Goal: Task Accomplishment & Management: Manage account settings

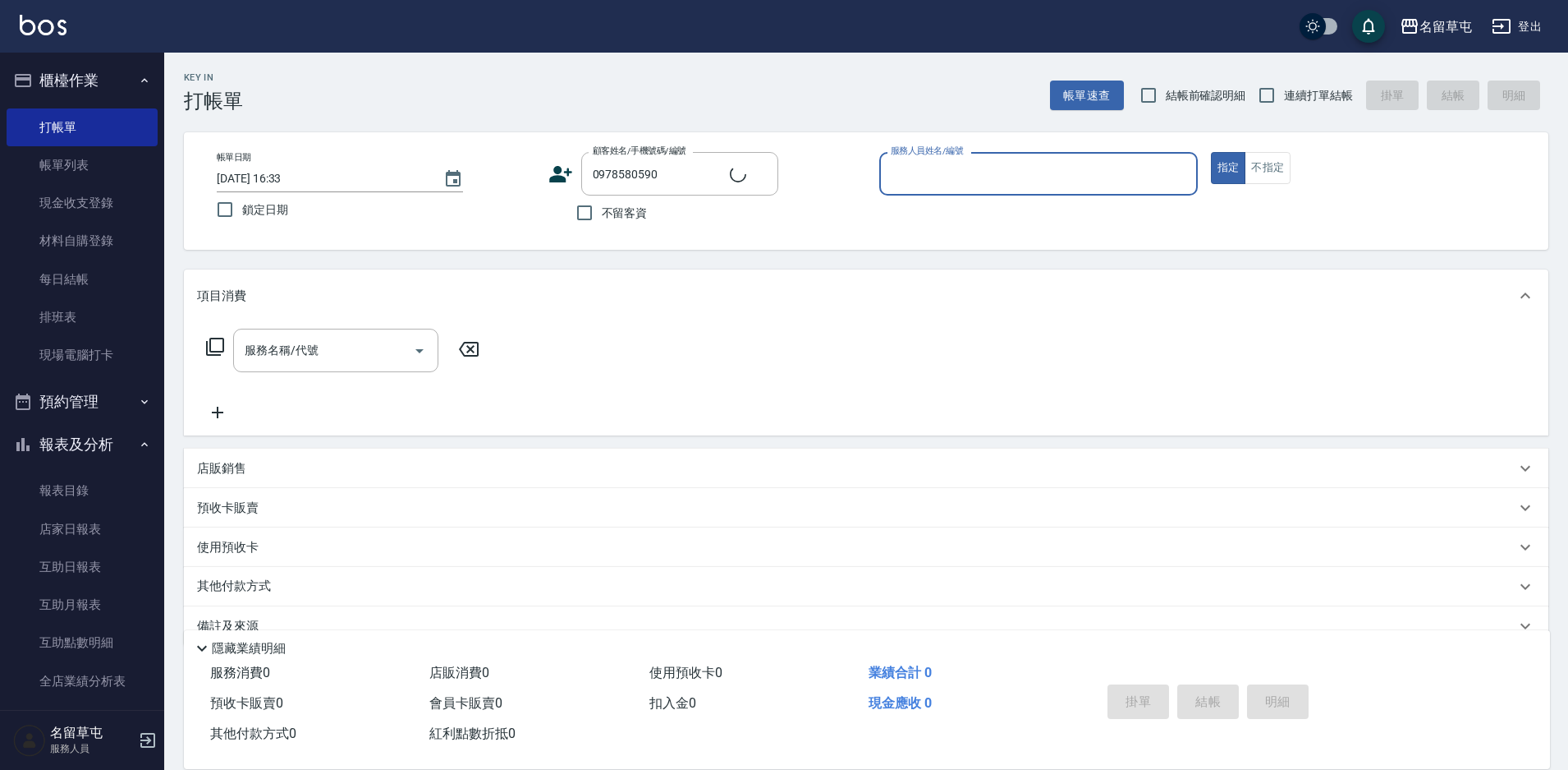
type input "[PERSON_NAME]/0978580590/null"
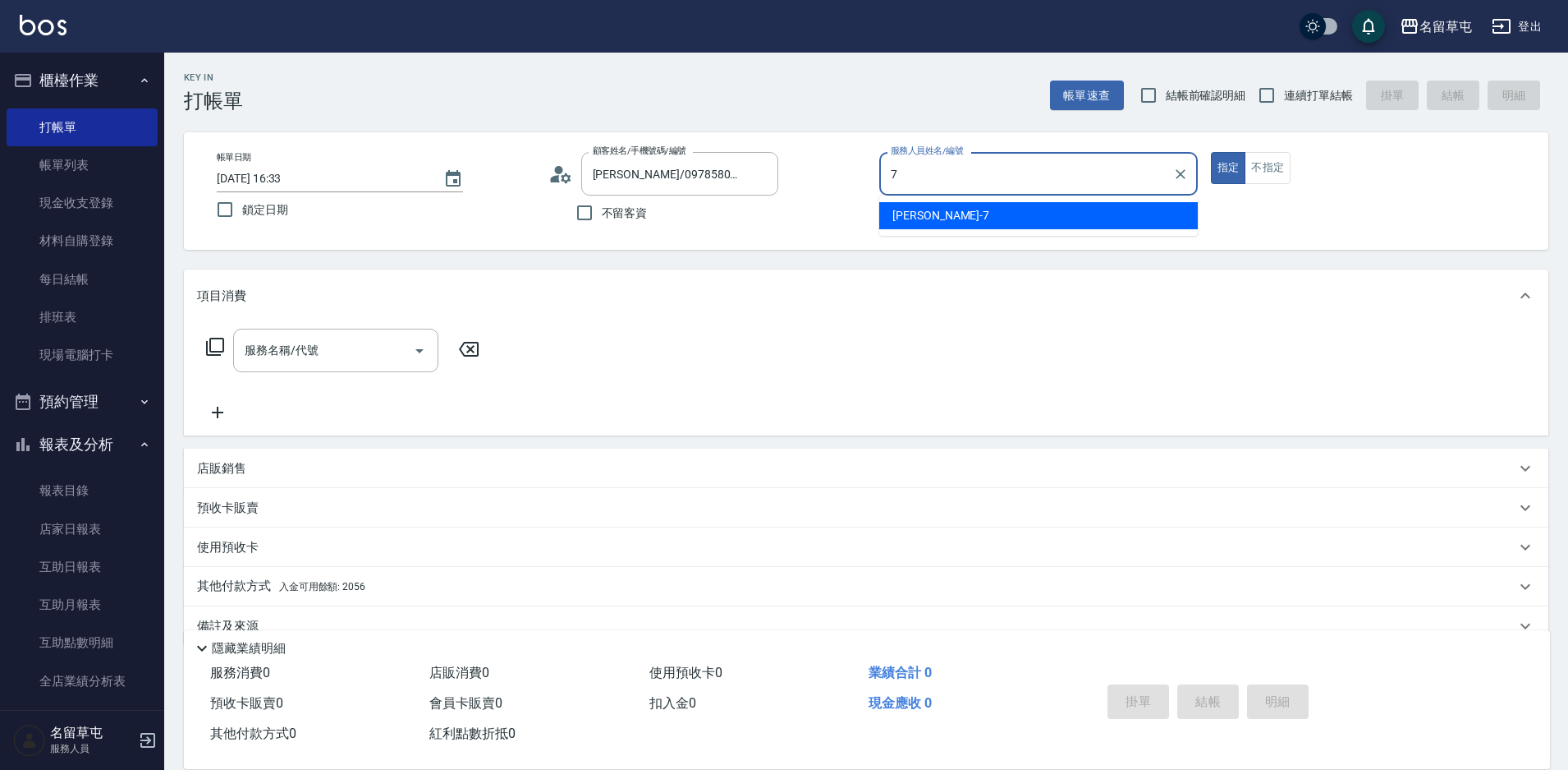
type input "[PERSON_NAME]-7"
type button "true"
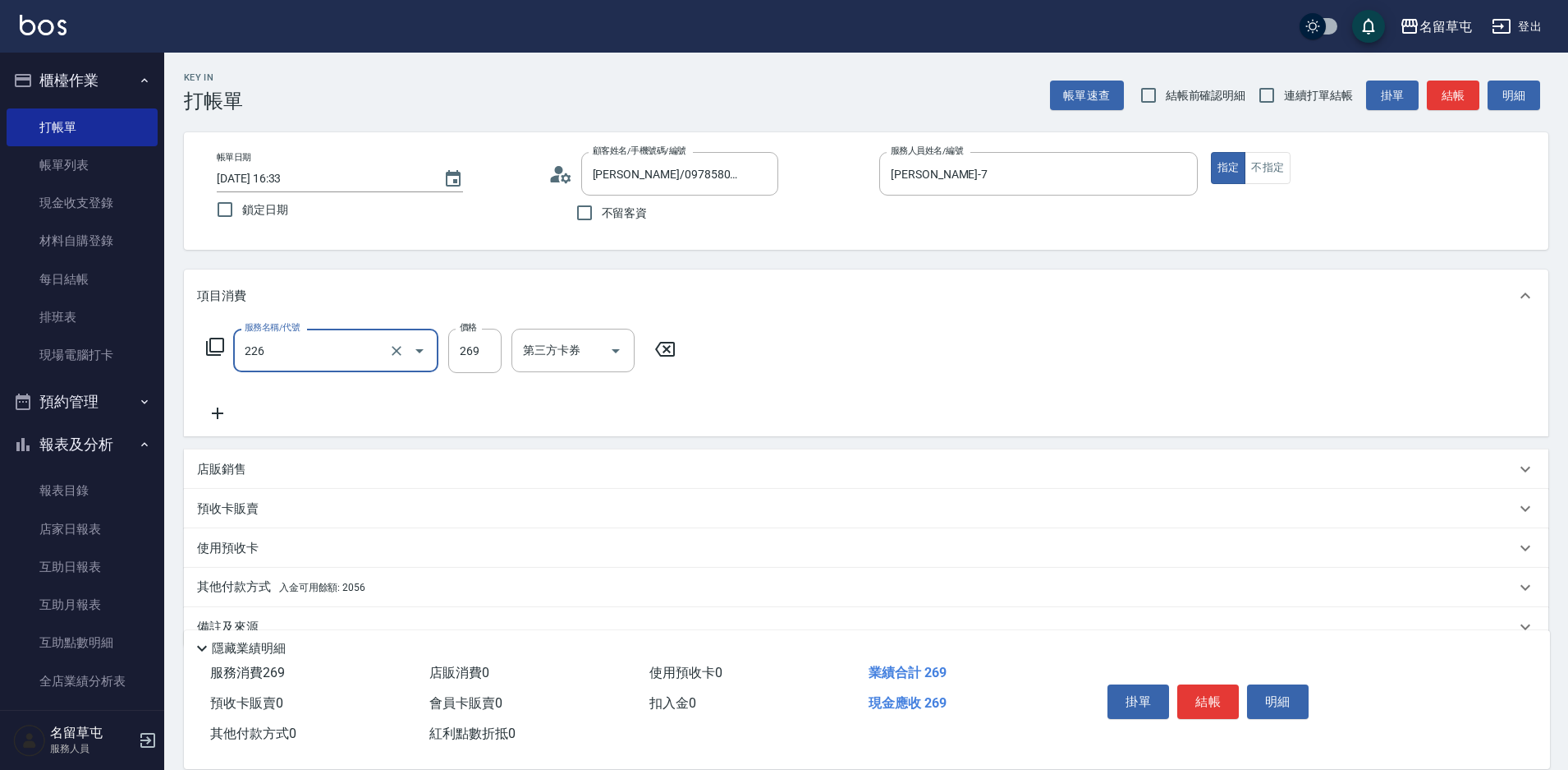
type input "洗剪269(226)"
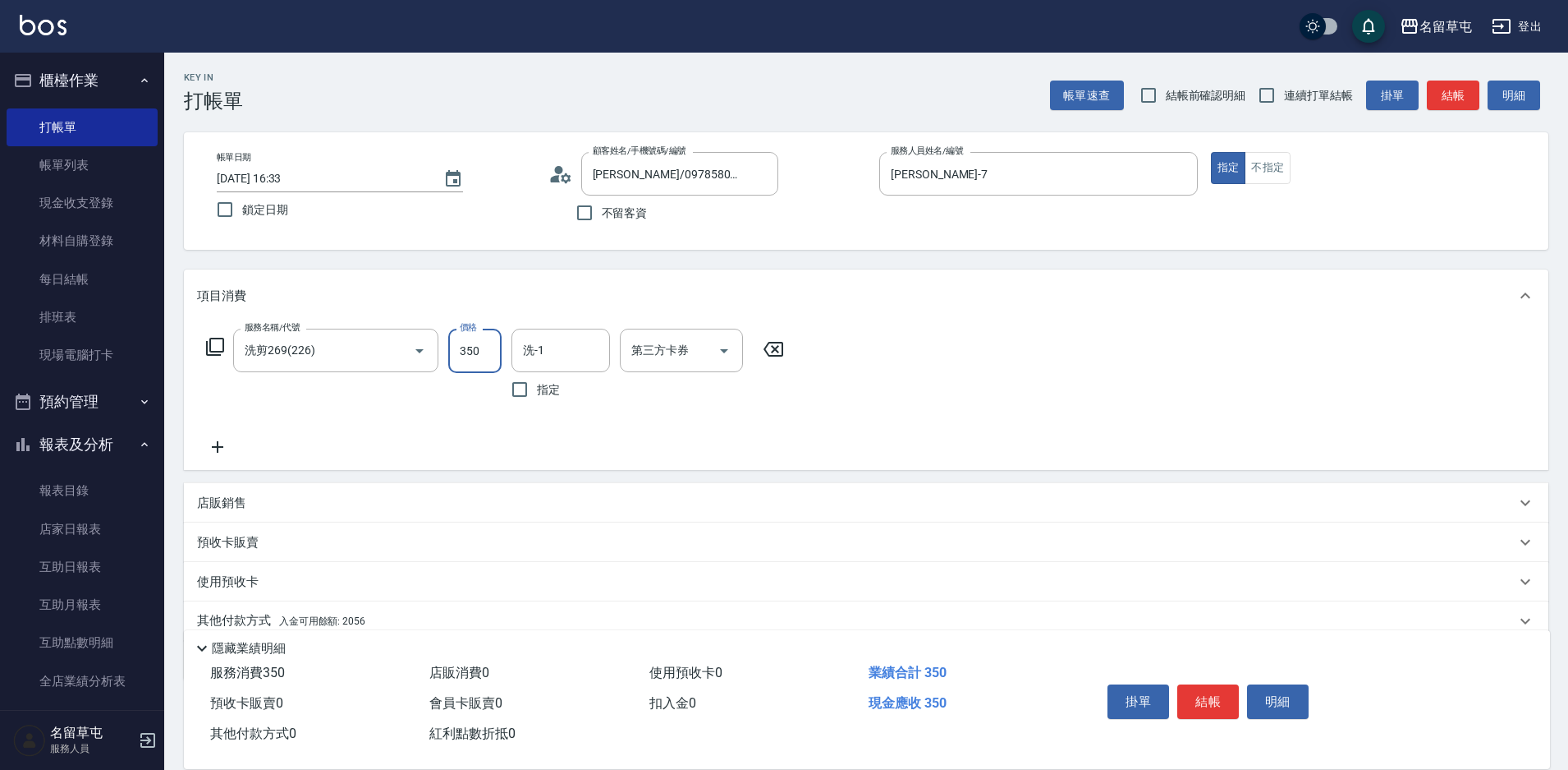
type input "350"
type input "[PERSON_NAME]-36"
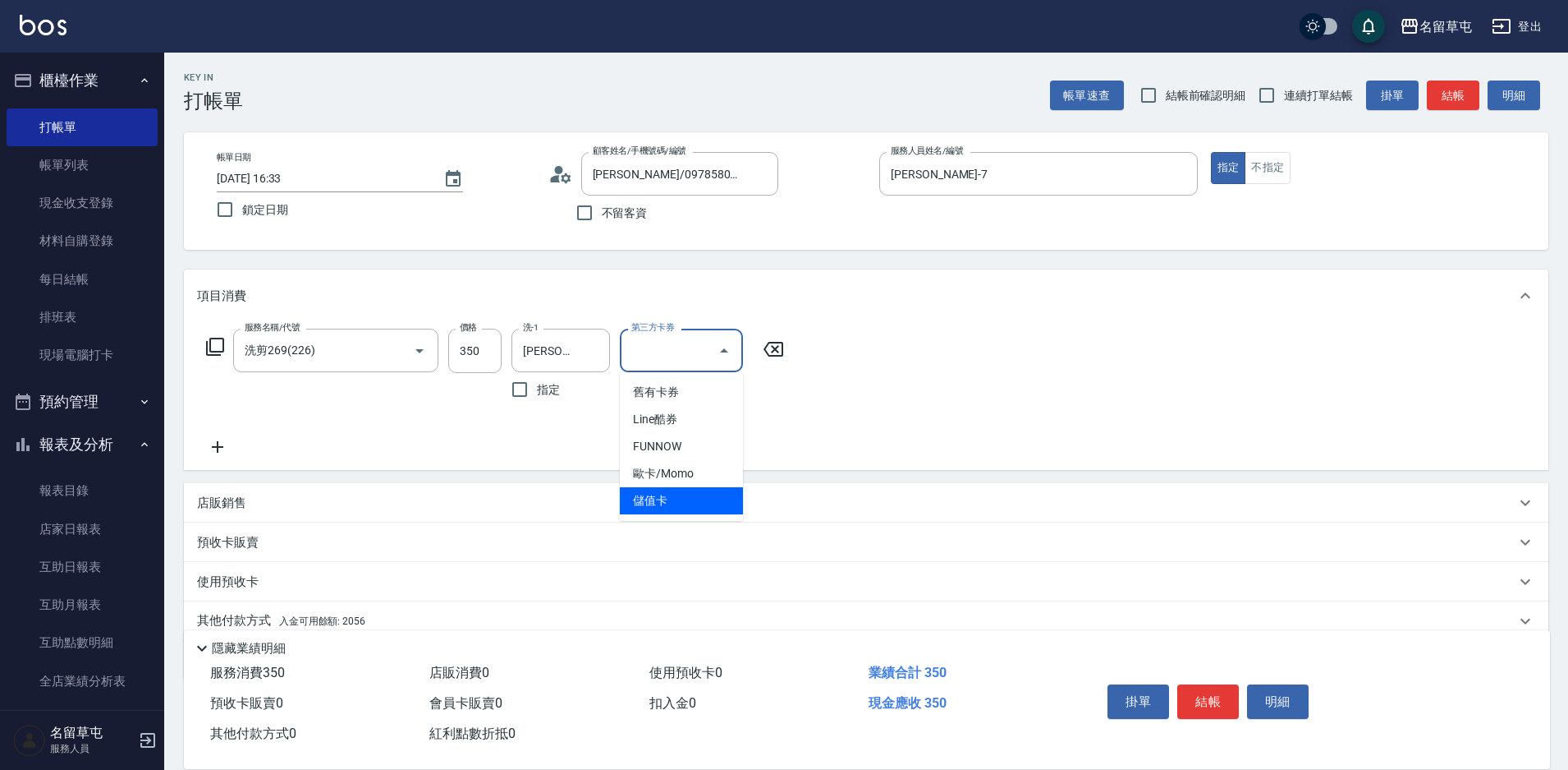
type input "儲值卡"
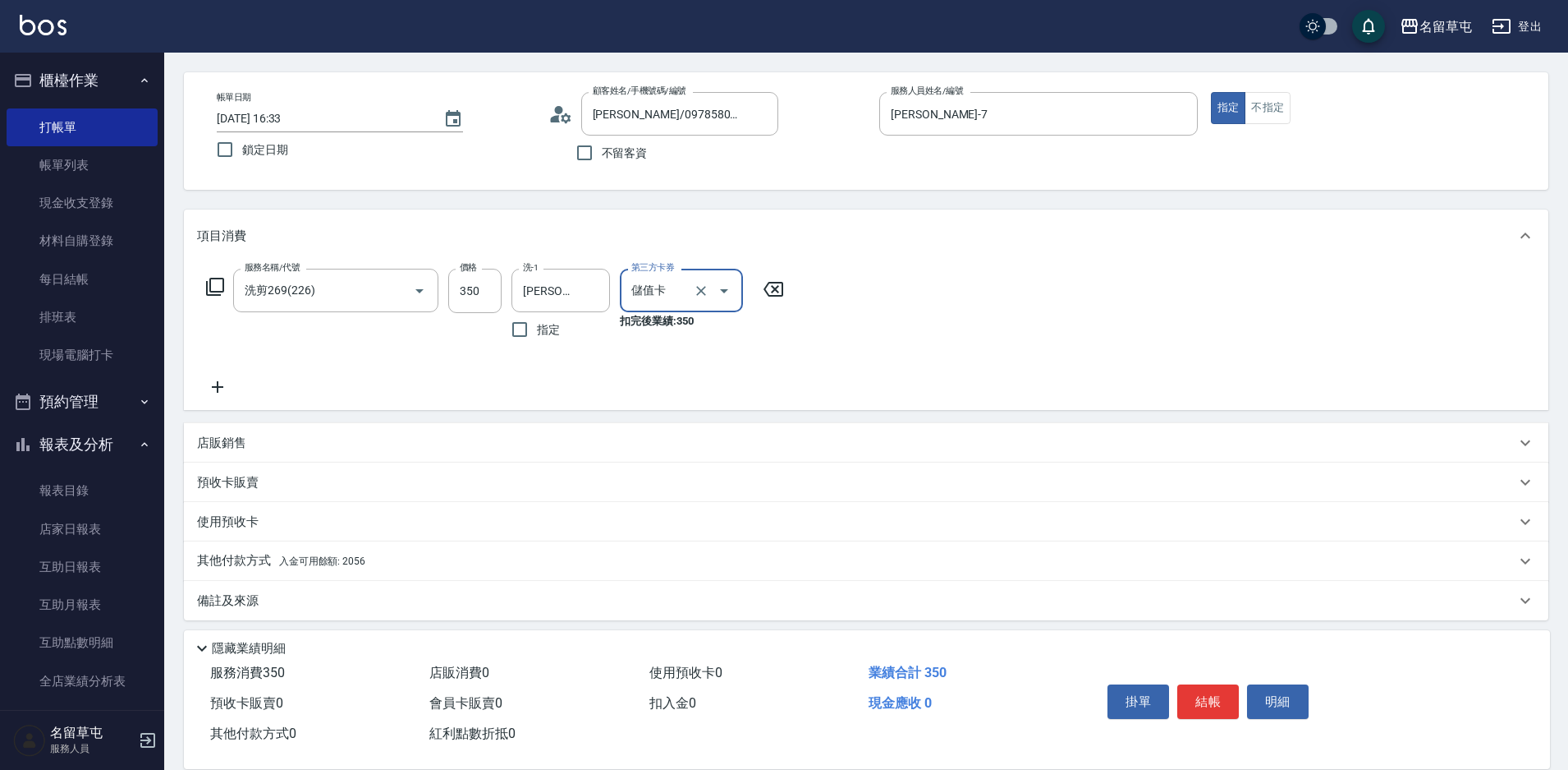
scroll to position [68, 0]
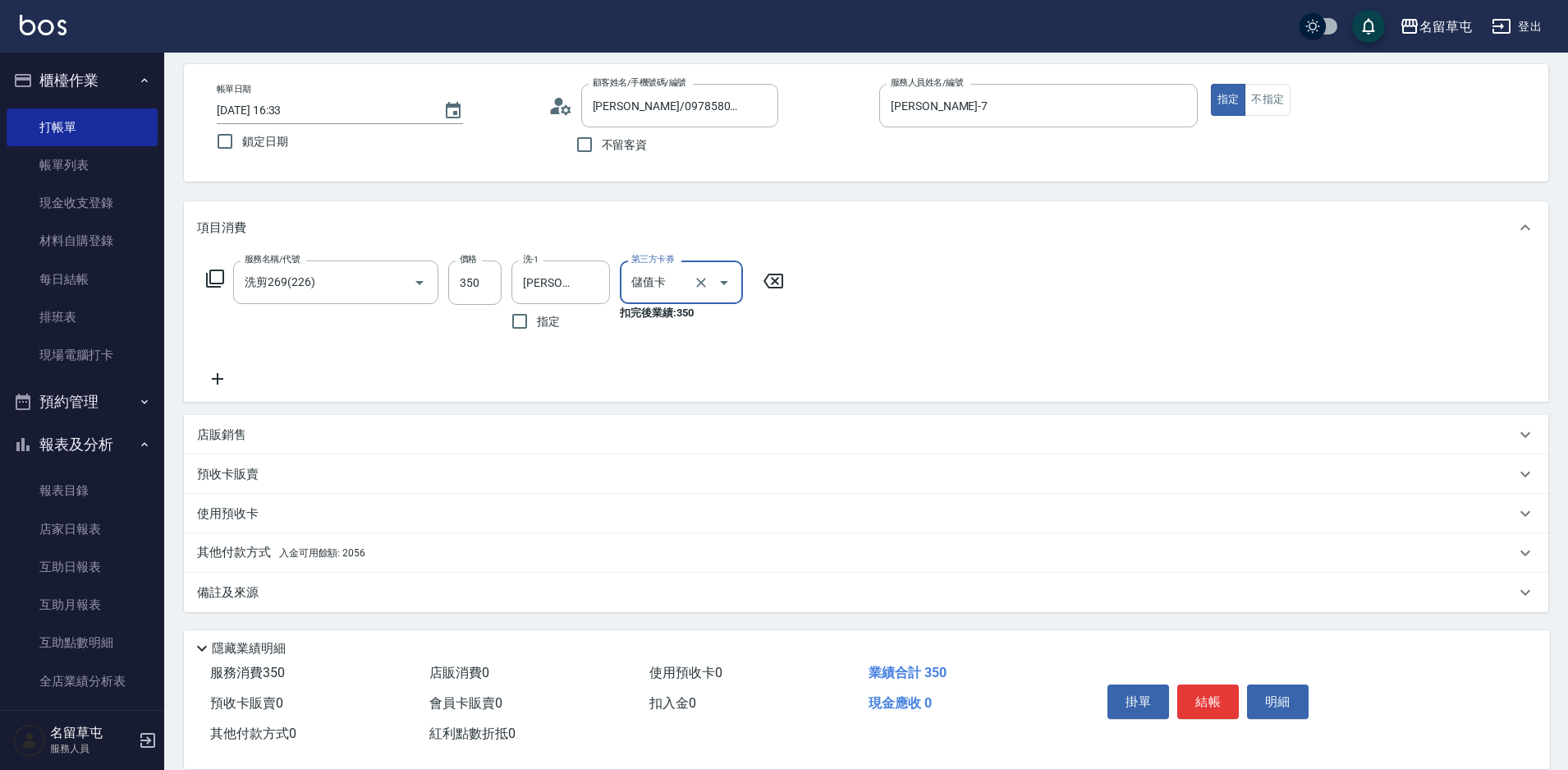
click at [234, 561] on p "其他付款方式 入金可用餘額: 2056" at bounding box center [281, 553] width 169 height 18
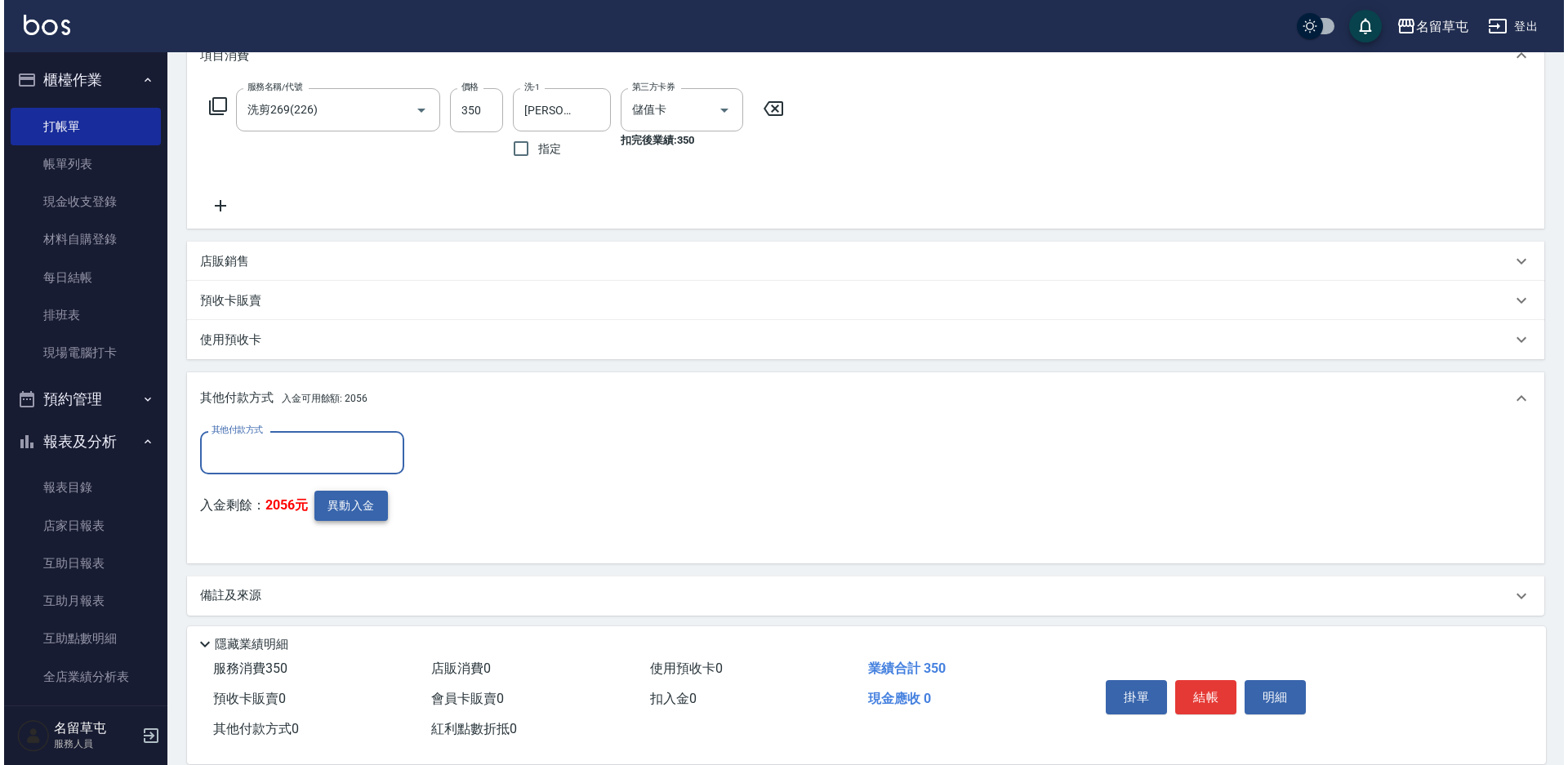
scroll to position [240, 0]
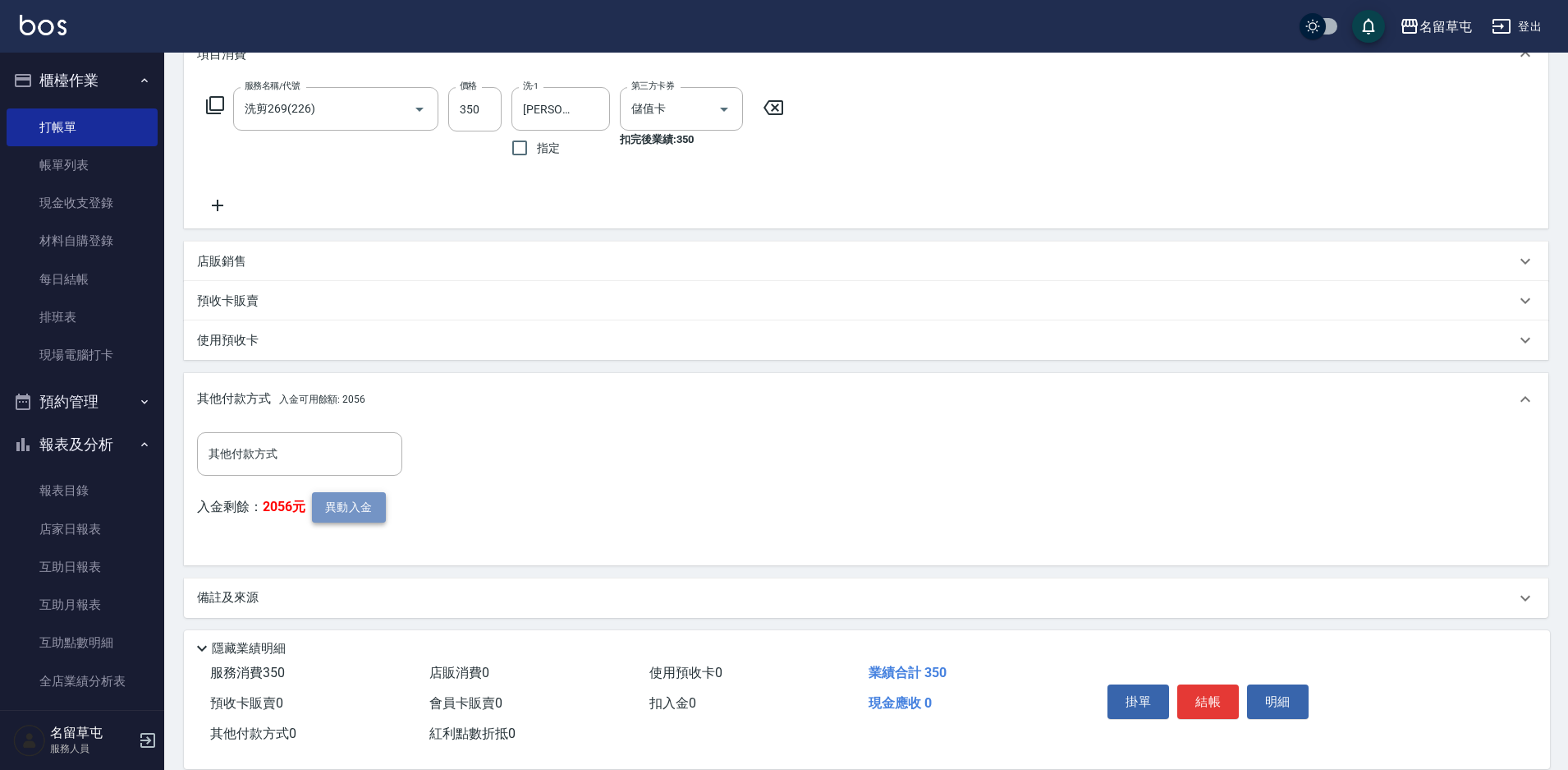
click at [344, 512] on button "異動入金" at bounding box center [348, 507] width 74 height 30
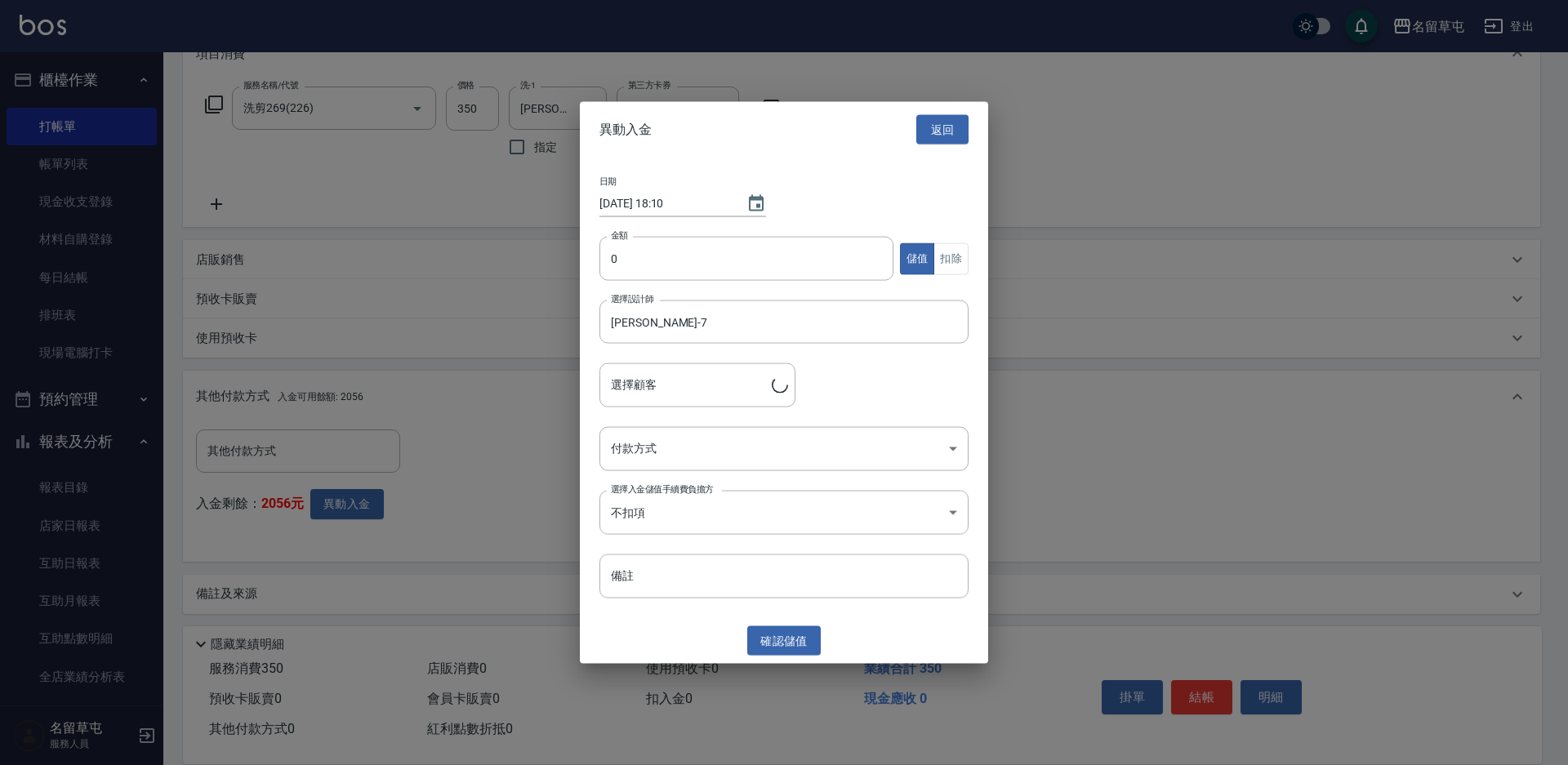
type input "[PERSON_NAME]/0978580590"
click at [668, 254] on input "0" at bounding box center [746, 259] width 294 height 44
type input "350"
click at [944, 261] on button "扣除" at bounding box center [951, 258] width 36 height 32
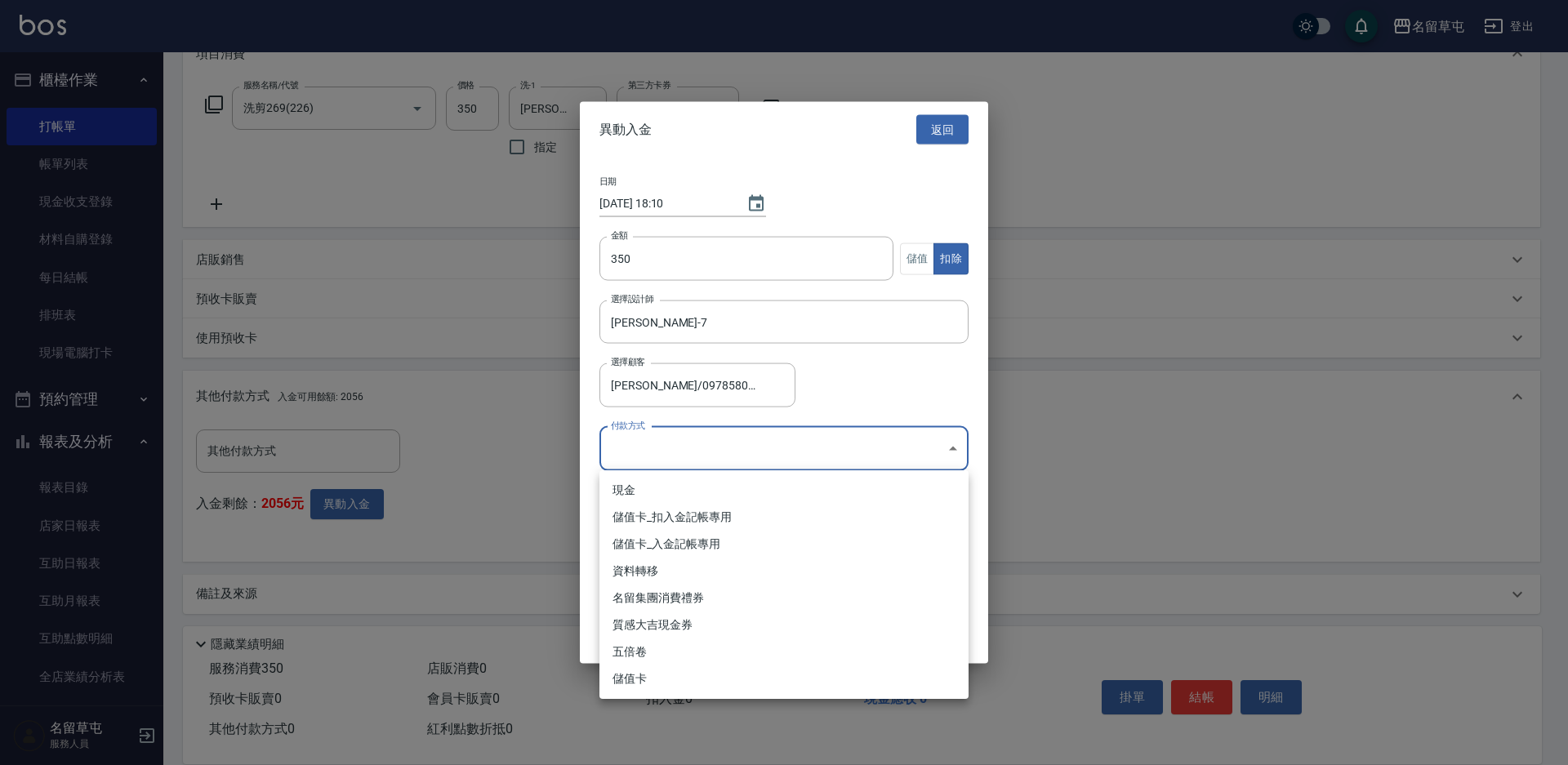
drag, startPoint x: 706, startPoint y: 442, endPoint x: 682, endPoint y: 538, distance: 99.0
click at [706, 445] on body "名留草屯 登出 櫃檯作業 打帳單 帳單列表 現金收支登錄 材料自購登錄 每日結帳 排班表 現場電腦打卡 預約管理 預約管理 單日預約紀錄 單週預約紀錄 報表及…" at bounding box center [784, 265] width 1568 height 1010
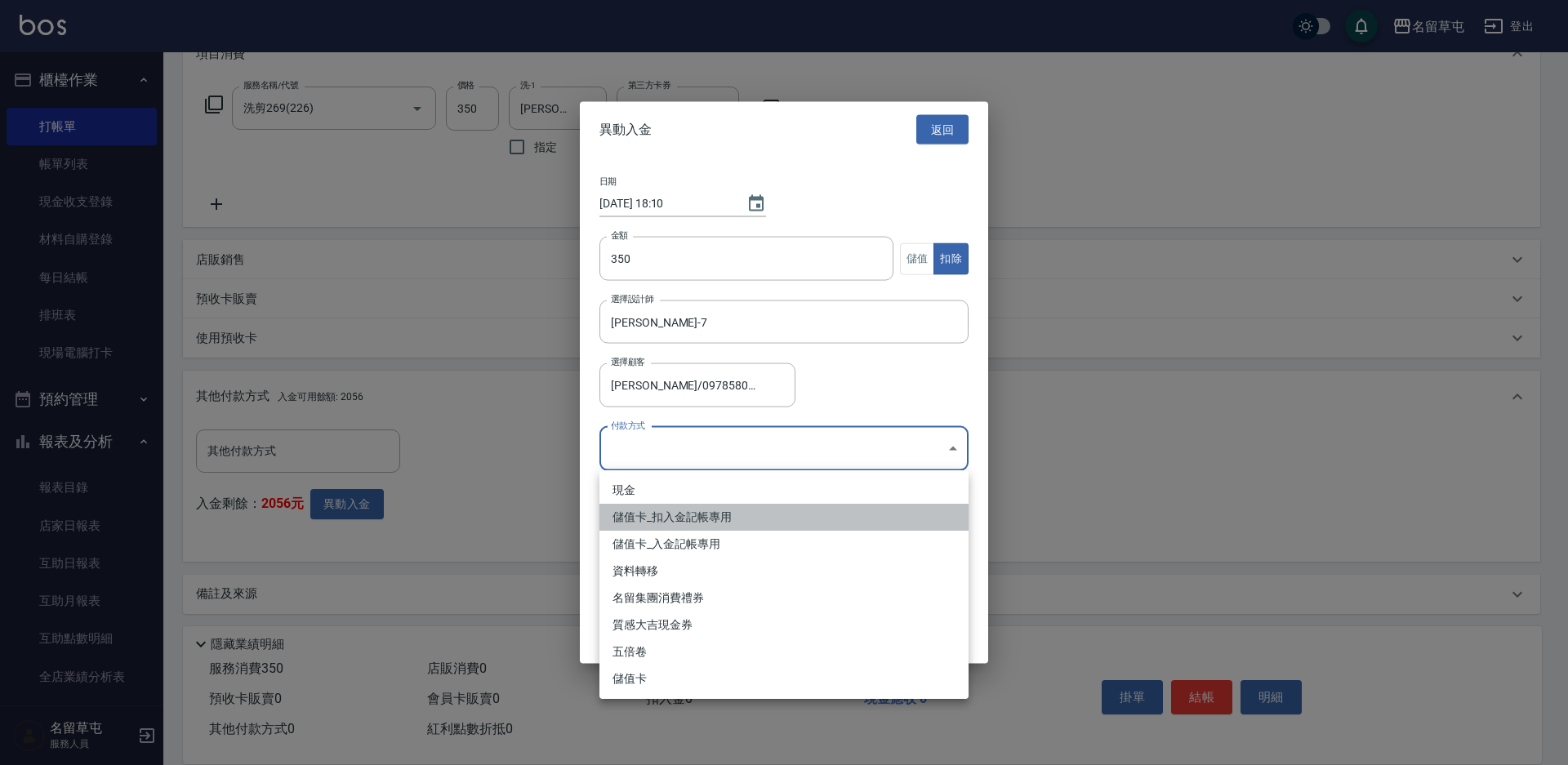
click at [682, 525] on li "儲值卡_扣入金記帳專用" at bounding box center [784, 517] width 369 height 27
type input "儲值卡_扣入金記帳專用"
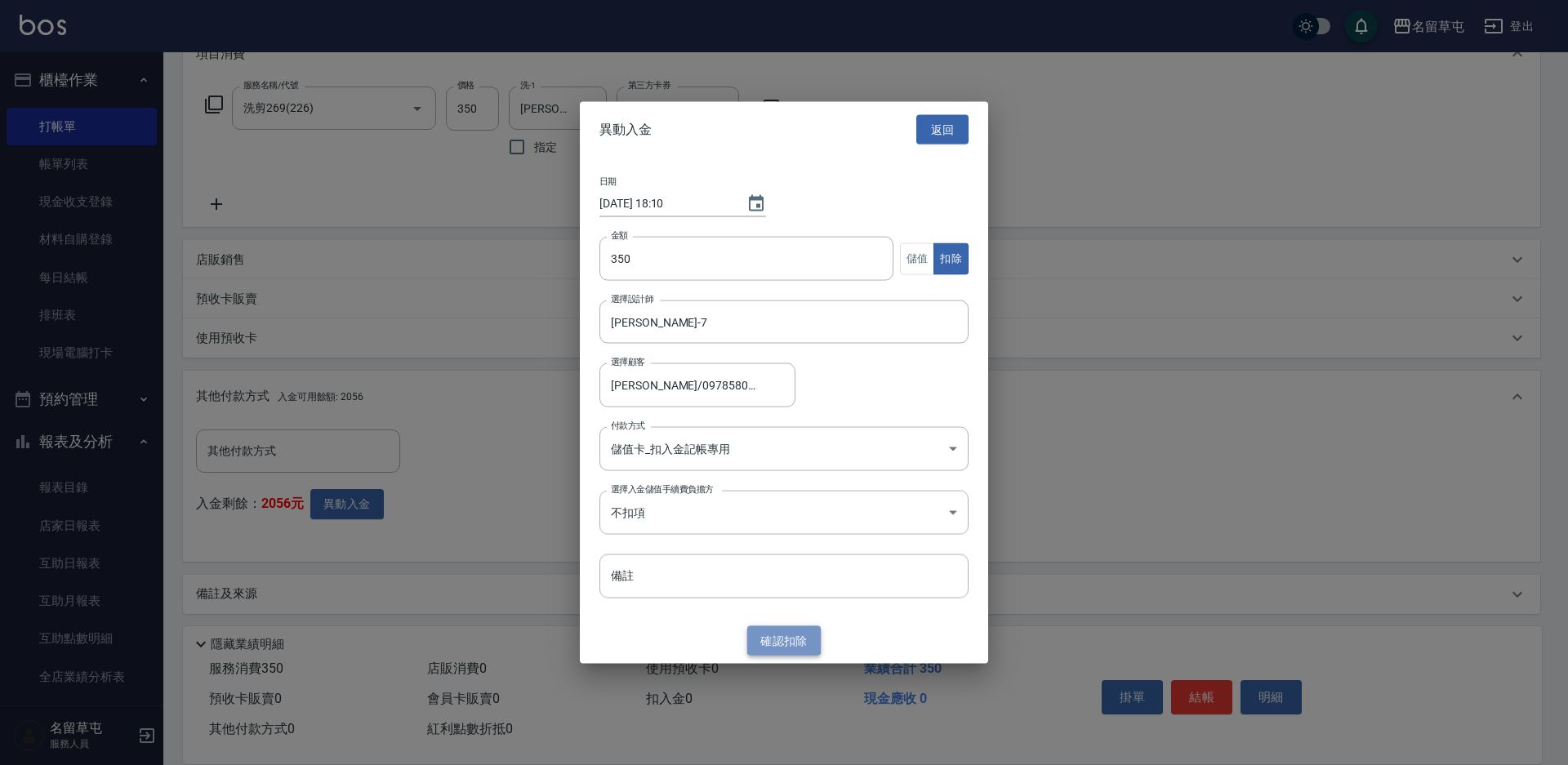
click at [773, 643] on button "確認 扣除" at bounding box center [783, 640] width 74 height 30
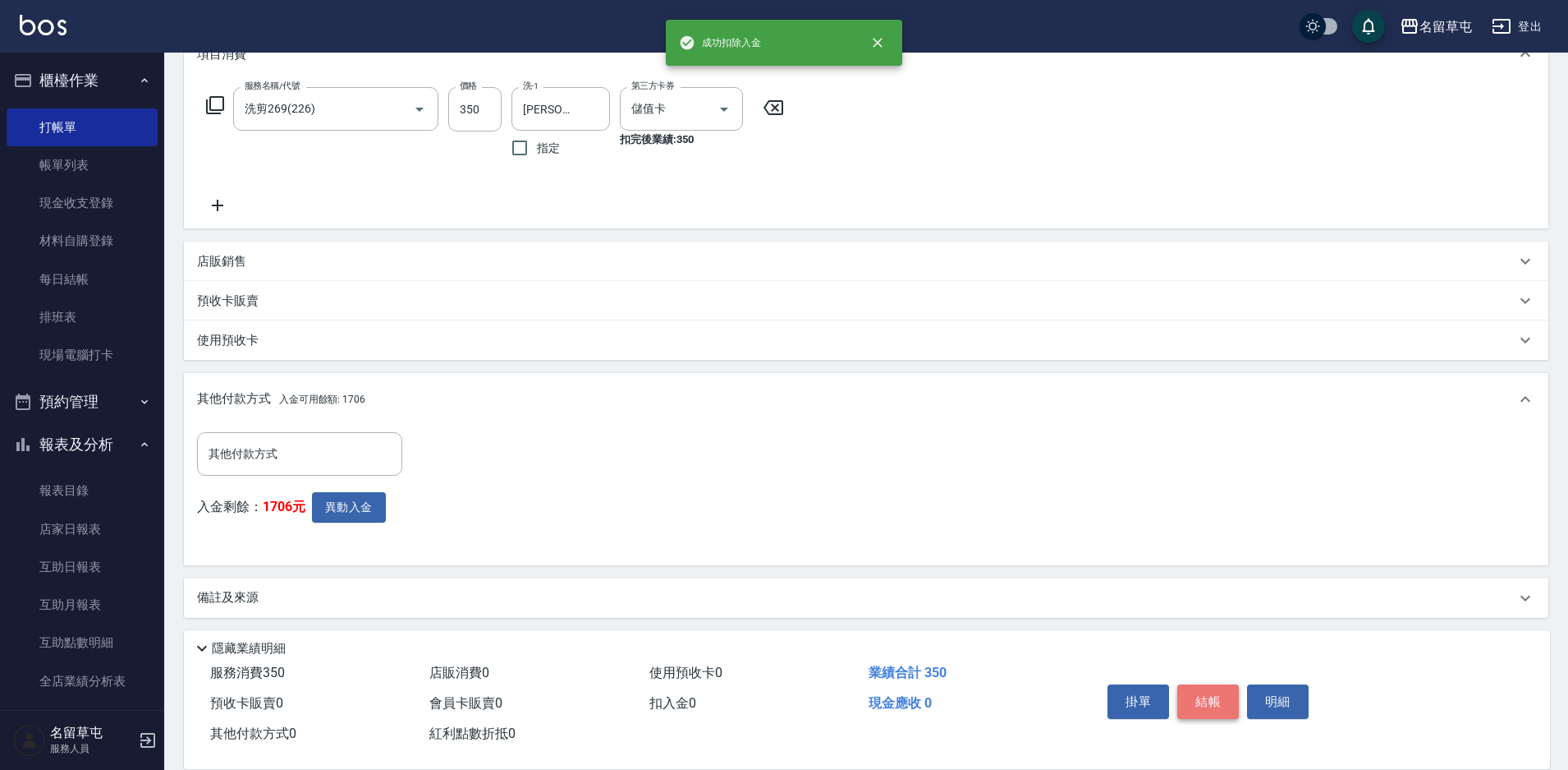
click at [1203, 693] on button "結帳" at bounding box center [1208, 701] width 62 height 35
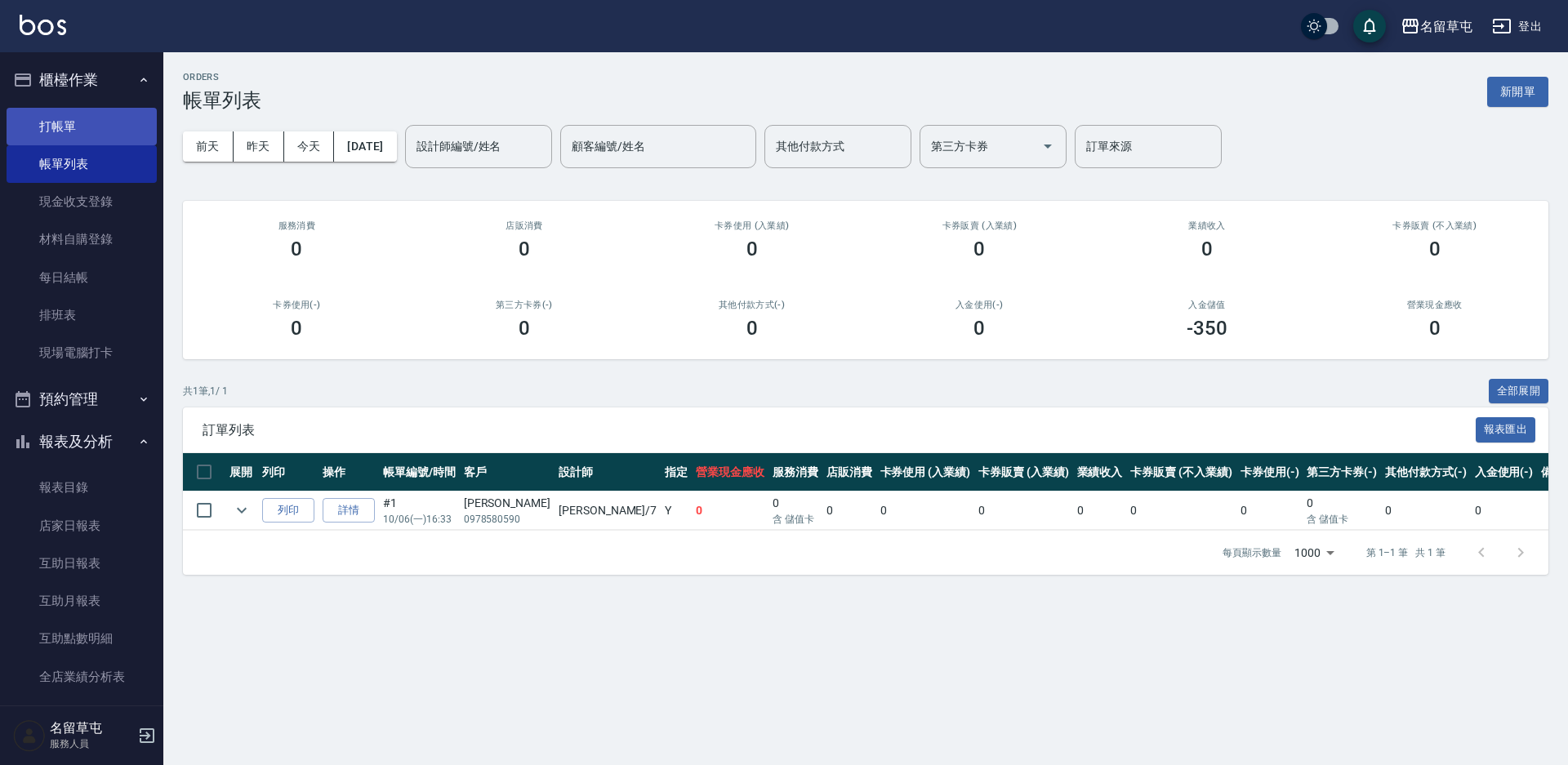
click at [82, 133] on link "打帳單" at bounding box center [81, 126] width 150 height 37
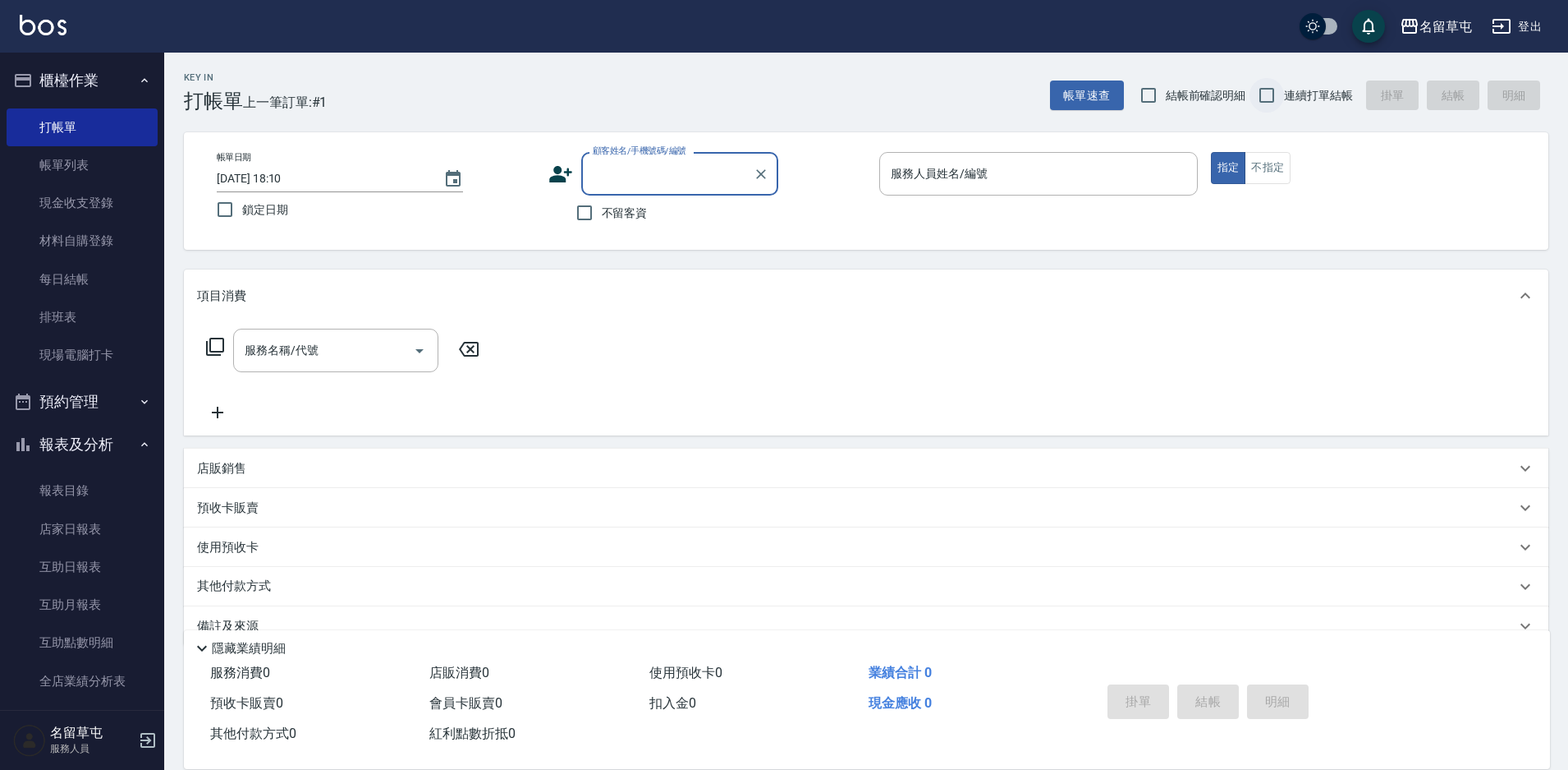
click at [1278, 95] on input "連續打單結帳" at bounding box center [1267, 95] width 35 height 35
checkbox input "true"
click at [638, 190] on div "顧客姓名/手機號碼/編號" at bounding box center [680, 173] width 197 height 44
type input "[PERSON_NAME]/0920039289/null"
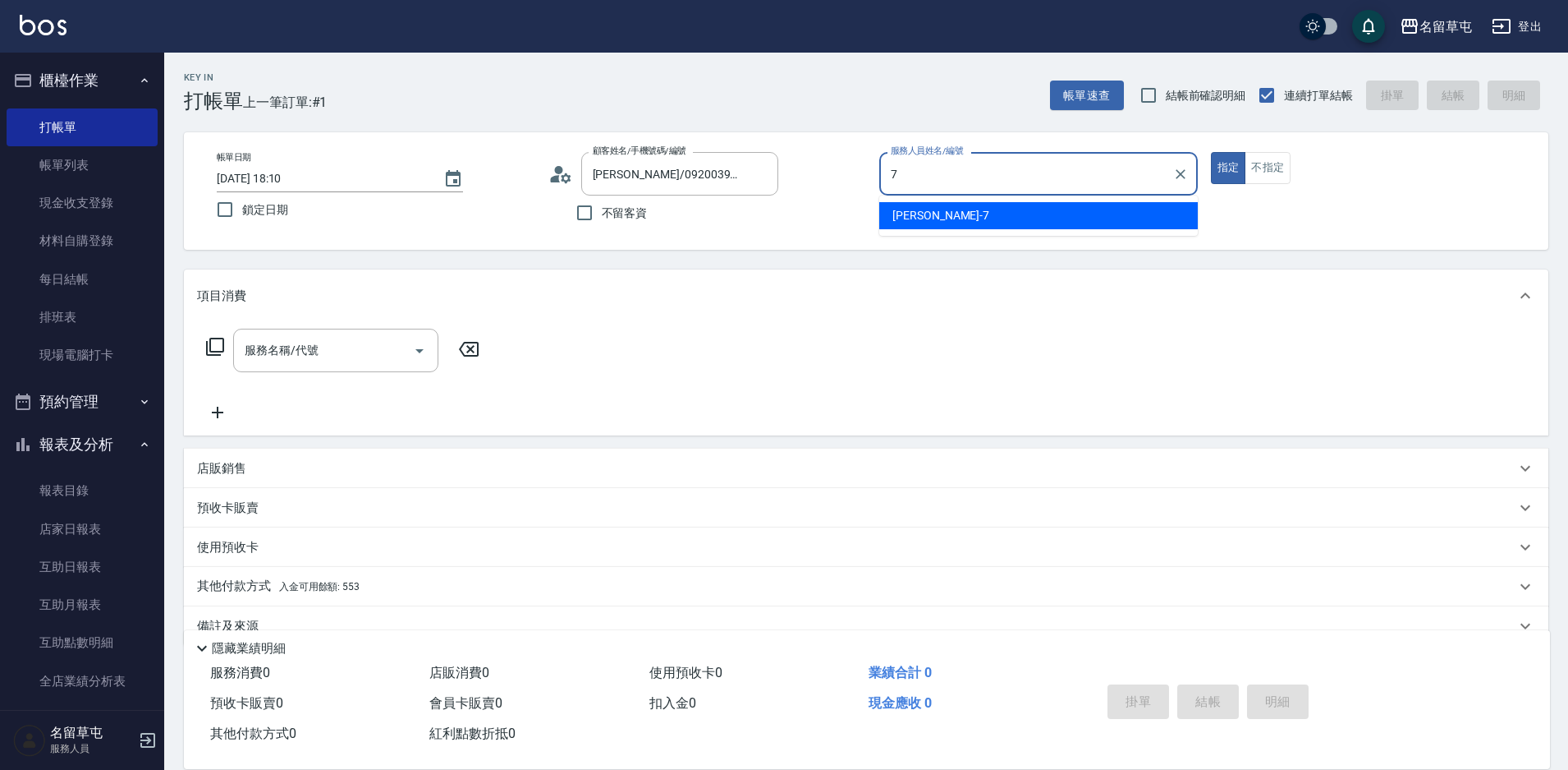
type input "[PERSON_NAME]-7"
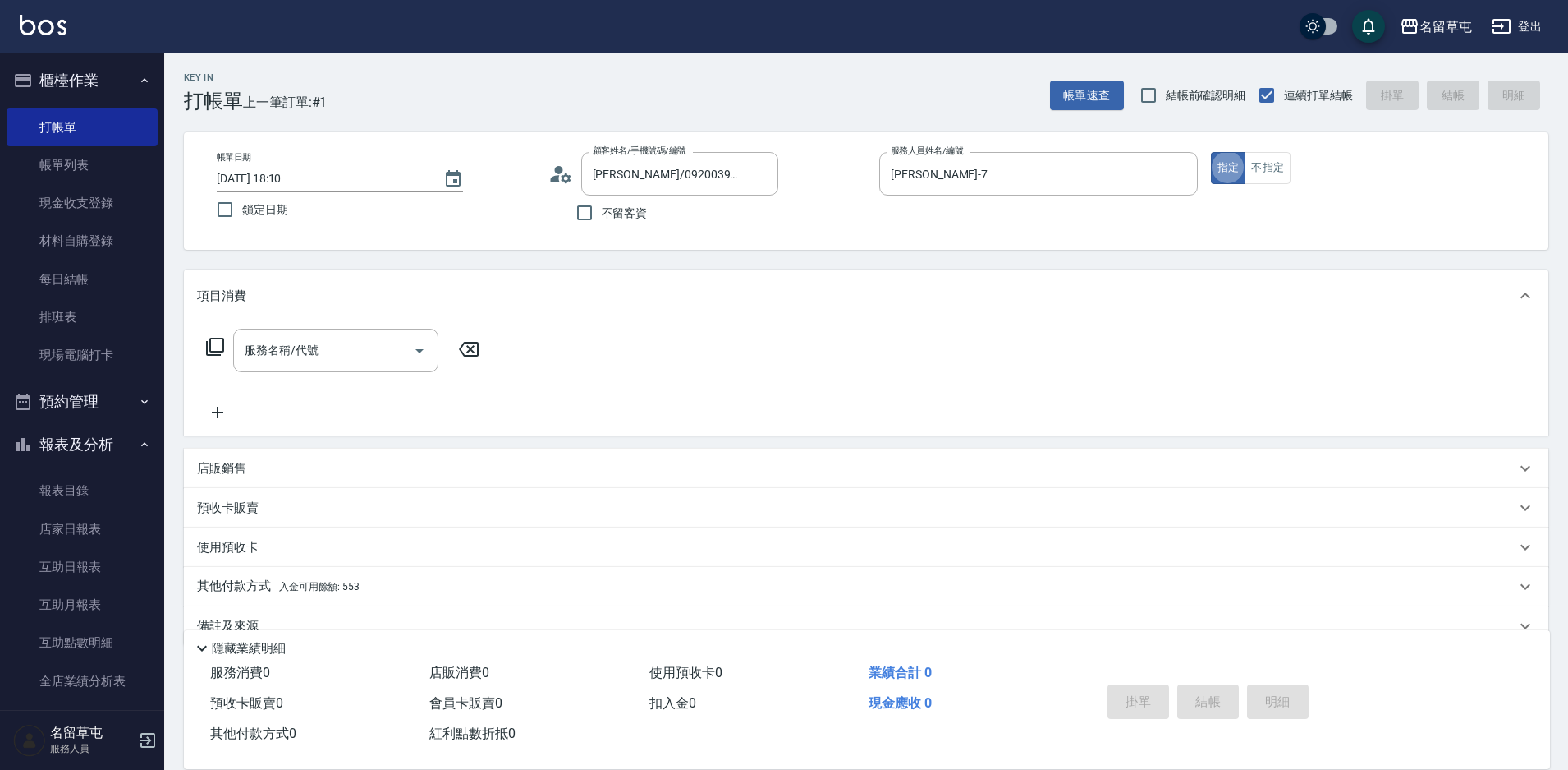
type button "true"
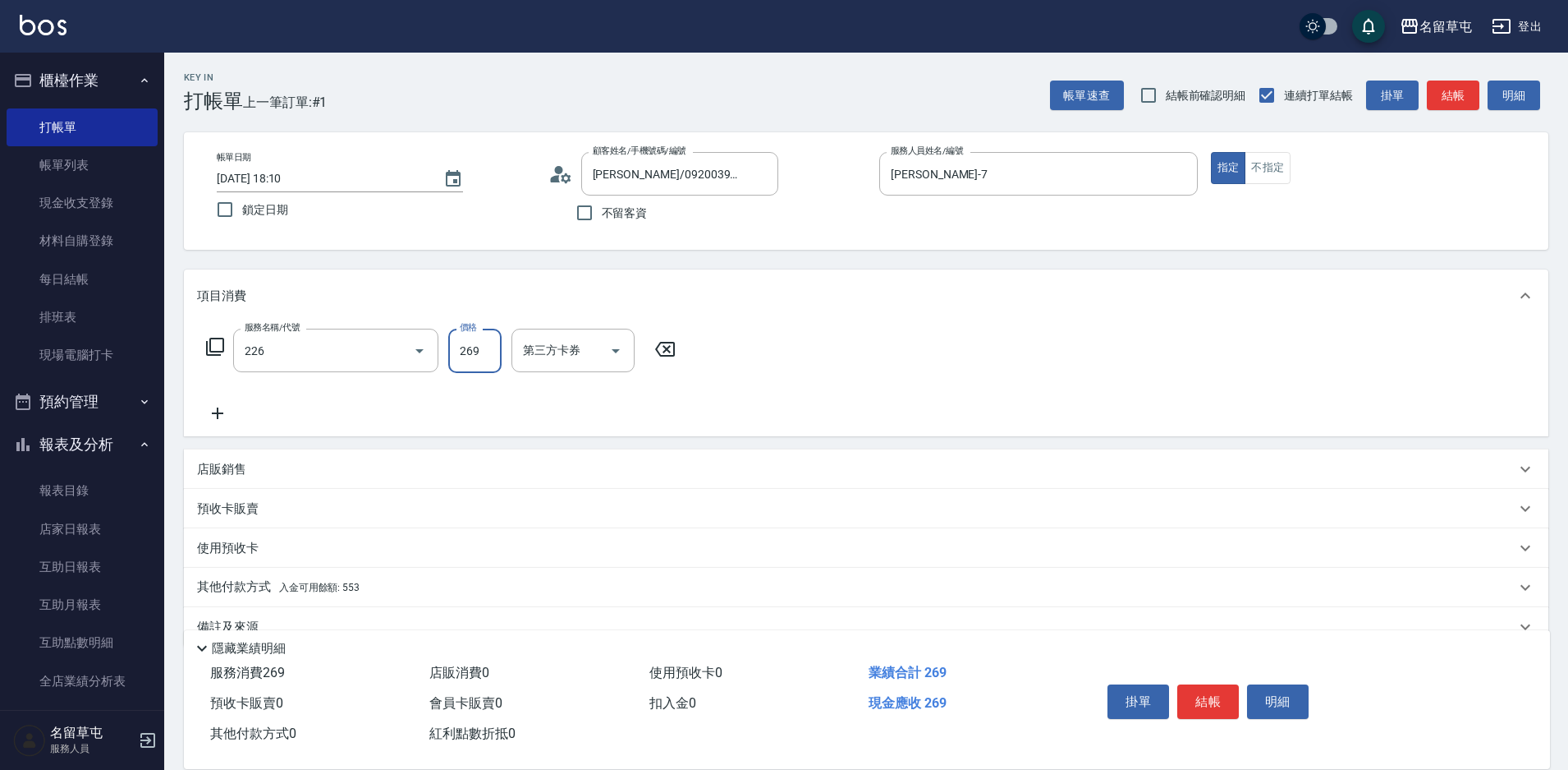
type input "洗剪269(226)"
type input "350"
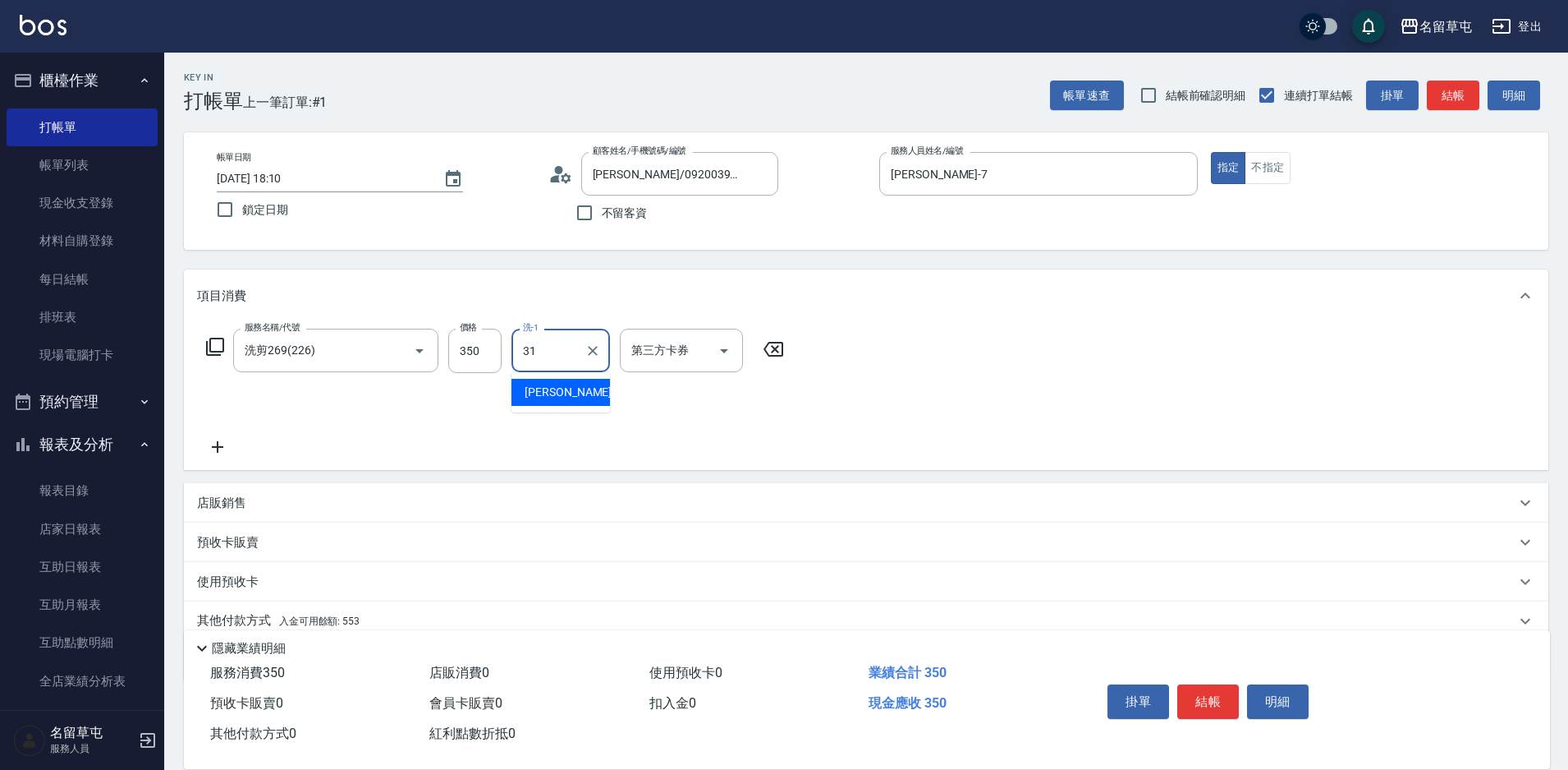
type input "[PERSON_NAME]-31"
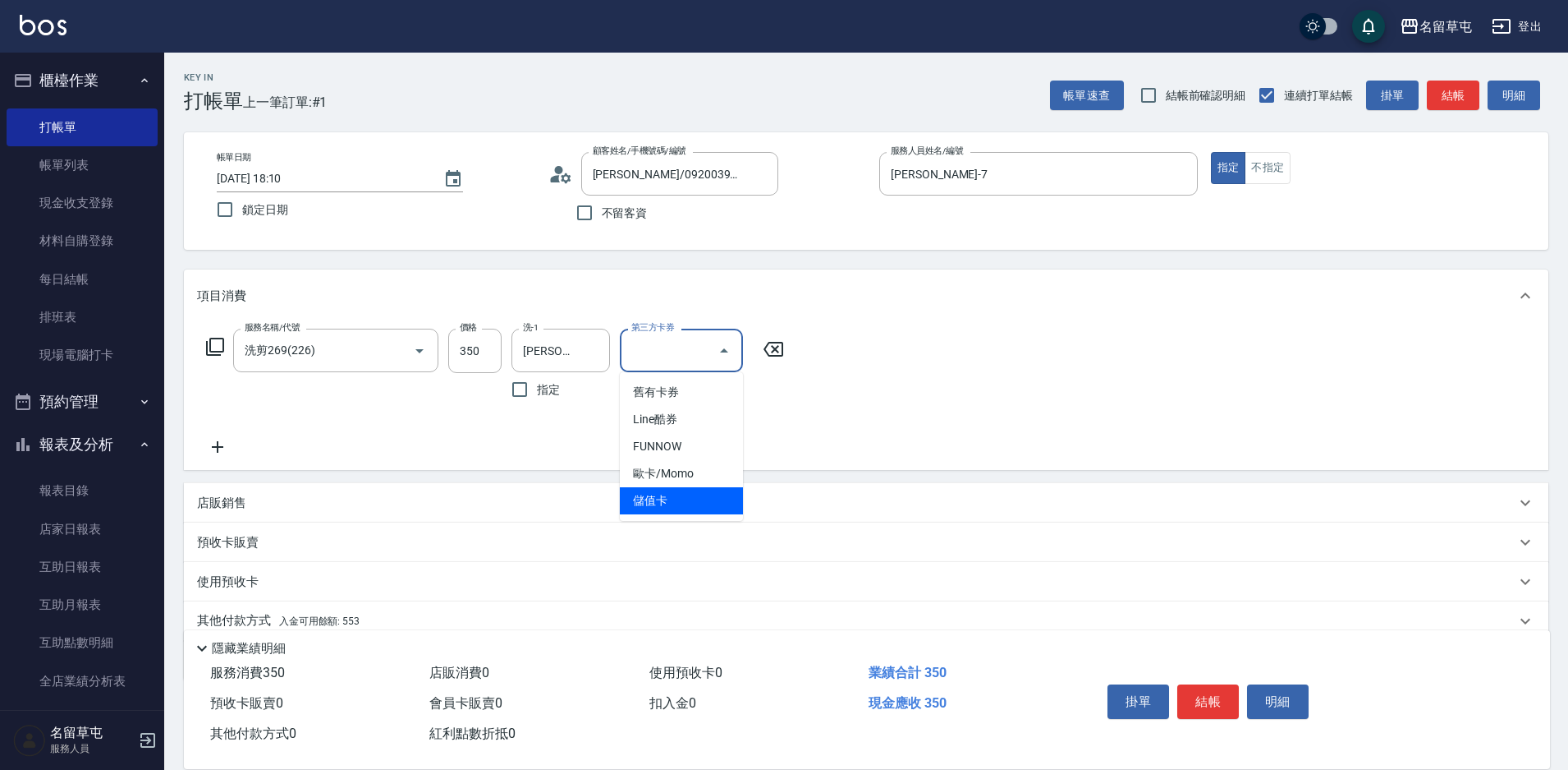
type input "儲值卡"
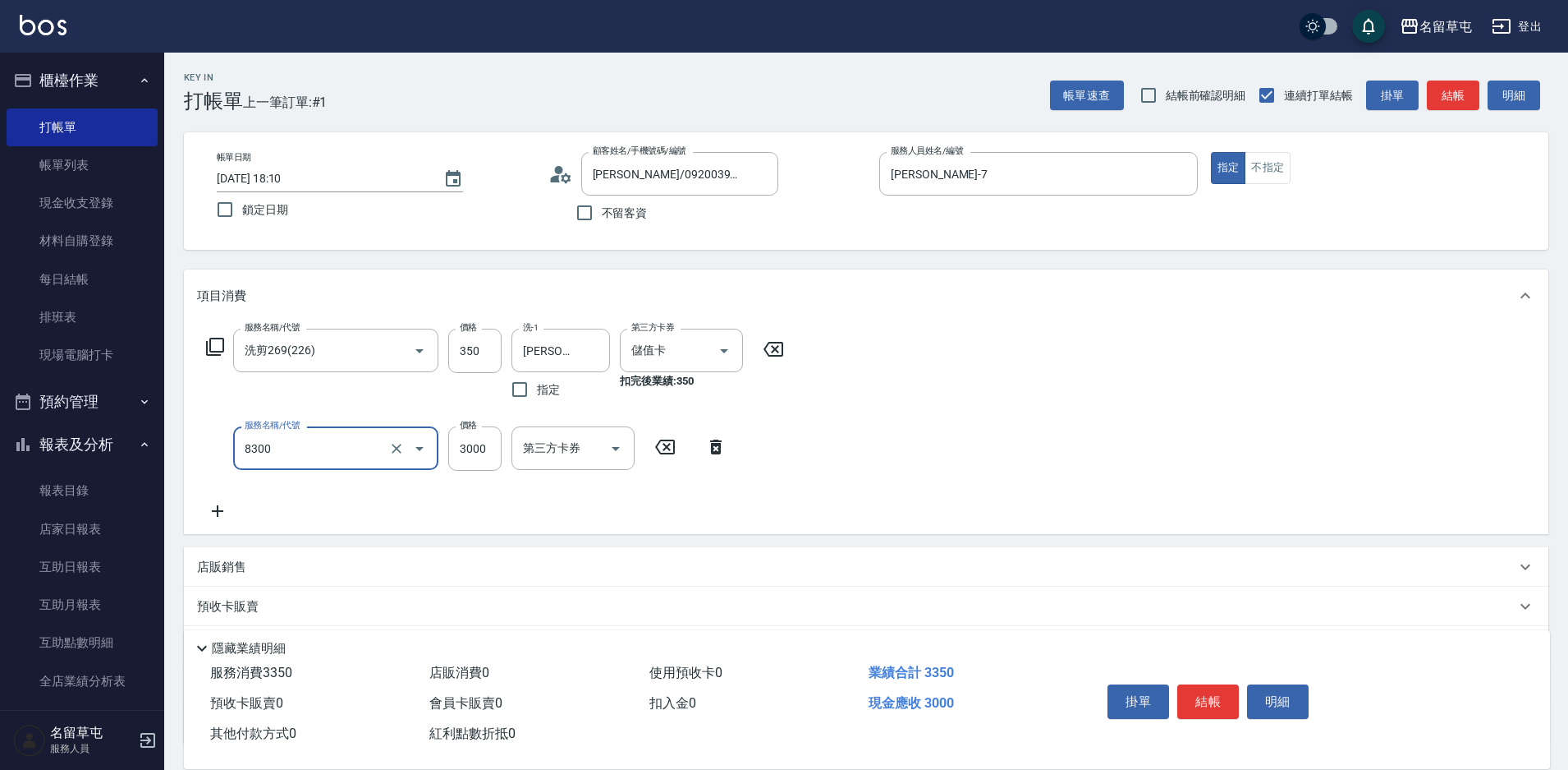
type input "儲3000(8300)"
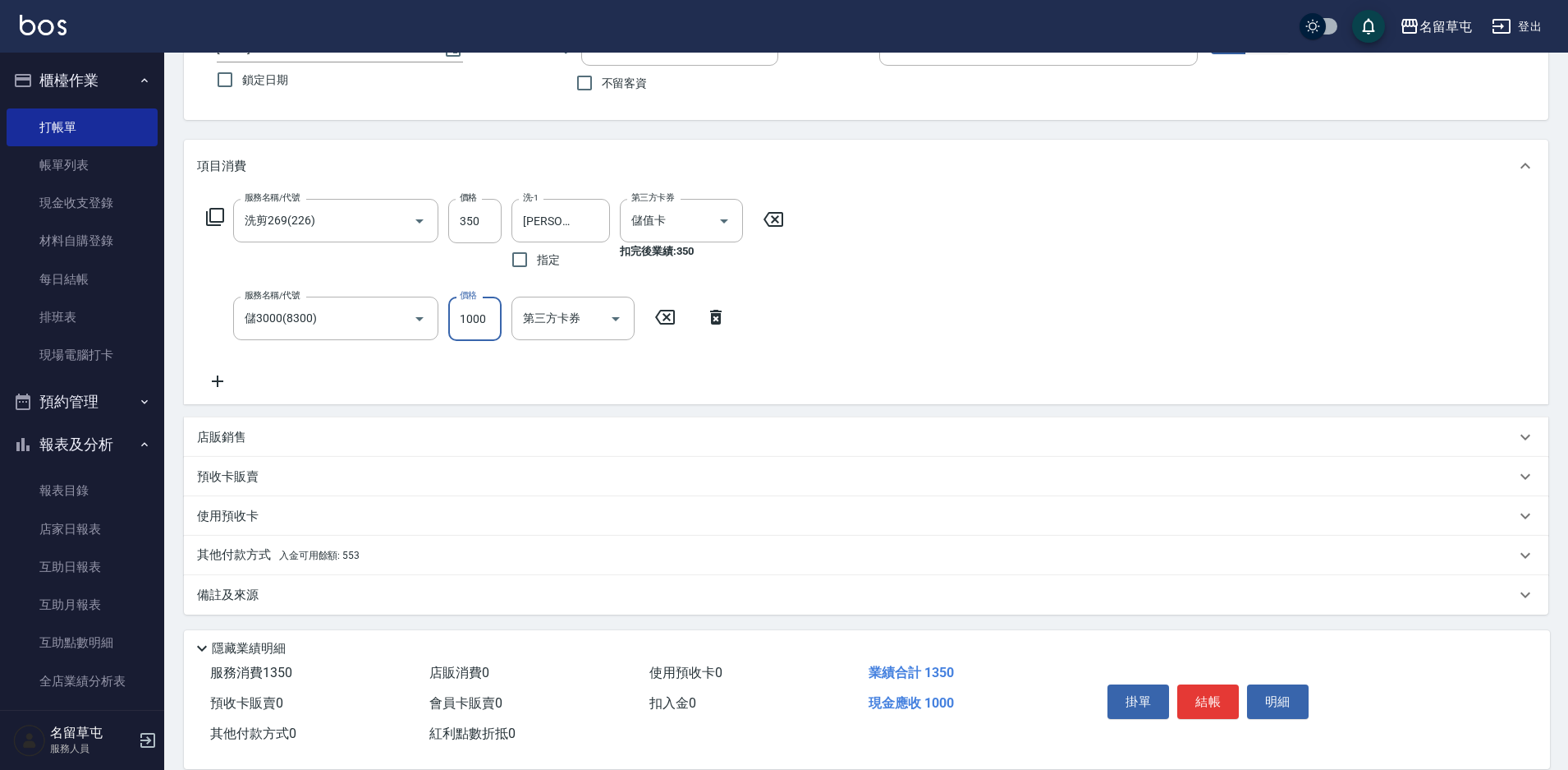
scroll to position [132, 0]
type input "1000"
click at [253, 544] on p "其他付款方式 入金可用餘額: 553" at bounding box center [279, 553] width 163 height 18
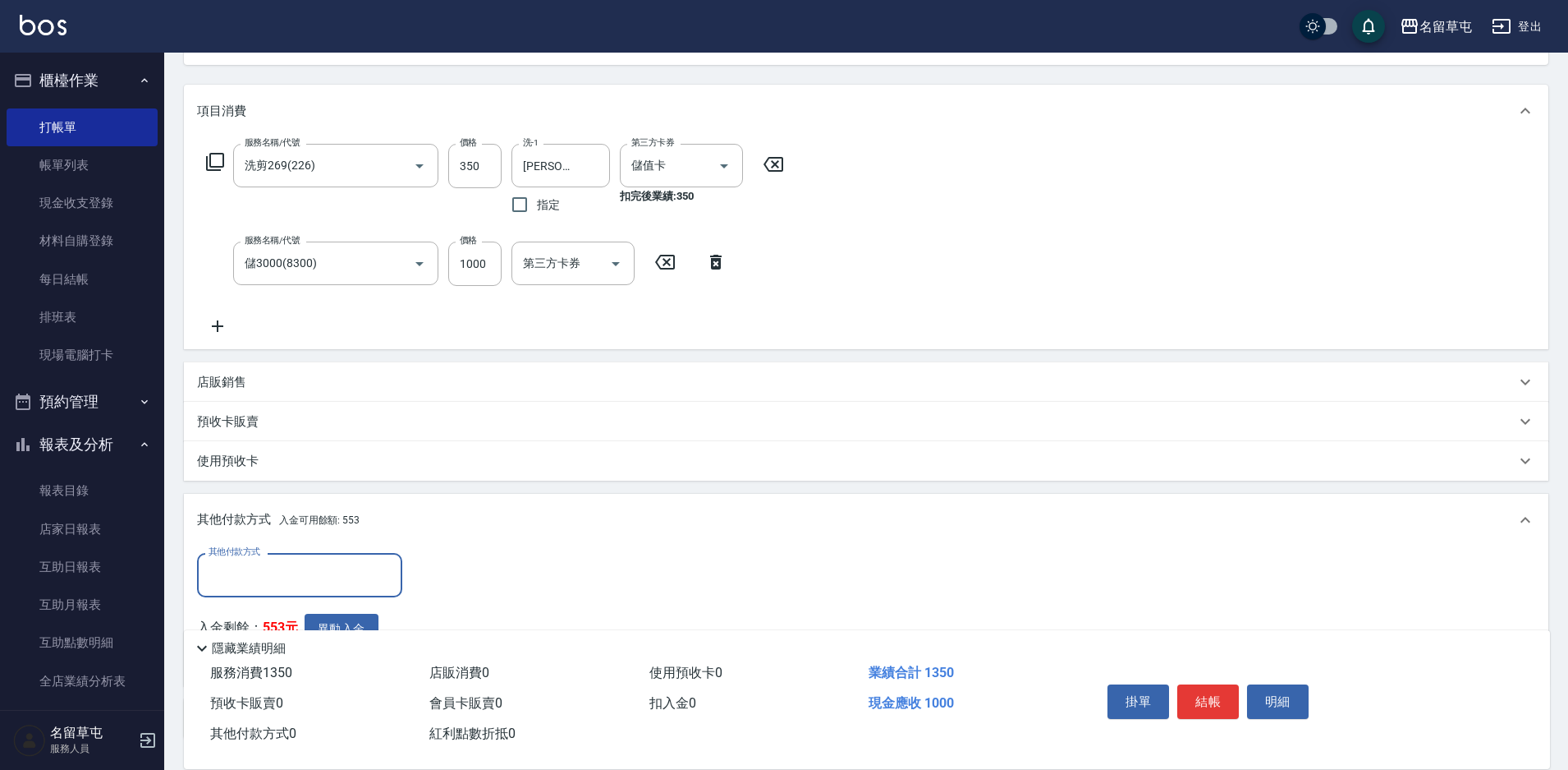
scroll to position [0, 0]
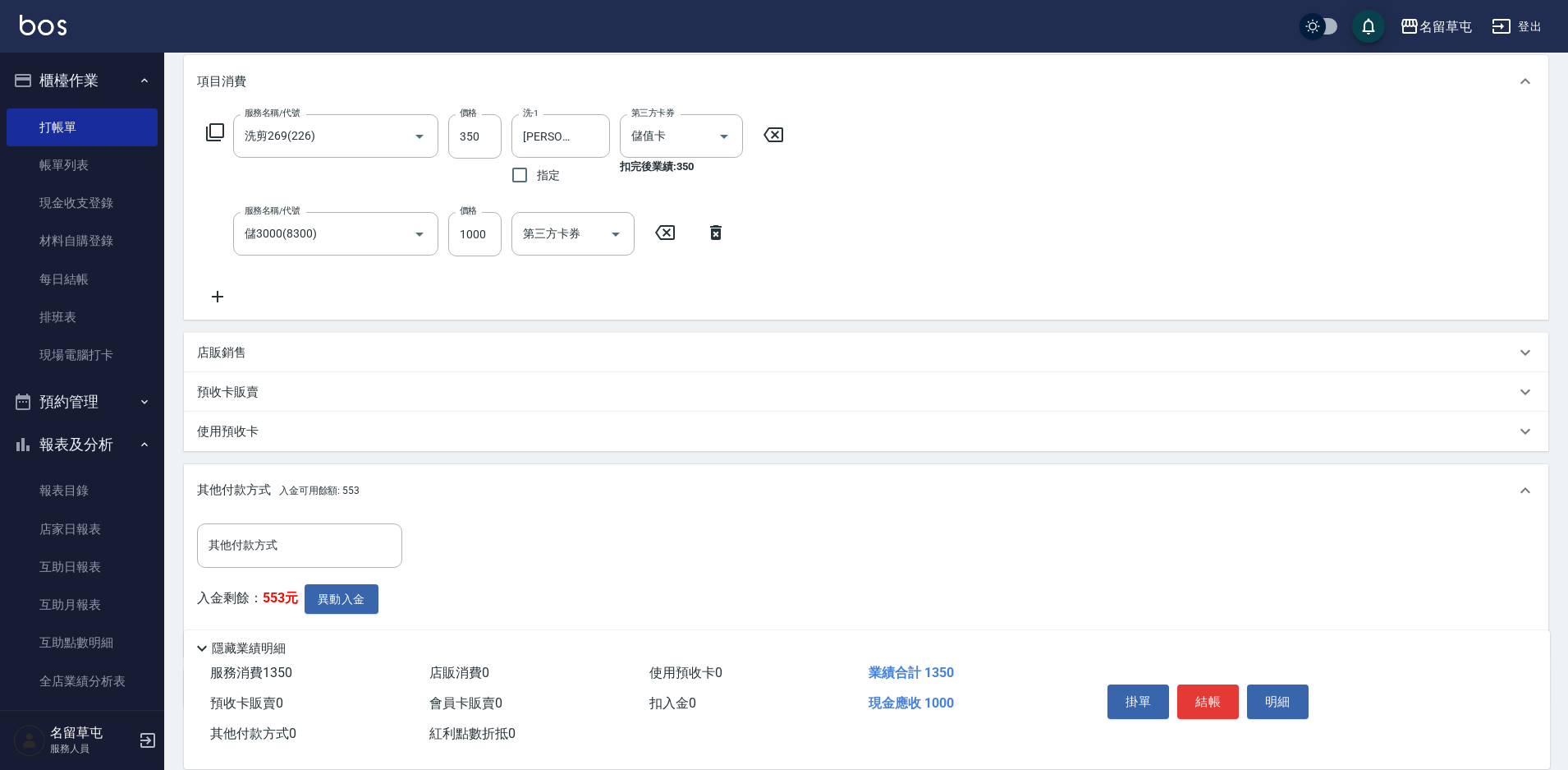
click at [370, 615] on div "入金剩餘： 553元 異動入金" at bounding box center [304, 614] width 215 height 60
click at [350, 610] on button "異動入金" at bounding box center [341, 599] width 74 height 30
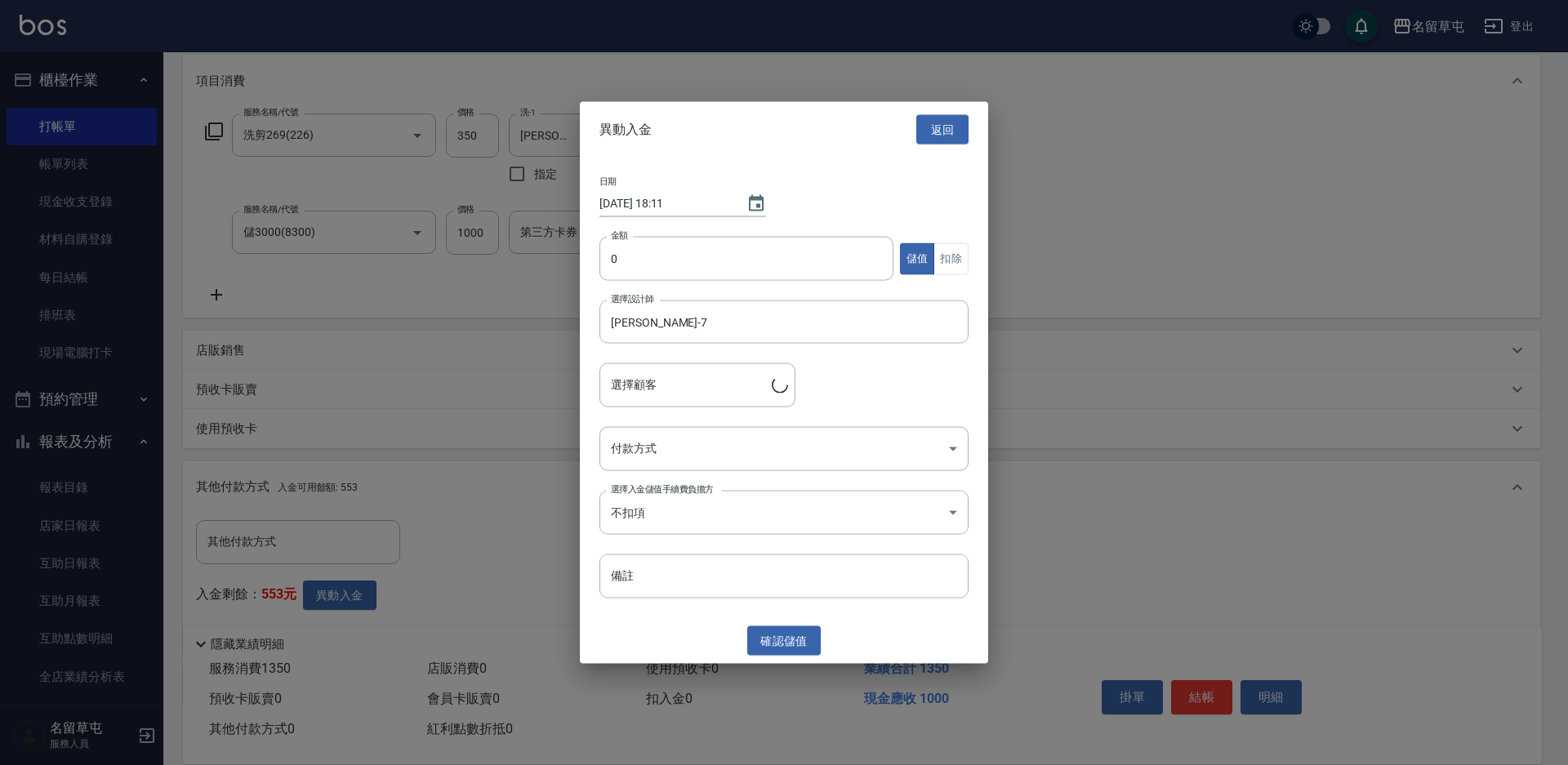
type input "[PERSON_NAME]/0920039289"
click at [705, 244] on input "0" at bounding box center [746, 259] width 294 height 44
type input "1000"
click at [679, 452] on body "名留草屯 登出 櫃檯作業 打帳單 帳單列表 現金收支登錄 材料自購登錄 每日結帳 排班表 現場電腦打卡 預約管理 預約管理 單日預約紀錄 單週預約紀錄 報表及…" at bounding box center [784, 324] width 1568 height 1074
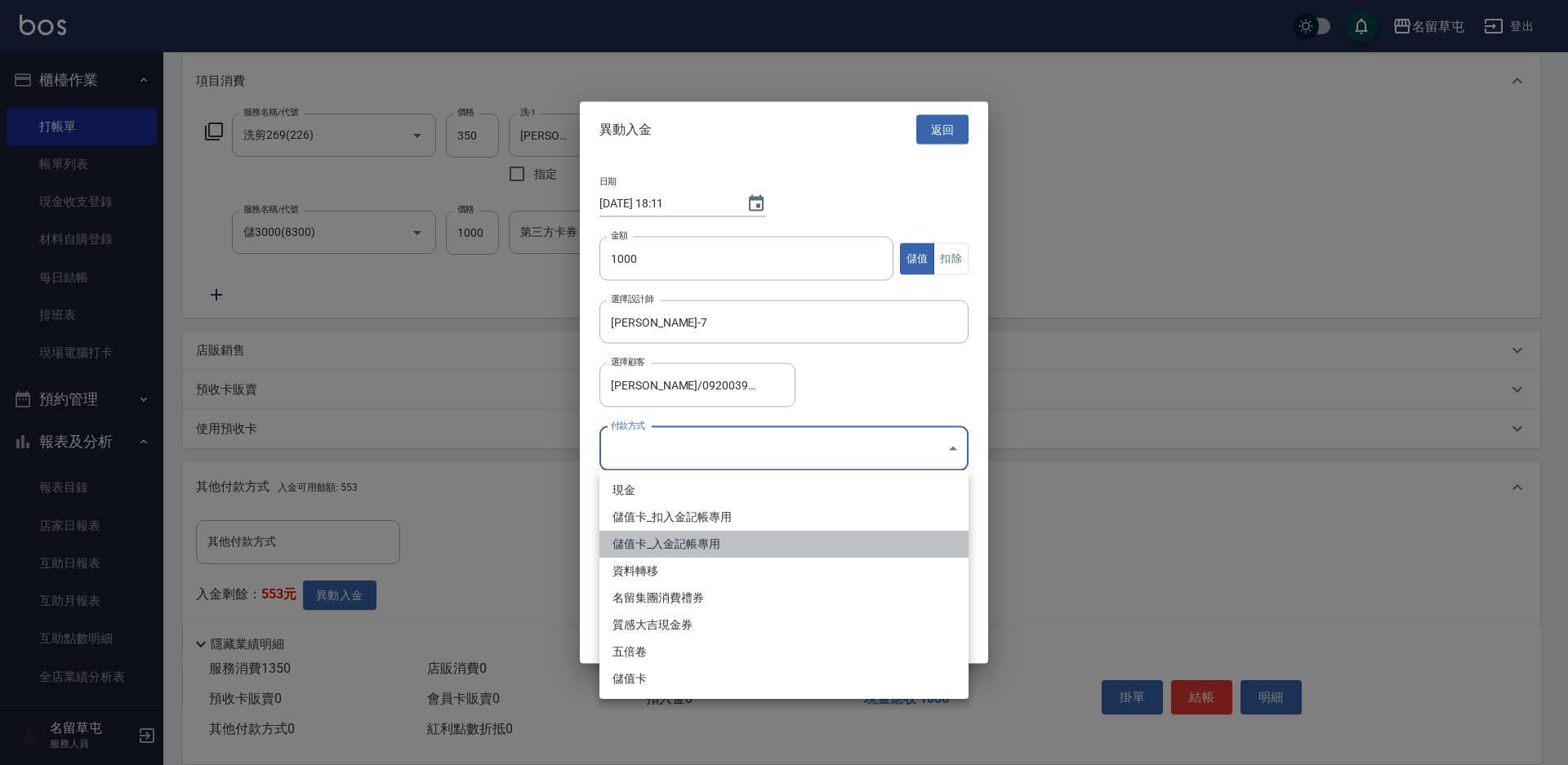
click at [670, 538] on li "儲值卡_入金記帳專用" at bounding box center [784, 544] width 369 height 27
type input "儲值卡_入金記帳專用"
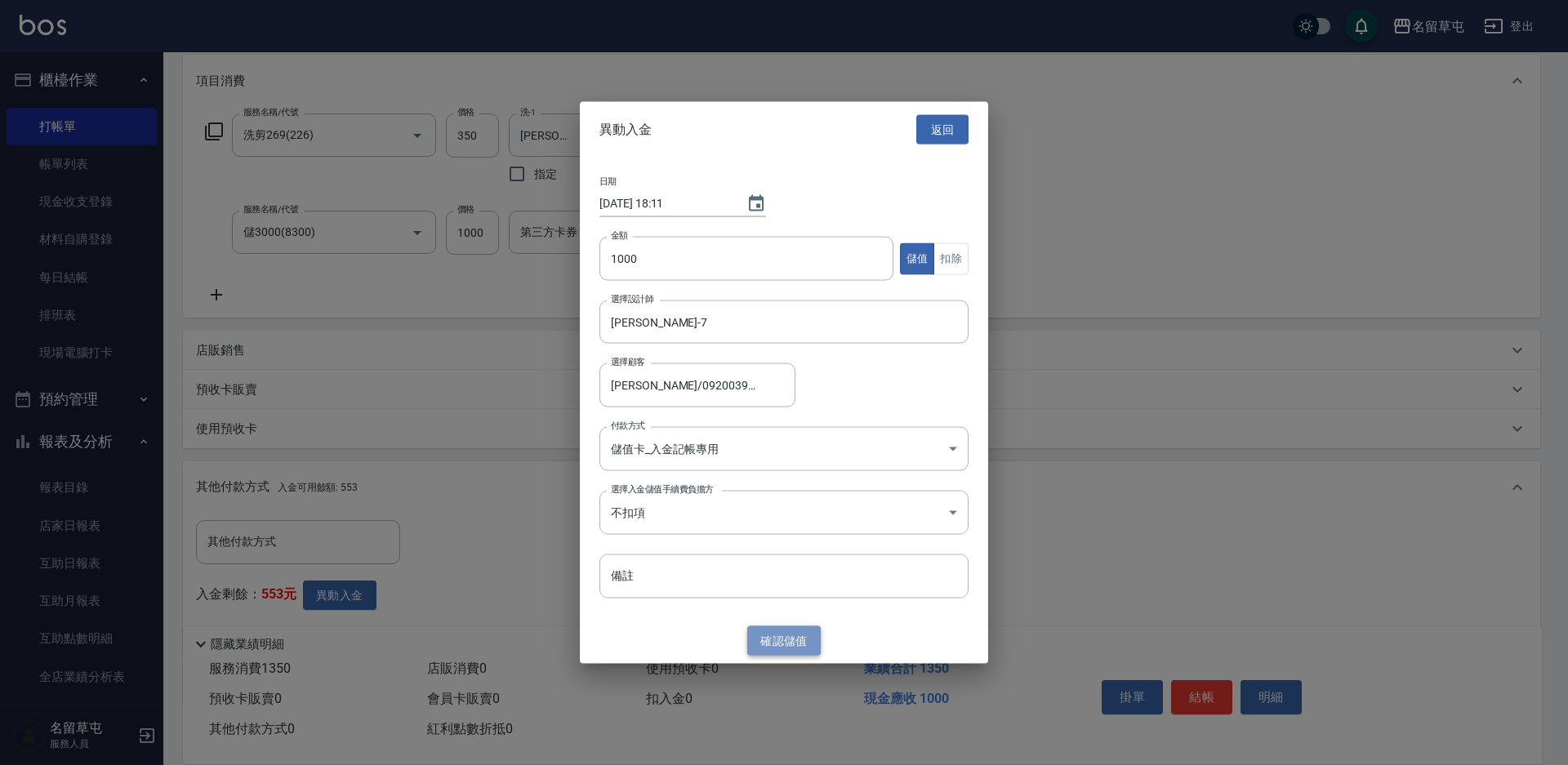
click at [804, 635] on button "確認 儲值" at bounding box center [783, 640] width 74 height 30
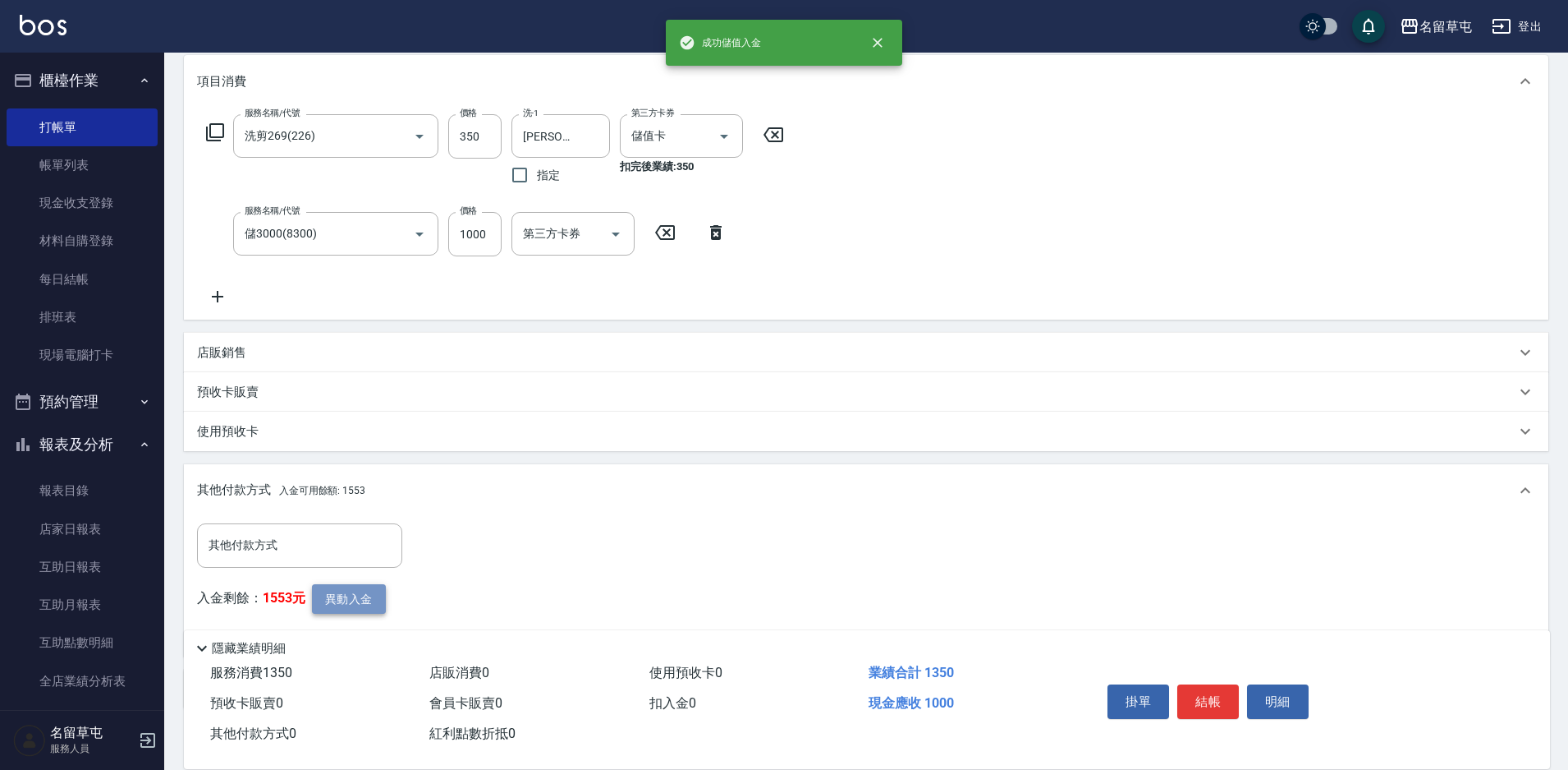
click at [327, 592] on button "異動入金" at bounding box center [348, 599] width 74 height 30
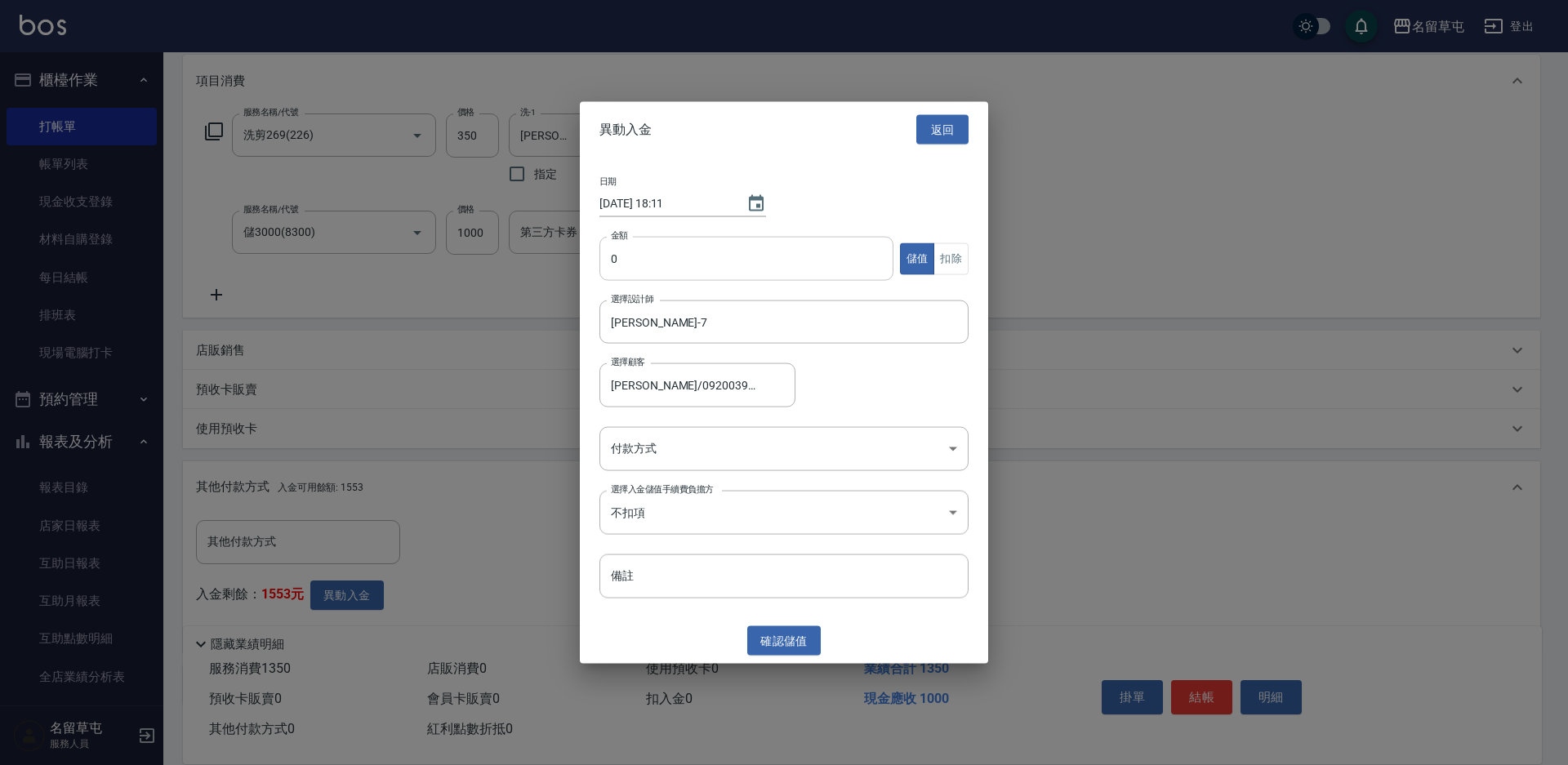
click at [726, 278] on input "0" at bounding box center [746, 259] width 294 height 44
type input "350"
click at [944, 256] on button "扣除" at bounding box center [951, 258] width 36 height 32
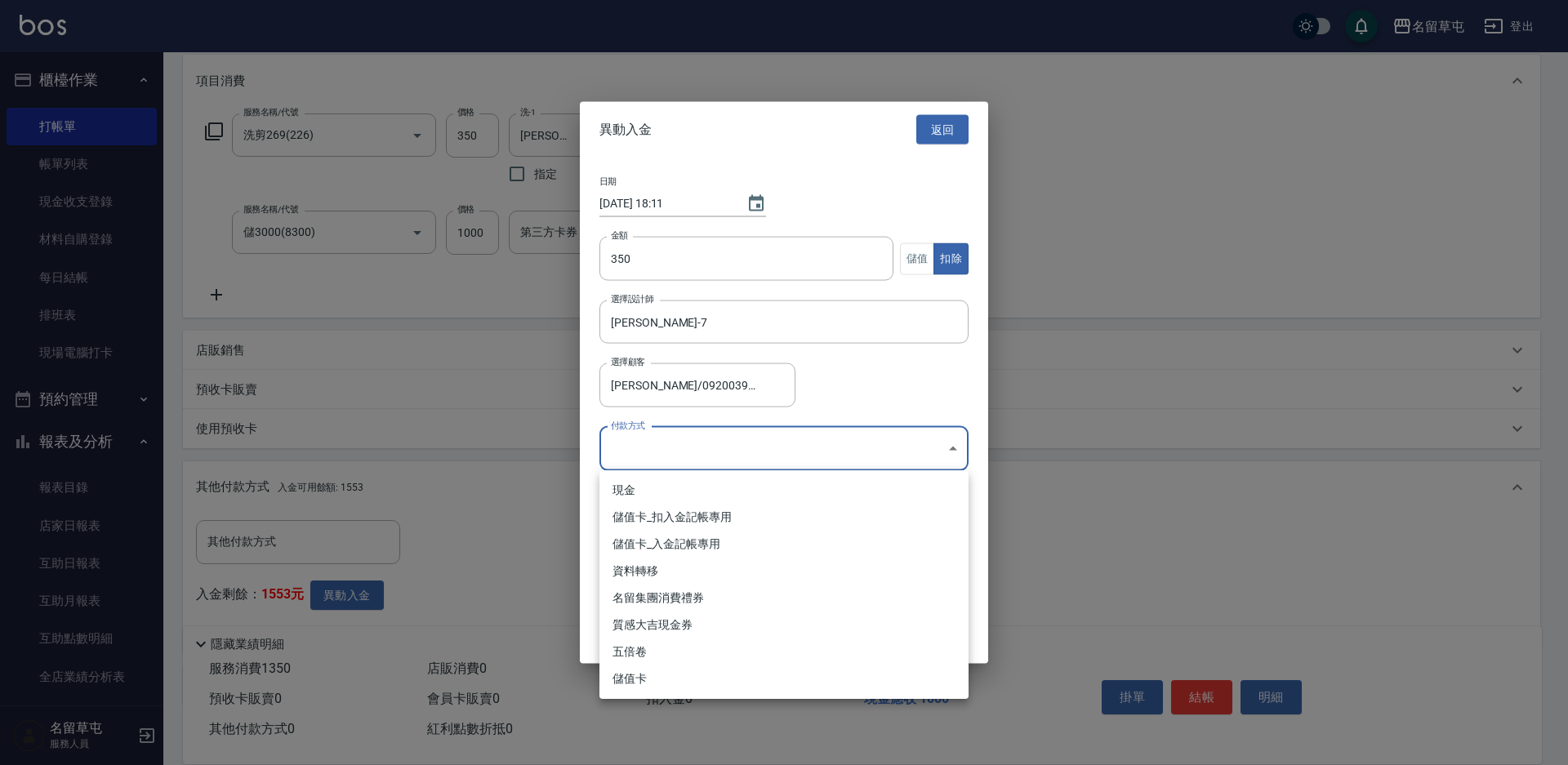
click at [635, 438] on body "名留草屯 登出 櫃檯作業 打帳單 帳單列表 現金收支登錄 材料自購登錄 每日結帳 排班表 現場電腦打卡 預約管理 預約管理 單日預約紀錄 單週預約紀錄 報表及…" at bounding box center [784, 324] width 1568 height 1074
click at [669, 518] on li "儲值卡_扣入金記帳專用" at bounding box center [784, 517] width 369 height 27
type input "儲值卡_扣入金記帳專用"
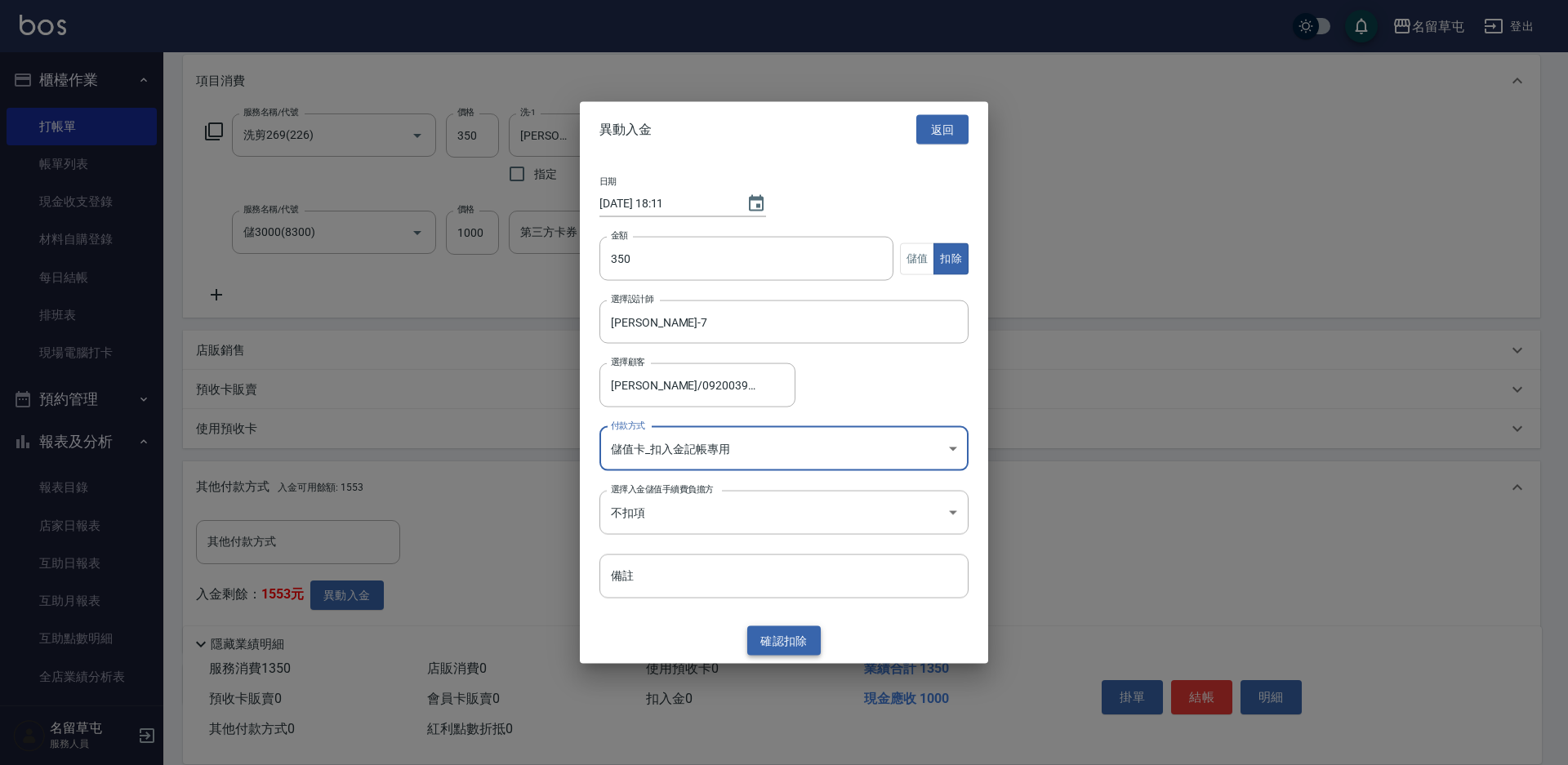
click at [772, 642] on button "確認 扣除" at bounding box center [783, 640] width 74 height 30
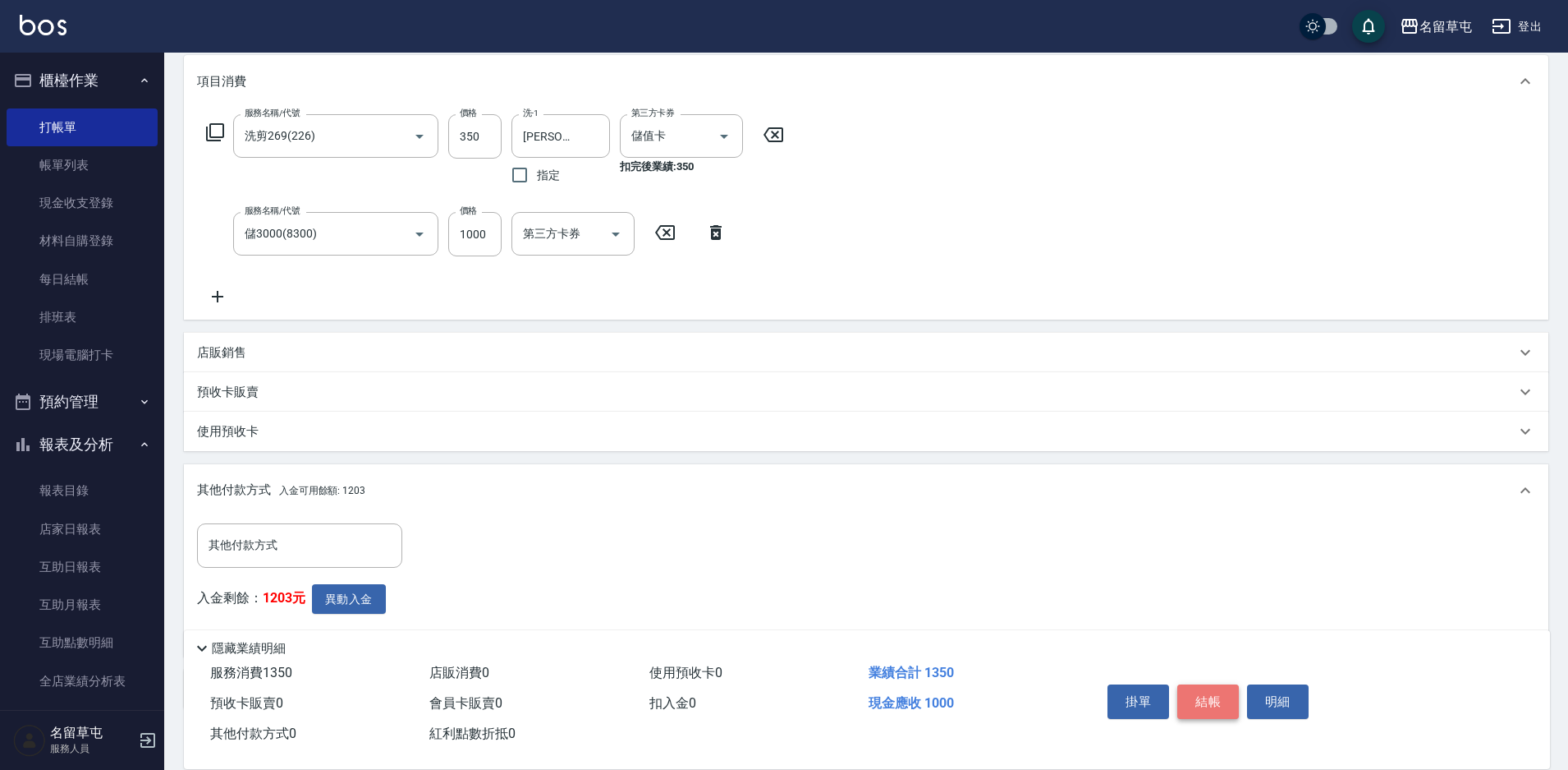
click at [1209, 700] on button "結帳" at bounding box center [1208, 701] width 62 height 35
type input "[DATE] 18:12"
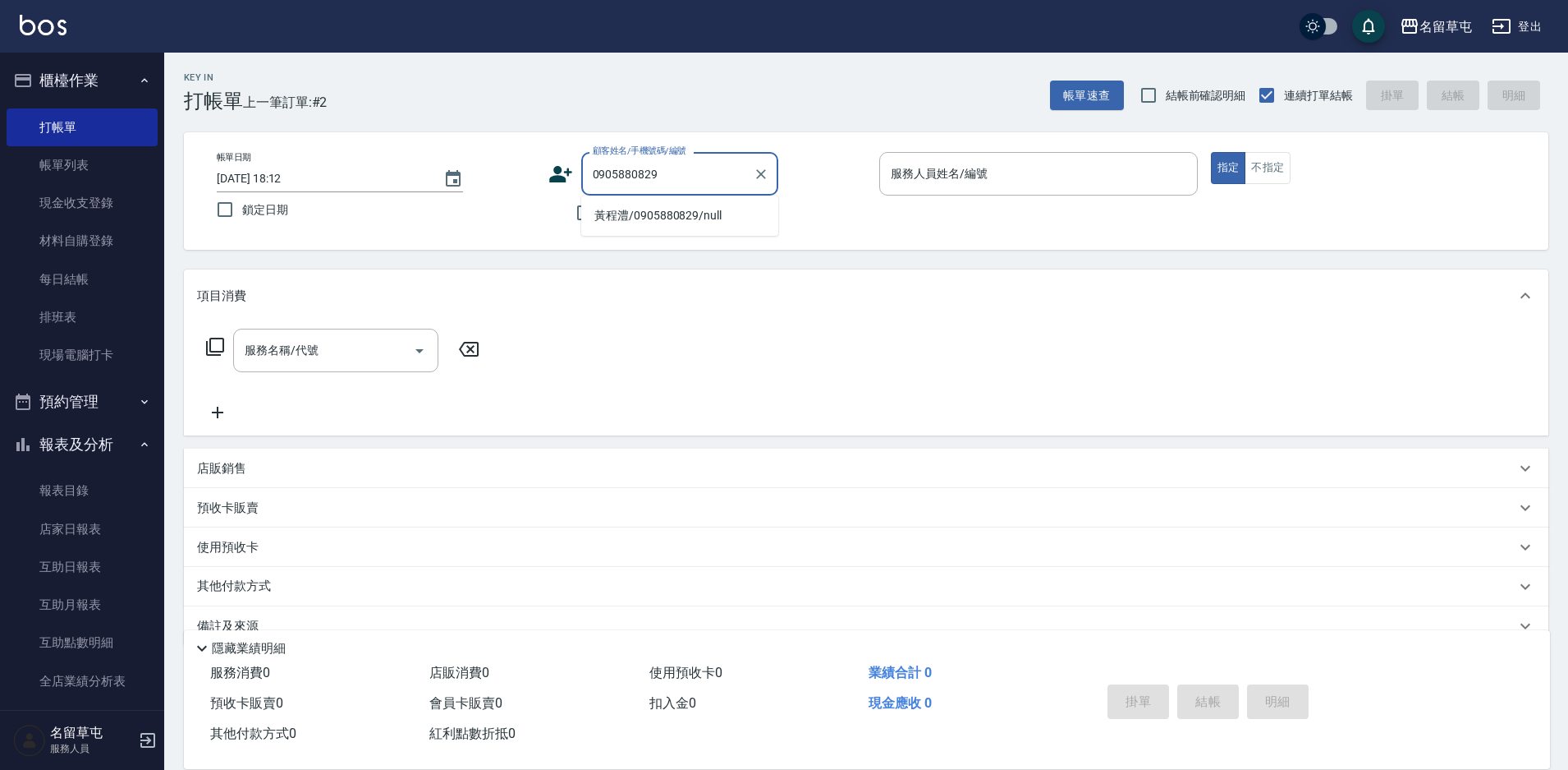
type input "黃程澧/0905880829/null"
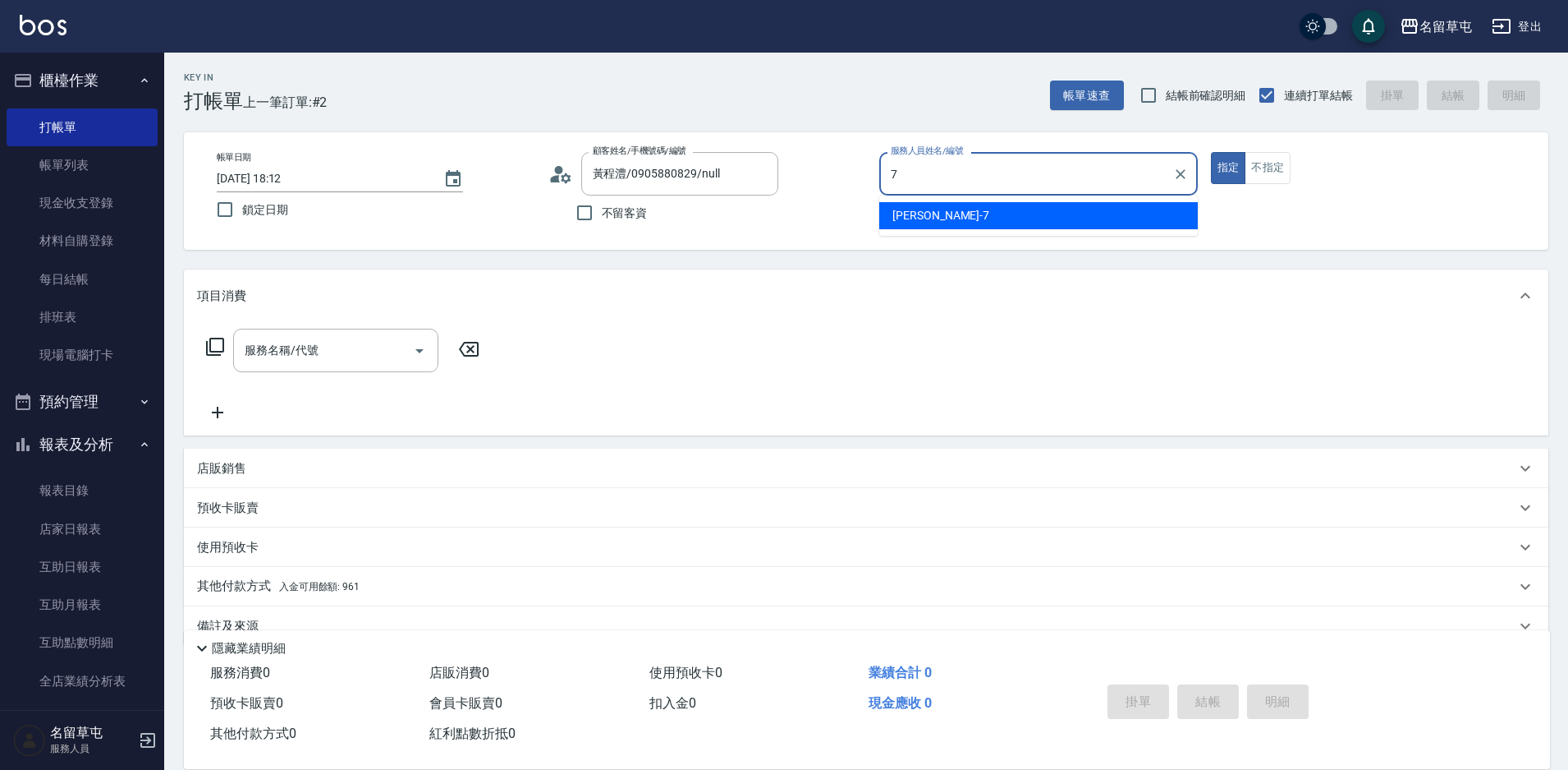
type input "[PERSON_NAME]-7"
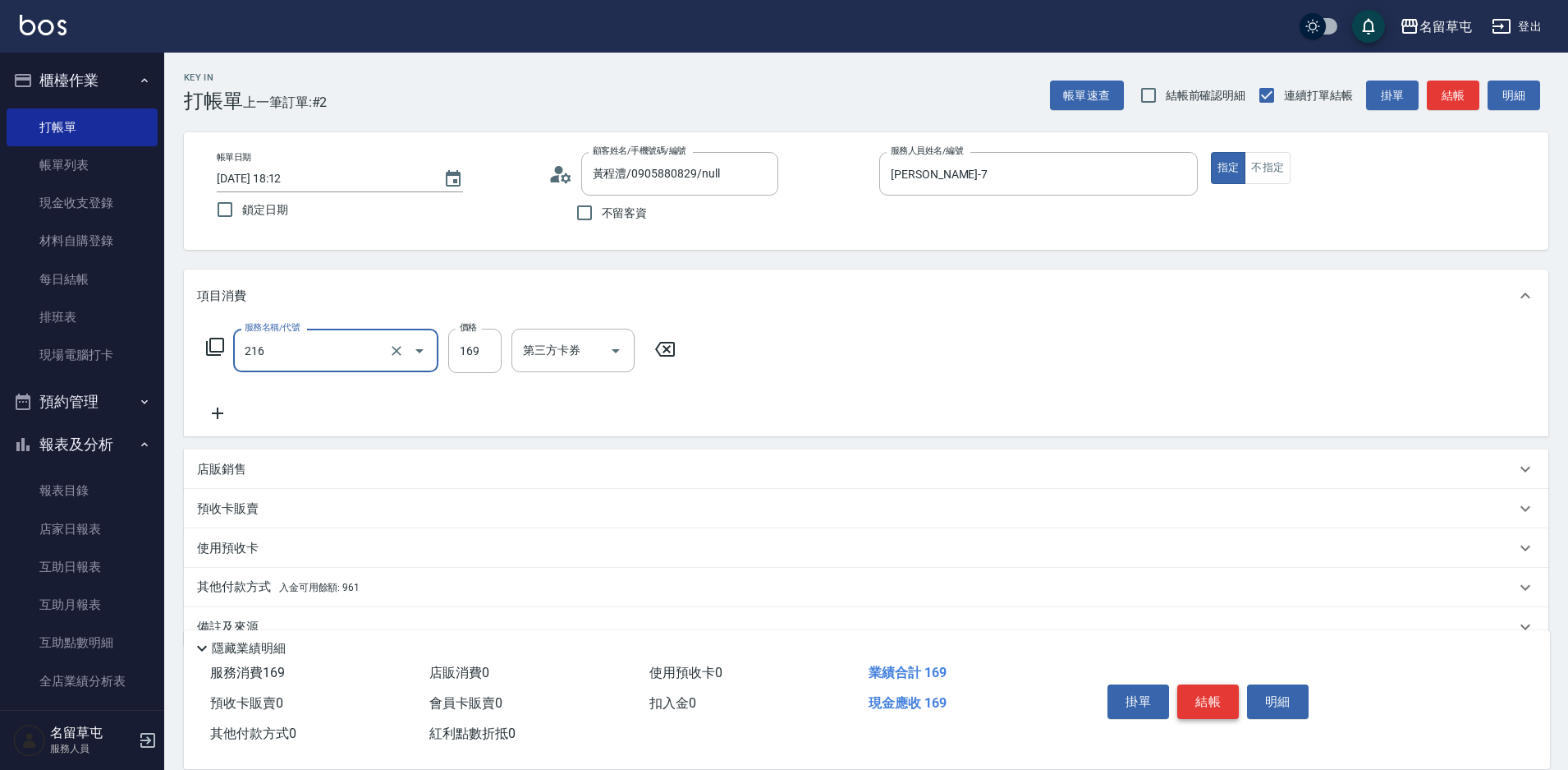
type input "剪髮169(216)"
type input "250"
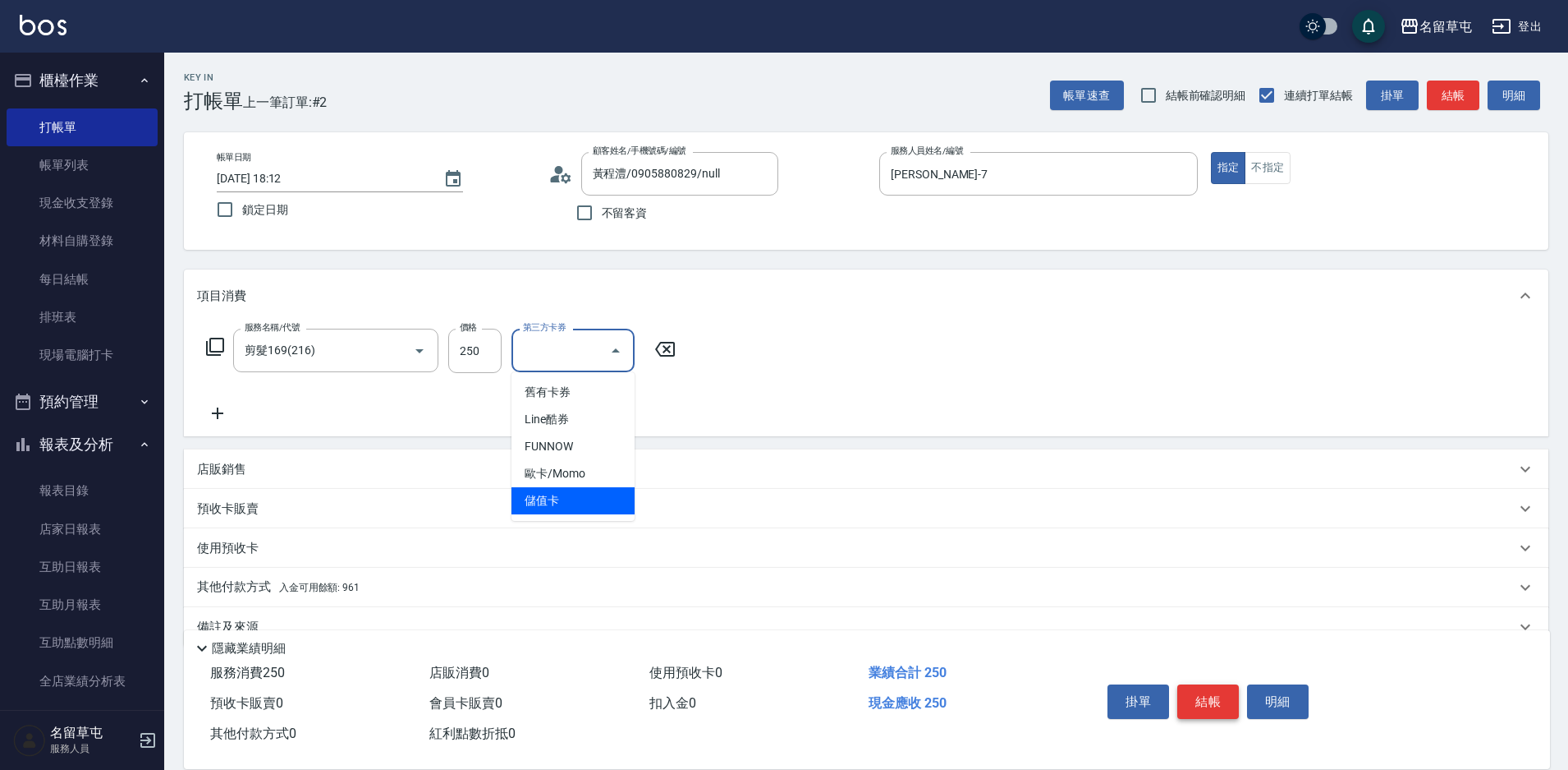
type input "儲值卡"
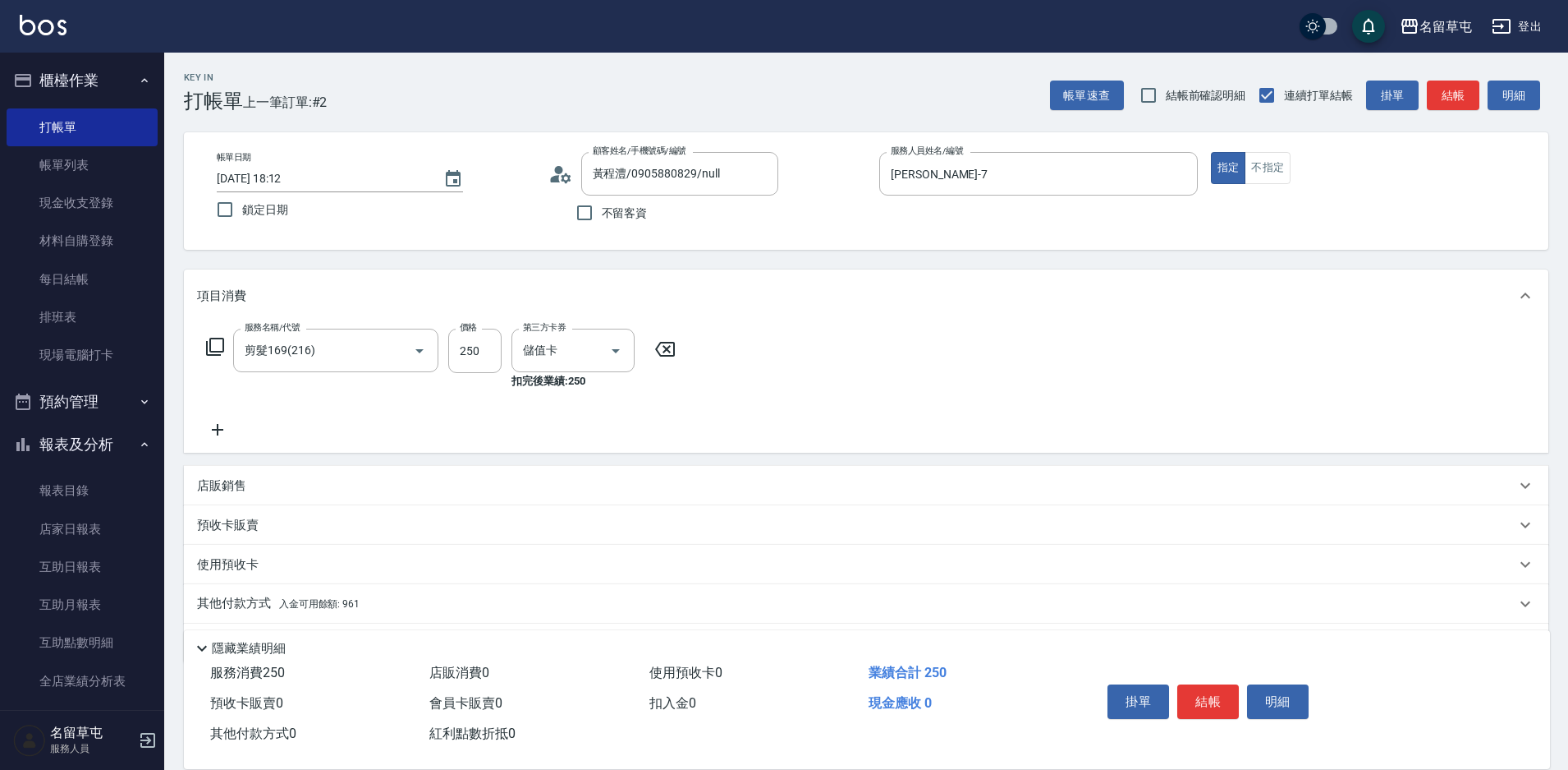
click at [217, 598] on p "其他付款方式 入金可用餘額: 961" at bounding box center [279, 604] width 163 height 18
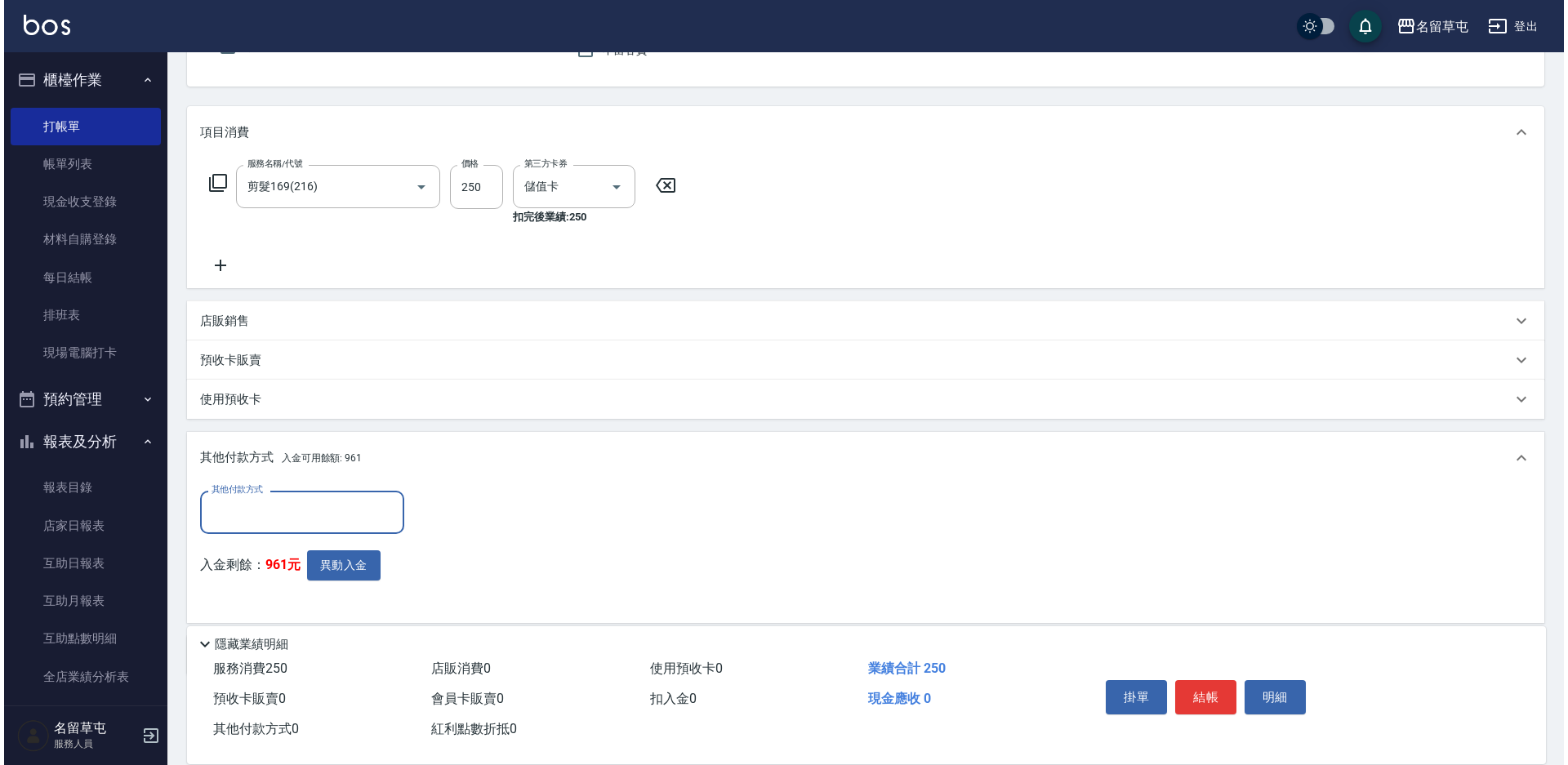
scroll to position [163, 0]
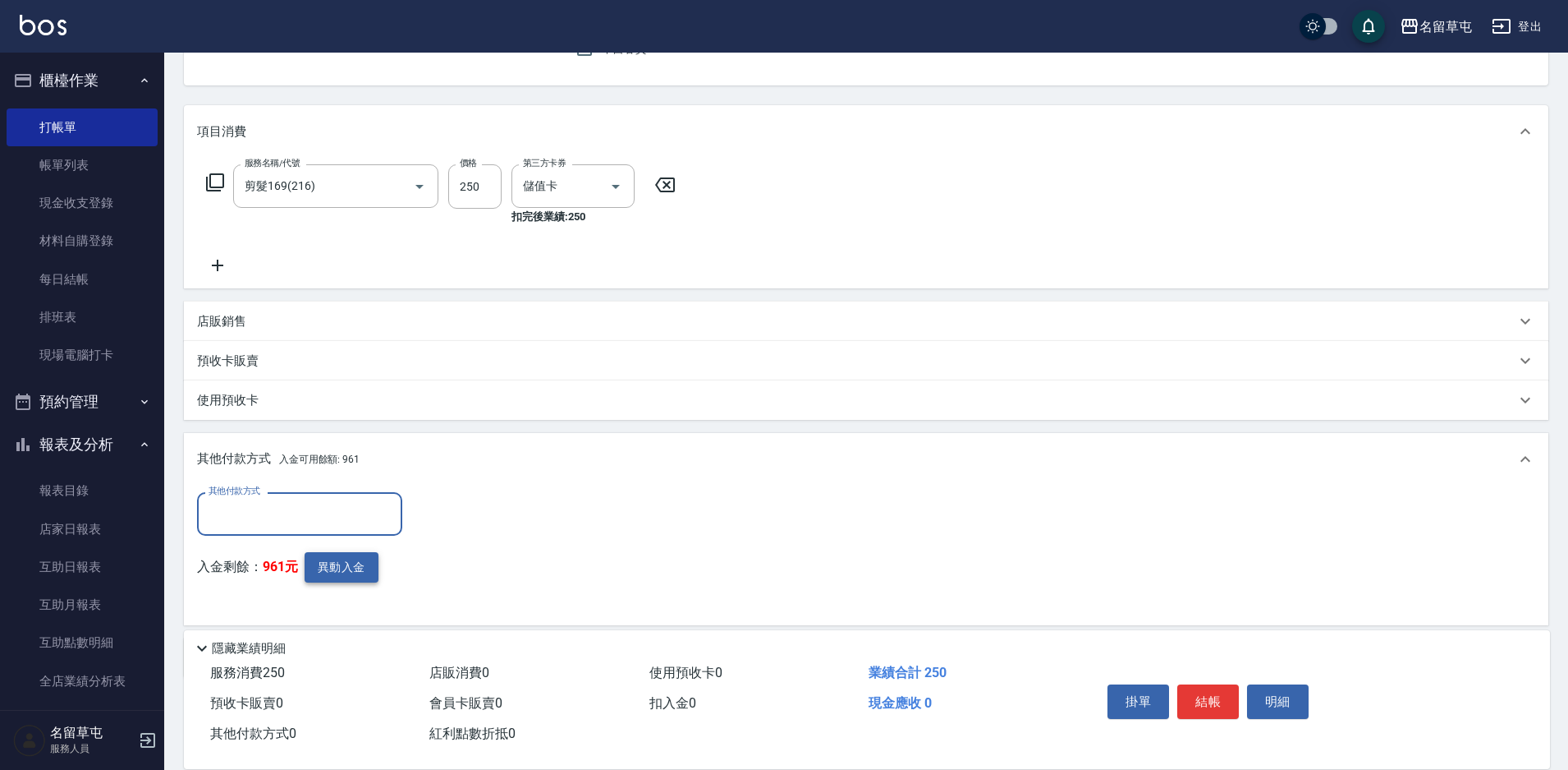
click at [347, 571] on button "異動入金" at bounding box center [341, 567] width 74 height 30
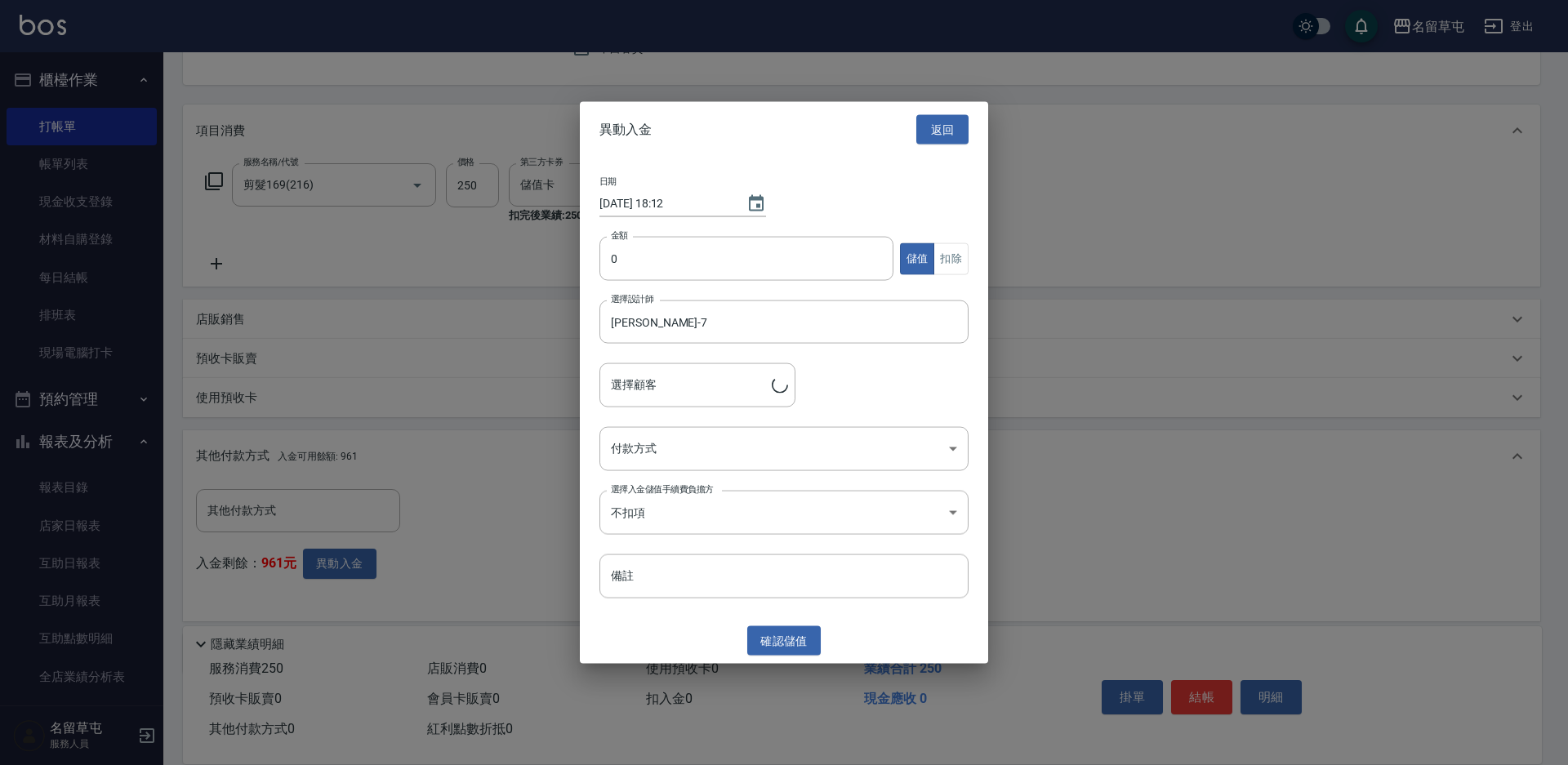
type input "黃程澧/0905880829"
click at [662, 248] on input "0" at bounding box center [746, 259] width 294 height 44
type input "250"
drag, startPoint x: 948, startPoint y: 254, endPoint x: 821, endPoint y: 325, distance: 145.5
click at [948, 258] on button "扣除" at bounding box center [951, 258] width 36 height 32
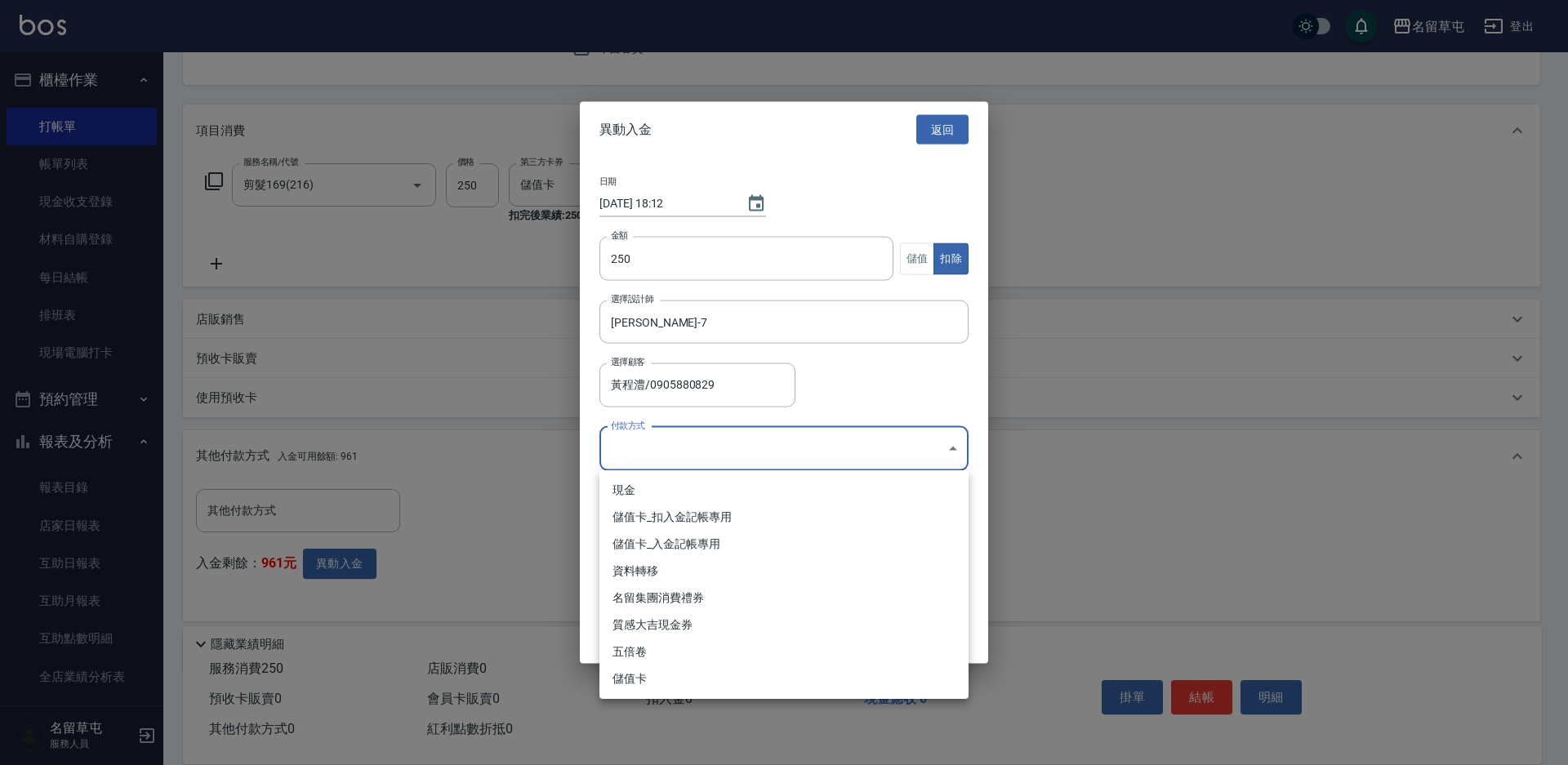
click at [673, 438] on body "名留草屯 登出 櫃檯作業 打帳單 帳單列表 現金收支登錄 材料自購登錄 每日結帳 排班表 現場電腦打卡 預約管理 預約管理 單日預約紀錄 單週預約紀錄 報表及…" at bounding box center [784, 333] width 1568 height 993
click at [645, 513] on li "儲值卡_扣入金記帳專用" at bounding box center [784, 517] width 369 height 27
type input "儲值卡_扣入金記帳專用"
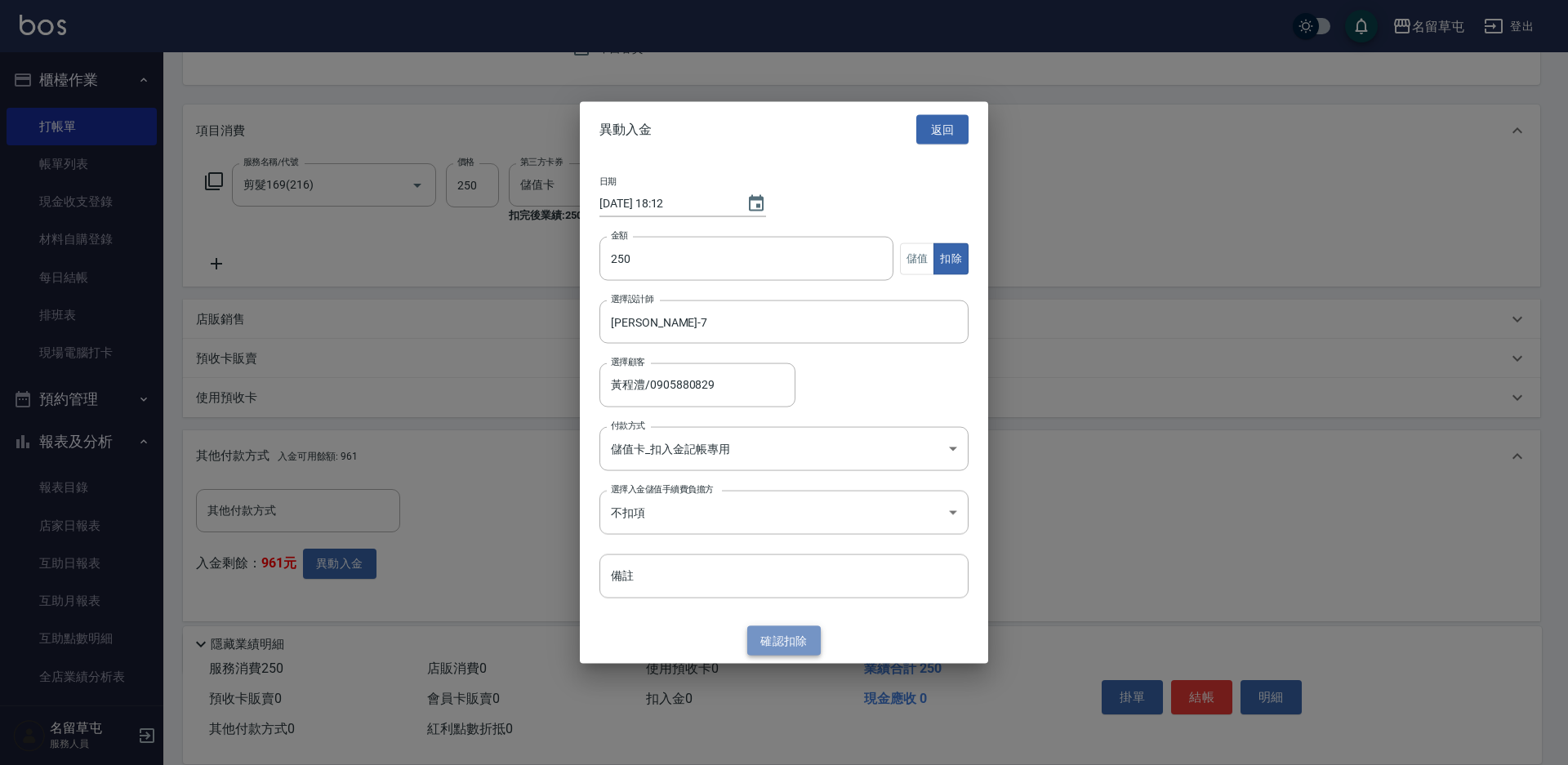
click at [790, 644] on button "確認 扣除" at bounding box center [783, 640] width 74 height 30
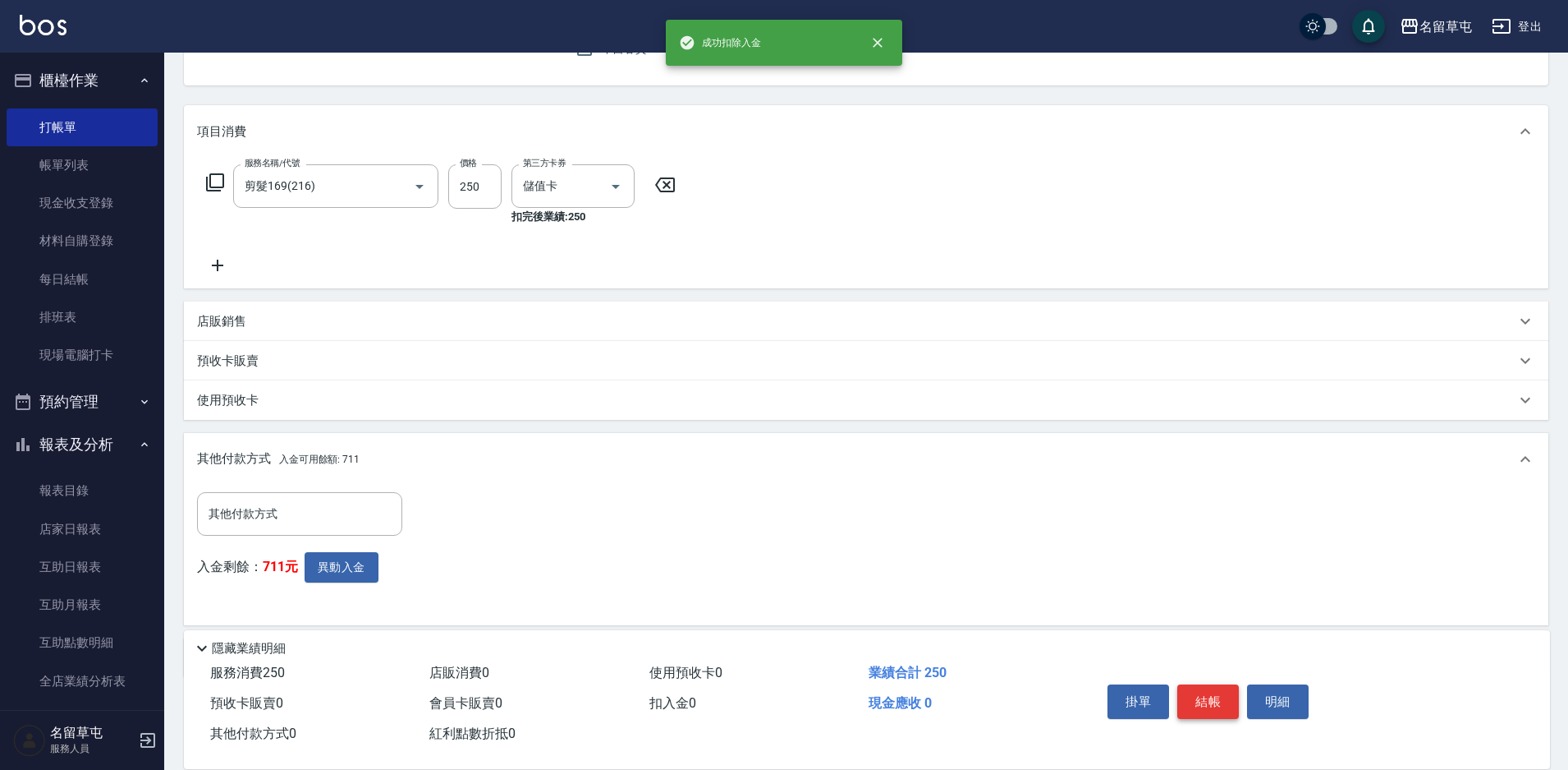
click at [1217, 692] on button "結帳" at bounding box center [1208, 701] width 62 height 35
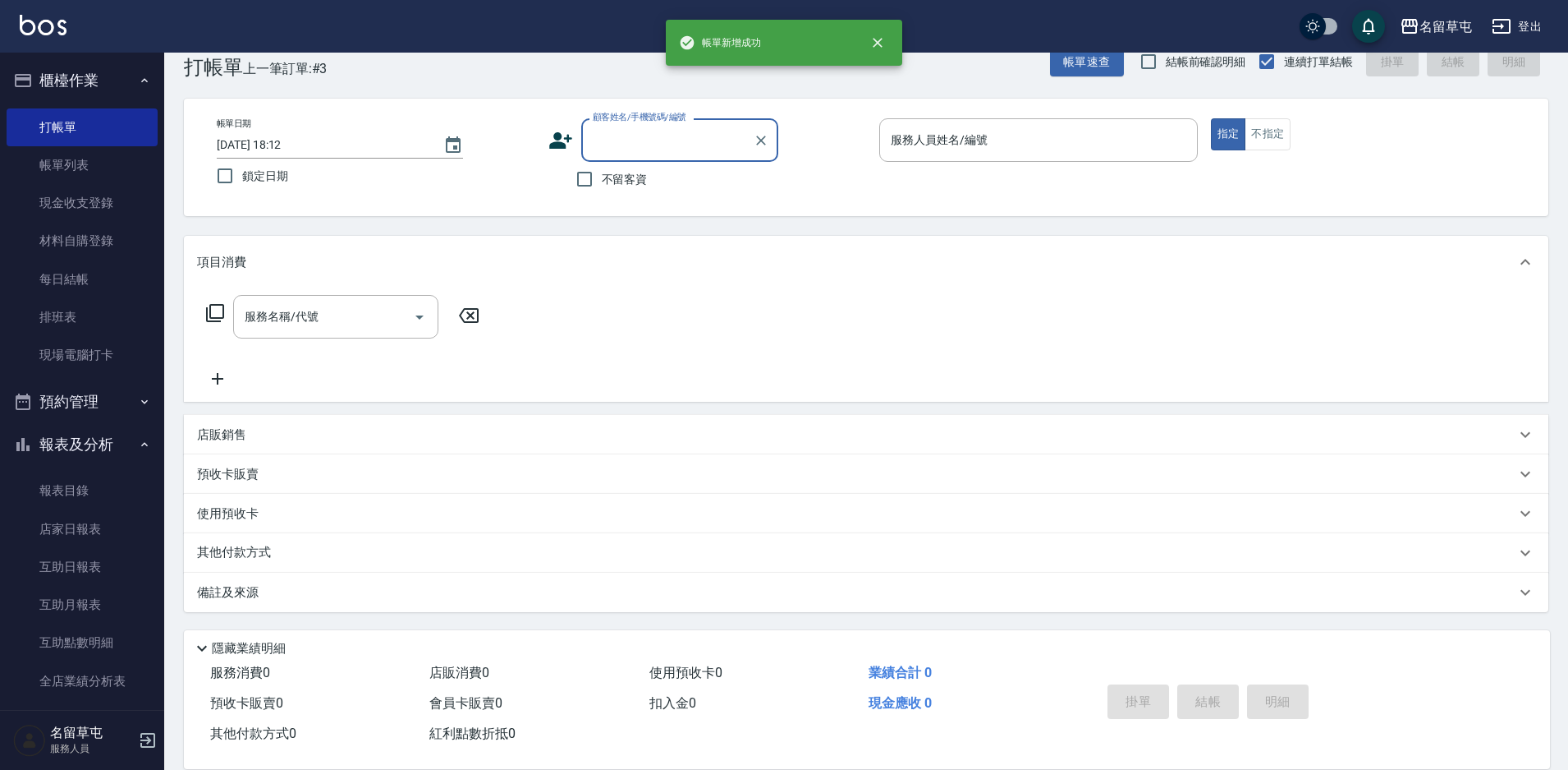
scroll to position [34, 0]
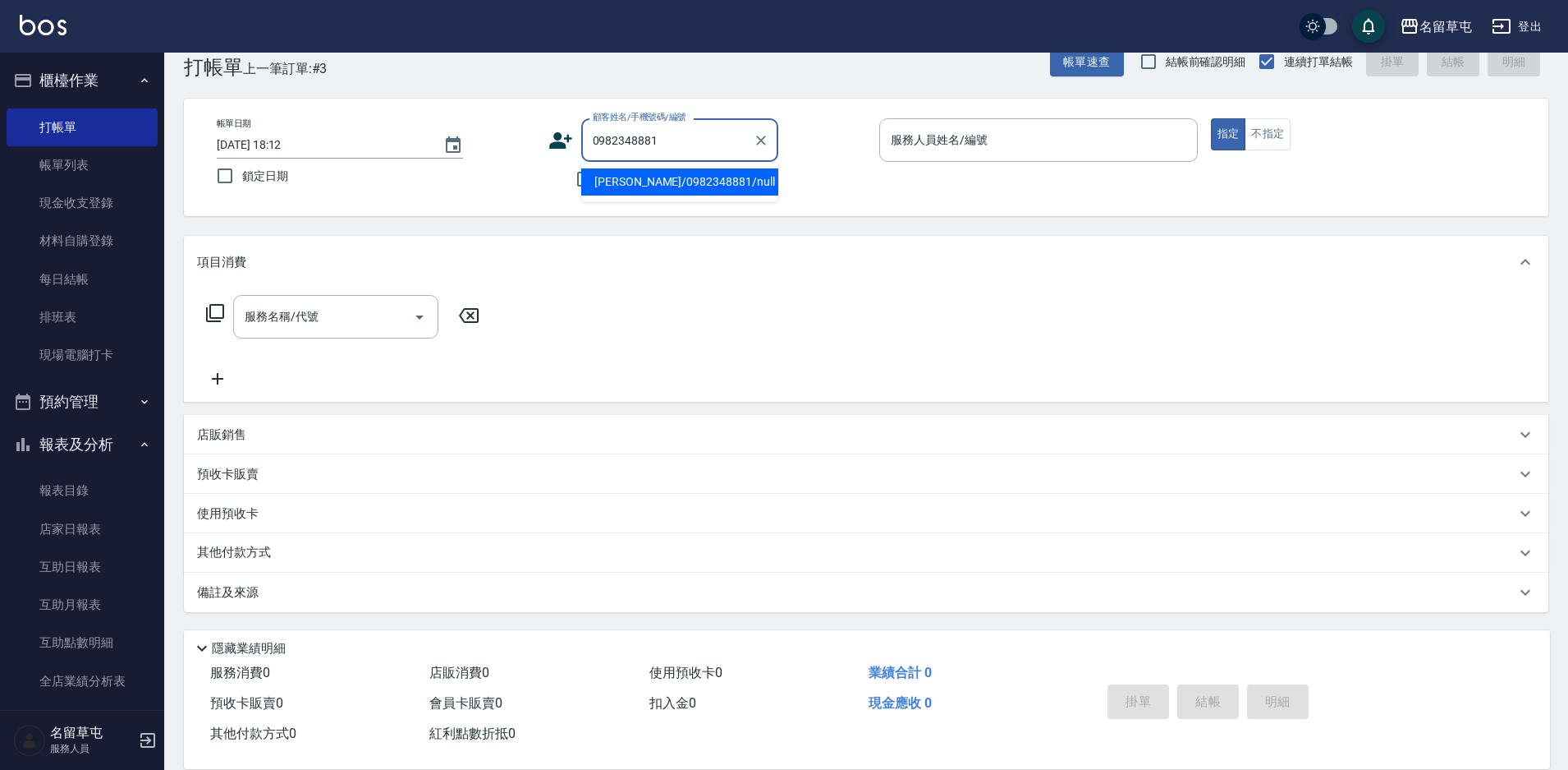
type input "[PERSON_NAME]/0982348881/null"
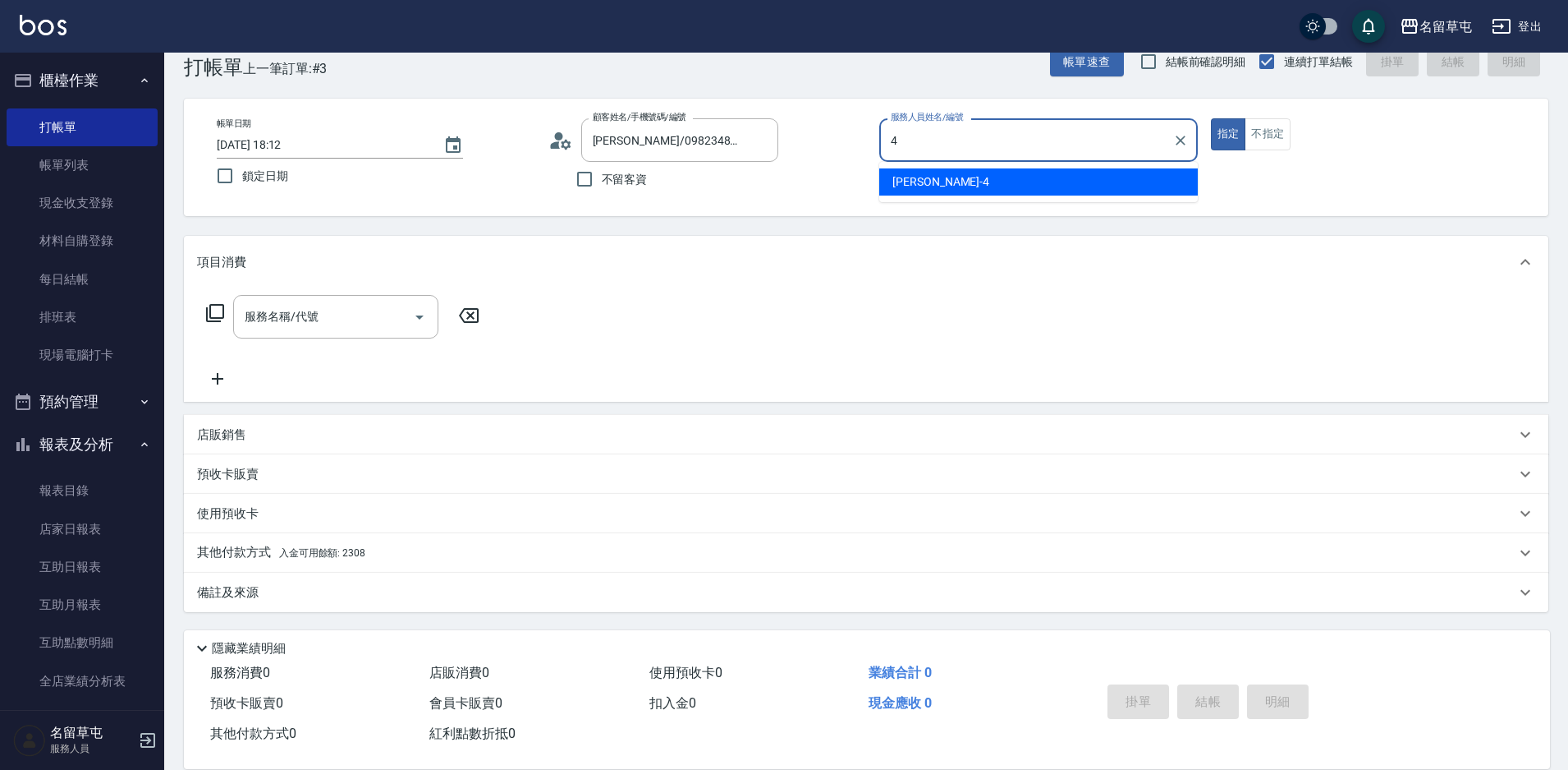
type input "[PERSON_NAME]-4"
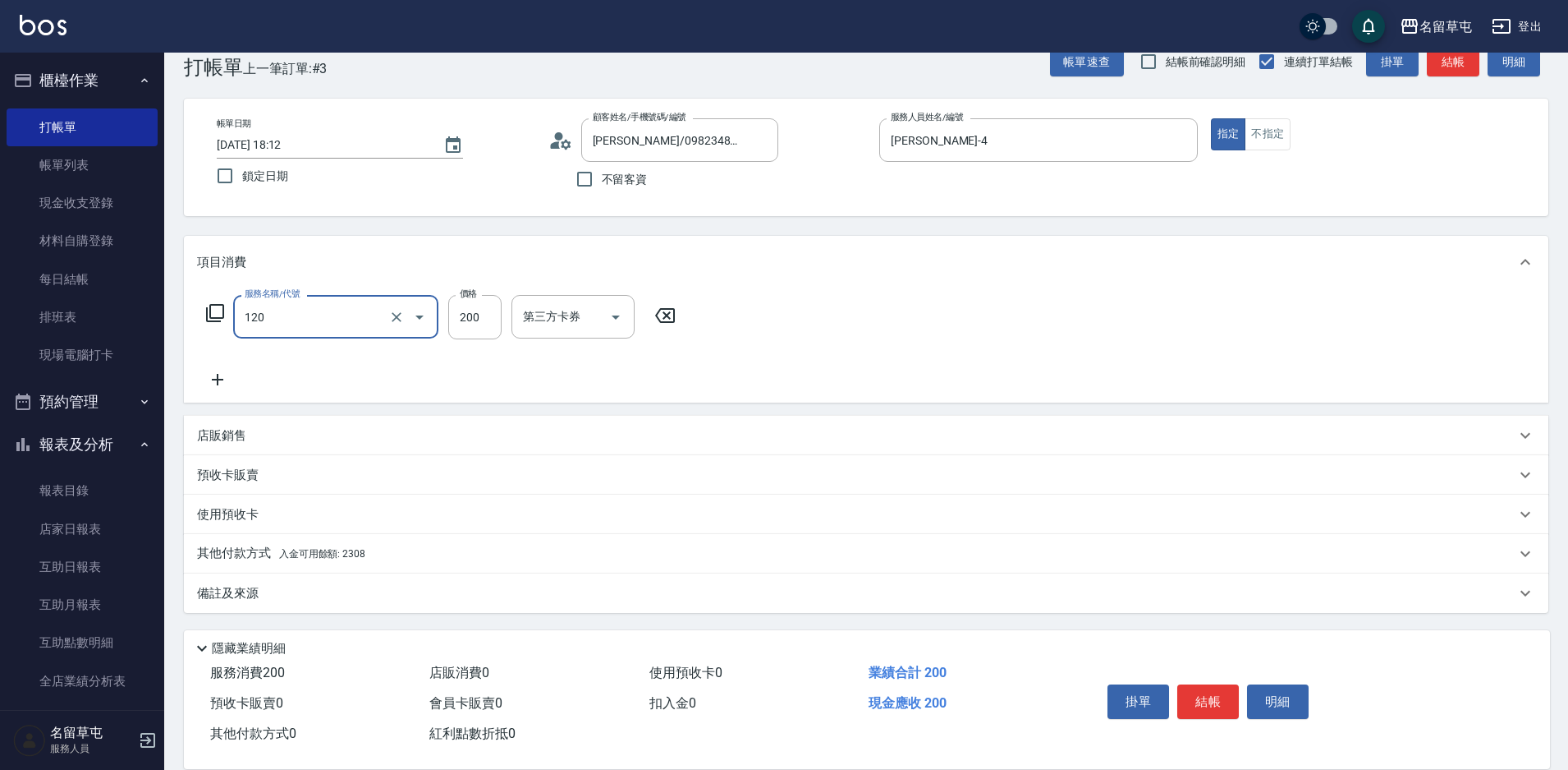
type input "New洗200(120)"
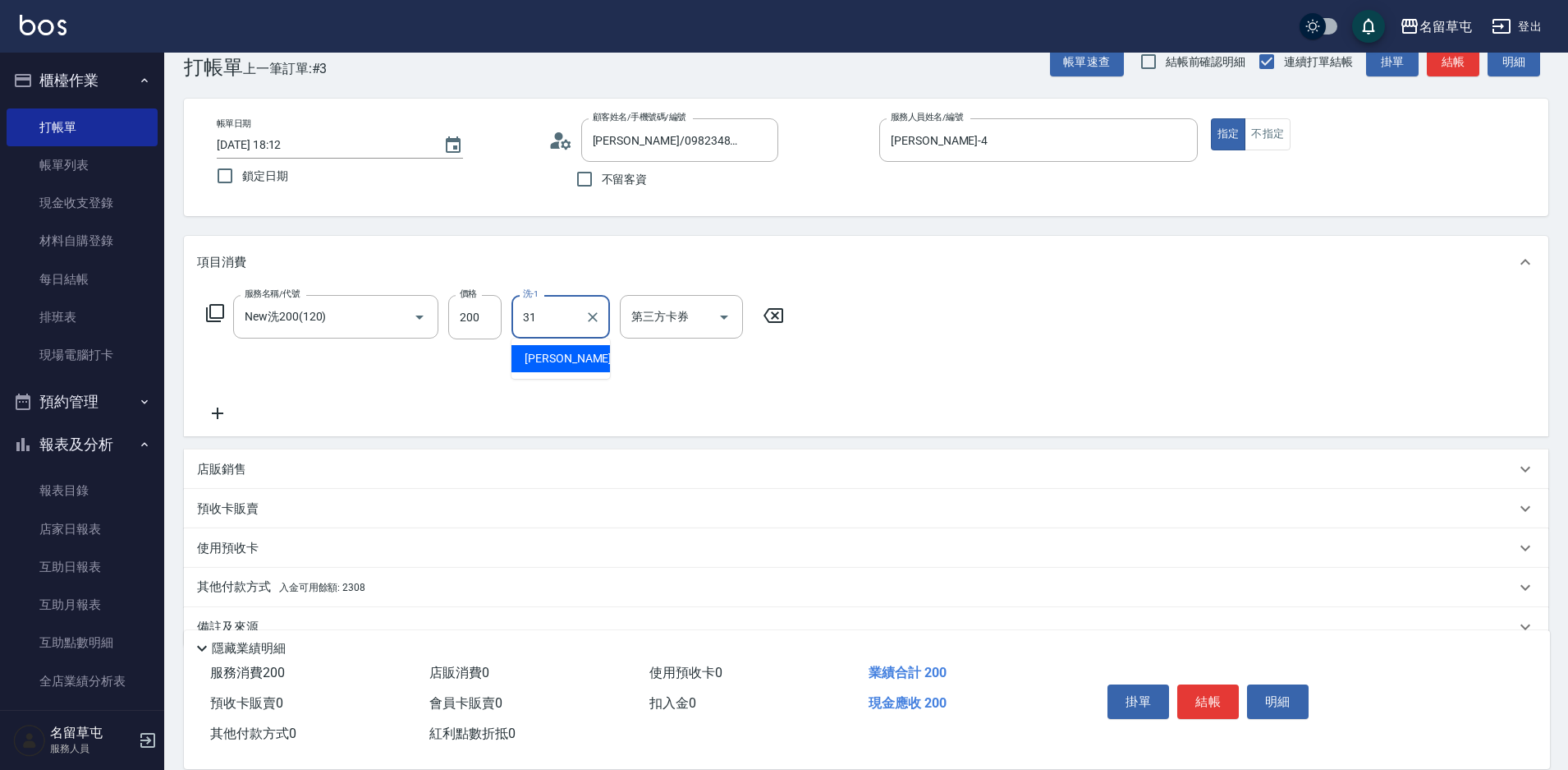
type input "[PERSON_NAME]-31"
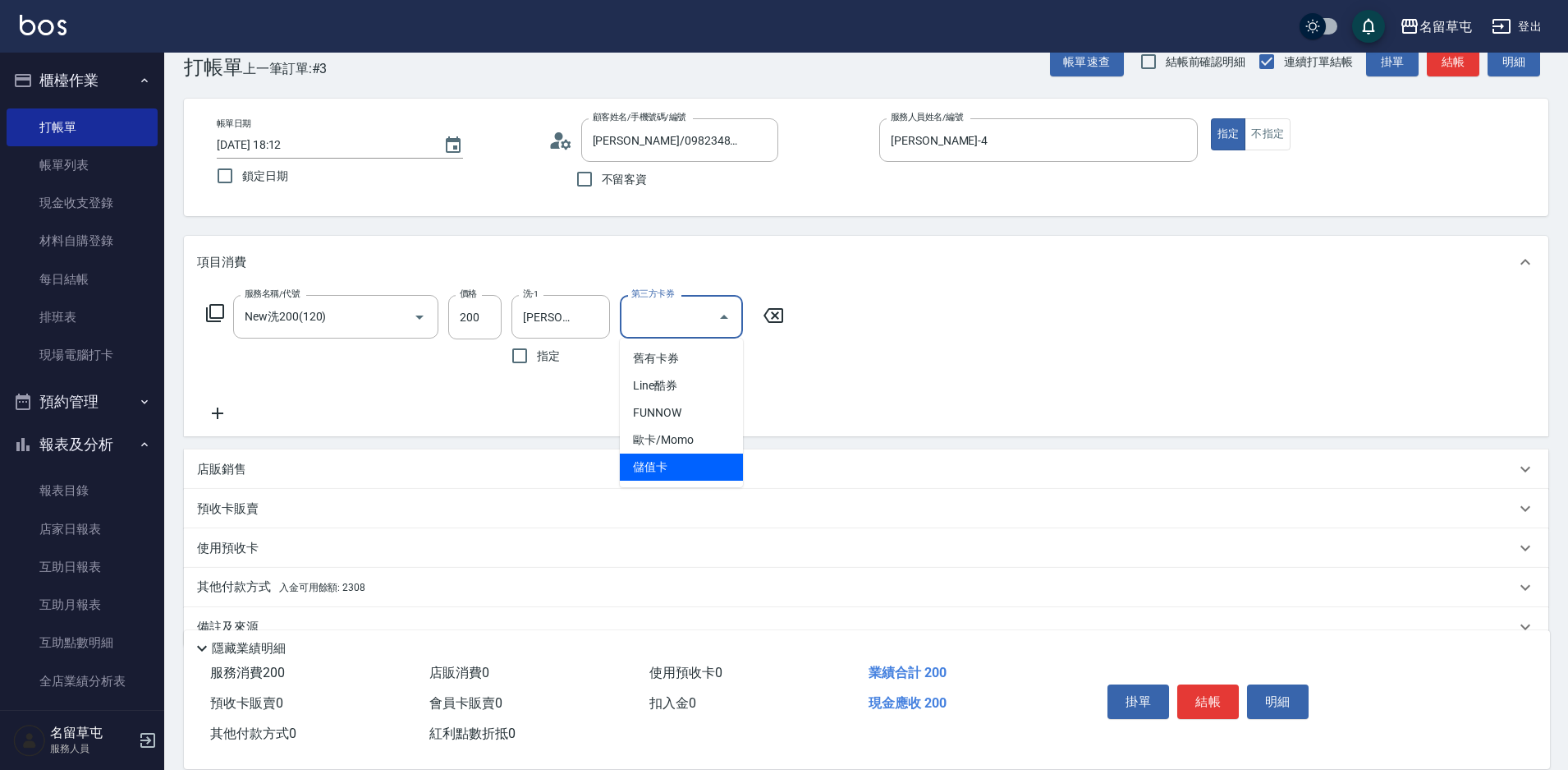
type input "儲值卡"
click at [249, 582] on p "其他付款方式 入金可用餘額: 2308" at bounding box center [281, 587] width 169 height 18
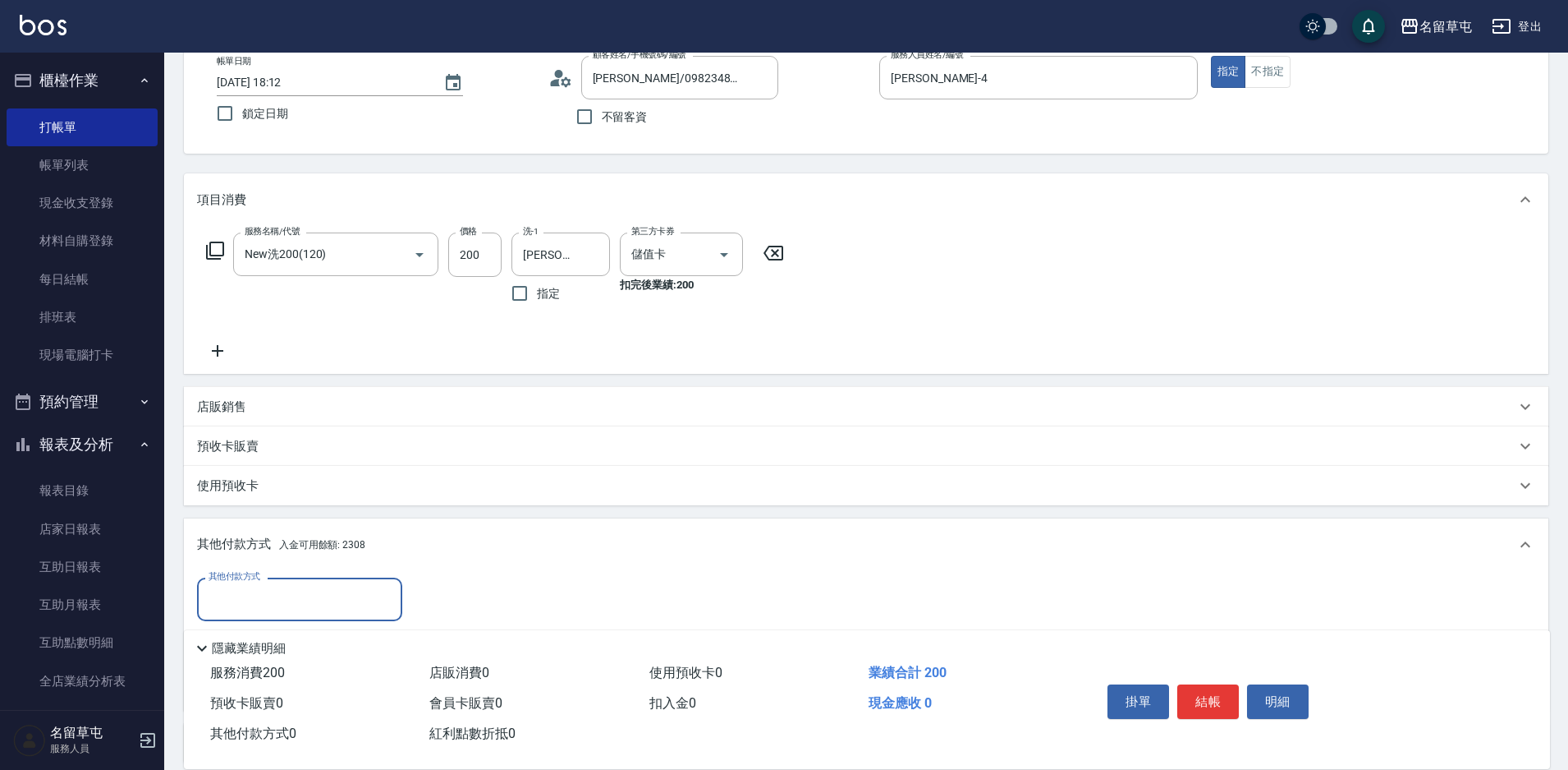
scroll to position [155, 0]
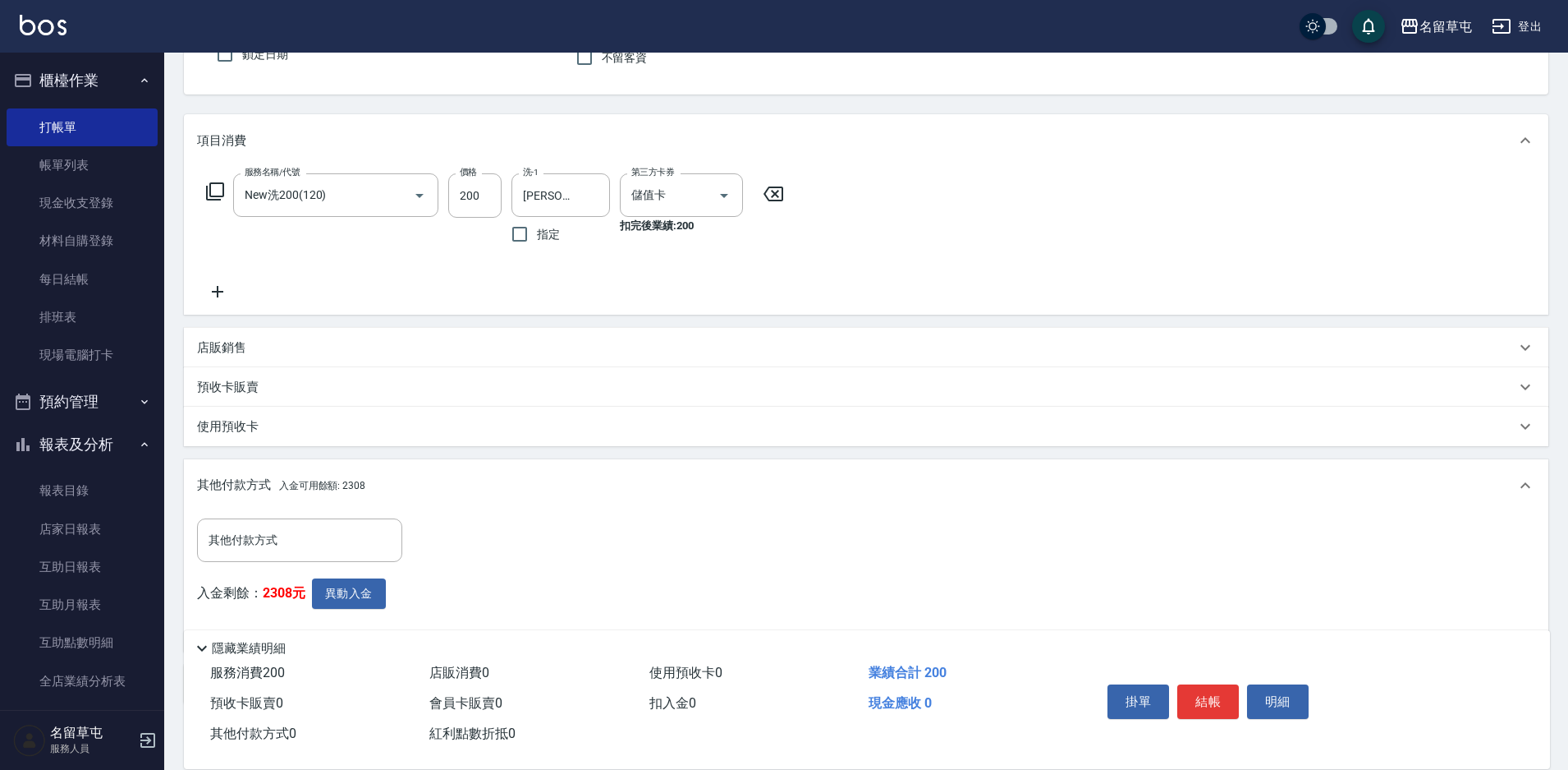
click at [349, 608] on div "入金剩餘： 2308元 異動入金" at bounding box center [304, 607] width 215 height 60
click at [364, 587] on button "異動入金" at bounding box center [348, 593] width 74 height 30
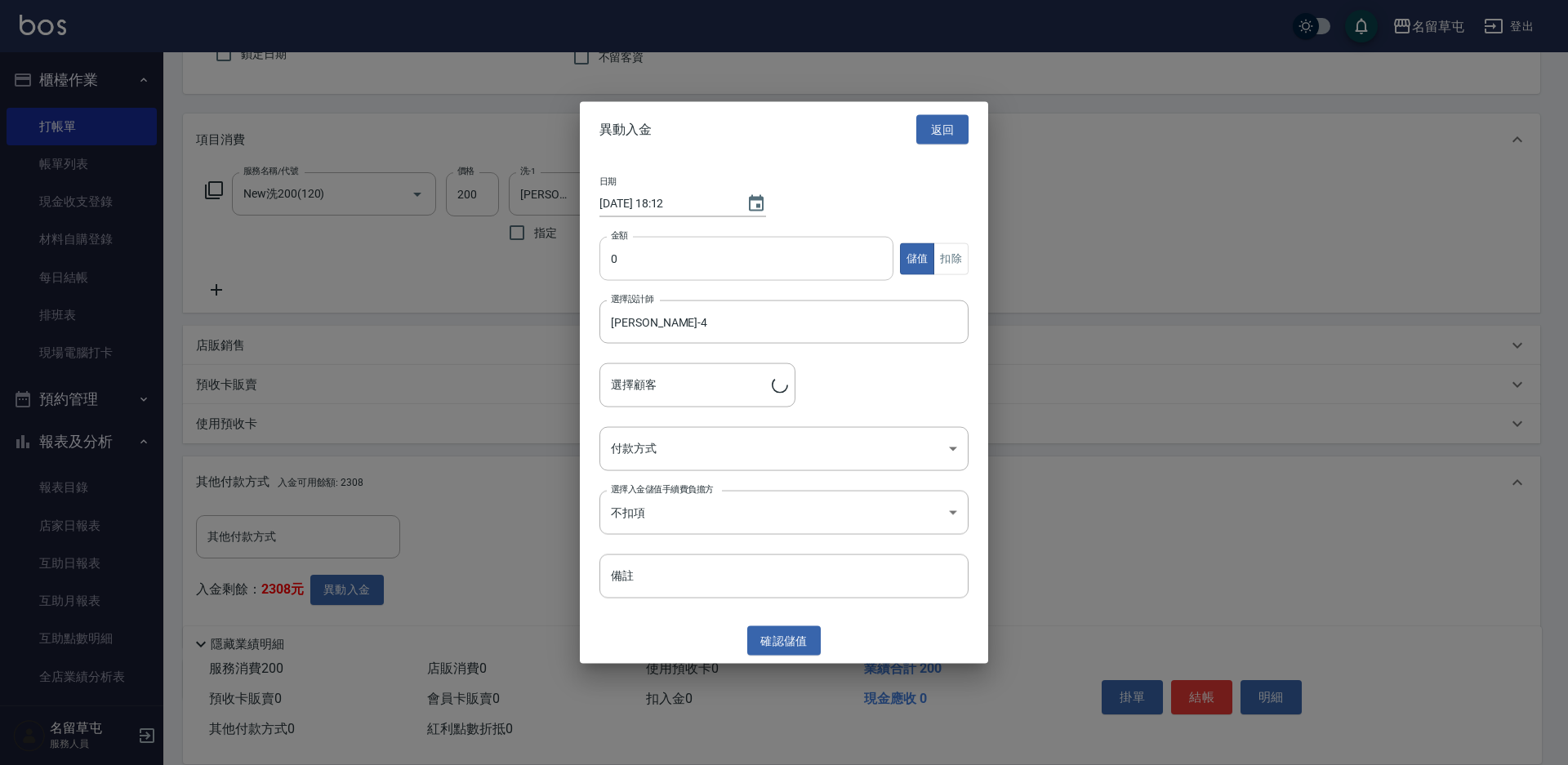
type input "[PERSON_NAME]/0982348881"
click at [719, 256] on input "0" at bounding box center [746, 259] width 294 height 44
type input "200"
click at [959, 263] on button "扣除" at bounding box center [951, 258] width 36 height 32
click at [678, 459] on body "名留草屯 登出 櫃檯作業 打帳單 帳單列表 現金收支登錄 材料自購登錄 每日結帳 排班表 現場電腦打卡 預約管理 預約管理 單日預約紀錄 單週預約紀錄 報表及…" at bounding box center [784, 351] width 1568 height 1010
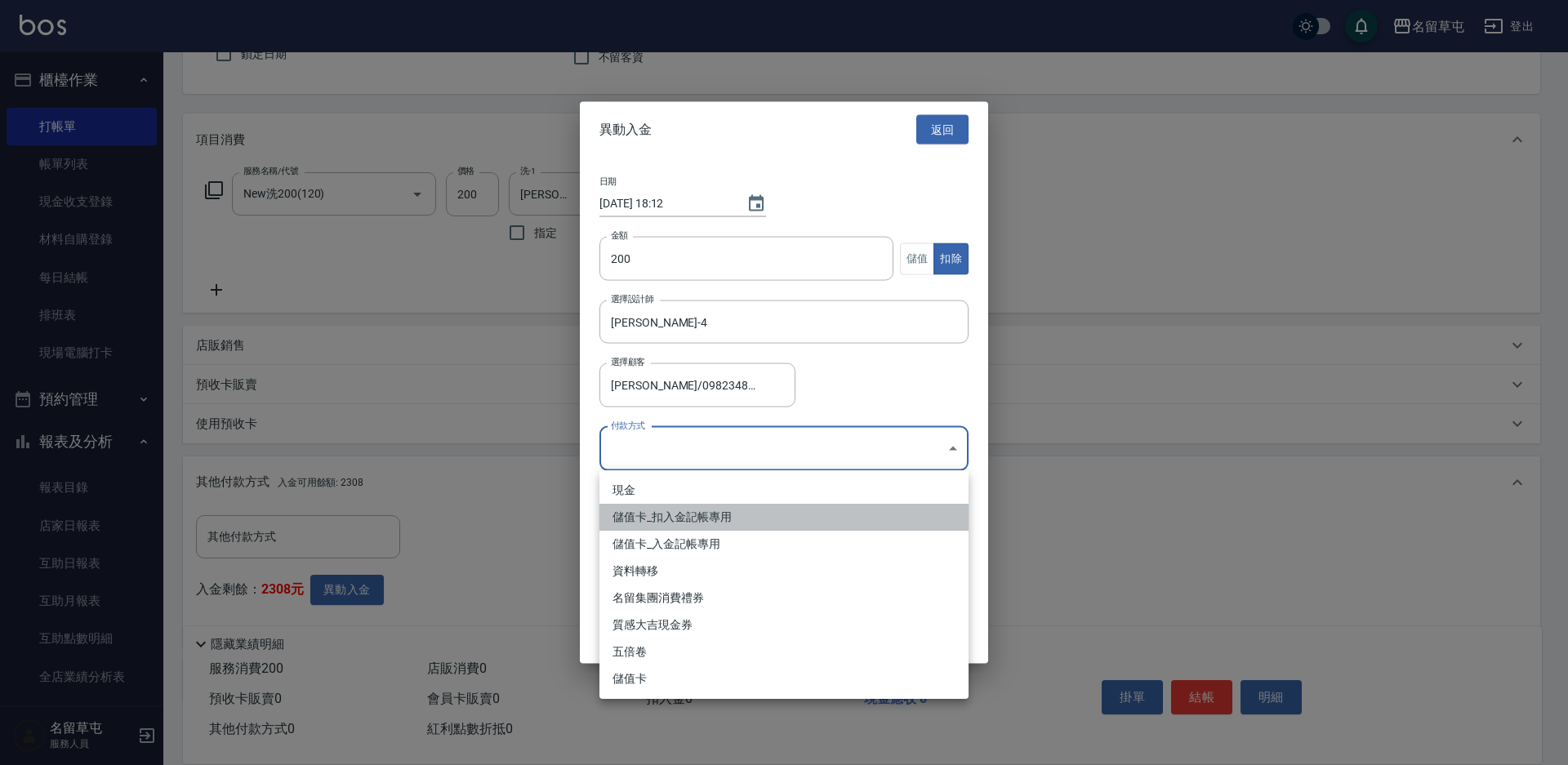
click at [645, 520] on li "儲值卡_扣入金記帳專用" at bounding box center [784, 517] width 369 height 27
type input "儲值卡_扣入金記帳專用"
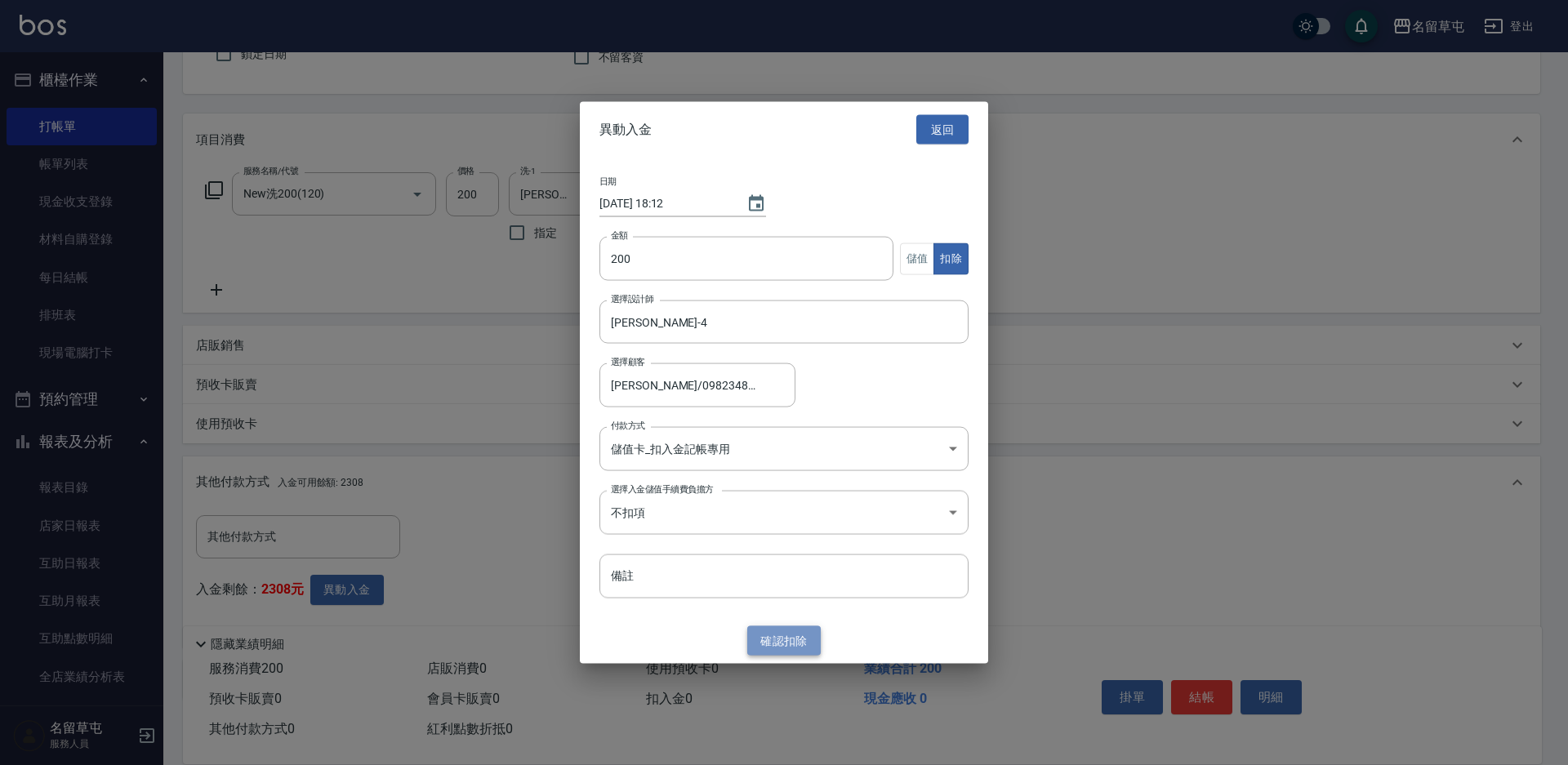
click at [788, 642] on button "確認 扣除" at bounding box center [783, 640] width 74 height 30
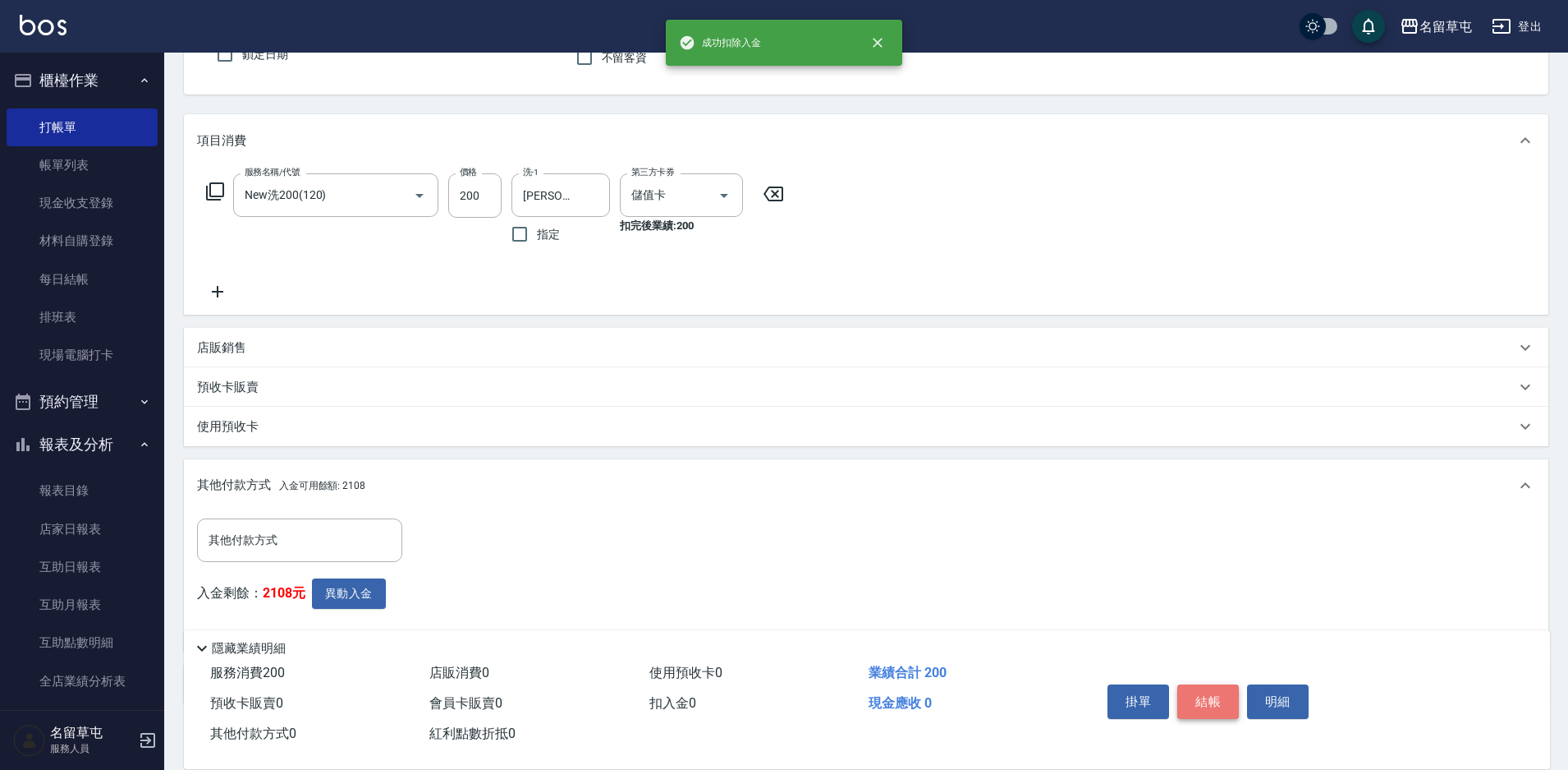
click at [1210, 699] on button "結帳" at bounding box center [1208, 701] width 62 height 35
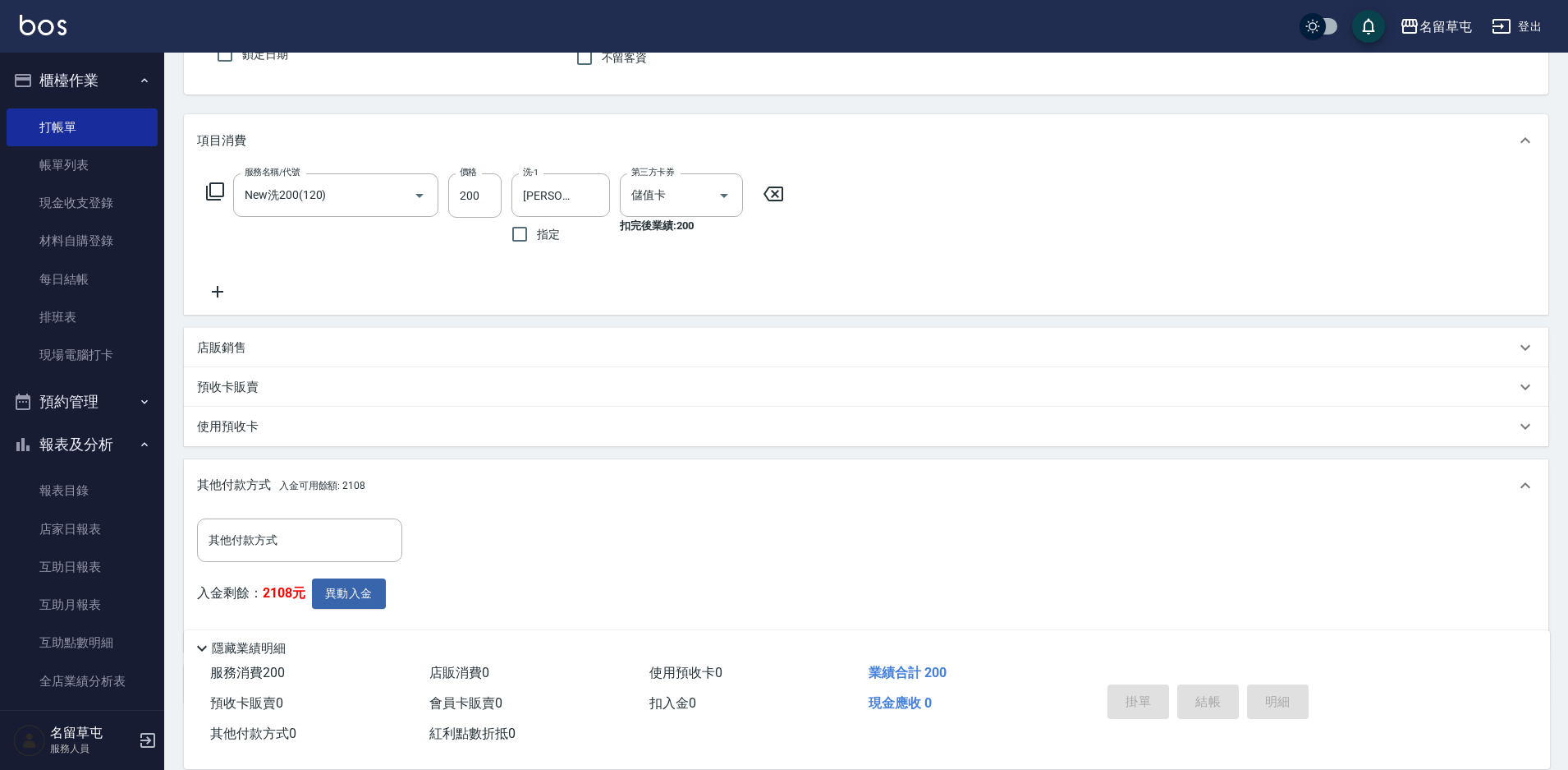
type input "[DATE] 18:13"
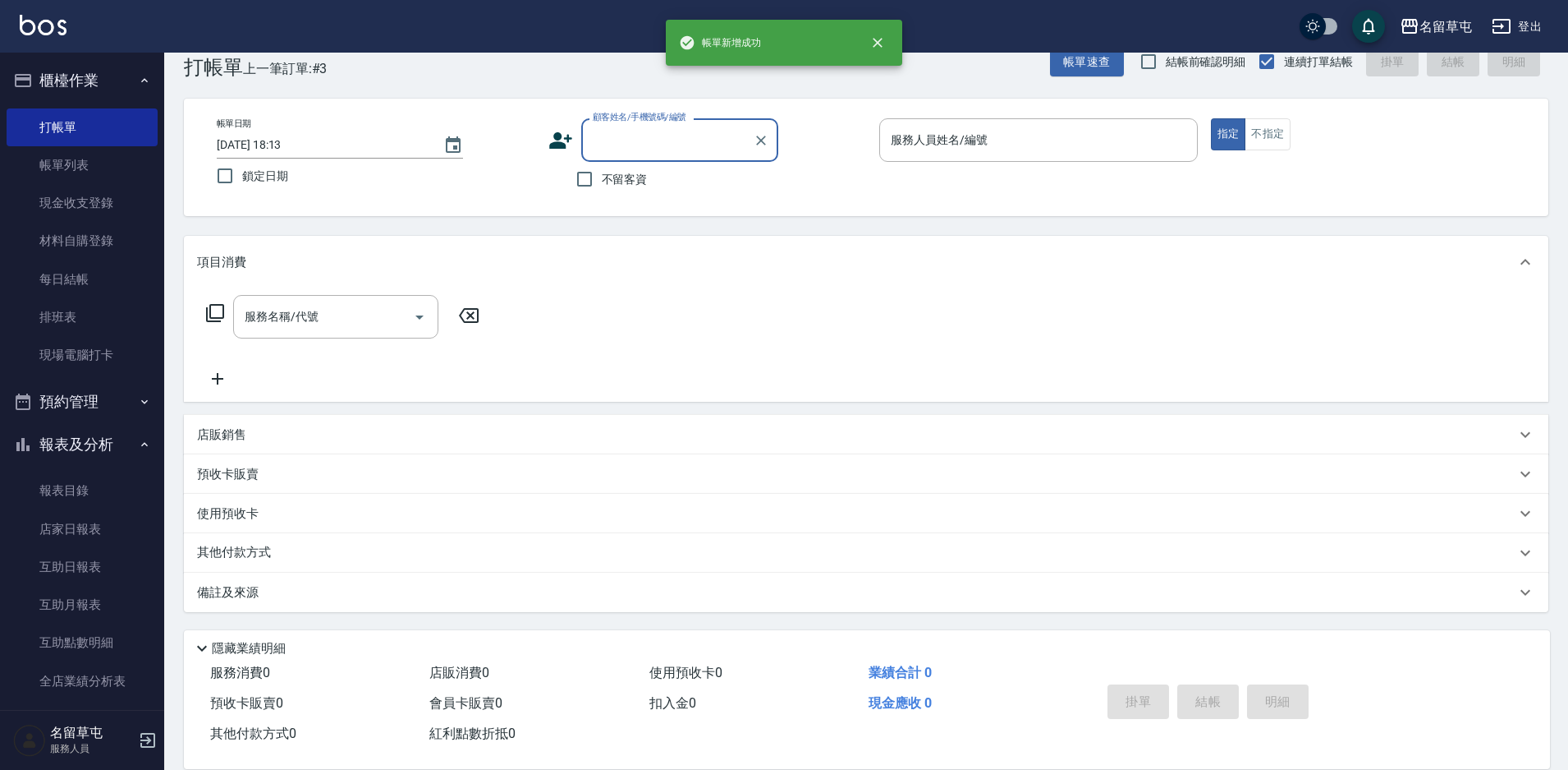
scroll to position [34, 0]
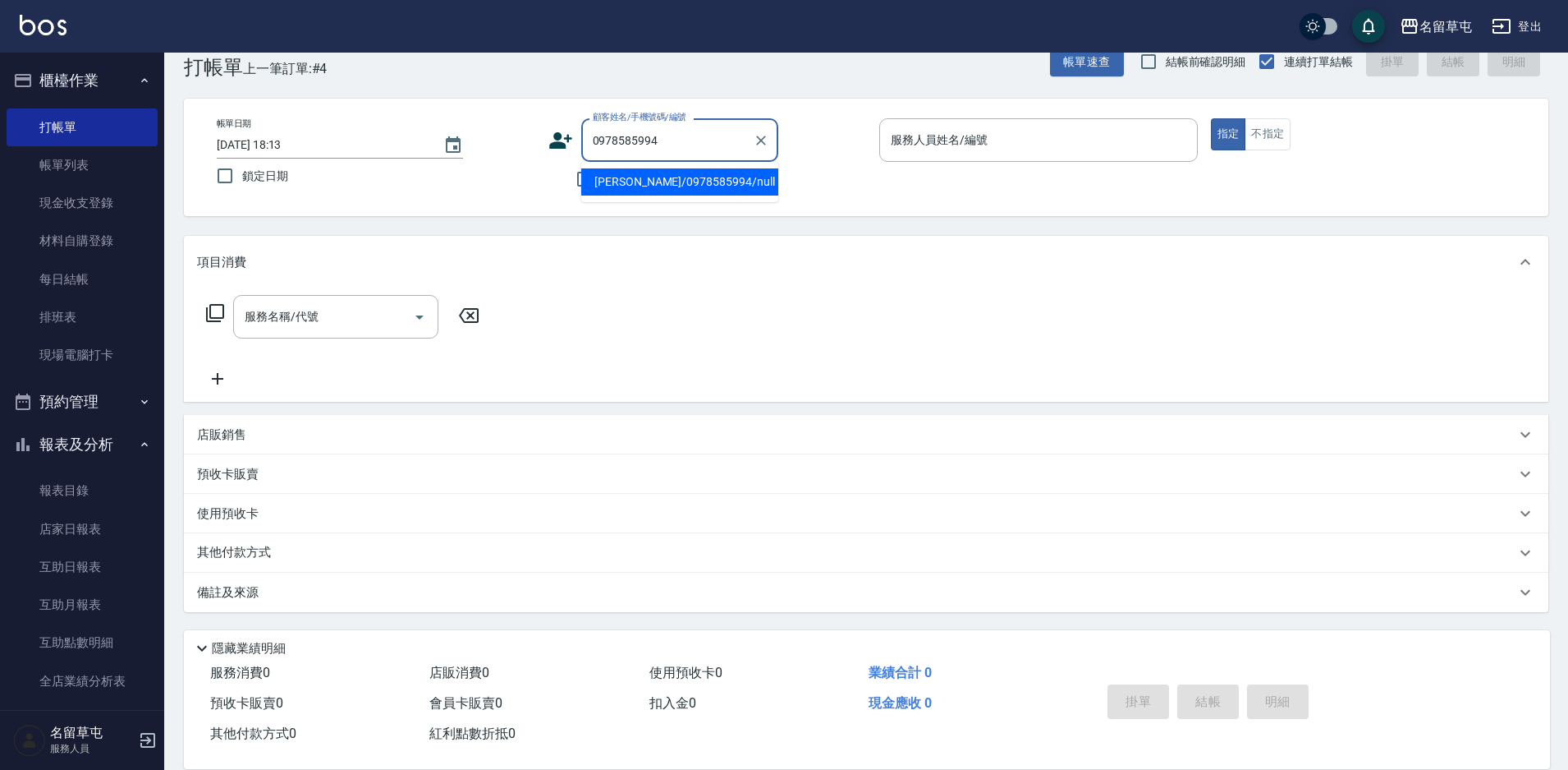
type input "[PERSON_NAME]/0978585994/null"
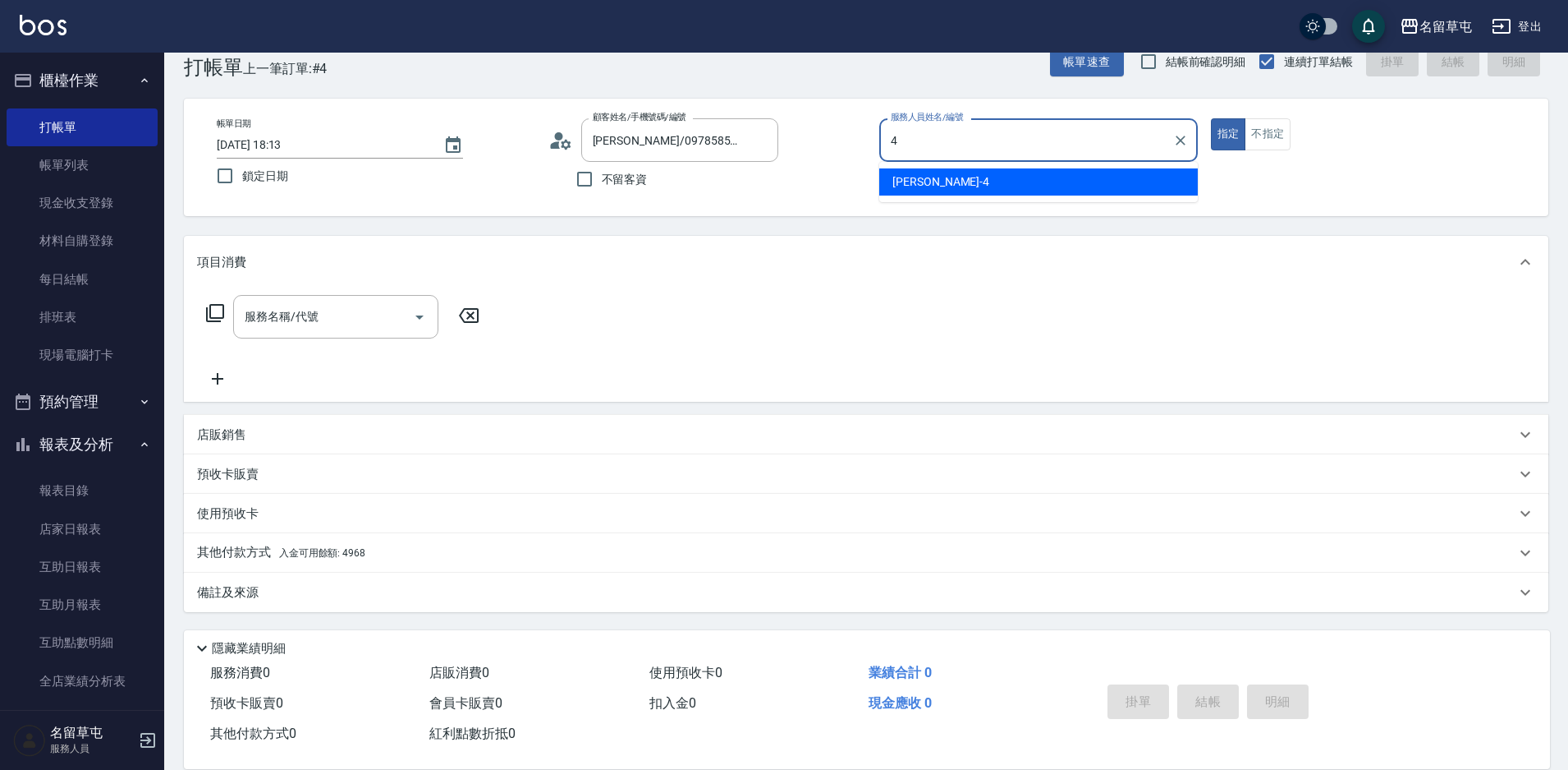
type input "[PERSON_NAME]-4"
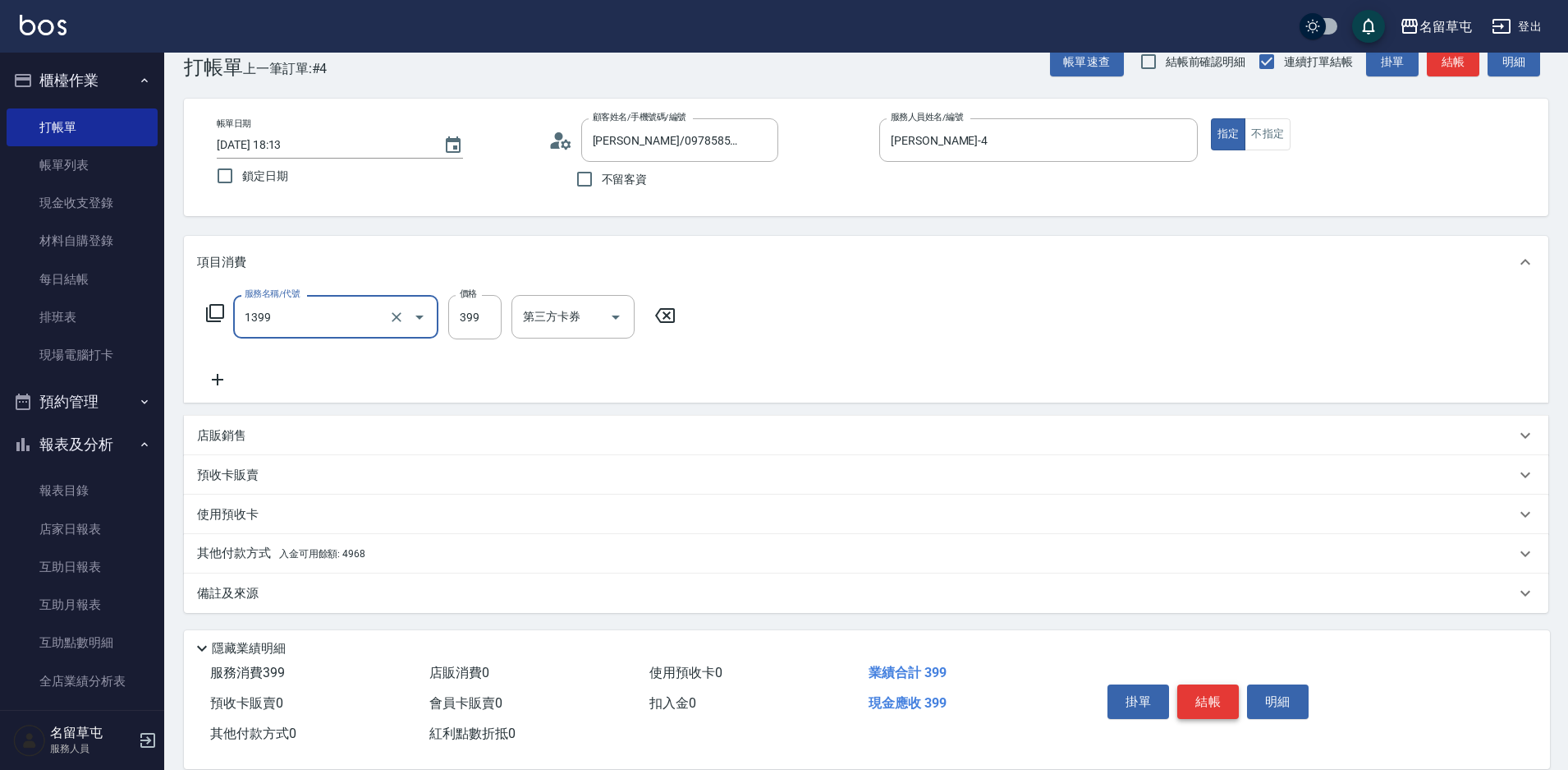
type input "海鹽洗髮399(1399)"
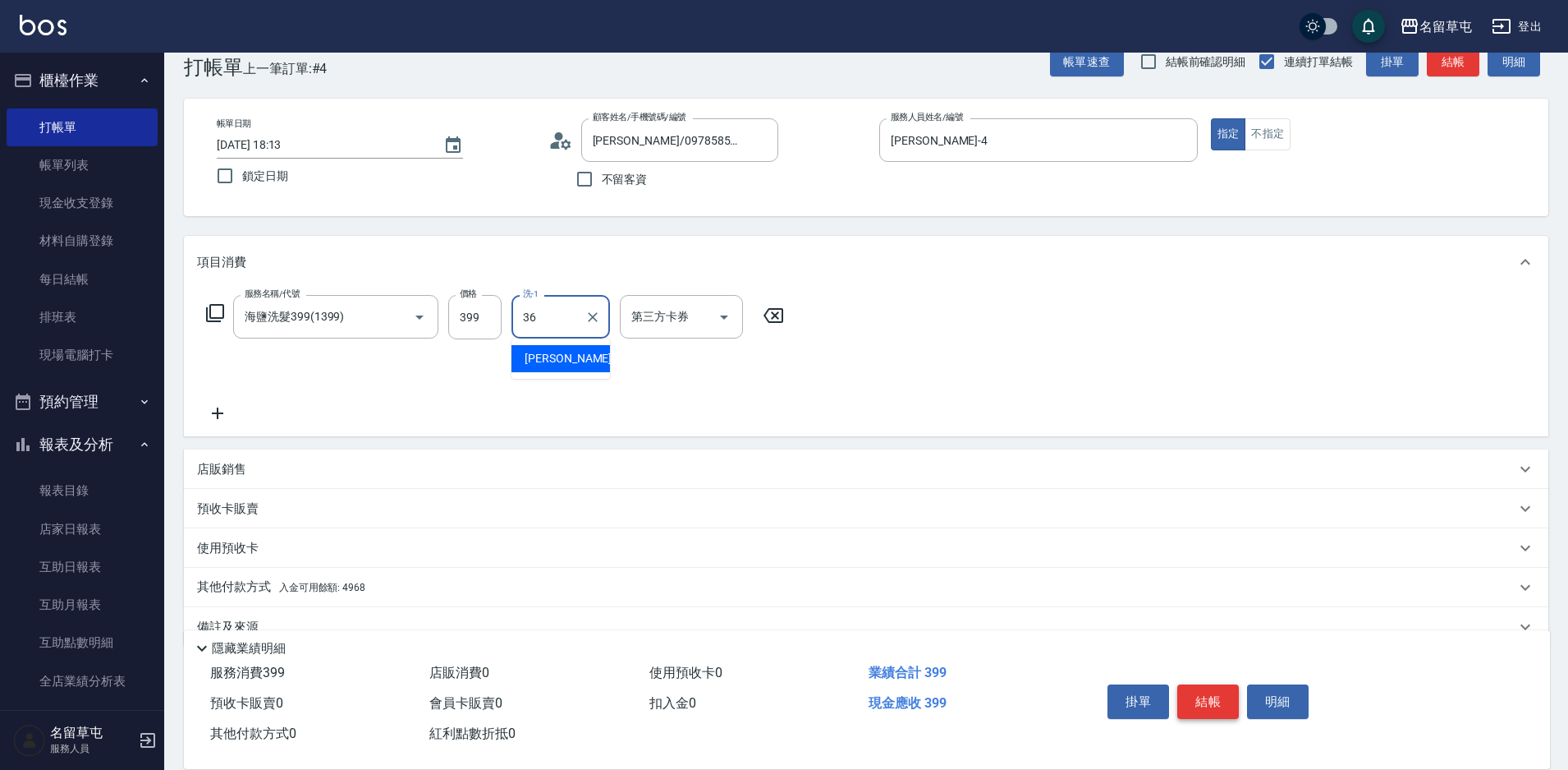
type input "[PERSON_NAME]-36"
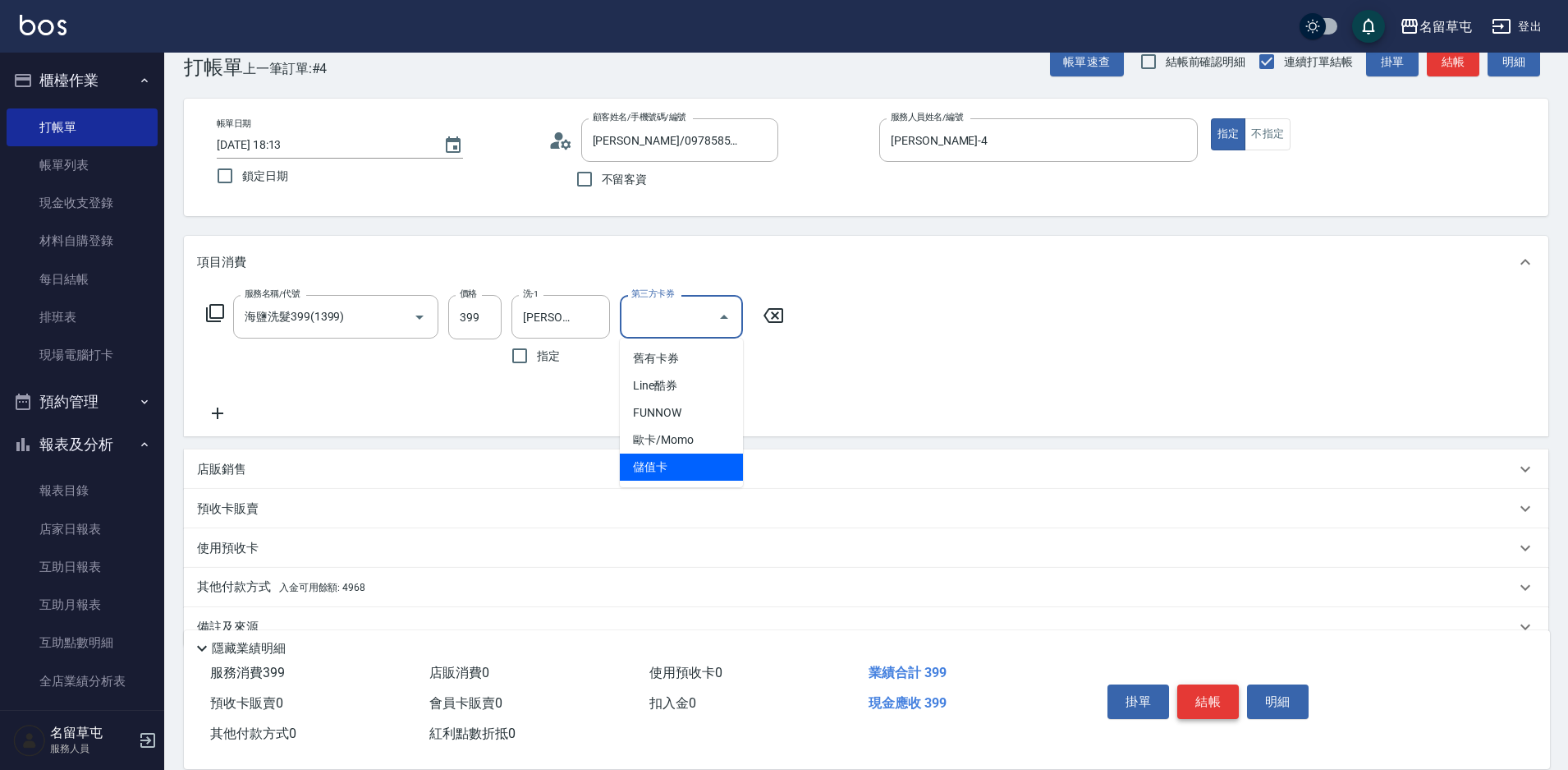
type input "儲值卡"
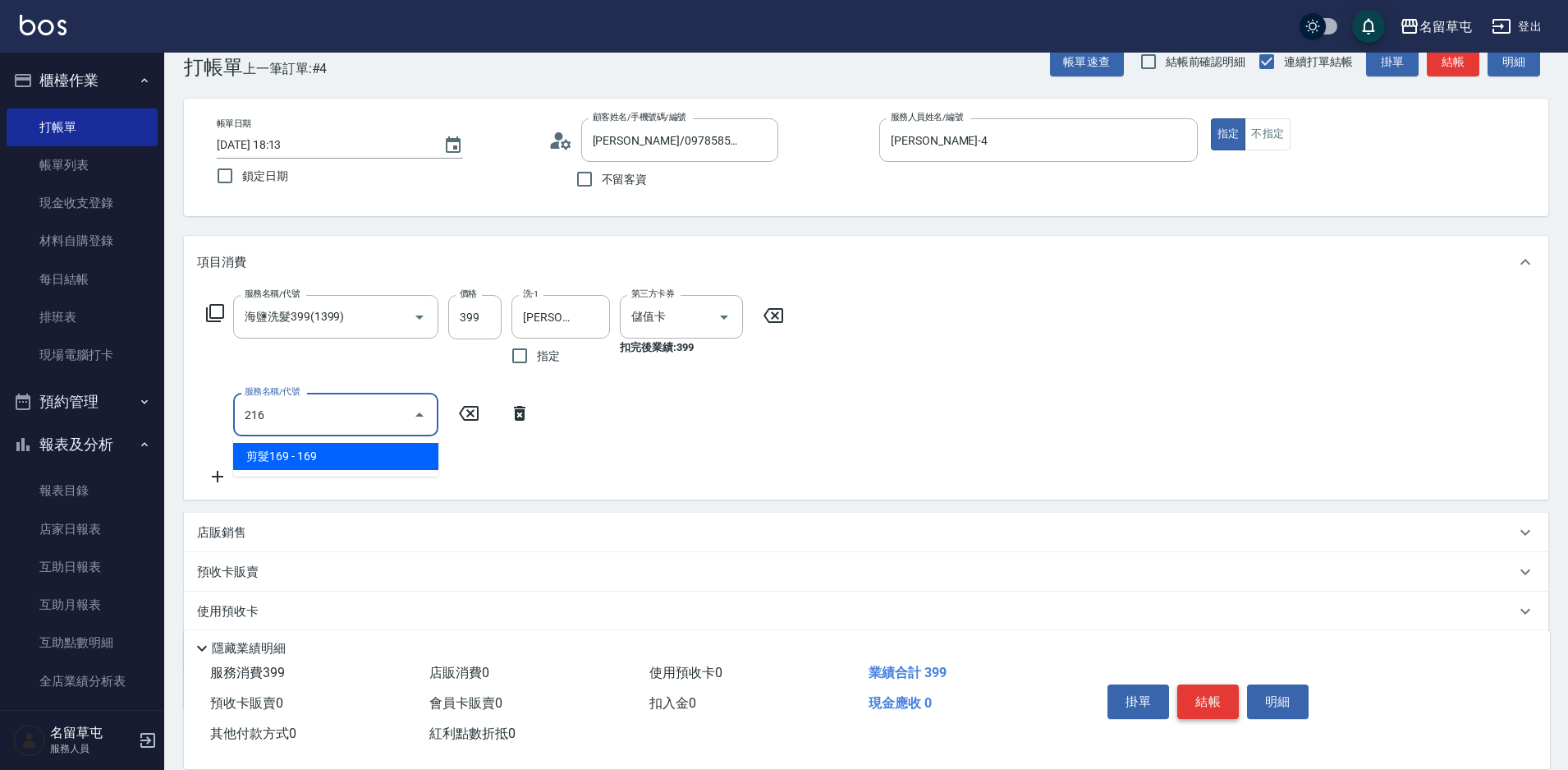
type input "剪髮169(216)"
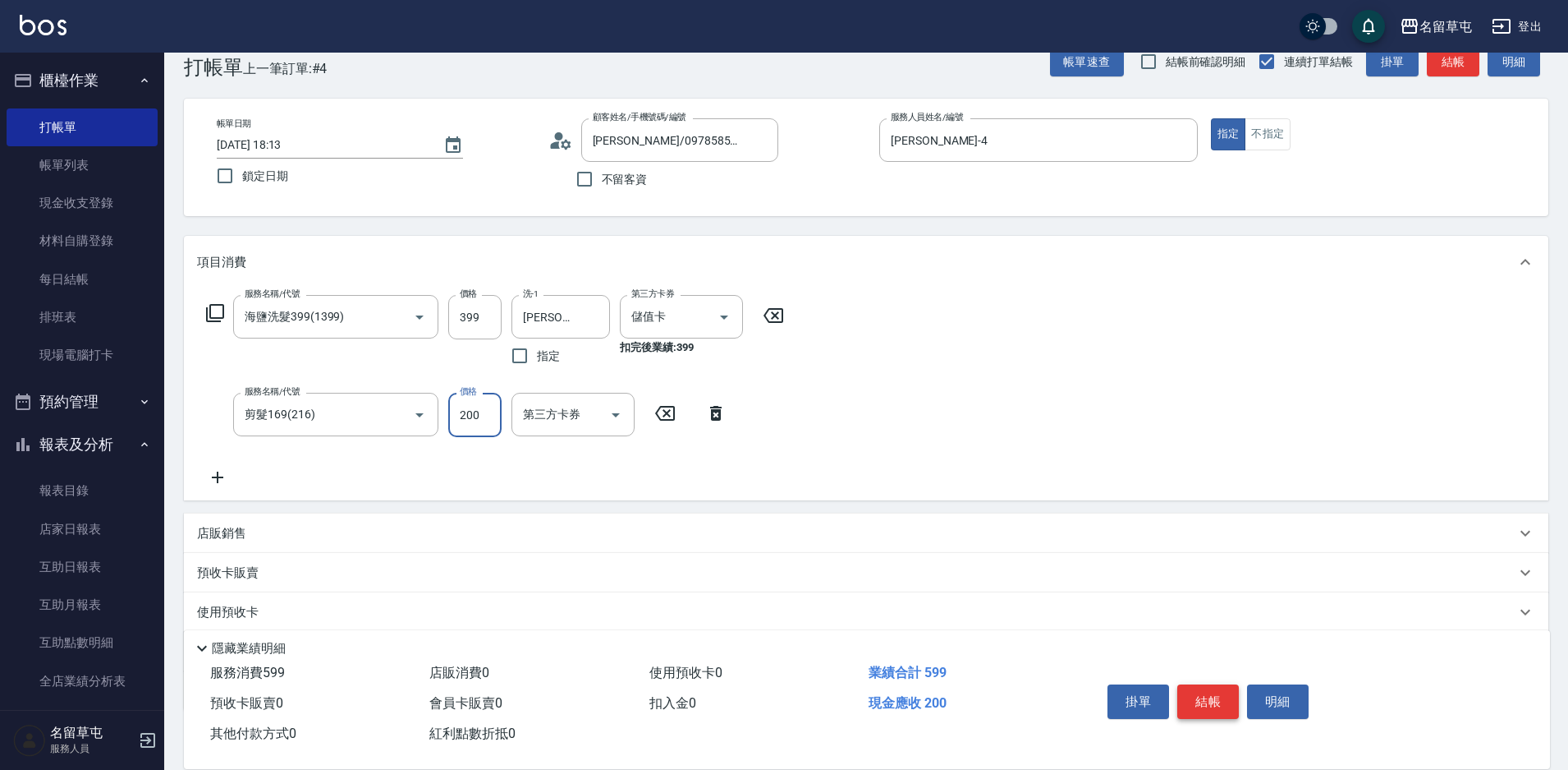
type input "200"
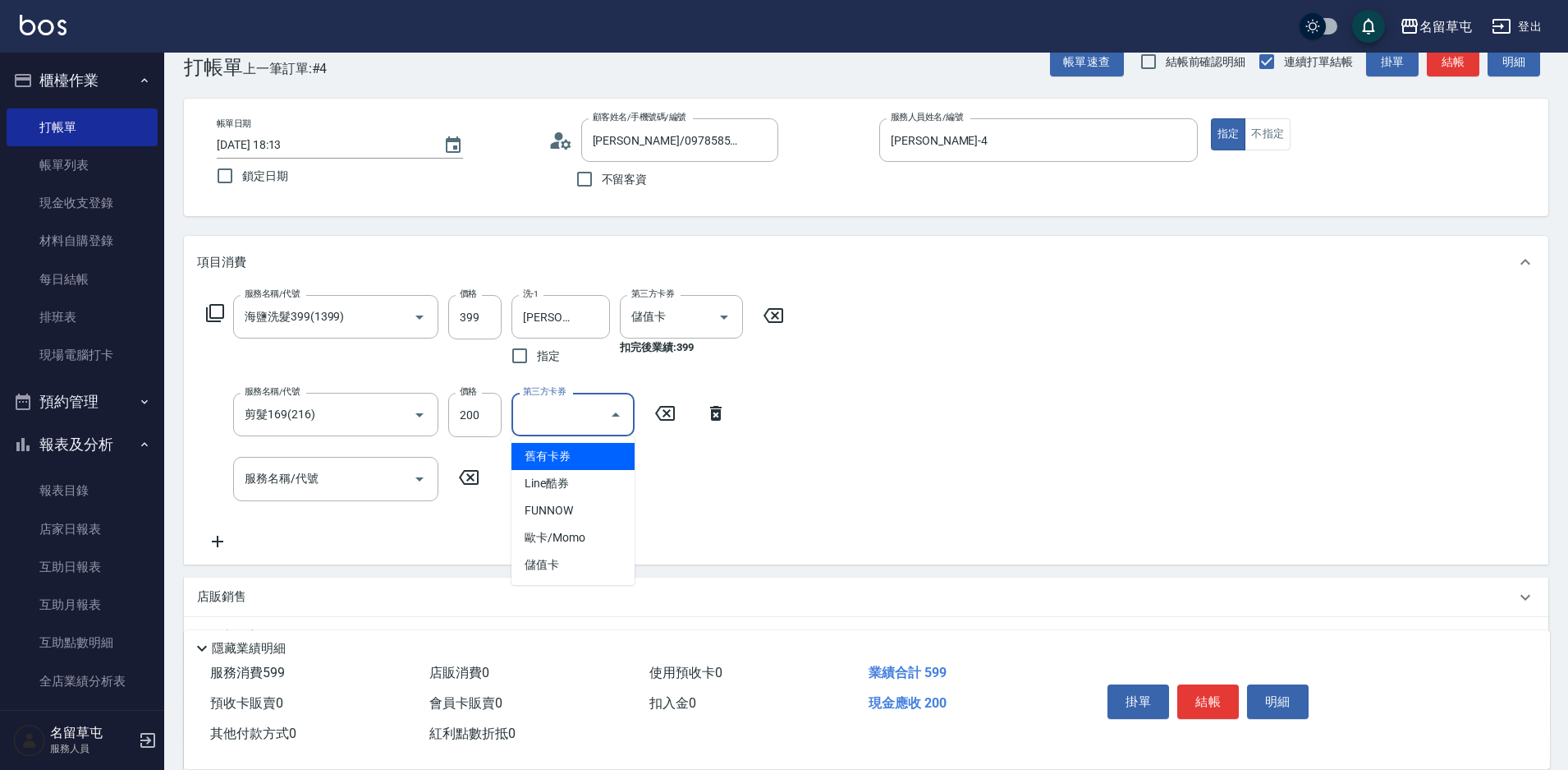
click at [578, 415] on input "第三方卡券" at bounding box center [561, 414] width 84 height 29
click at [585, 575] on span "儲值卡" at bounding box center [573, 565] width 123 height 27
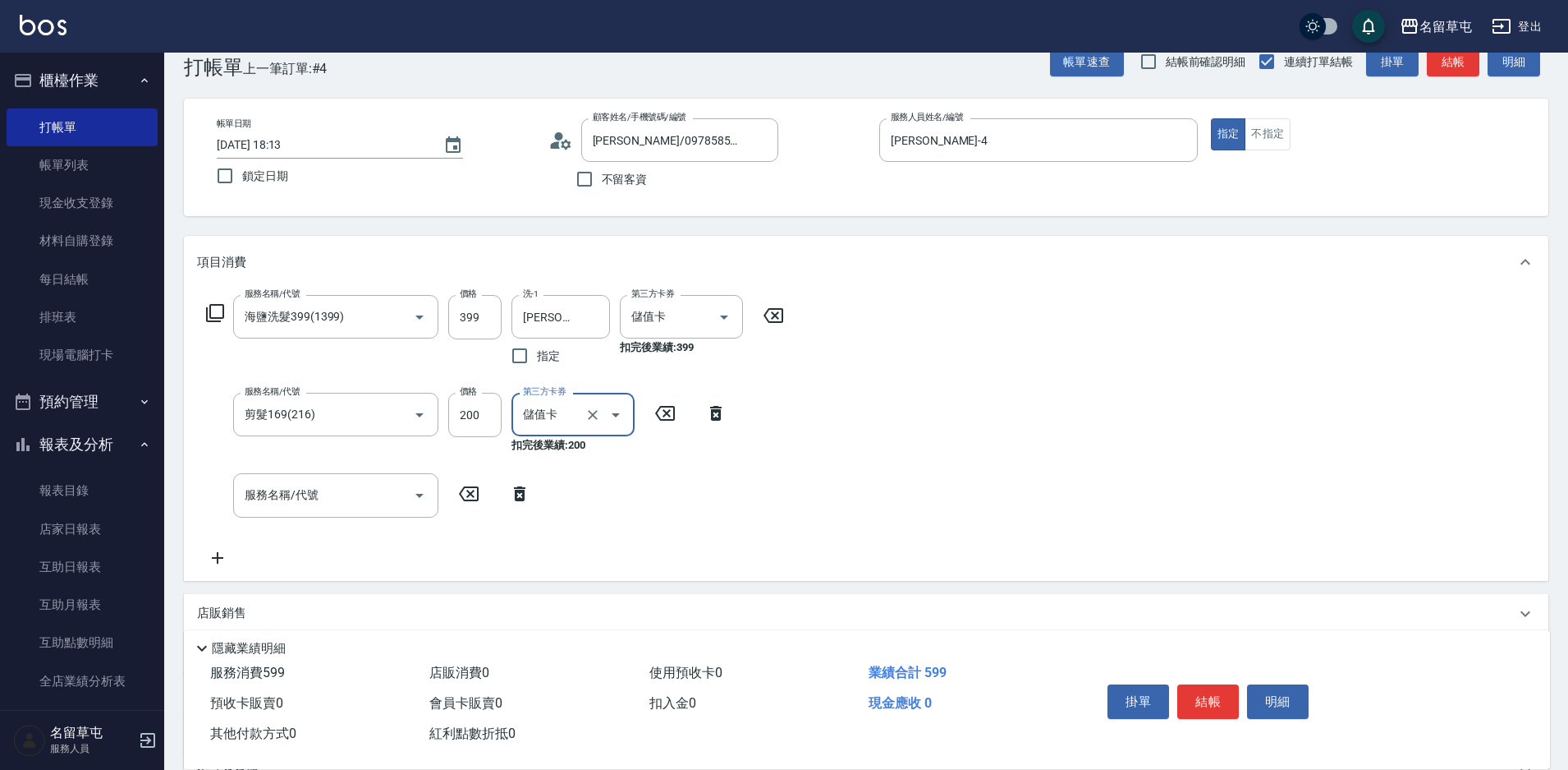
type input "儲值卡"
click at [918, 524] on div "服務名稱/代號 海鹽洗髮399(1399) 服務名稱/代號 價格 399 價格 洗-1 [PERSON_NAME]-36 洗-1 指定 第三方卡券 儲值卡 第…" at bounding box center [866, 434] width 1364 height 291
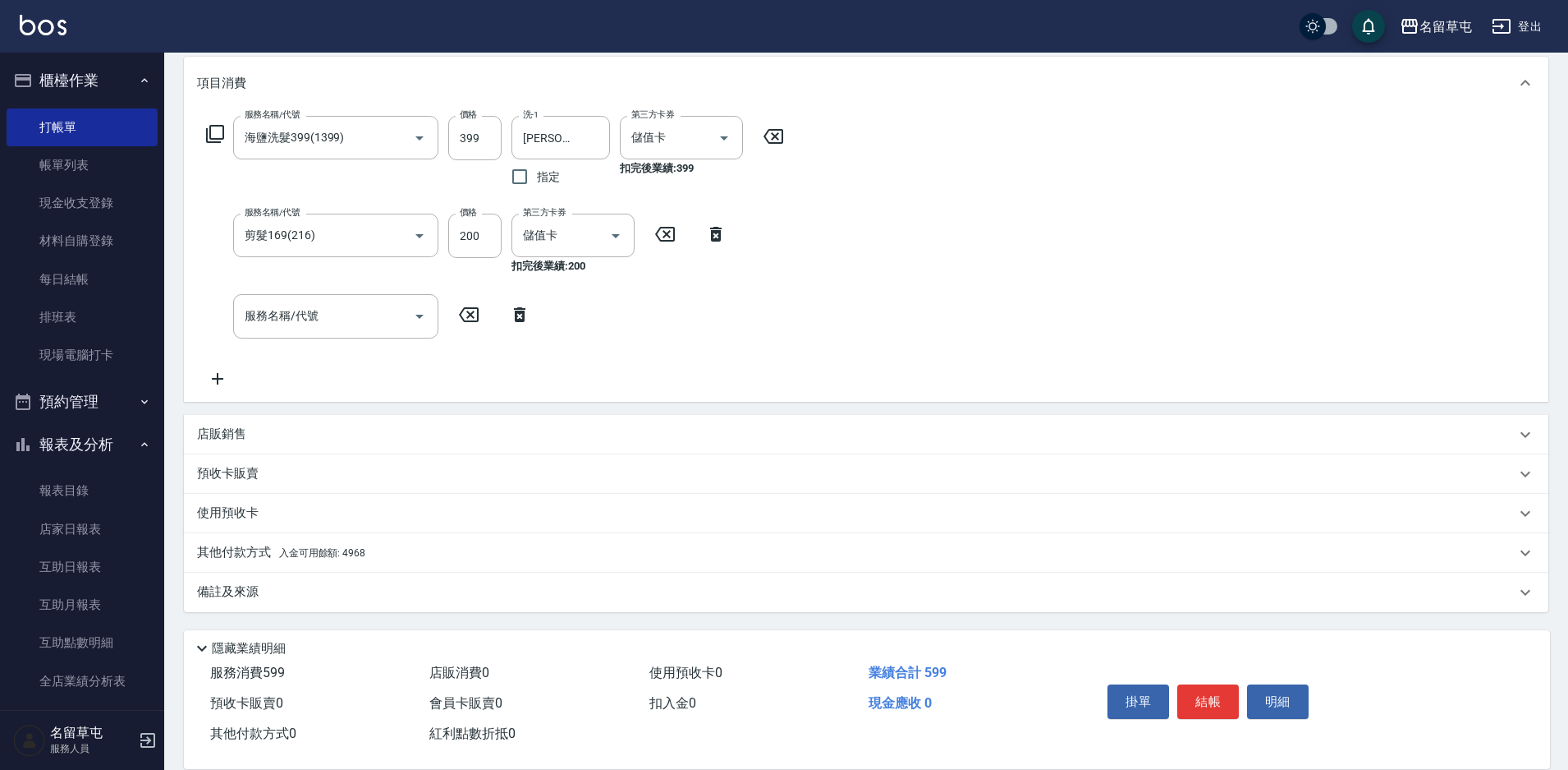
click at [263, 544] on p "其他付款方式 入金可用餘額: 4968" at bounding box center [281, 553] width 169 height 18
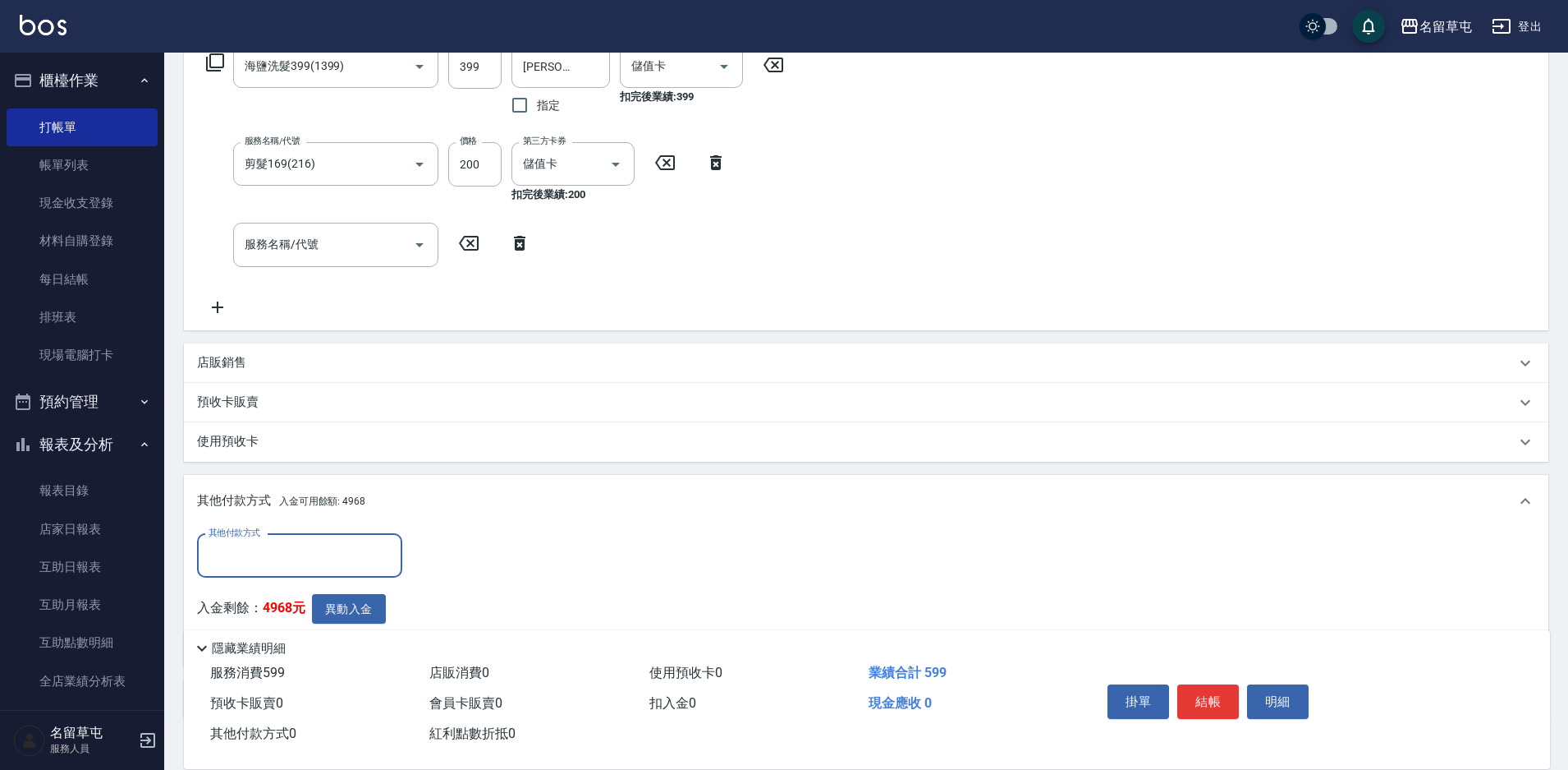
scroll to position [295, 0]
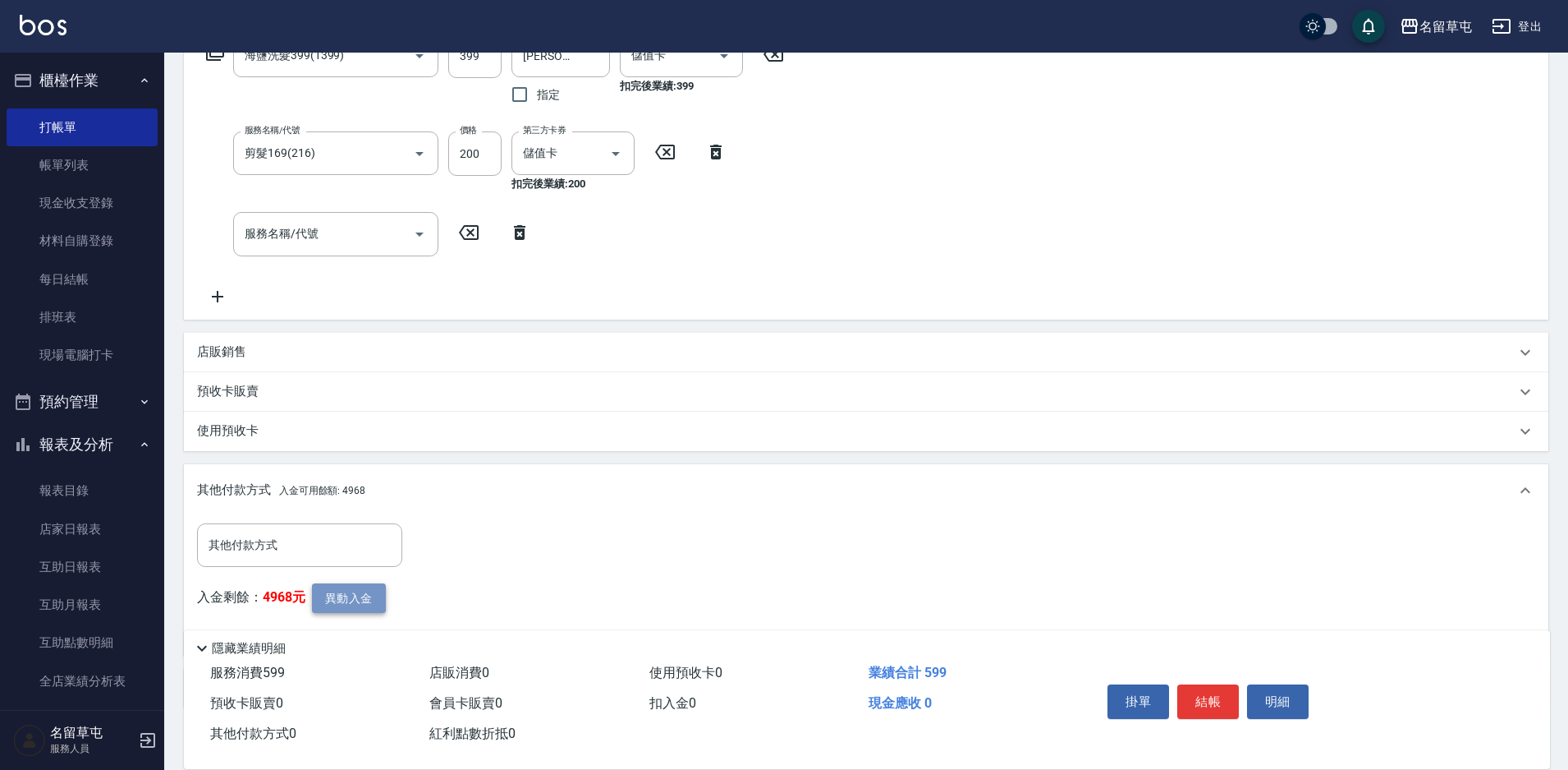
click at [332, 598] on button "異動入金" at bounding box center [348, 598] width 74 height 30
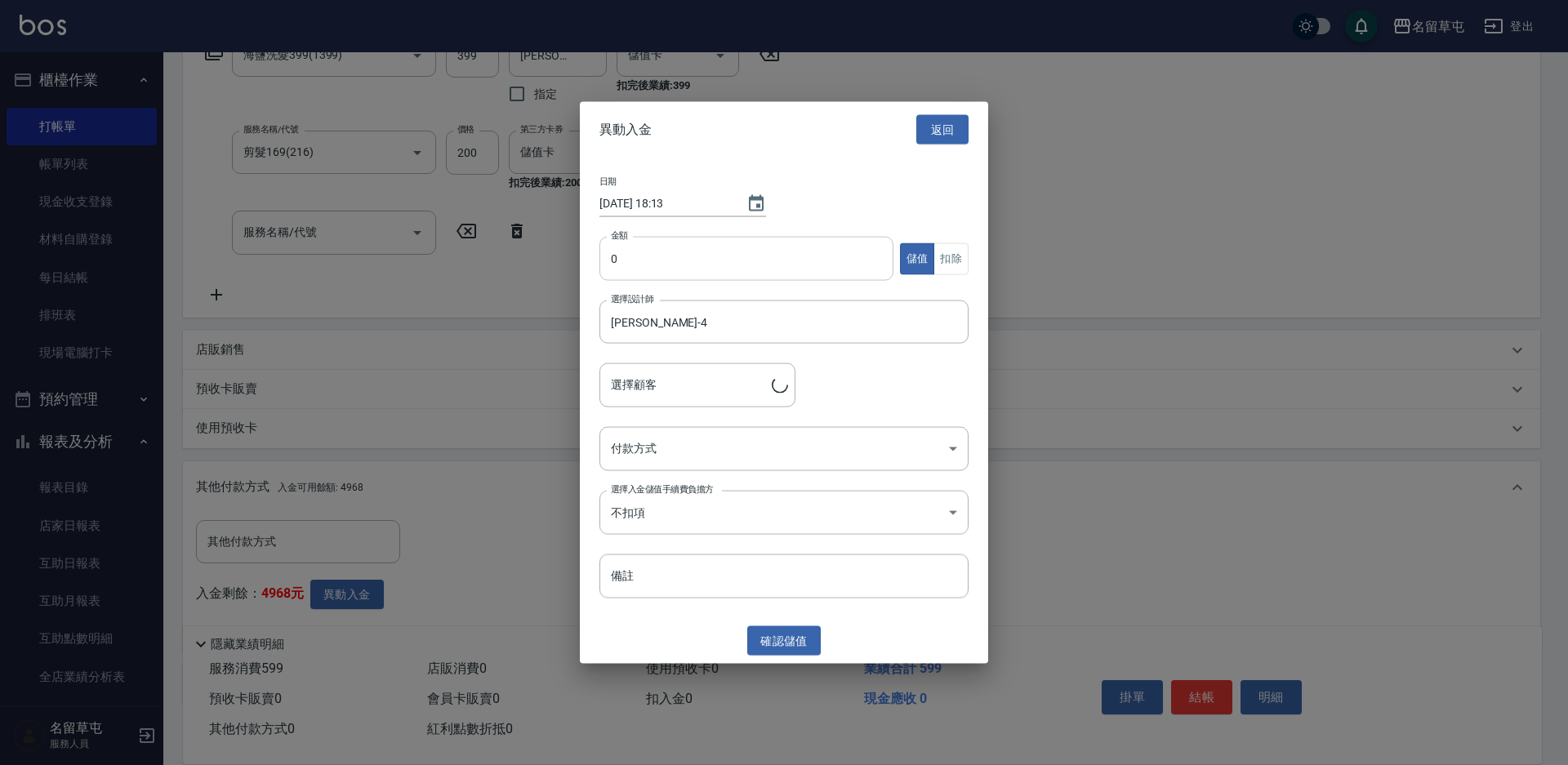
type input "[PERSON_NAME]/0978585994"
click at [638, 241] on input "0" at bounding box center [746, 259] width 294 height 44
type input "599"
click at [931, 263] on button "儲值" at bounding box center [917, 258] width 36 height 32
click at [933, 263] on div "儲值 扣除" at bounding box center [934, 258] width 69 height 32
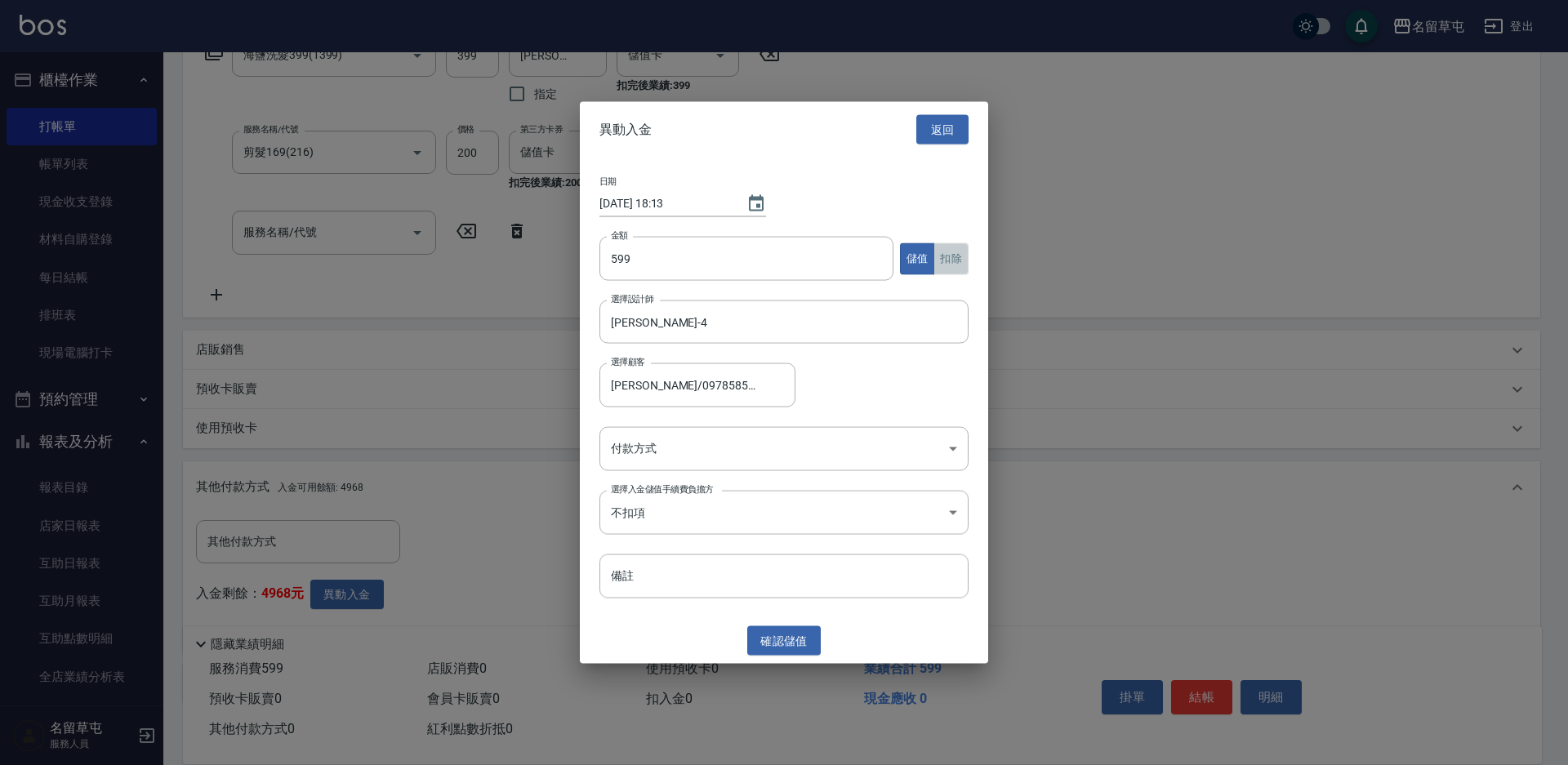
click at [943, 259] on button "扣除" at bounding box center [951, 258] width 36 height 32
click at [684, 446] on body "名留草屯 登出 櫃檯作業 打帳單 帳單列表 現金收支登錄 材料自購登錄 每日結帳 排班表 現場電腦打卡 預約管理 預約管理 單日預約紀錄 單週預約紀錄 報表及…" at bounding box center [784, 283] width 1568 height 1153
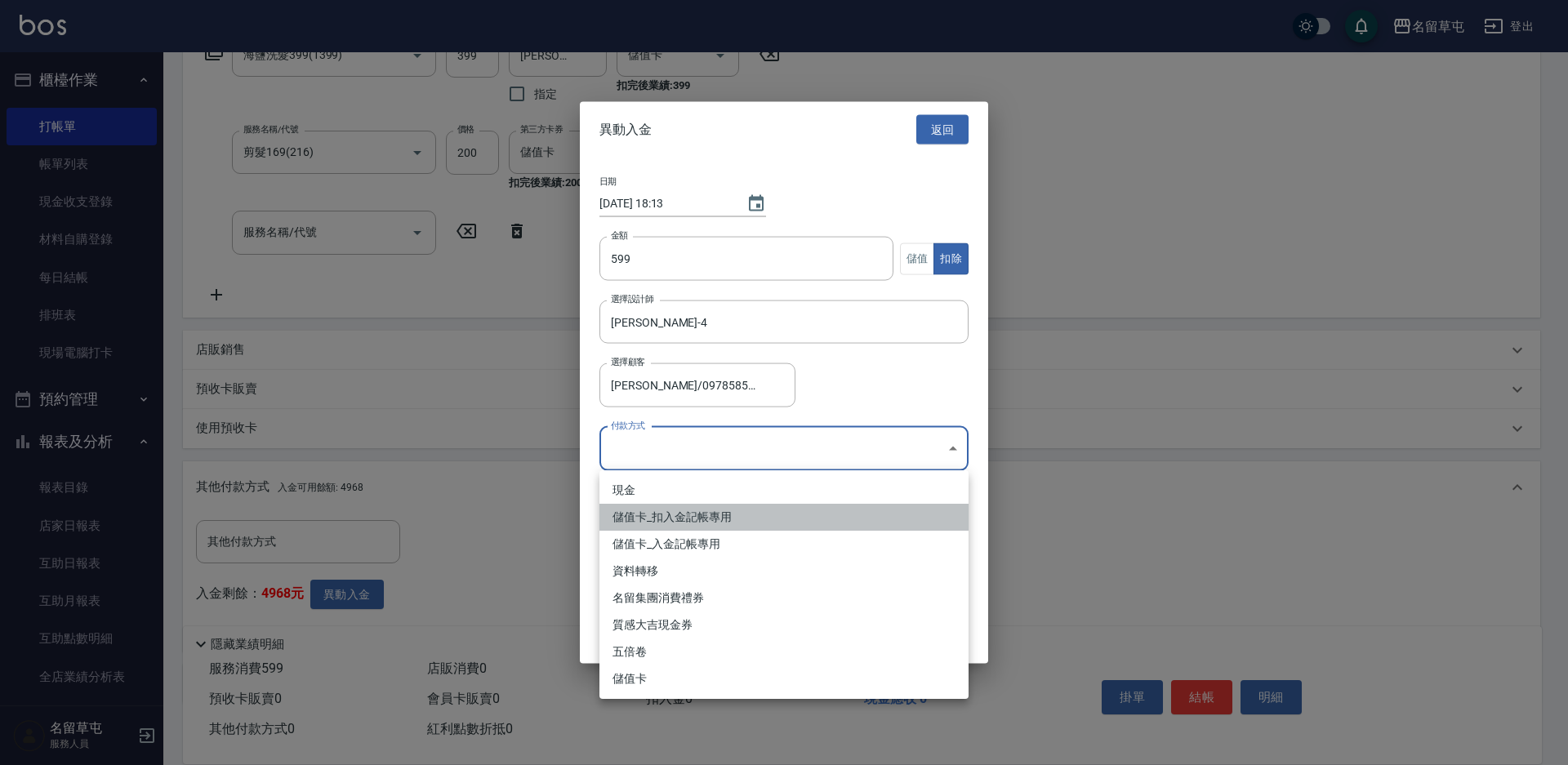
click at [676, 523] on li "儲值卡_扣入金記帳專用" at bounding box center [784, 517] width 369 height 27
type input "儲值卡_扣入金記帳專用"
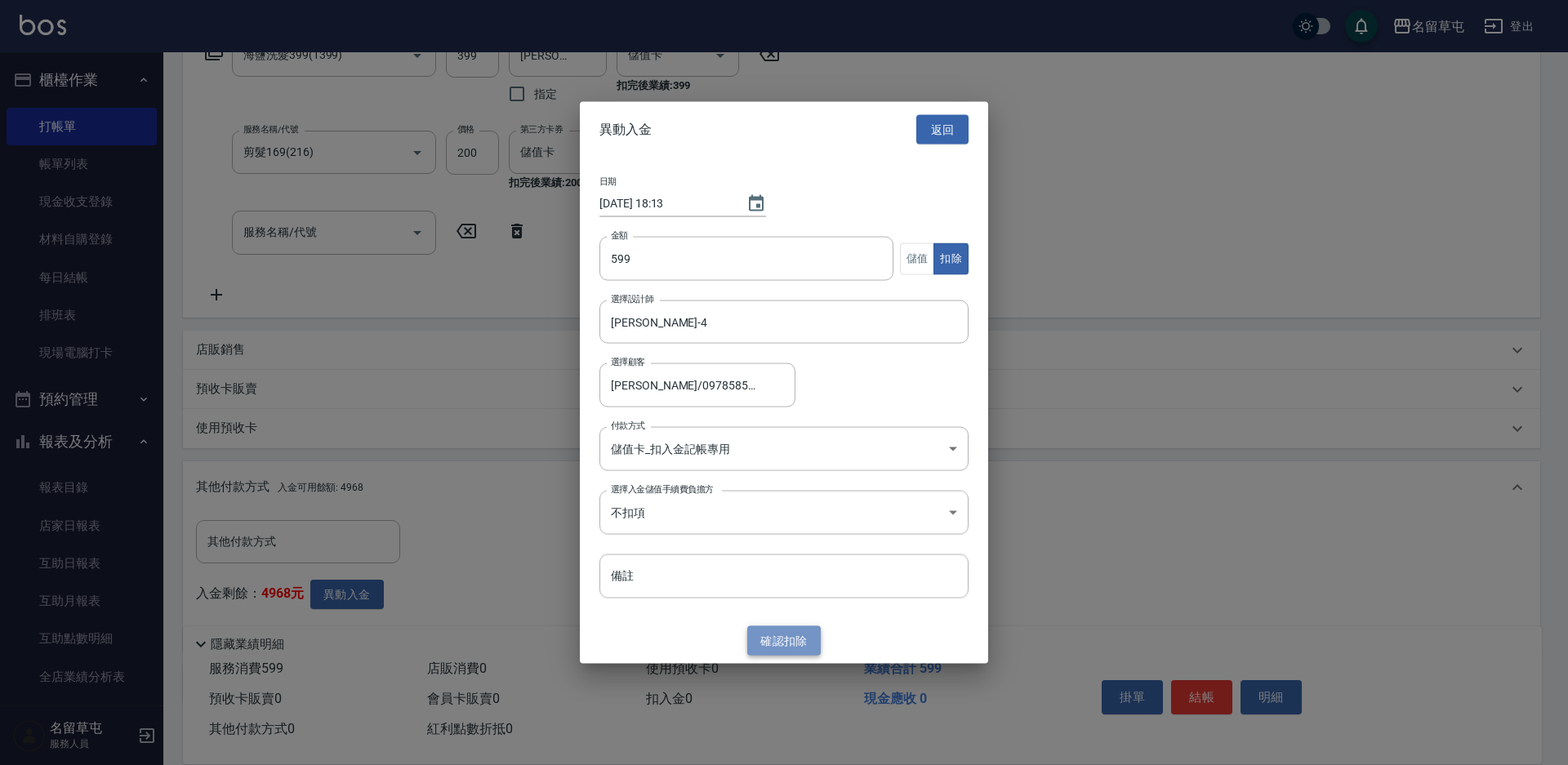
click at [776, 635] on button "確認 扣除" at bounding box center [783, 640] width 74 height 30
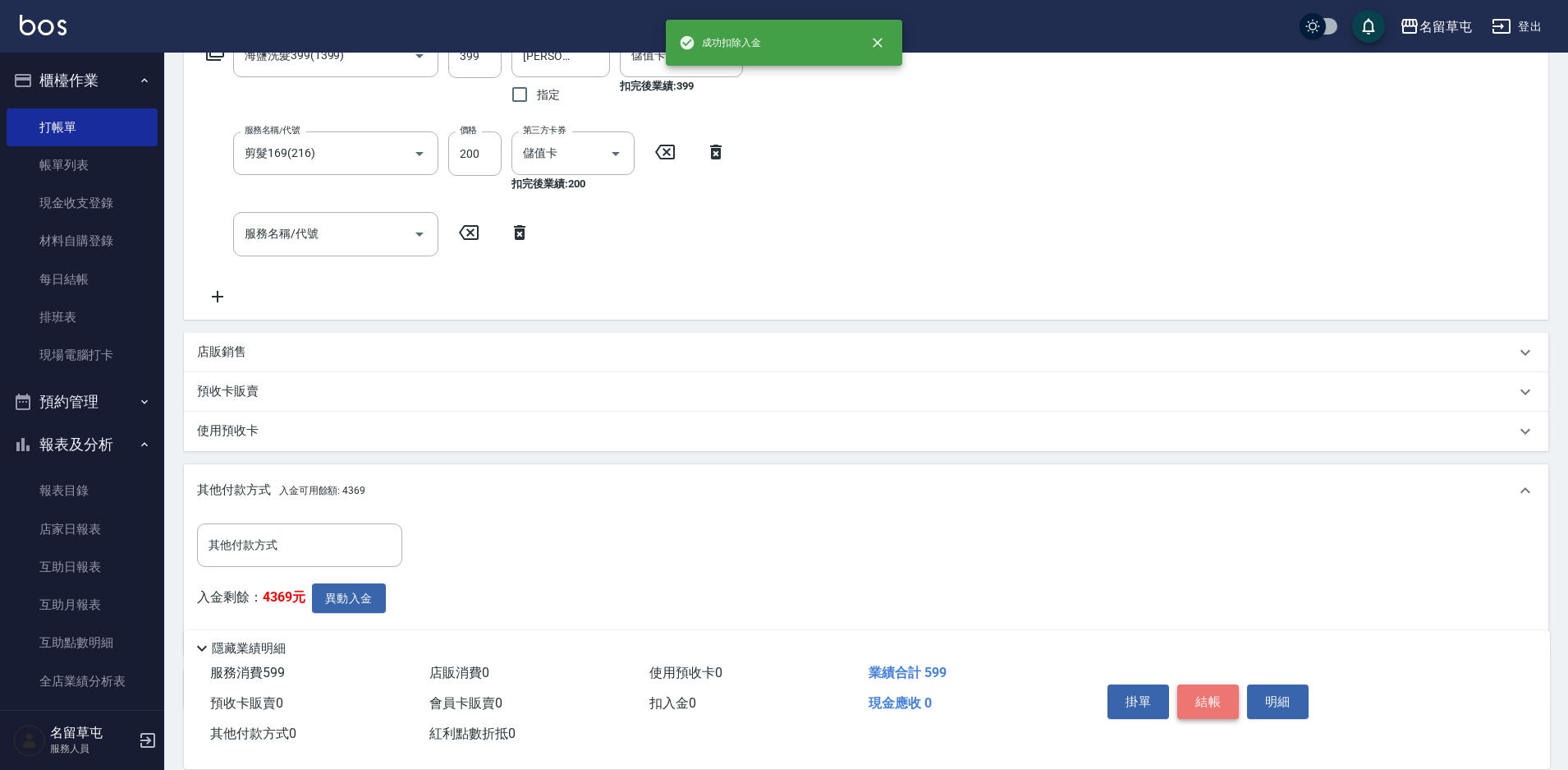
click at [1208, 689] on button "結帳" at bounding box center [1208, 701] width 62 height 35
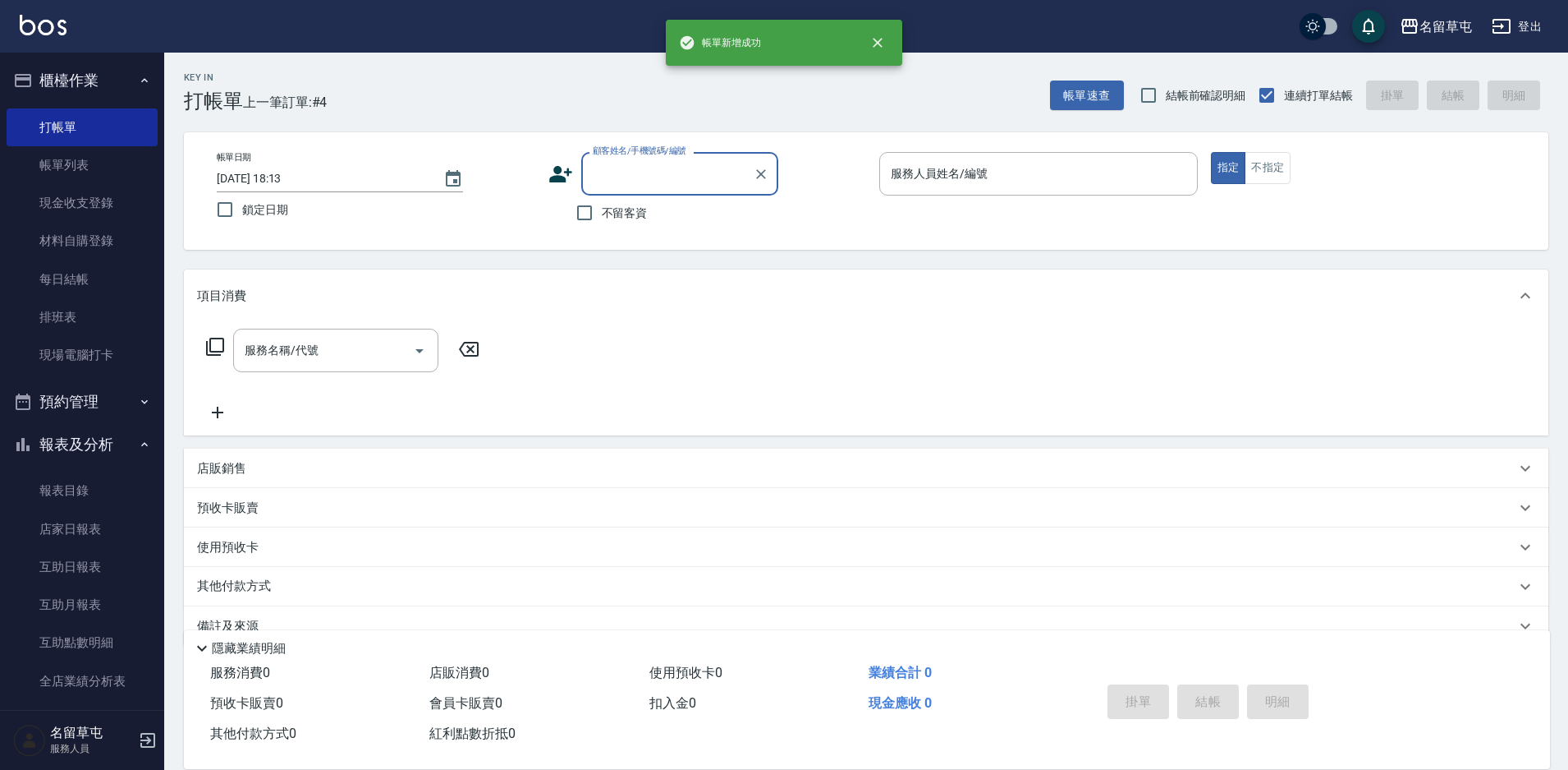
scroll to position [0, 0]
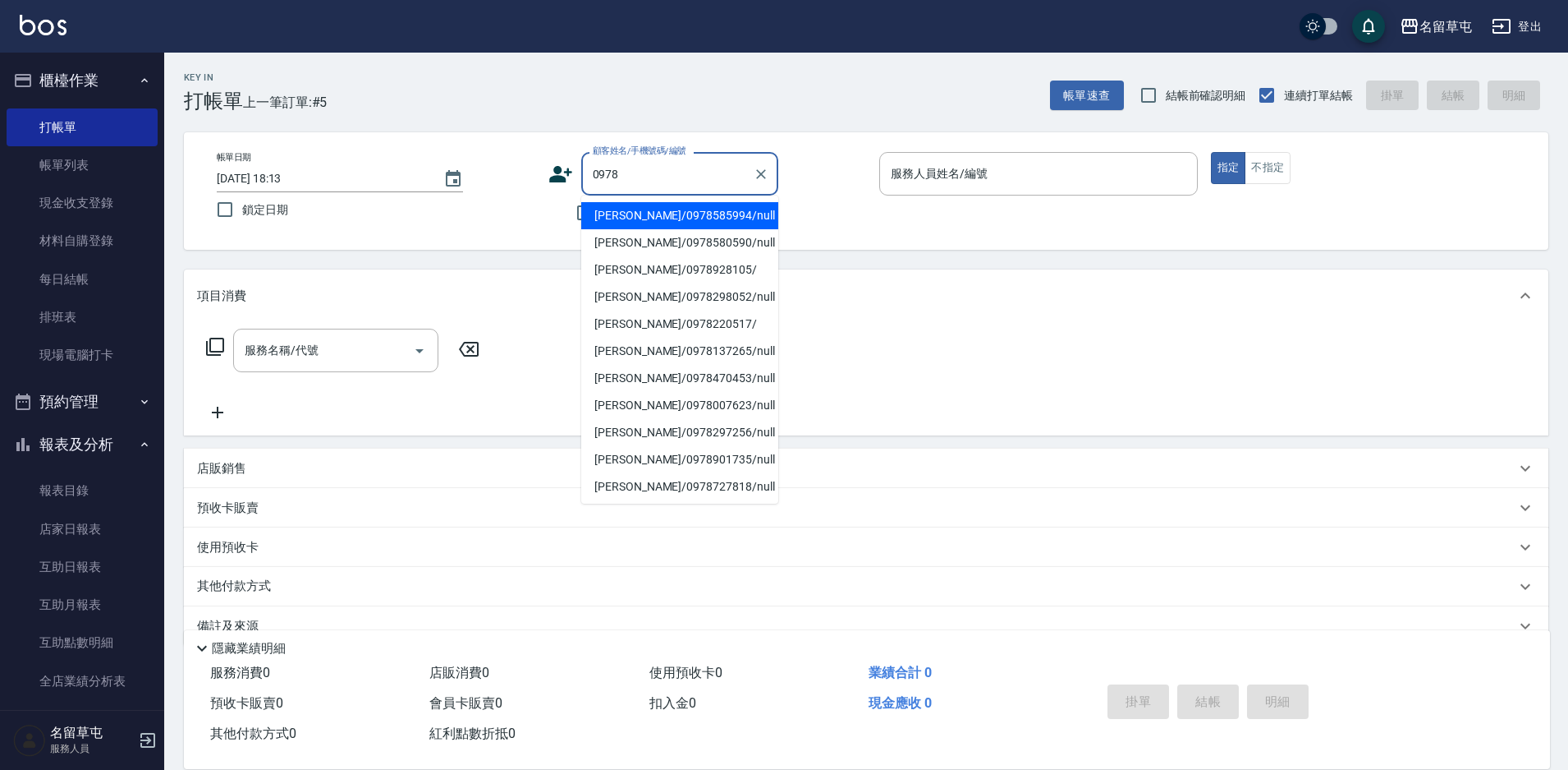
click at [697, 218] on li "[PERSON_NAME]/0978585994/null" at bounding box center [680, 215] width 197 height 27
type input "[PERSON_NAME]/0978585994/null"
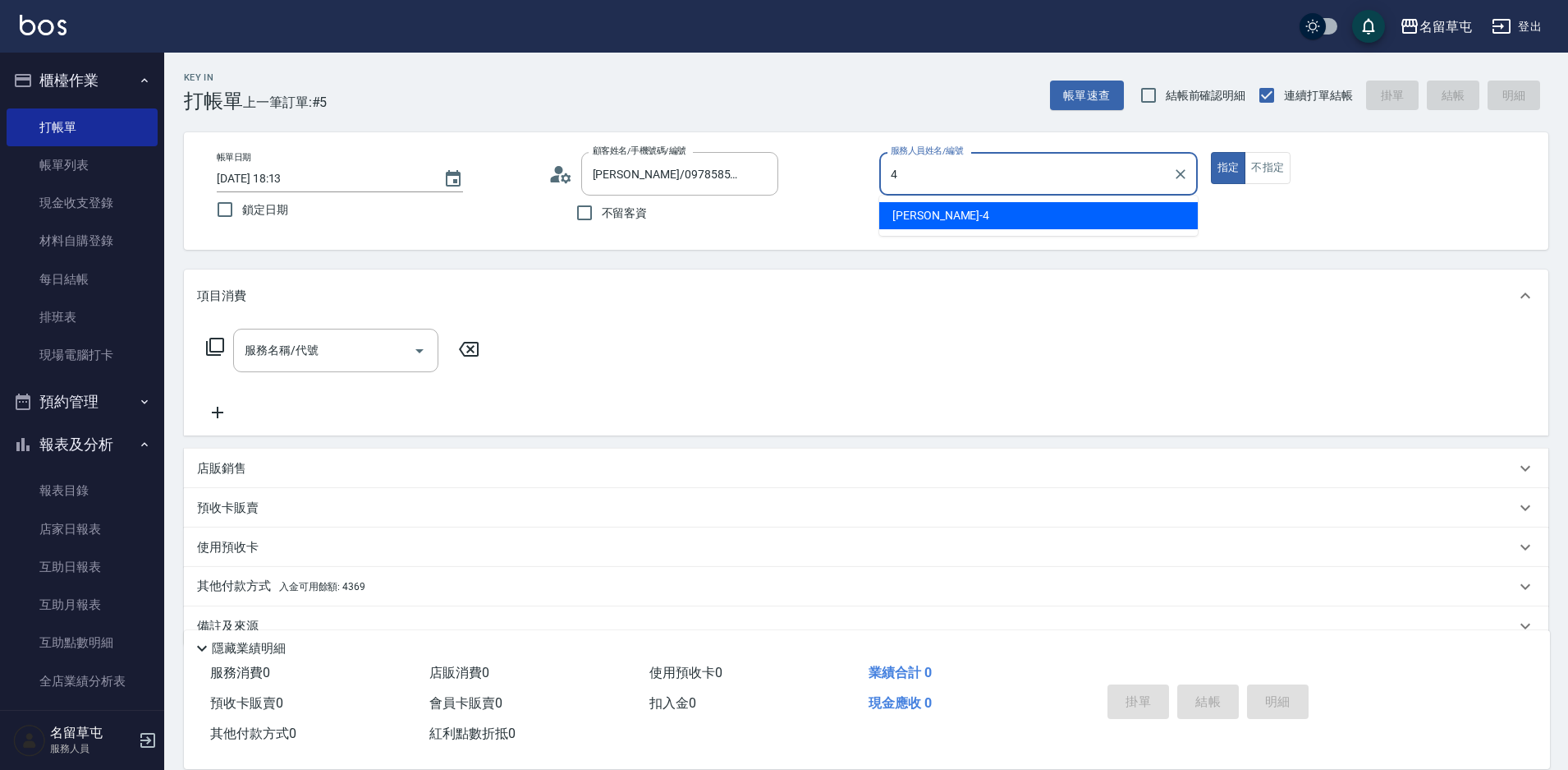
type input "[PERSON_NAME]-4"
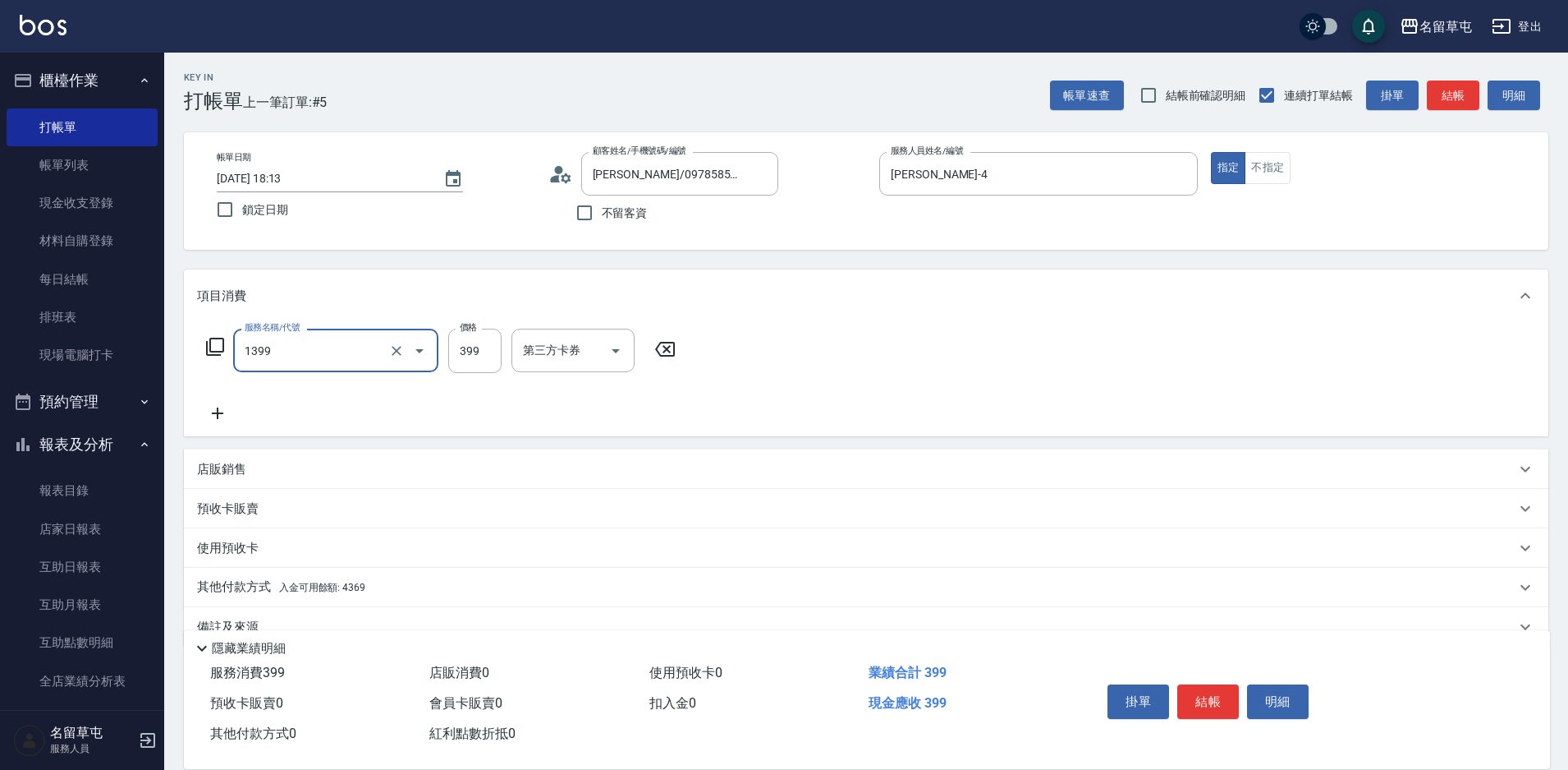
type input "海鹽洗髮399(1399)"
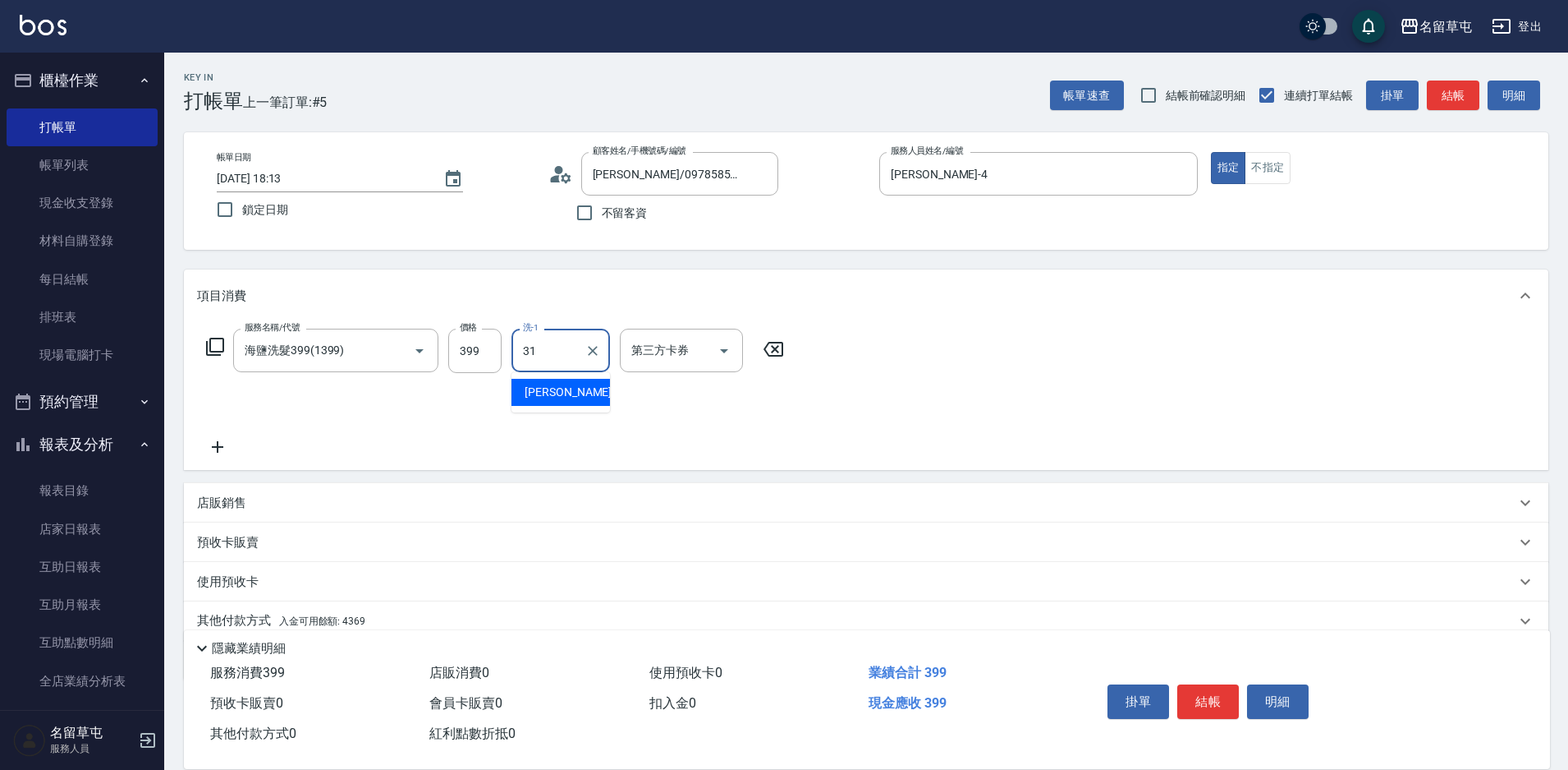
type input "[PERSON_NAME]-31"
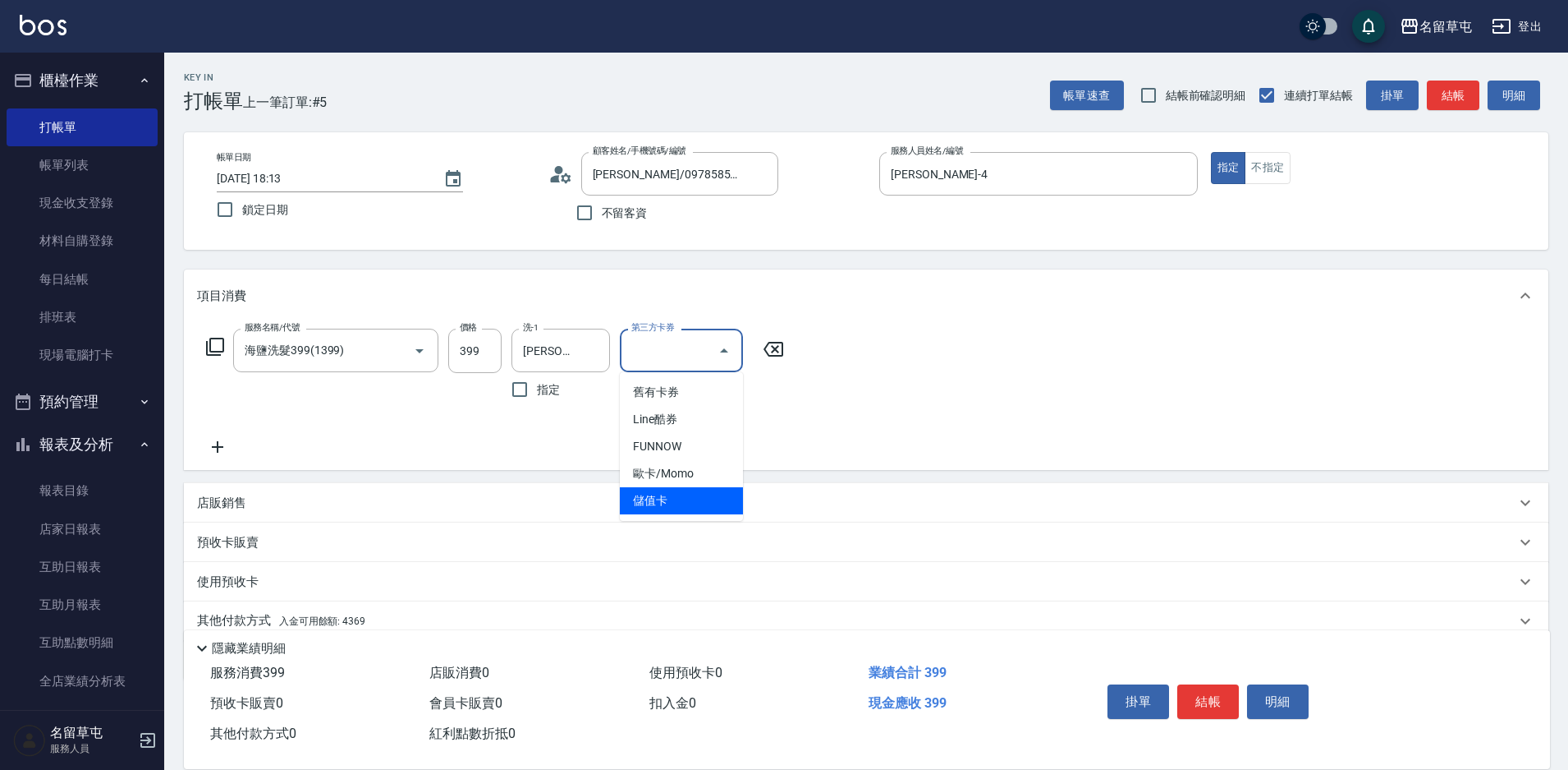
type input "儲值卡"
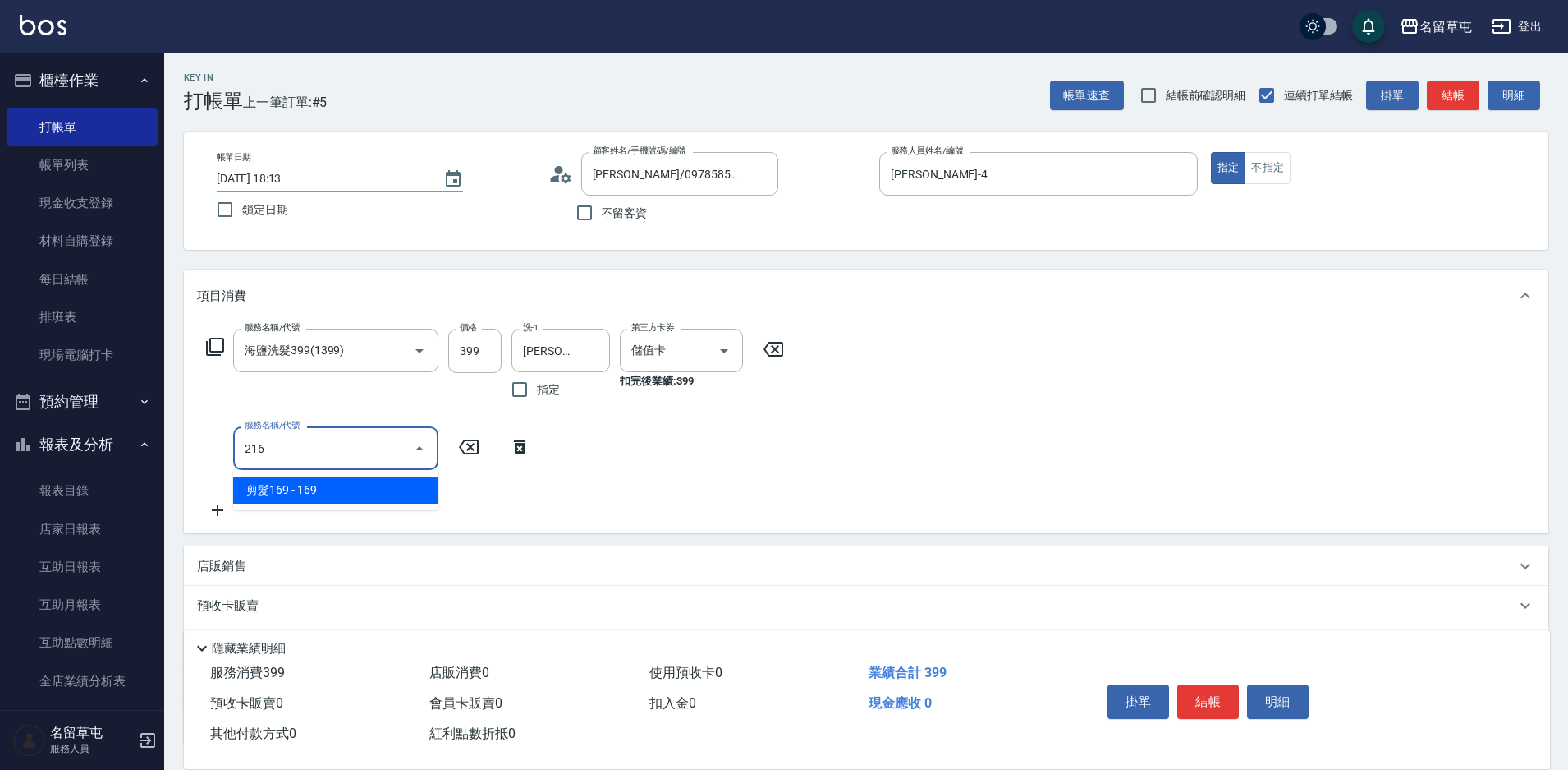
type input "剪髮169(216)"
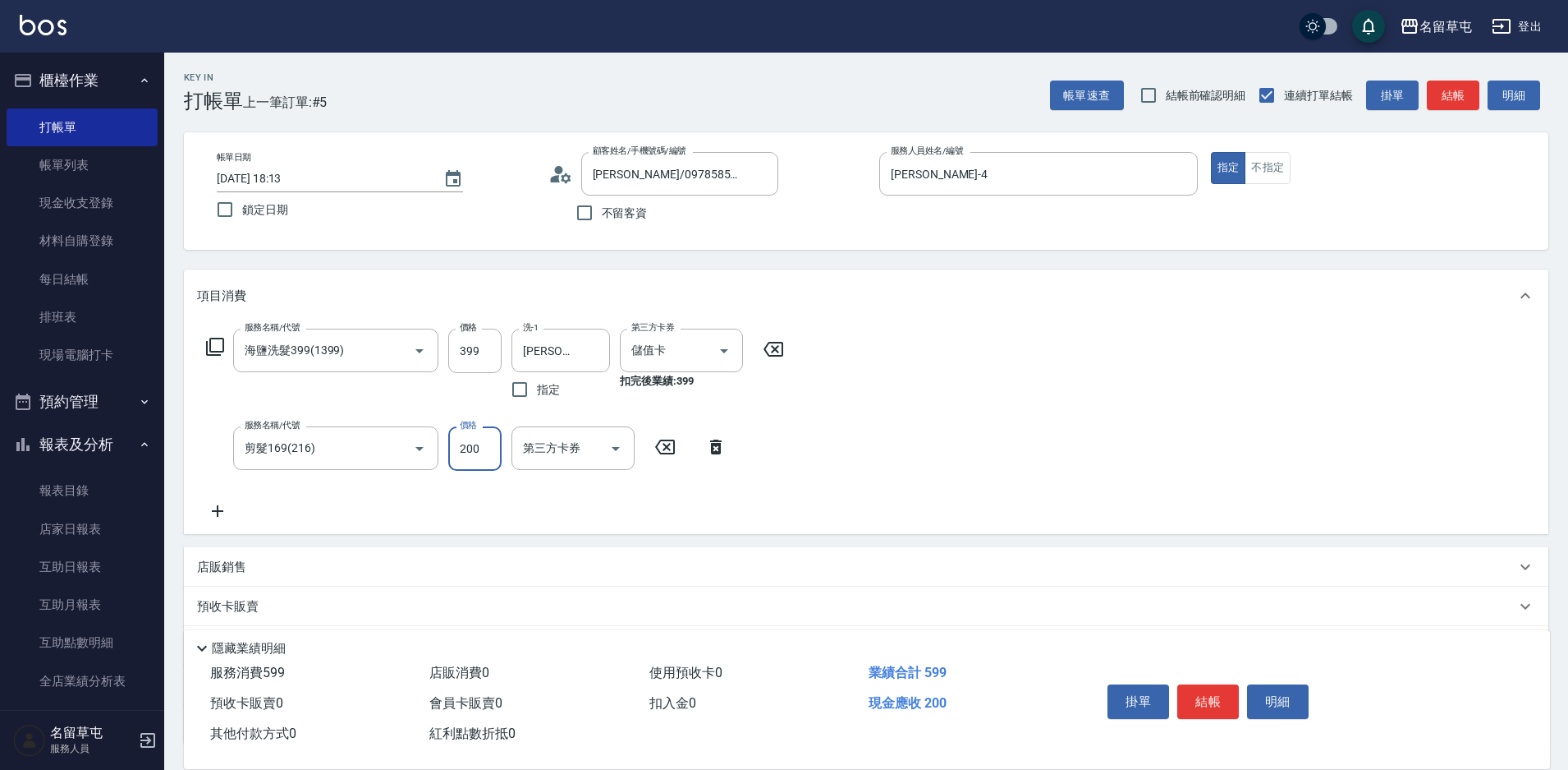
type input "200"
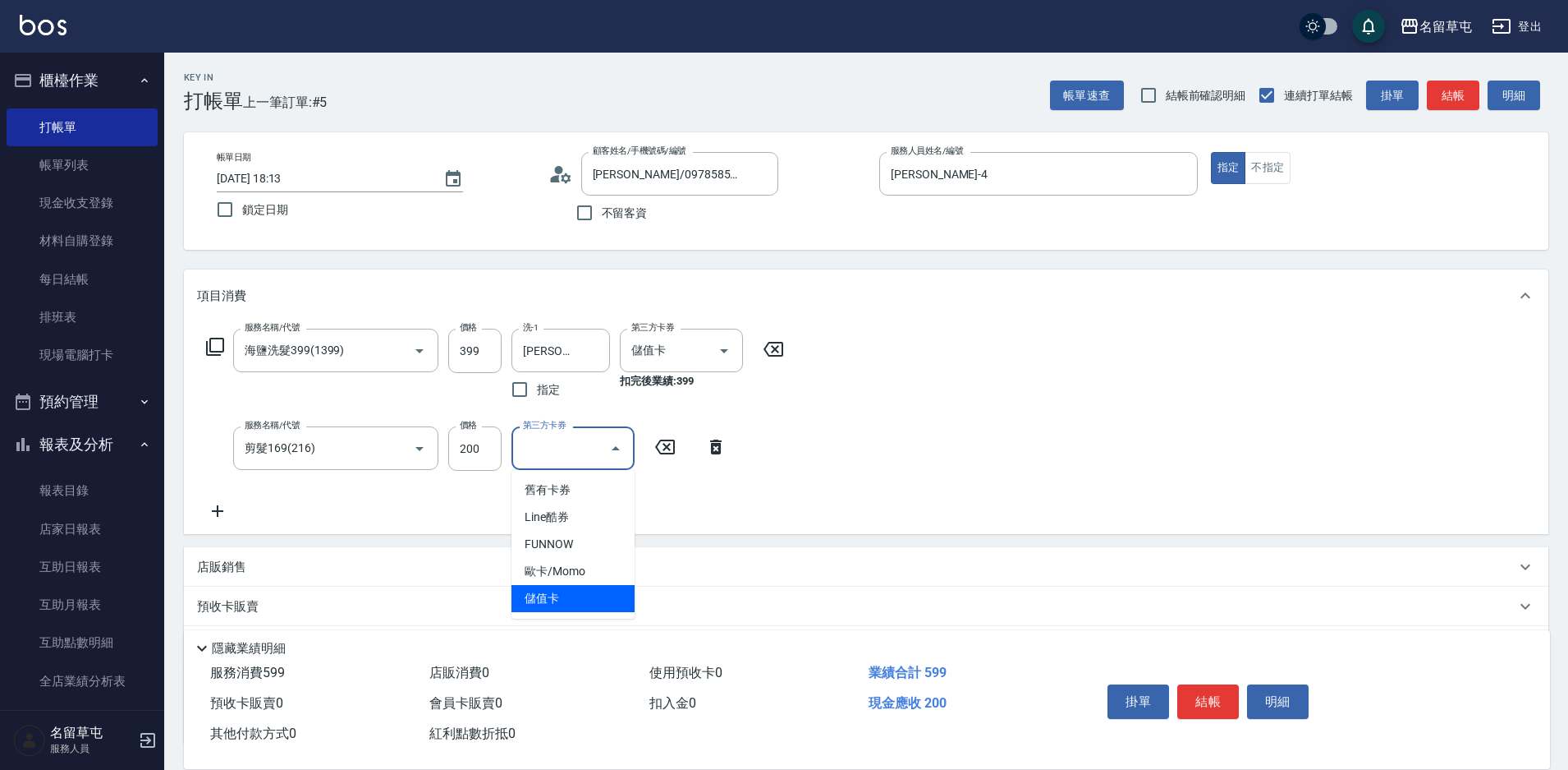
type input "儲值卡"
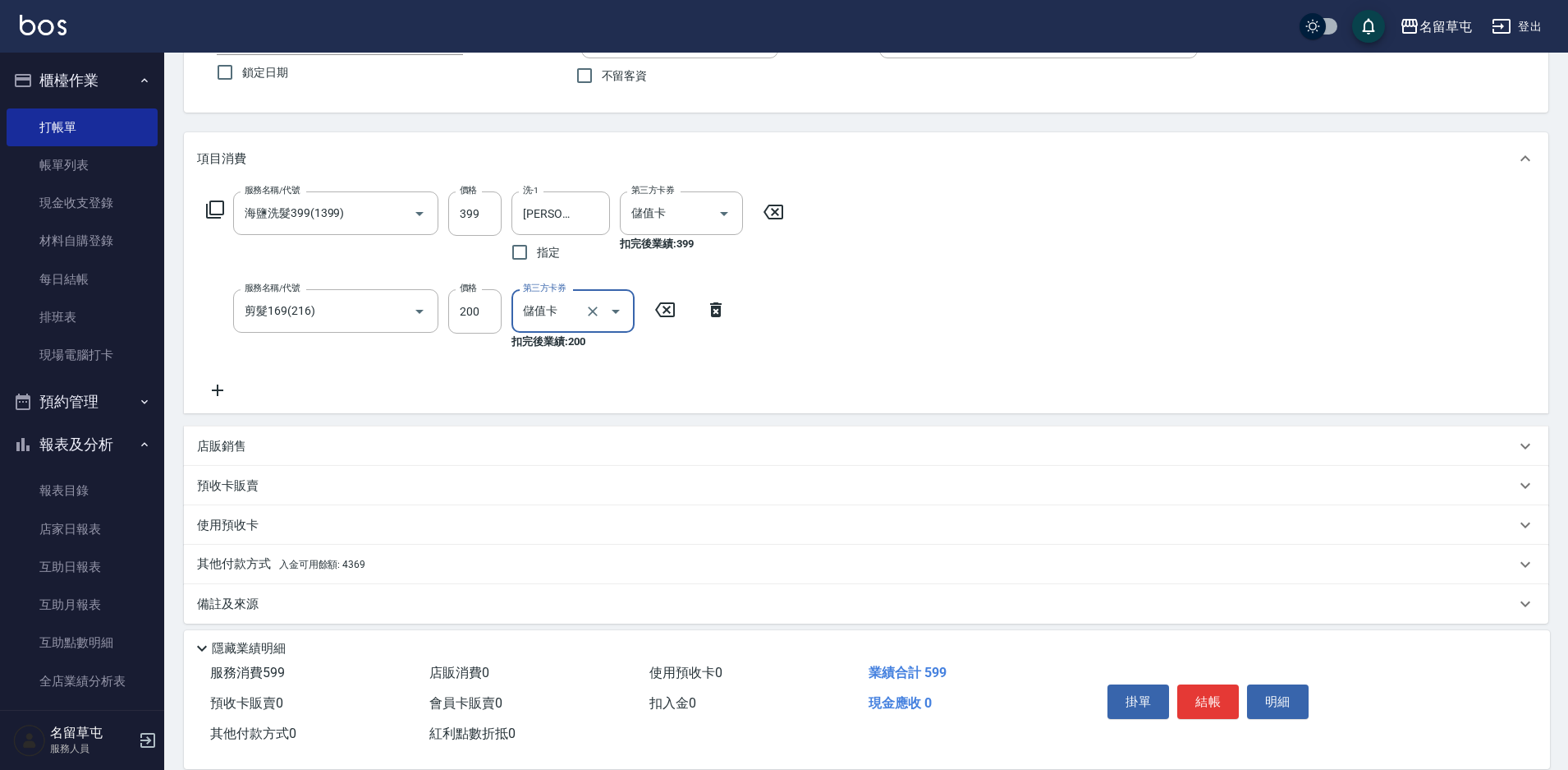
scroll to position [148, 0]
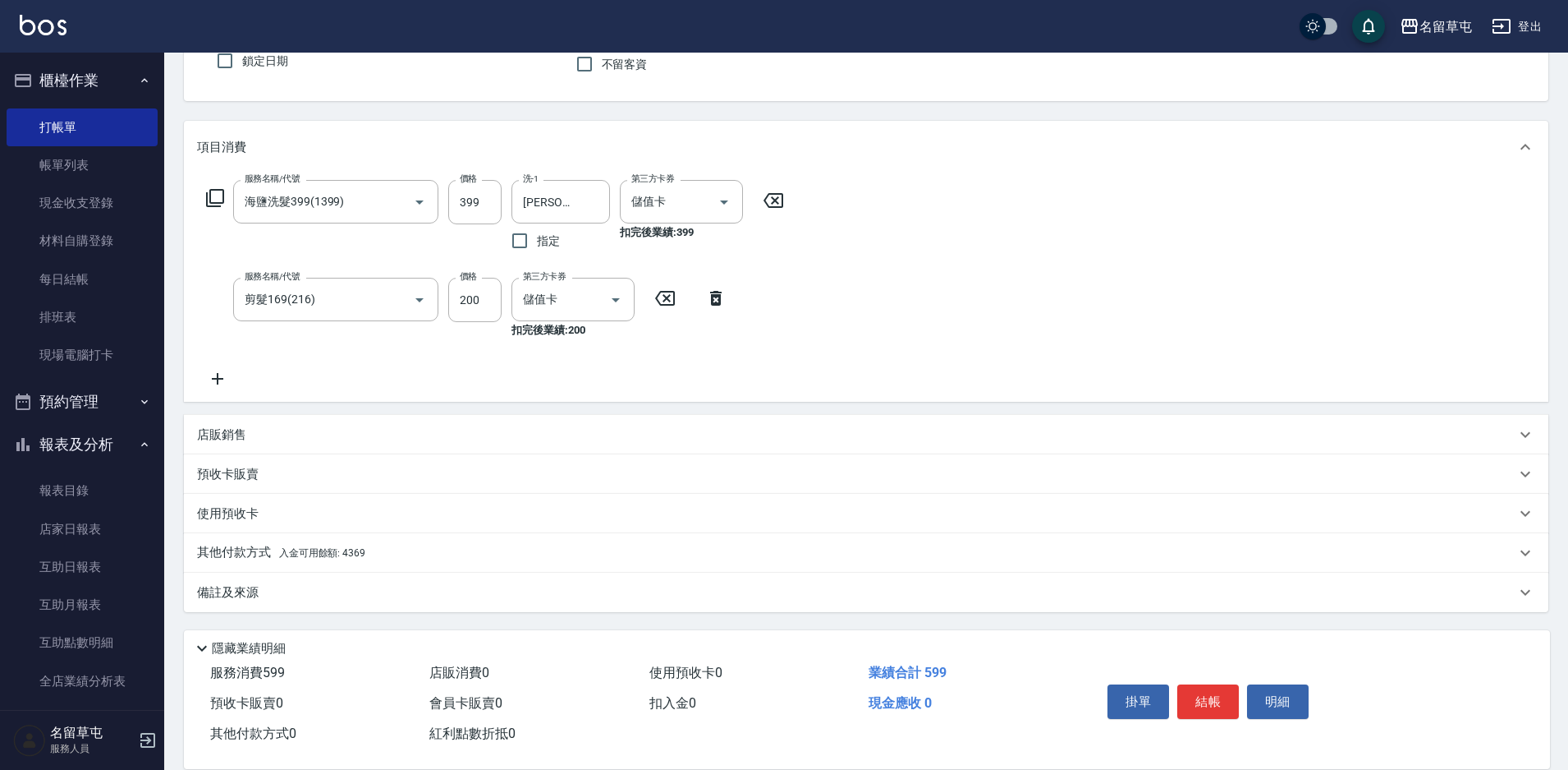
click at [211, 548] on p "其他付款方式 入金可用餘額: 4369" at bounding box center [281, 553] width 169 height 18
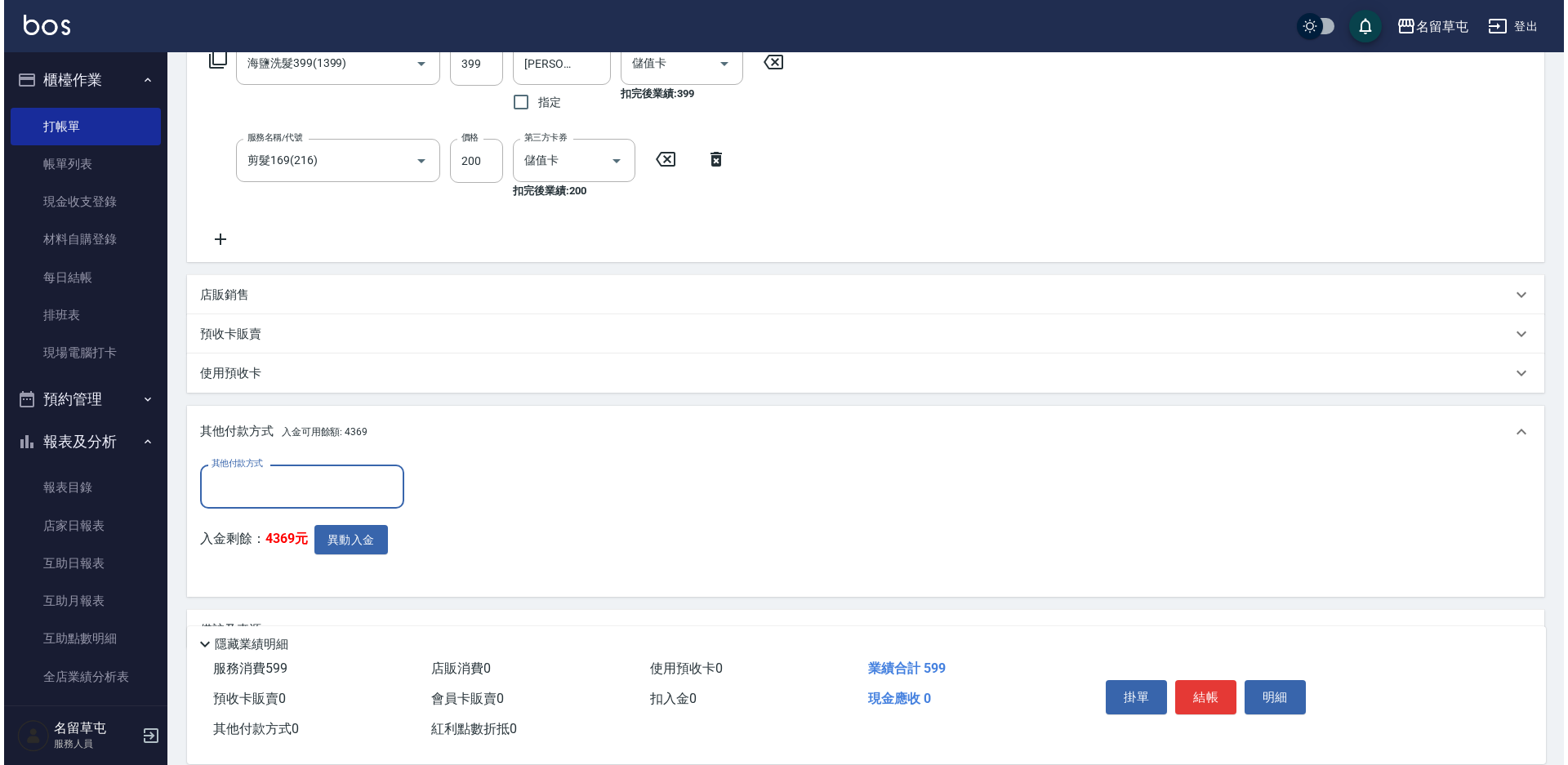
scroll to position [311, 0]
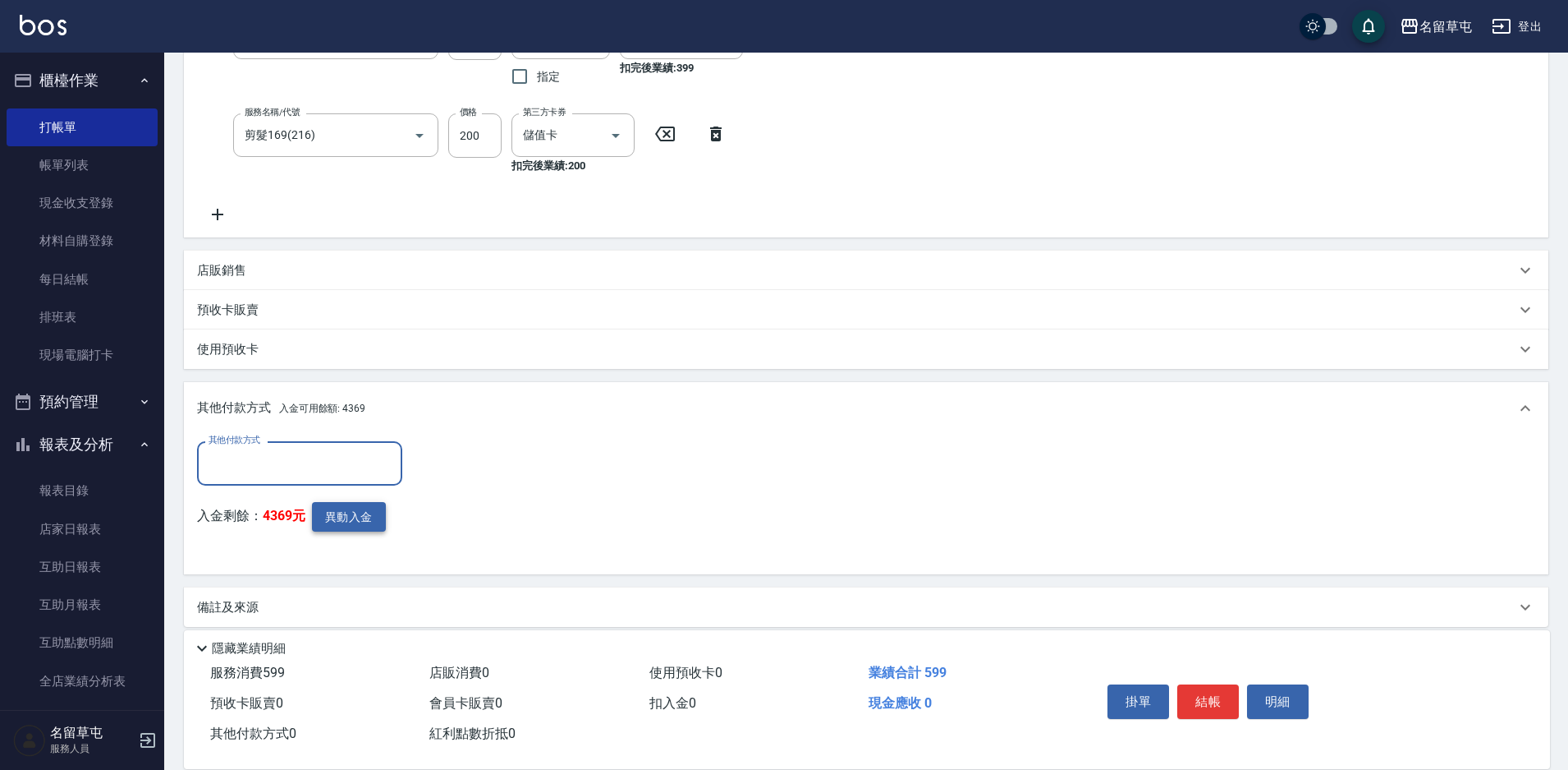
click at [337, 522] on button "異動入金" at bounding box center [348, 517] width 74 height 30
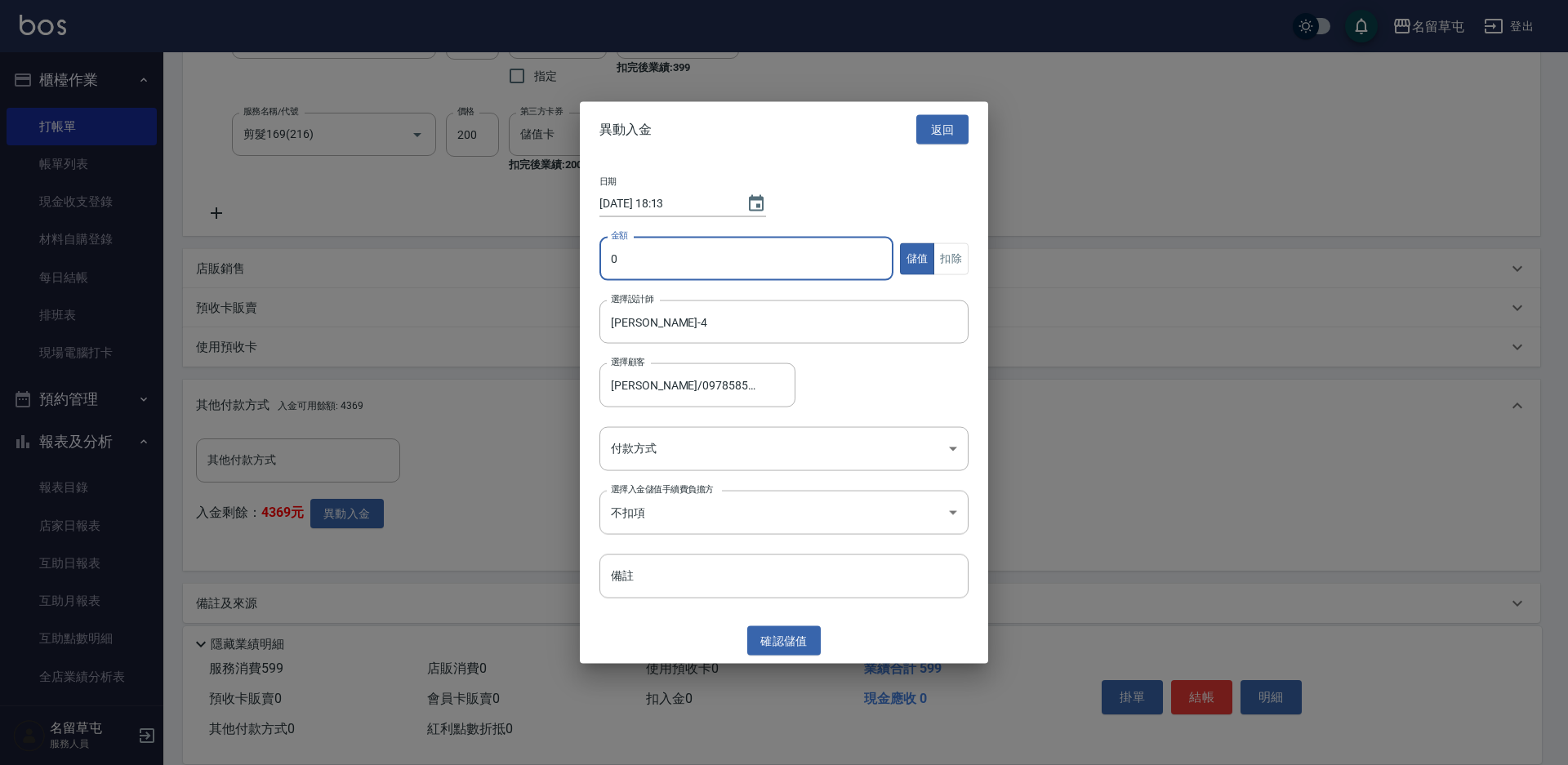
click at [626, 270] on input "0" at bounding box center [746, 259] width 294 height 44
type input "599"
click at [962, 262] on button "扣除" at bounding box center [951, 258] width 36 height 32
click at [669, 453] on body "名留草屯 登出 櫃檯作業 打帳單 帳單列表 現金收支登錄 材料自購登錄 每日結帳 排班表 現場電腦打卡 預約管理 預約管理 單日預約紀錄 單週預約紀錄 報表及…" at bounding box center [784, 234] width 1568 height 1091
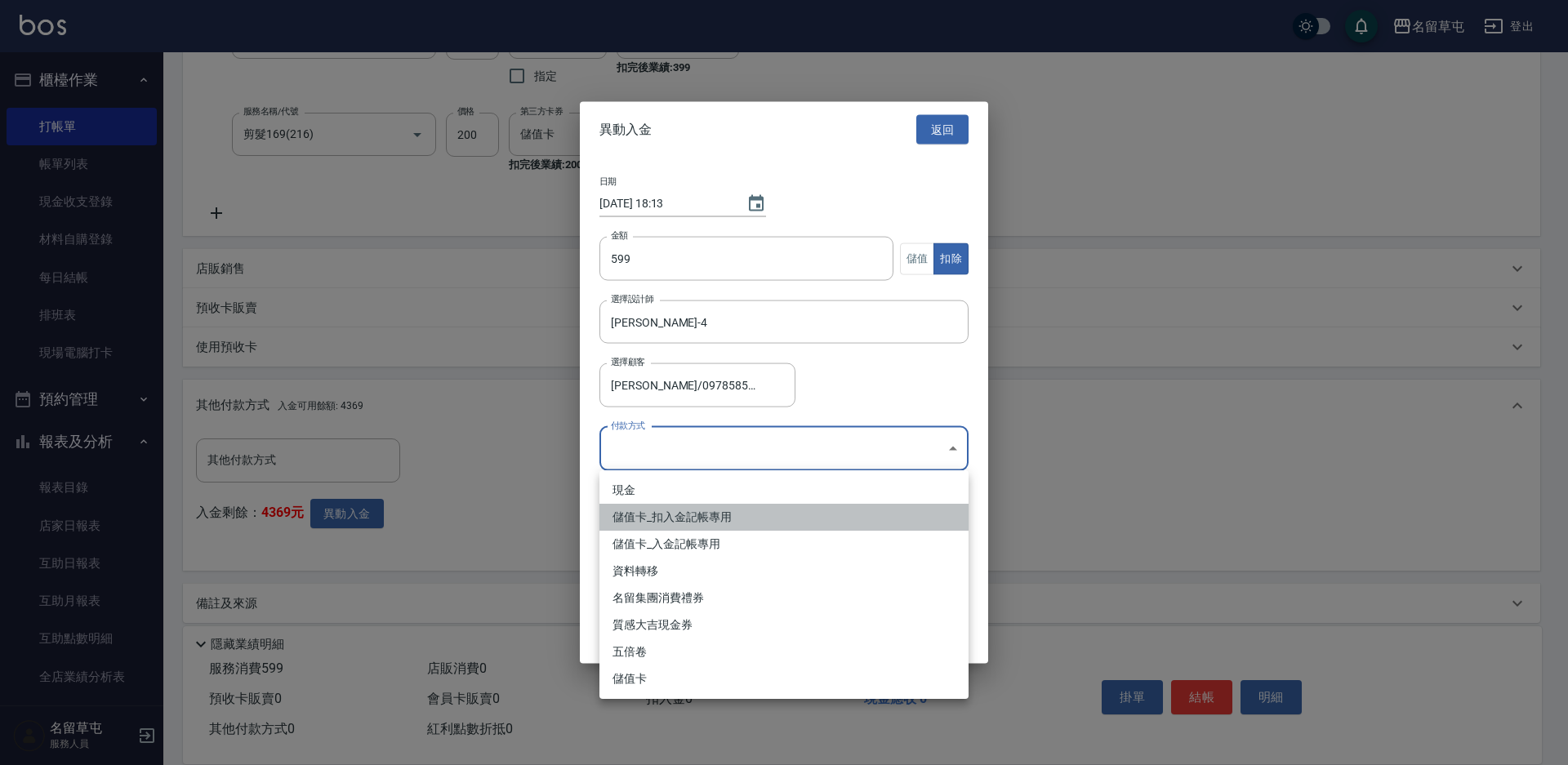
click at [664, 509] on li "儲值卡_扣入金記帳專用" at bounding box center [784, 517] width 369 height 27
type input "儲值卡_扣入金記帳專用"
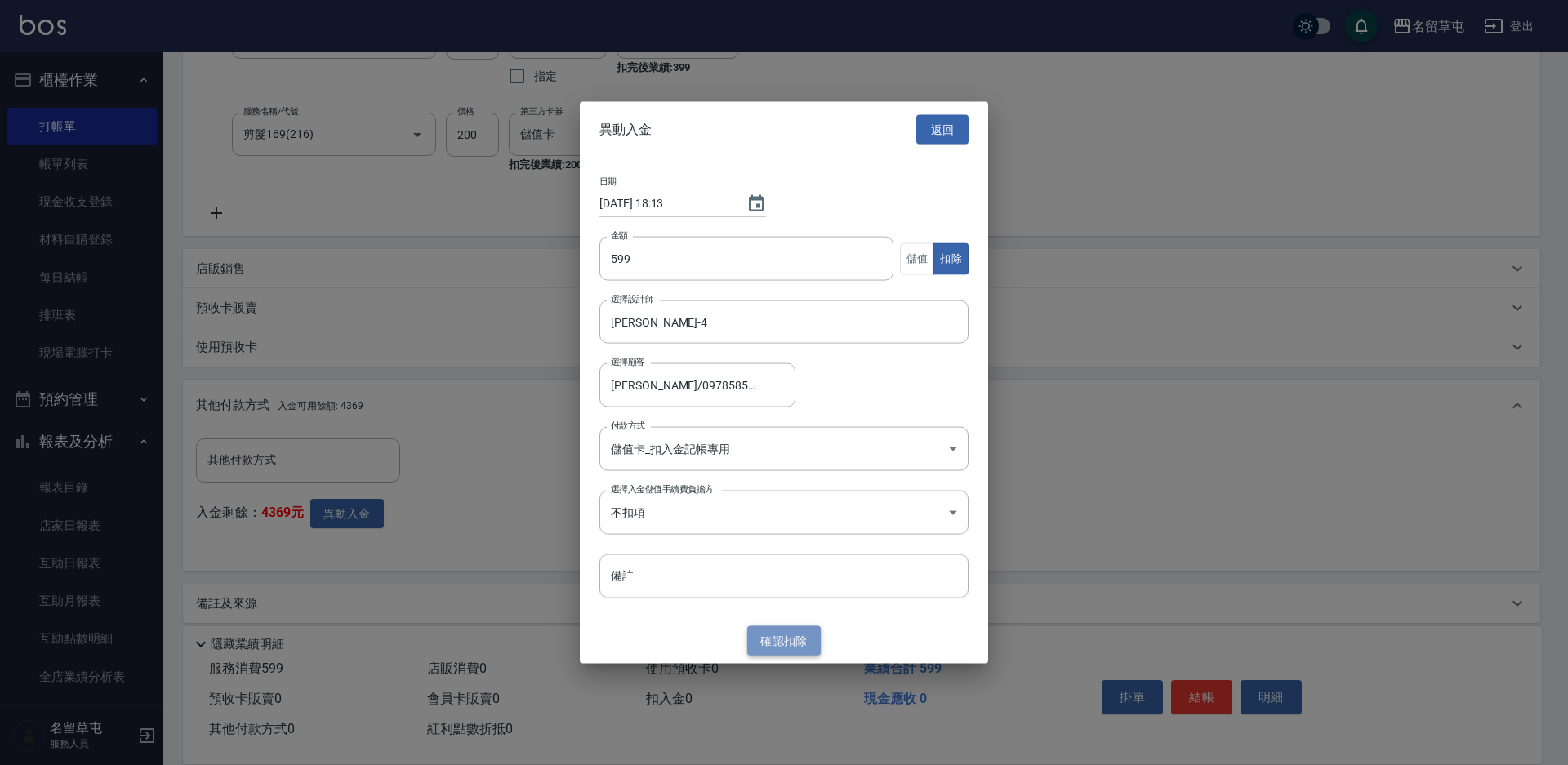
click at [775, 635] on button "確認 扣除" at bounding box center [783, 640] width 74 height 30
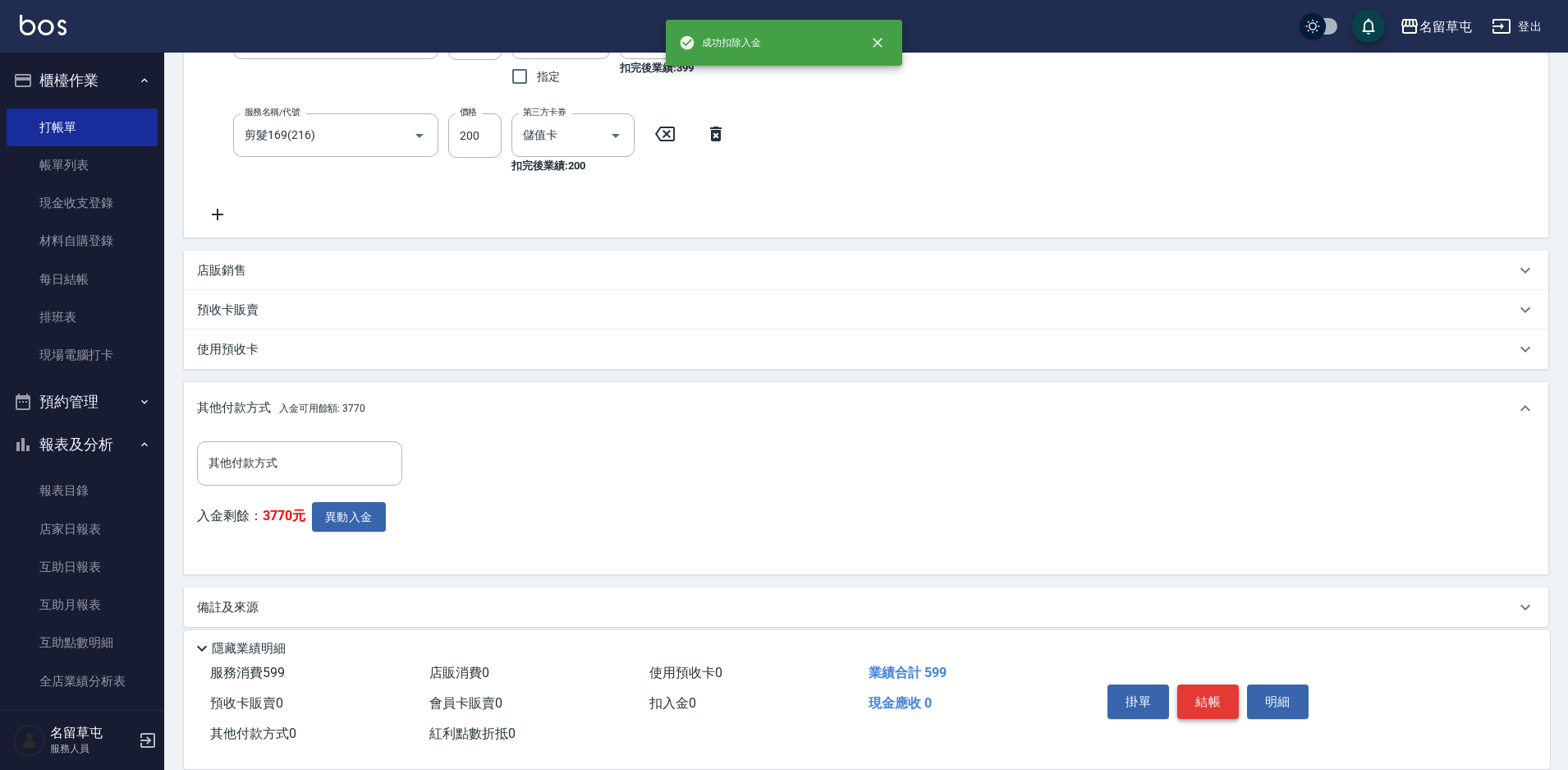
click at [1206, 698] on button "結帳" at bounding box center [1208, 701] width 62 height 35
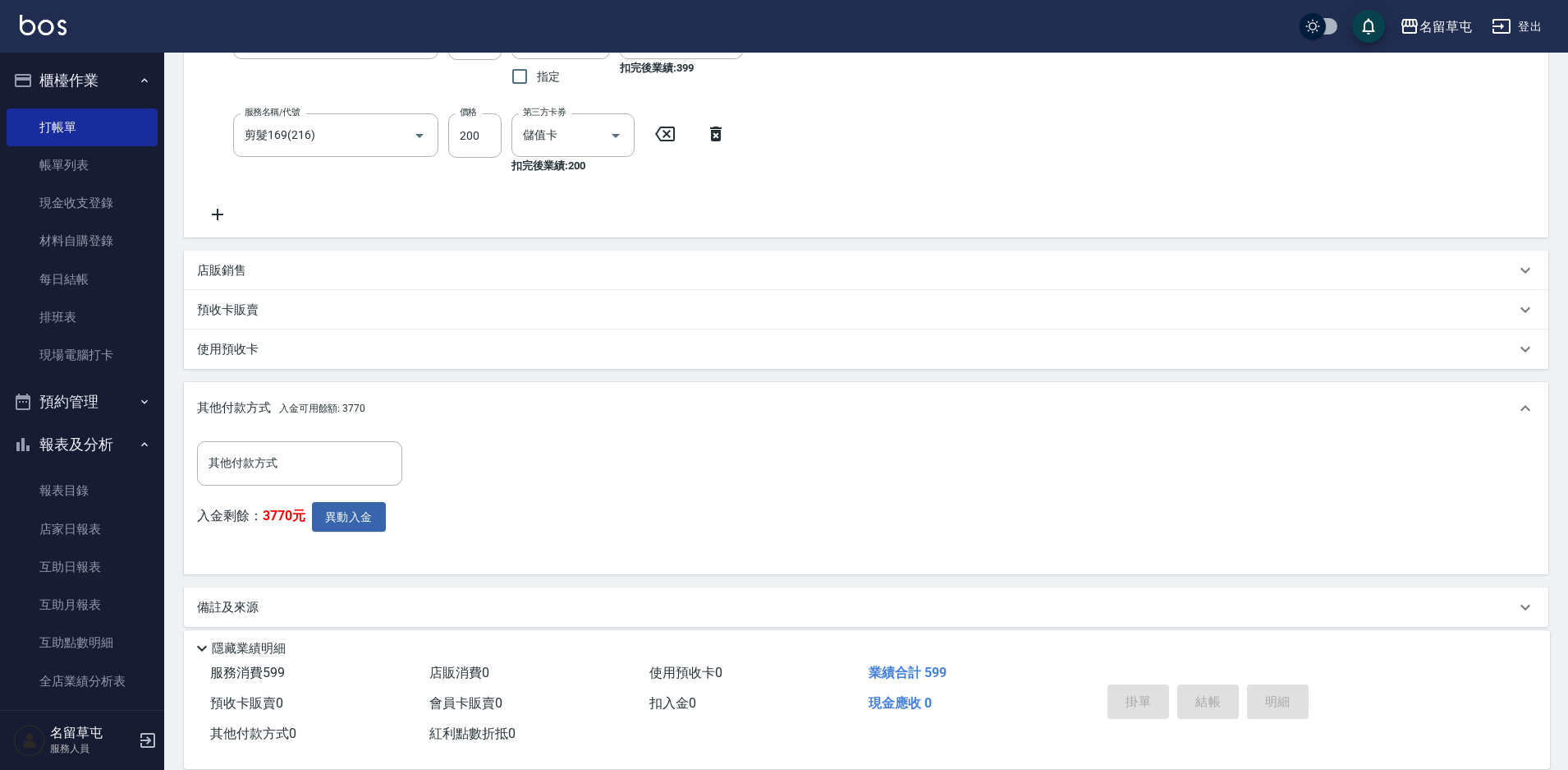
type input "[DATE] 18:14"
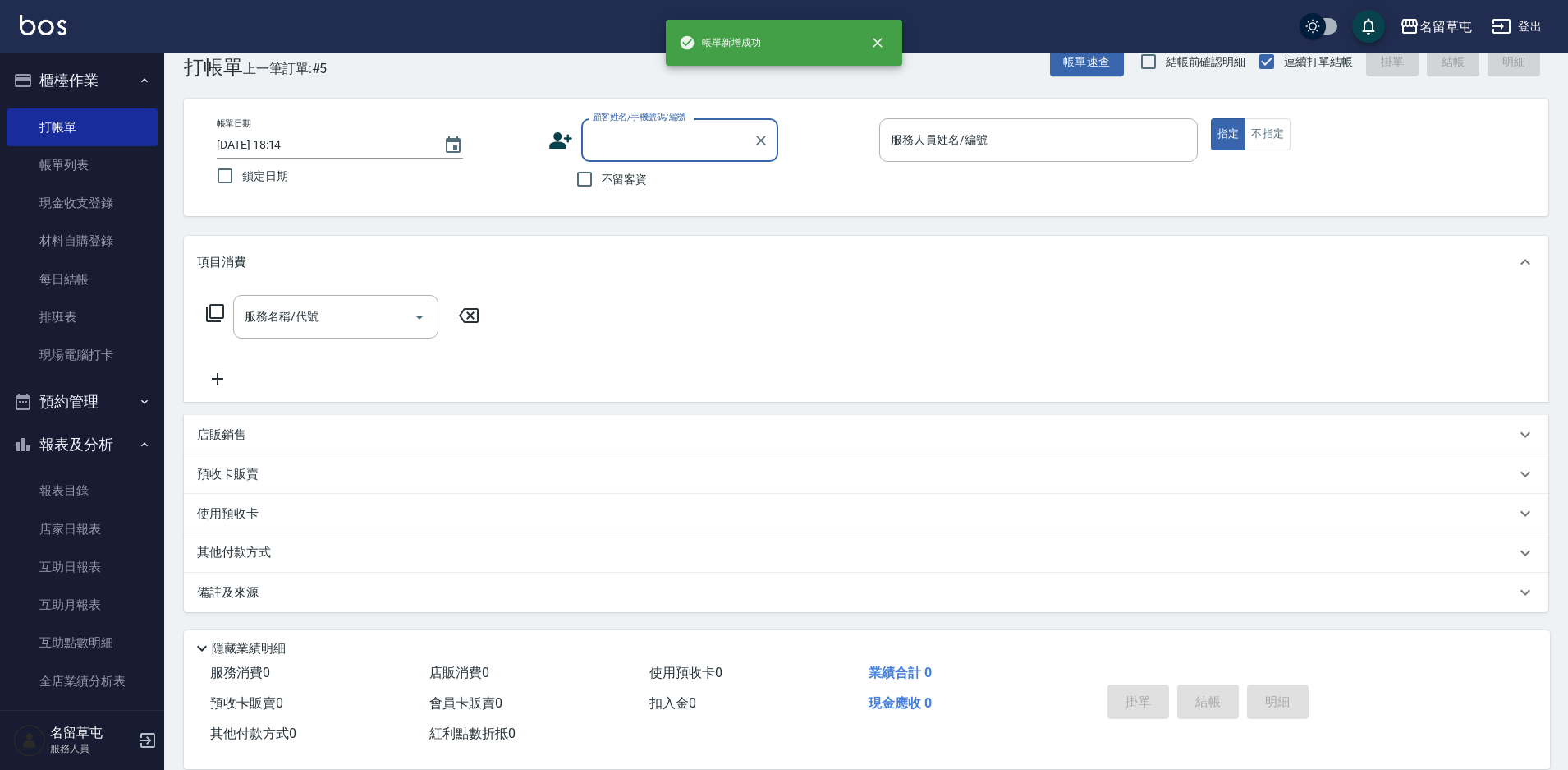
scroll to position [0, 0]
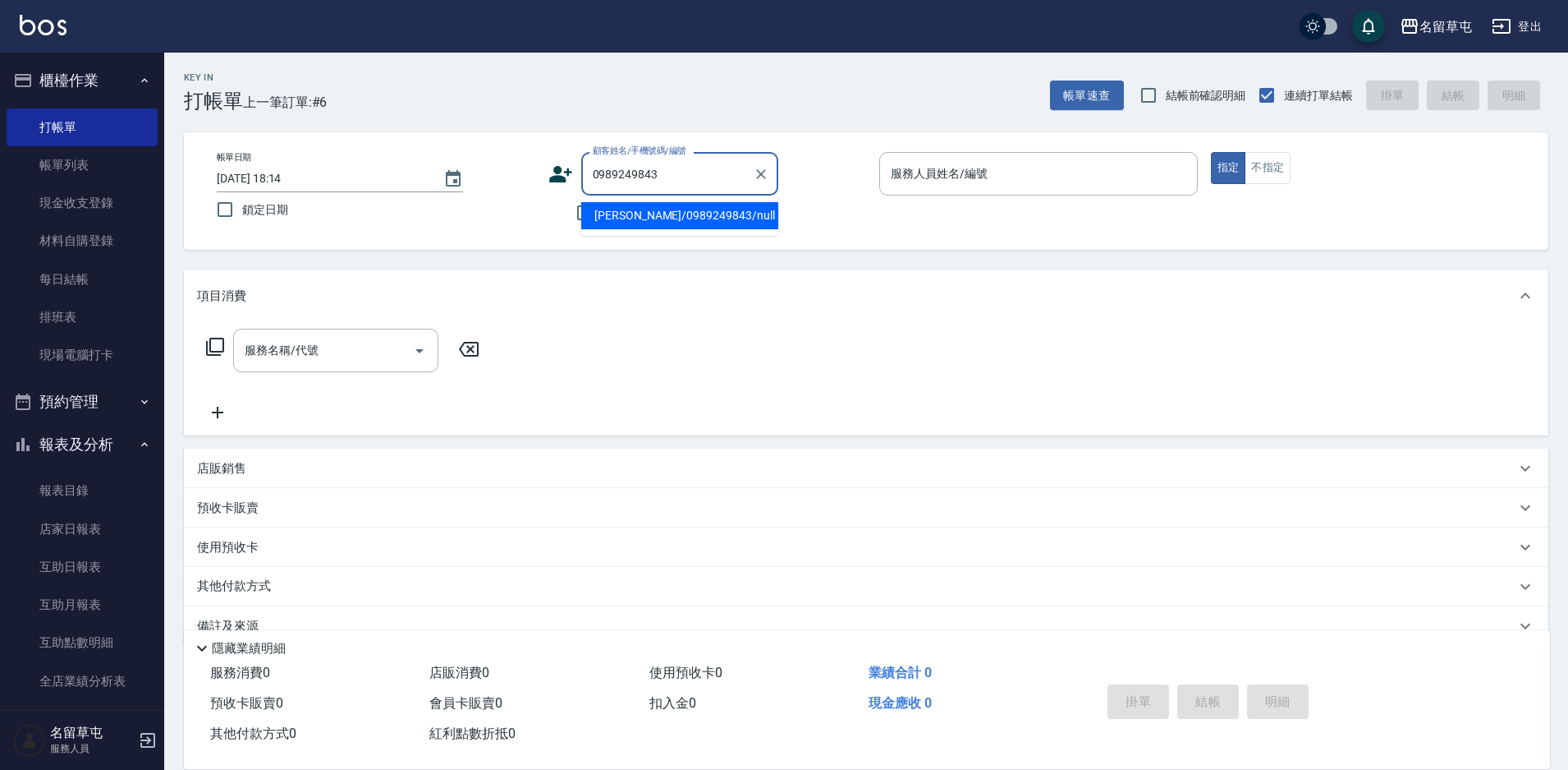
type input "[PERSON_NAME]/0989249843/null"
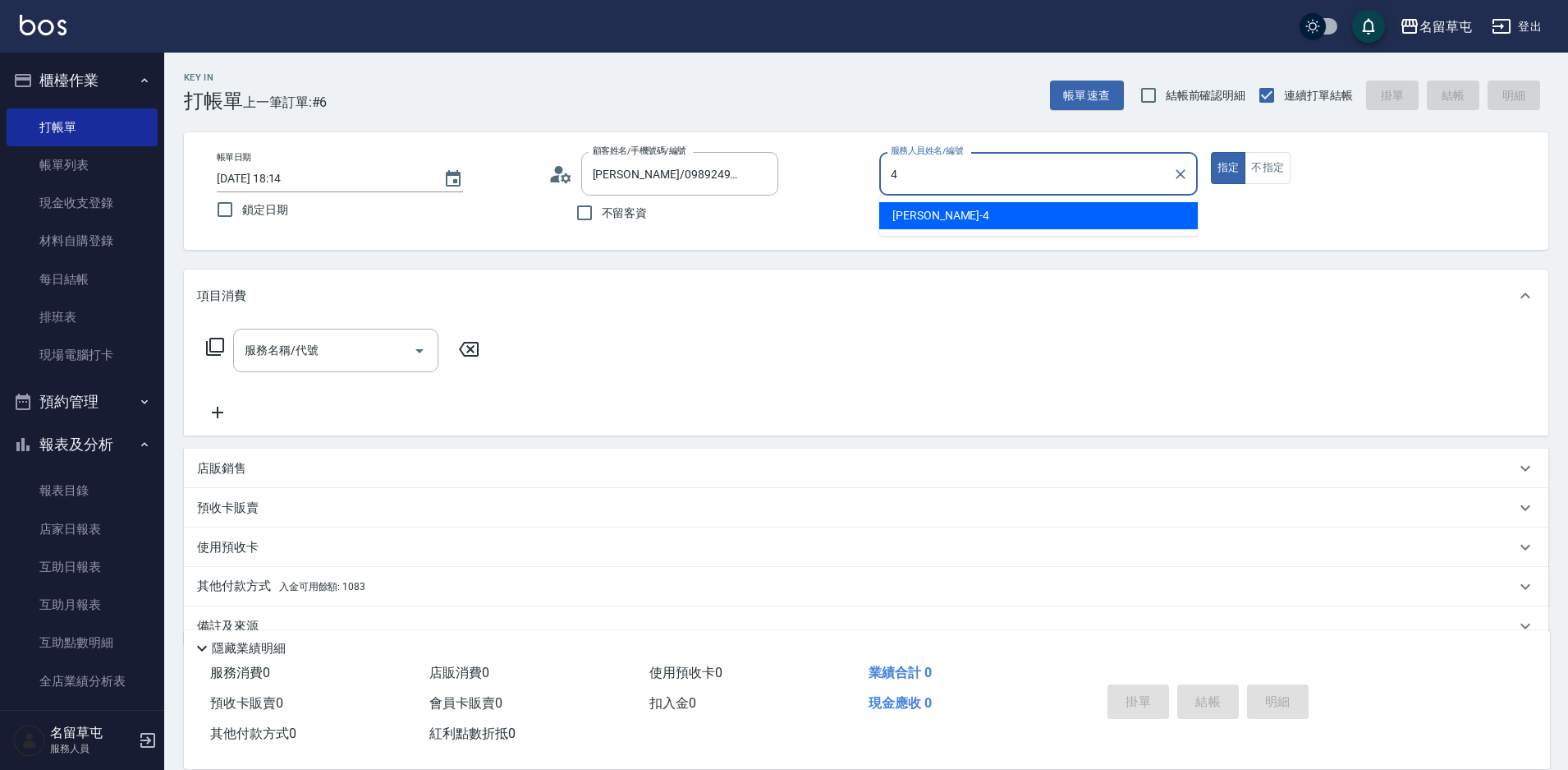
type input "[PERSON_NAME]-4"
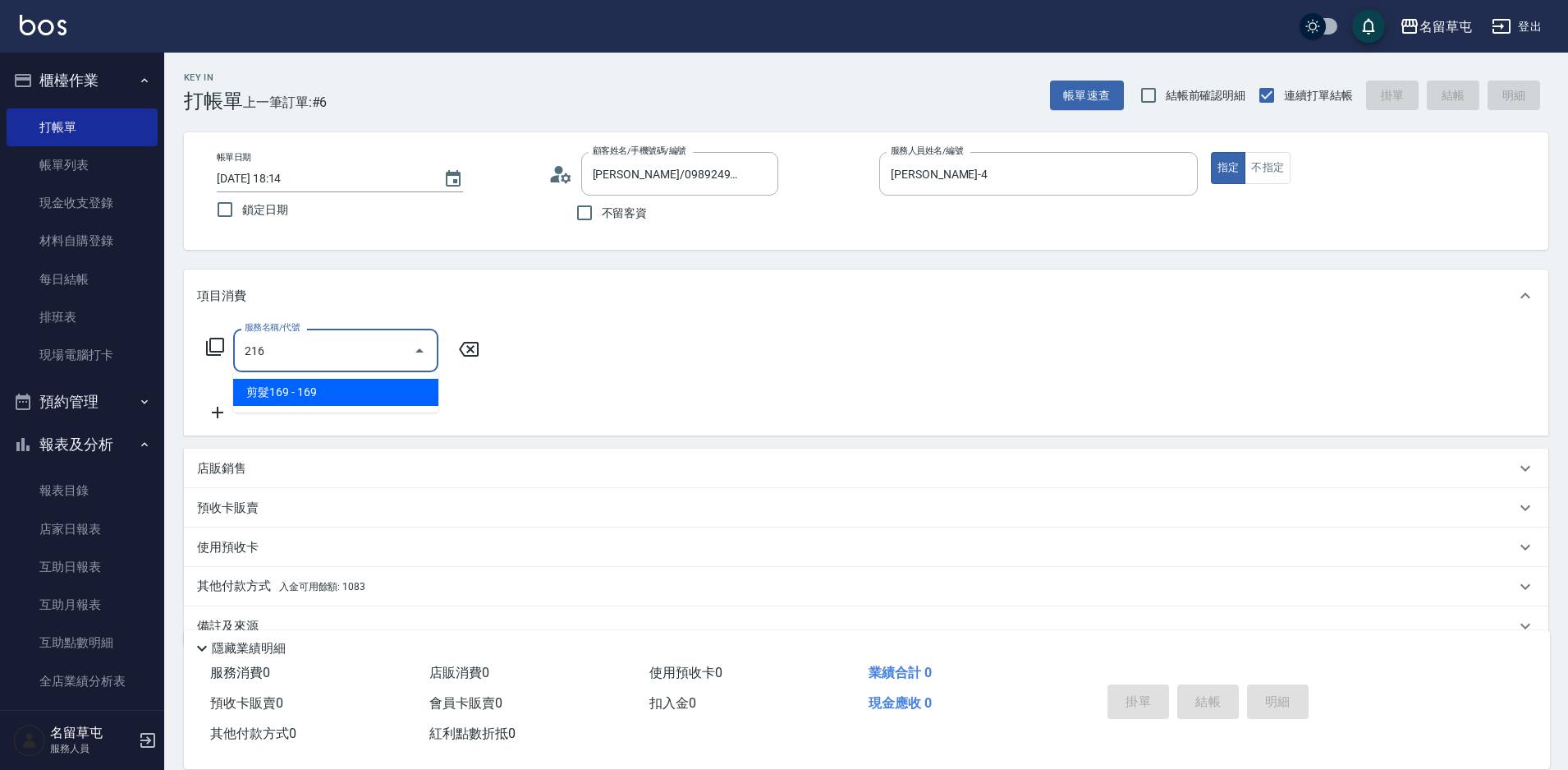
type input "剪髮169(216)"
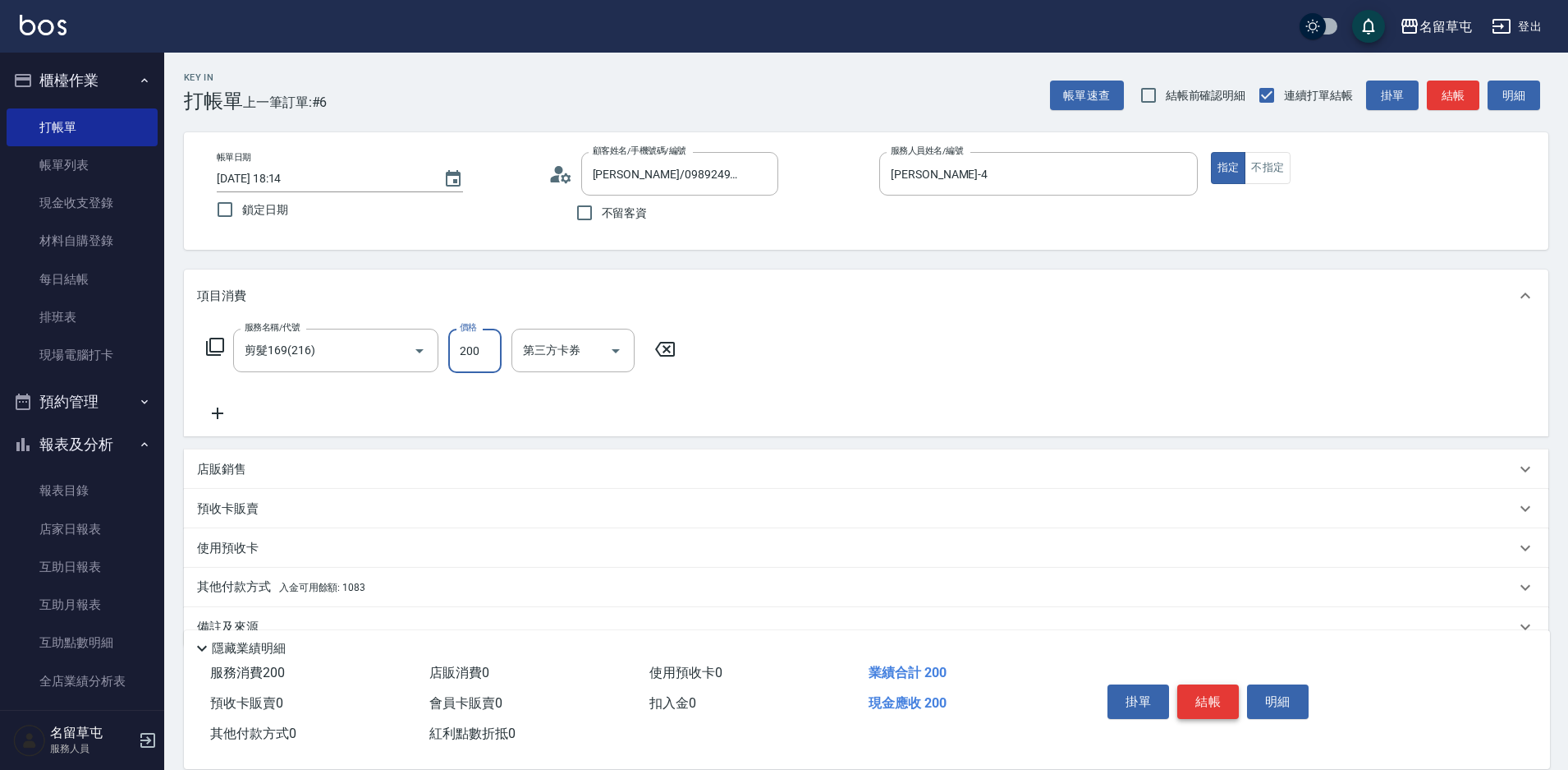
type input "200"
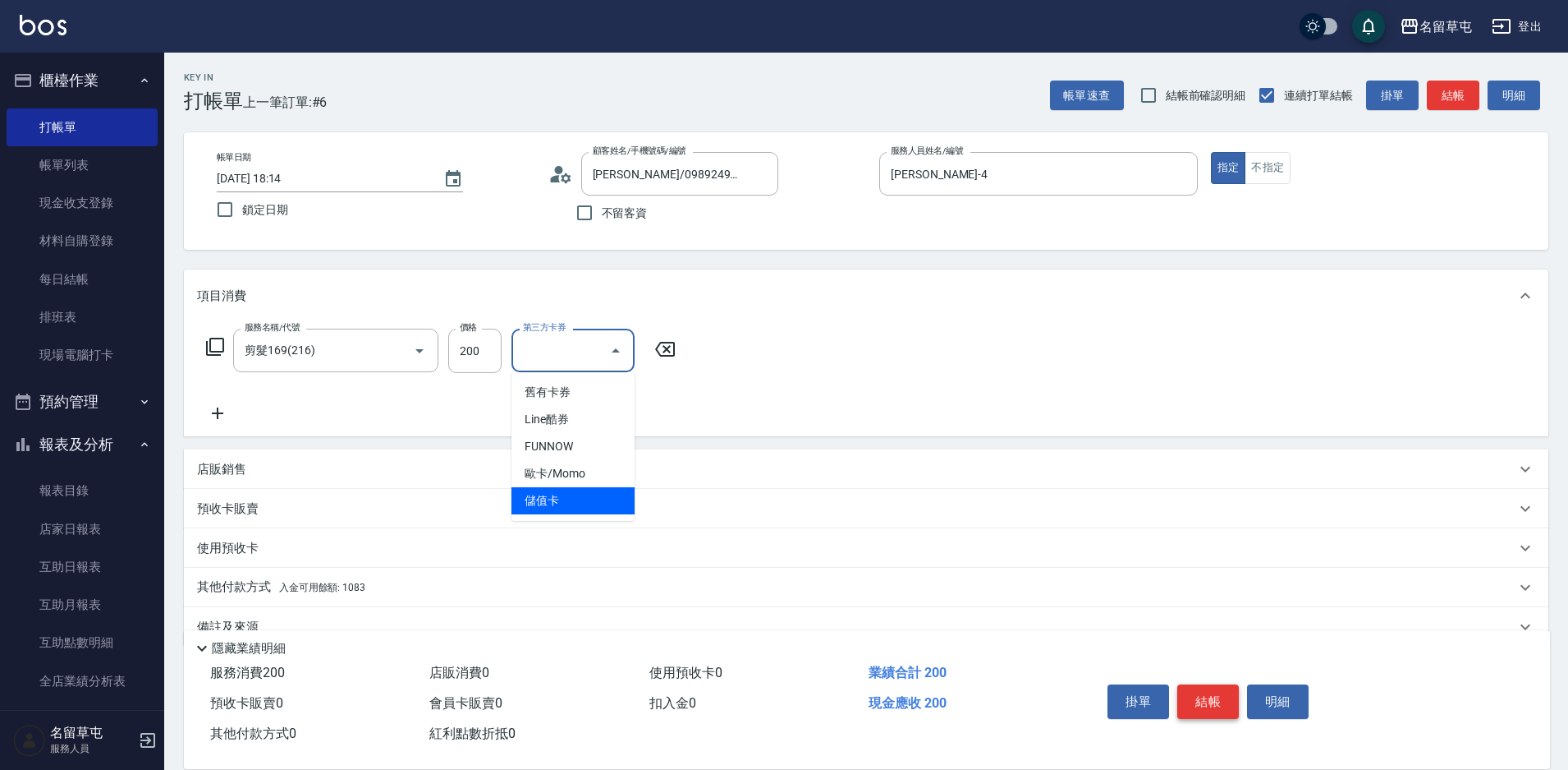
type input "儲值卡"
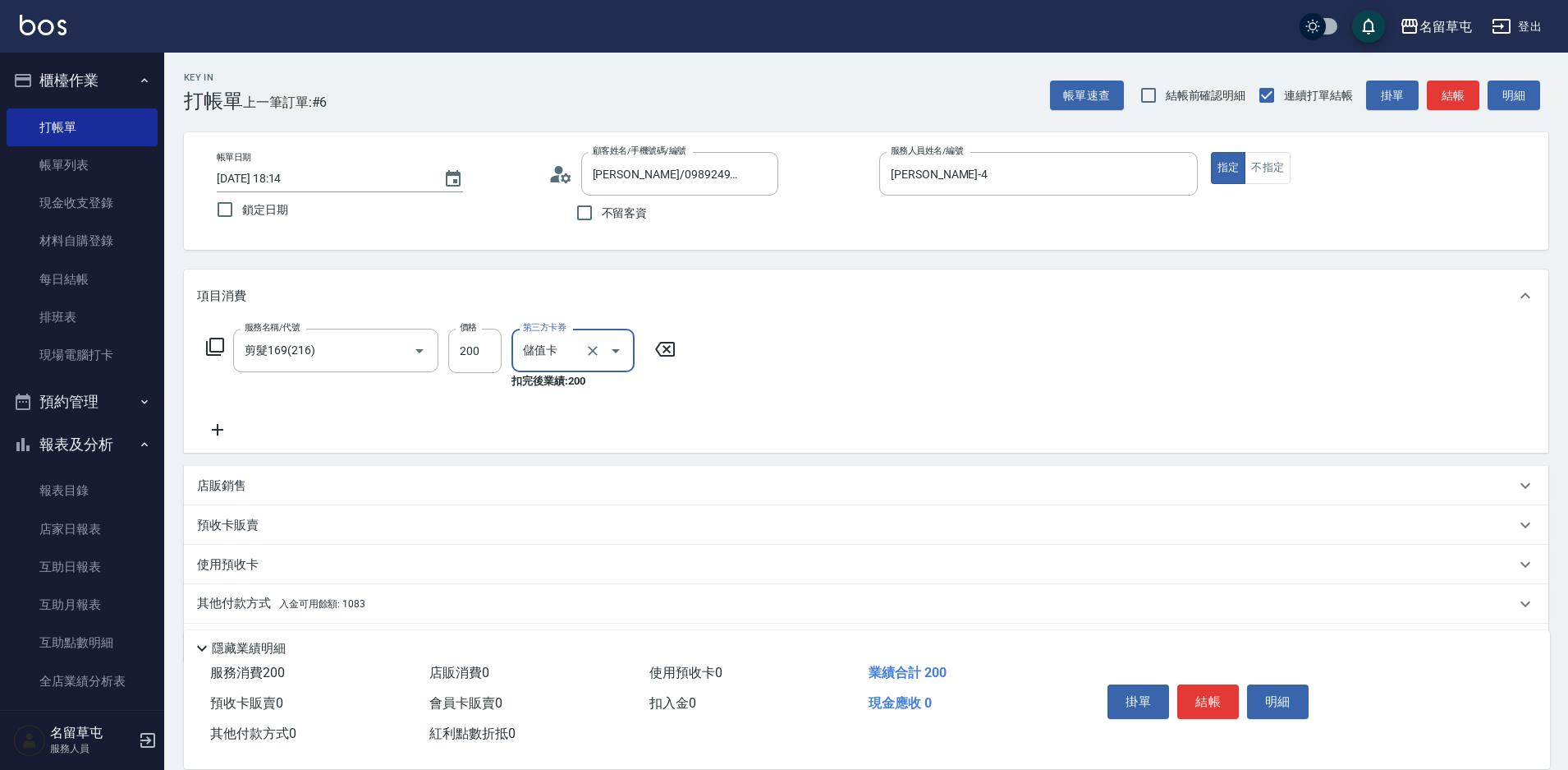
scroll to position [51, 0]
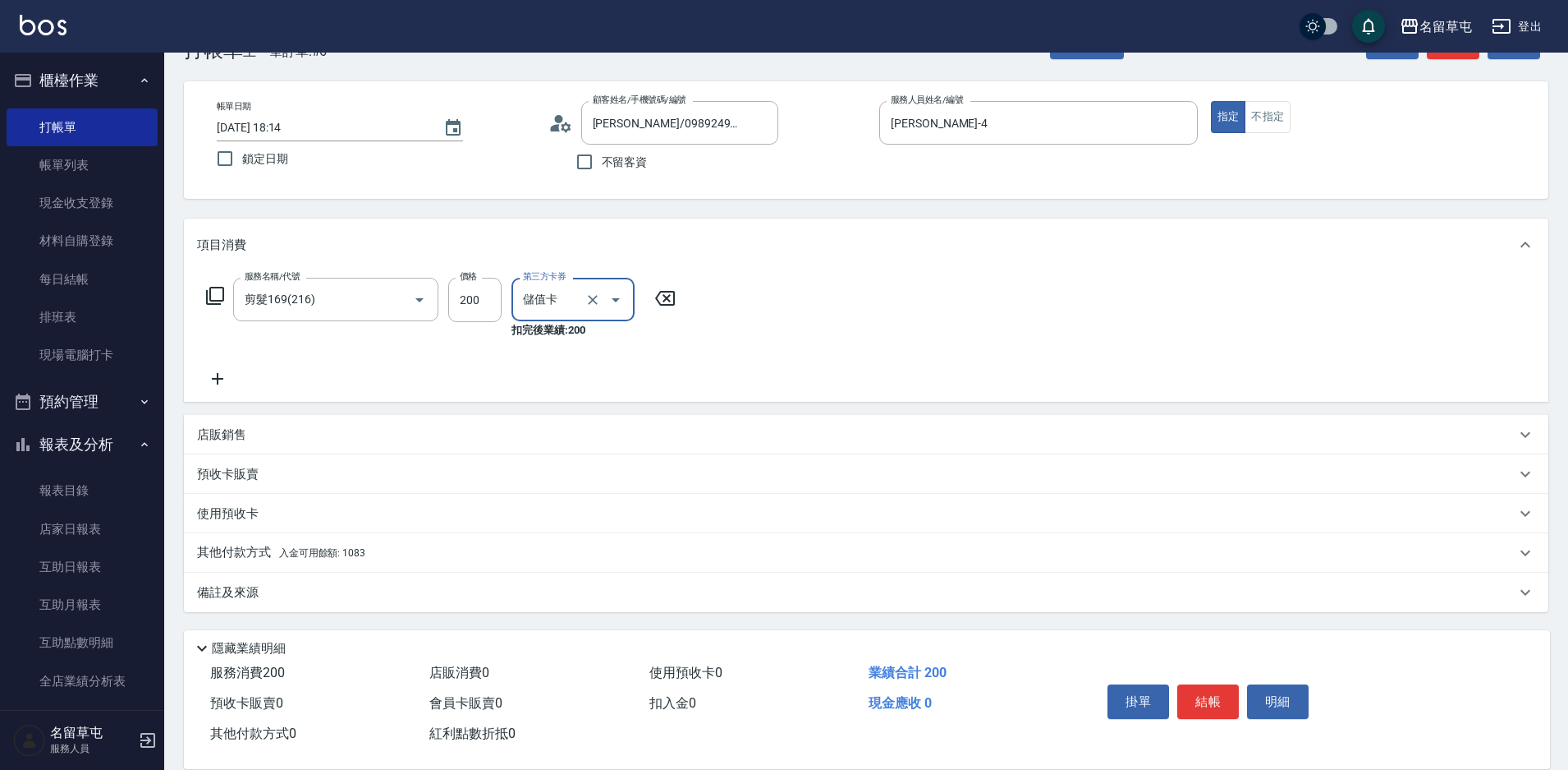
click at [256, 552] on p "其他付款方式 入金可用餘額: 1083" at bounding box center [281, 553] width 169 height 18
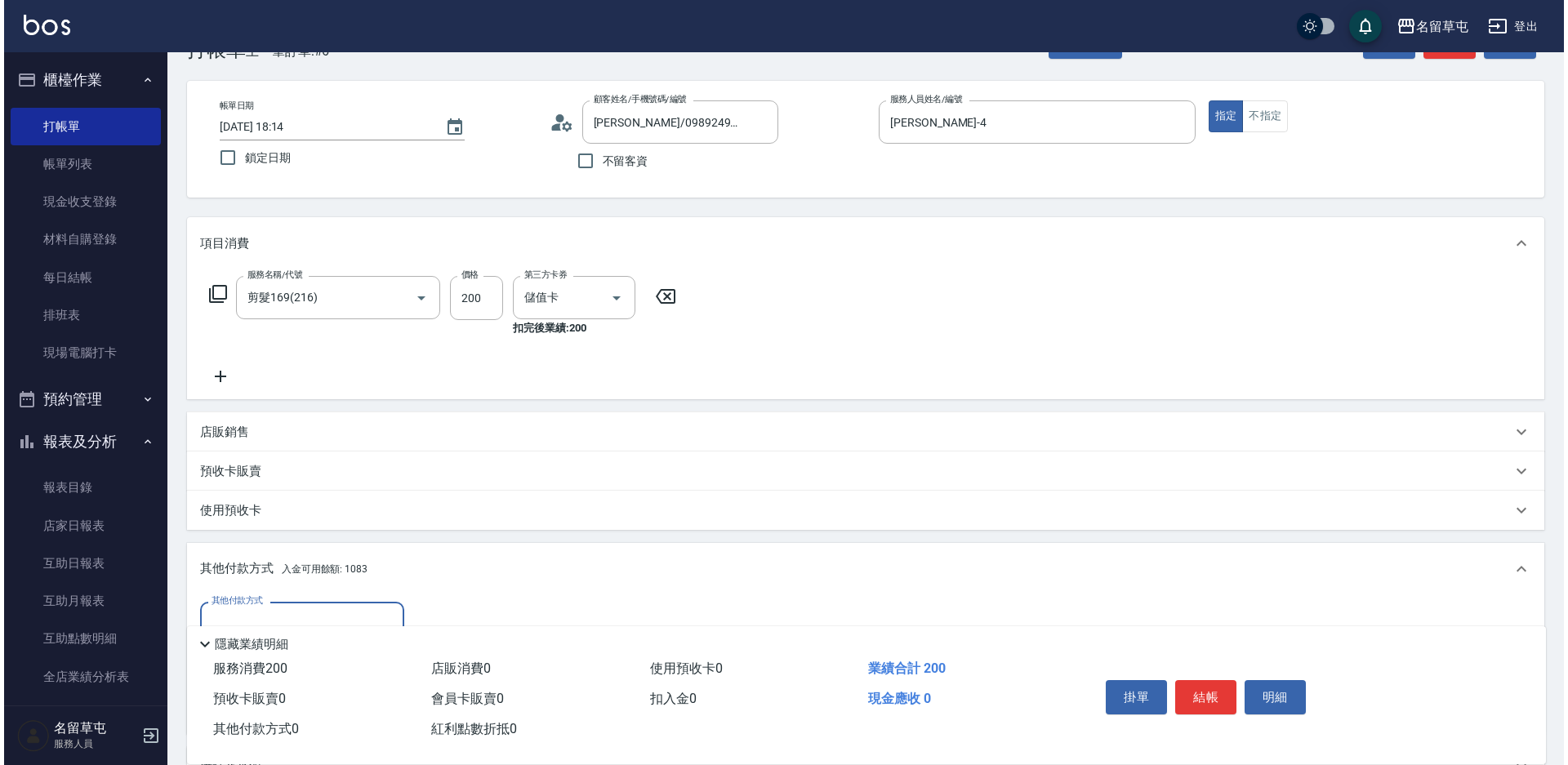
scroll to position [0, 0]
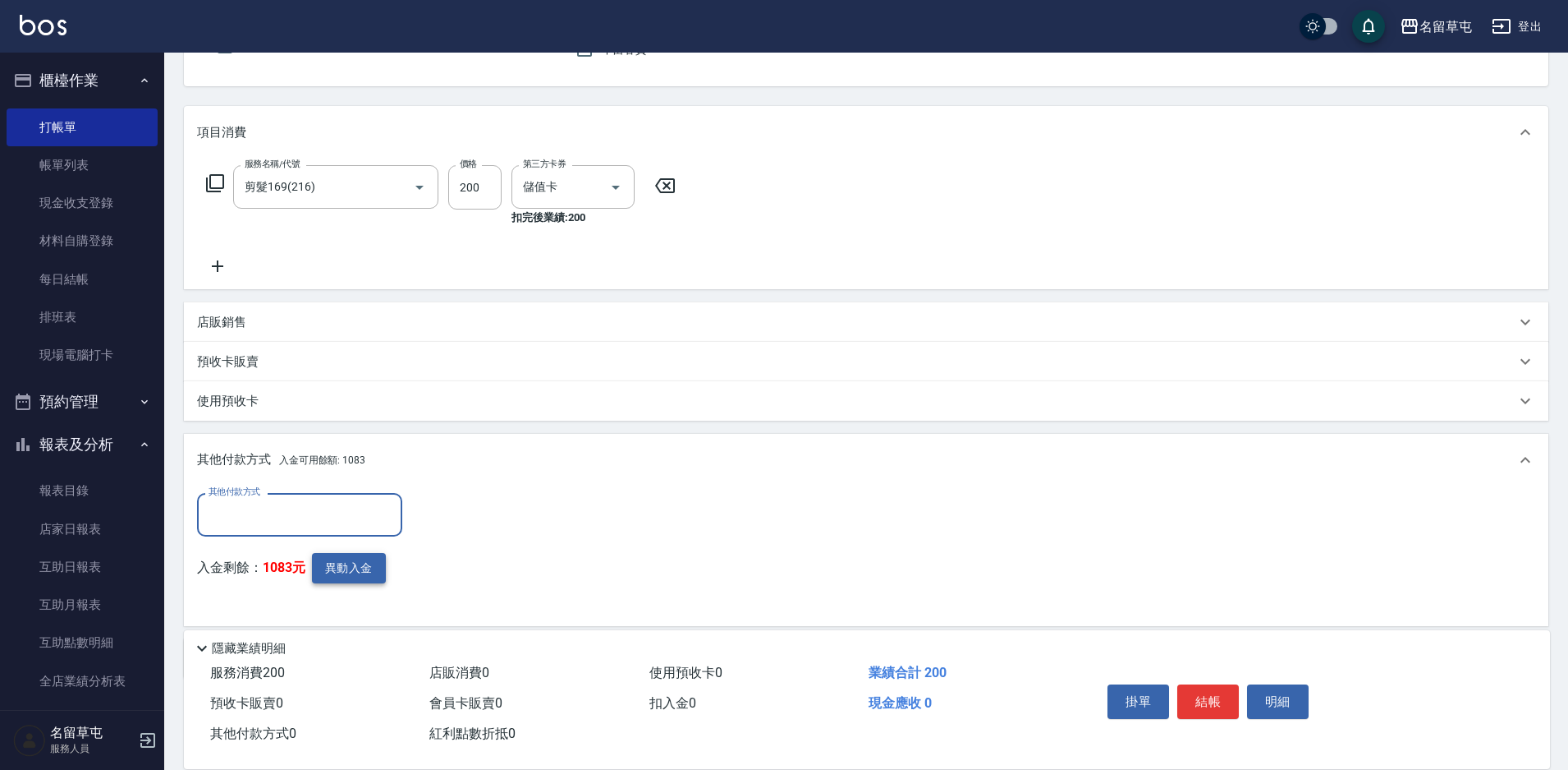
click at [322, 565] on button "異動入金" at bounding box center [348, 568] width 74 height 30
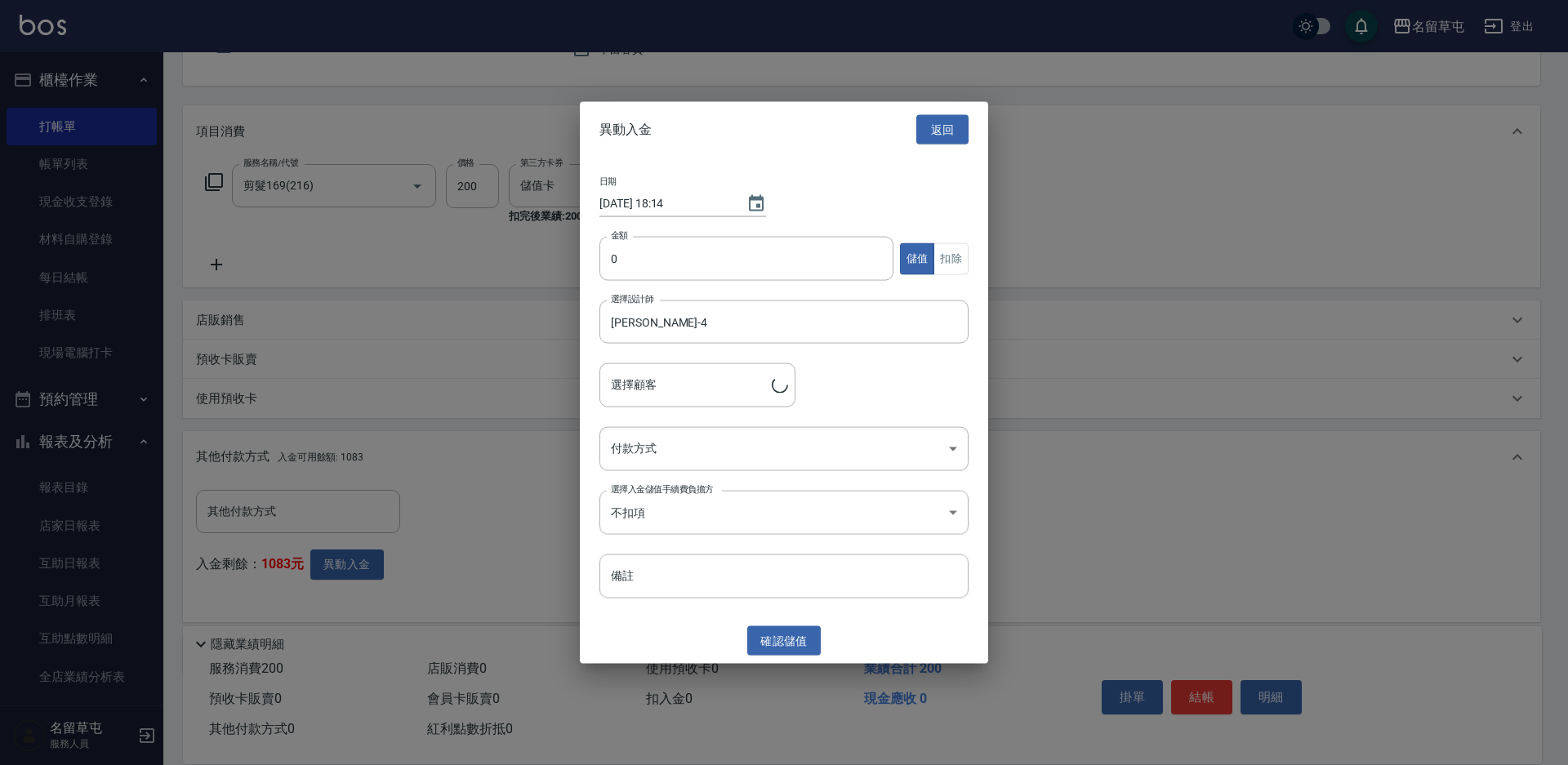
type input "[PERSON_NAME]/0989249843"
click at [620, 252] on input "0" at bounding box center [746, 259] width 294 height 44
type input "200"
click at [957, 252] on button "扣除" at bounding box center [951, 258] width 36 height 32
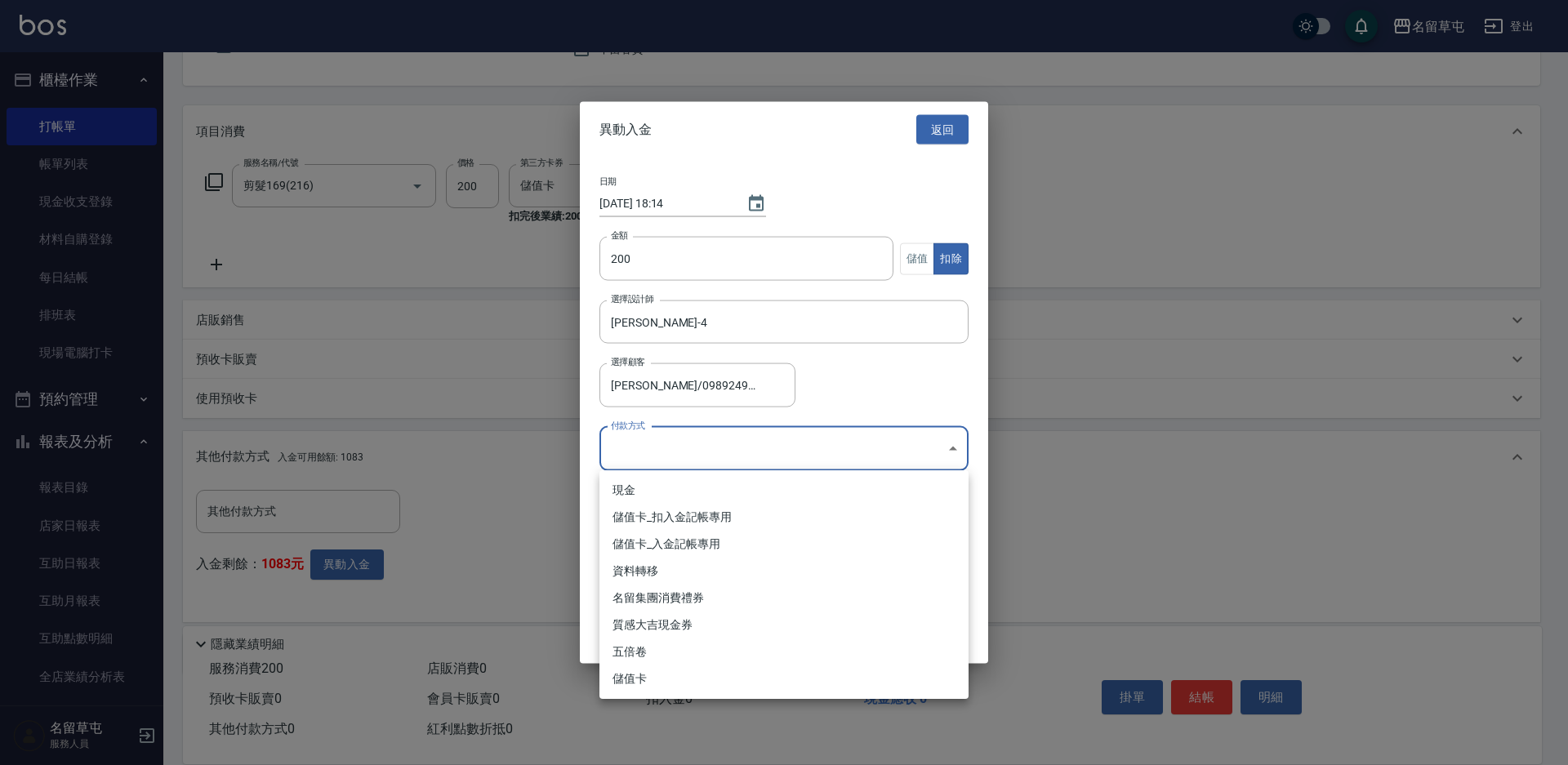
click at [694, 440] on body "名留草屯 登出 櫃檯作業 打帳單 帳單列表 現金收支登錄 材料自購登錄 每日結帳 排班表 現場電腦打卡 預約管理 預約管理 單日預約紀錄 單週預約紀錄 報表及…" at bounding box center [784, 334] width 1568 height 993
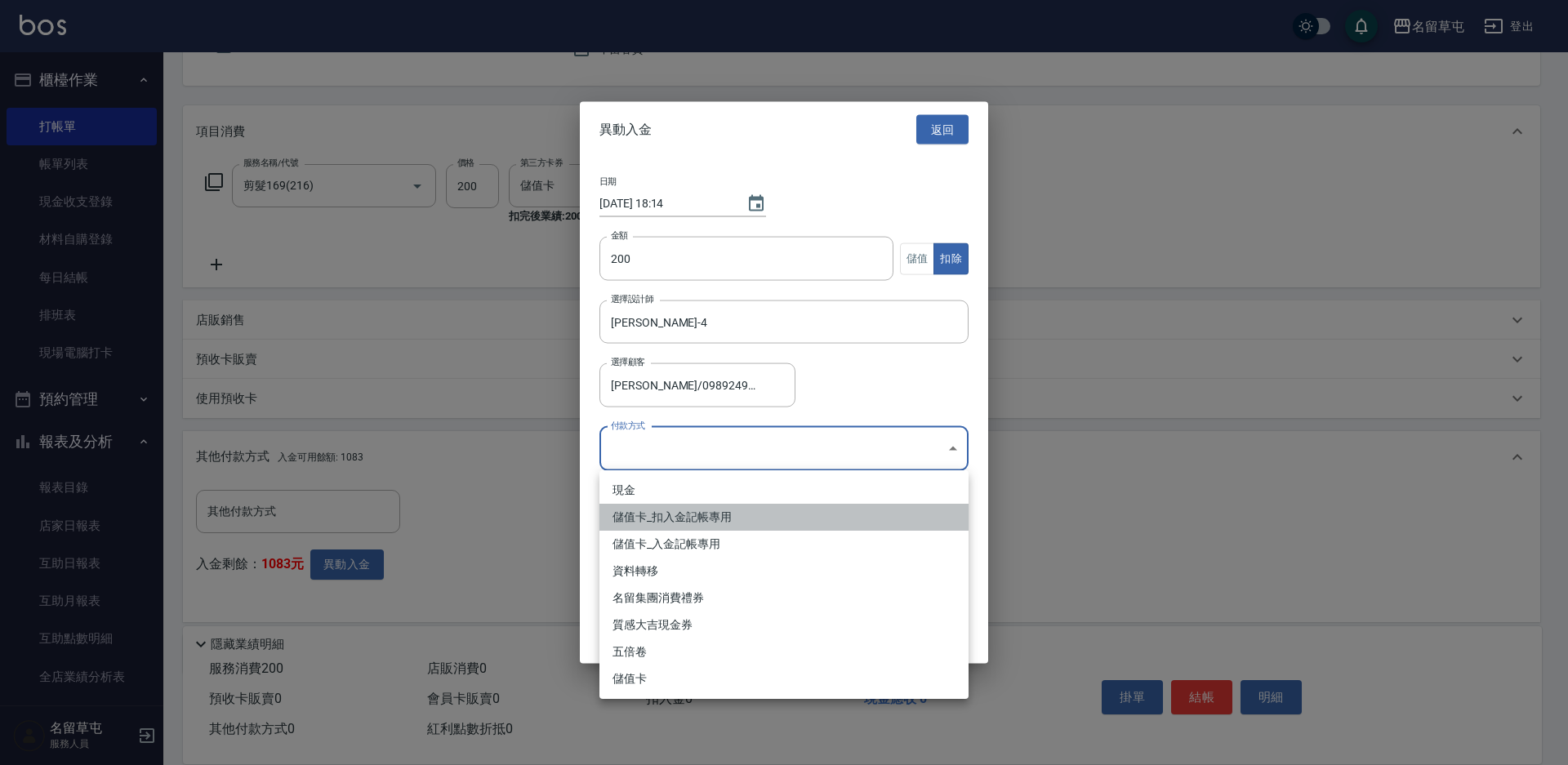
click at [675, 523] on li "儲值卡_扣入金記帳專用" at bounding box center [784, 517] width 369 height 27
type input "儲值卡_扣入金記帳專用"
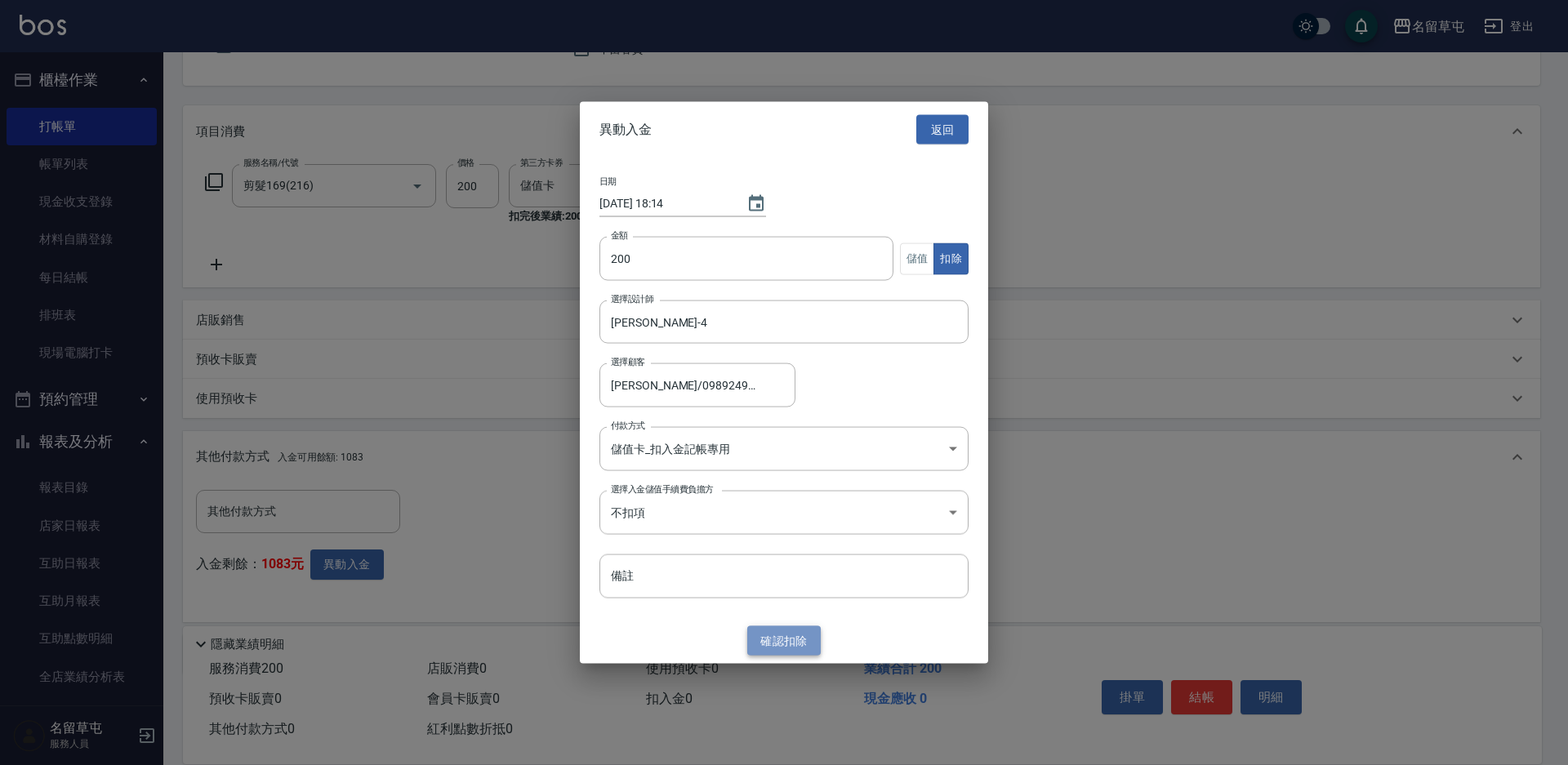
click at [774, 635] on button "確認 扣除" at bounding box center [783, 640] width 74 height 30
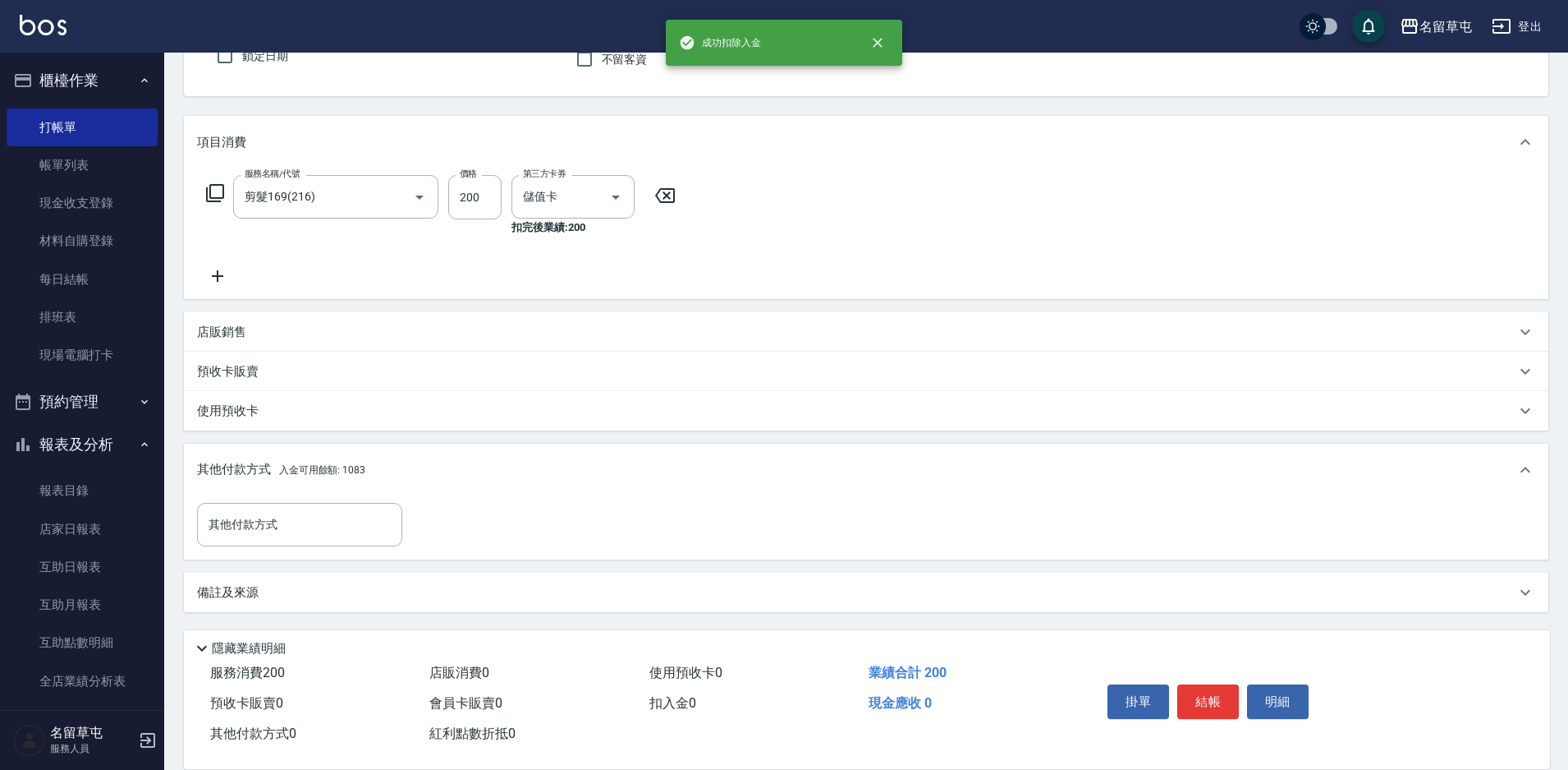
scroll to position [163, 0]
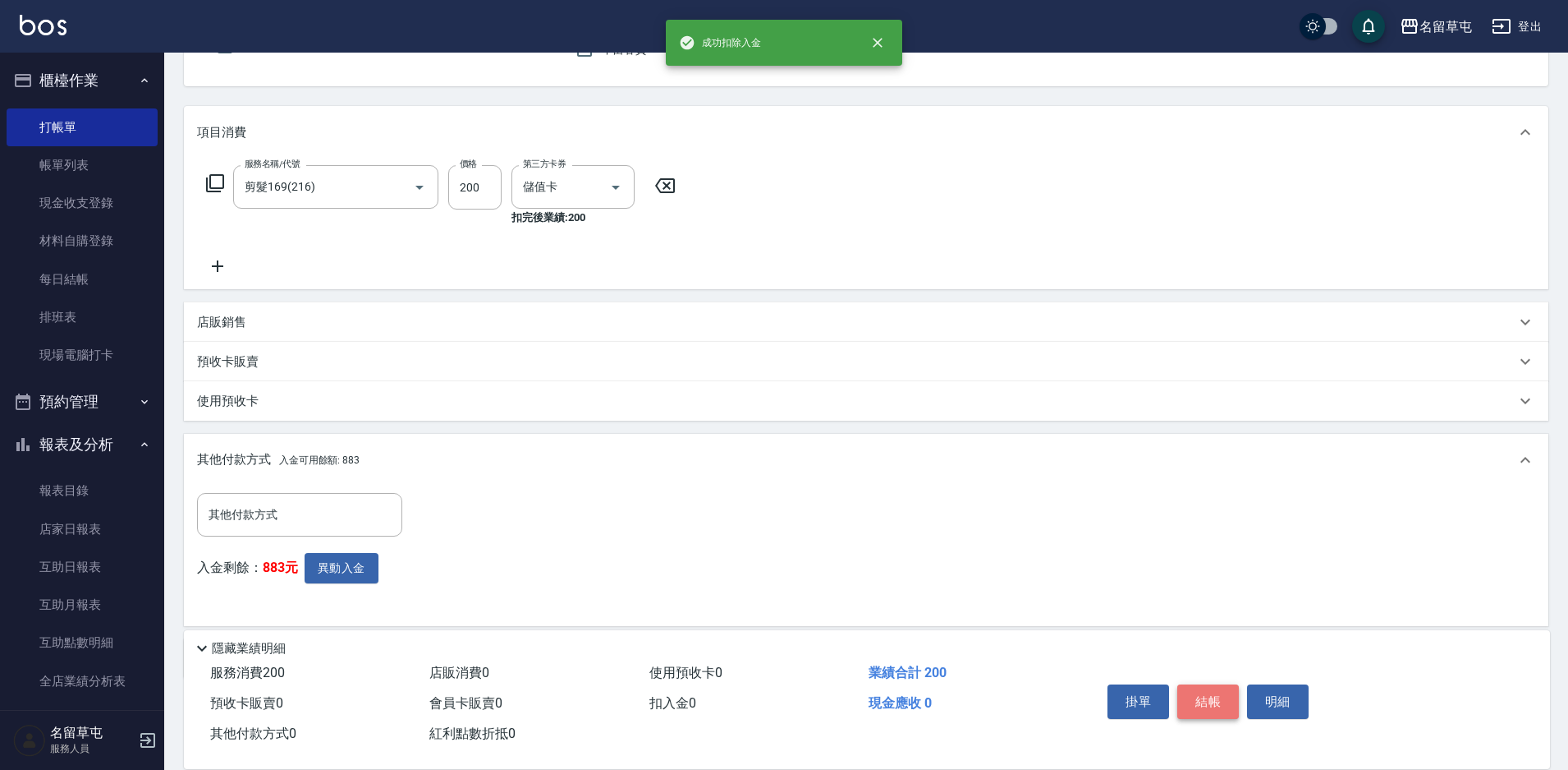
click at [1214, 696] on button "結帳" at bounding box center [1208, 701] width 62 height 35
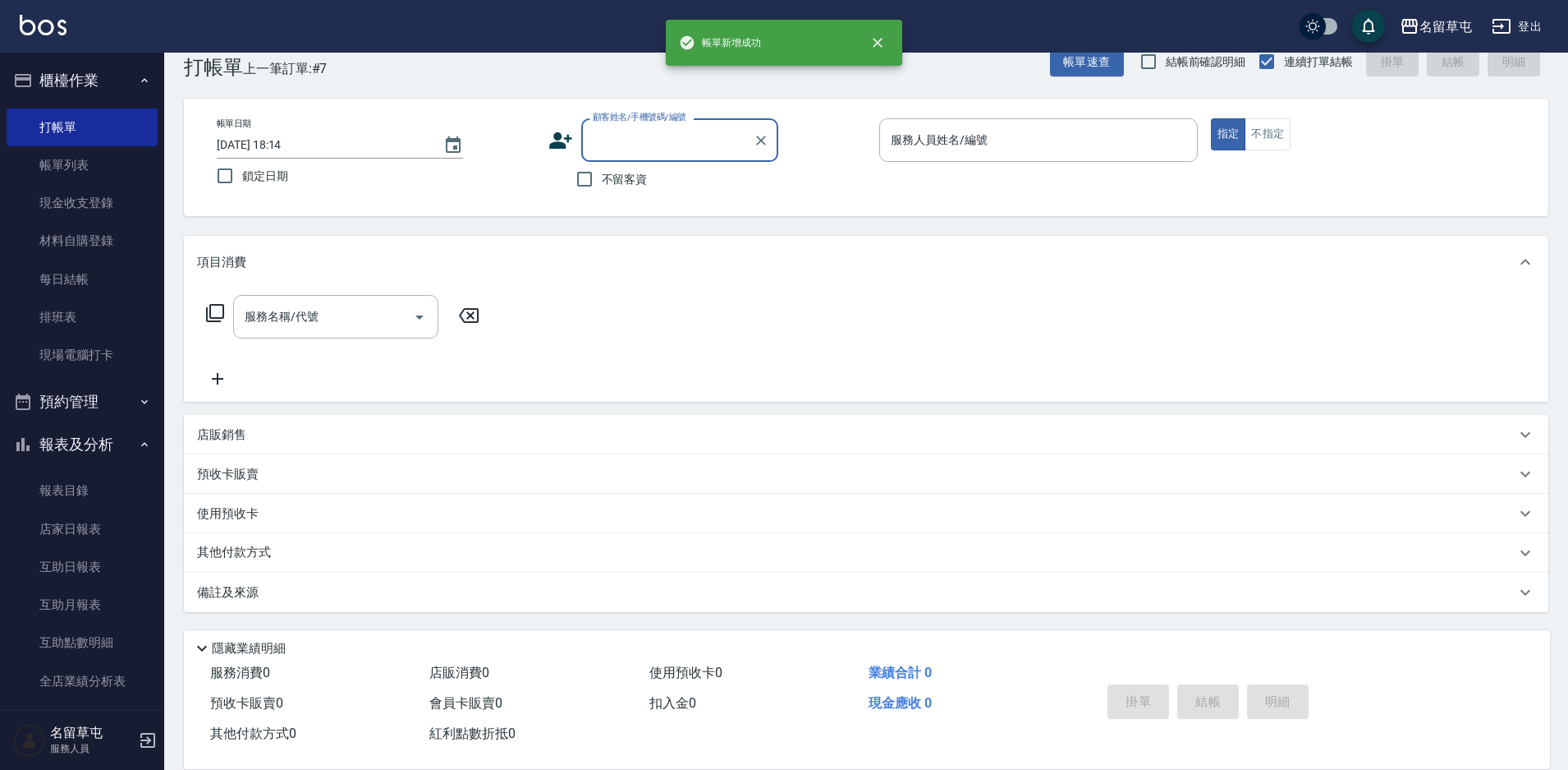
scroll to position [0, 0]
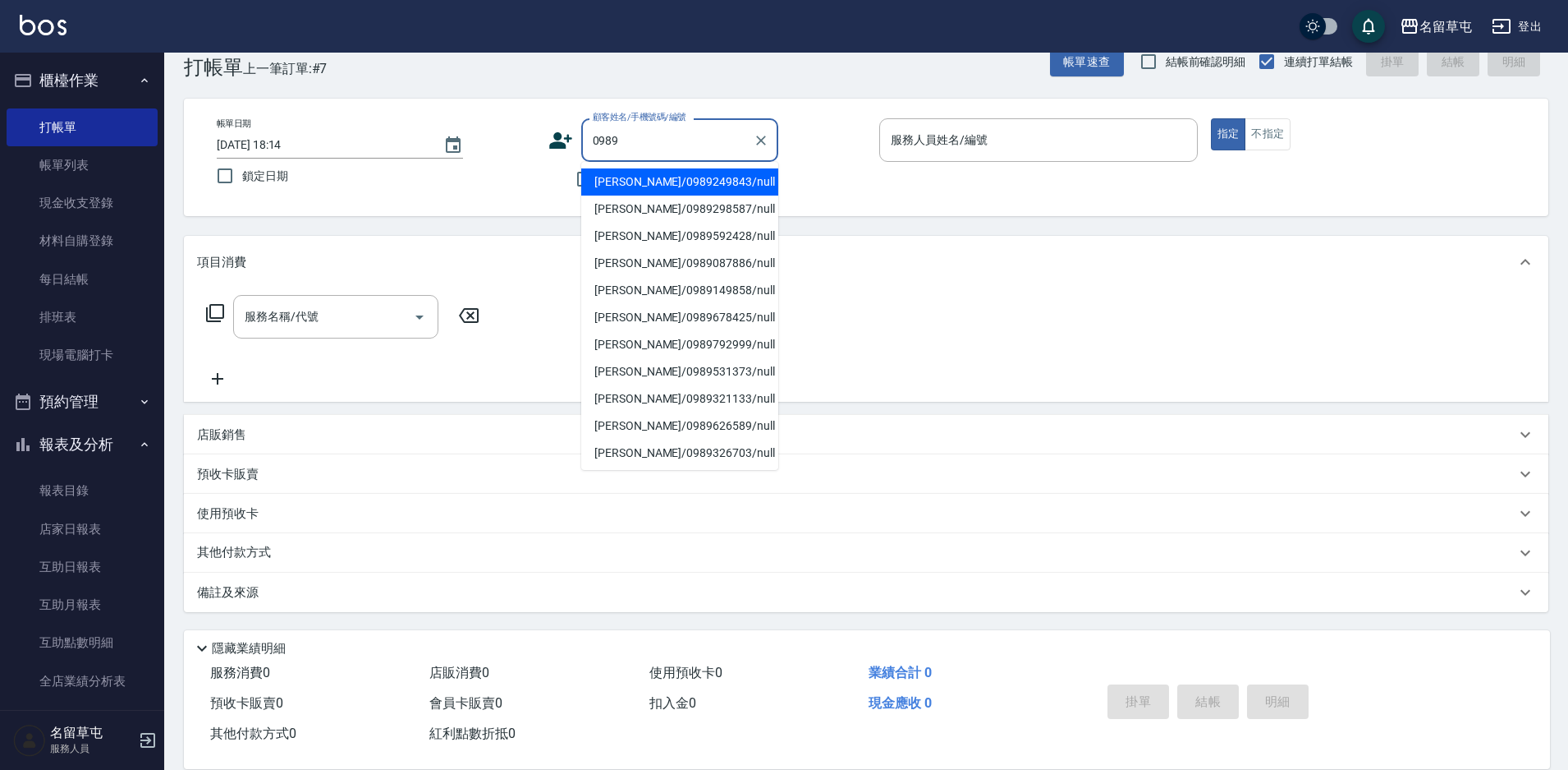
click at [664, 182] on li "[PERSON_NAME]/0989249843/null" at bounding box center [680, 182] width 197 height 27
type input "[PERSON_NAME]/0989249843/null"
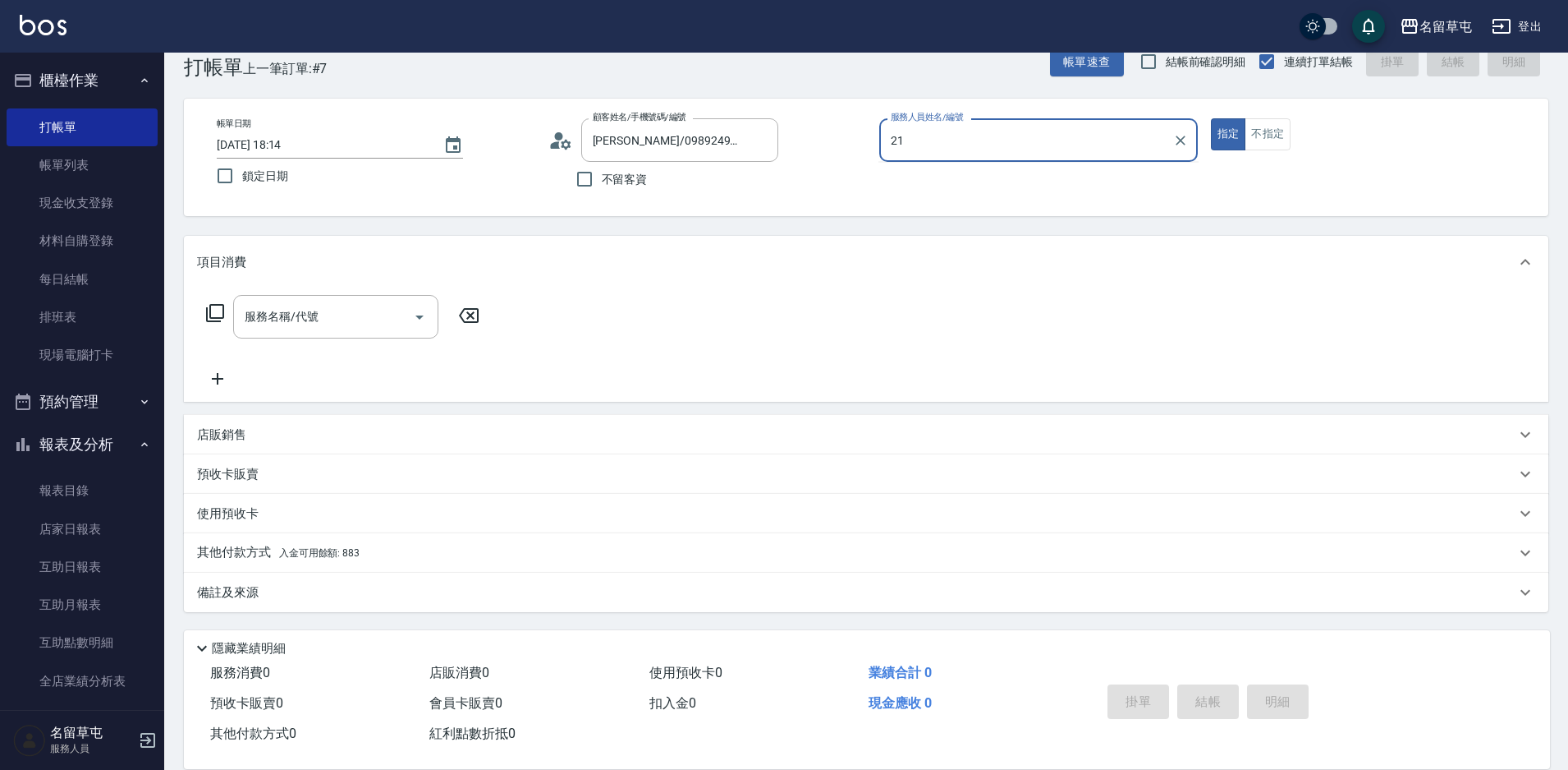
type input "2"
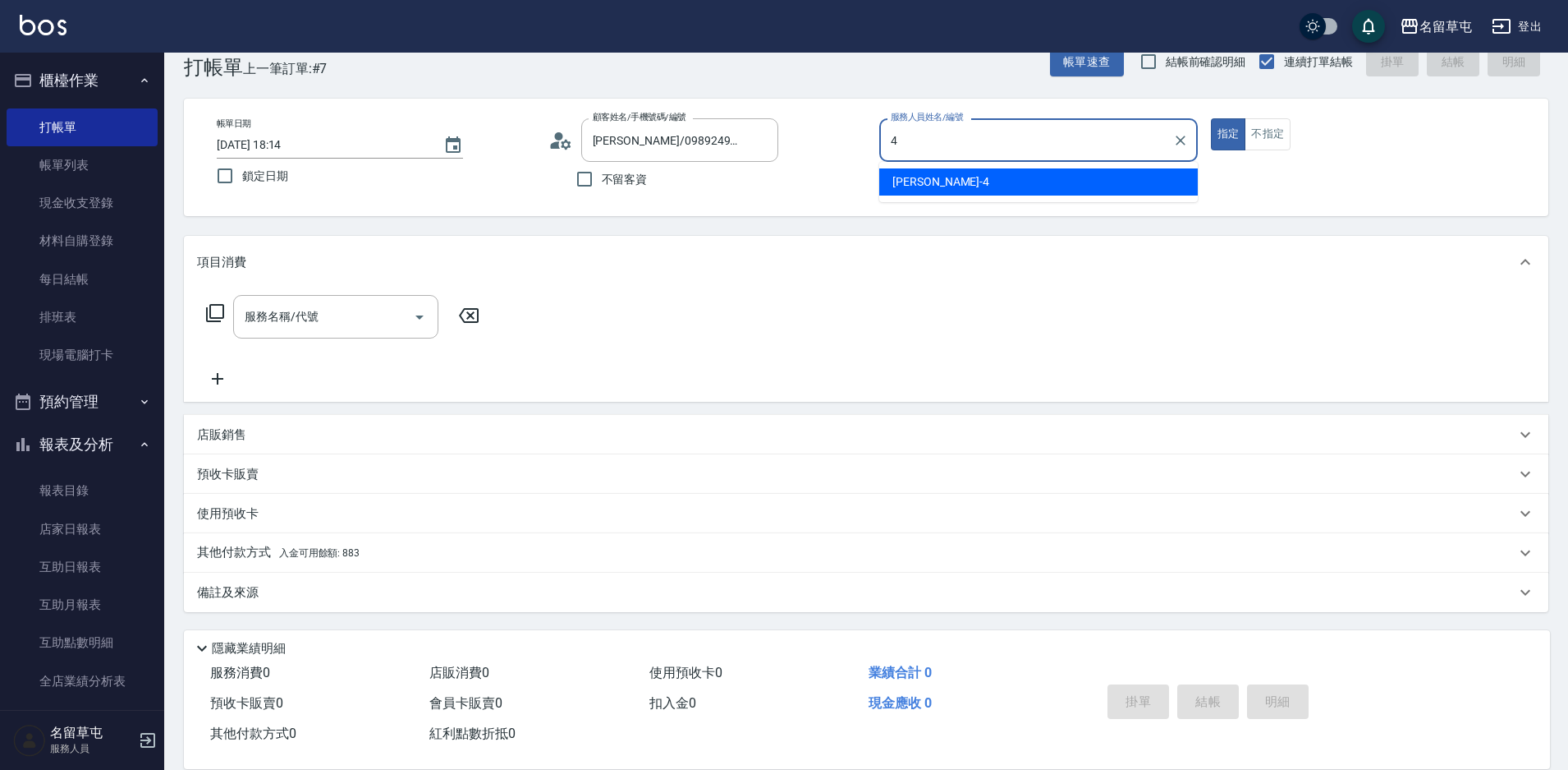
type input "[PERSON_NAME]-4"
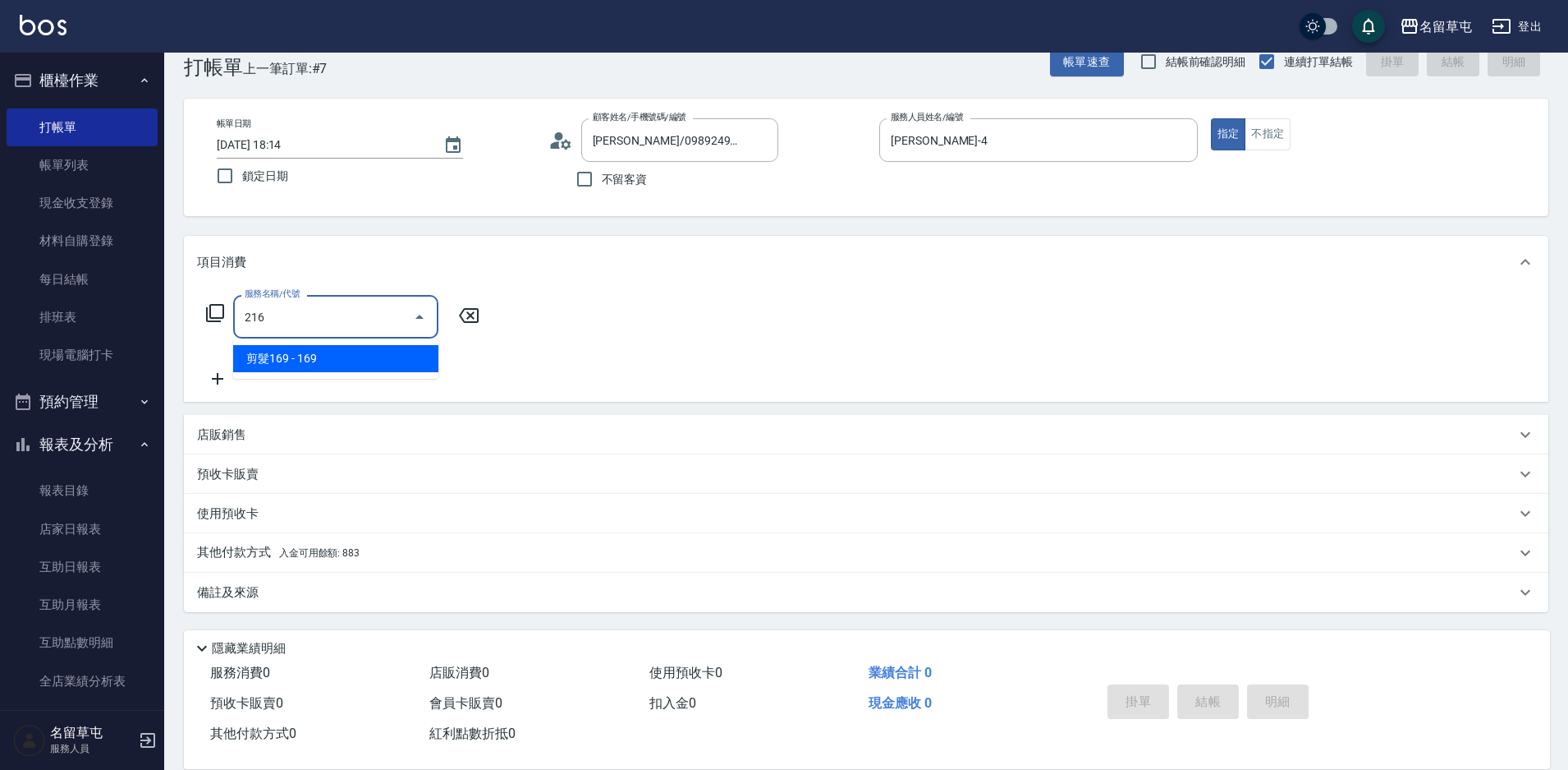
type input "剪髮169(216)"
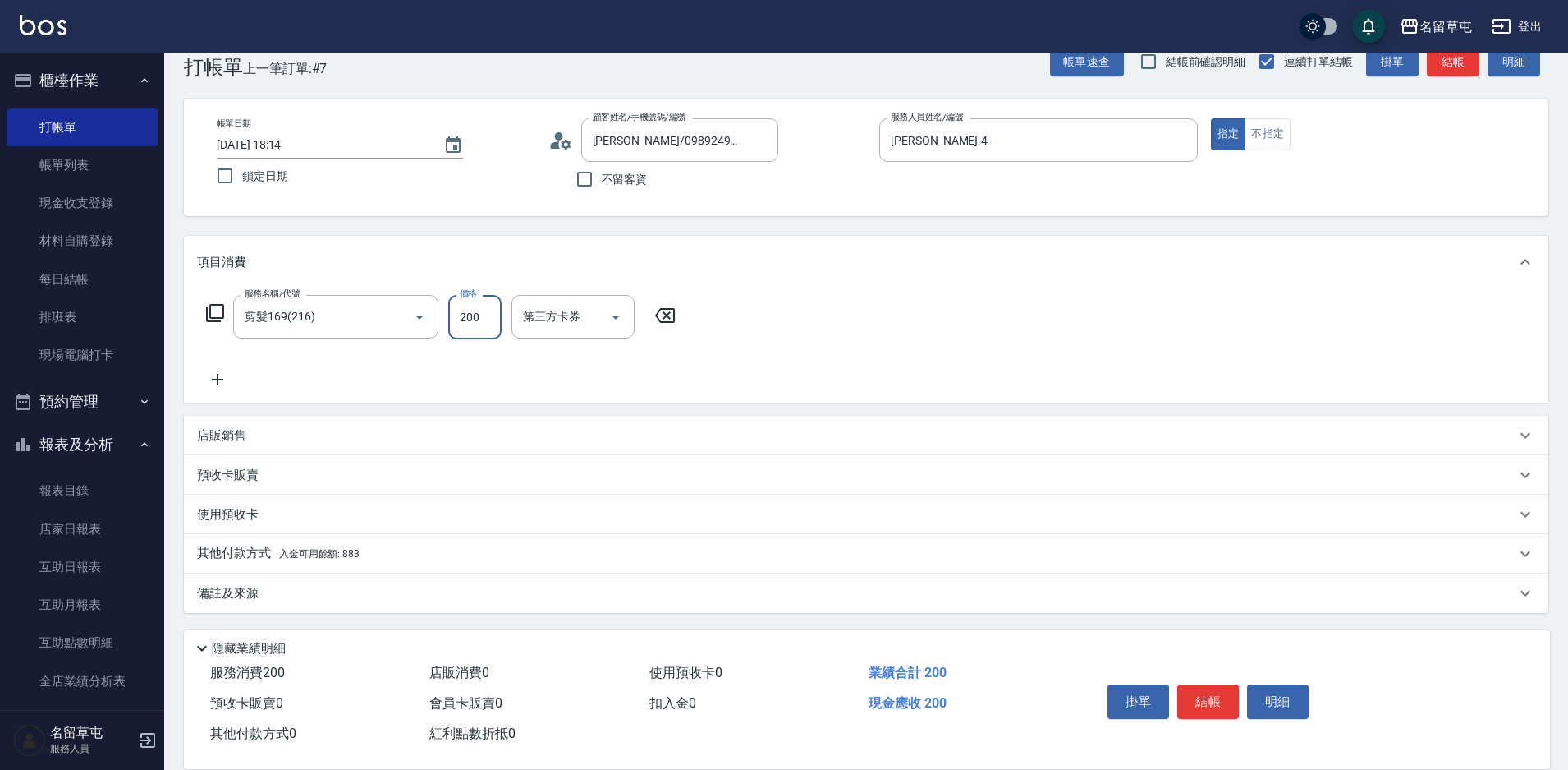
type input "200"
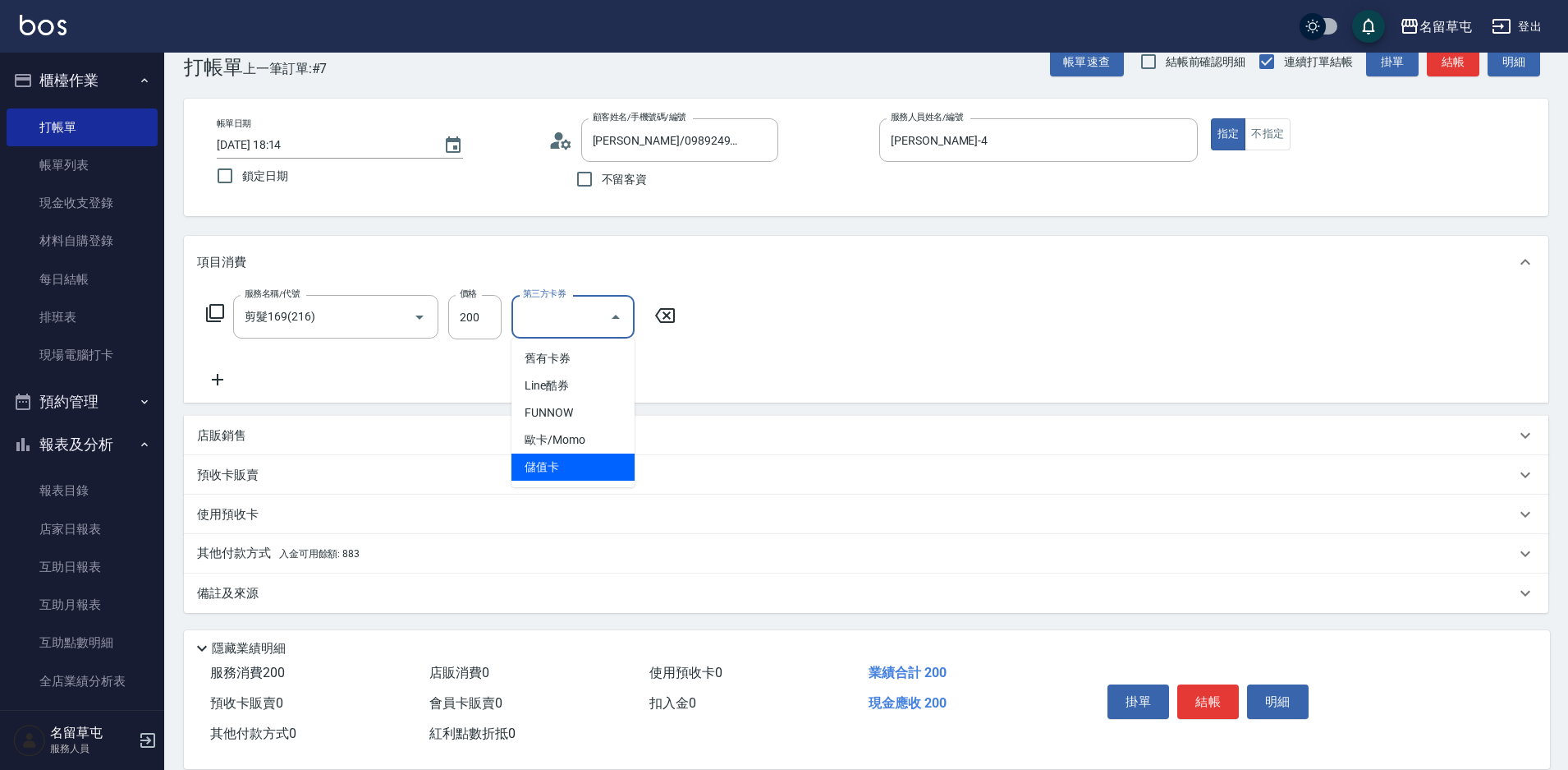
type input "儲值卡"
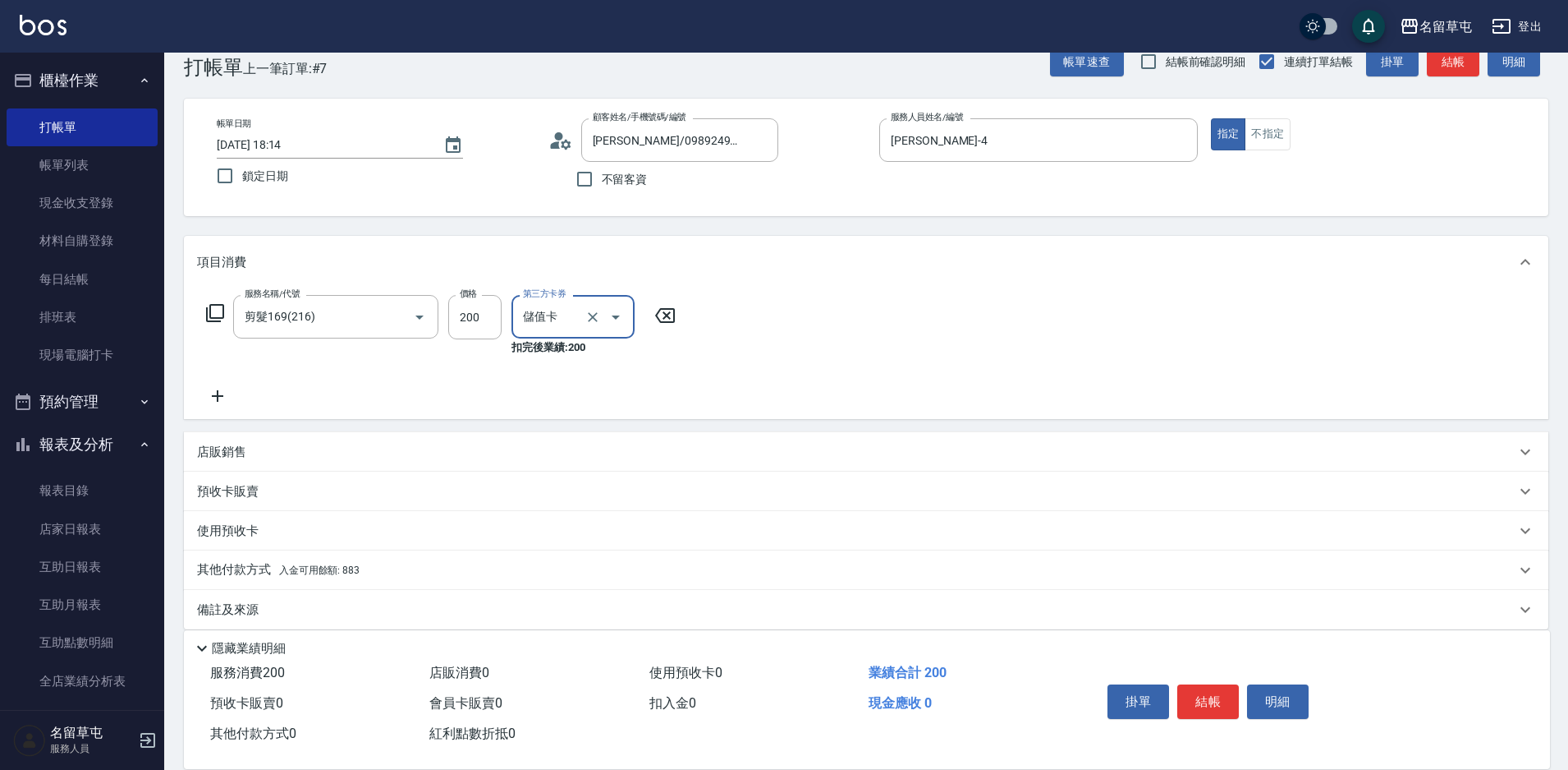
click at [230, 576] on p "其他付款方式 入金可用餘額: 883" at bounding box center [279, 570] width 163 height 18
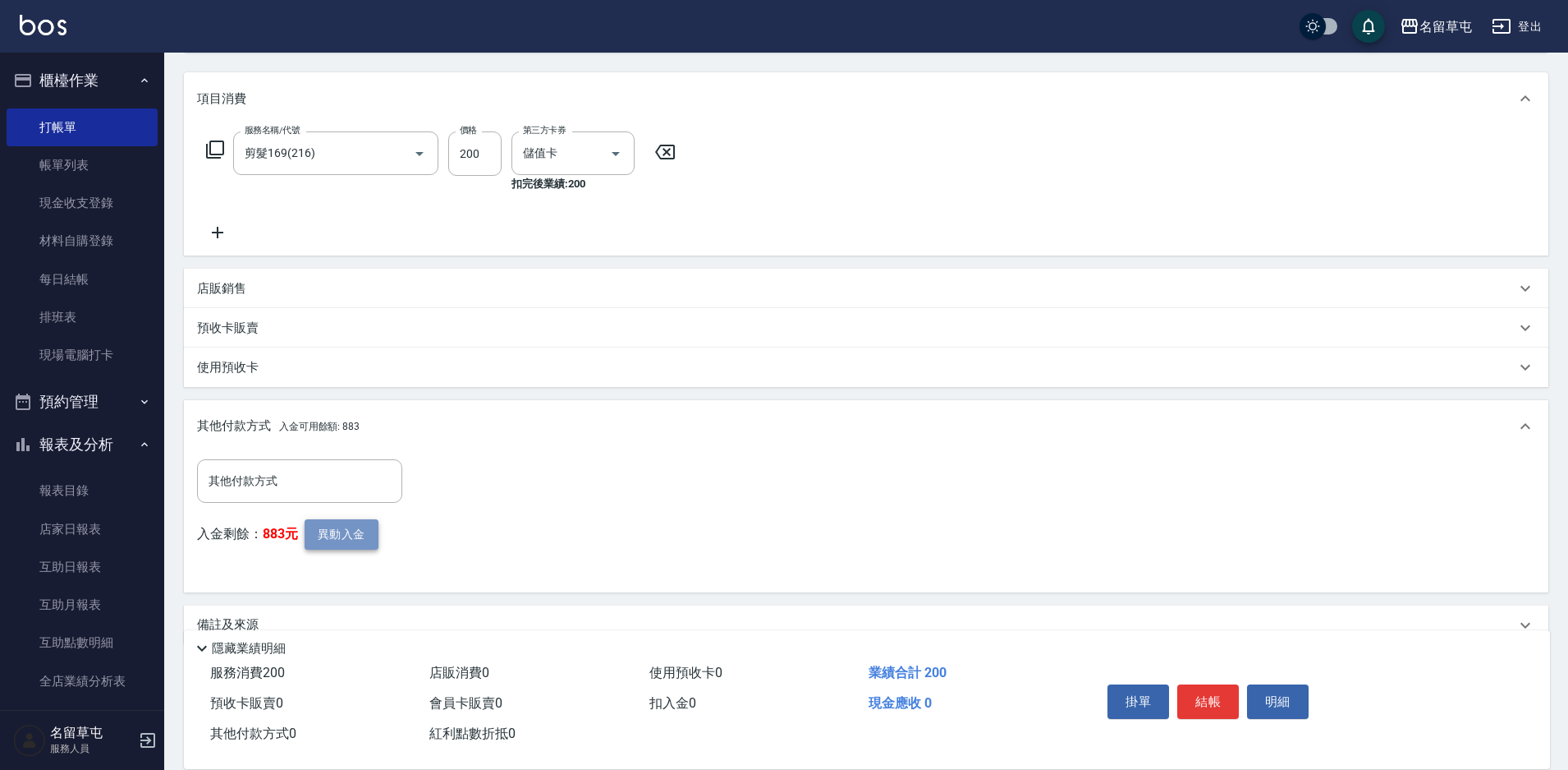
click at [335, 540] on button "異動入金" at bounding box center [341, 534] width 74 height 30
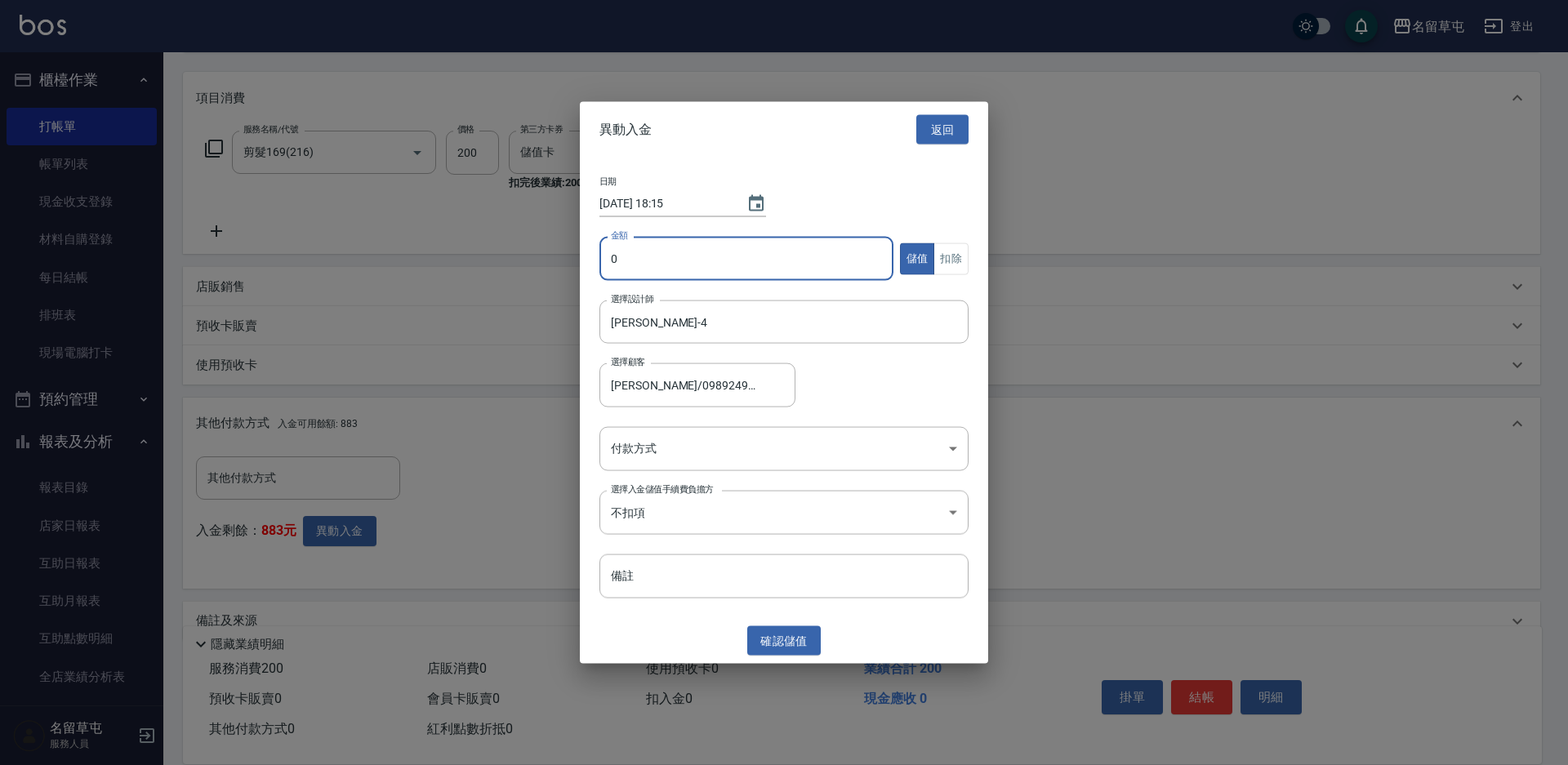
click at [654, 239] on input "0" at bounding box center [746, 259] width 294 height 44
type input "200"
click at [764, 452] on body "名留草屯 登出 櫃檯作業 打帳單 帳單列表 現金收支登錄 材料自購登錄 每日結帳 排班表 現場電腦打卡 預約管理 預約管理 單日預約紀錄 單週預約紀錄 報表及…" at bounding box center [784, 300] width 1568 height 993
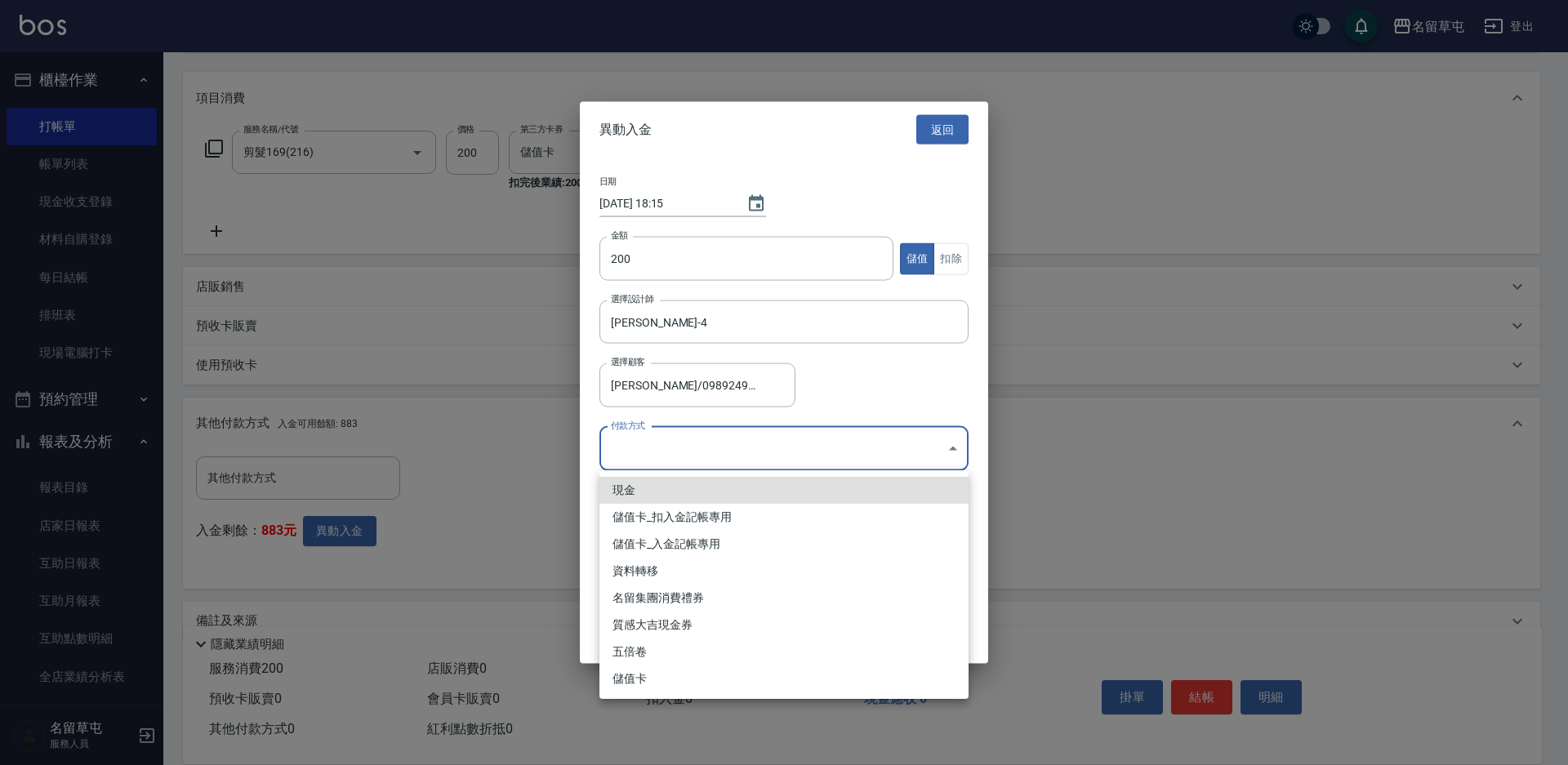
click at [715, 532] on li "儲值卡_入金記帳專用" at bounding box center [784, 544] width 369 height 27
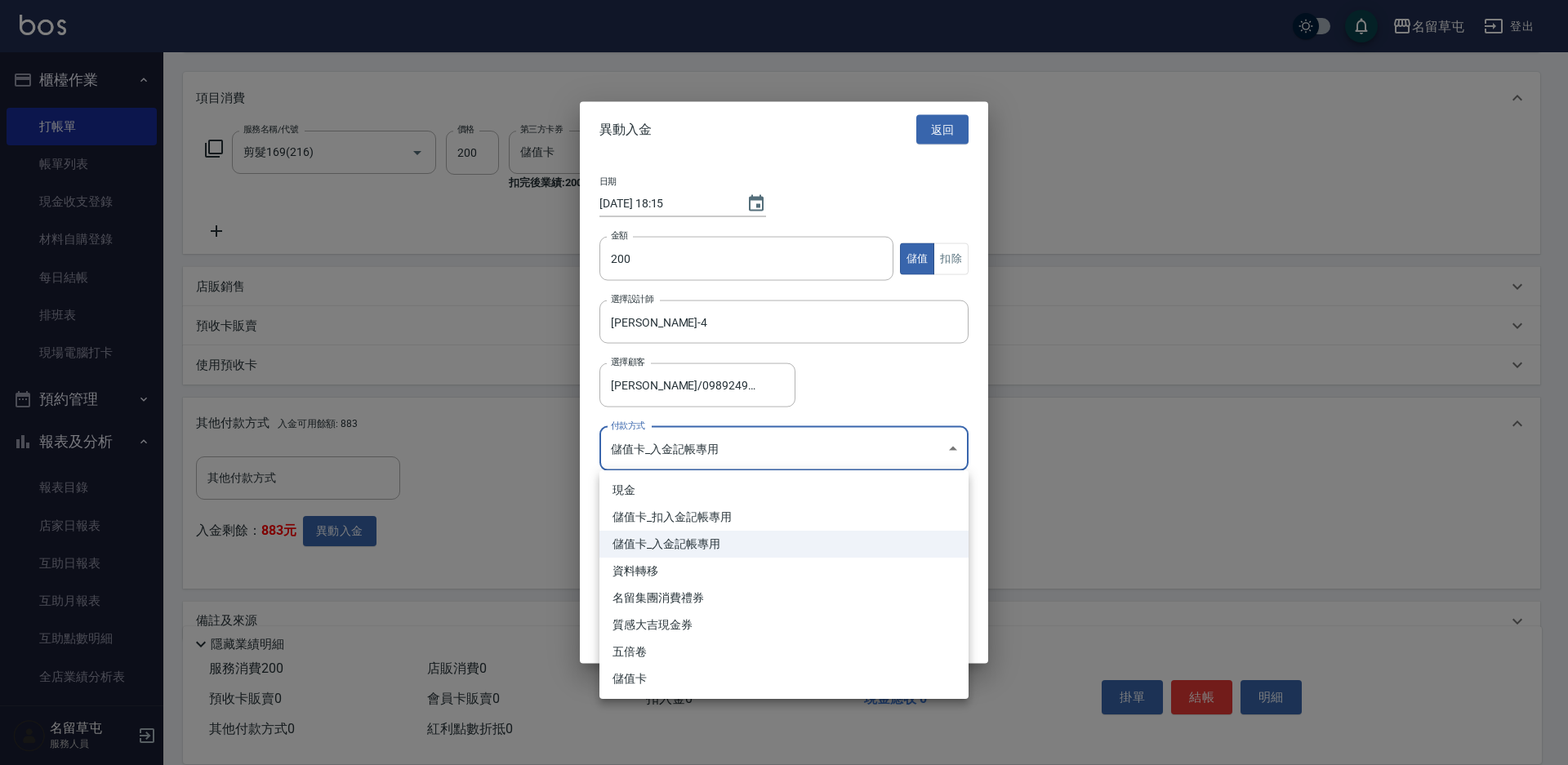
click at [839, 452] on body "名留草屯 登出 櫃檯作業 打帳單 帳單列表 現金收支登錄 材料自購登錄 每日結帳 排班表 現場電腦打卡 預約管理 預約管理 單日預約紀錄 單週預約紀錄 報表及…" at bounding box center [784, 300] width 1568 height 993
click at [714, 523] on li "儲值卡_扣入金記帳專用" at bounding box center [784, 517] width 369 height 27
type input "儲值卡_扣入金記帳專用"
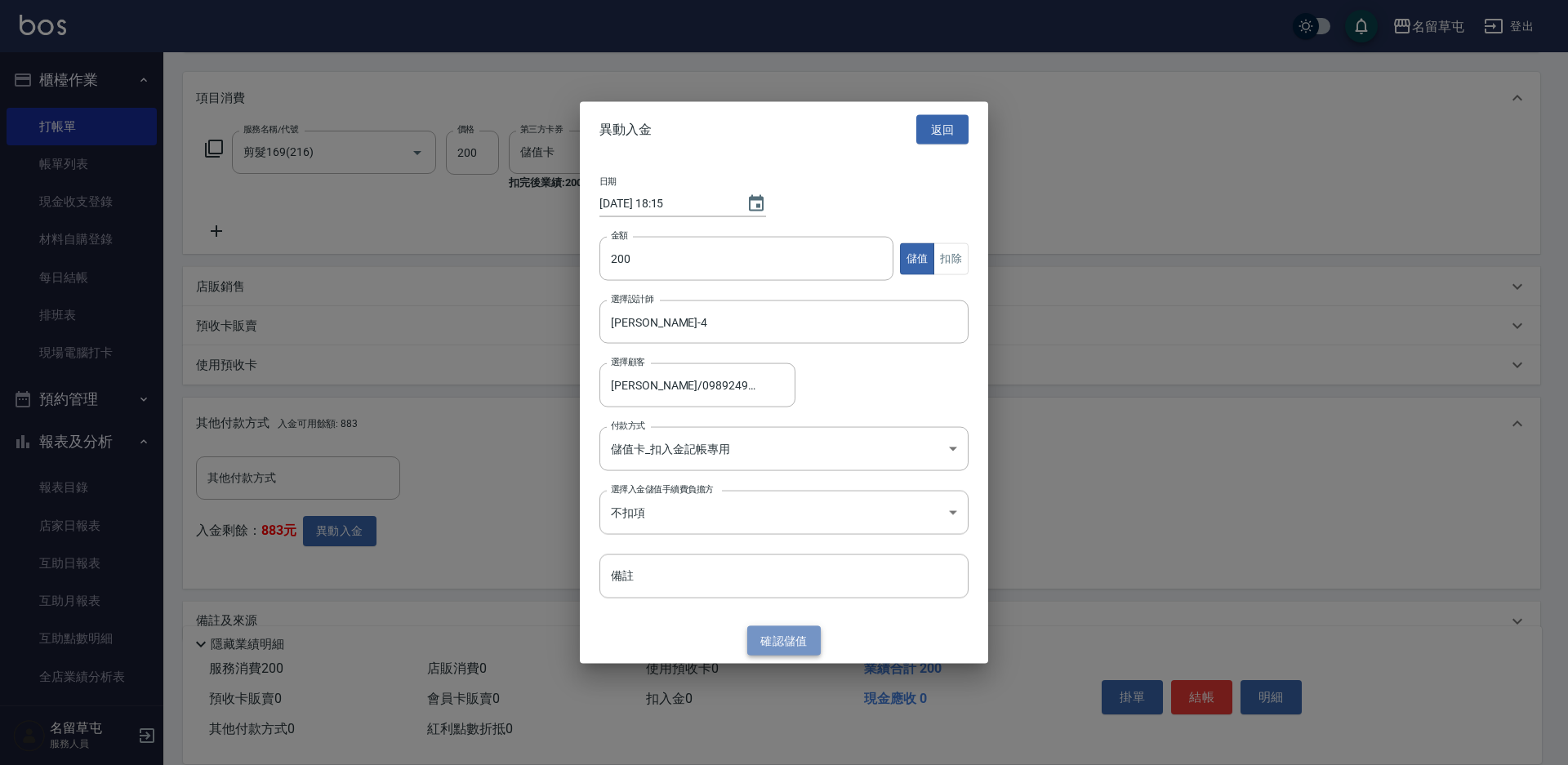
click at [795, 645] on button "確認 儲值" at bounding box center [783, 640] width 74 height 30
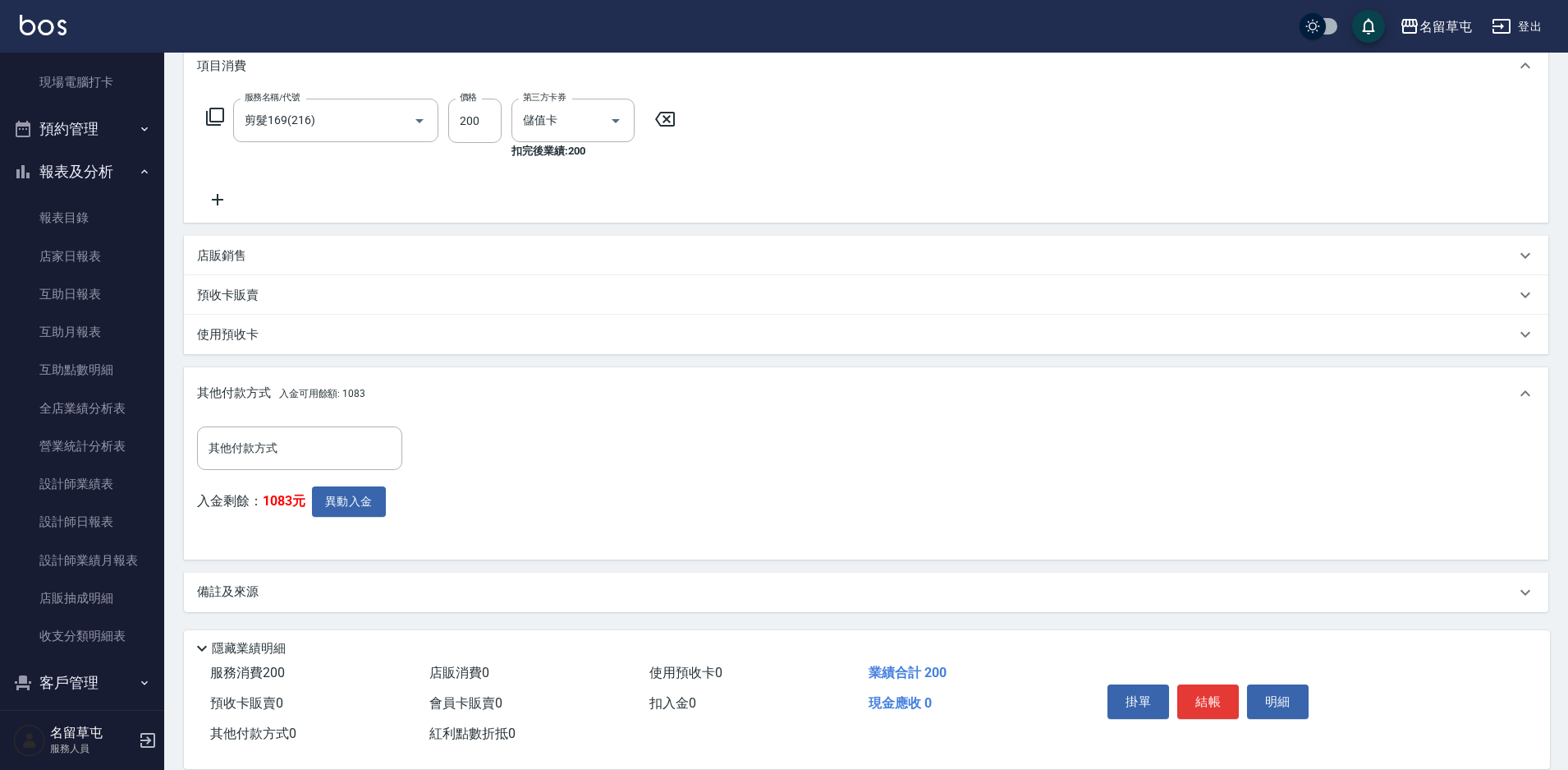
scroll to position [287, 0]
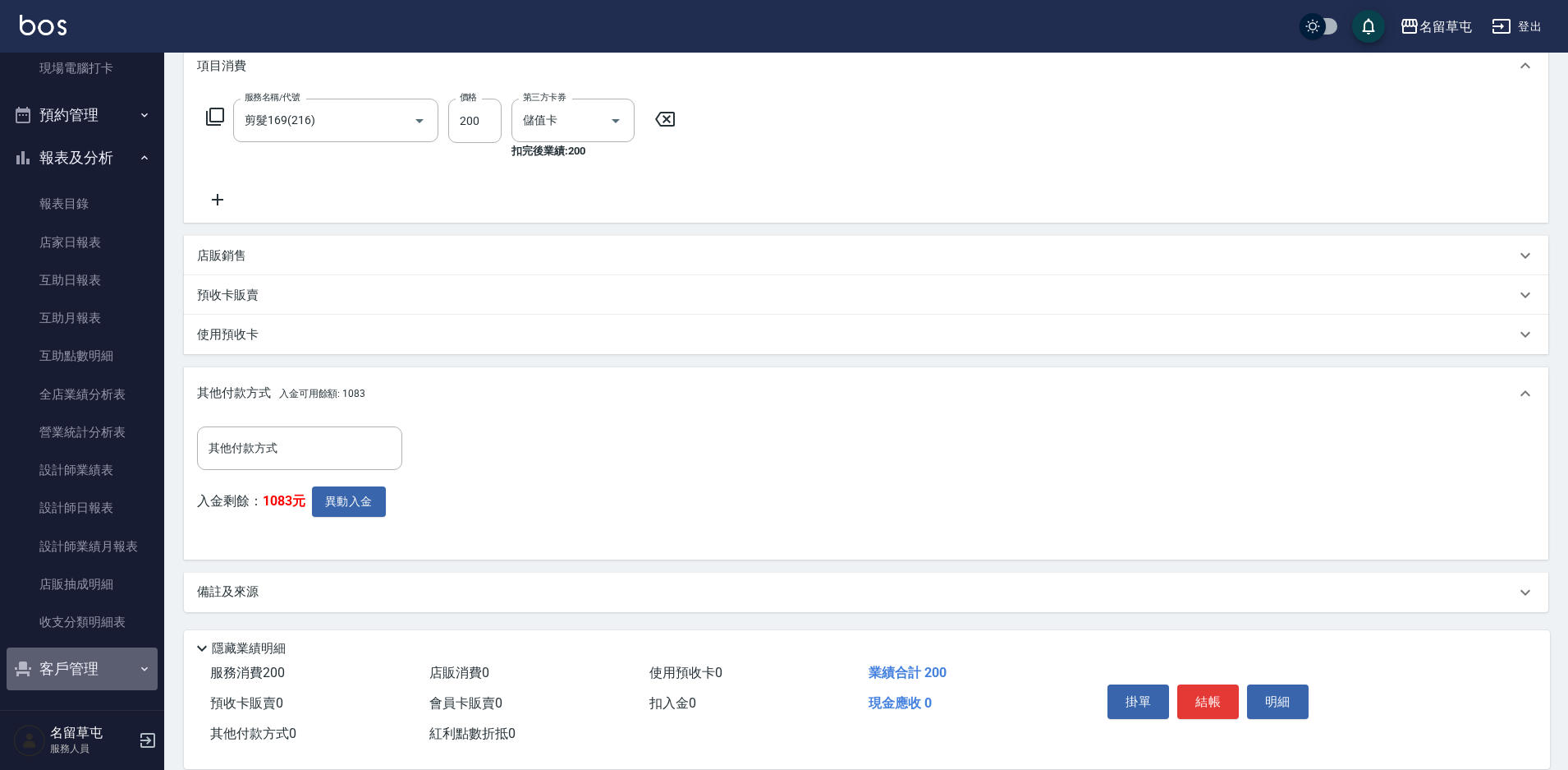
click at [85, 663] on button "客戶管理" at bounding box center [81, 669] width 151 height 43
click at [1205, 700] on button "結帳" at bounding box center [1208, 701] width 62 height 35
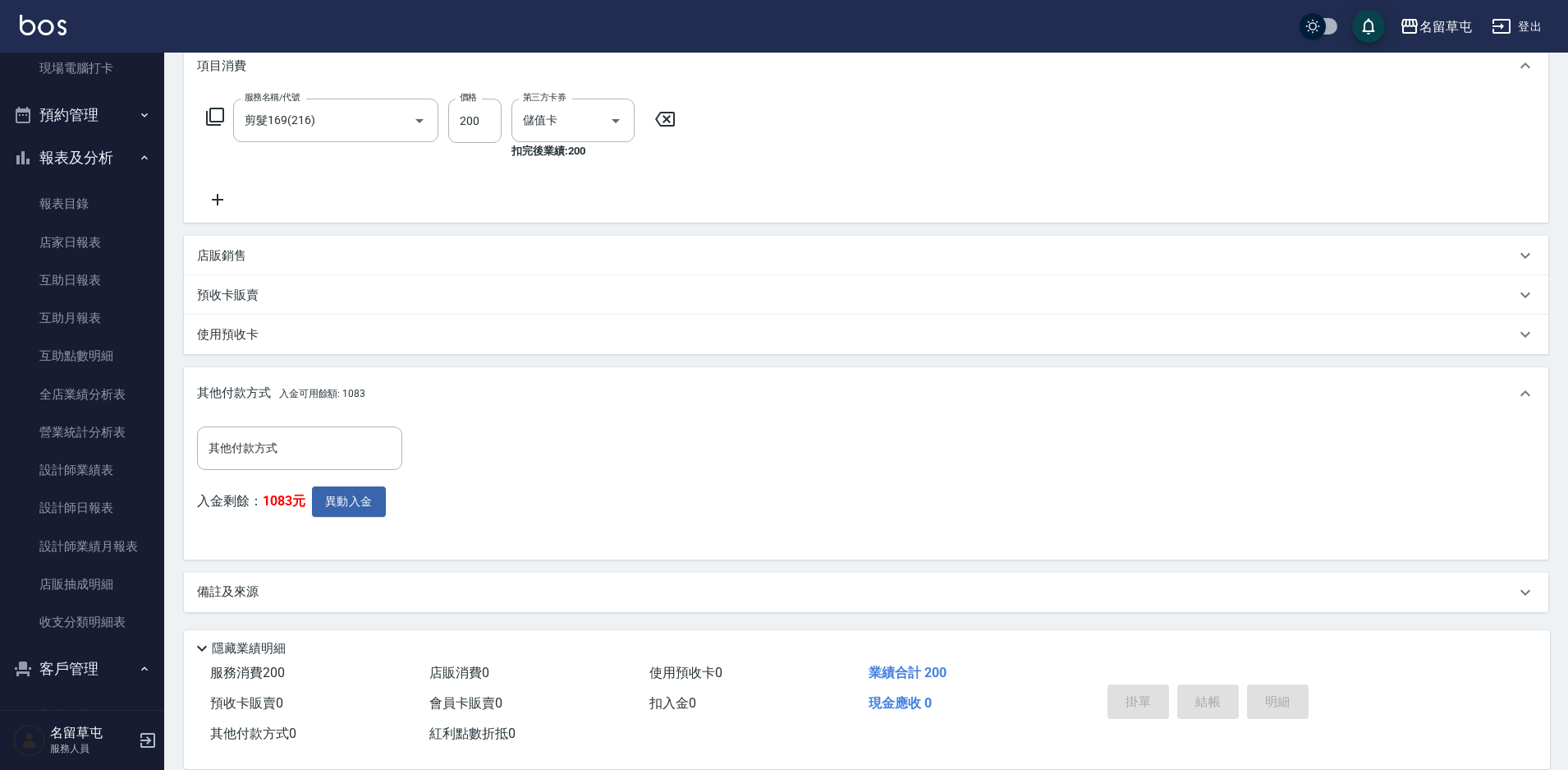
type input "[DATE] 18:15"
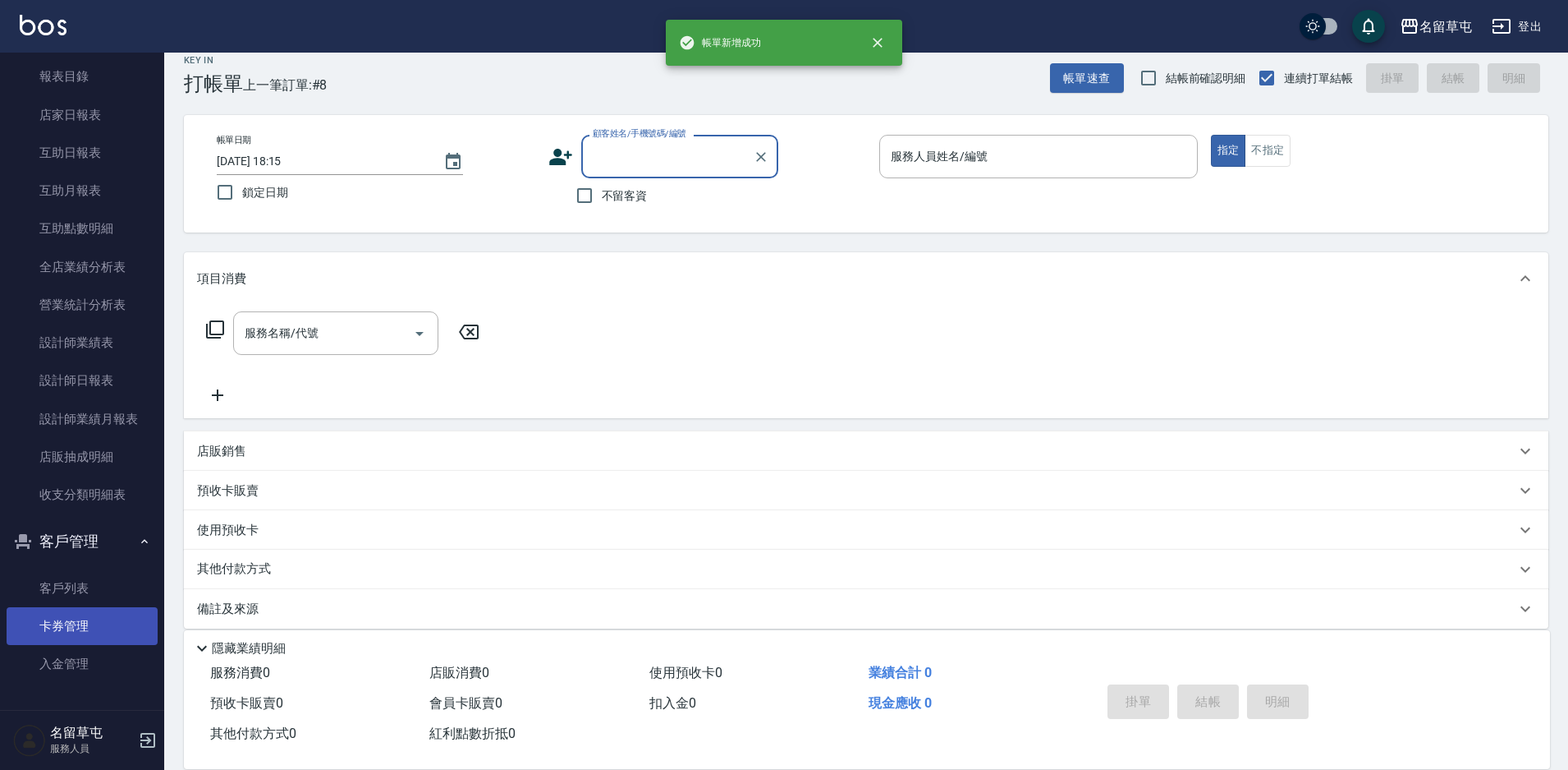
scroll to position [34, 0]
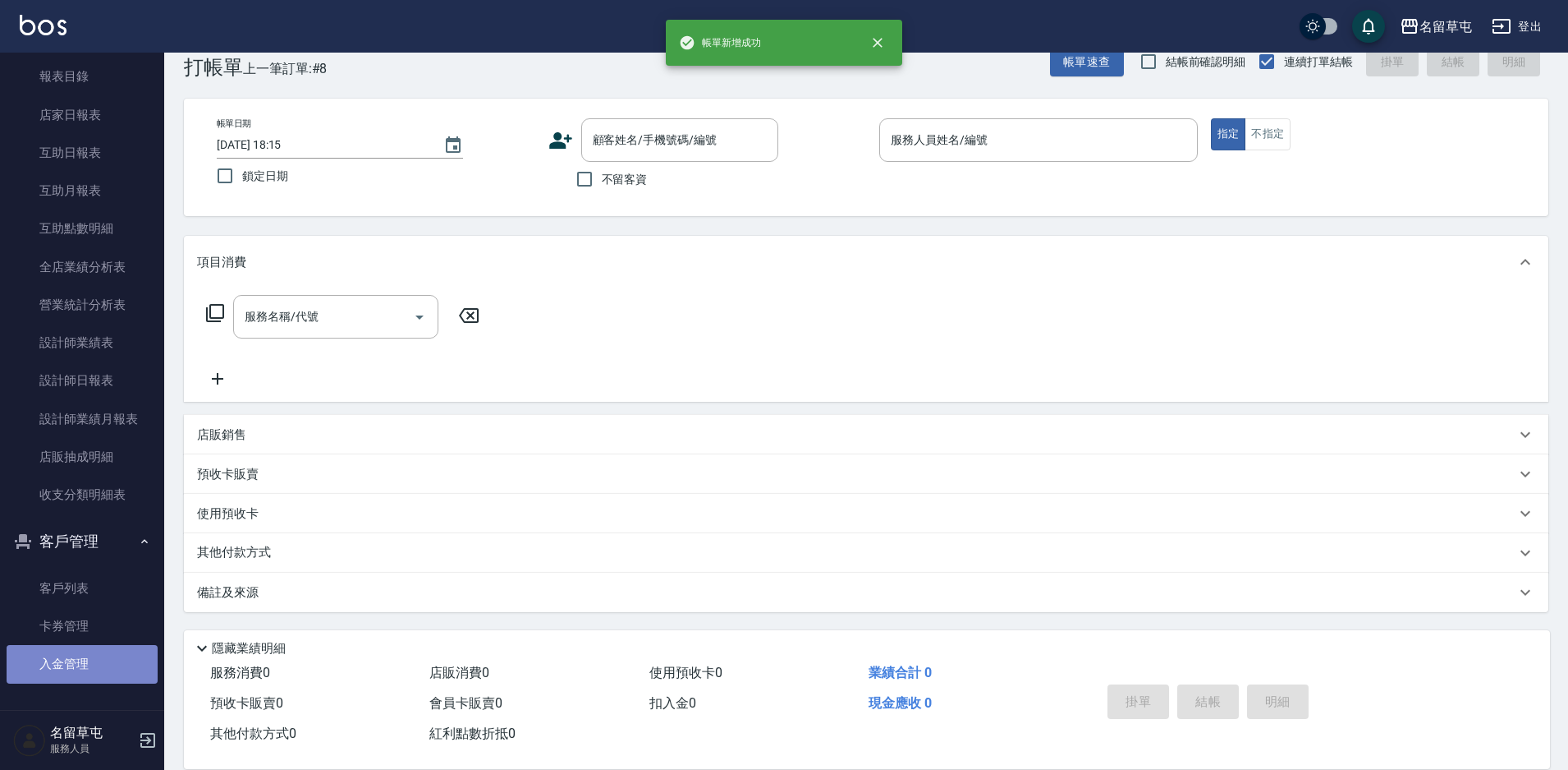
click at [89, 655] on link "入金管理" at bounding box center [81, 664] width 151 height 38
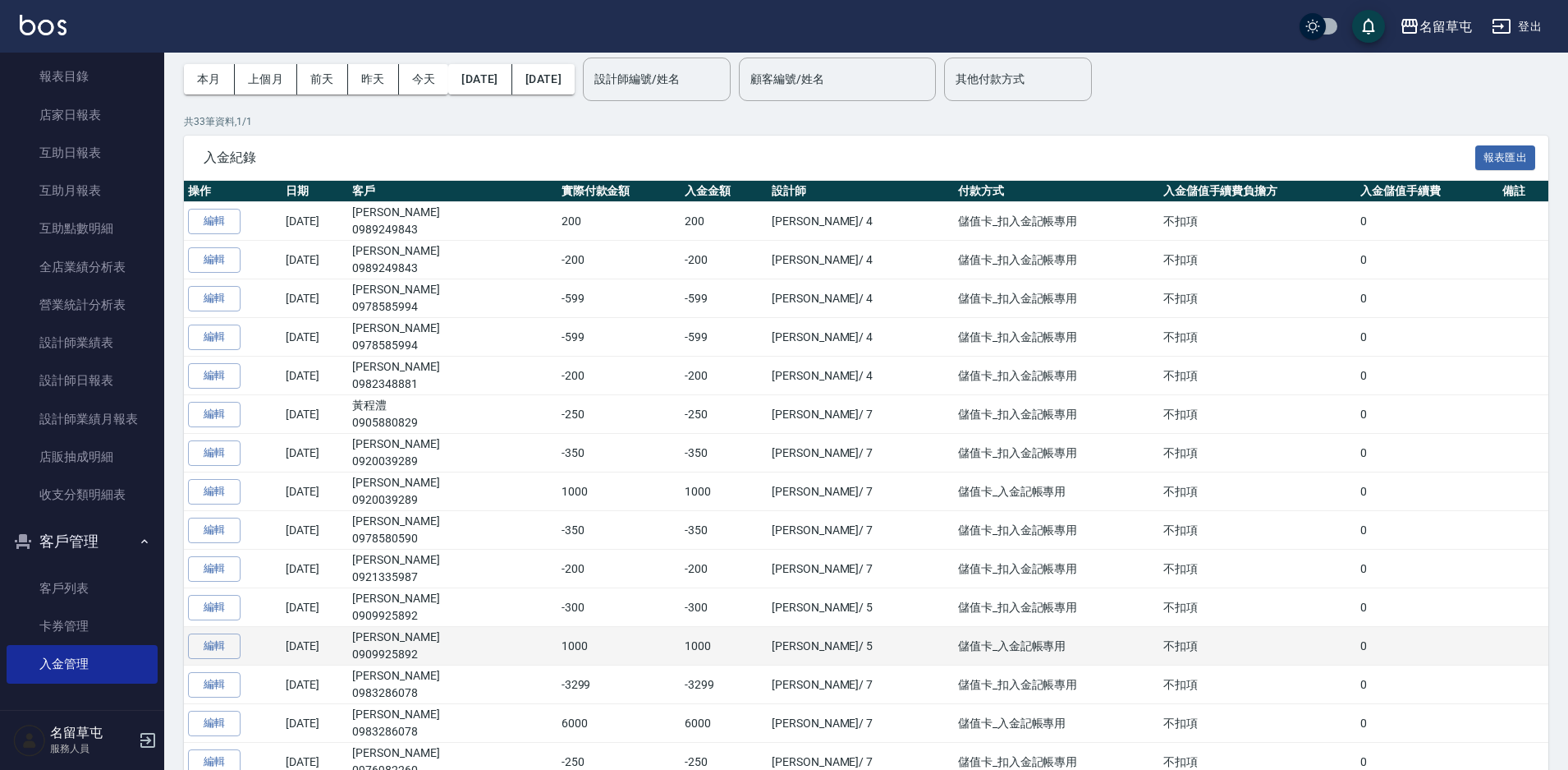
scroll to position [82, 0]
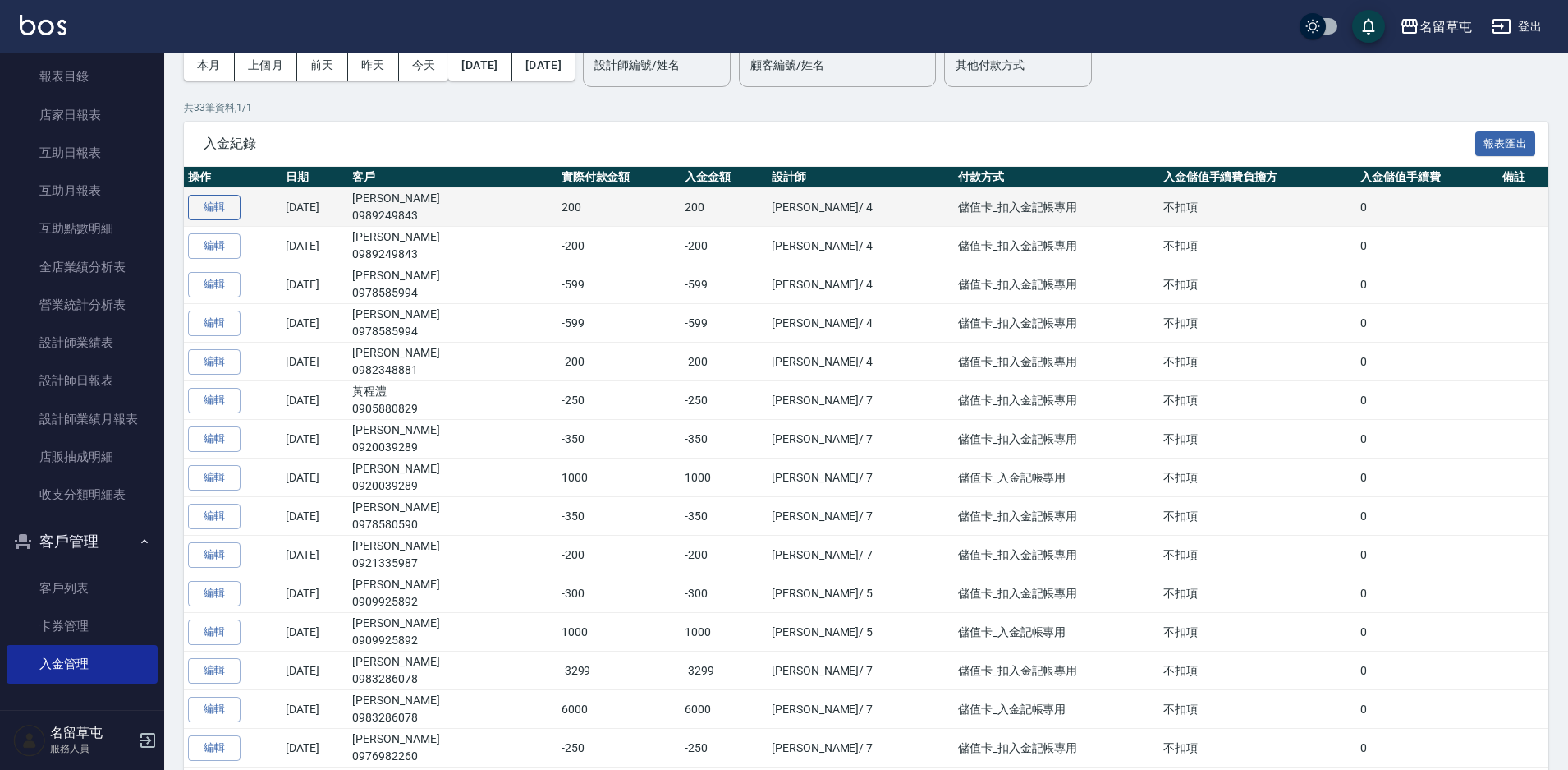
click at [204, 205] on button "編輯" at bounding box center [214, 207] width 53 height 26
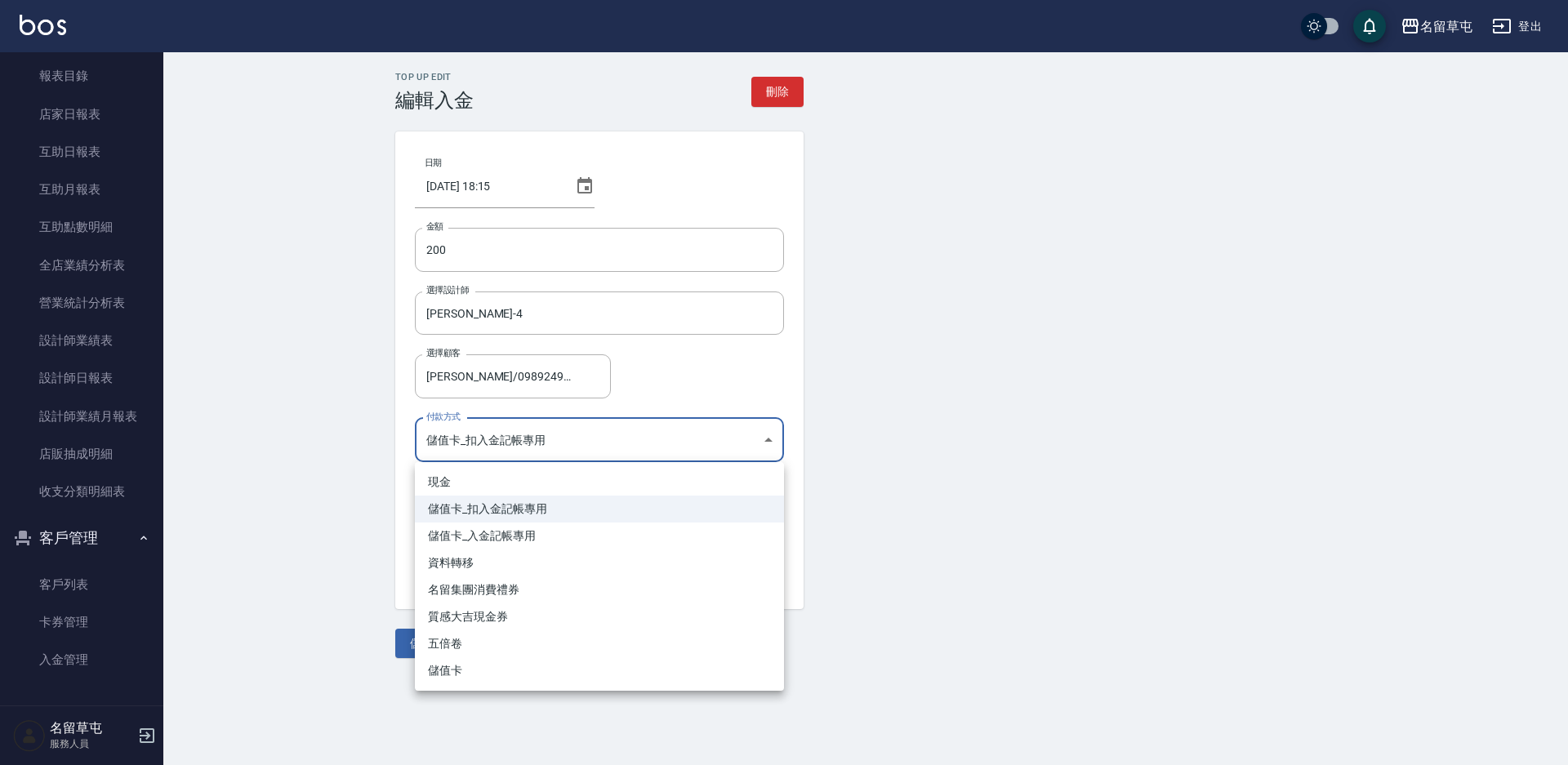
click at [507, 443] on body "名留草屯 登出 櫃檯作業 打帳單 帳單列表 現金收支登錄 材料自購登錄 每日結帳 排班表 現場電腦打卡 預約管理 預約管理 單日預約紀錄 單週預約紀錄 報表及…" at bounding box center [784, 382] width 1568 height 765
click at [418, 248] on div at bounding box center [784, 382] width 1568 height 765
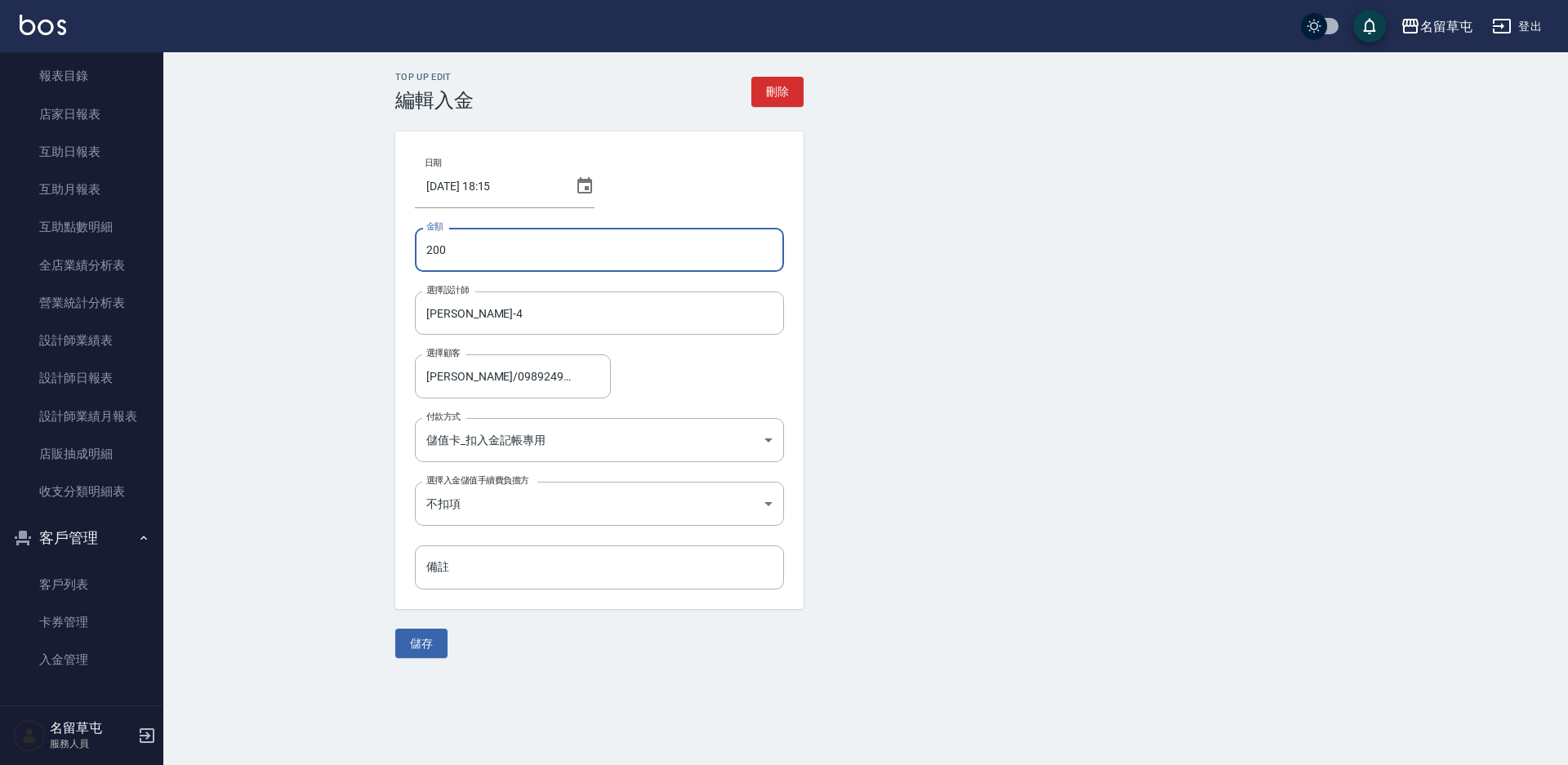
click at [422, 248] on input "200" at bounding box center [599, 250] width 369 height 44
type input "-200"
click at [427, 629] on button "儲存" at bounding box center [421, 643] width 52 height 30
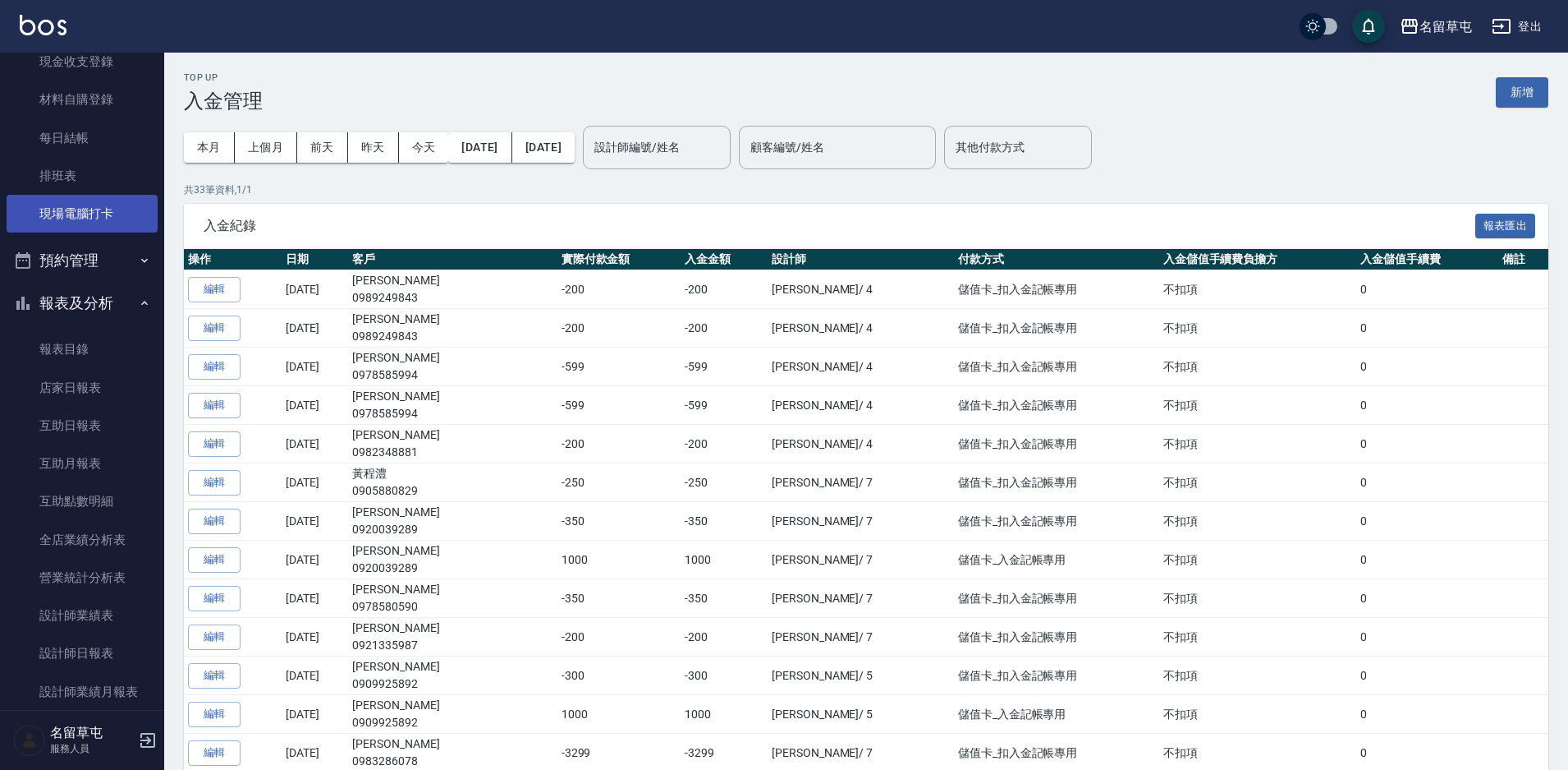
scroll to position [4, 0]
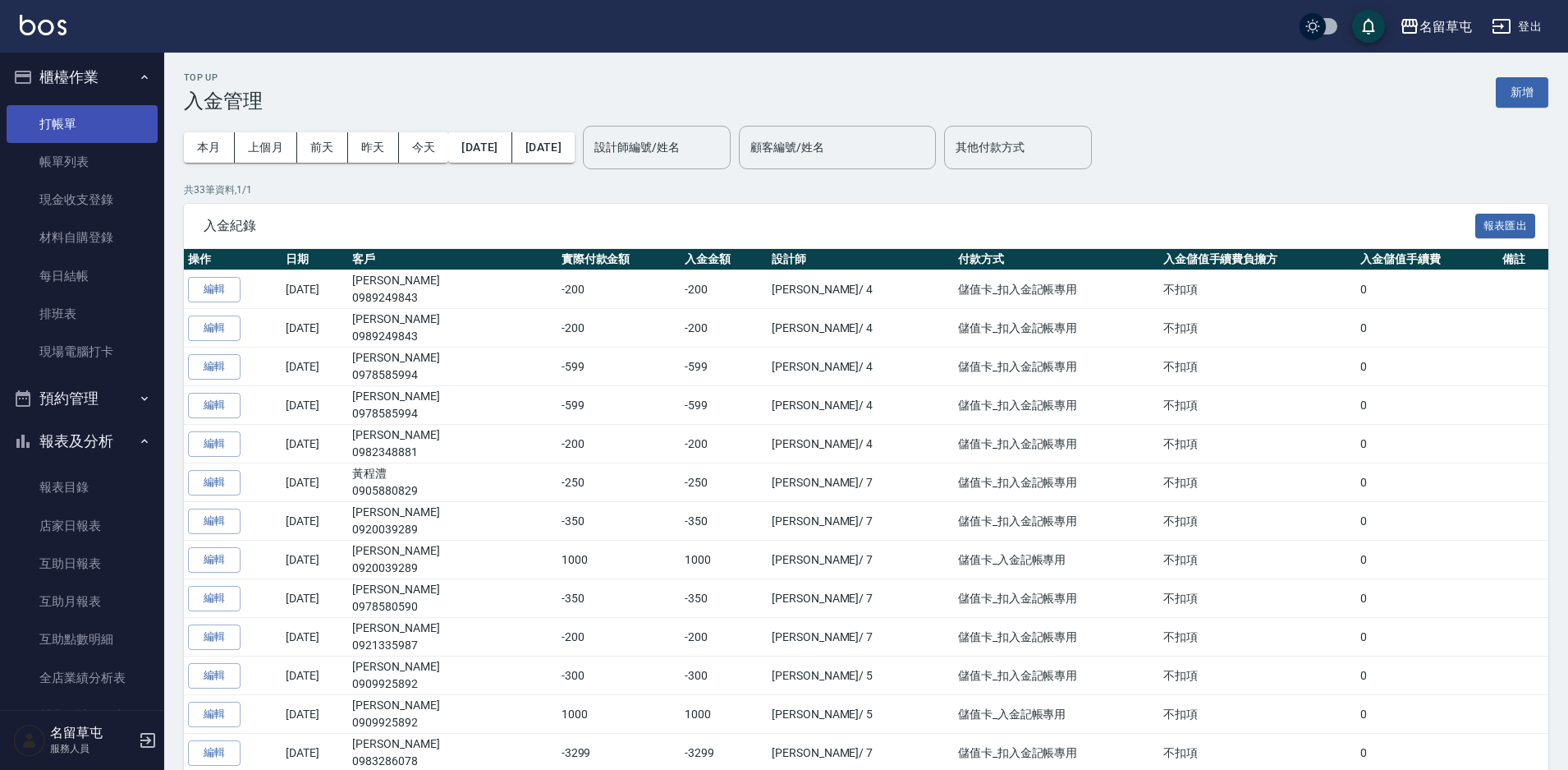
click at [71, 128] on link "打帳單" at bounding box center [81, 124] width 151 height 38
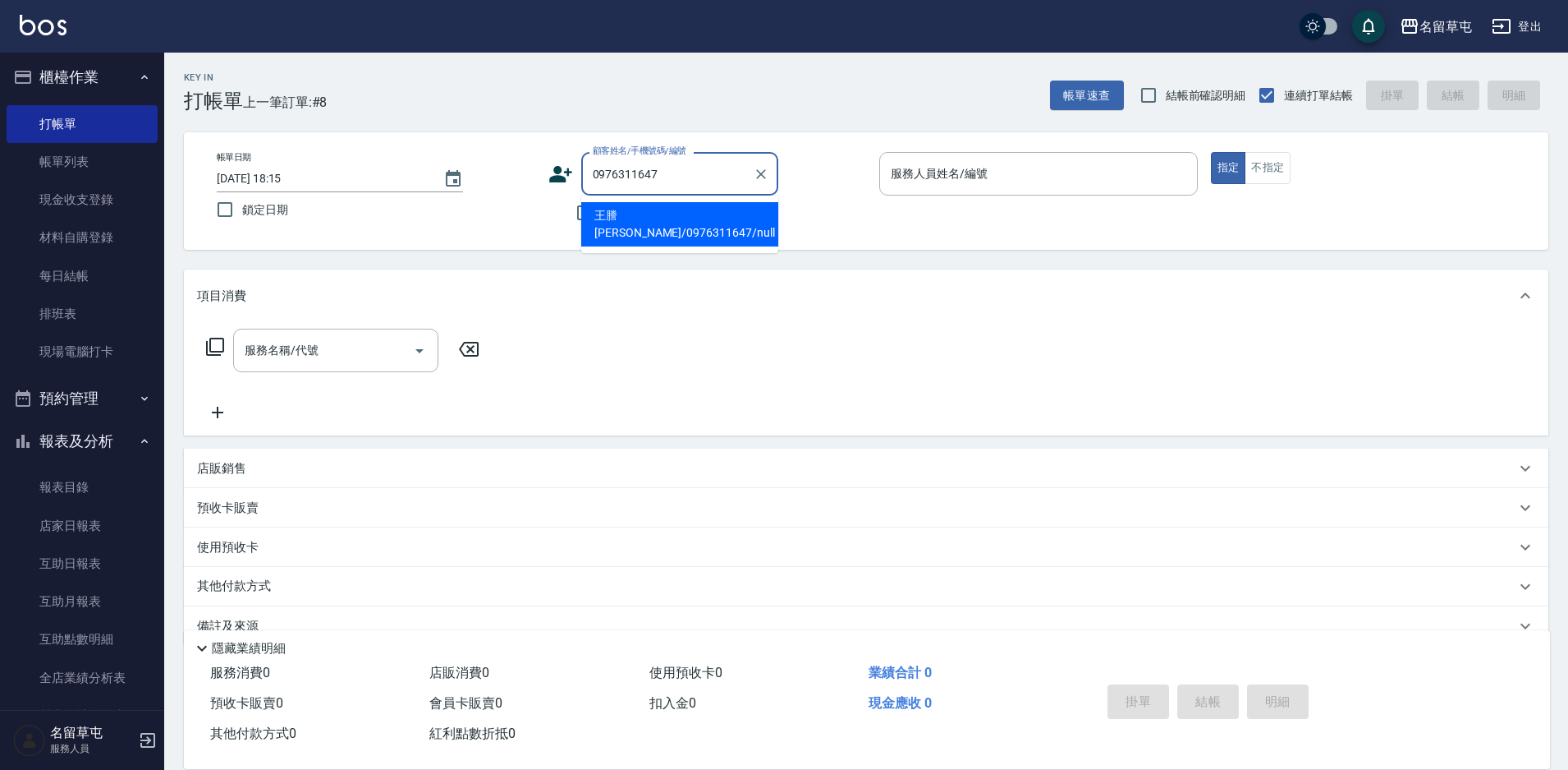
type input "王謄[PERSON_NAME]/0976311647/null"
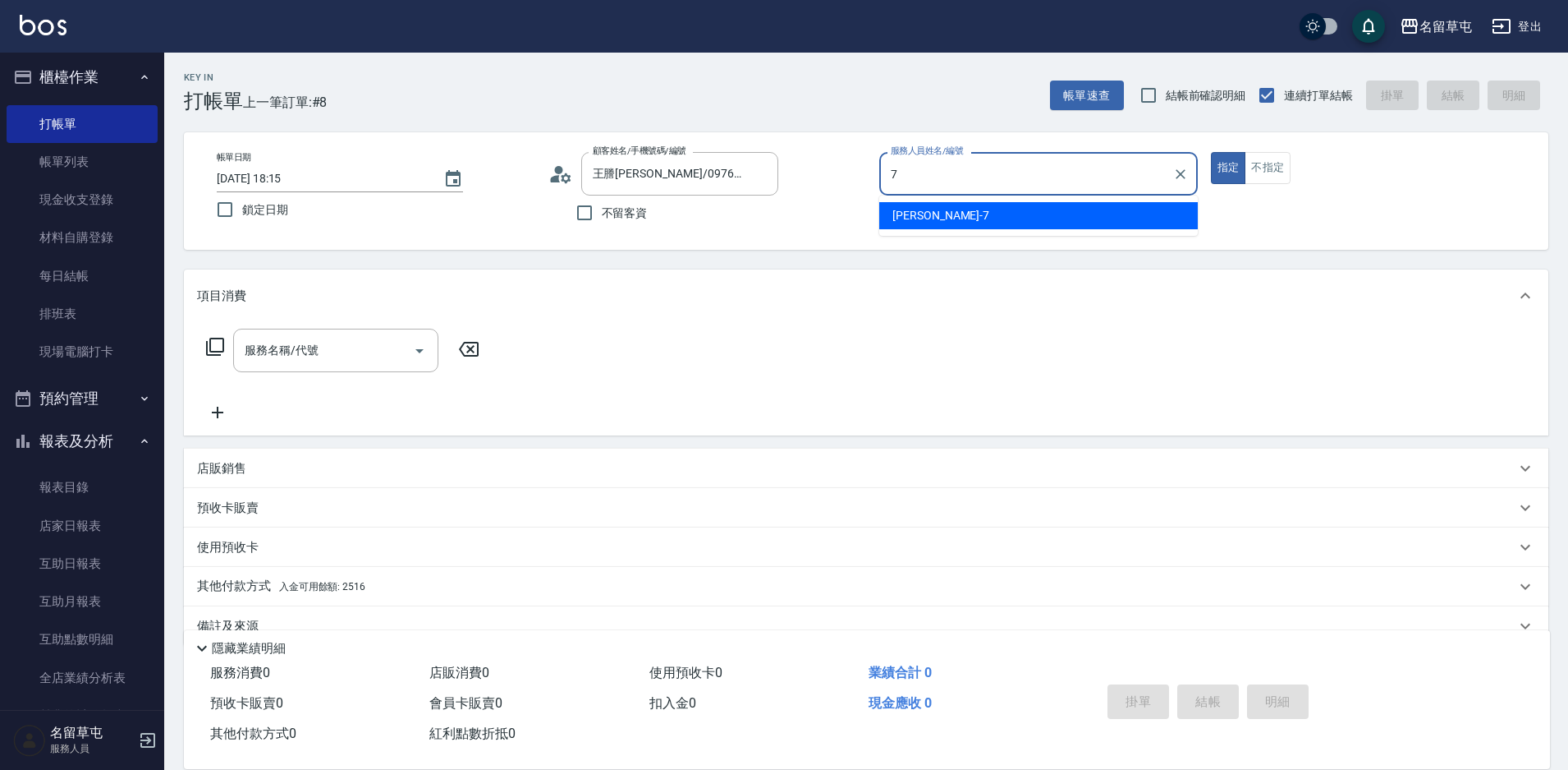
type input "[PERSON_NAME]-7"
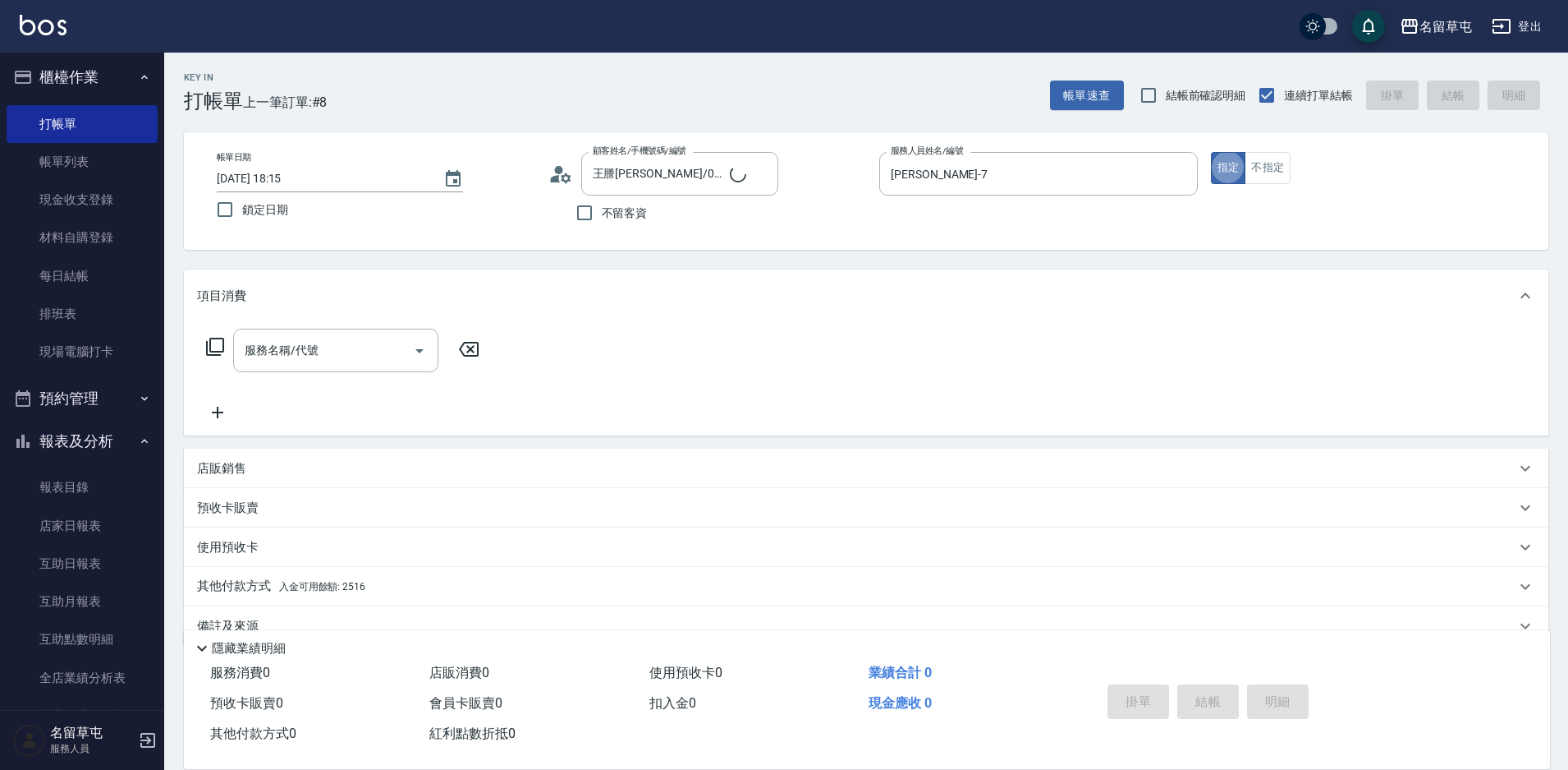
type button "true"
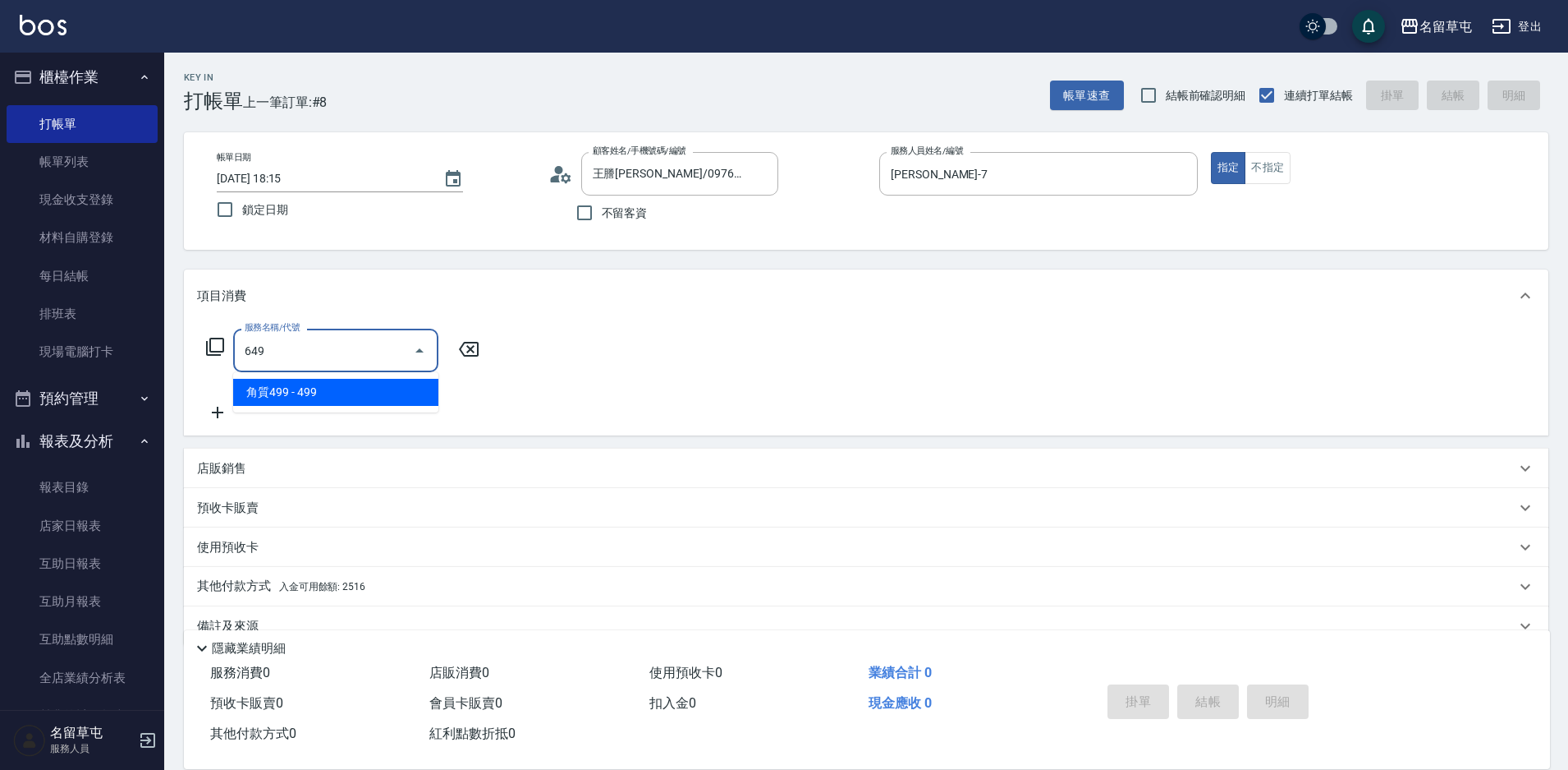
type input "角質499(649)"
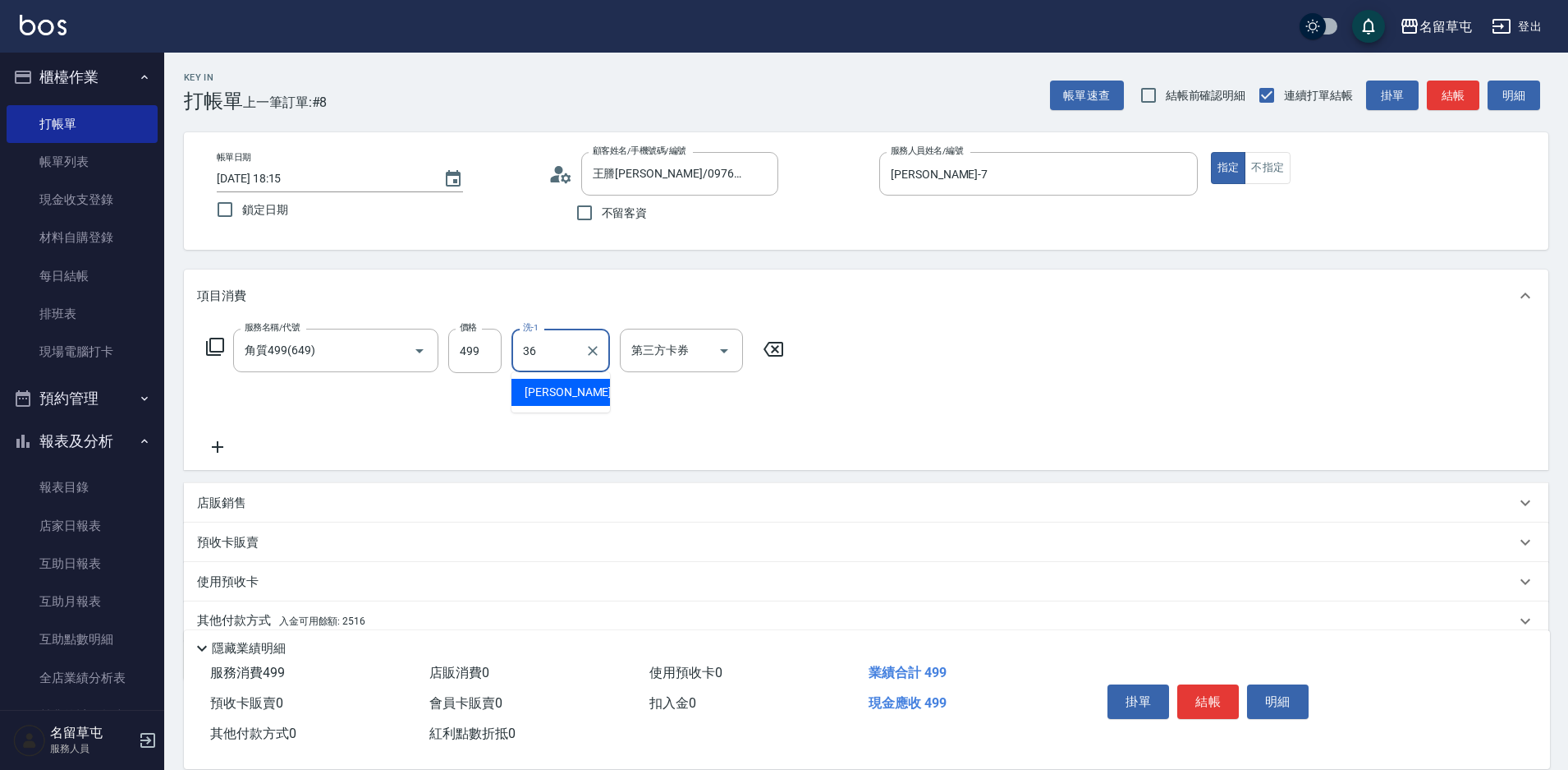
type input "[PERSON_NAME]-36"
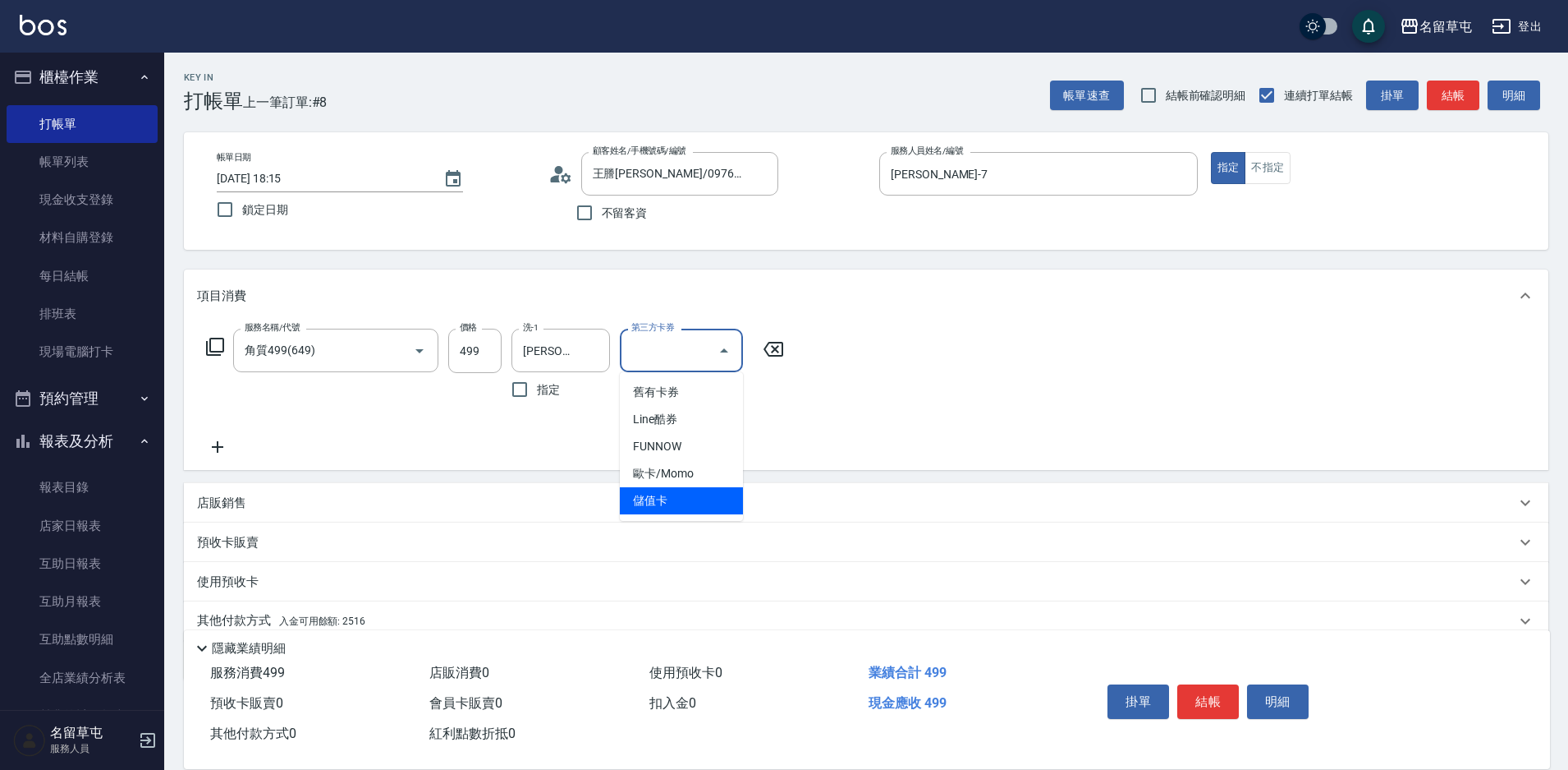
type input "儲值卡"
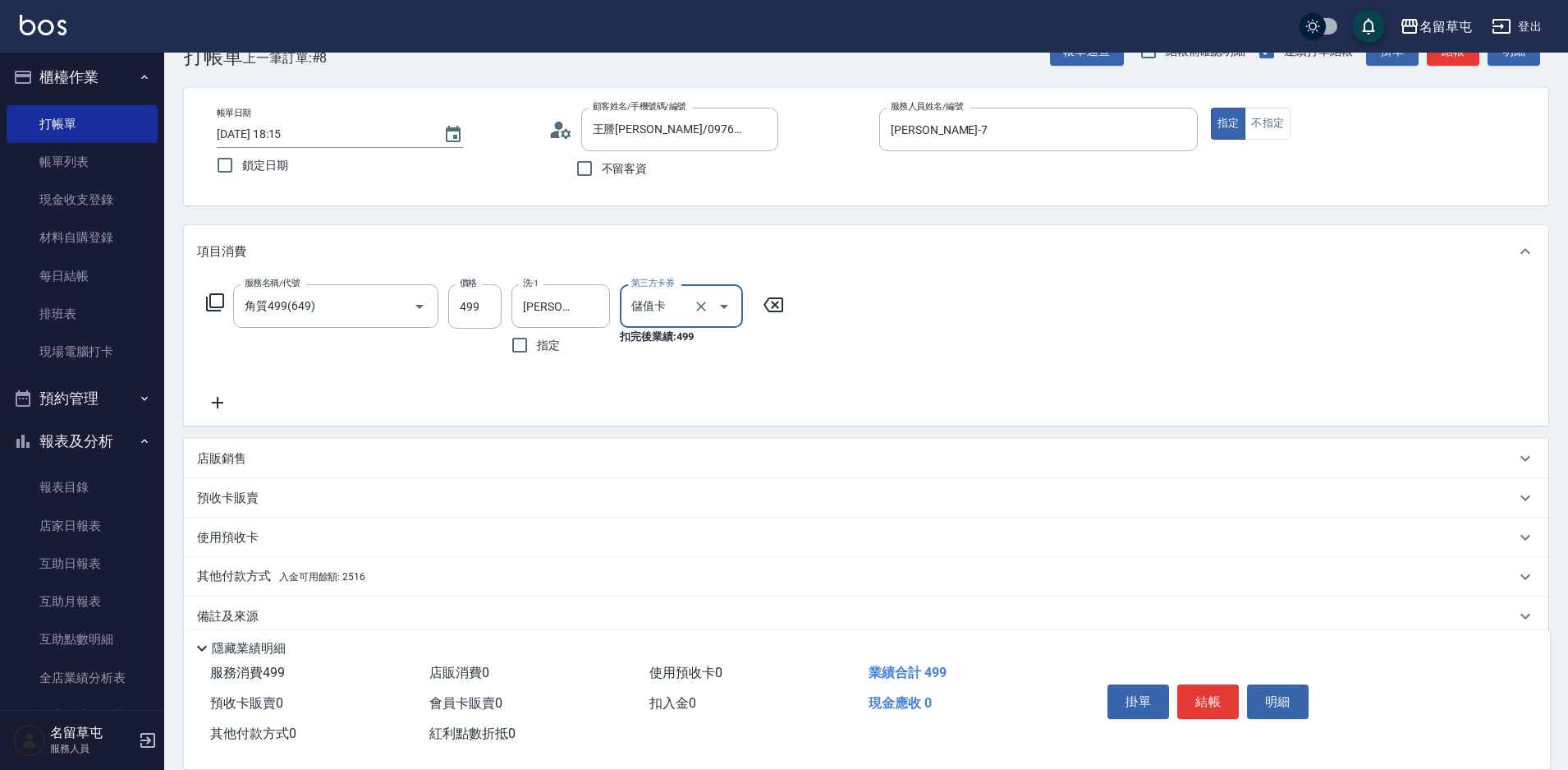
scroll to position [68, 0]
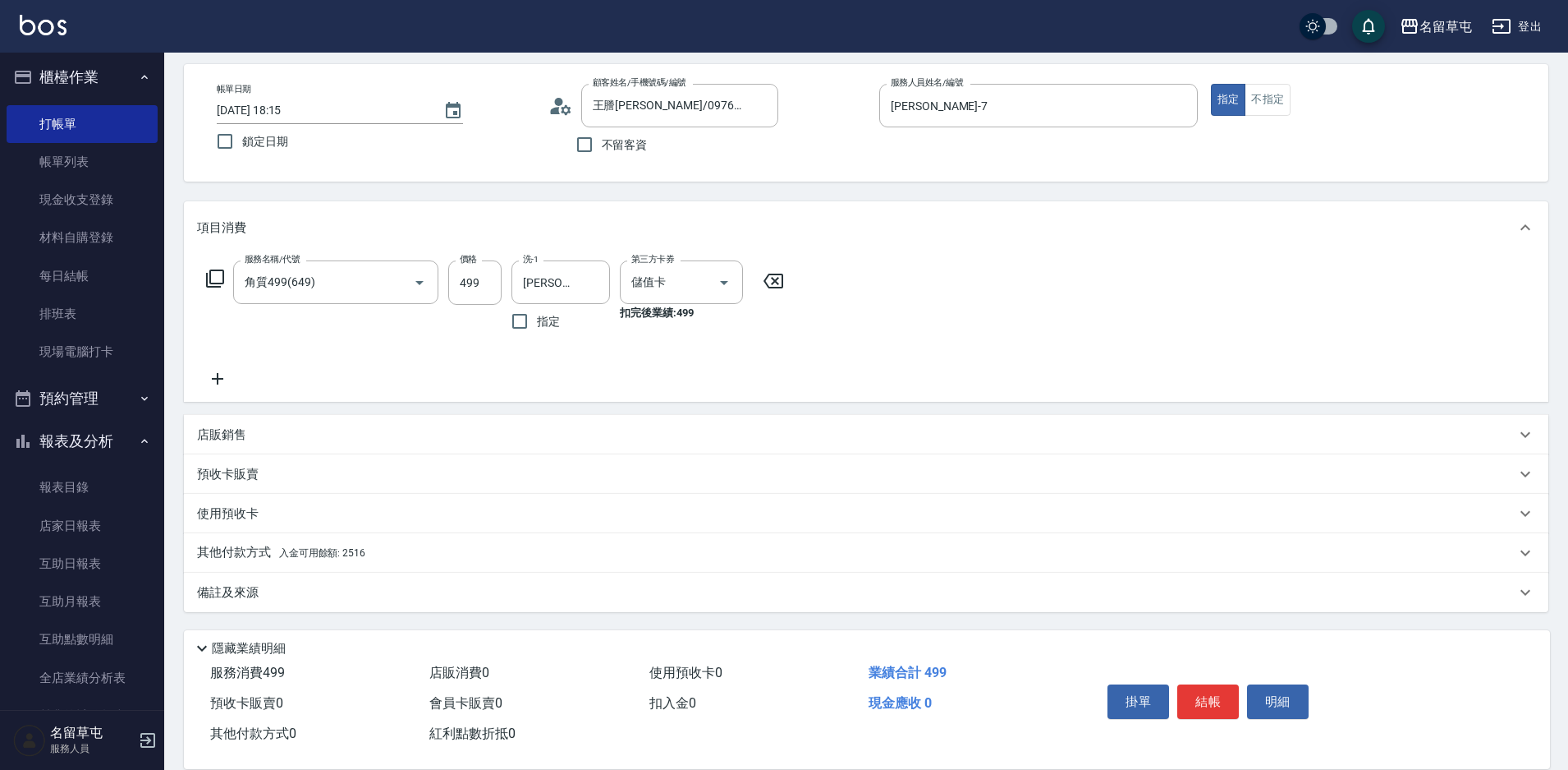
click at [272, 547] on p "其他付款方式 入金可用餘額: 2516" at bounding box center [281, 553] width 169 height 18
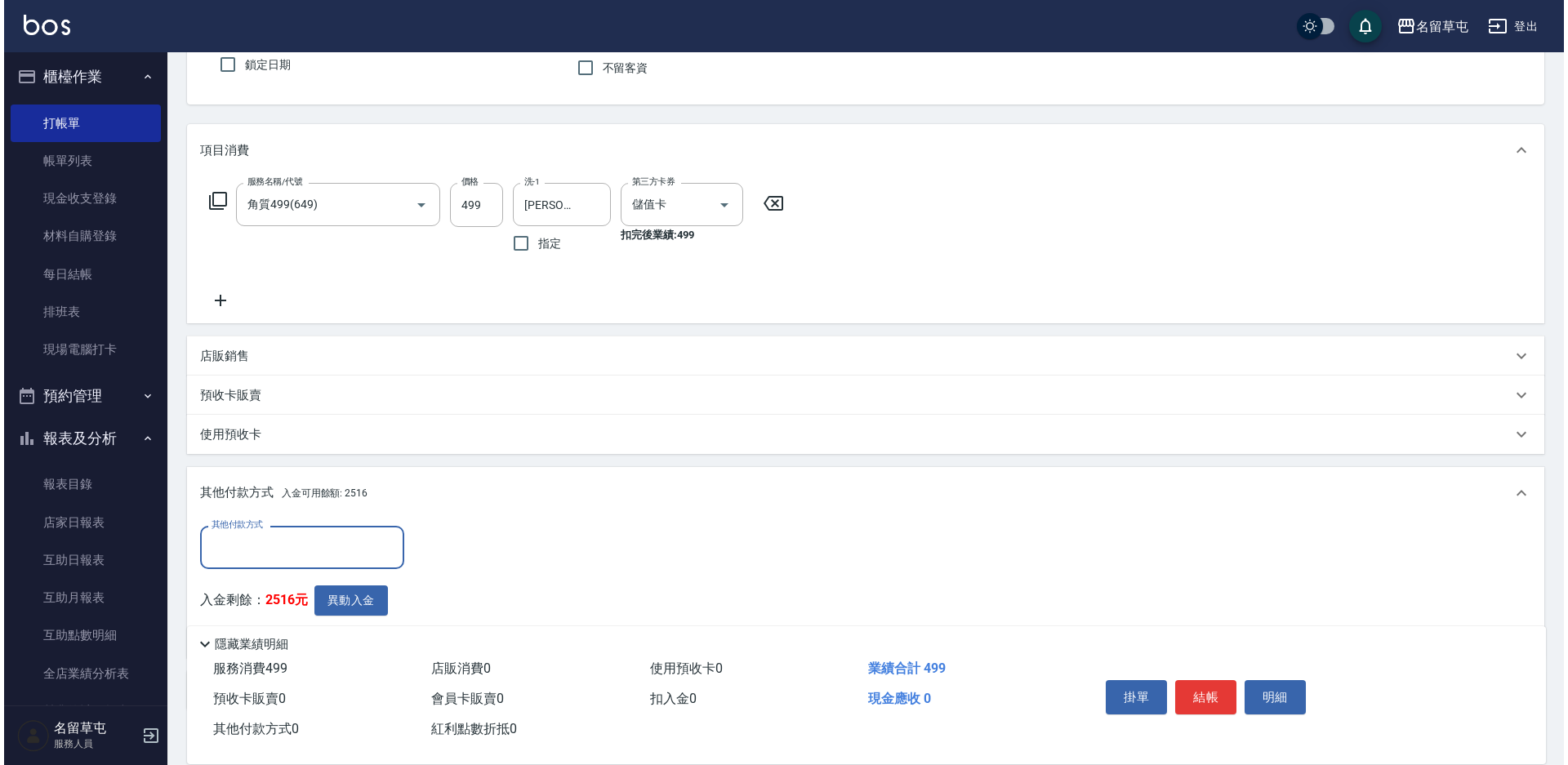
scroll to position [0, 0]
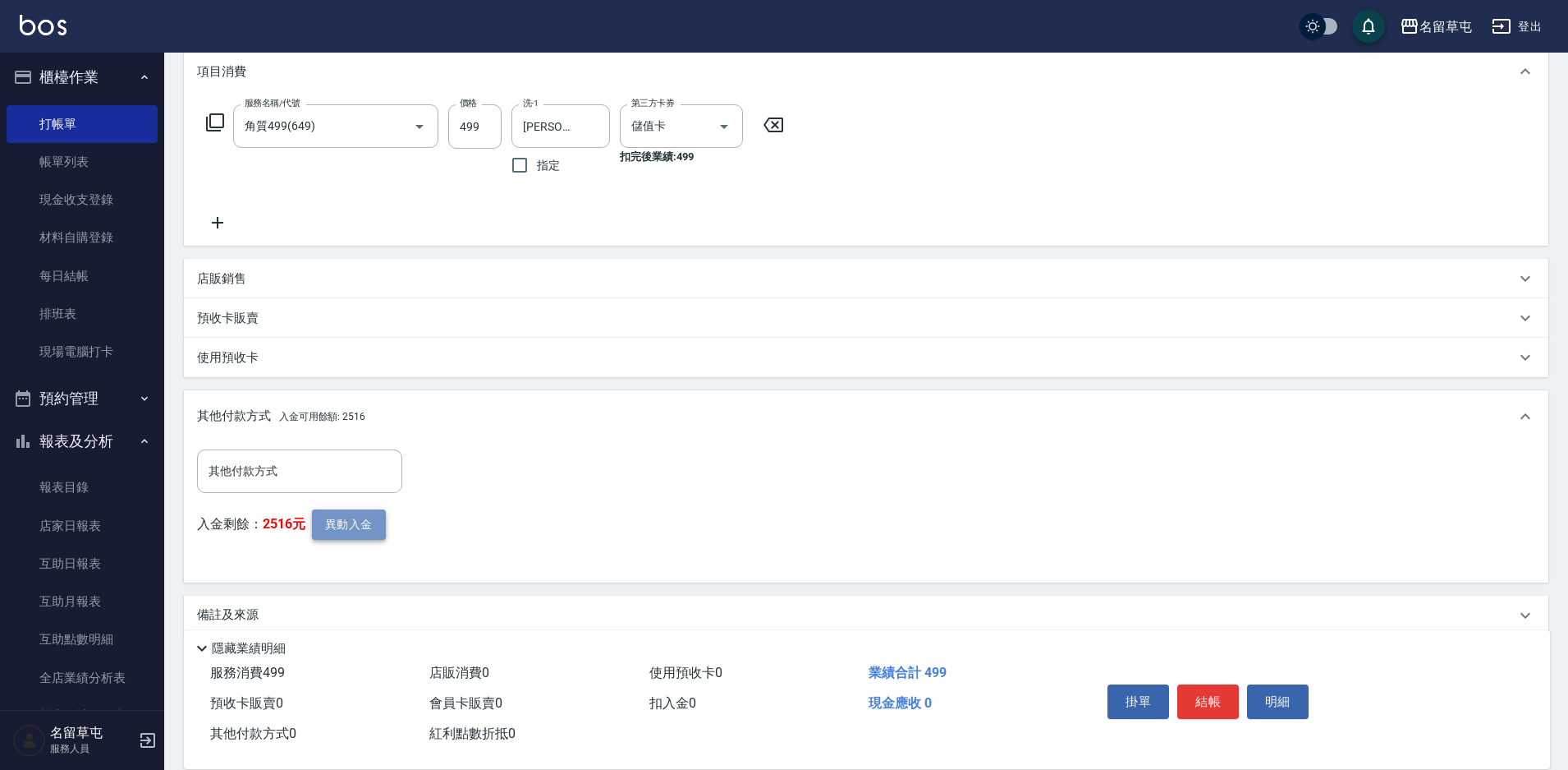
click at [347, 529] on button "異動入金" at bounding box center [348, 524] width 74 height 30
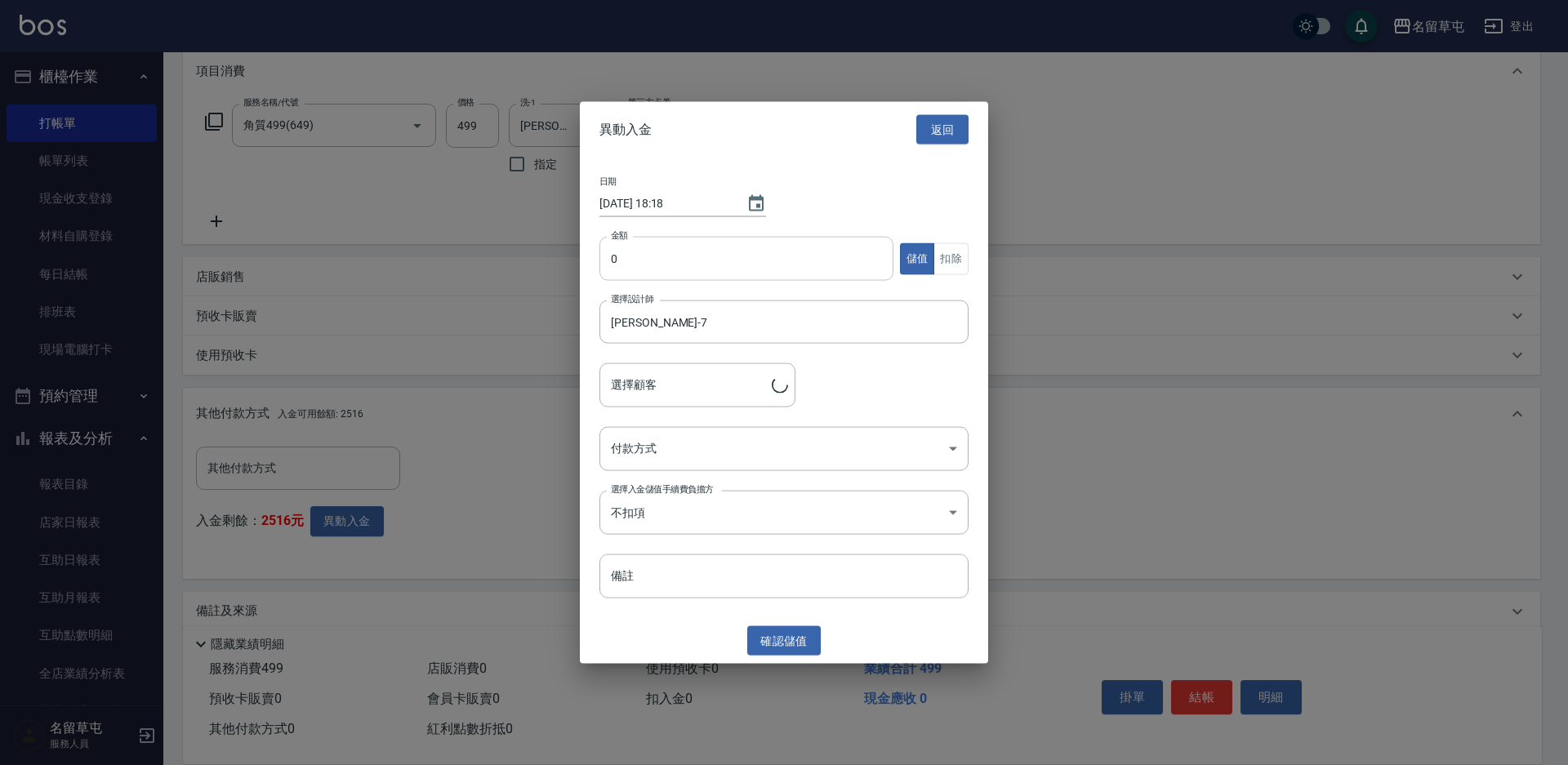
type input "[PERSON_NAME]/0976311647"
click at [693, 277] on input "0" at bounding box center [746, 259] width 294 height 44
type input "499"
click at [944, 259] on button "扣除" at bounding box center [951, 258] width 36 height 32
click at [769, 453] on body "名留草屯 登出 櫃檯作業 打帳單 帳單列表 現金收支登錄 材料自購登錄 每日結帳 排班表 現場電腦打卡 預約管理 預約管理 單日預約紀錄 單週預約紀錄 報表及…" at bounding box center [784, 282] width 1568 height 1010
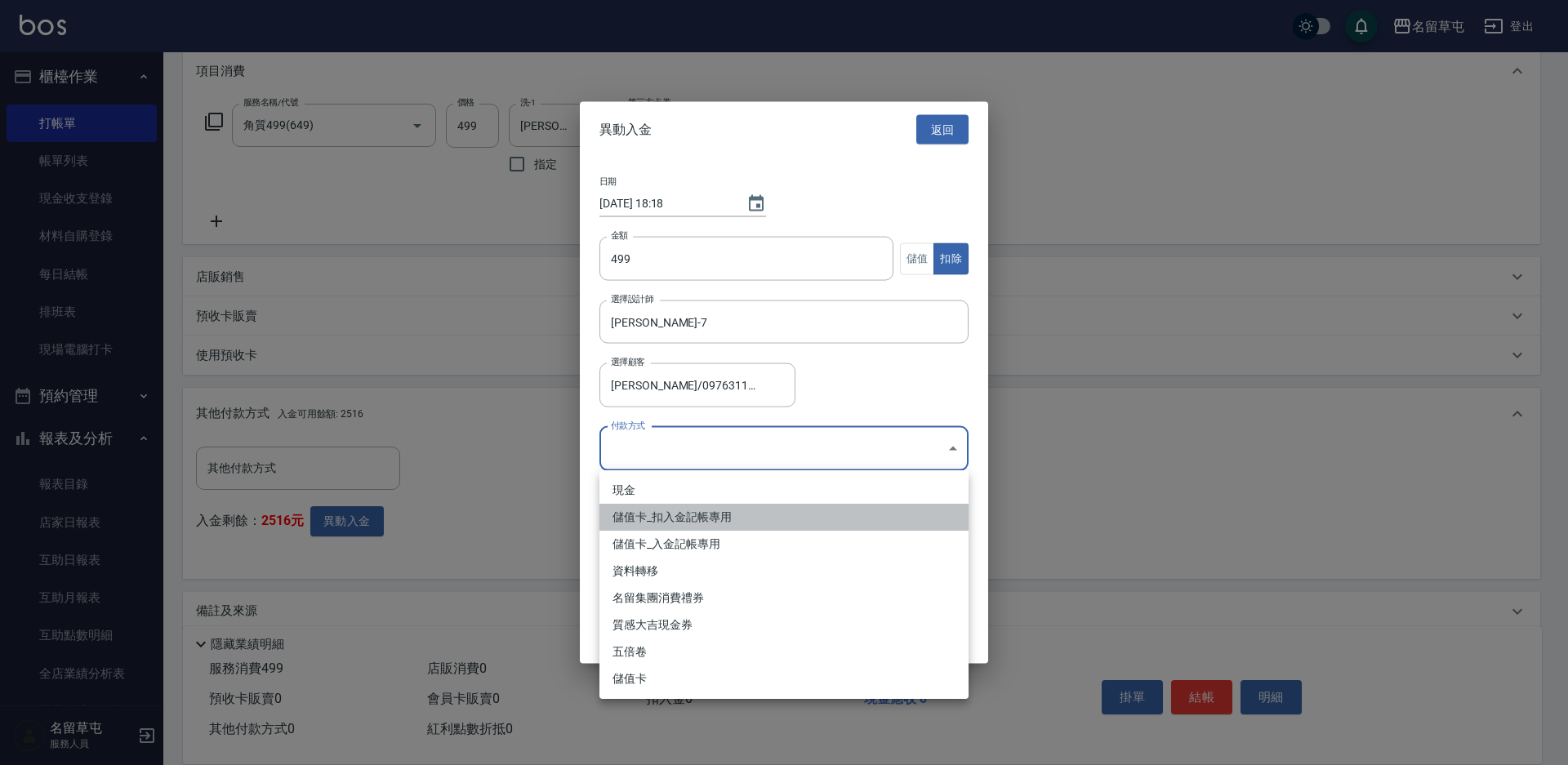
click at [710, 523] on li "儲值卡_扣入金記帳專用" at bounding box center [784, 517] width 369 height 27
type input "儲值卡_扣入金記帳專用"
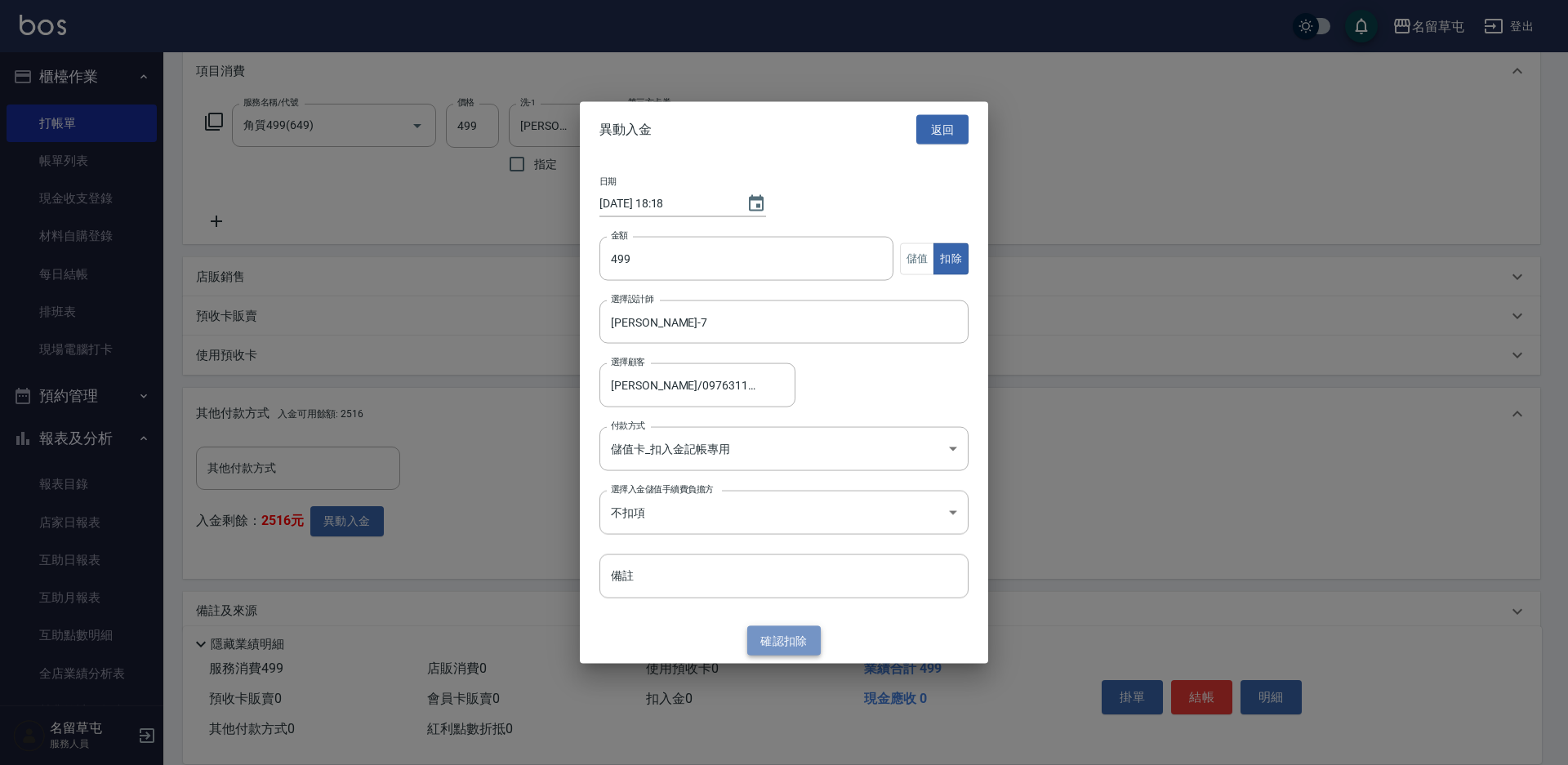
click at [786, 645] on button "確認 扣除" at bounding box center [783, 640] width 74 height 30
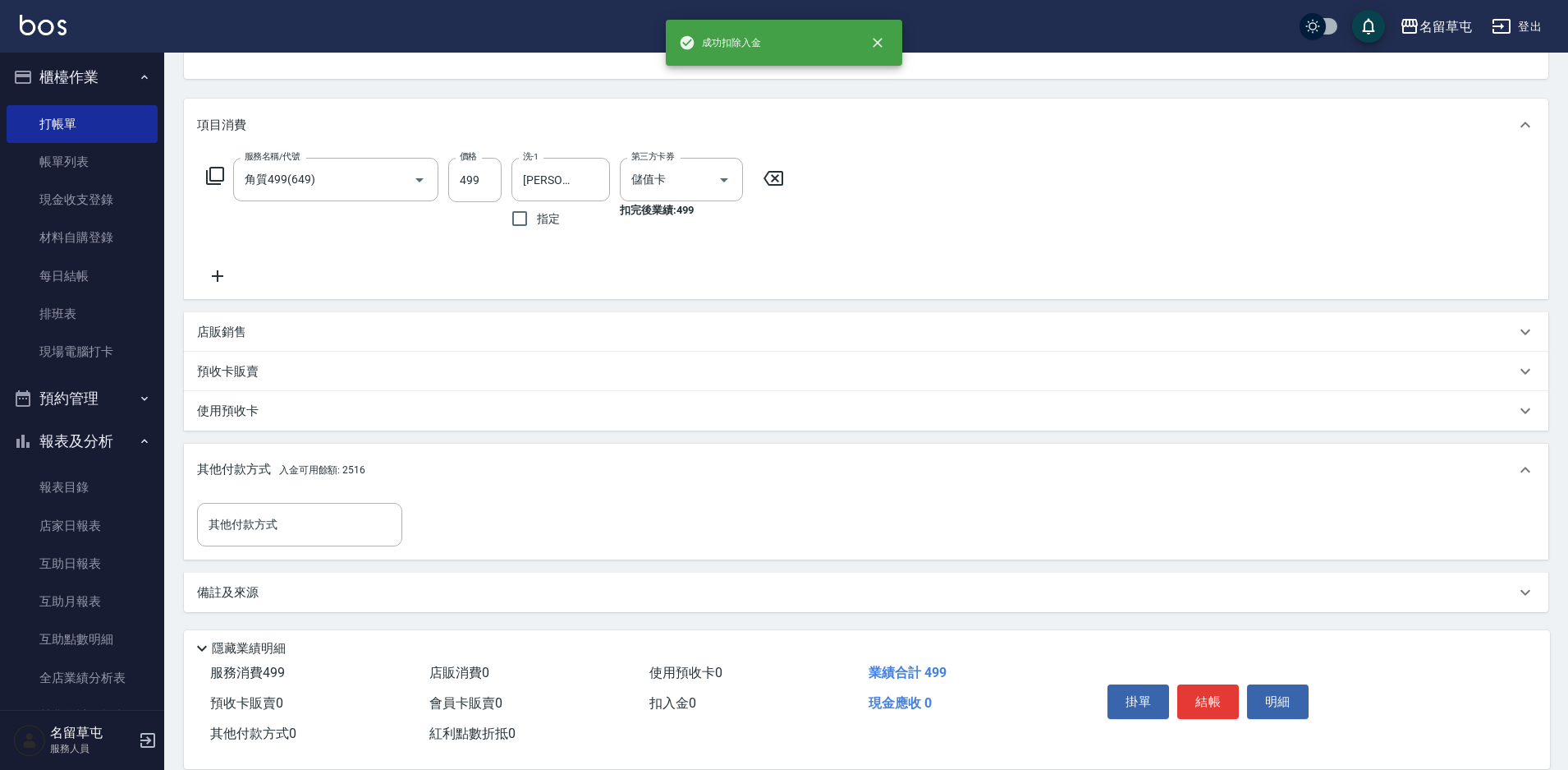
scroll to position [224, 0]
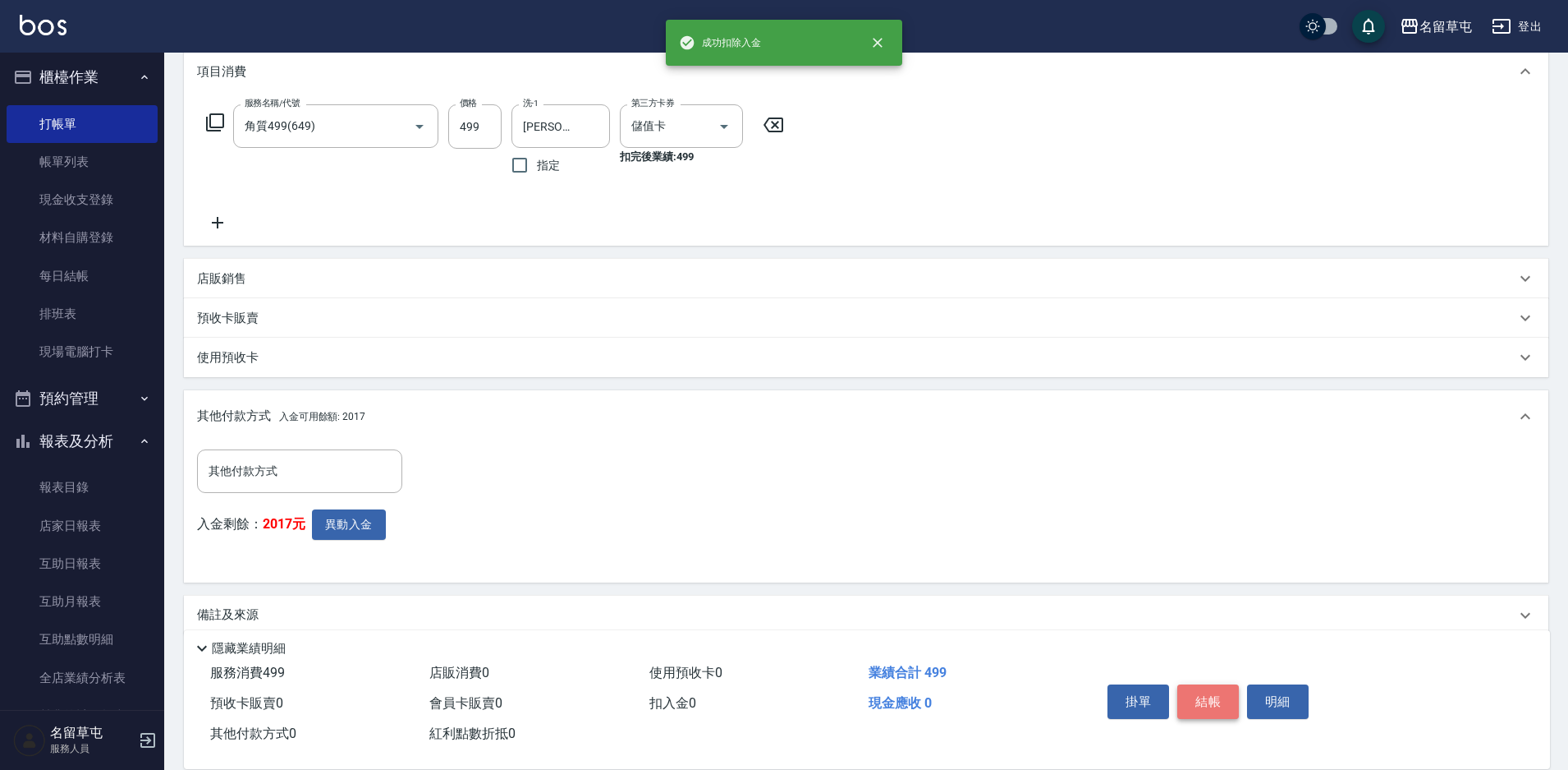
click at [1219, 691] on button "結帳" at bounding box center [1208, 701] width 62 height 35
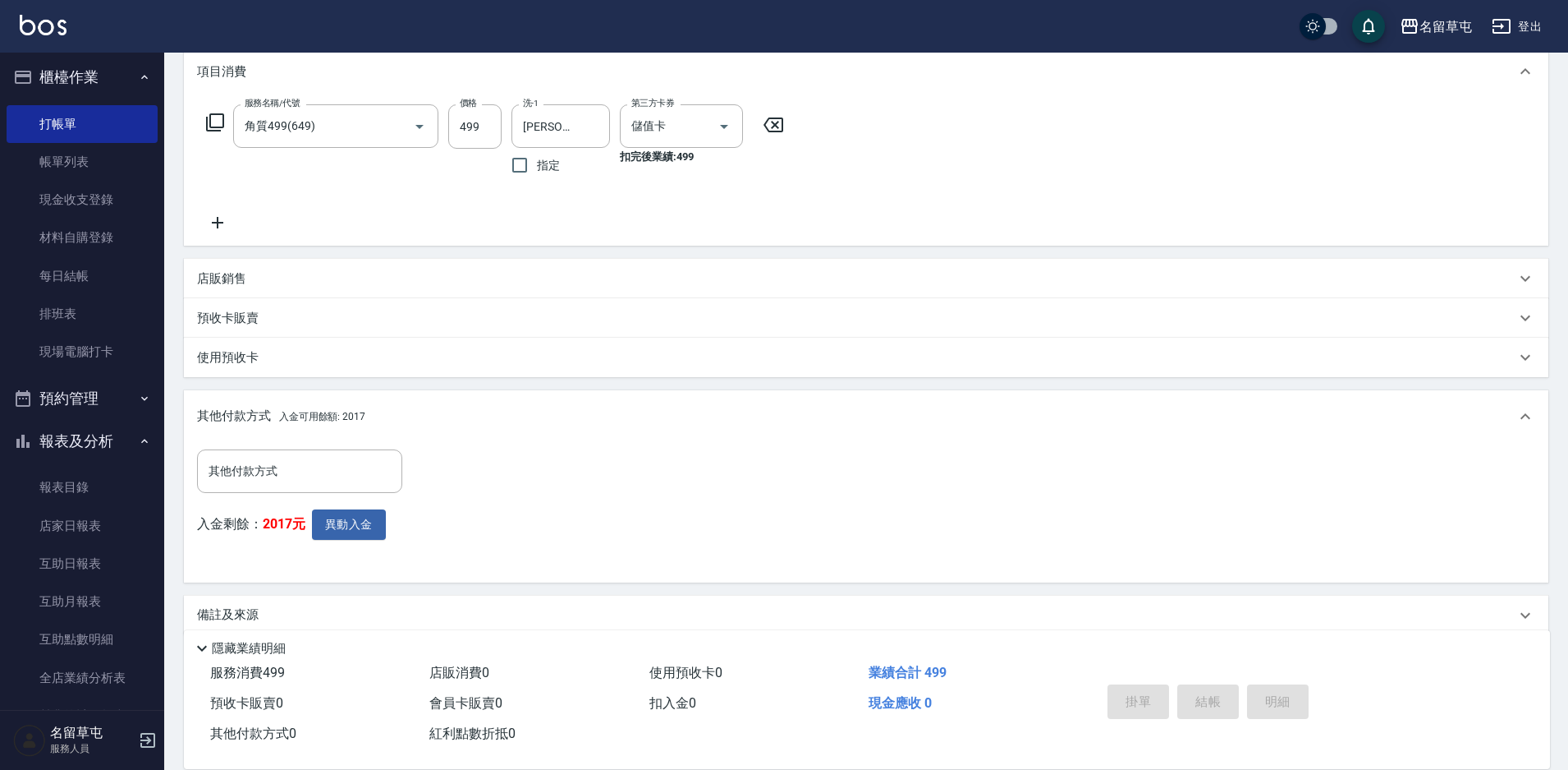
type input "[DATE] 18:18"
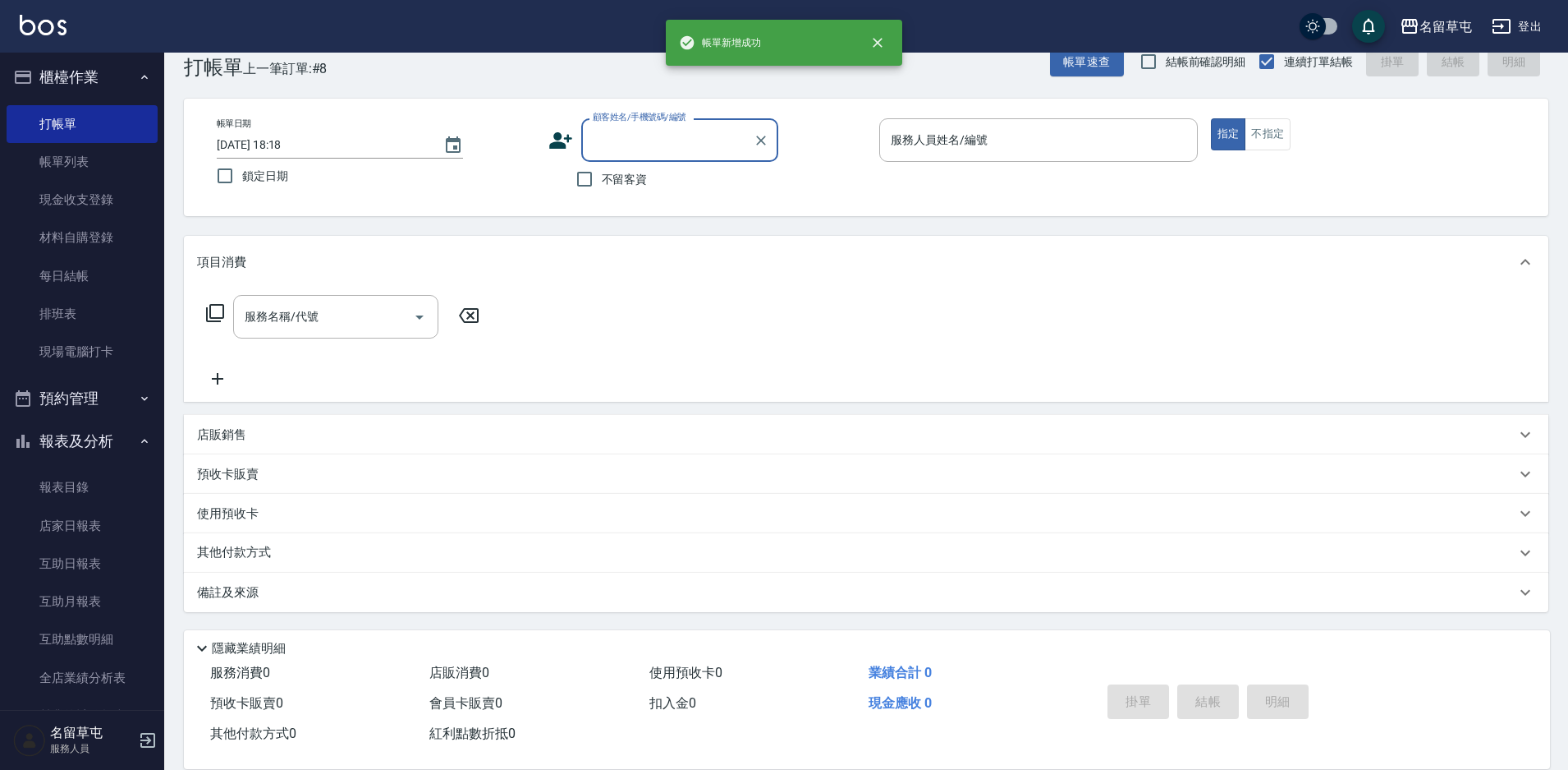
scroll to position [0, 0]
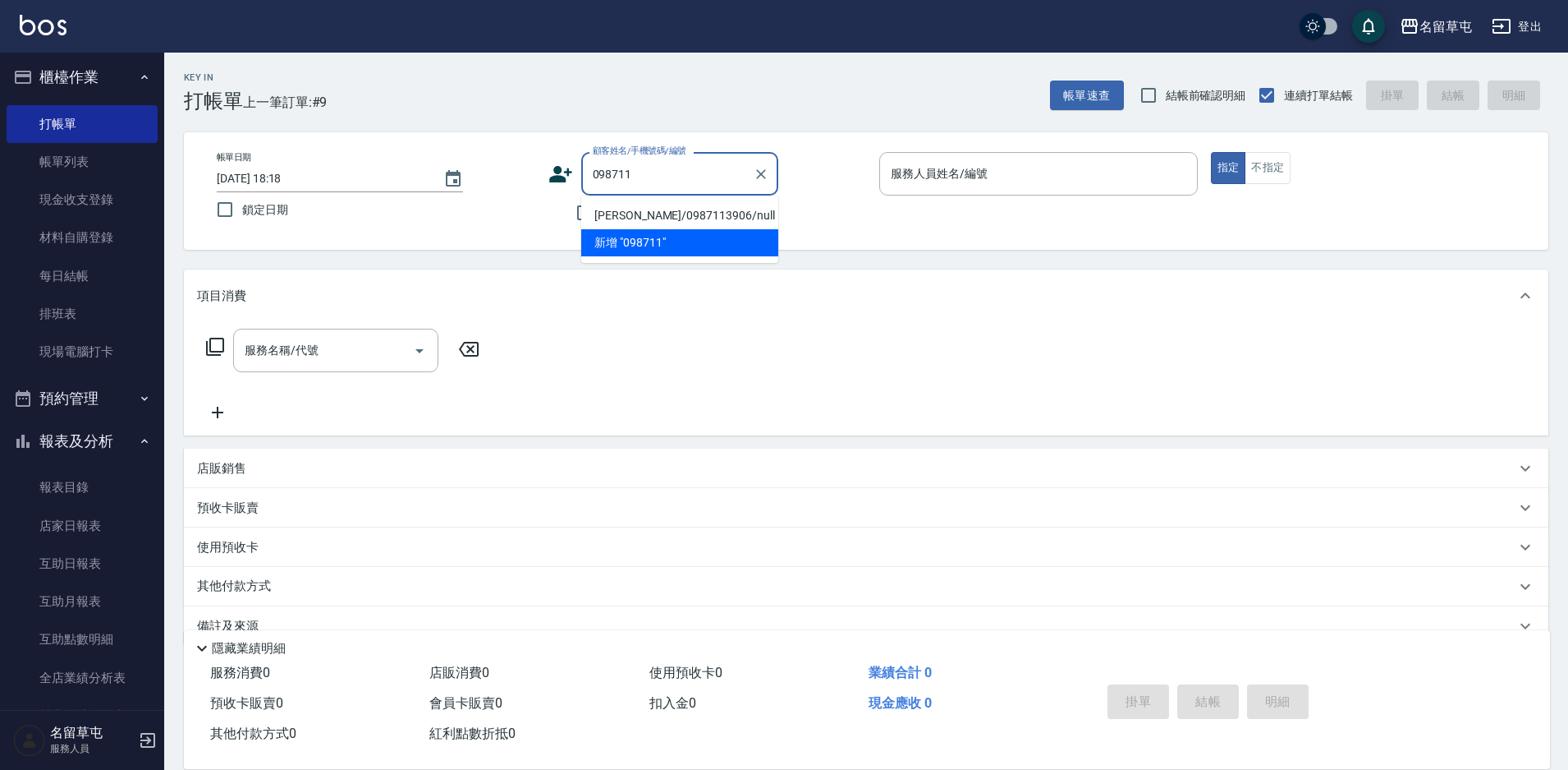
click at [691, 213] on li "[PERSON_NAME]/0987113906/null" at bounding box center [680, 215] width 197 height 27
type input "[PERSON_NAME]/0987113906/null"
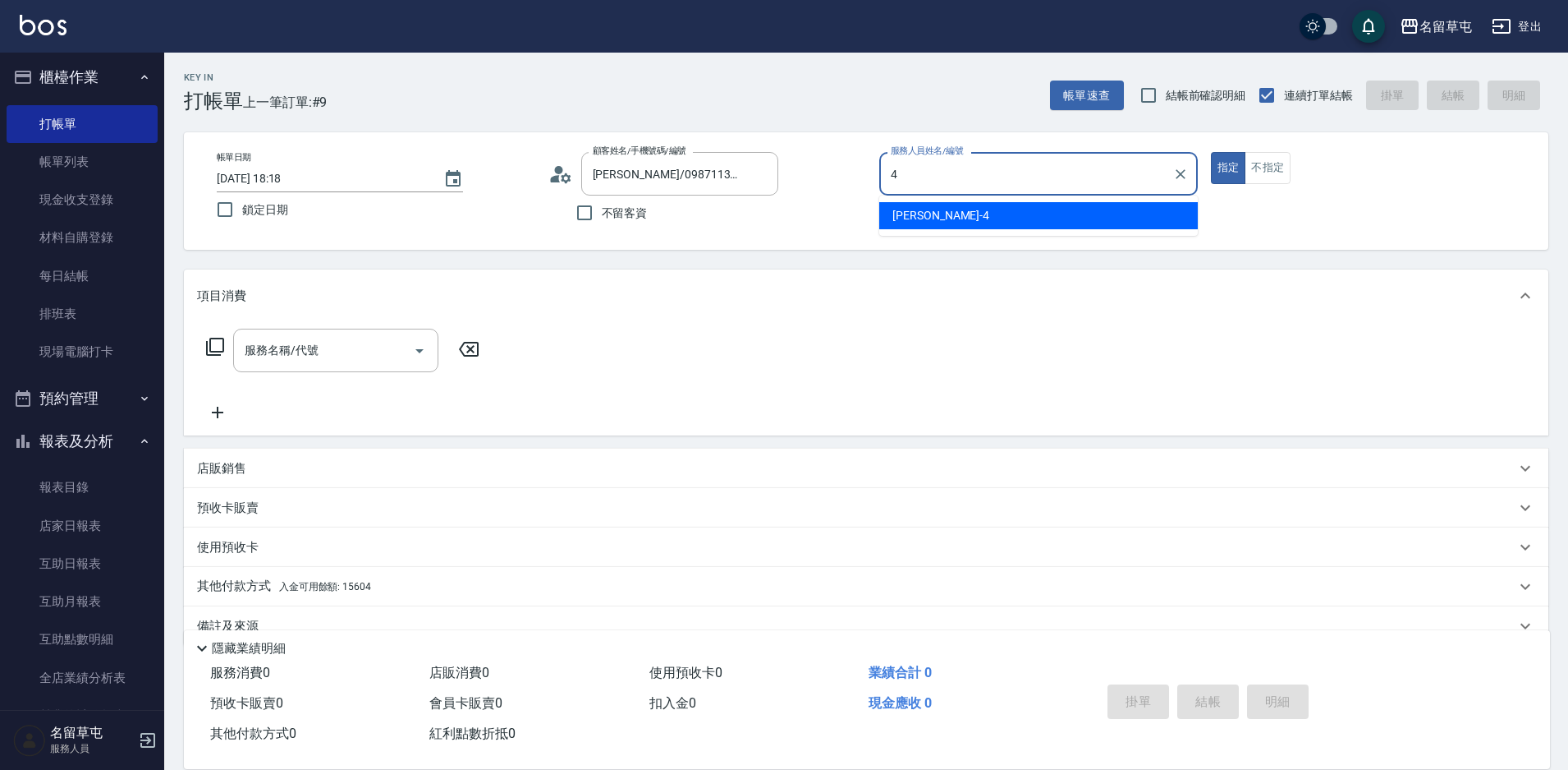
type input "[PERSON_NAME]-4"
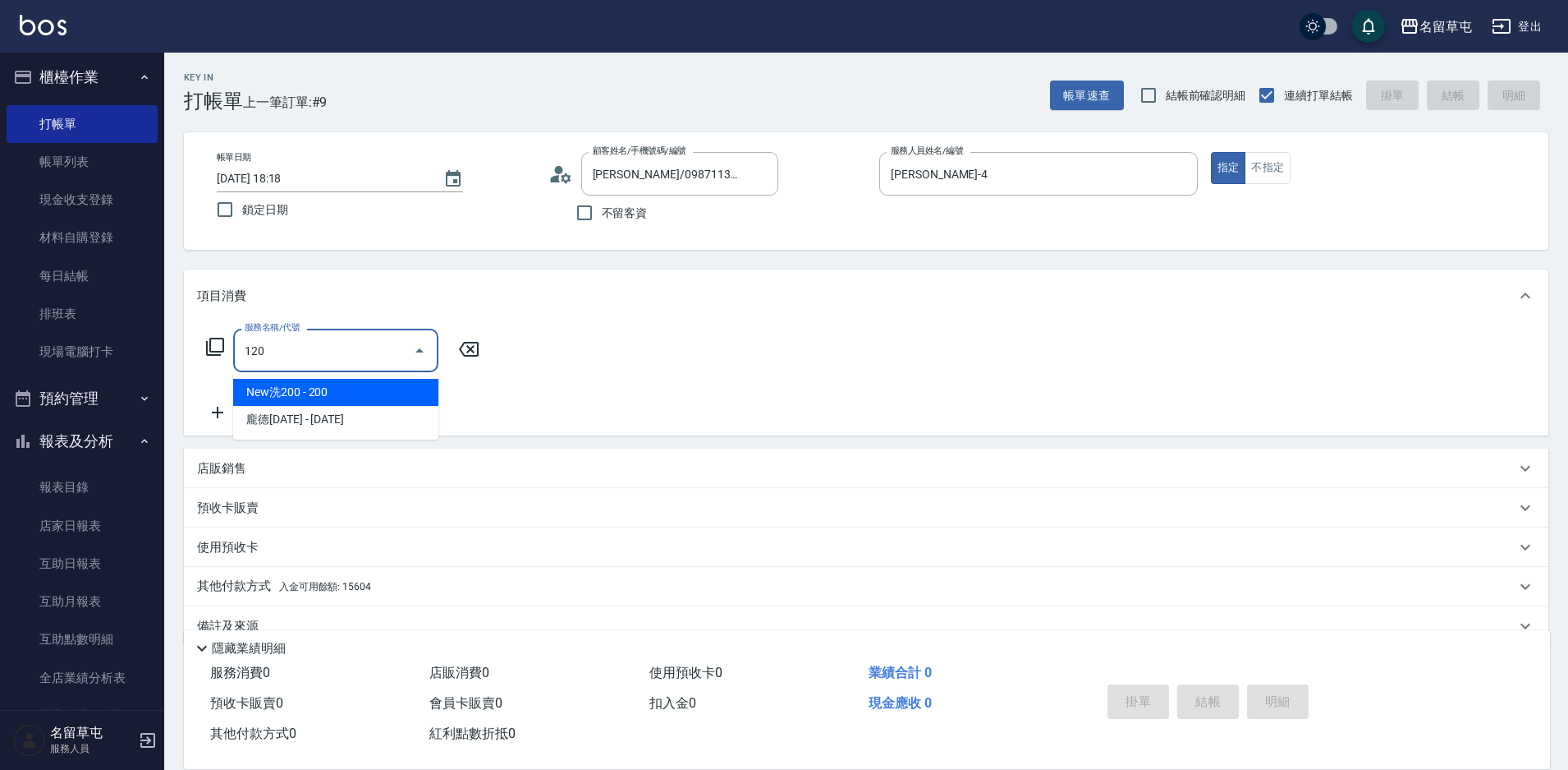
type input "New洗200(120)"
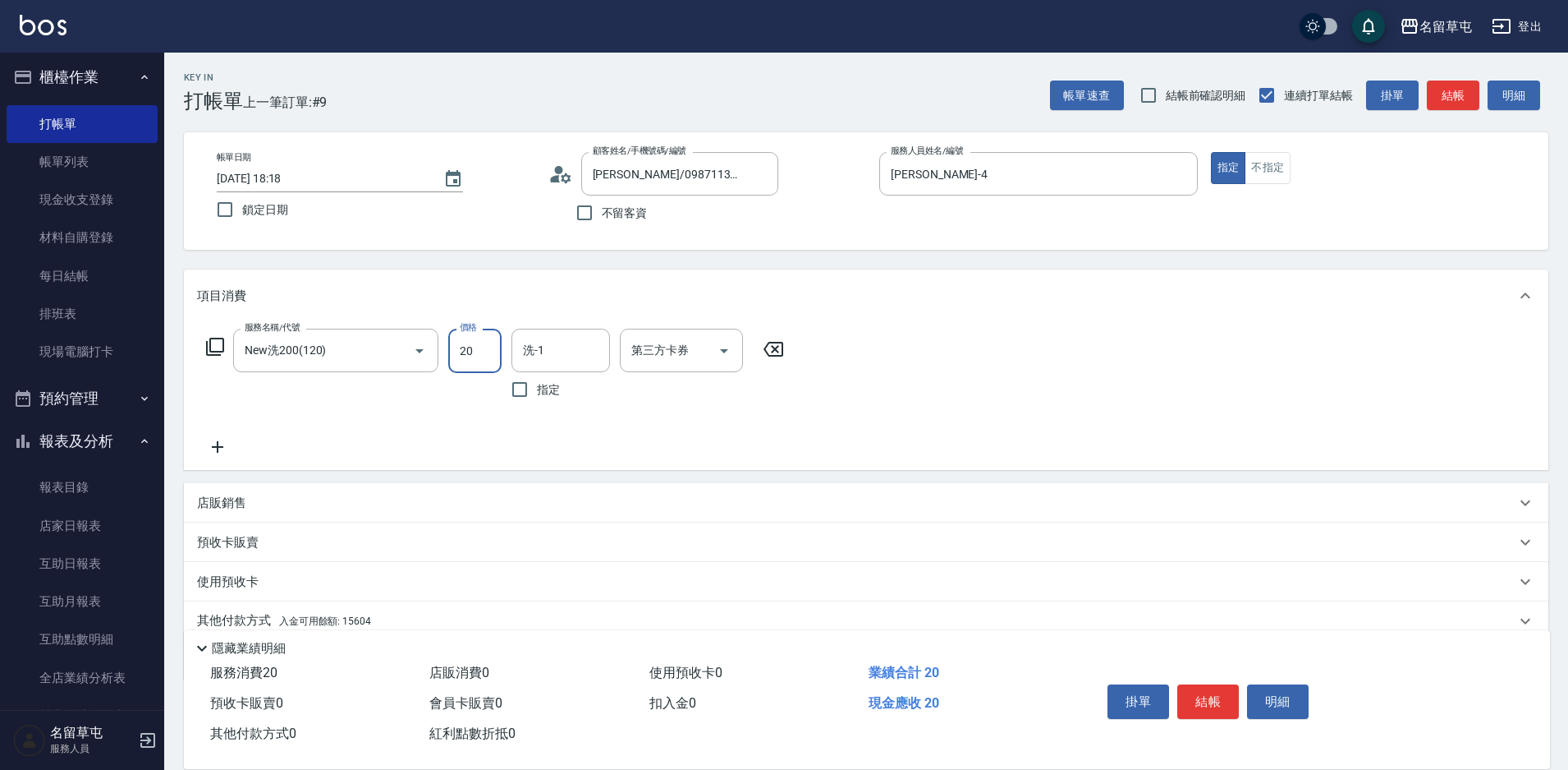
type input "200"
type input "[PERSON_NAME]-31"
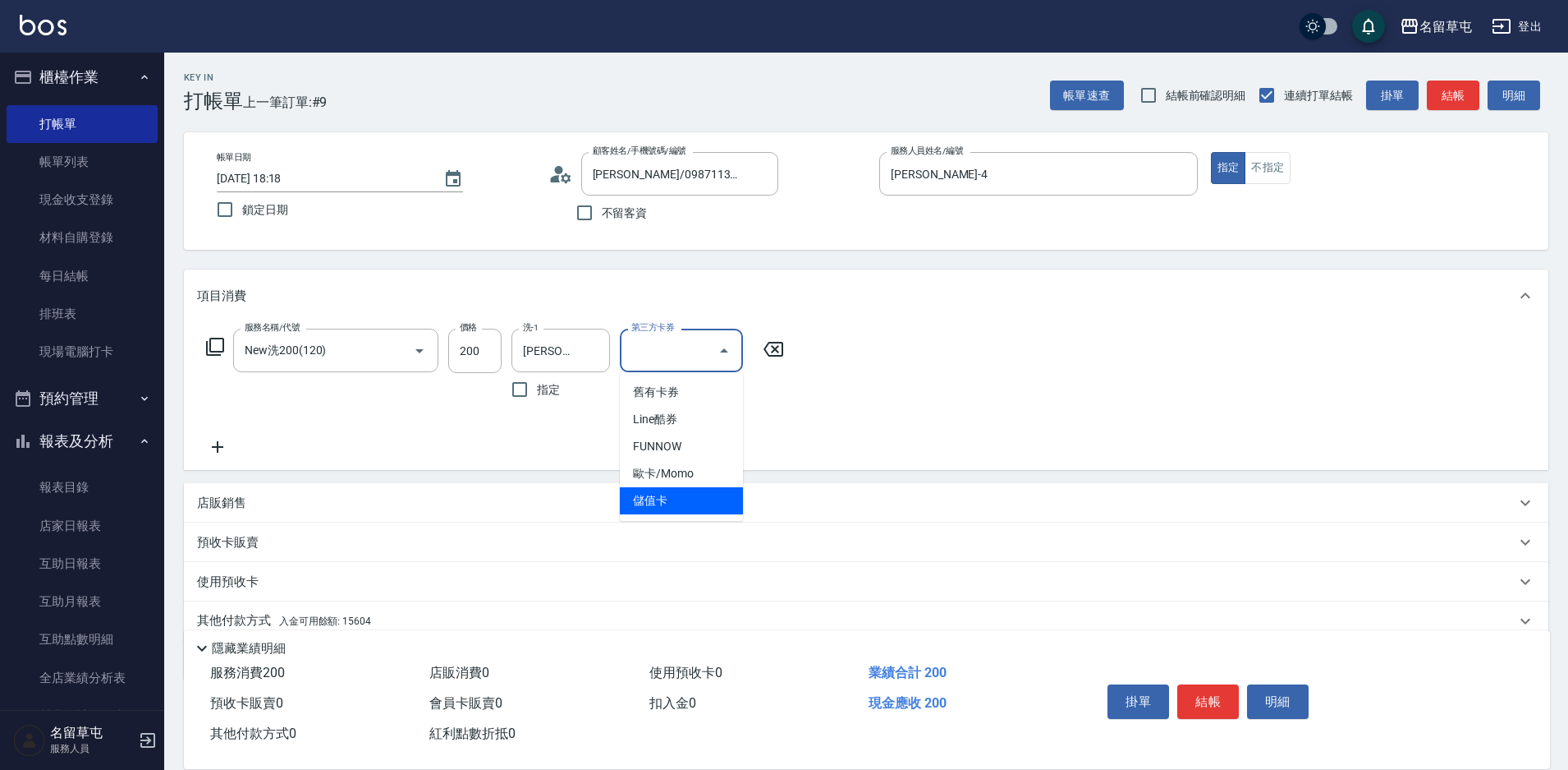
type input "儲值卡"
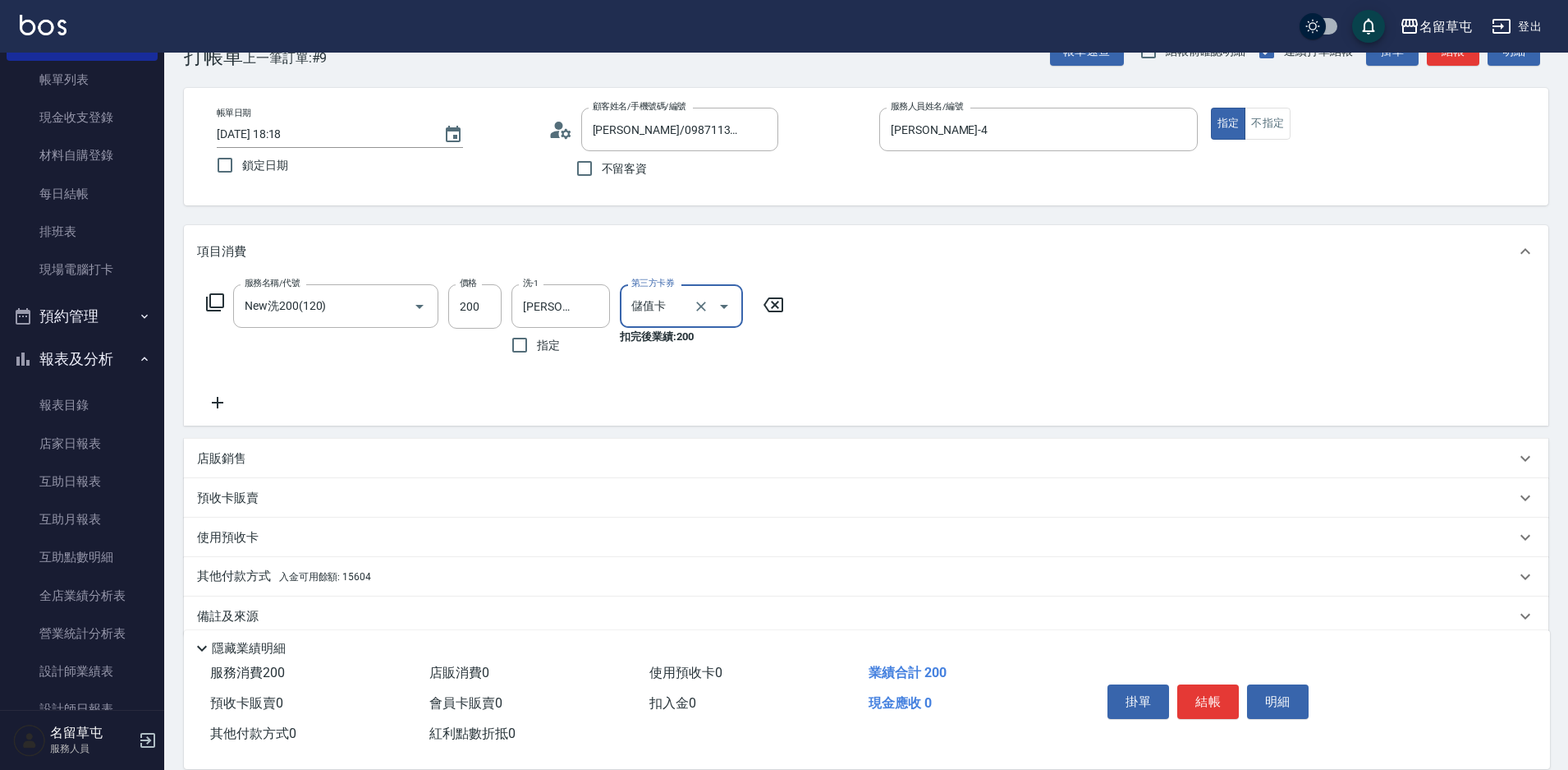
scroll to position [68, 0]
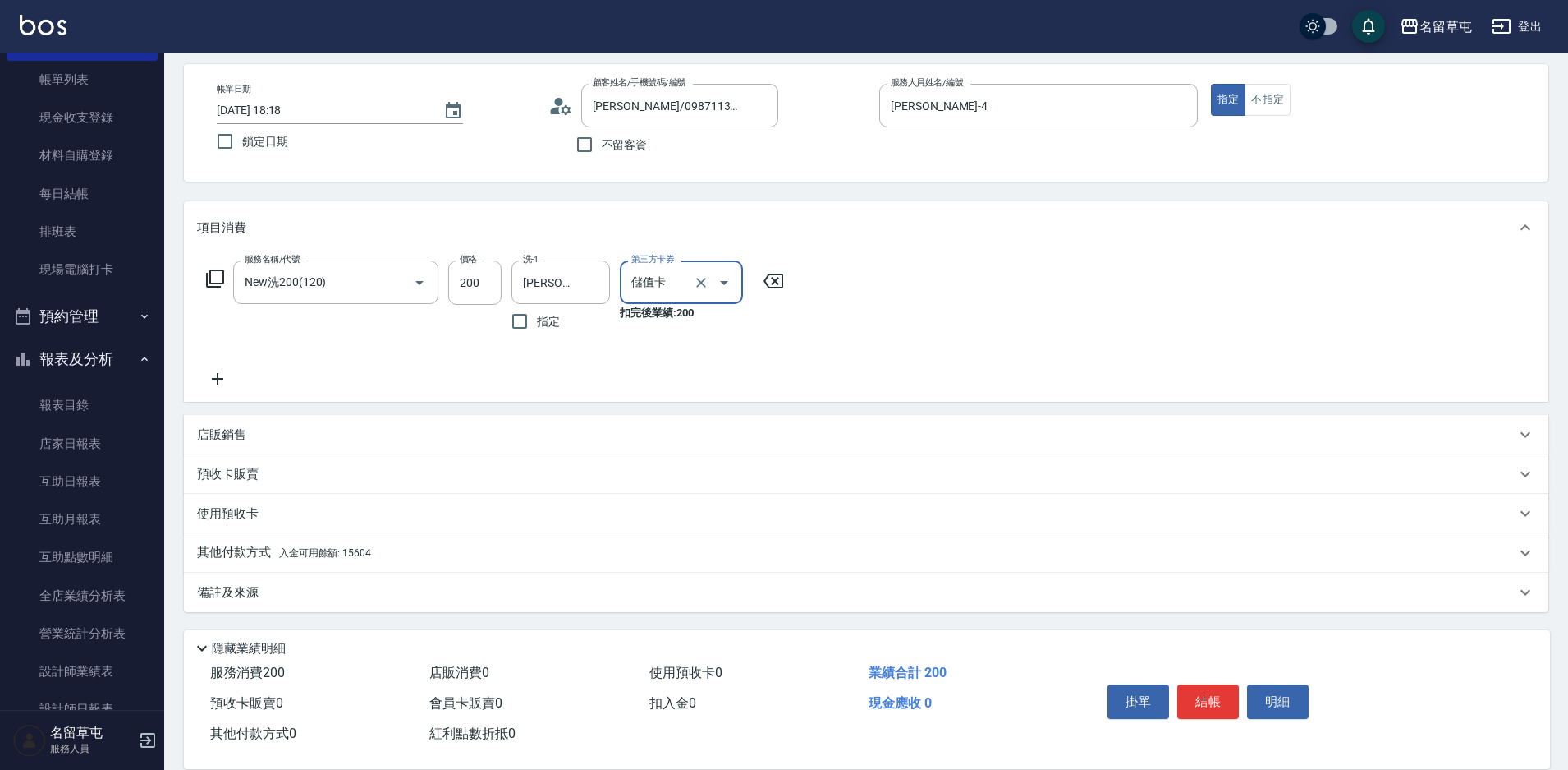
click at [279, 563] on div "其他付款方式 入金可用餘額: 15604" at bounding box center [866, 553] width 1364 height 39
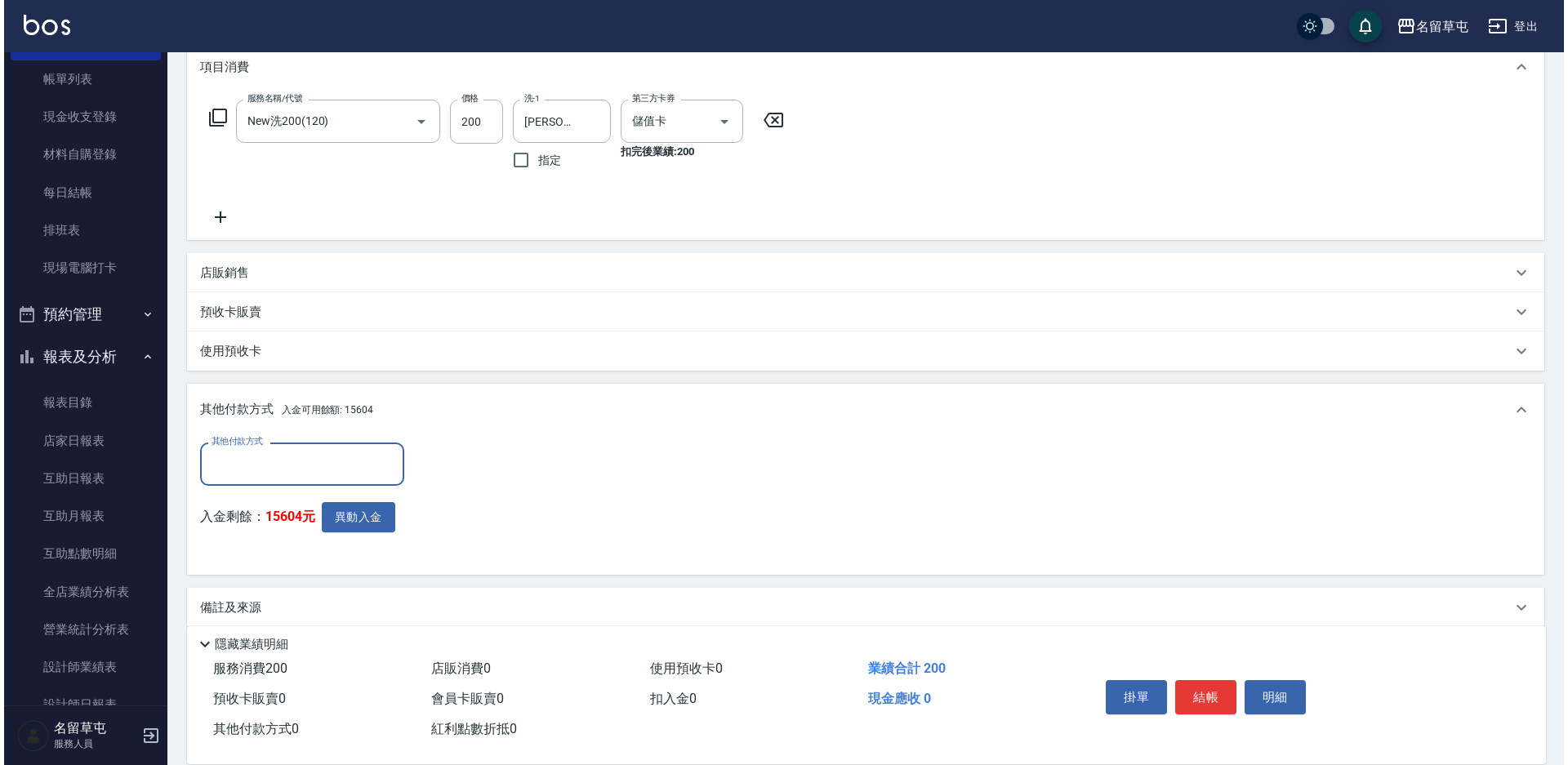
scroll to position [231, 0]
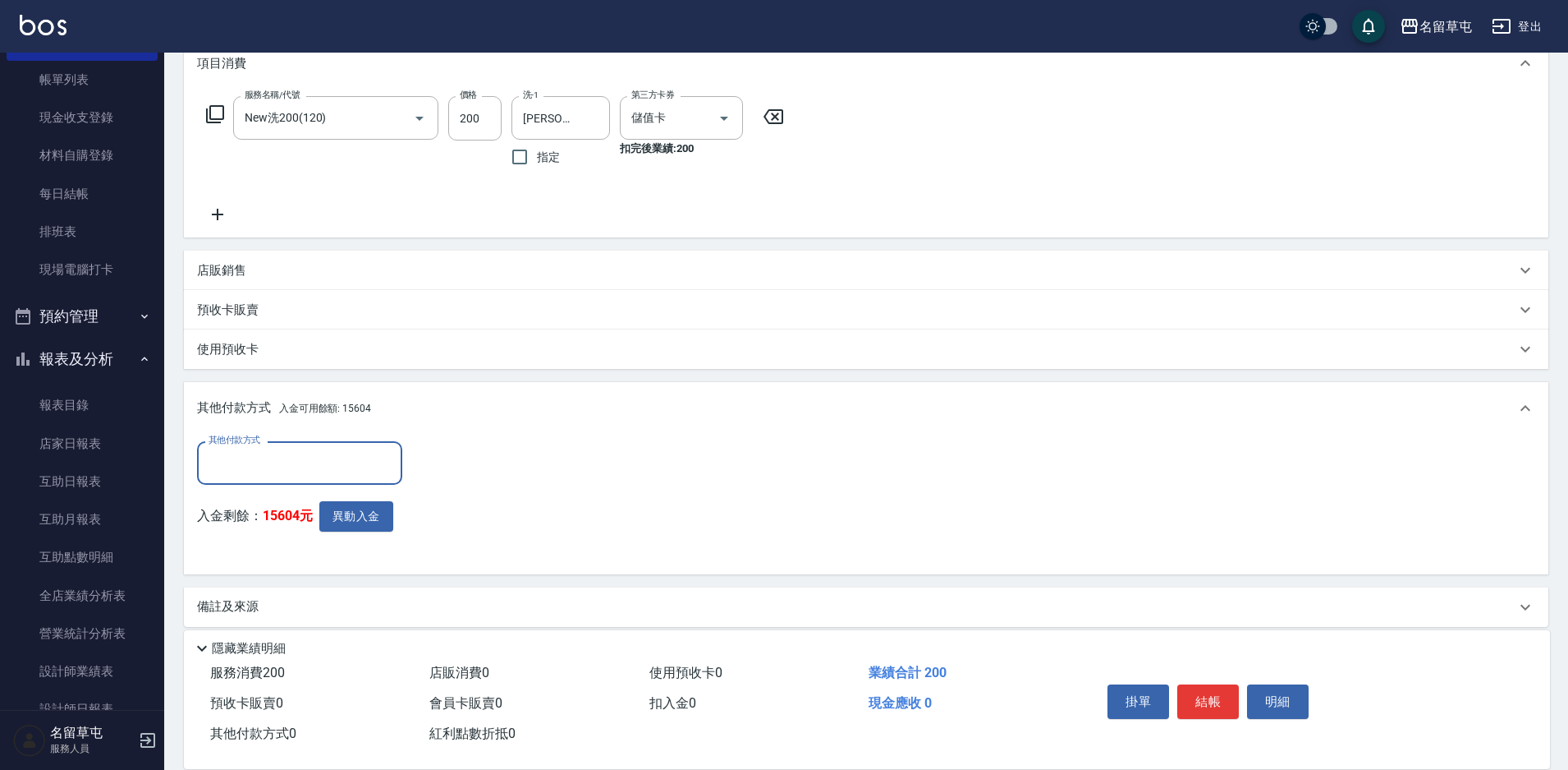
click at [370, 498] on div "其他付款方式 其他付款方式 入金剩餘： 15604元 異動入金" at bounding box center [304, 501] width 215 height 120
click at [370, 503] on button "異動入金" at bounding box center [356, 516] width 74 height 30
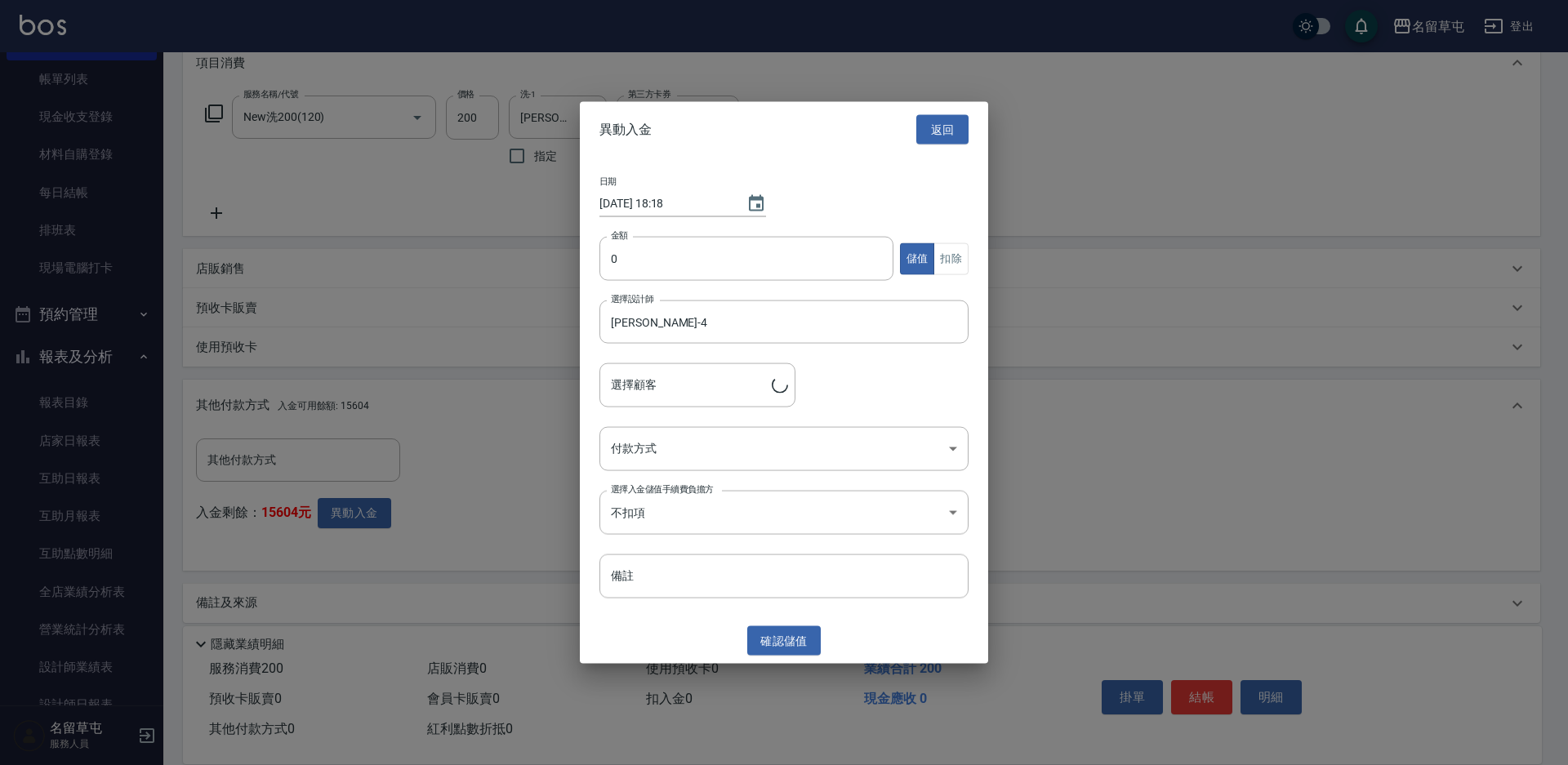
type input "[PERSON_NAME]/0987113906"
click at [654, 252] on input "0" at bounding box center [746, 259] width 294 height 44
type input "200"
click at [952, 262] on button "扣除" at bounding box center [951, 258] width 36 height 32
click at [680, 448] on body "名留草屯 登出 櫃檯作業 打帳單 帳單列表 現金收支登錄 材料自購登錄 每日結帳 排班表 現場電腦打卡 預約管理 預約管理 單日預約紀錄 單週預約紀錄 報表及…" at bounding box center [784, 274] width 1568 height 1010
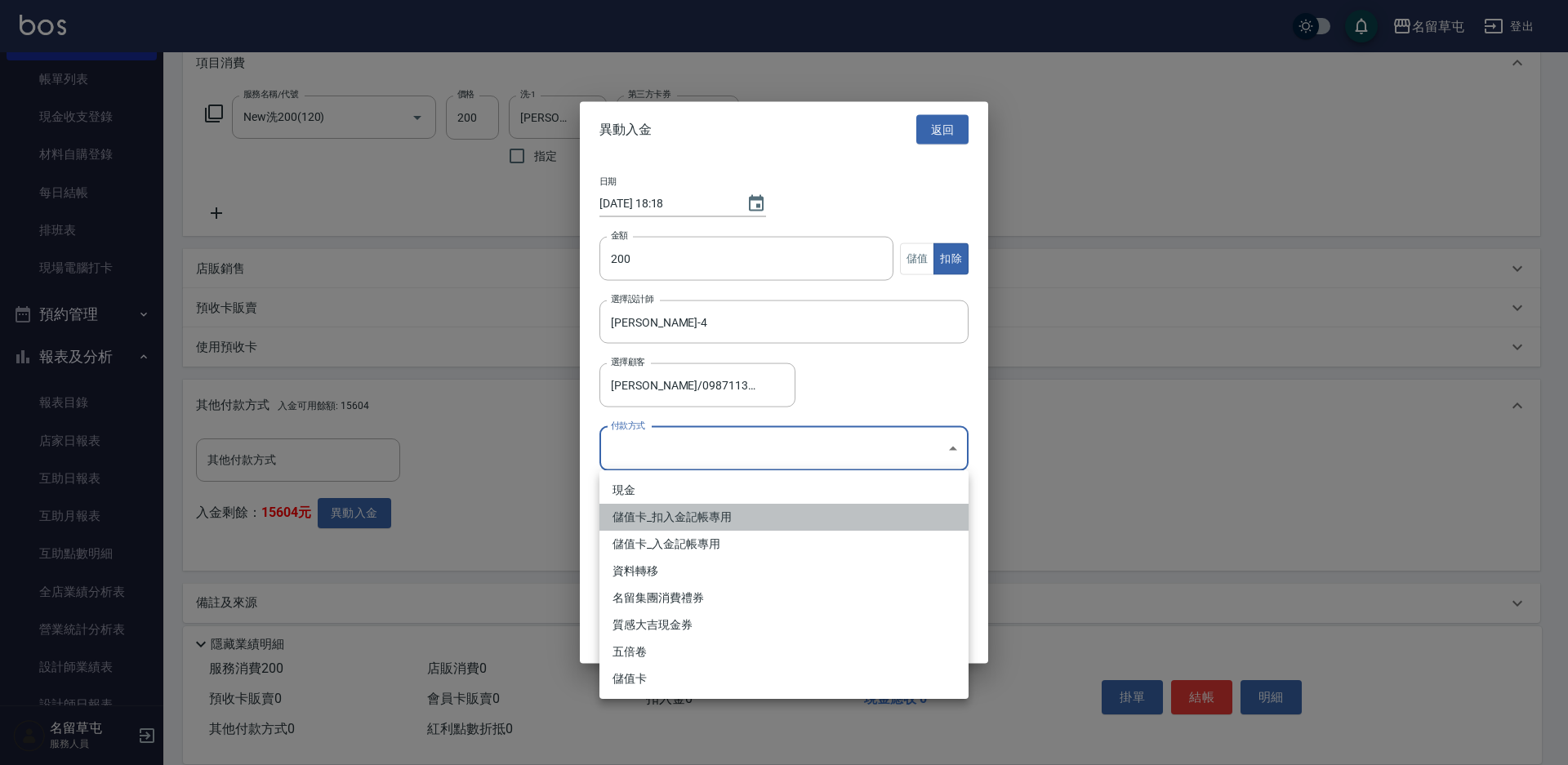
click at [669, 517] on li "儲值卡_扣入金記帳專用" at bounding box center [784, 517] width 369 height 27
type input "儲值卡_扣入金記帳專用"
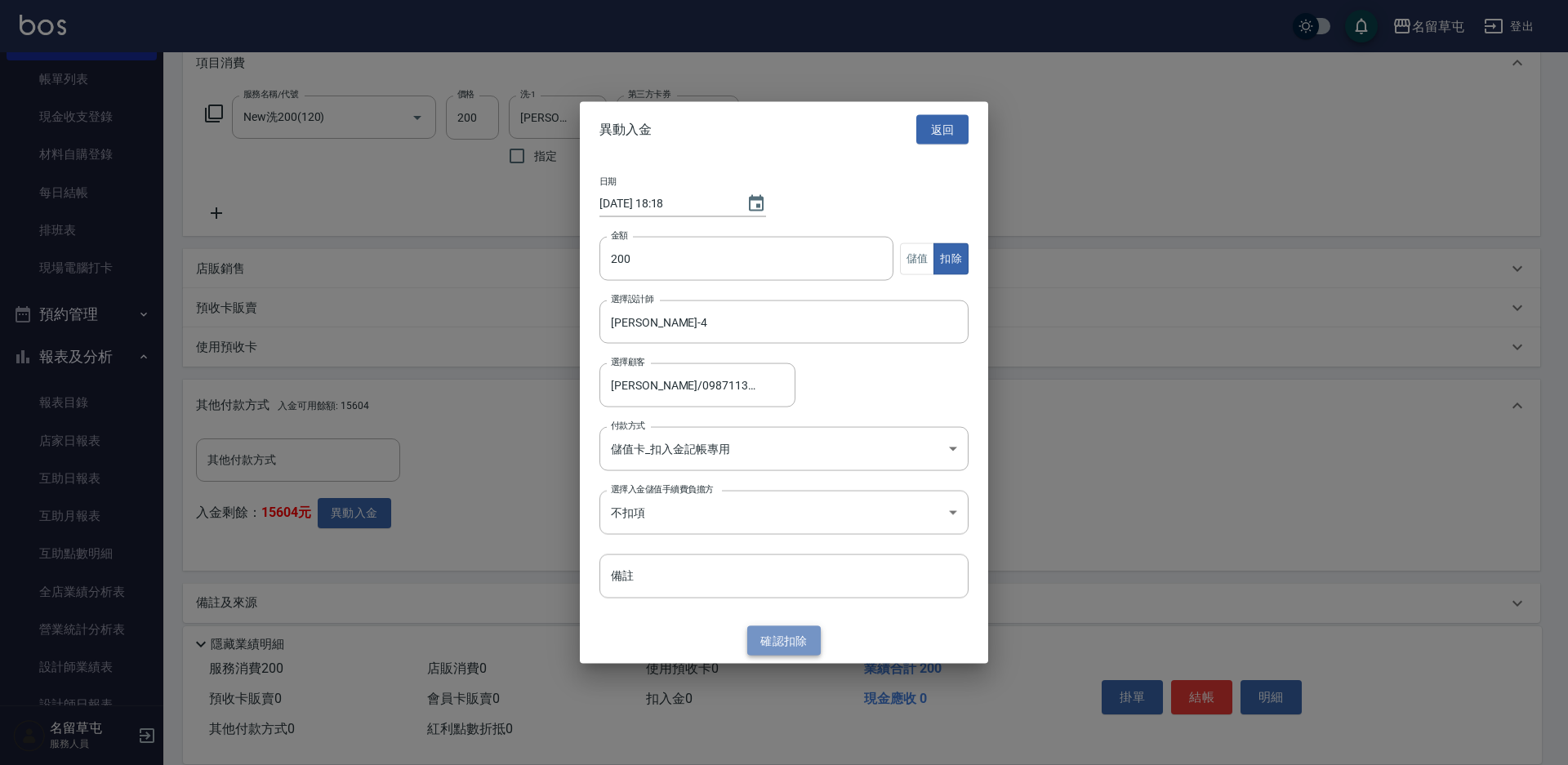
click at [776, 642] on button "確認 扣除" at bounding box center [783, 640] width 74 height 30
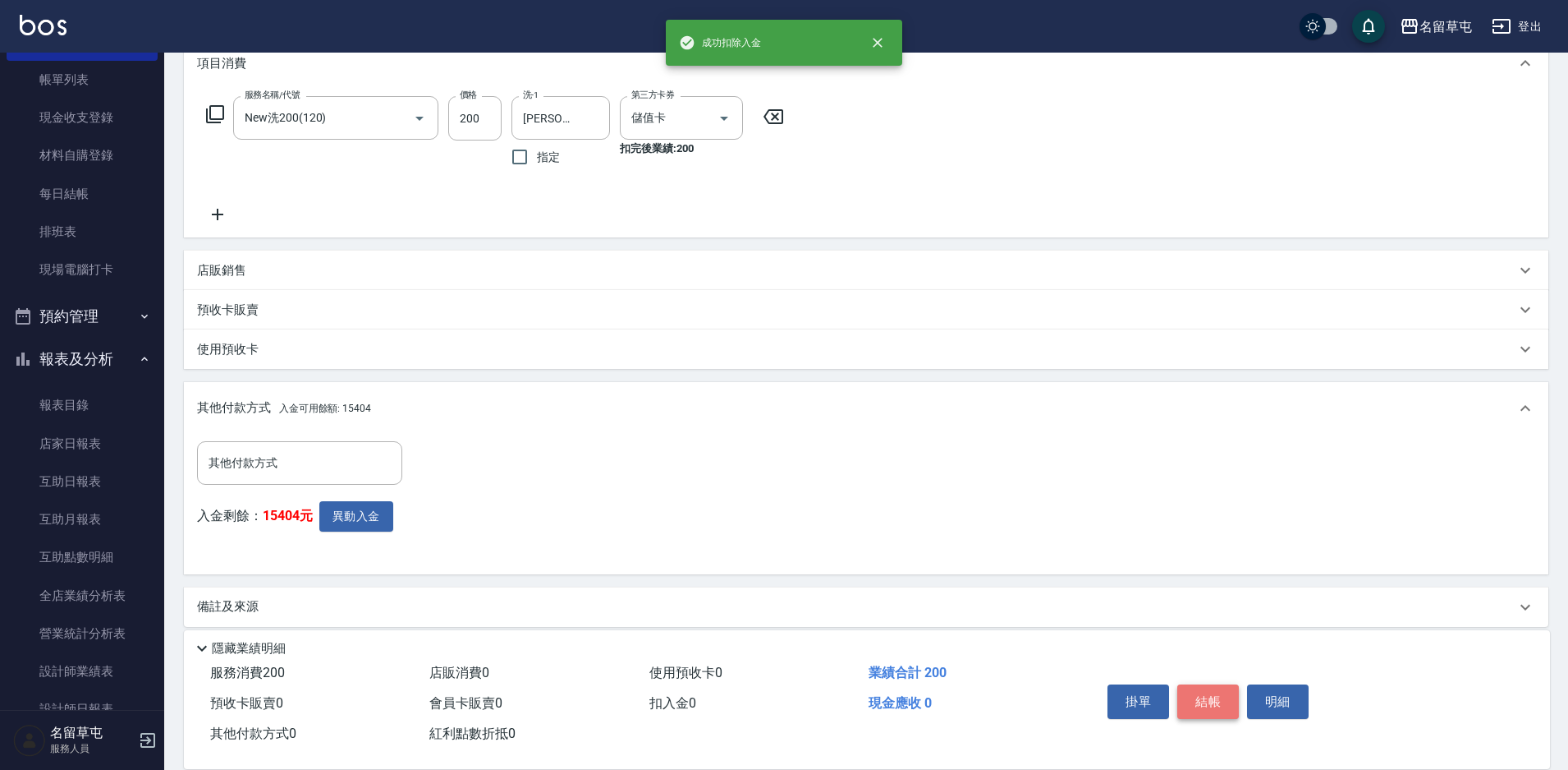
click at [1220, 694] on button "結帳" at bounding box center [1208, 701] width 62 height 35
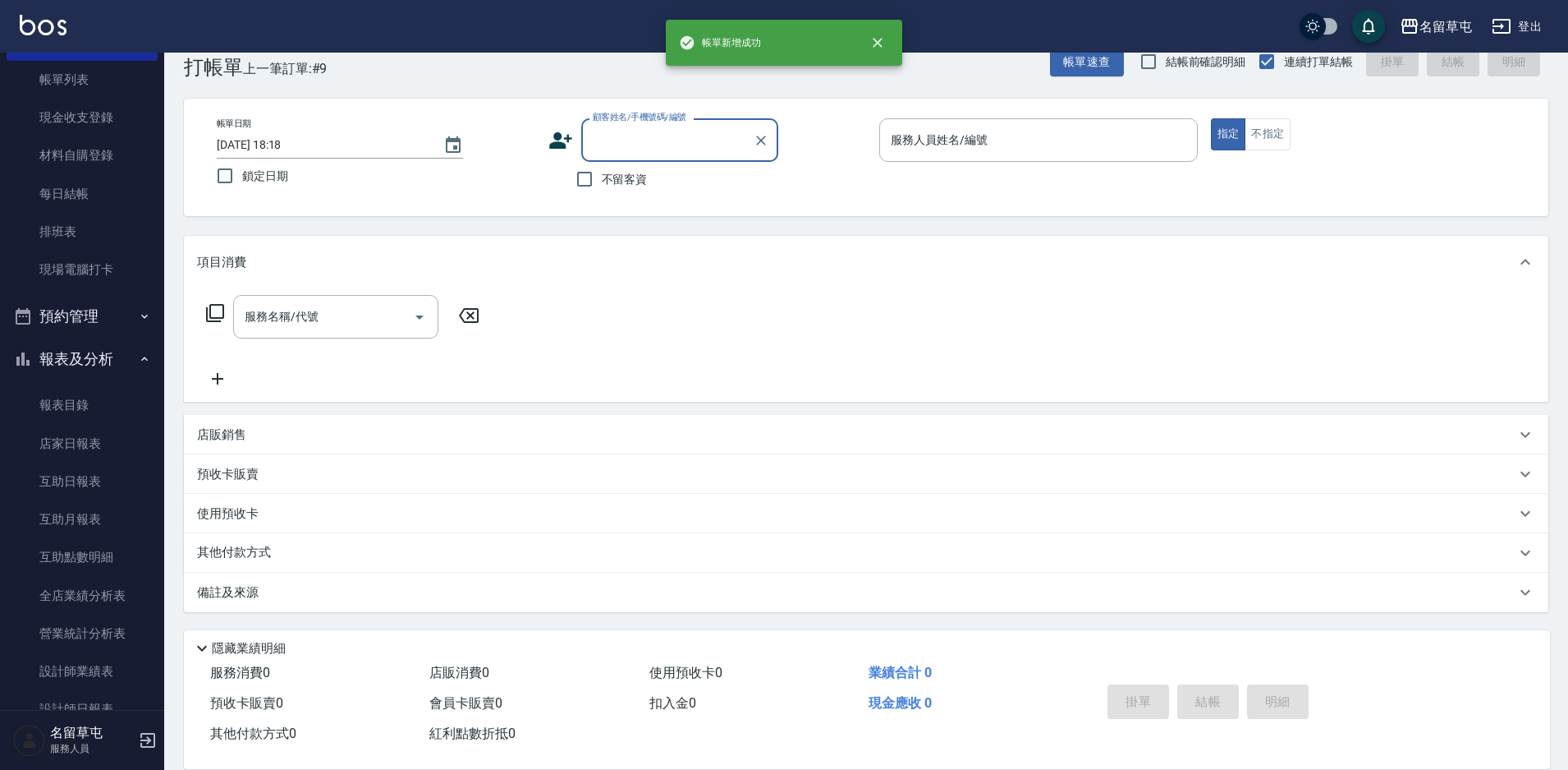
scroll to position [0, 0]
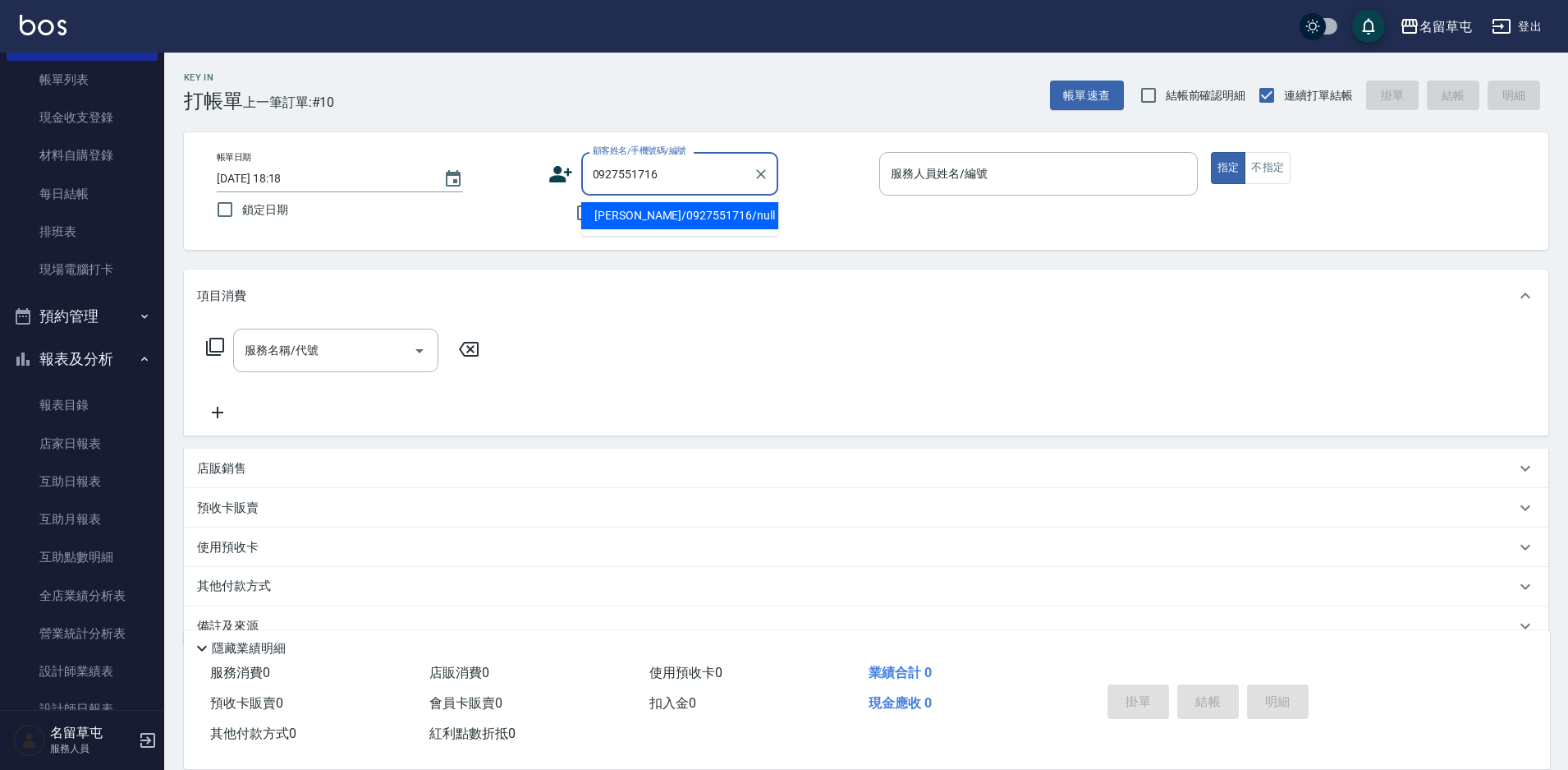
type input "[PERSON_NAME]/0927551716/null"
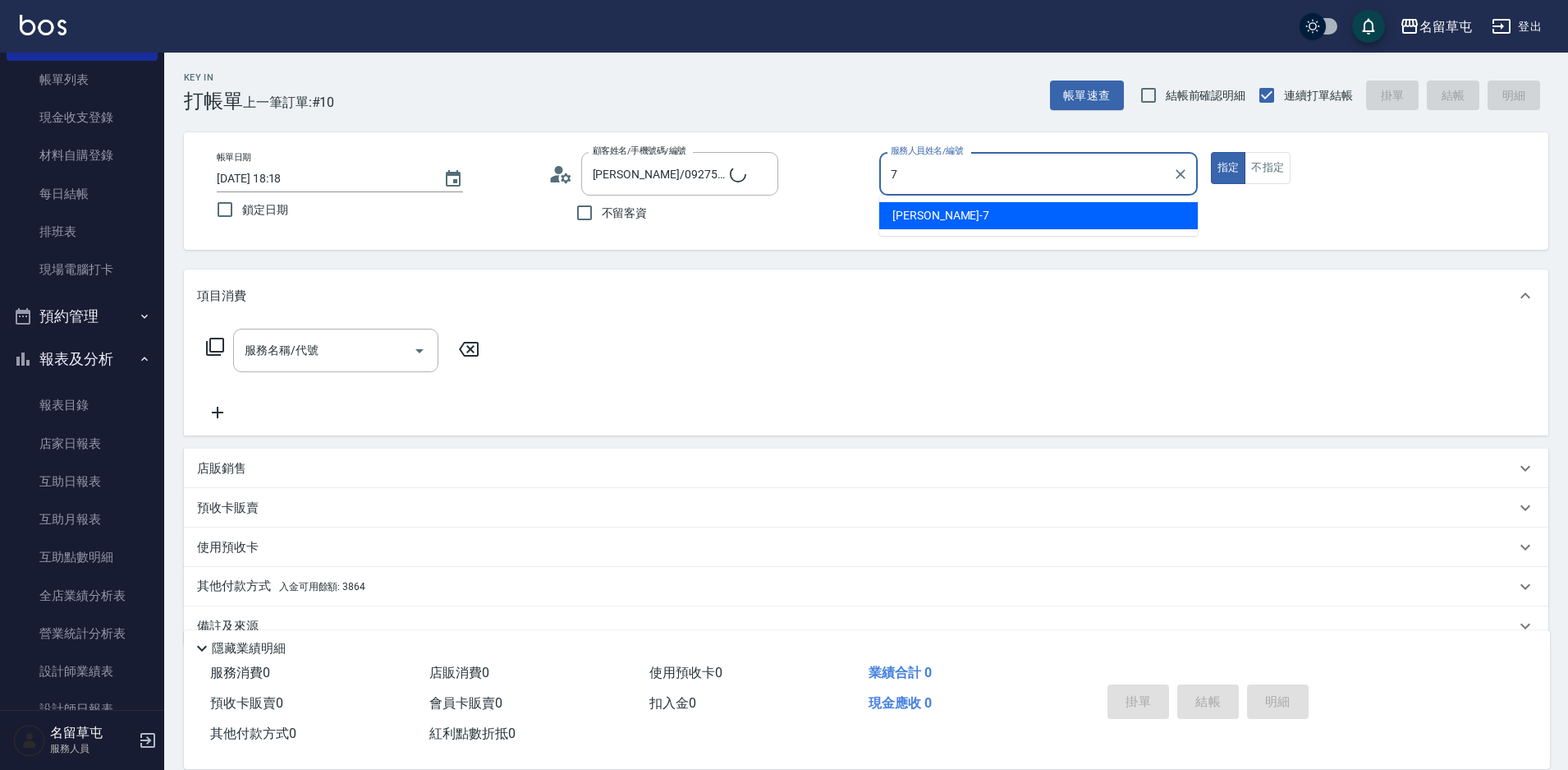
type input "[PERSON_NAME]-7"
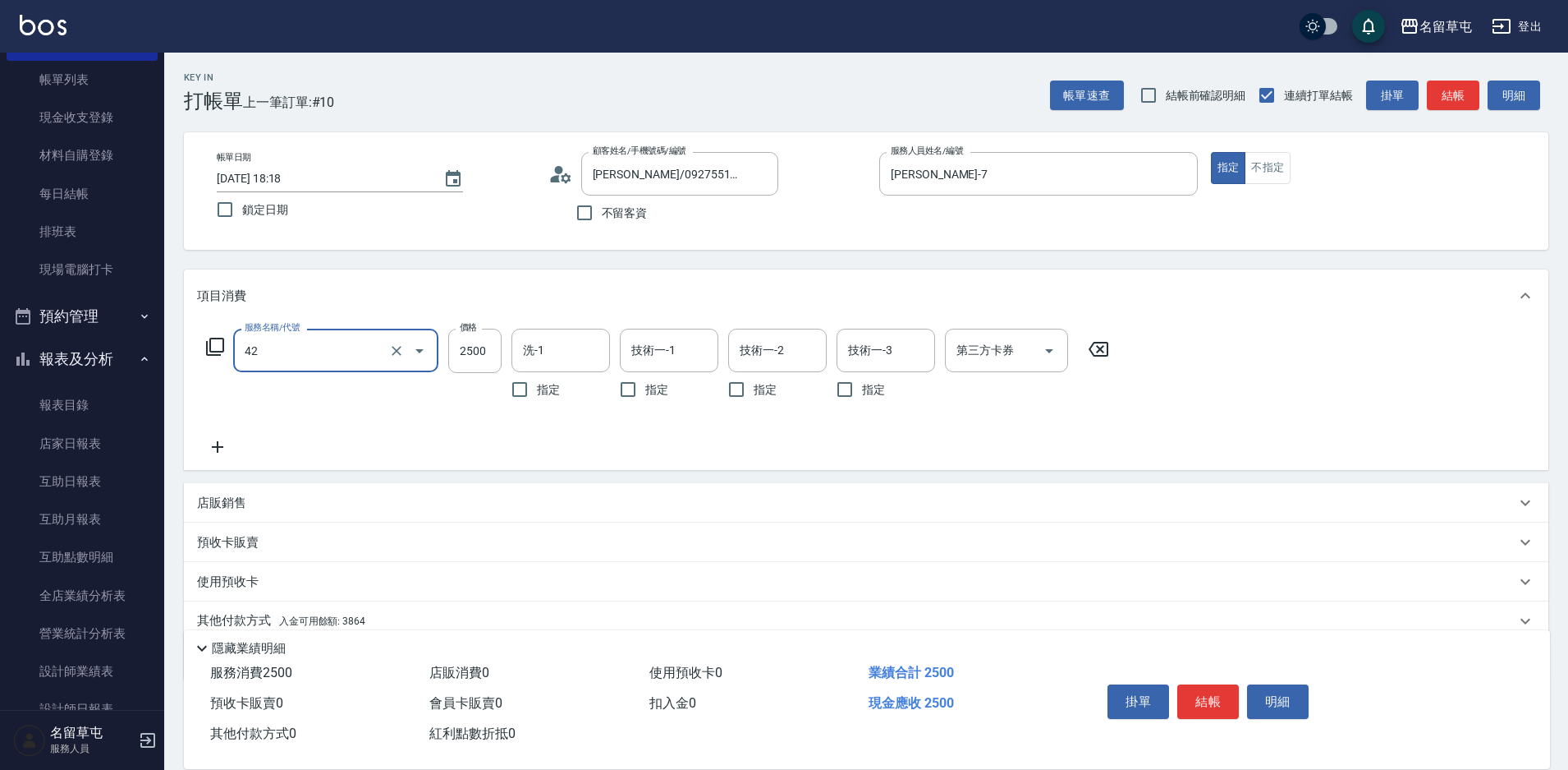
type input "染B2599(42)"
type input "1899"
type input "[PERSON_NAME]-36"
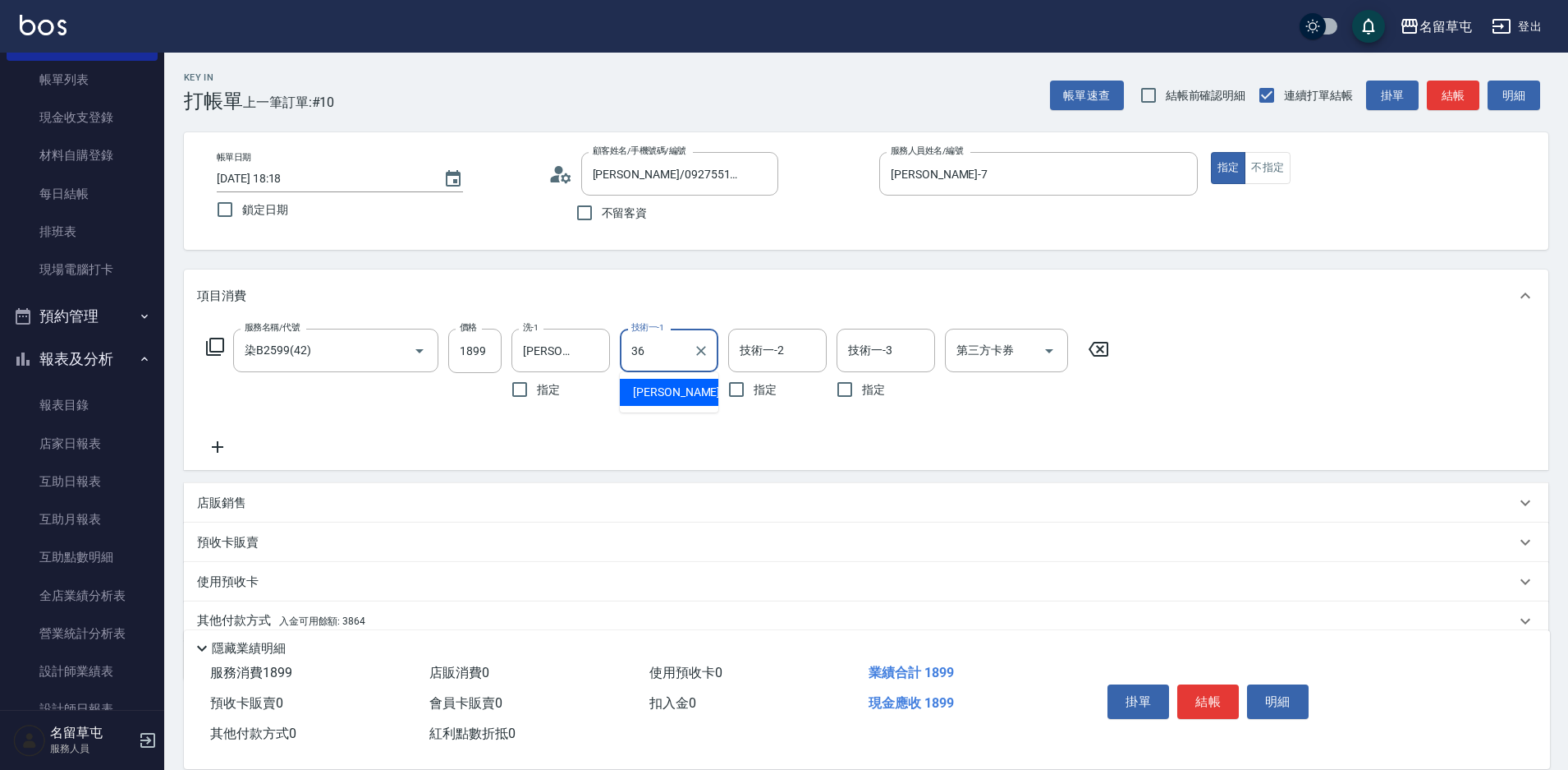
type input "[PERSON_NAME]-36"
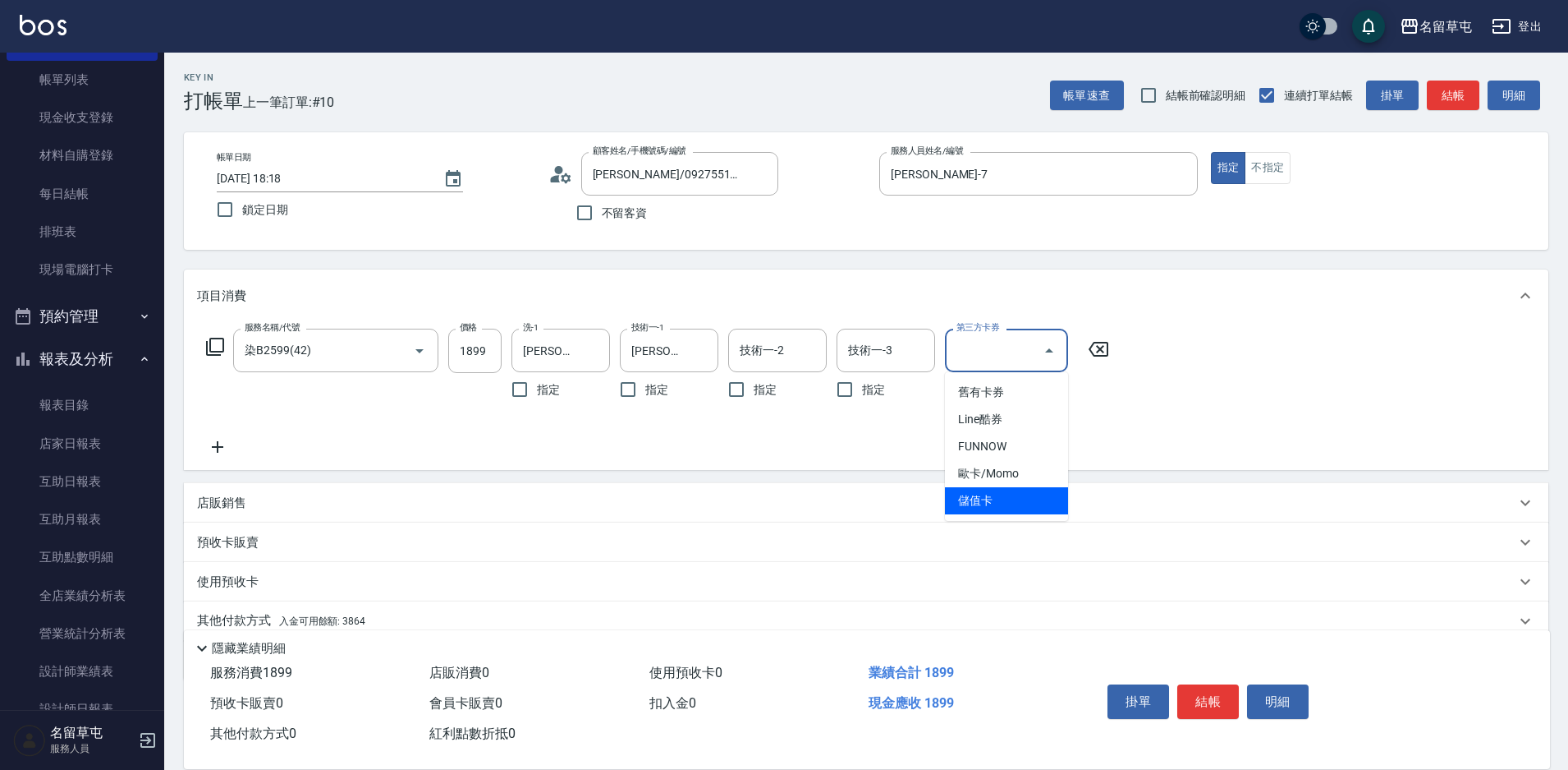
type input "儲值卡"
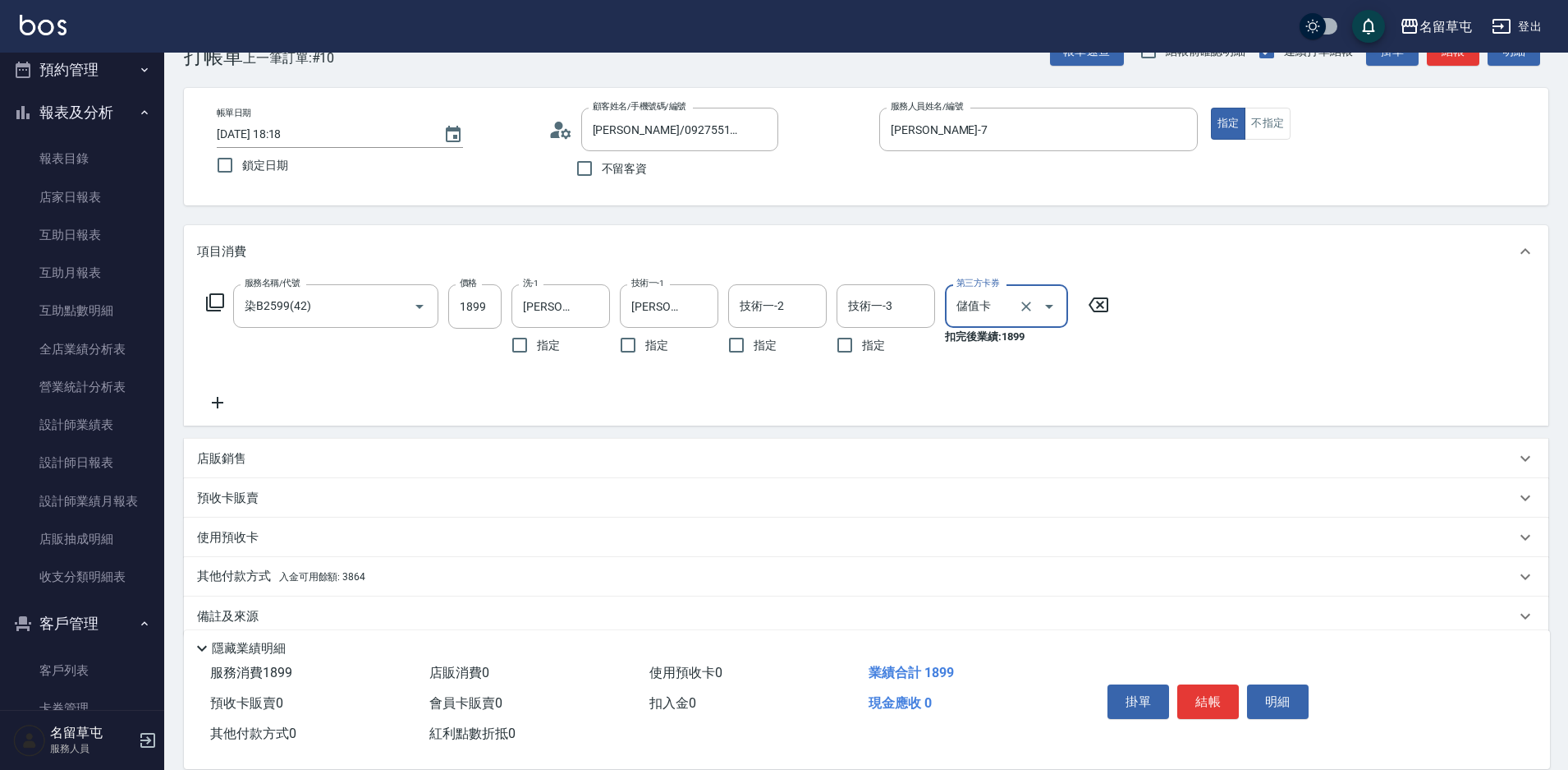
scroll to position [68, 0]
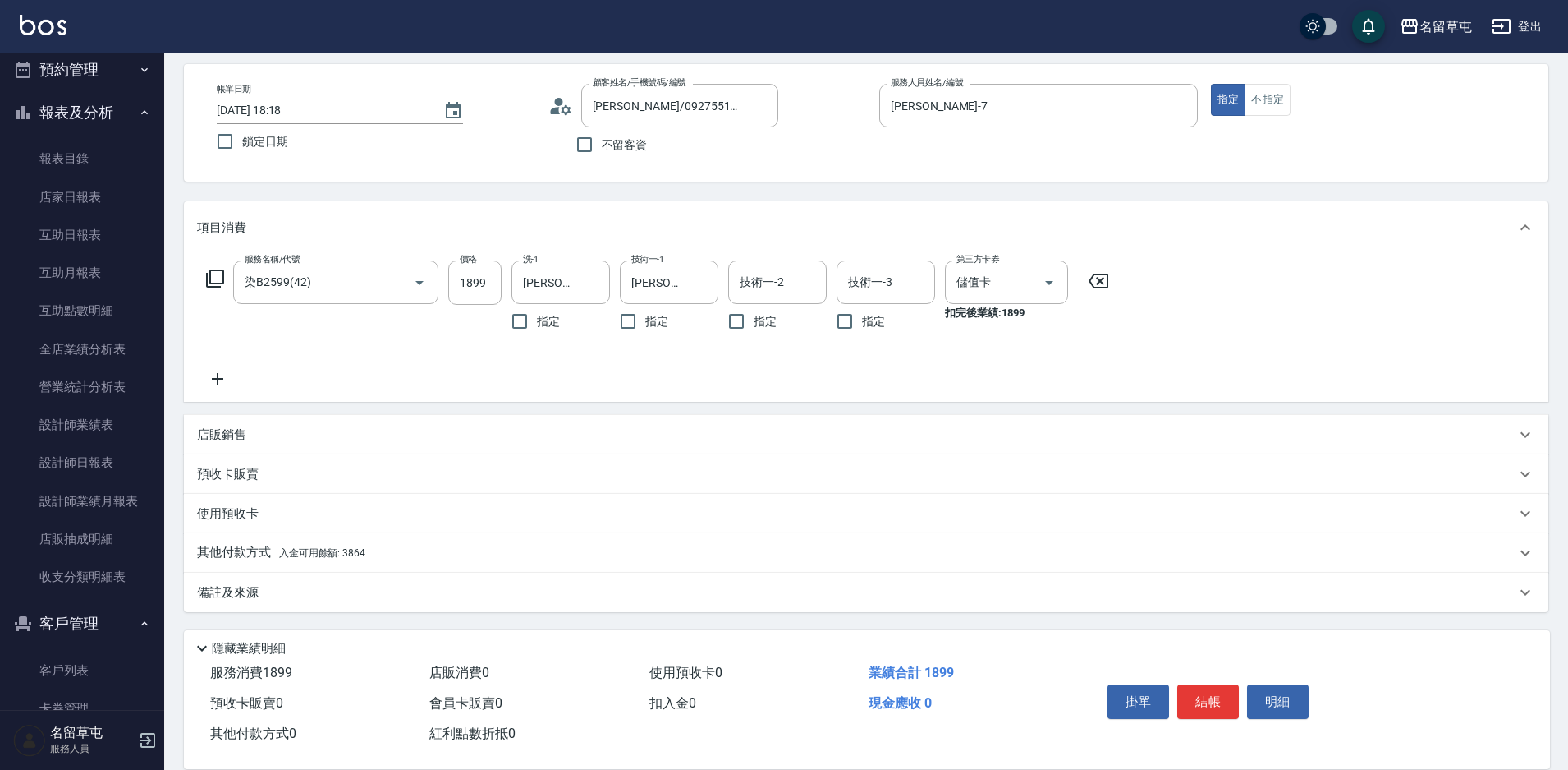
click at [240, 553] on p "其他付款方式 入金可用餘額: 3864" at bounding box center [281, 553] width 169 height 18
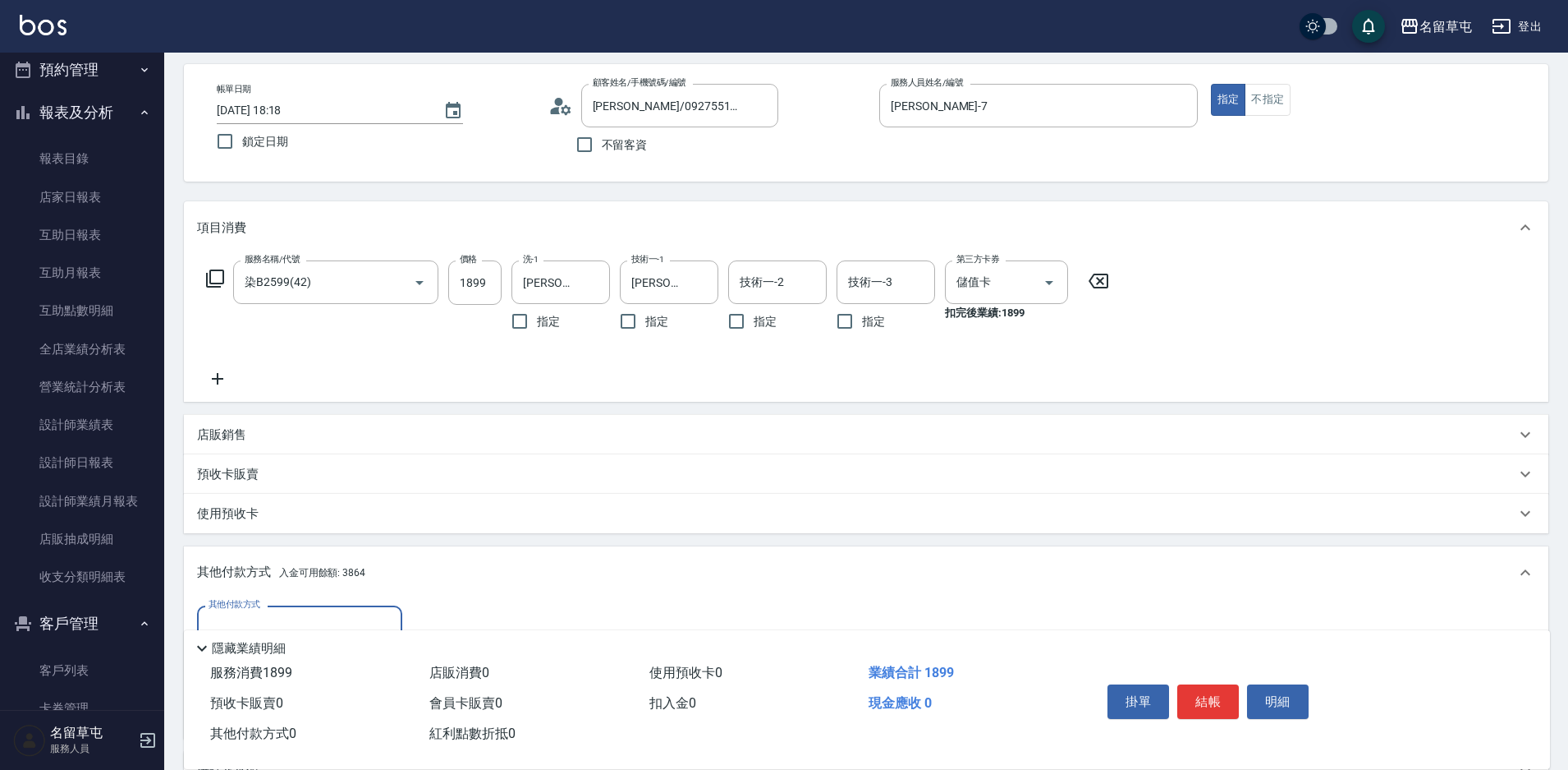
scroll to position [150, 0]
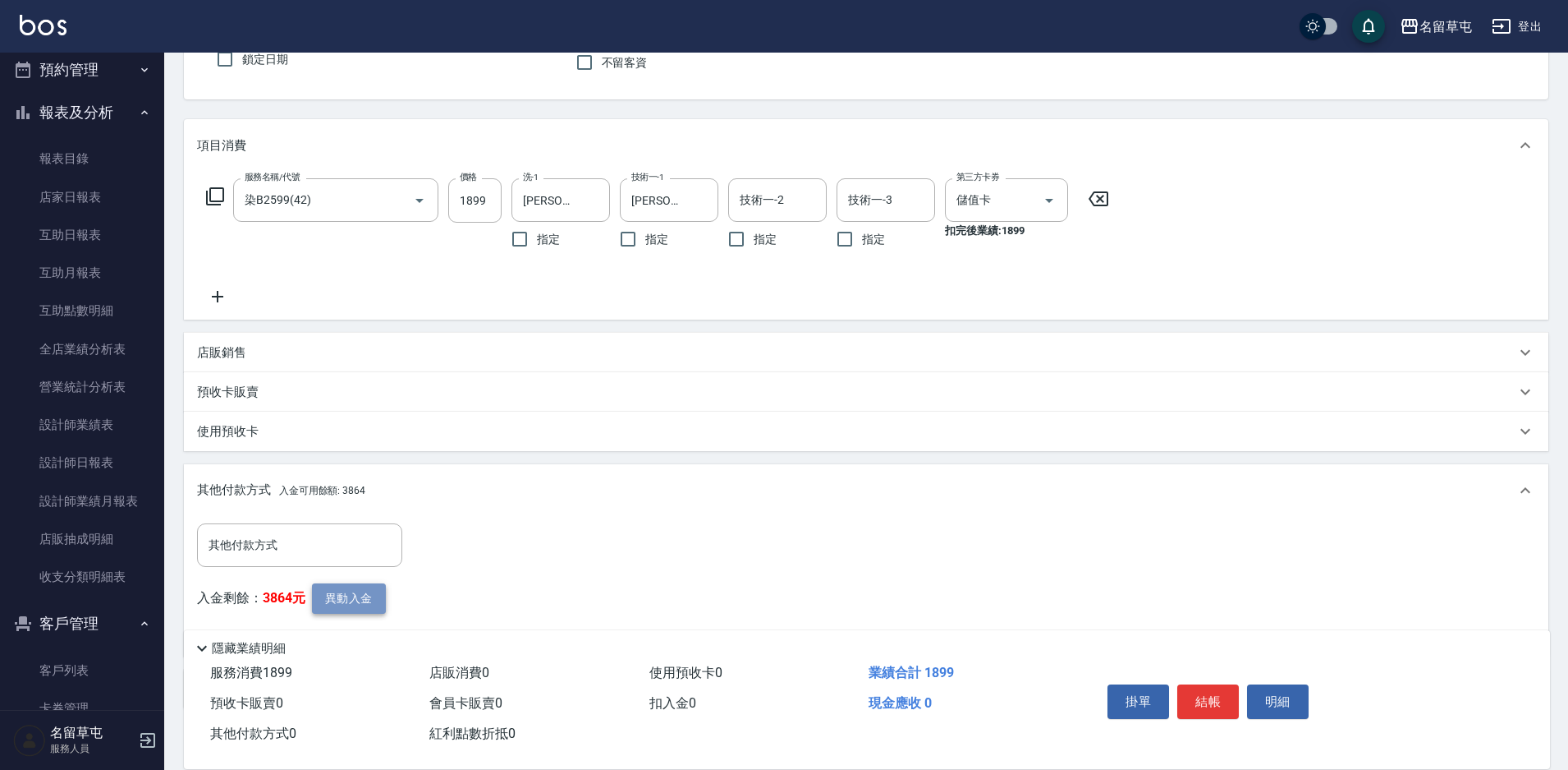
click at [347, 592] on button "異動入金" at bounding box center [348, 598] width 74 height 30
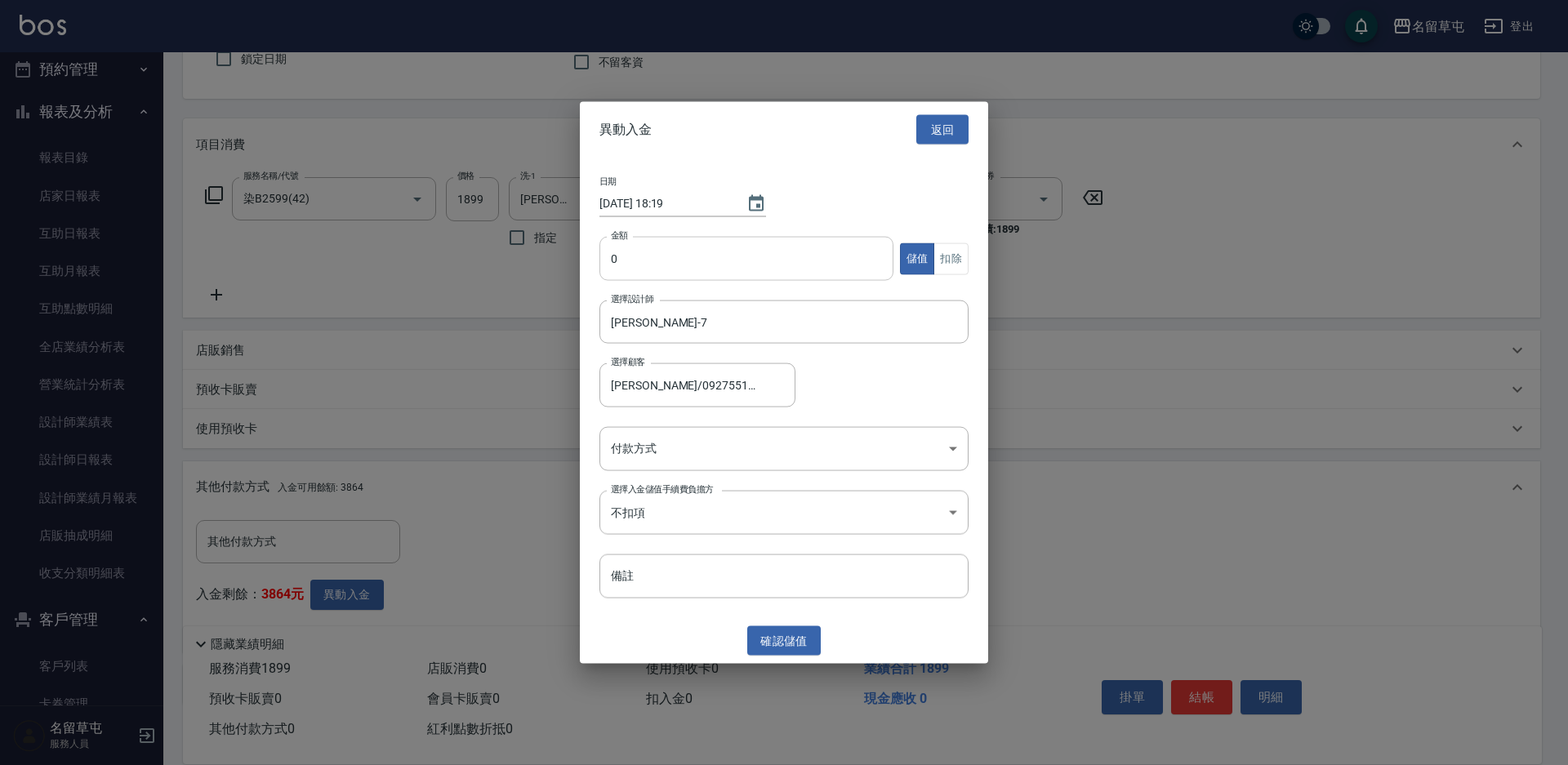
click at [641, 261] on input "0" at bounding box center [746, 259] width 294 height 44
type input "1899"
click at [964, 258] on button "扣除" at bounding box center [951, 258] width 36 height 32
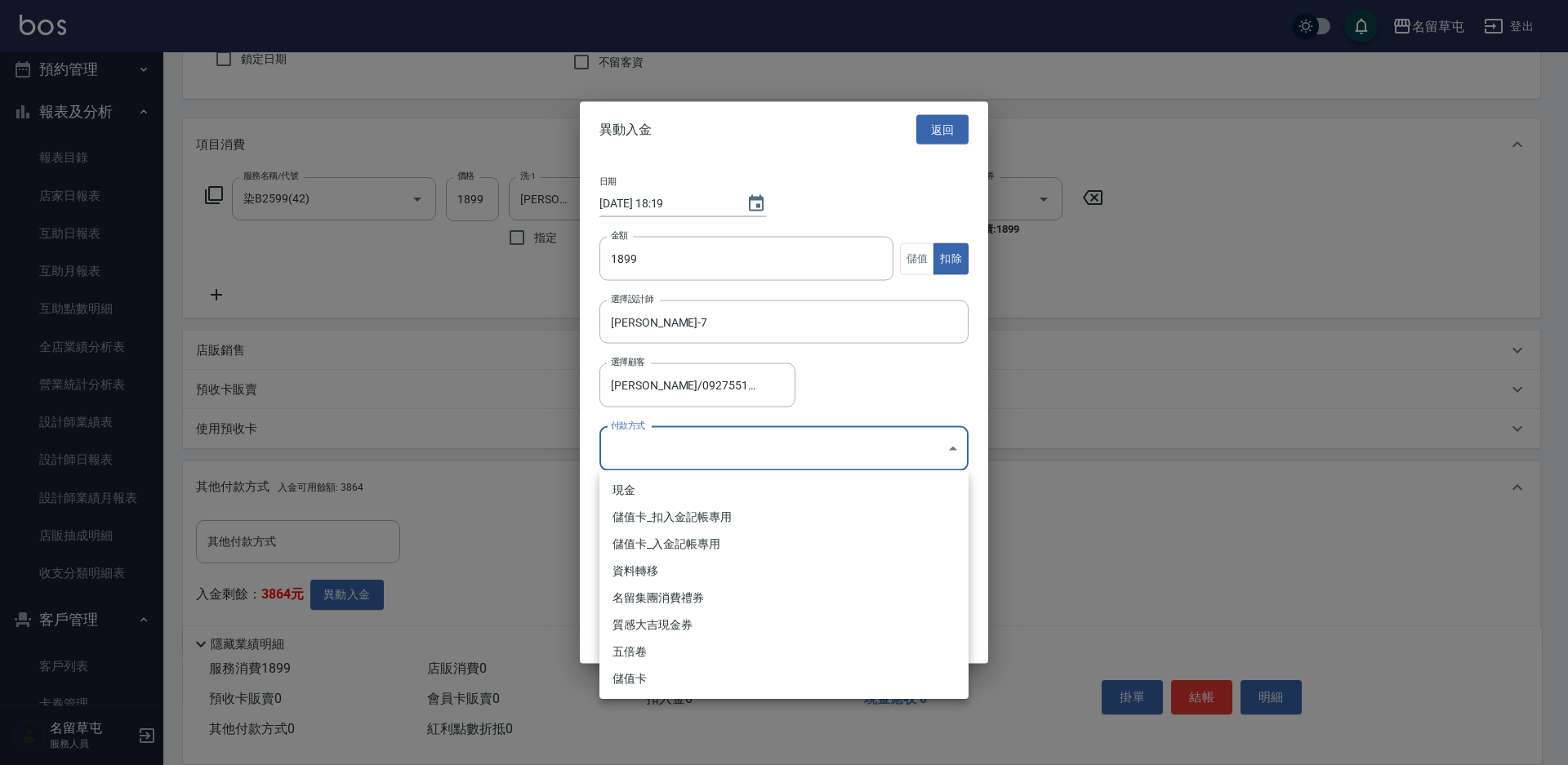
click at [701, 450] on body "名留草屯 登出 櫃檯作業 打帳單 帳單列表 現金收支登錄 材料自購登錄 每日結帳 排班表 現場電腦打卡 預約管理 預約管理 單日預約紀錄 單週預約紀錄 報表及…" at bounding box center [784, 356] width 1568 height 1010
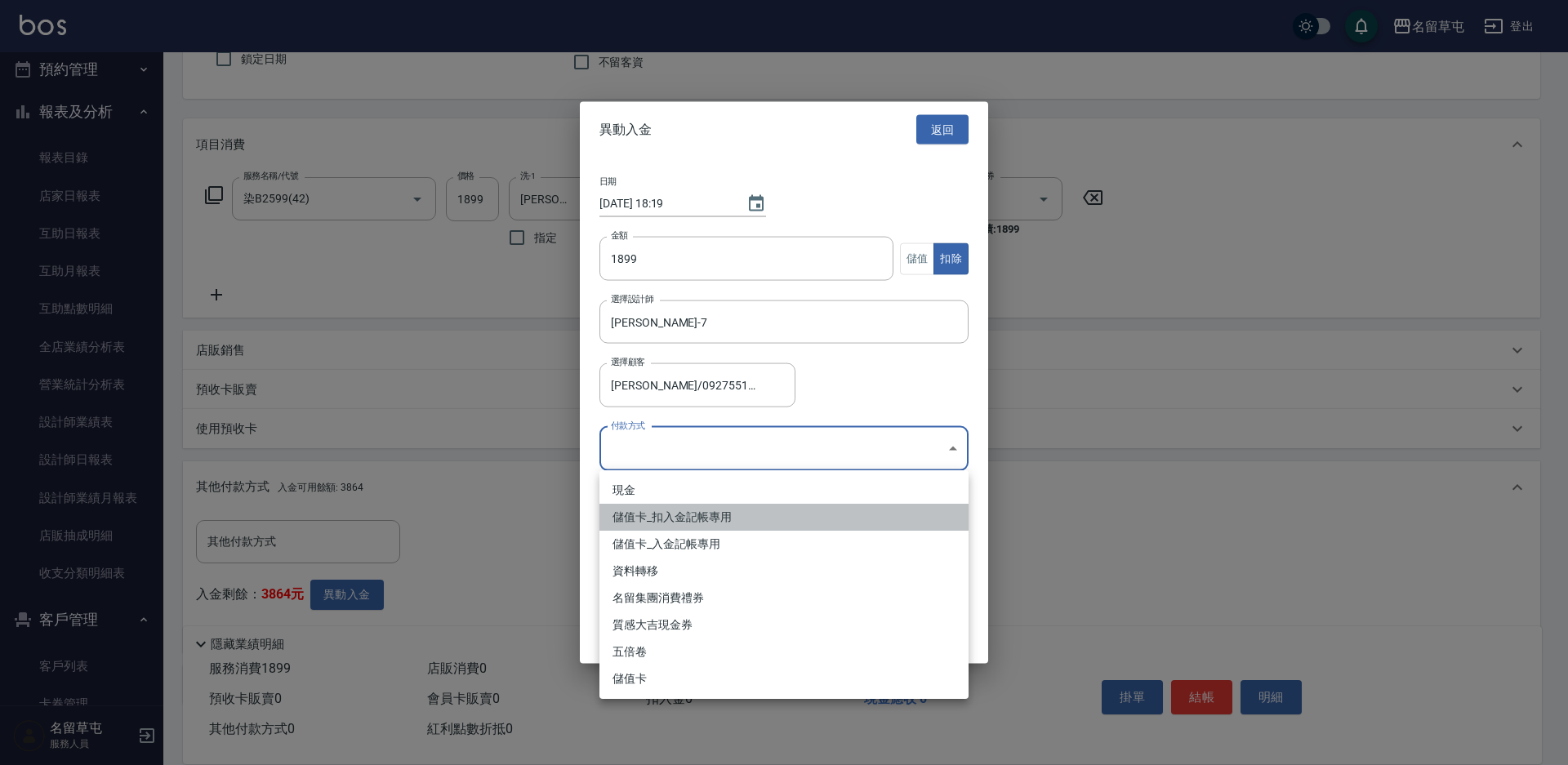
click at [665, 512] on li "儲值卡_扣入金記帳專用" at bounding box center [784, 517] width 369 height 27
type input "儲值卡_扣入金記帳專用"
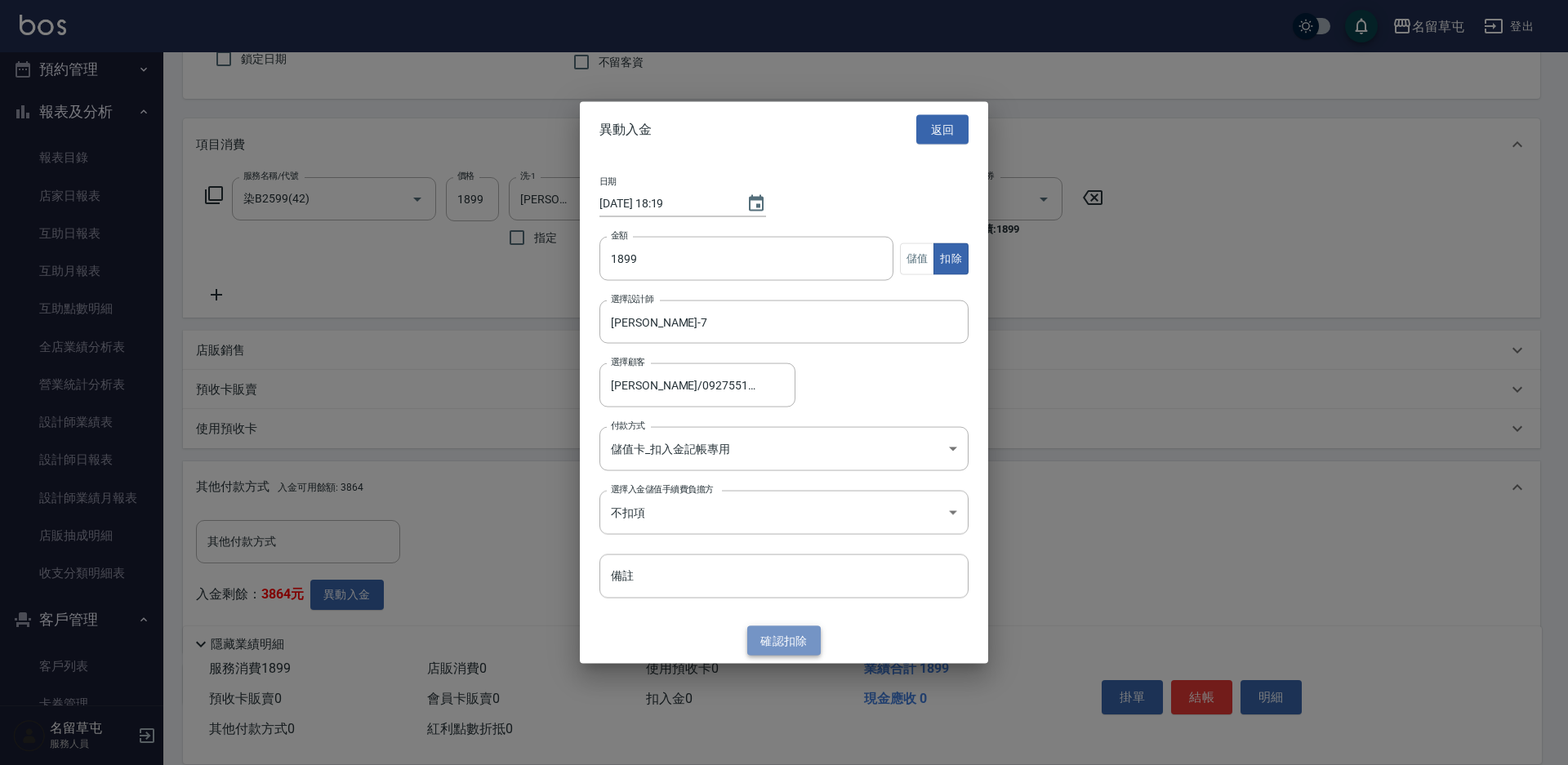
click at [784, 638] on button "確認 扣除" at bounding box center [783, 640] width 74 height 30
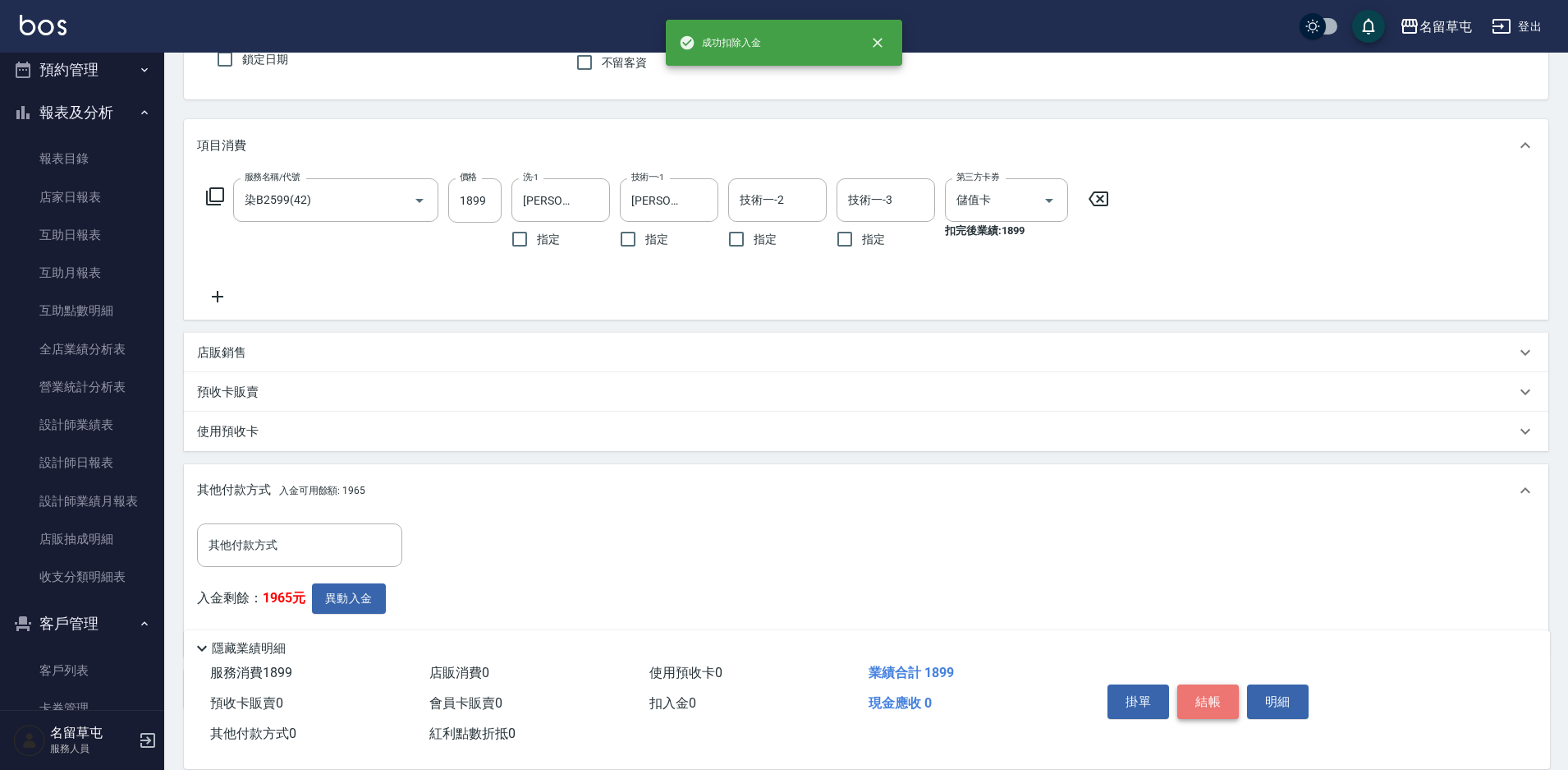
click at [1201, 690] on button "結帳" at bounding box center [1208, 701] width 62 height 35
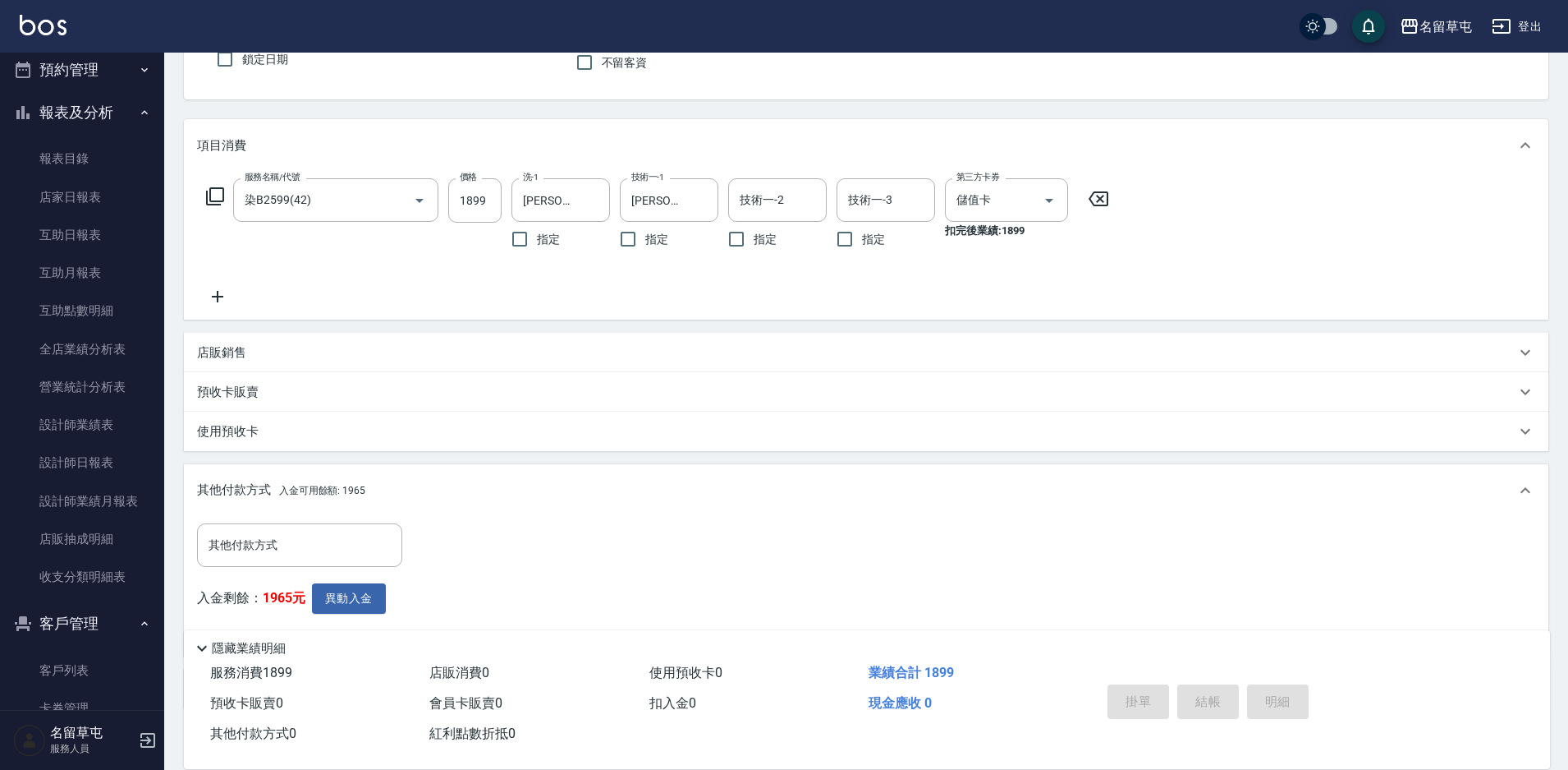
type input "[DATE] 18:19"
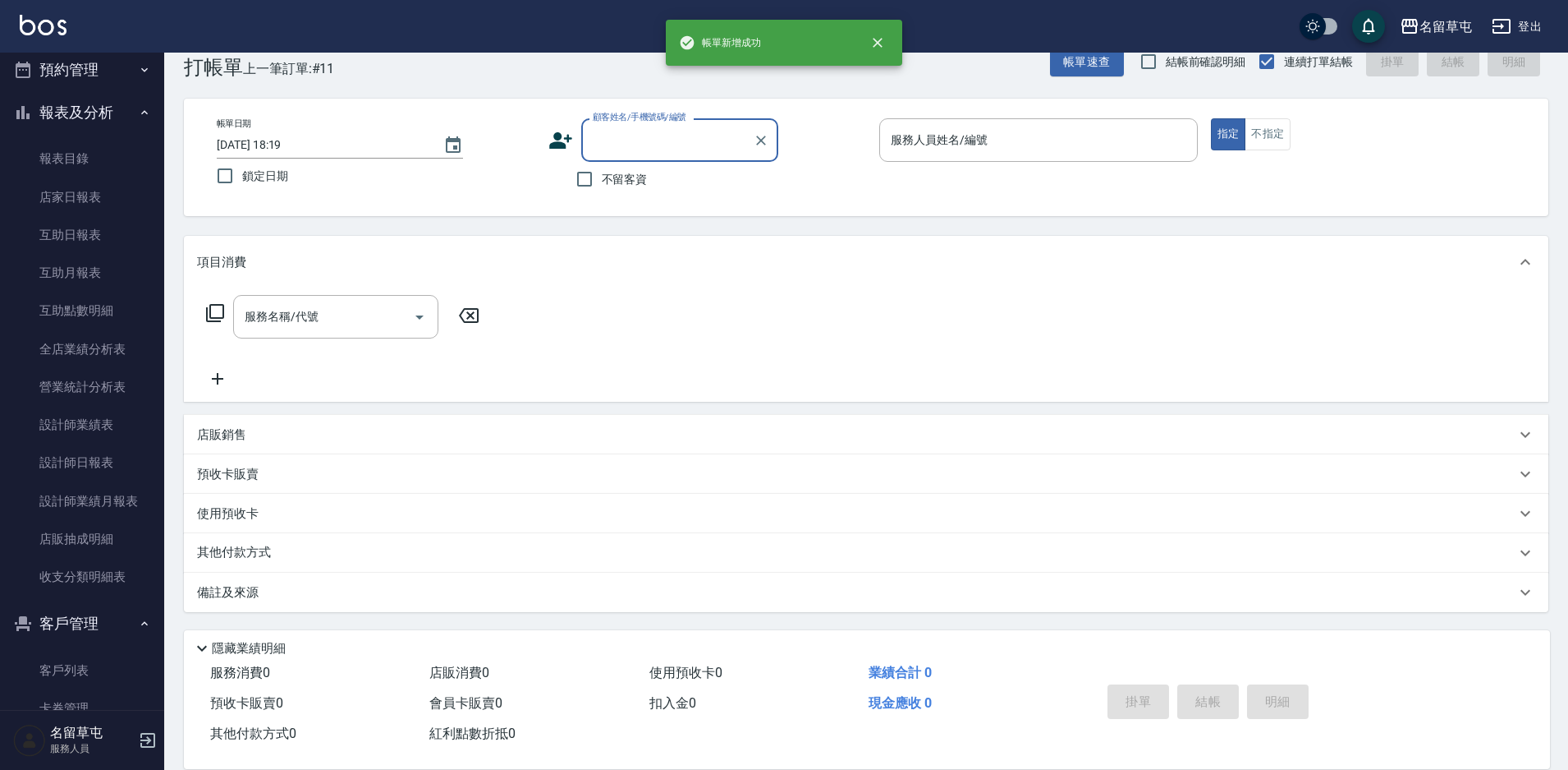
scroll to position [34, 0]
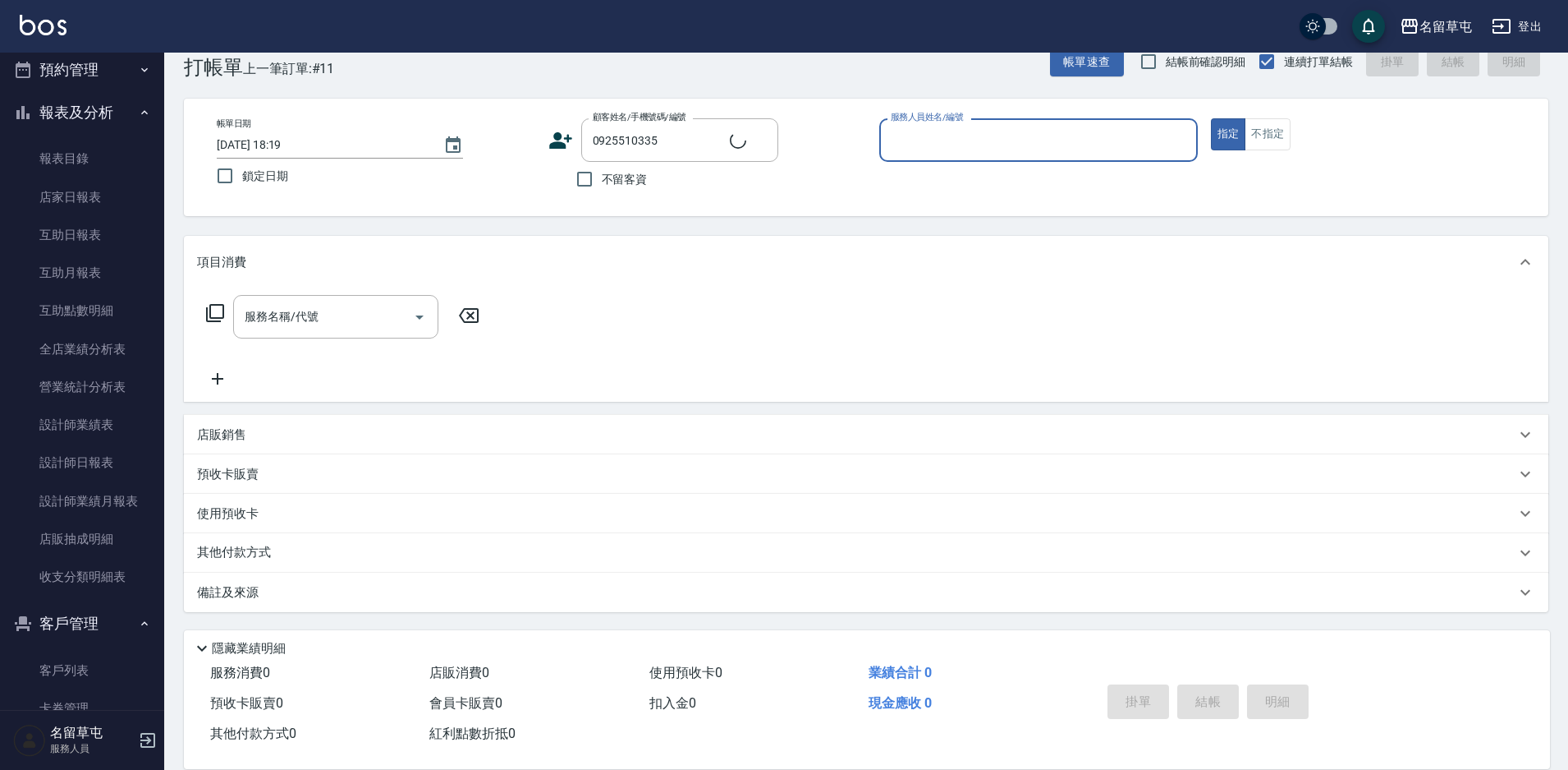
type input "[PERSON_NAME]/0925510335/null"
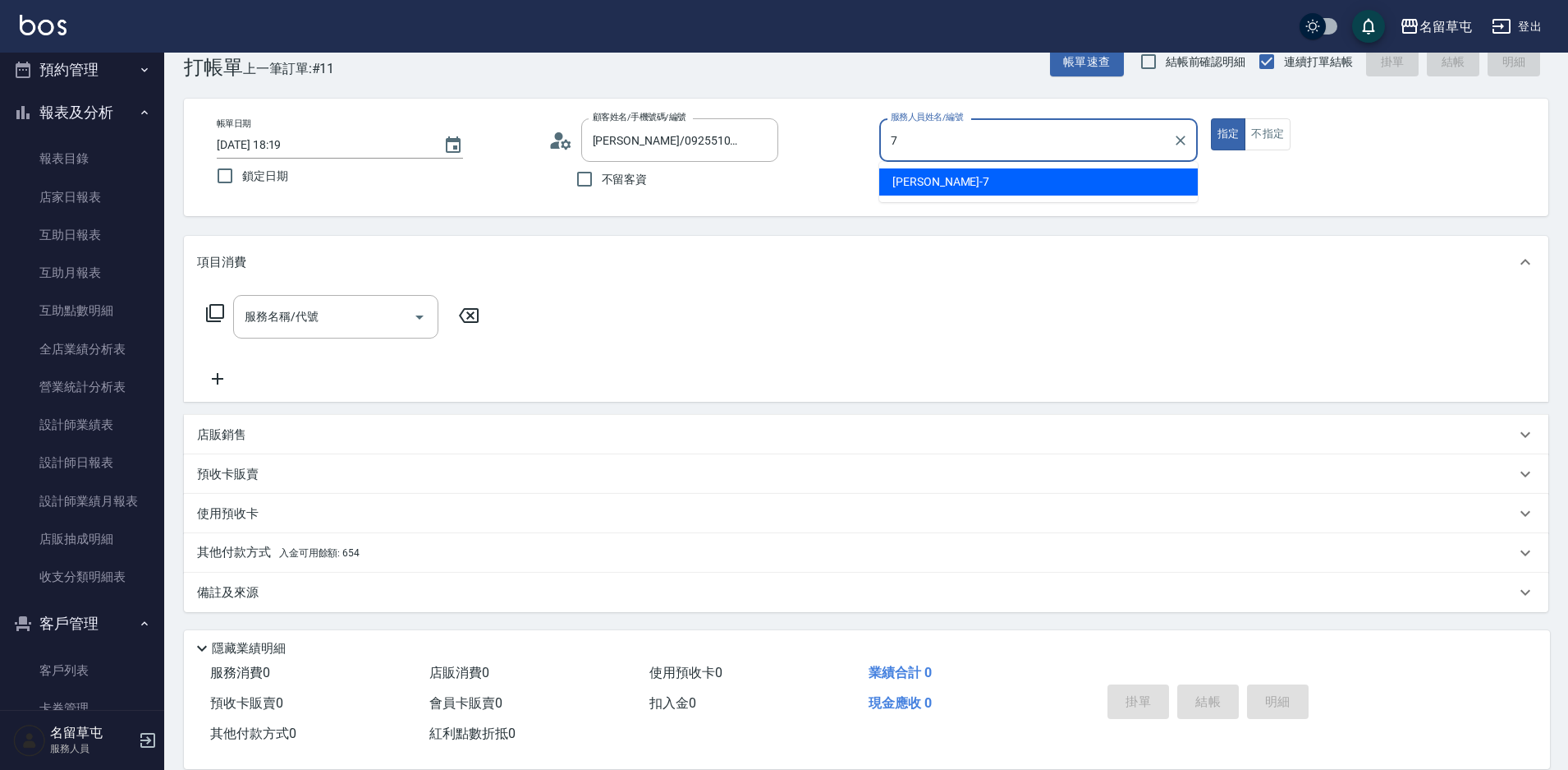
type input "[PERSON_NAME]-7"
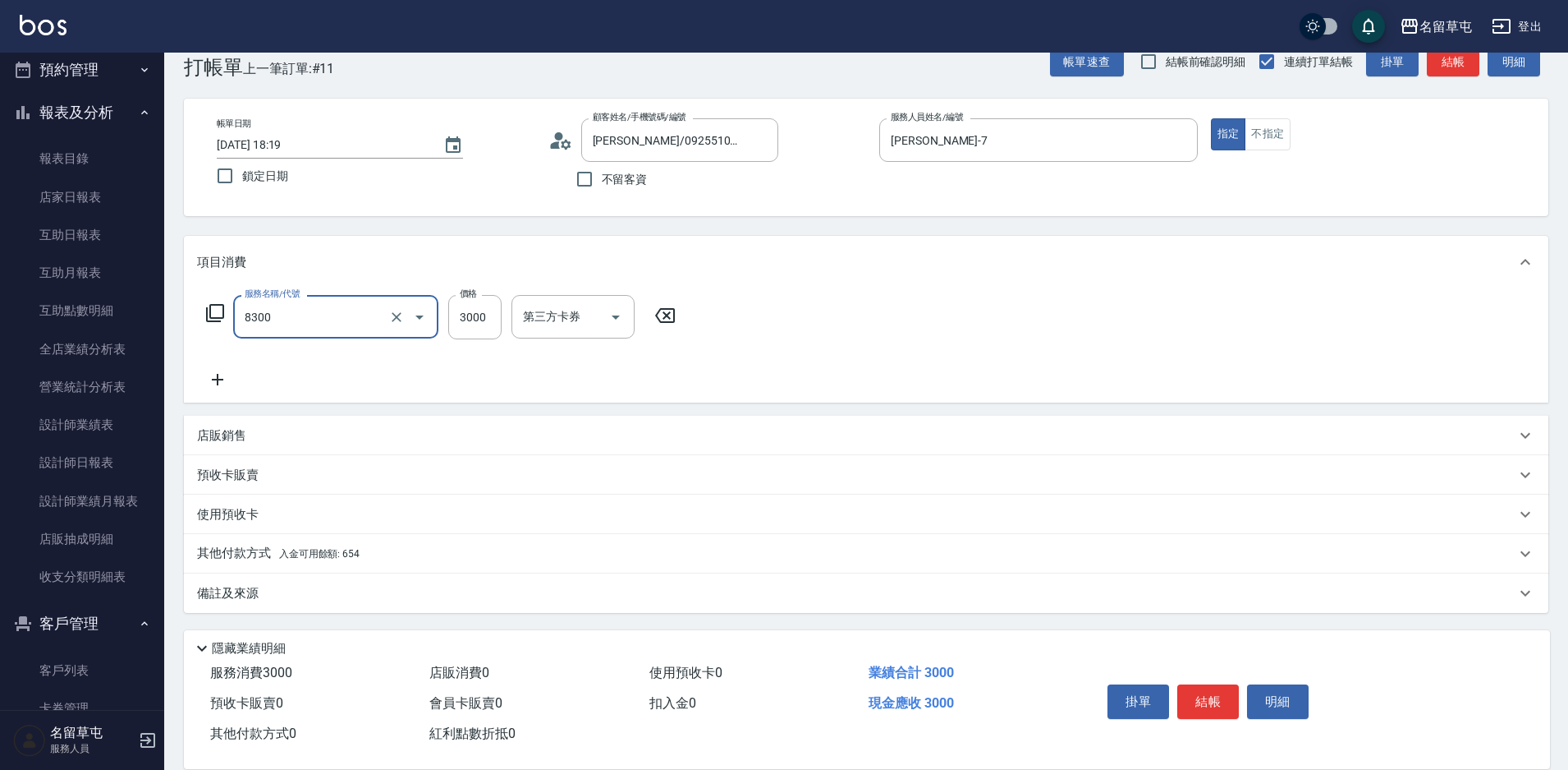
type input "儲3000(8300)"
type input "2000"
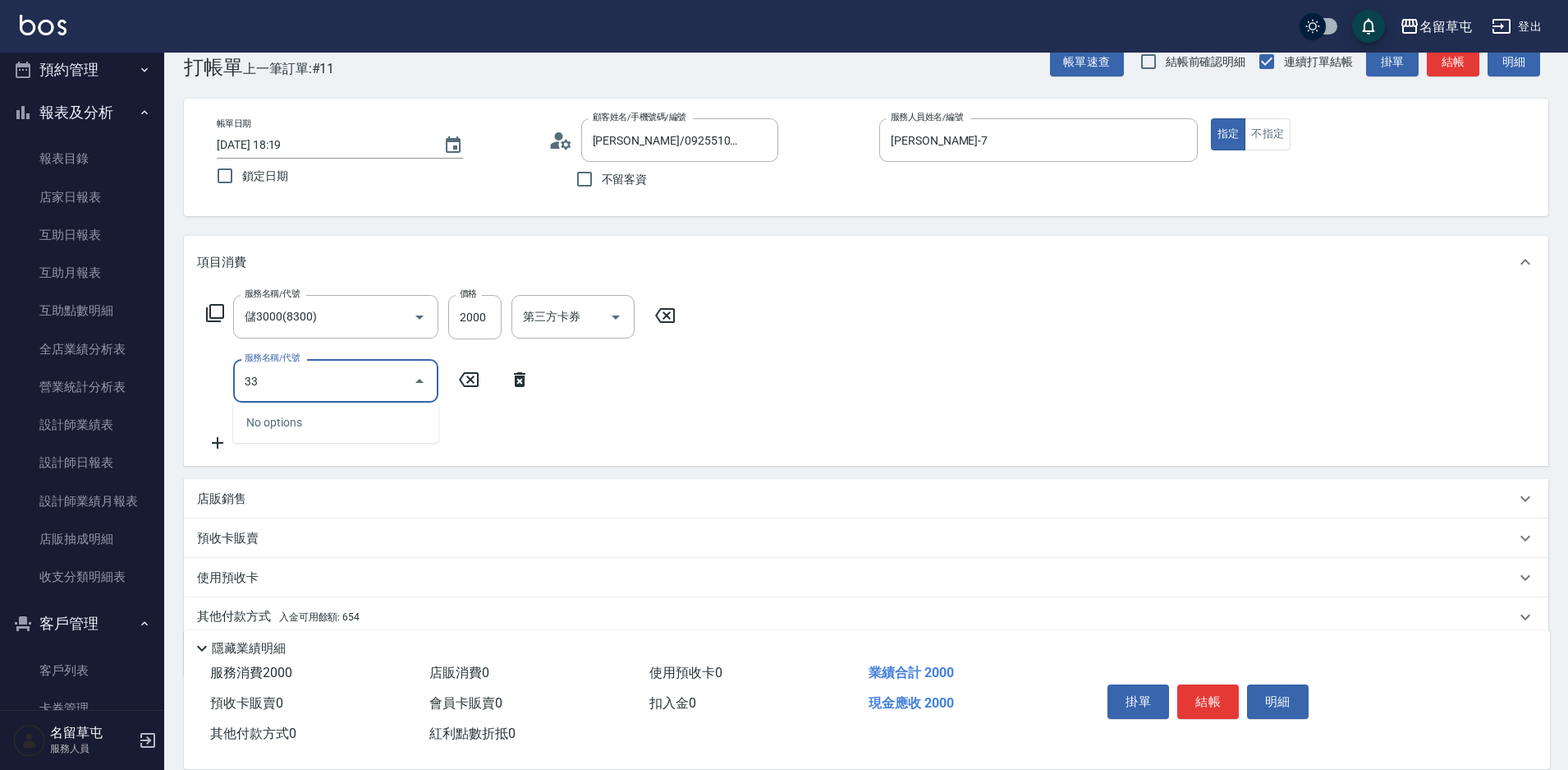
type input "3"
type input "基礎燙699(369)"
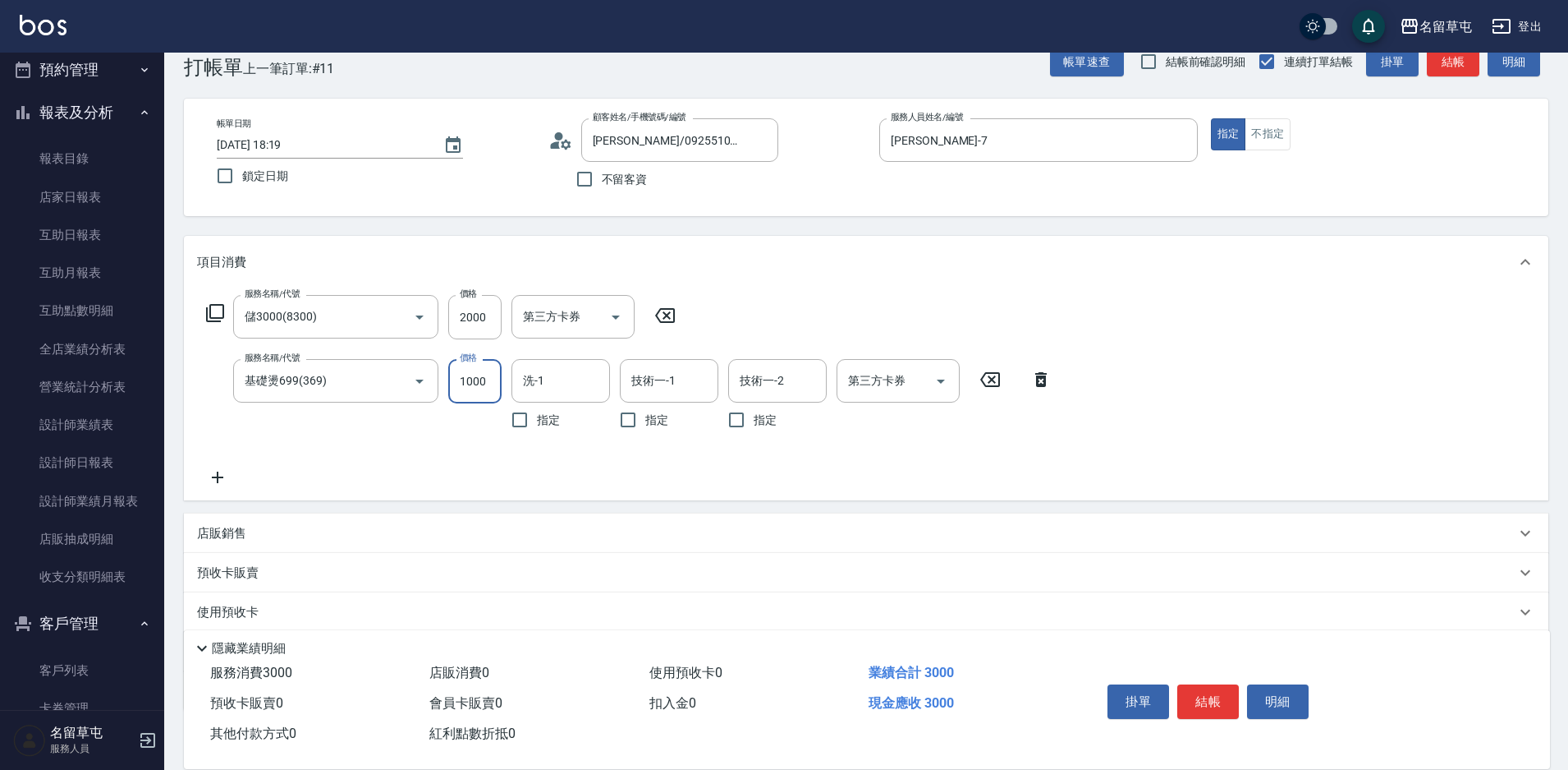
type input "1000"
type input "[PERSON_NAME]-31"
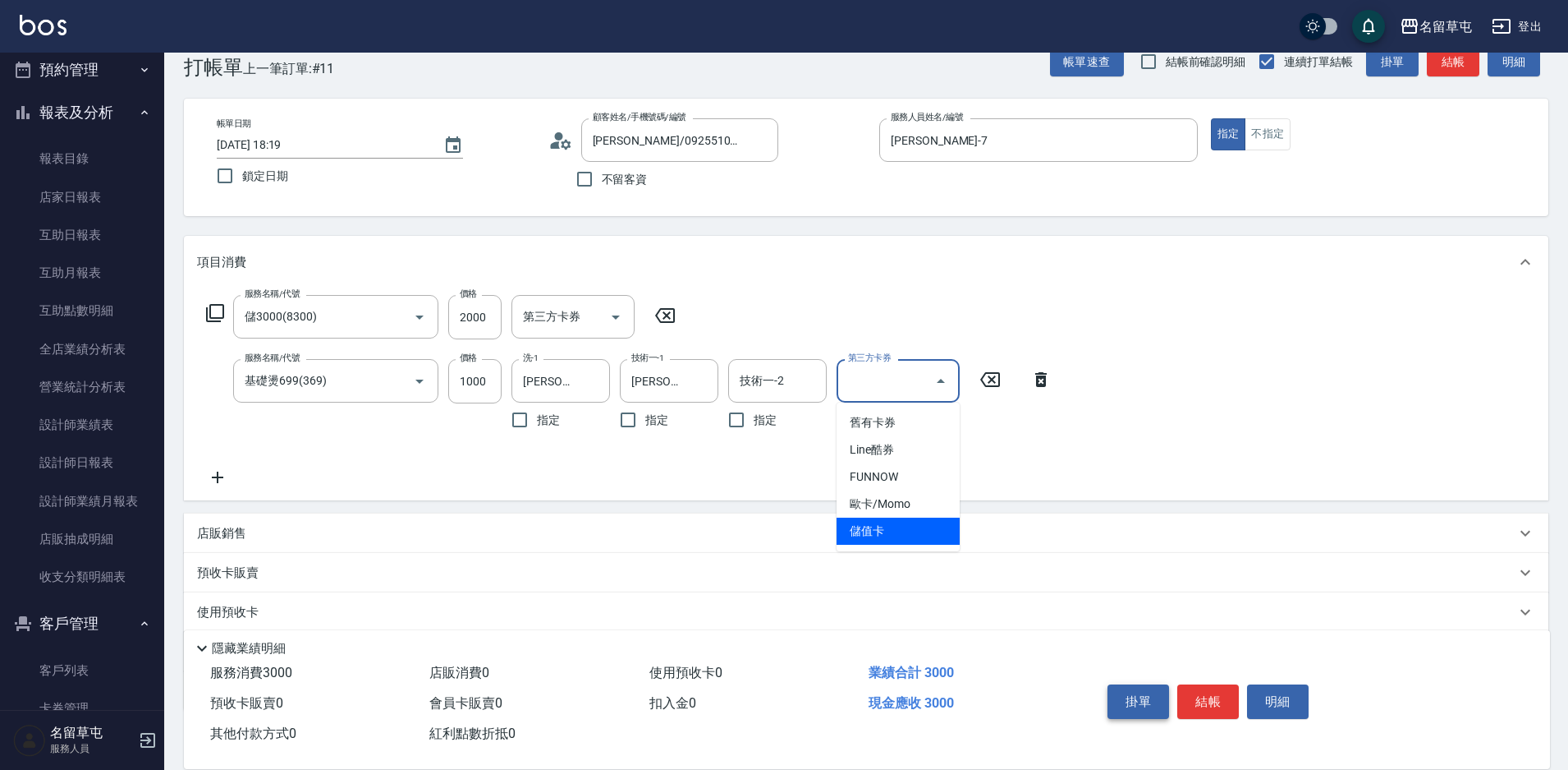
type input "儲值卡"
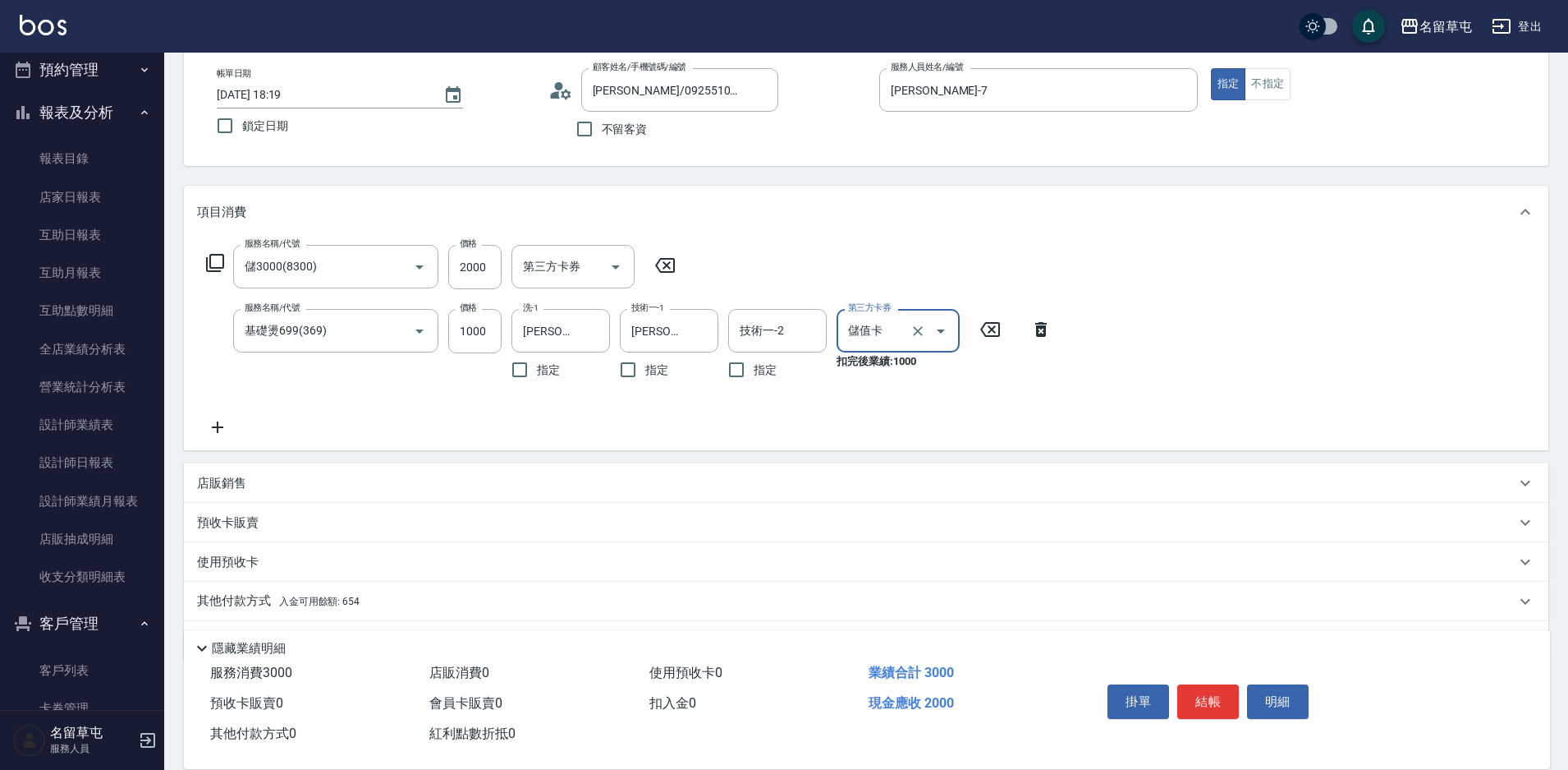
scroll to position [132, 0]
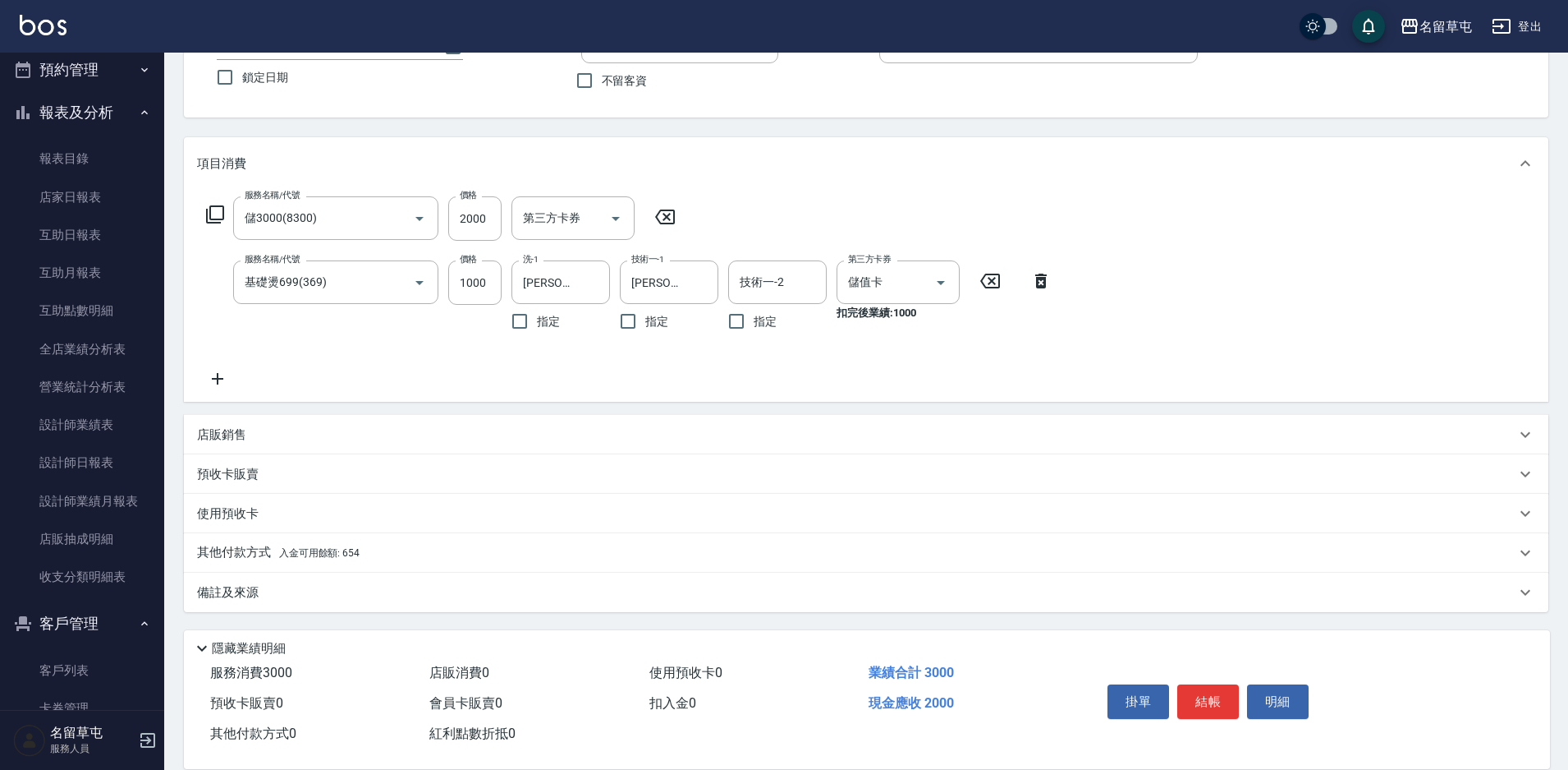
click at [226, 564] on div "其他付款方式 入金可用餘額: 654" at bounding box center [866, 553] width 1364 height 39
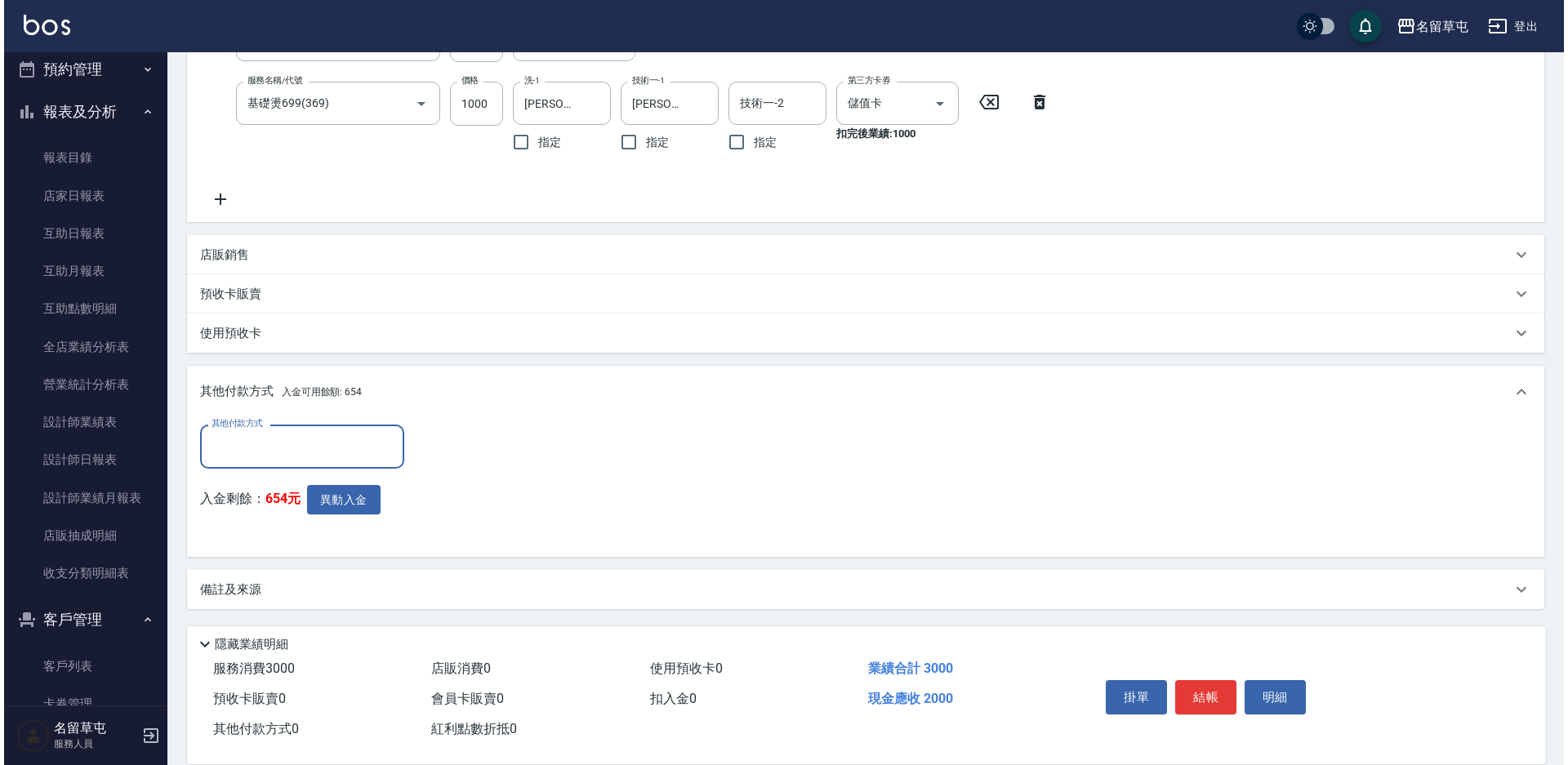
scroll to position [310, 0]
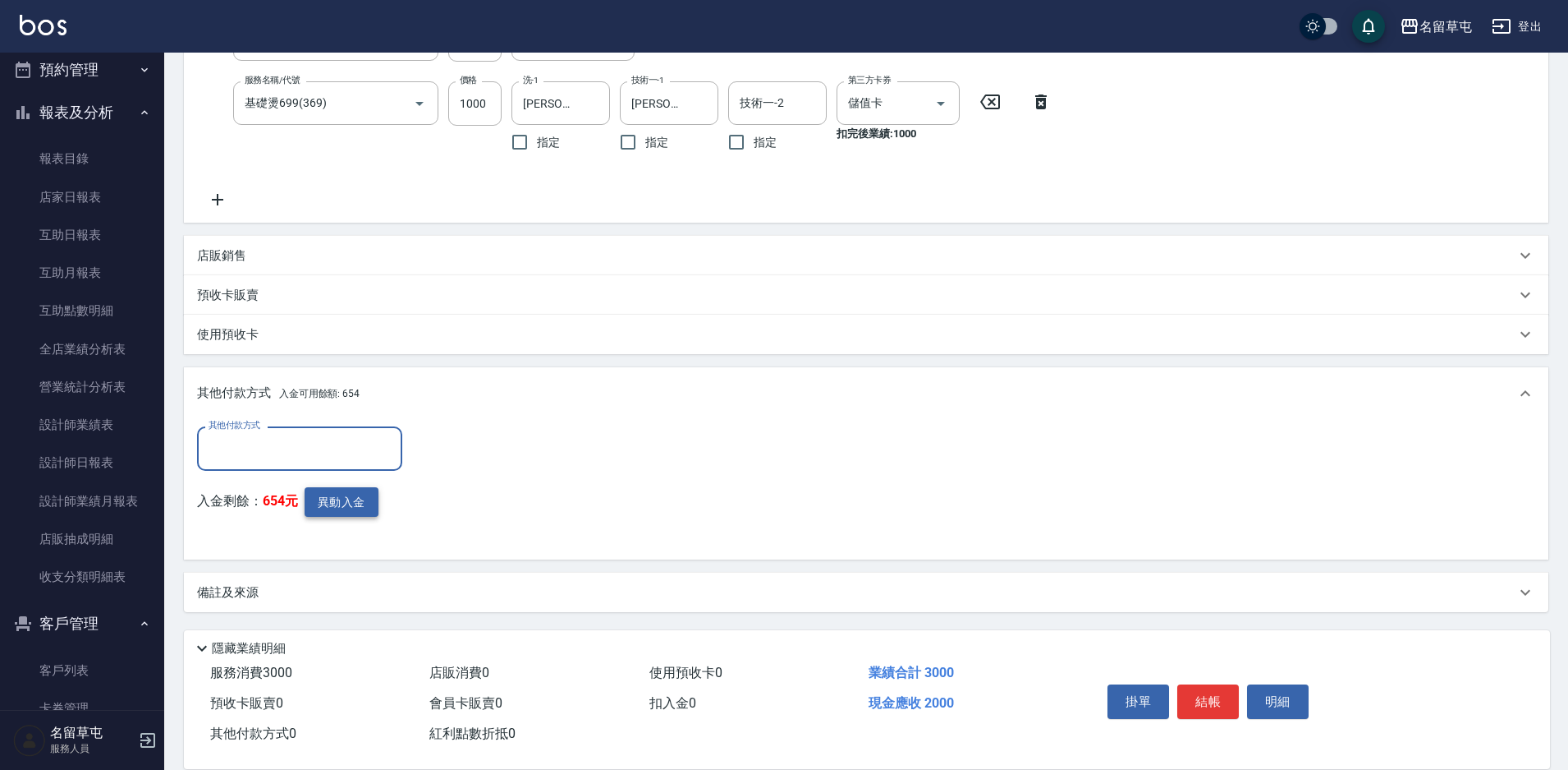
click at [327, 503] on button "異動入金" at bounding box center [341, 502] width 74 height 30
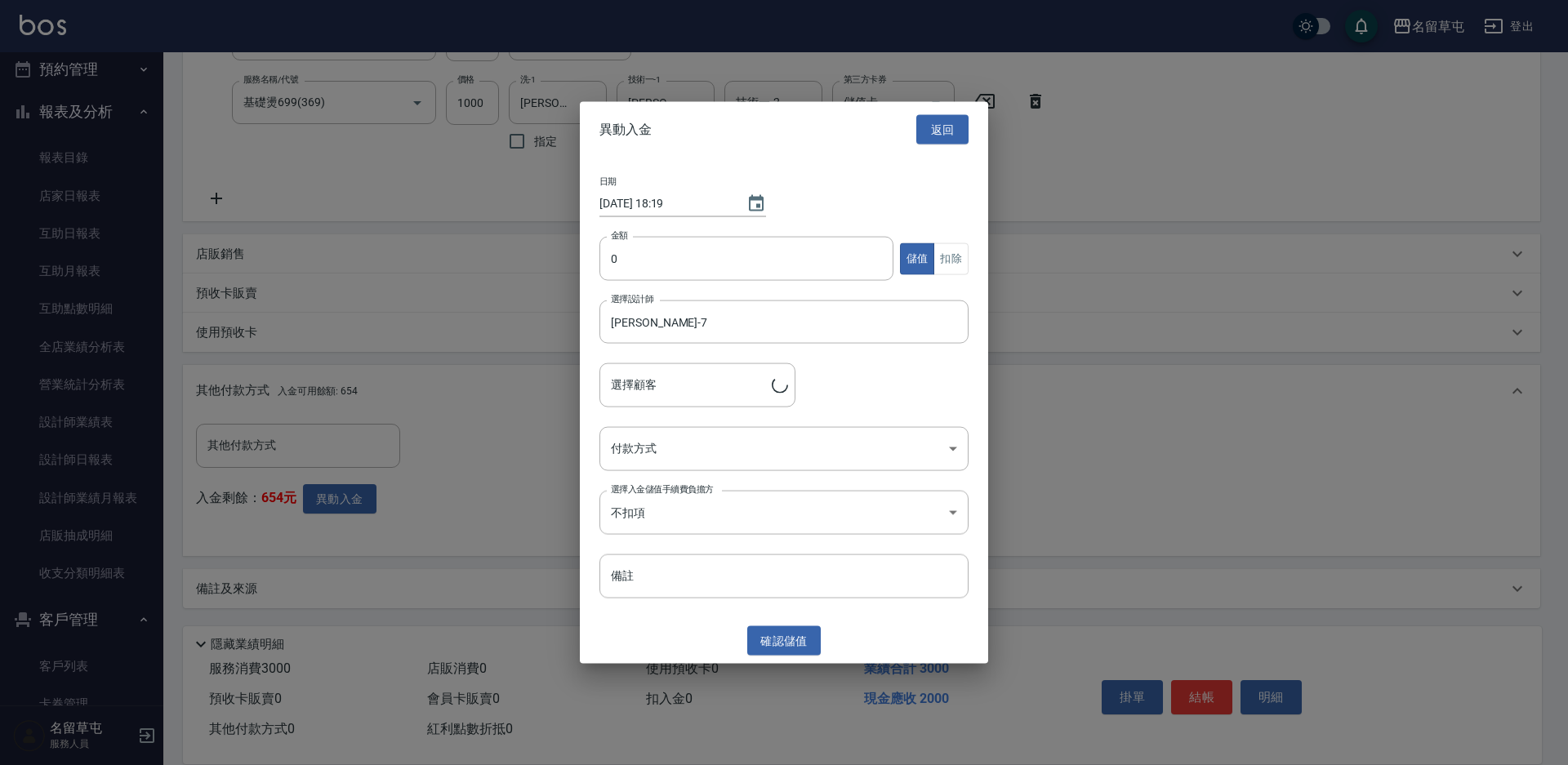
type input "[PERSON_NAME]/0925510335"
click at [653, 264] on input "0" at bounding box center [746, 259] width 294 height 44
type input "2000"
click at [753, 441] on body "名留草屯 登出 櫃檯作業 打帳單 帳單列表 現金收支登錄 材料自購登錄 每日結帳 排班表 現場電腦打卡 預約管理 預約管理 單日預約紀錄 單週預約紀錄 報表及…" at bounding box center [784, 227] width 1568 height 1074
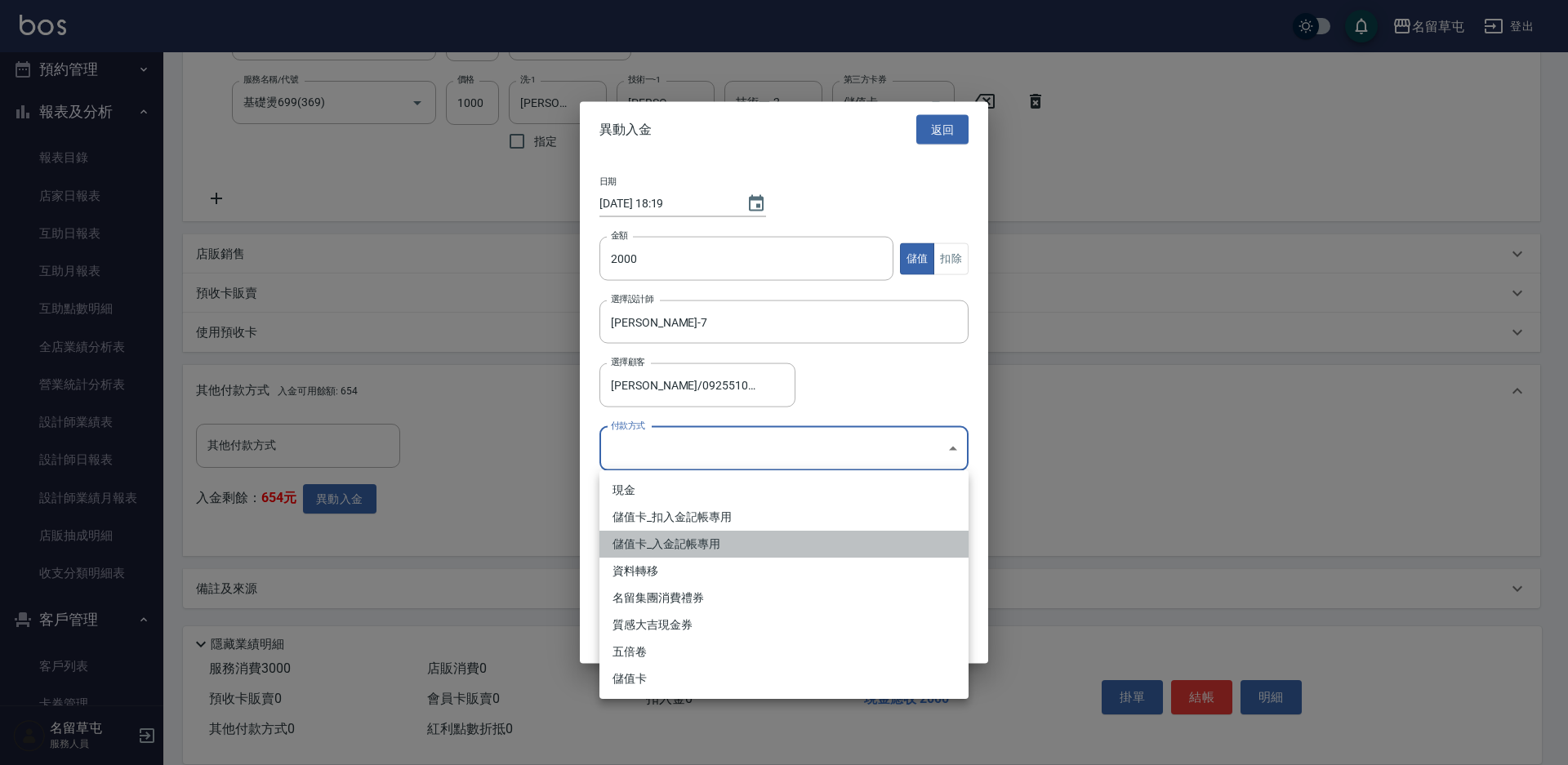
click at [662, 548] on li "儲值卡_入金記帳專用" at bounding box center [784, 544] width 369 height 27
type input "儲值卡_入金記帳專用"
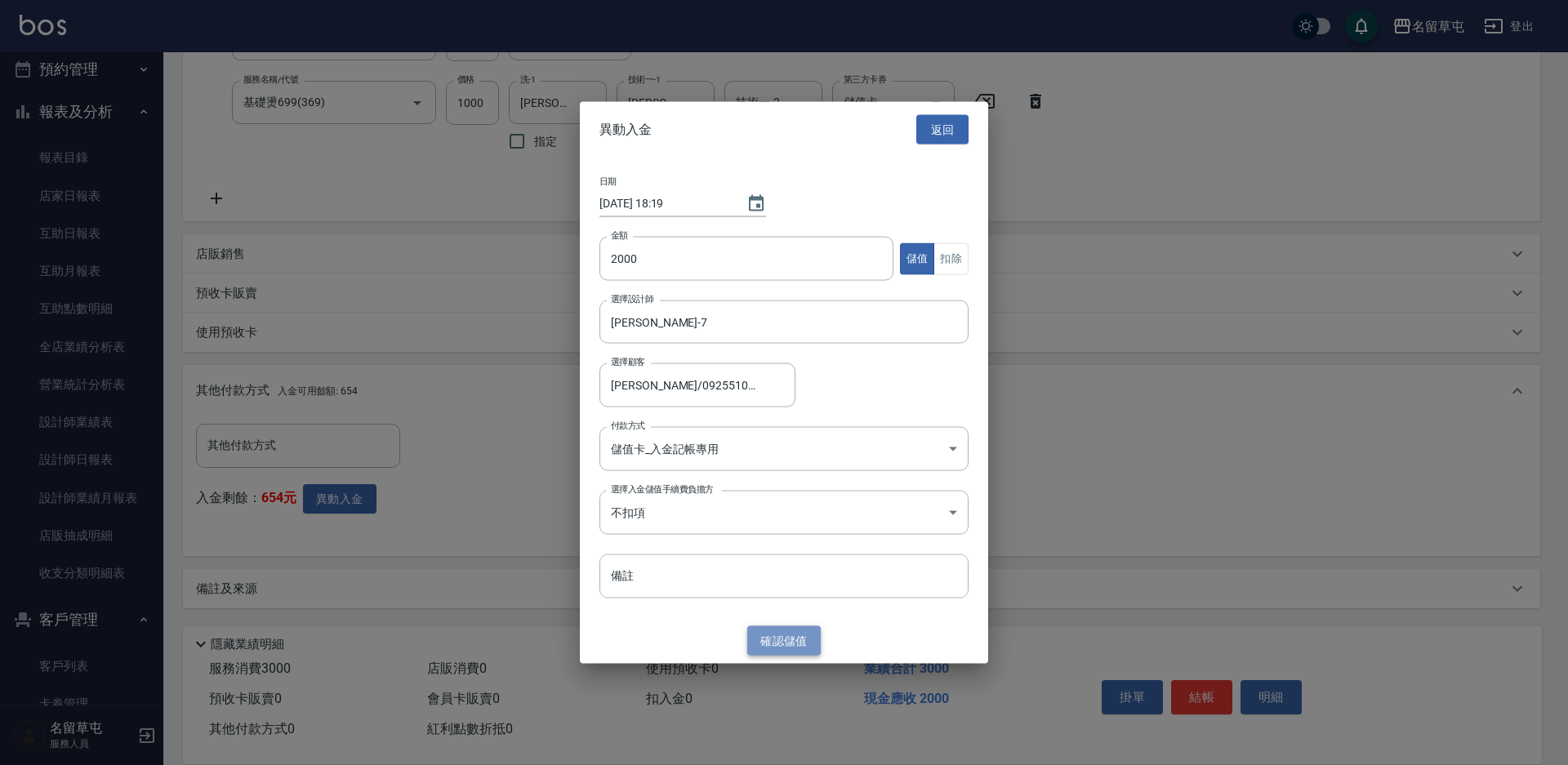
click at [805, 636] on button "確認 儲值" at bounding box center [783, 640] width 74 height 30
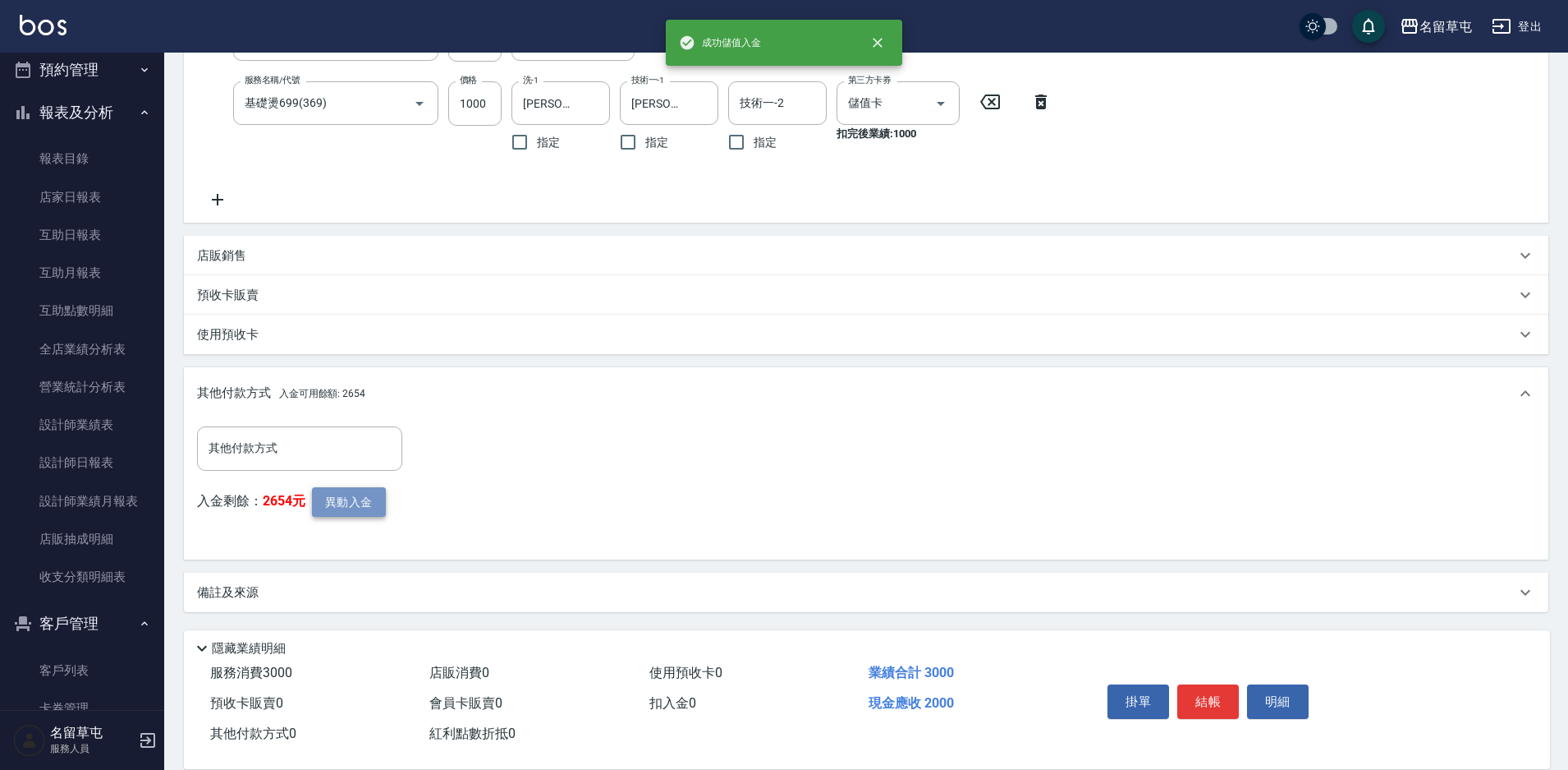
click at [371, 514] on button "異動入金" at bounding box center [348, 502] width 74 height 30
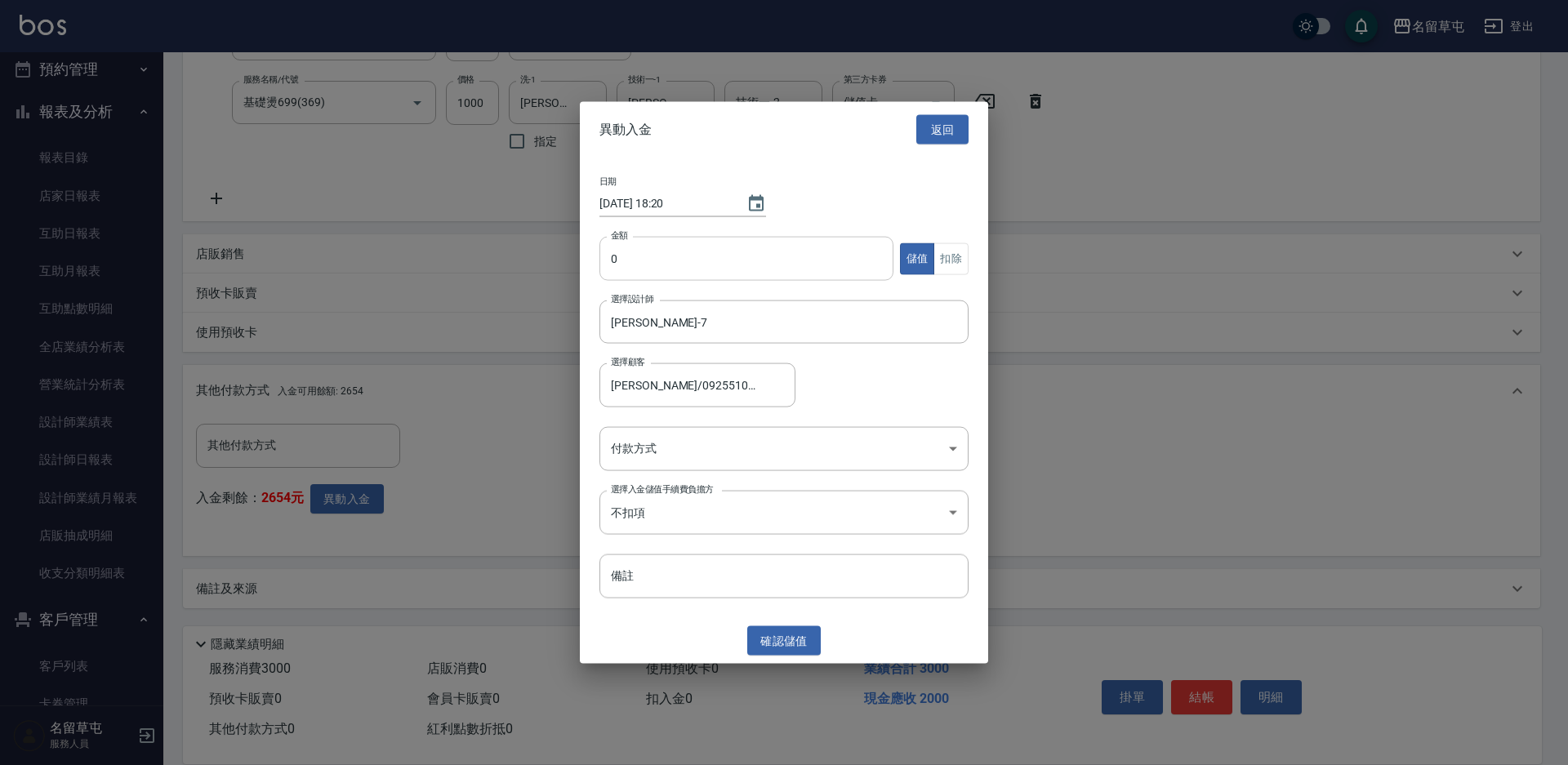
click at [689, 262] on input "0" at bounding box center [746, 259] width 294 height 44
type input "1000"
click at [949, 259] on button "扣除" at bounding box center [951, 258] width 36 height 32
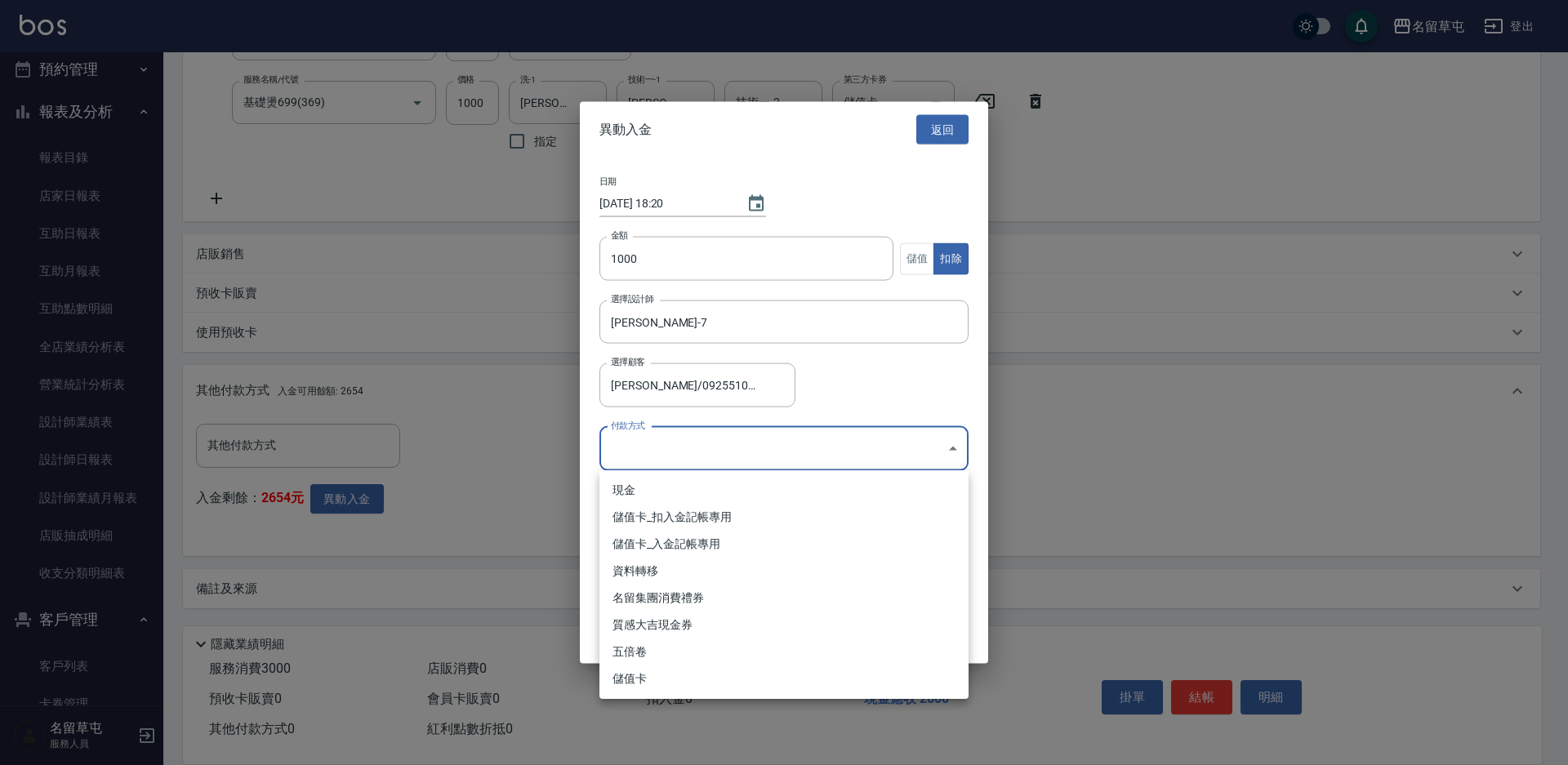
click at [716, 433] on body "名留草屯 登出 櫃檯作業 打帳單 帳單列表 現金收支登錄 材料自購登錄 每日結帳 排班表 現場電腦打卡 預約管理 預約管理 單日預約紀錄 單週預約紀錄 報表及…" at bounding box center [784, 227] width 1568 height 1074
drag, startPoint x: 674, startPoint y: 515, endPoint x: 676, endPoint y: 524, distance: 9.2
click at [674, 516] on li "儲值卡_扣入金記帳專用" at bounding box center [784, 517] width 369 height 27
type input "儲值卡_扣入金記帳專用"
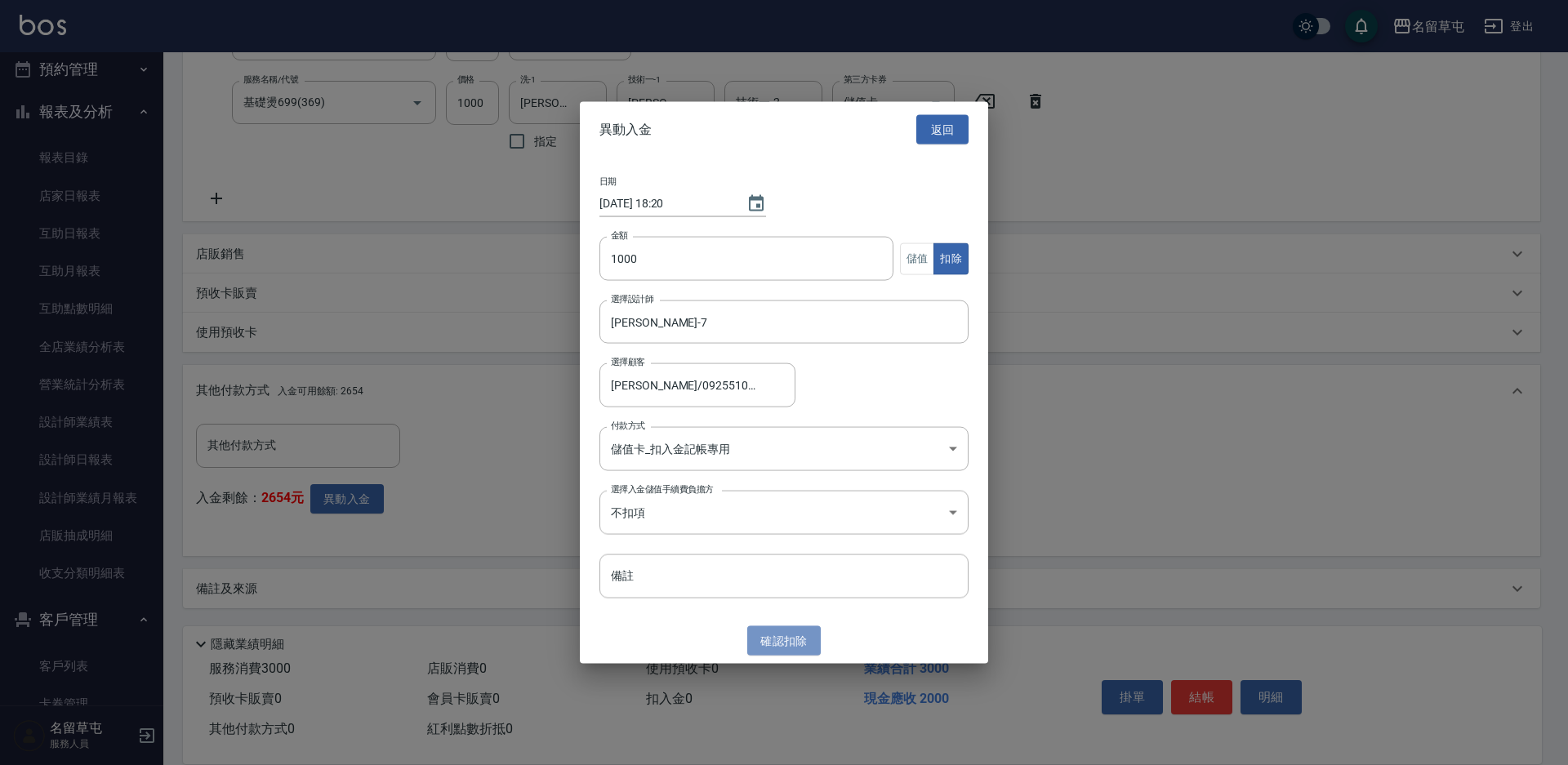
click at [800, 650] on button "確認 扣除" at bounding box center [783, 640] width 74 height 30
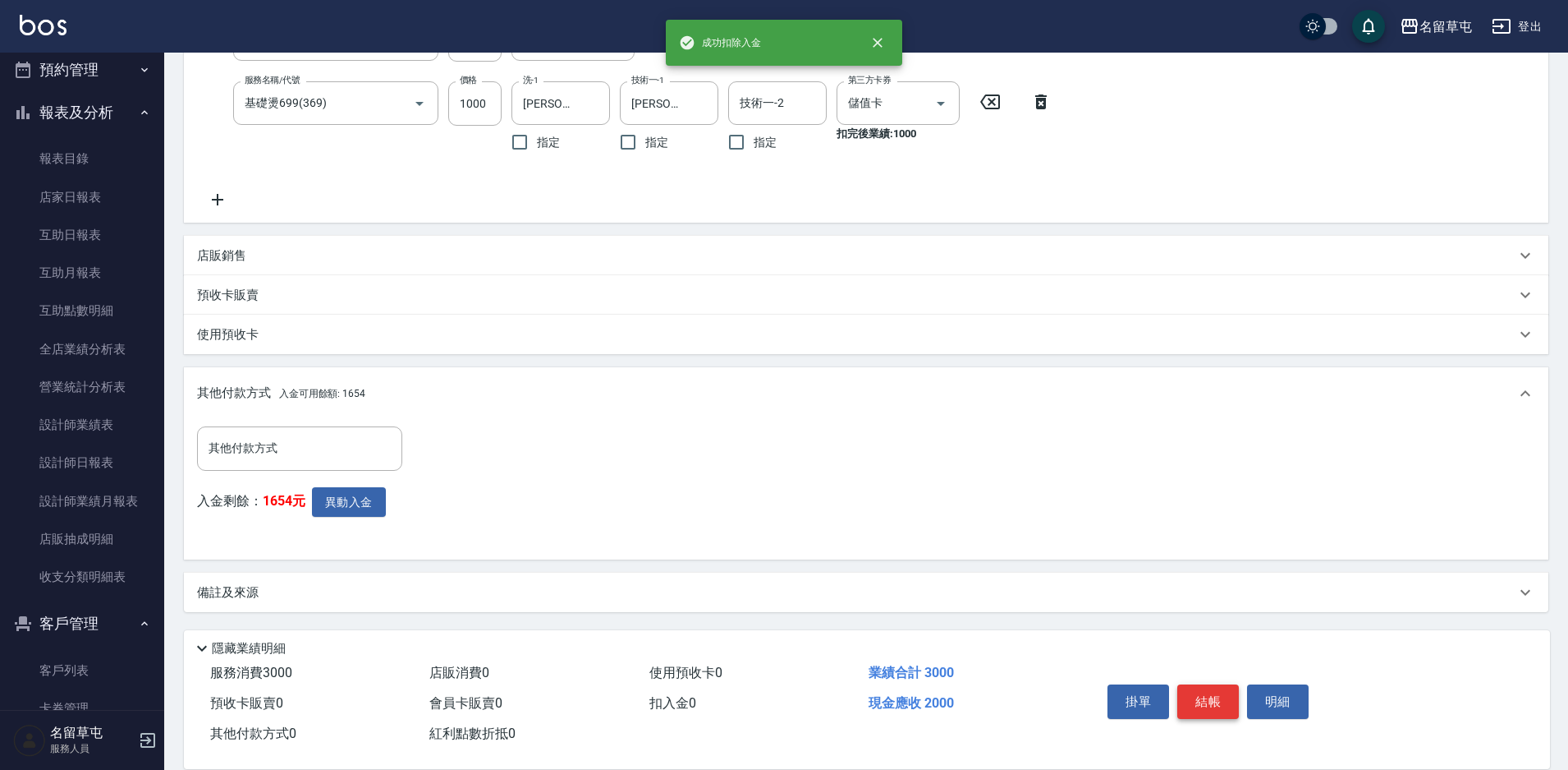
click at [1211, 684] on button "結帳" at bounding box center [1208, 701] width 62 height 35
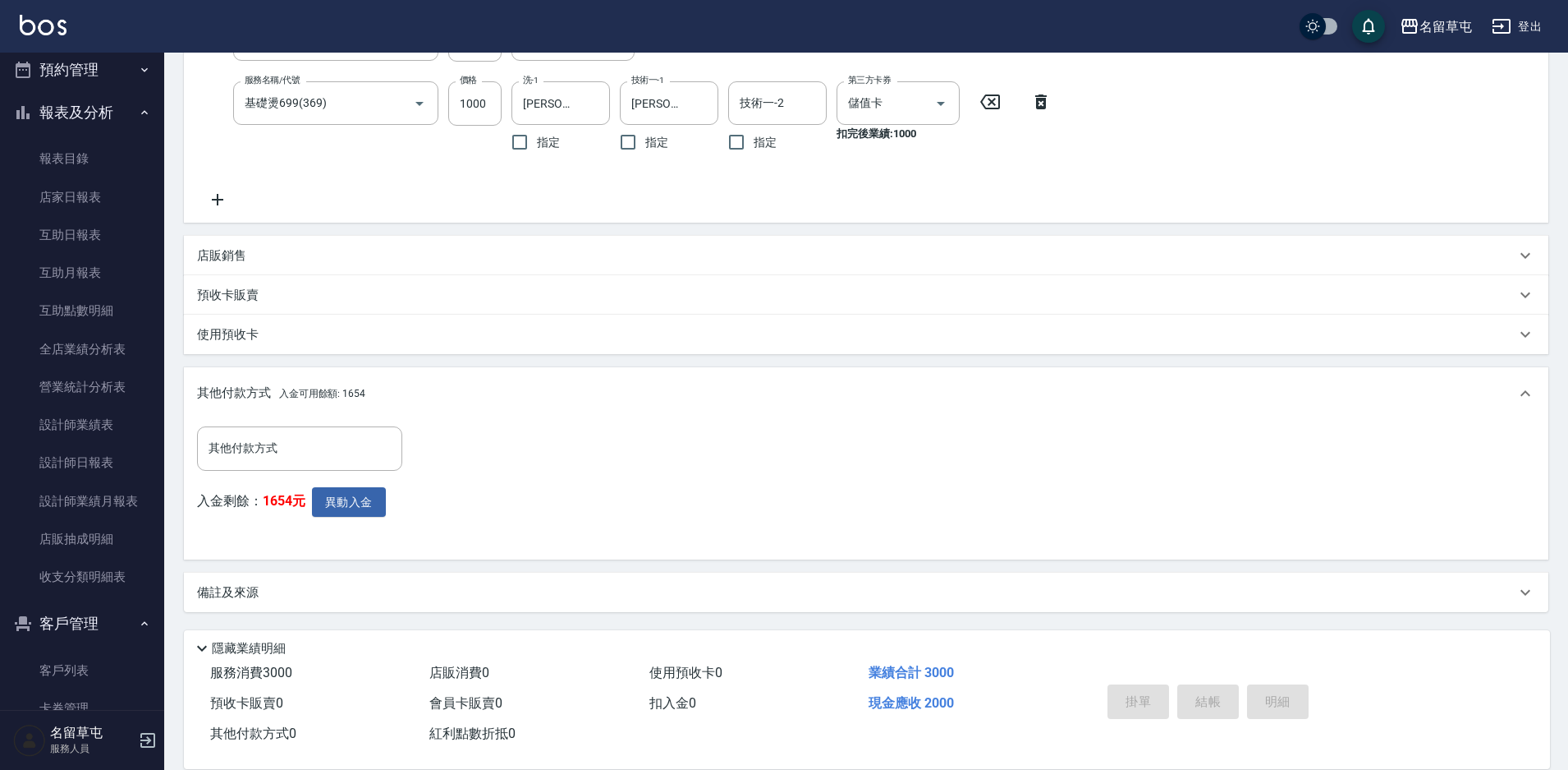
type input "[DATE] 18:20"
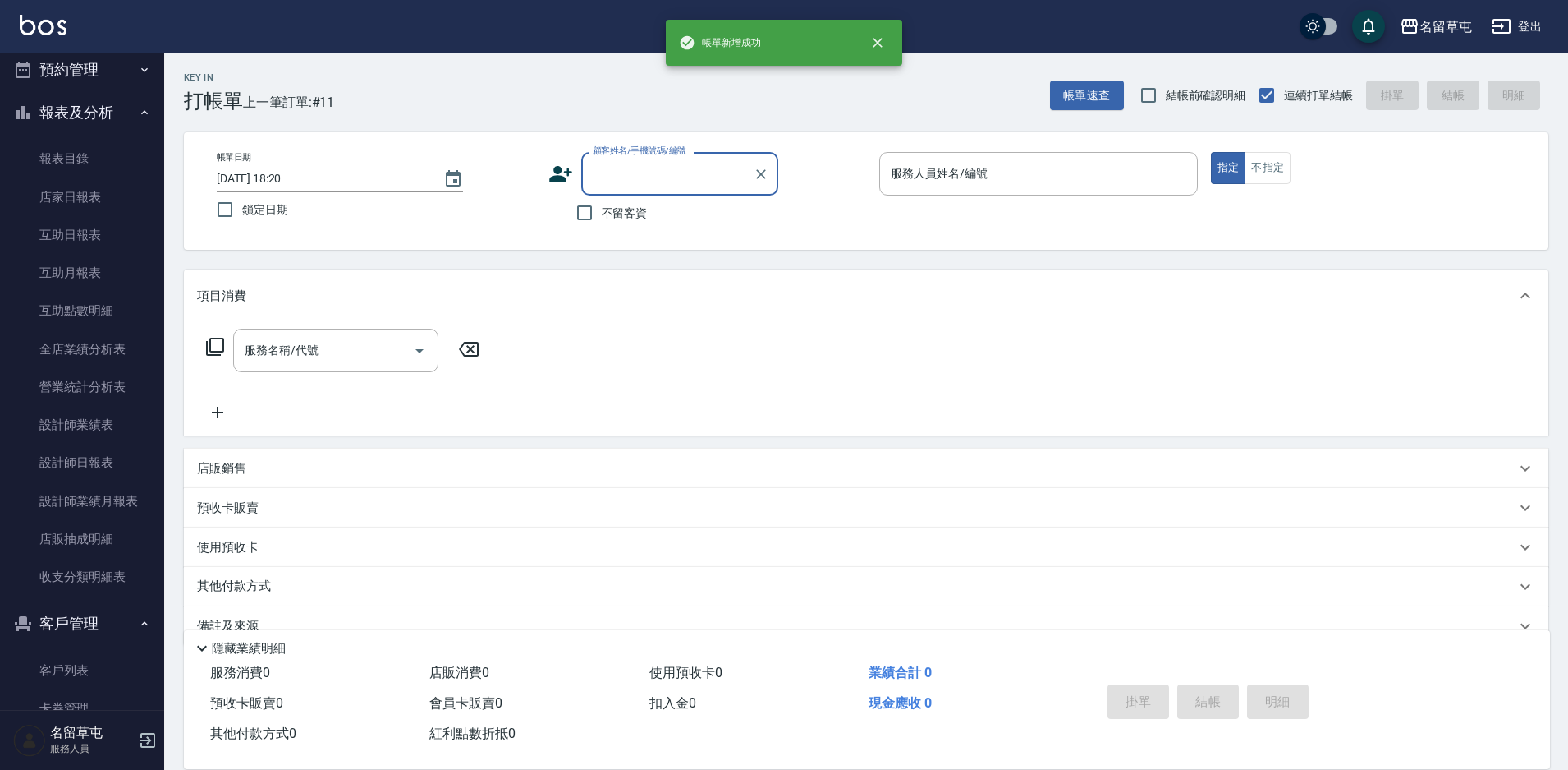
scroll to position [0, 0]
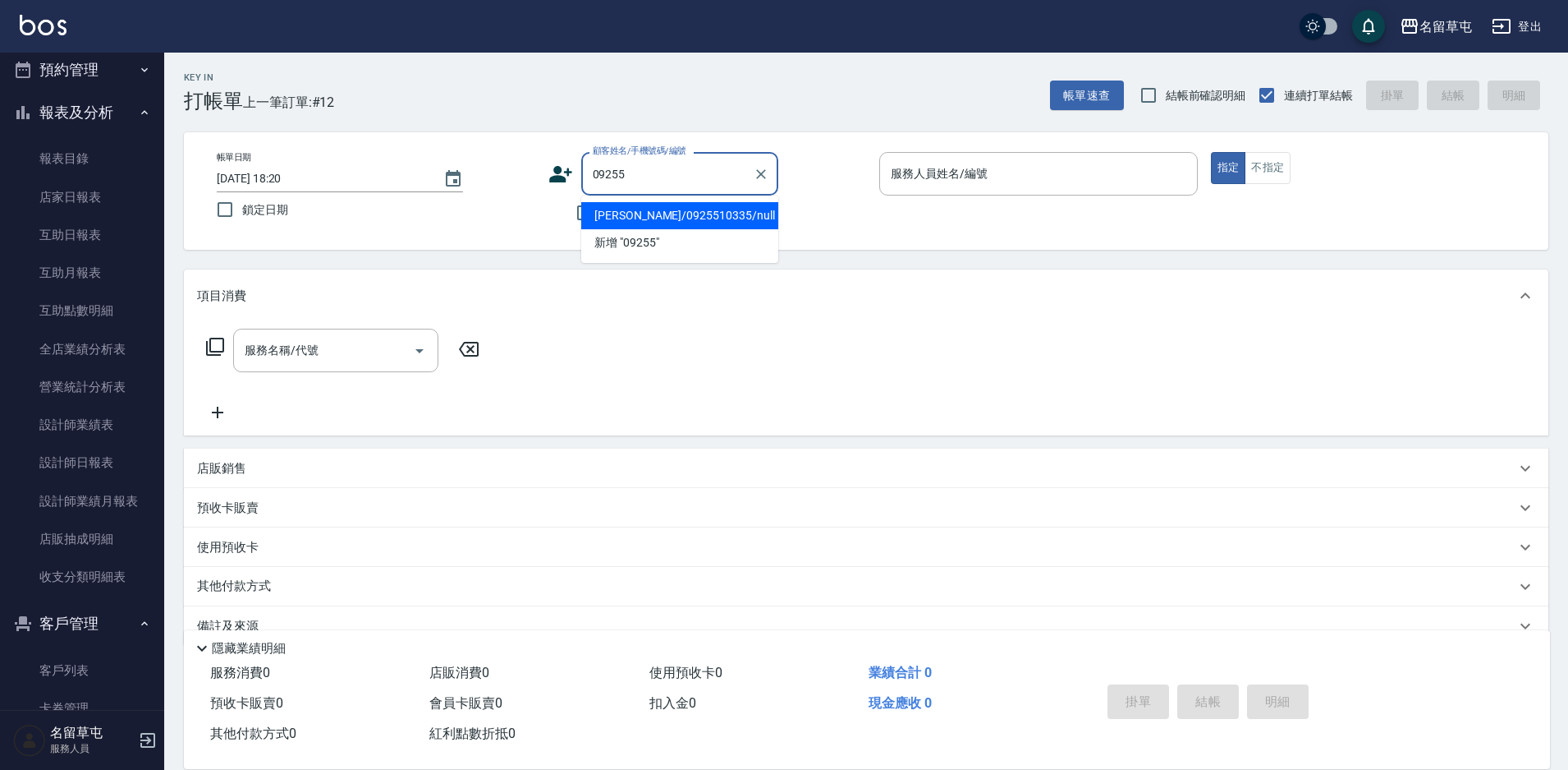
type input "[PERSON_NAME]/0925510335/null"
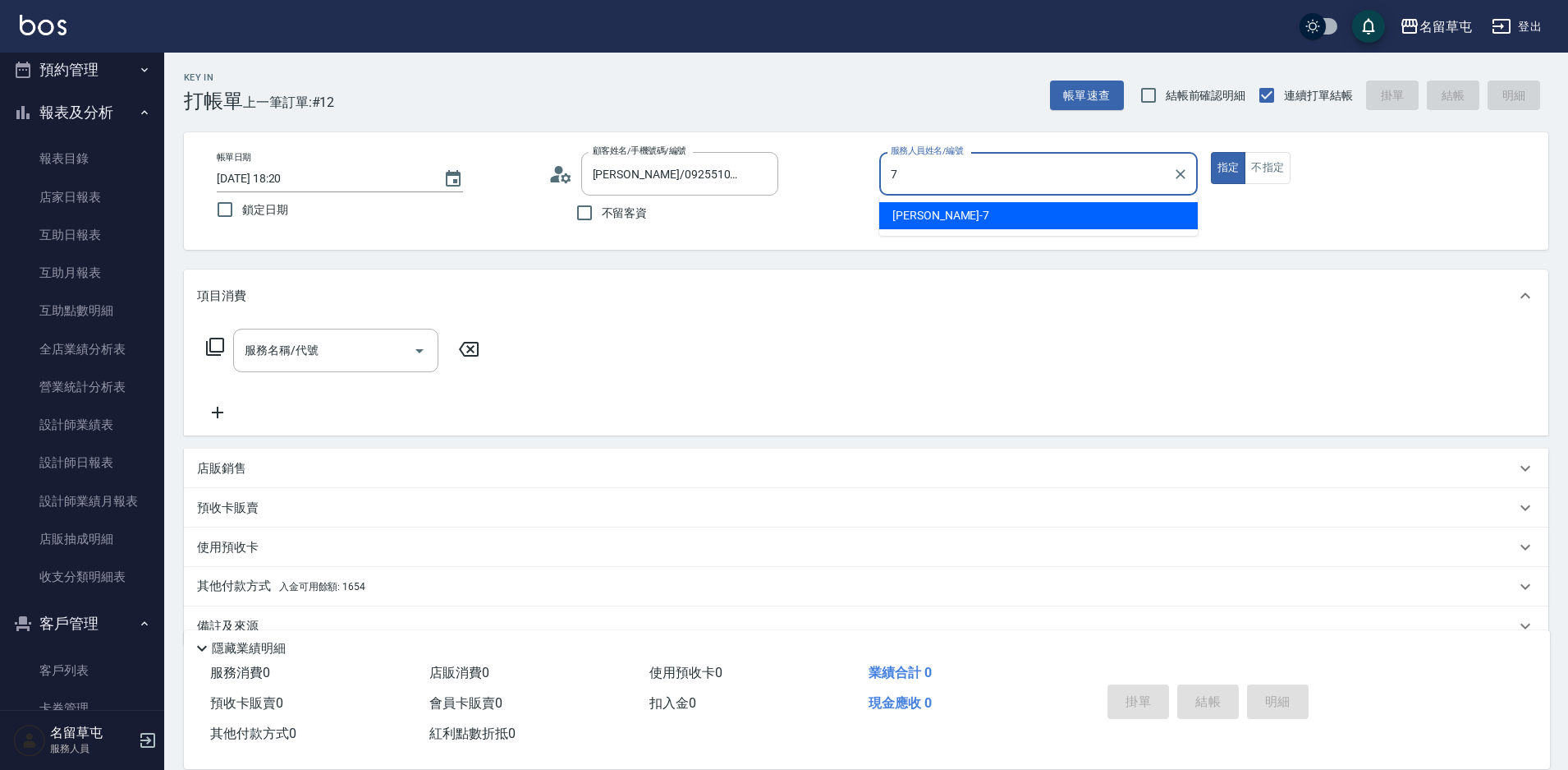
type input "[PERSON_NAME]-7"
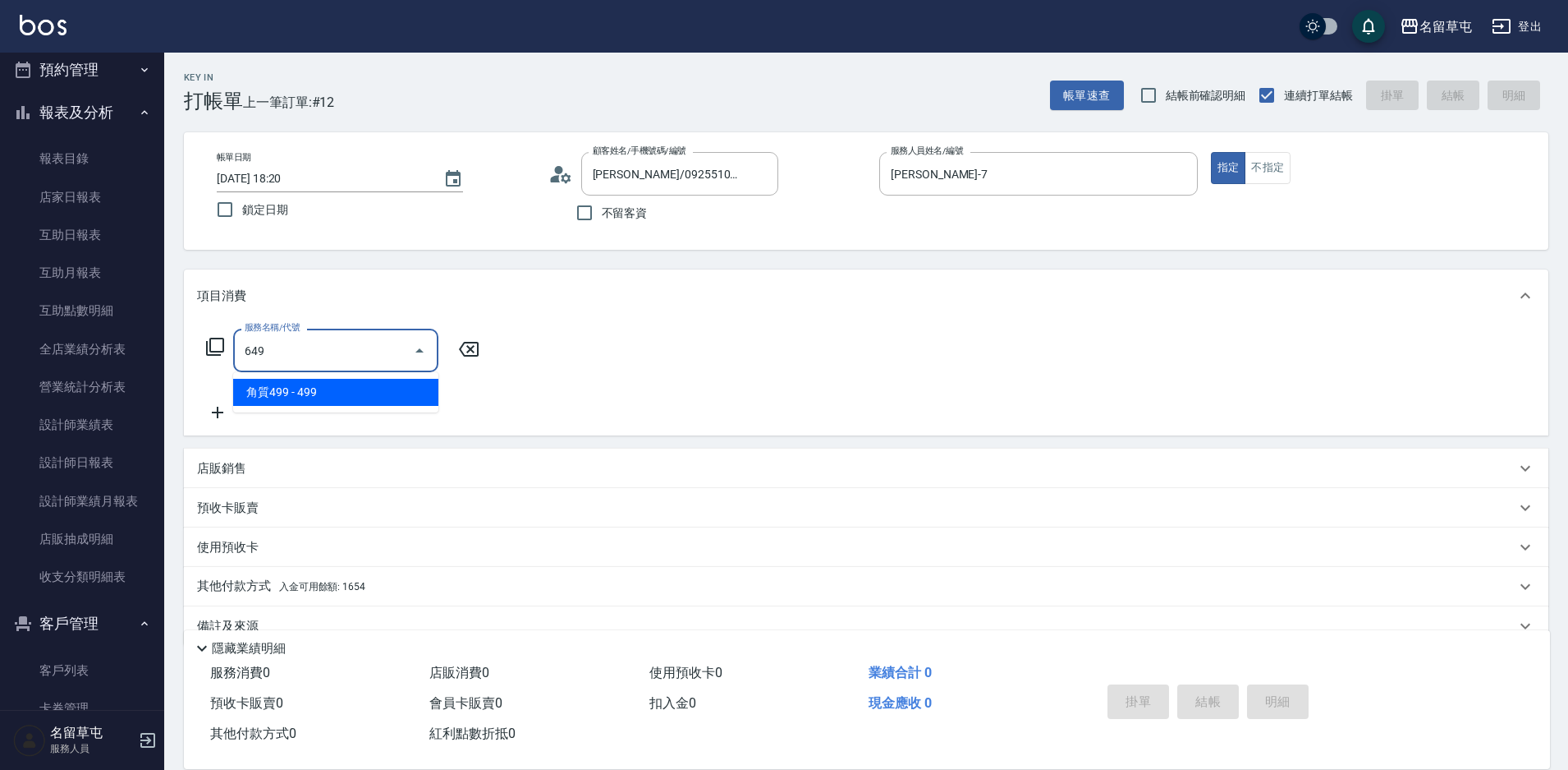
type input "角質499(649)"
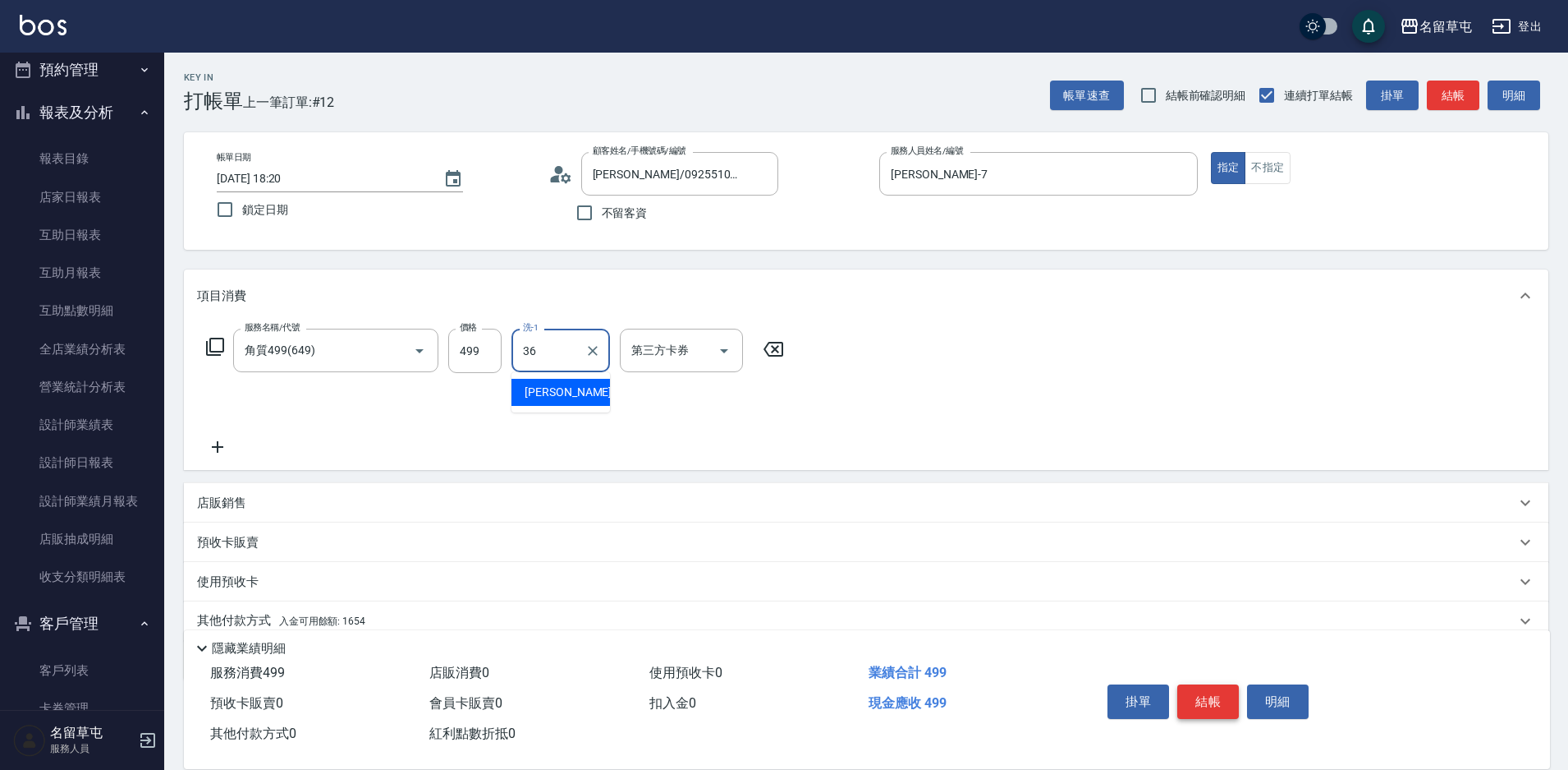
type input "[PERSON_NAME]-36"
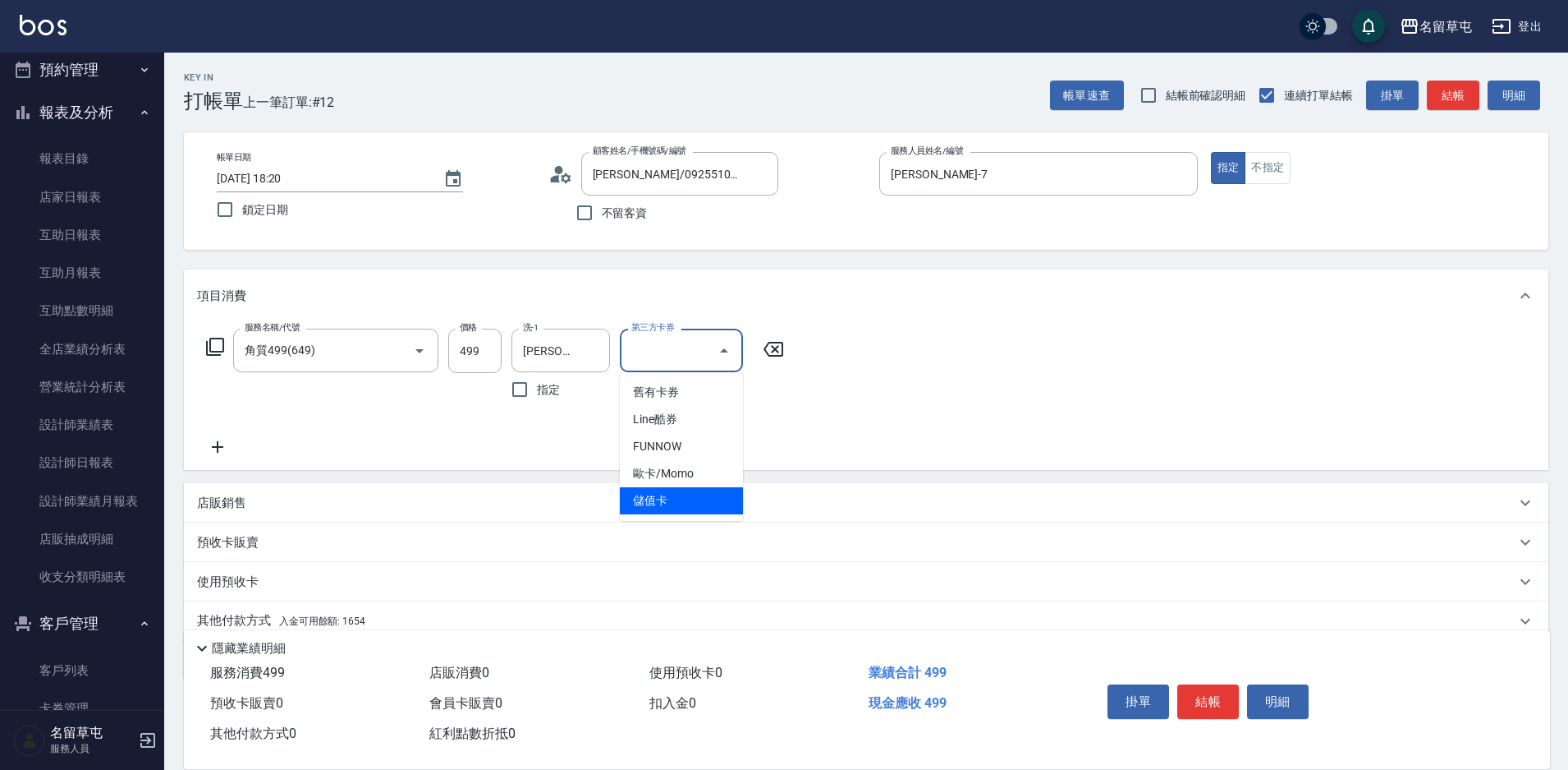
type input "儲值卡"
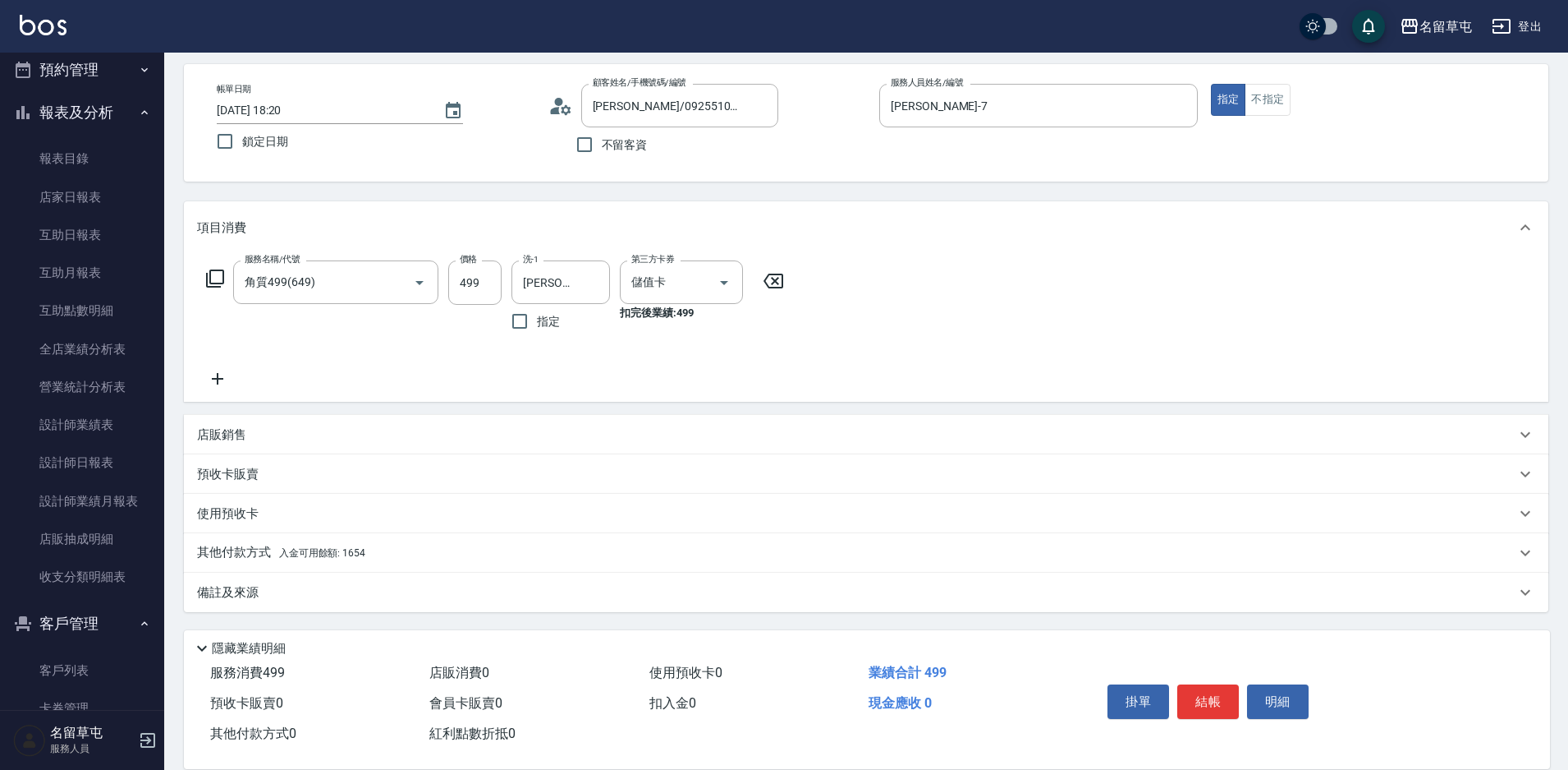
click at [256, 558] on p "其他付款方式 入金可用餘額: 1654" at bounding box center [281, 553] width 169 height 18
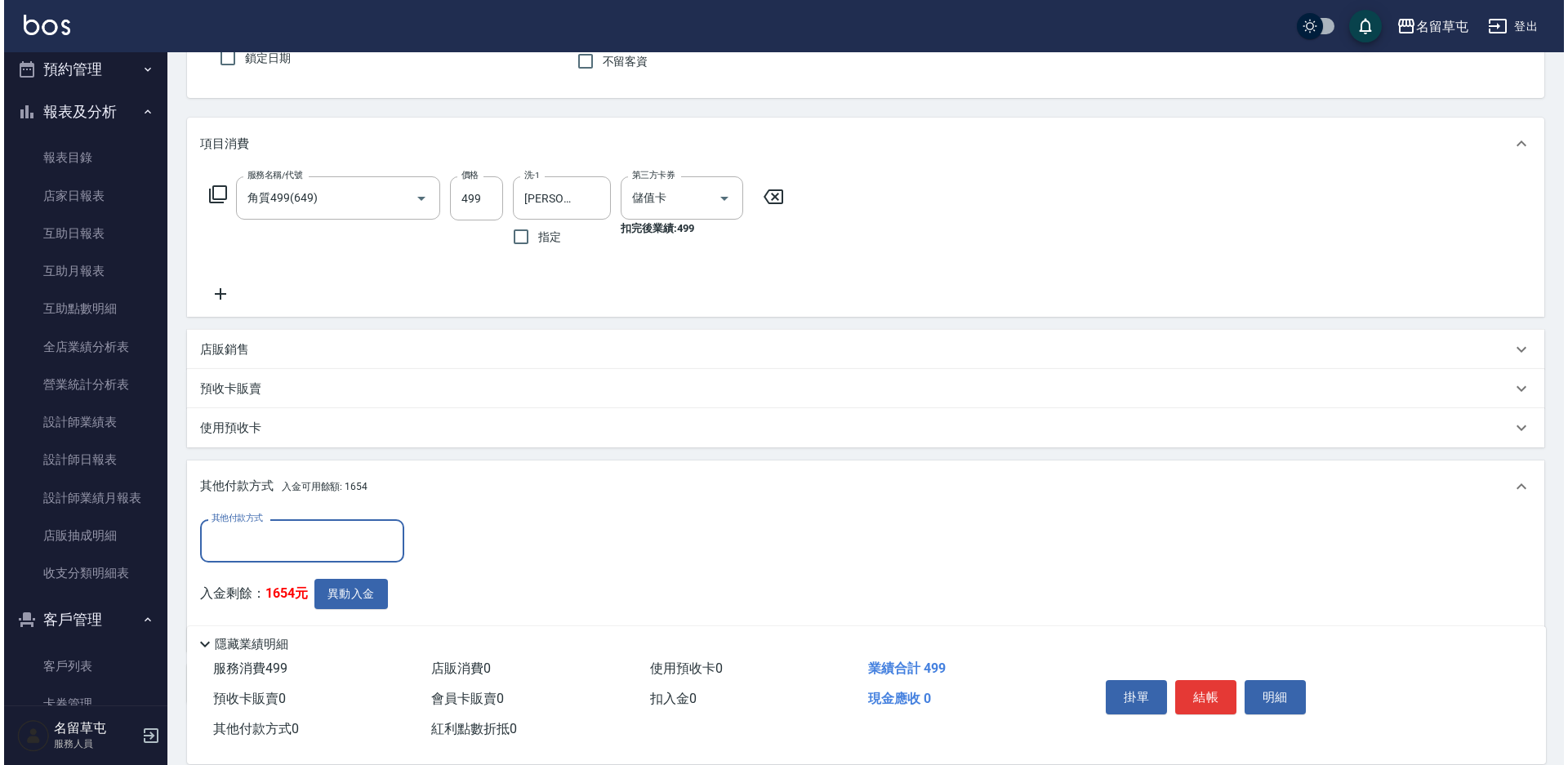
scroll to position [199, 0]
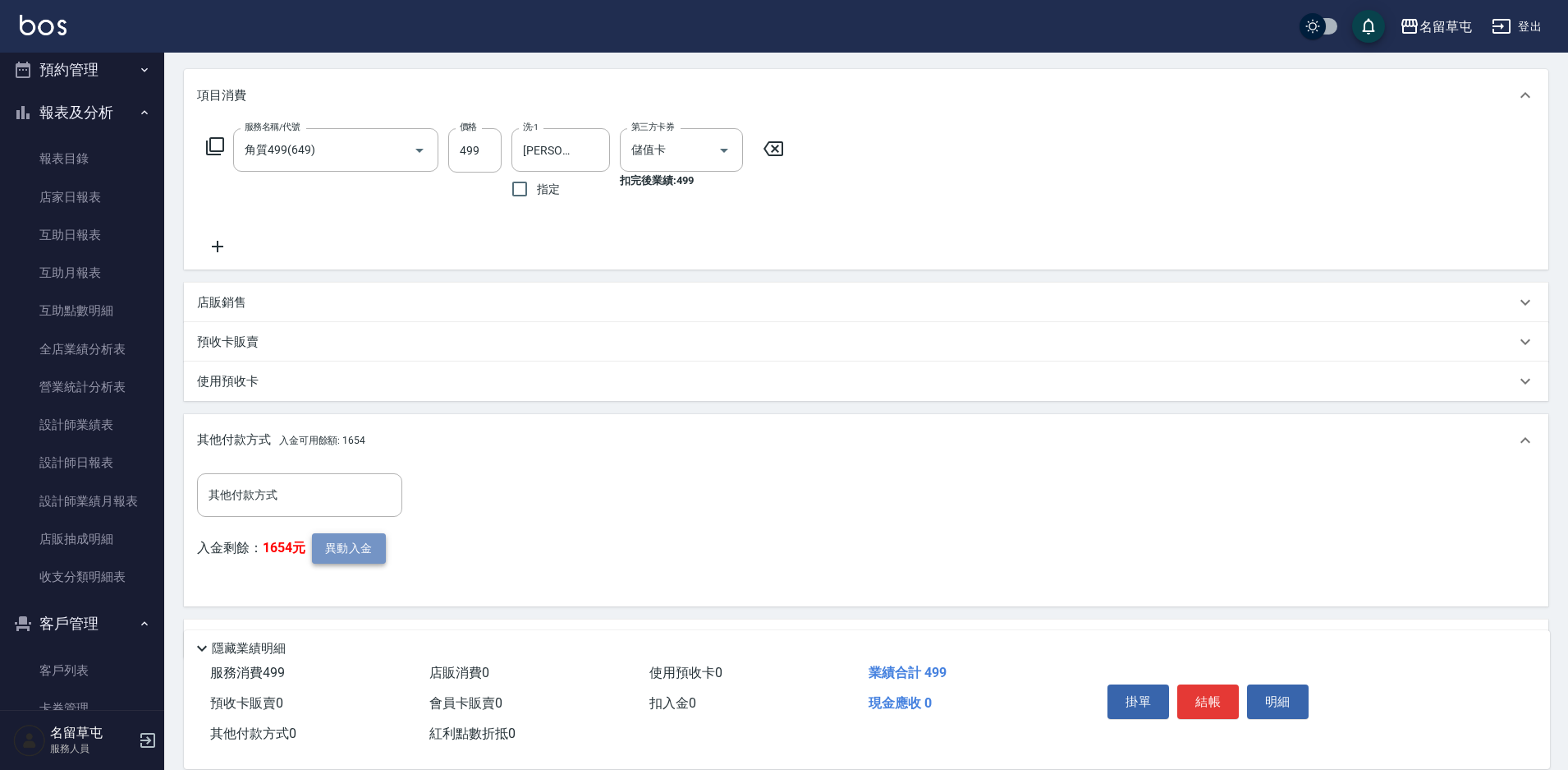
click at [358, 542] on button "異動入金" at bounding box center [348, 548] width 74 height 30
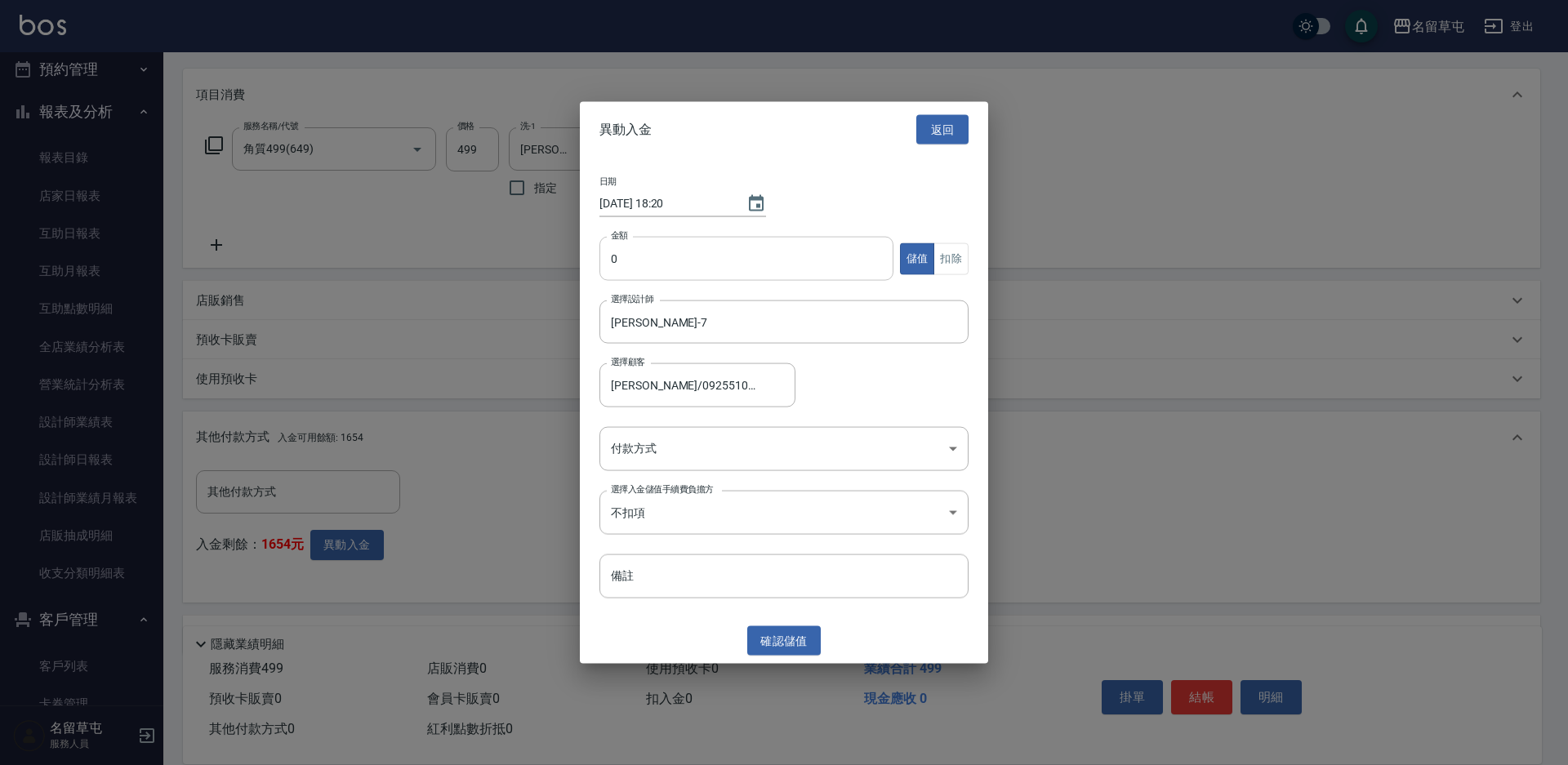
click at [632, 246] on input "0" at bounding box center [746, 259] width 294 height 44
type input "499"
click at [969, 258] on div "日期 [DATE] 18:20 金額 499 金額 儲值 扣除 選擇設計師 [PERSON_NAME]-7 選擇設計師 選擇顧客 [PERSON_NAME]/…" at bounding box center [784, 387] width 408 height 461
click at [965, 258] on button "扣除" at bounding box center [951, 258] width 36 height 32
click at [664, 452] on body "名留草屯 登出 櫃檯作業 打帳單 帳單列表 現金收支登錄 材料自購登錄 每日結帳 排班表 現場電腦打卡 預約管理 預約管理 單日預約紀錄 單週預約紀錄 報表及…" at bounding box center [784, 306] width 1568 height 1010
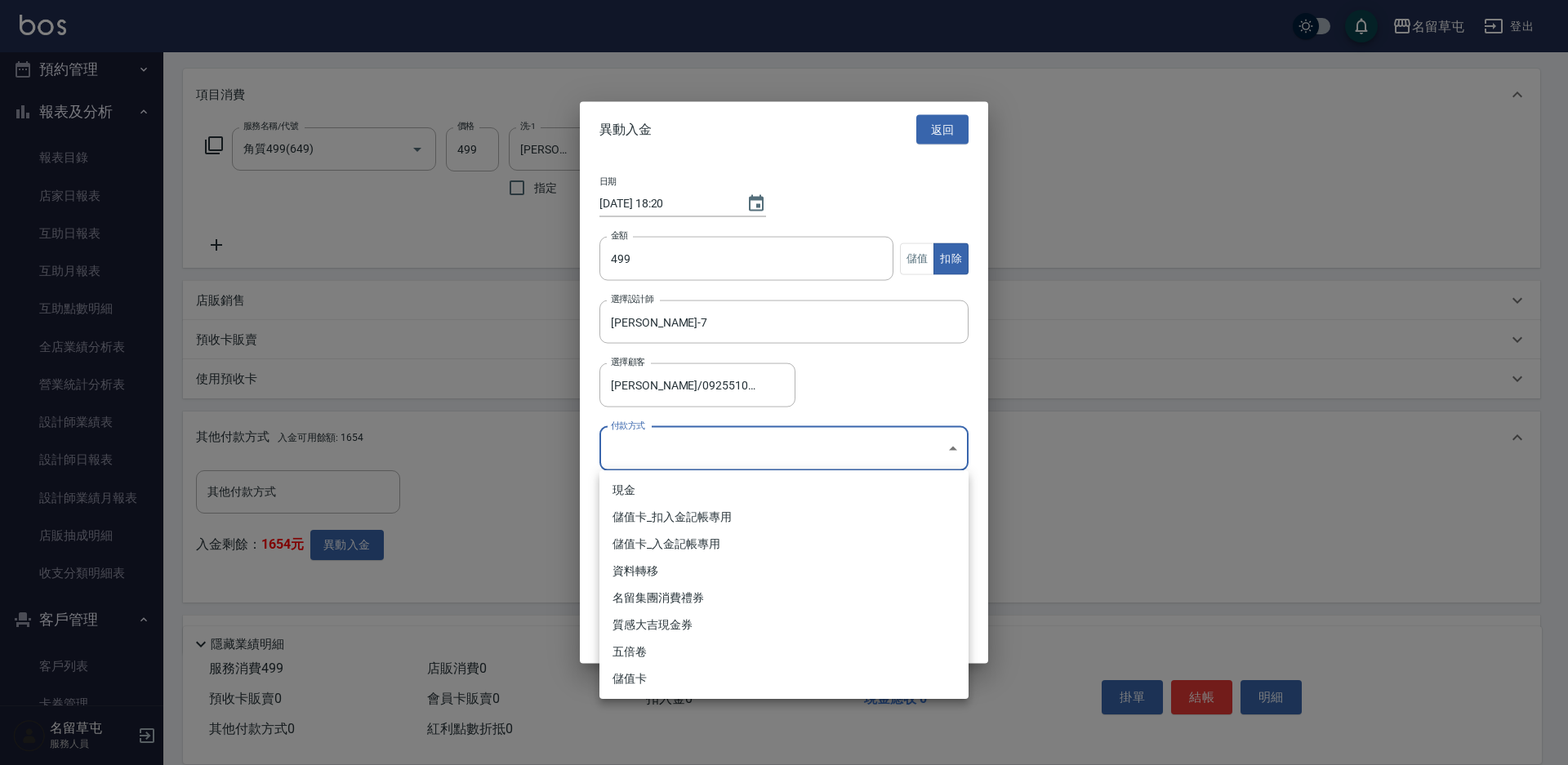
click at [667, 512] on li "儲值卡_扣入金記帳專用" at bounding box center [784, 517] width 369 height 27
type input "儲值卡_扣入金記帳專用"
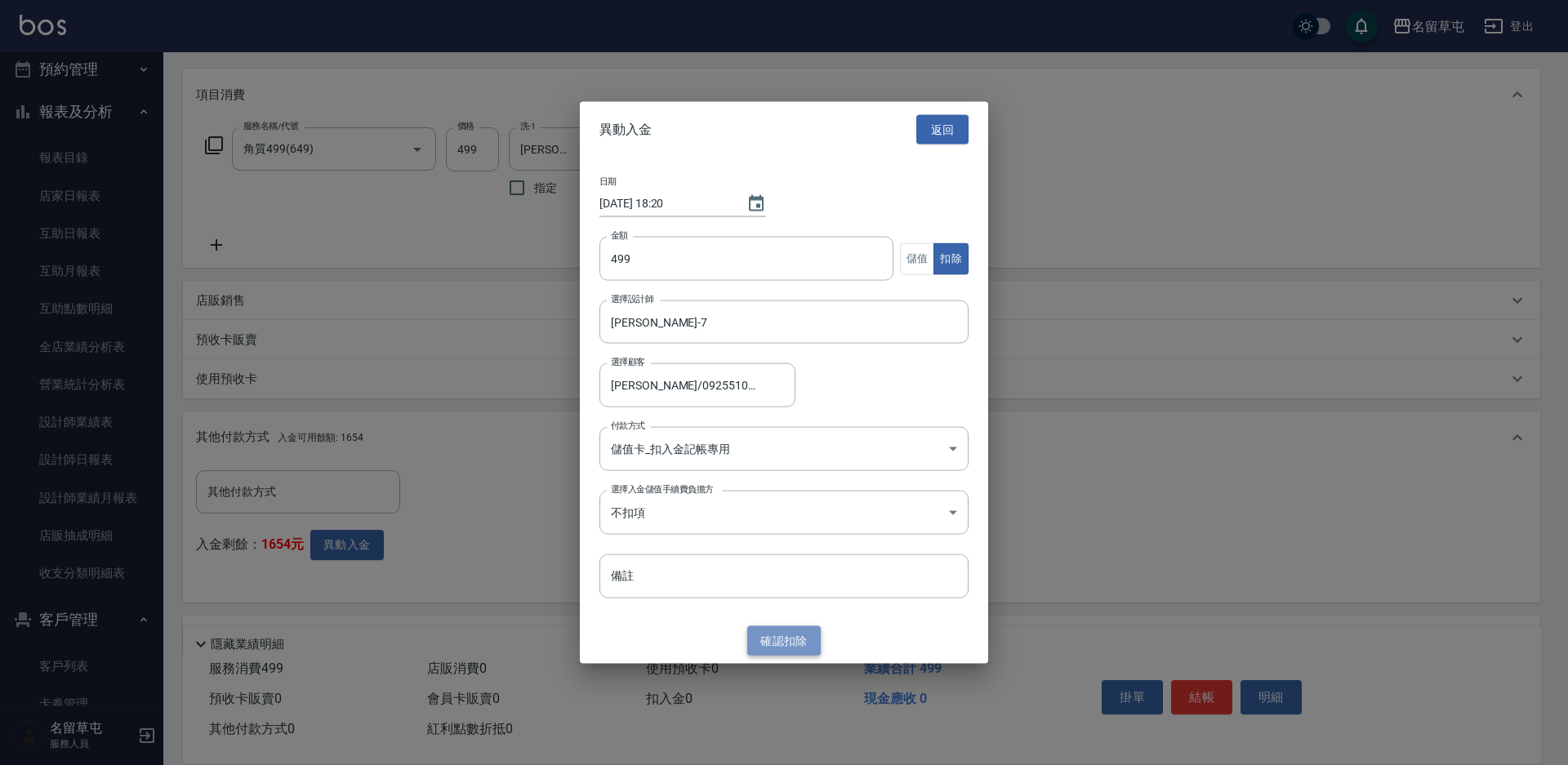
click at [794, 645] on button "確認 扣除" at bounding box center [783, 640] width 74 height 30
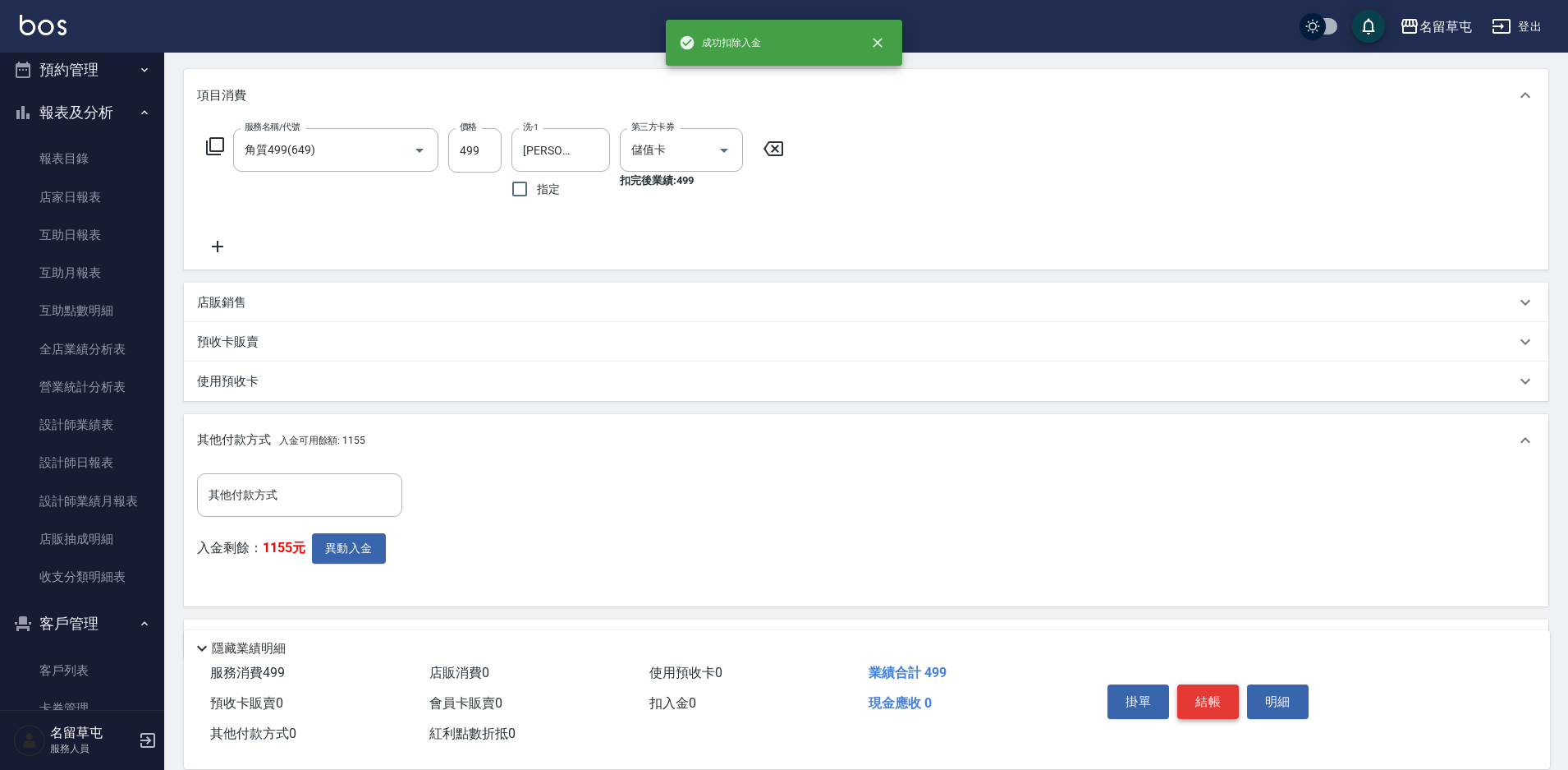
click at [1220, 697] on button "結帳" at bounding box center [1208, 701] width 62 height 35
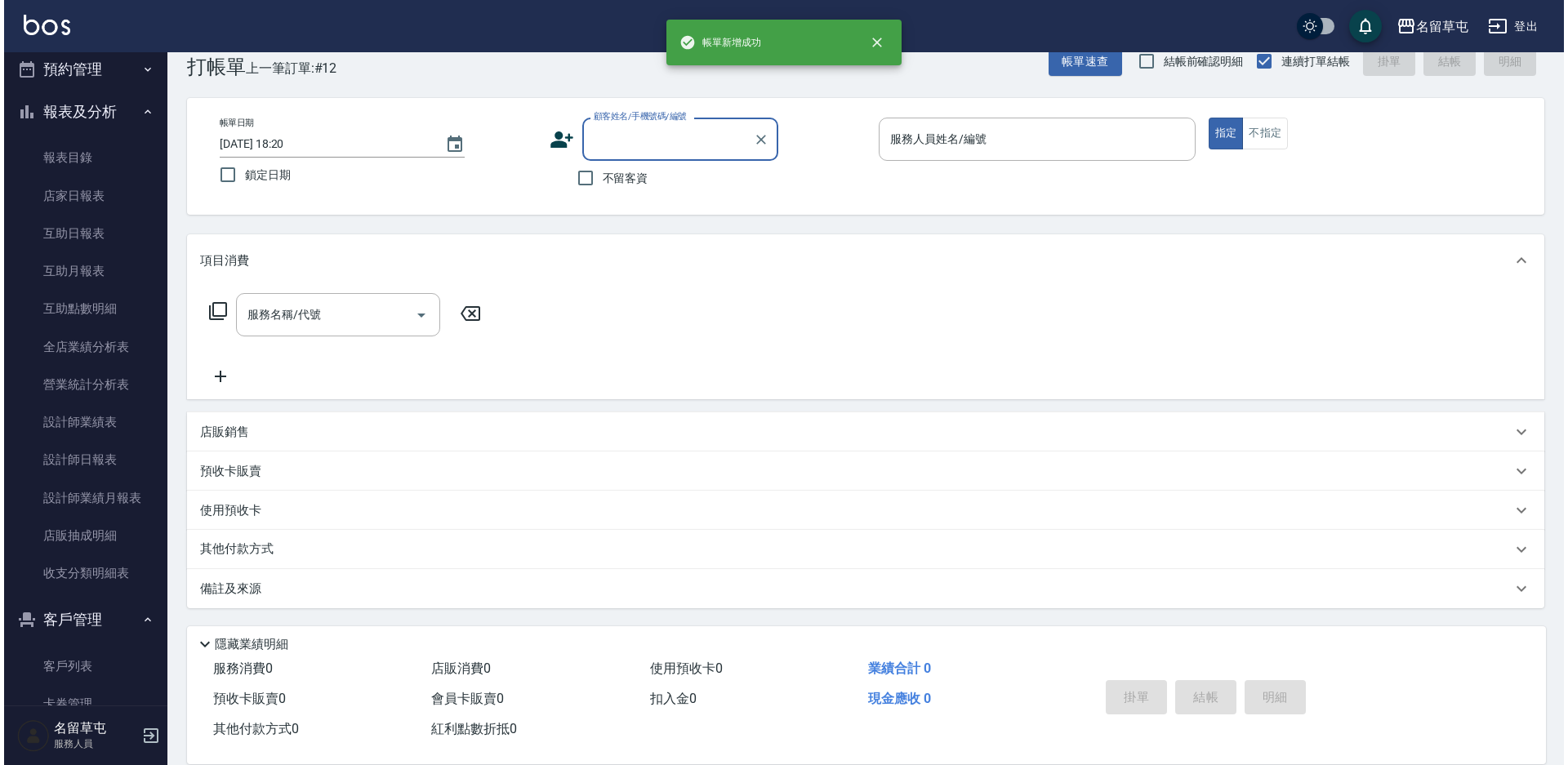
scroll to position [0, 0]
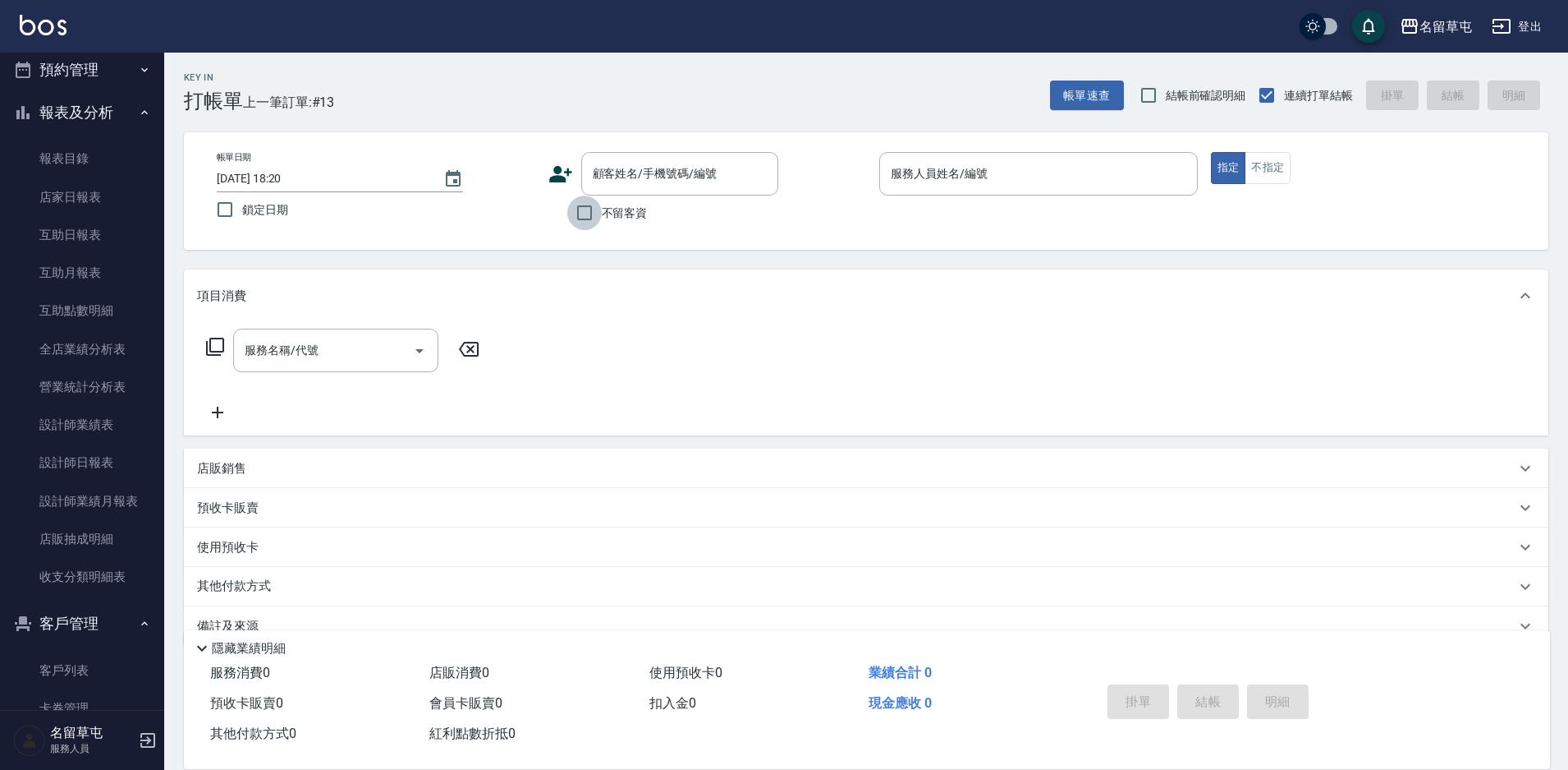
click at [585, 219] on input "不留客資" at bounding box center [584, 213] width 35 height 35
checkbox input "true"
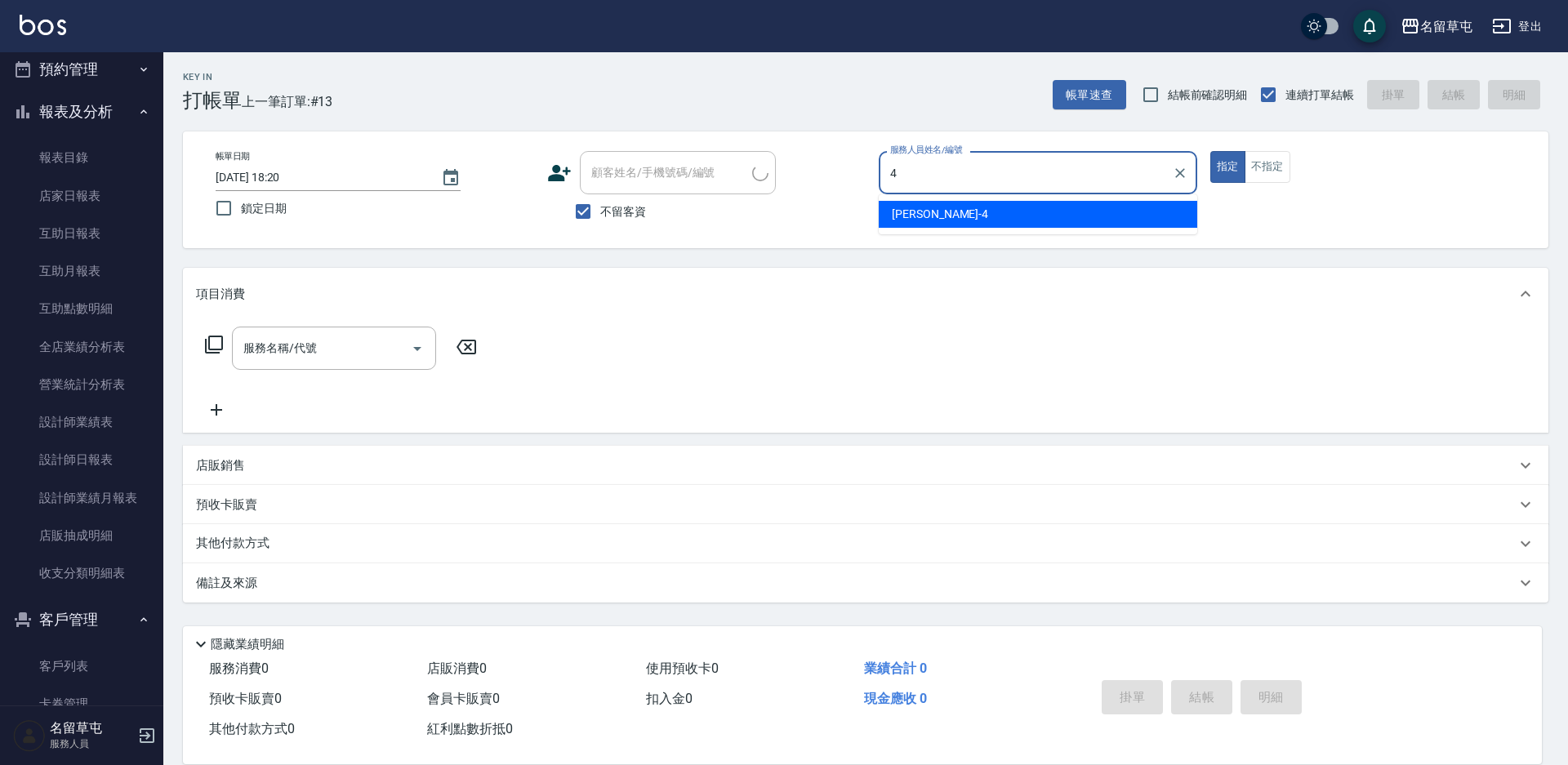
type input "4"
type input "李芳萁/0932550425/"
type input "[PERSON_NAME]-4"
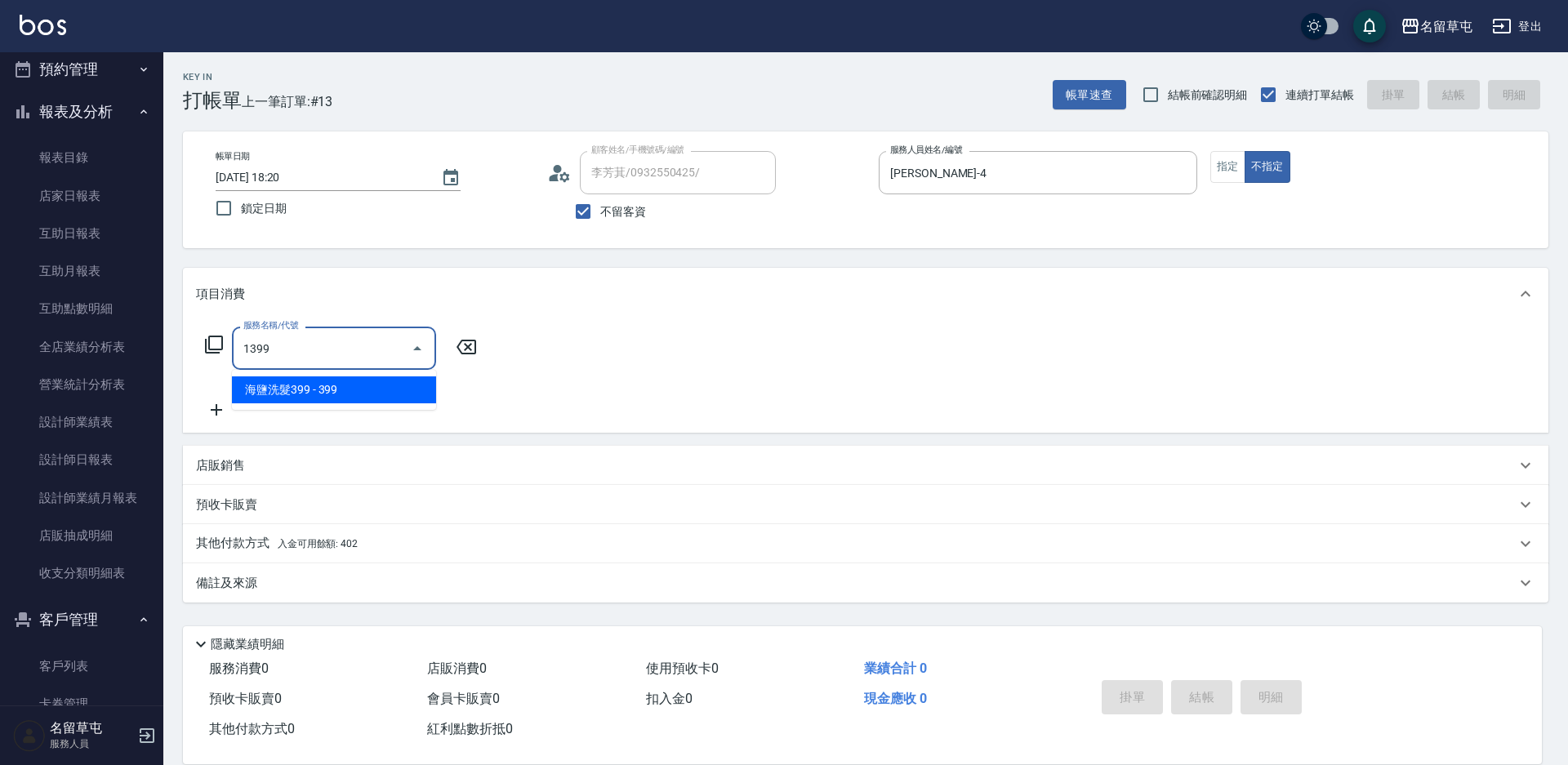
type input "海鹽洗髮399(1399)"
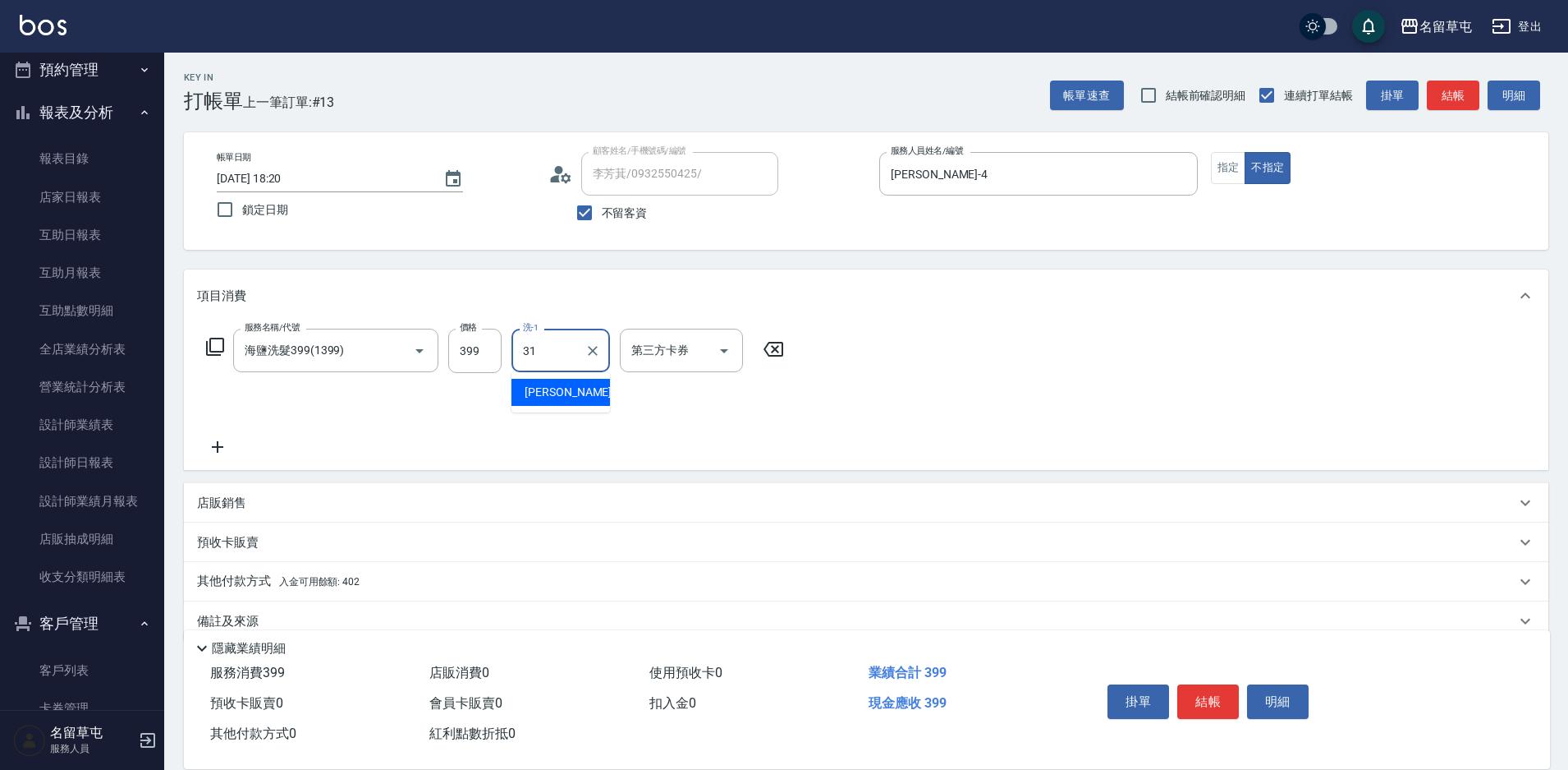
type input "[PERSON_NAME]-31"
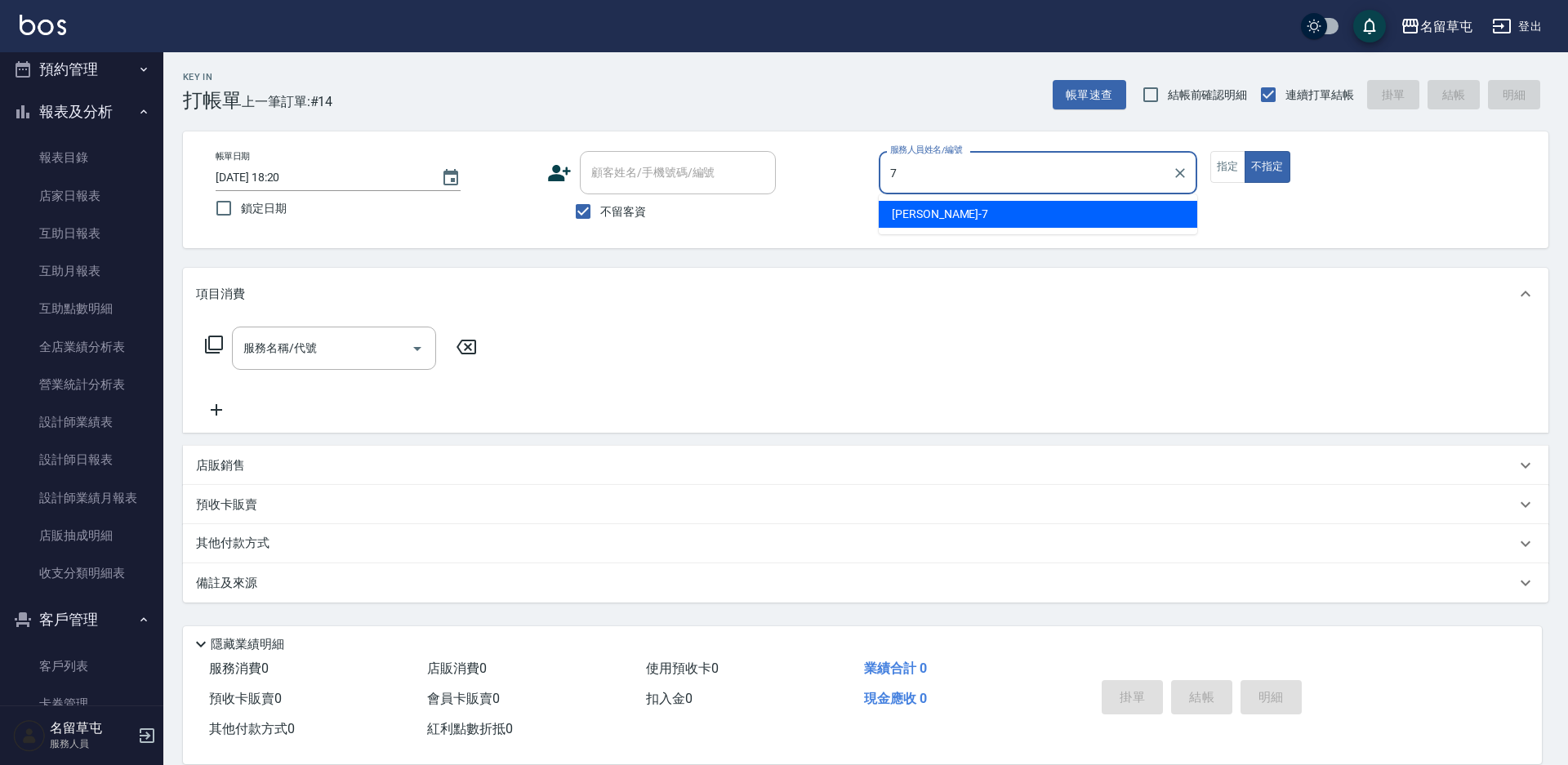
type input "[PERSON_NAME]-7"
type button "false"
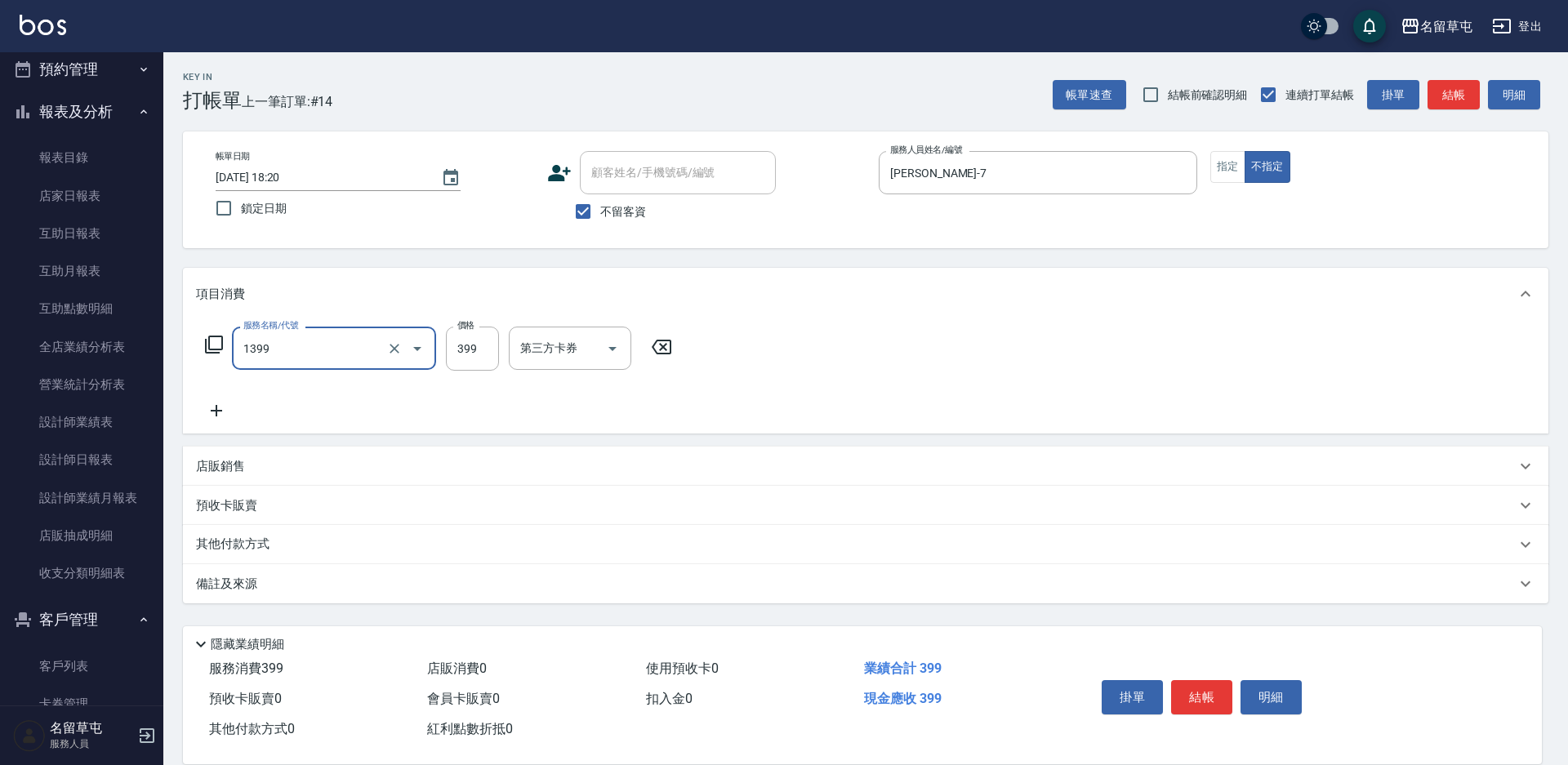
type input "海鹽洗髮399(1399)"
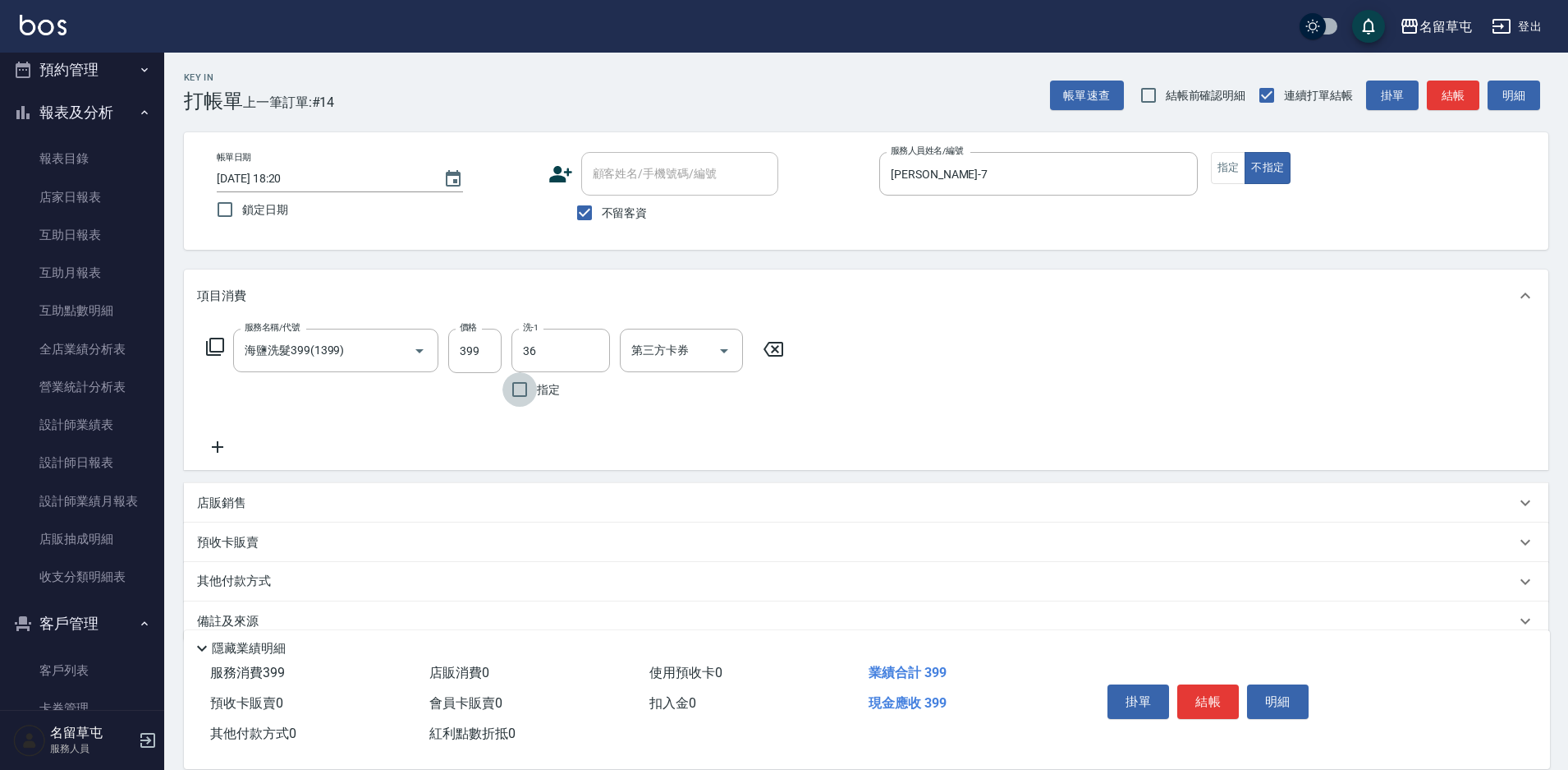
type input "[PERSON_NAME]-36"
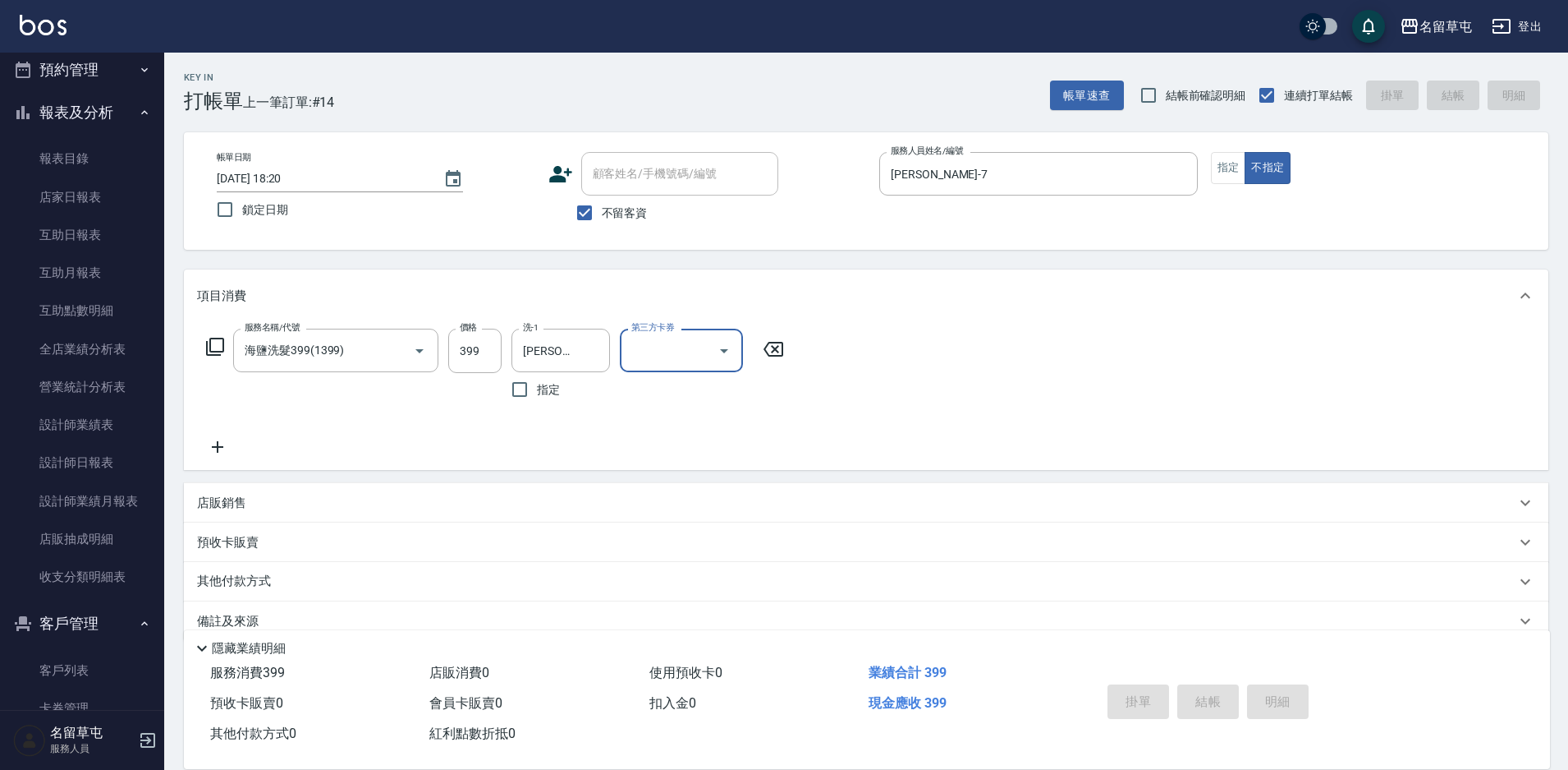
type input "[DATE] 18:21"
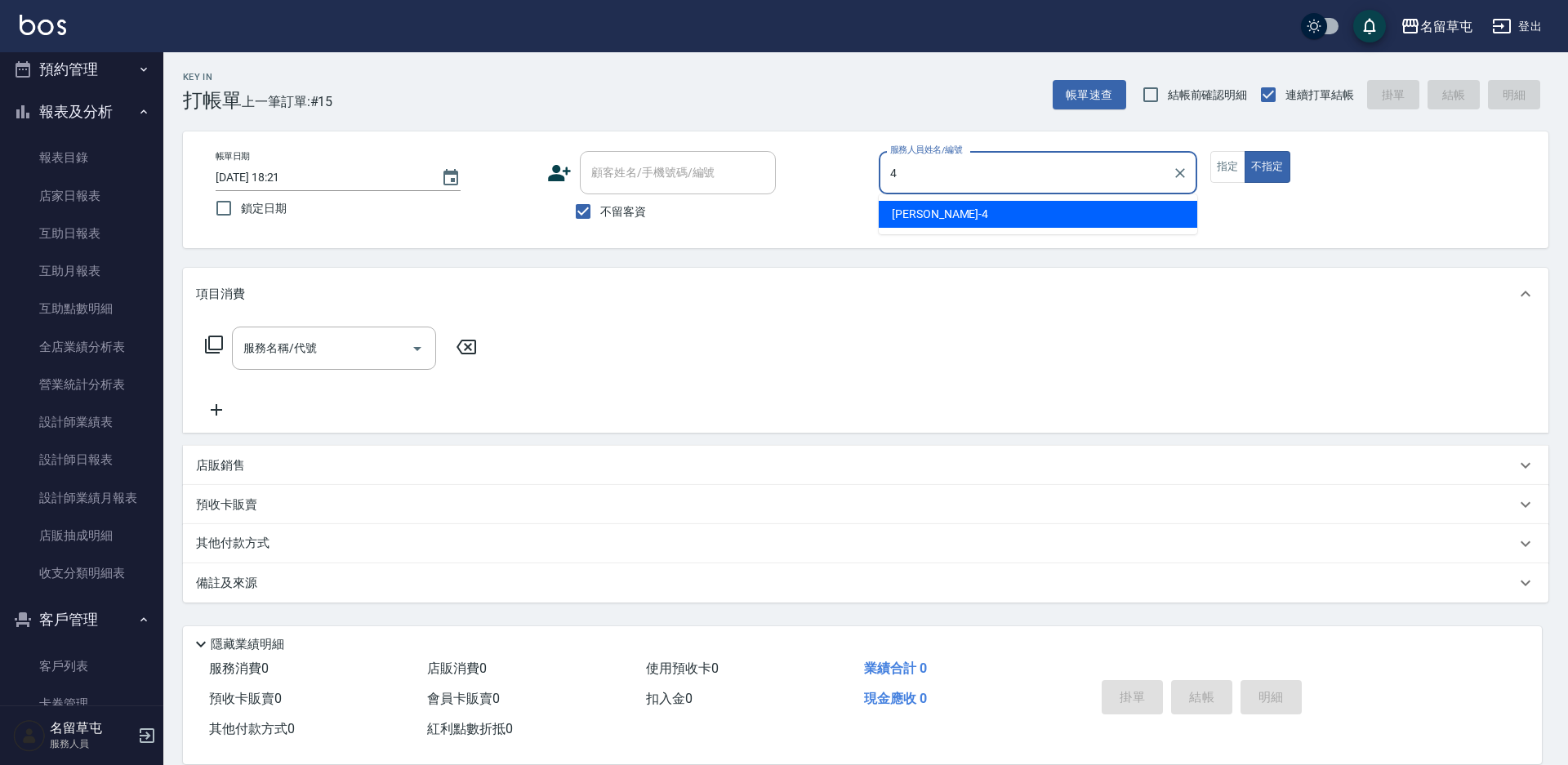
type input "[PERSON_NAME]-4"
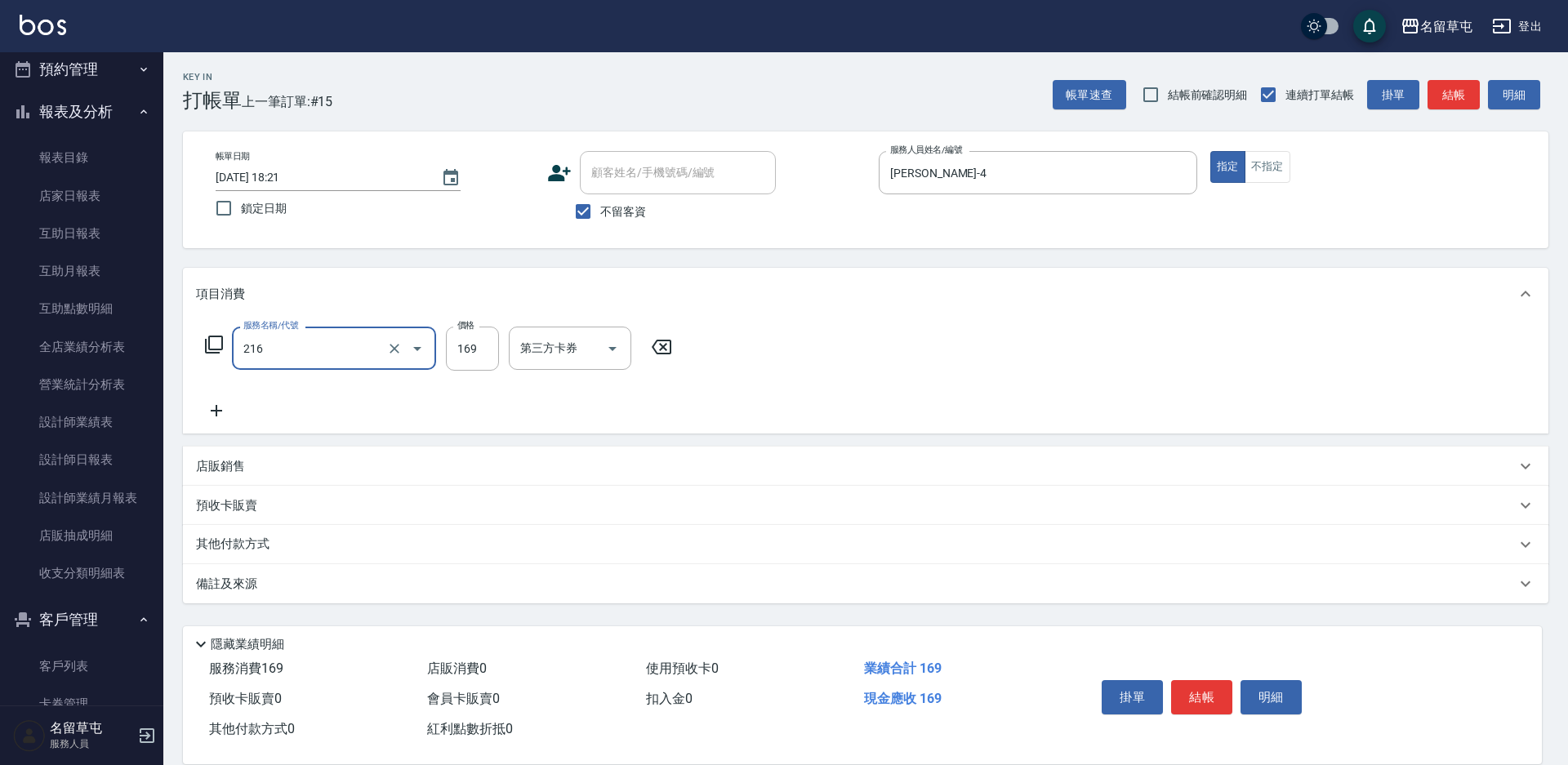
type input "剪髮169(216)"
type input "200"
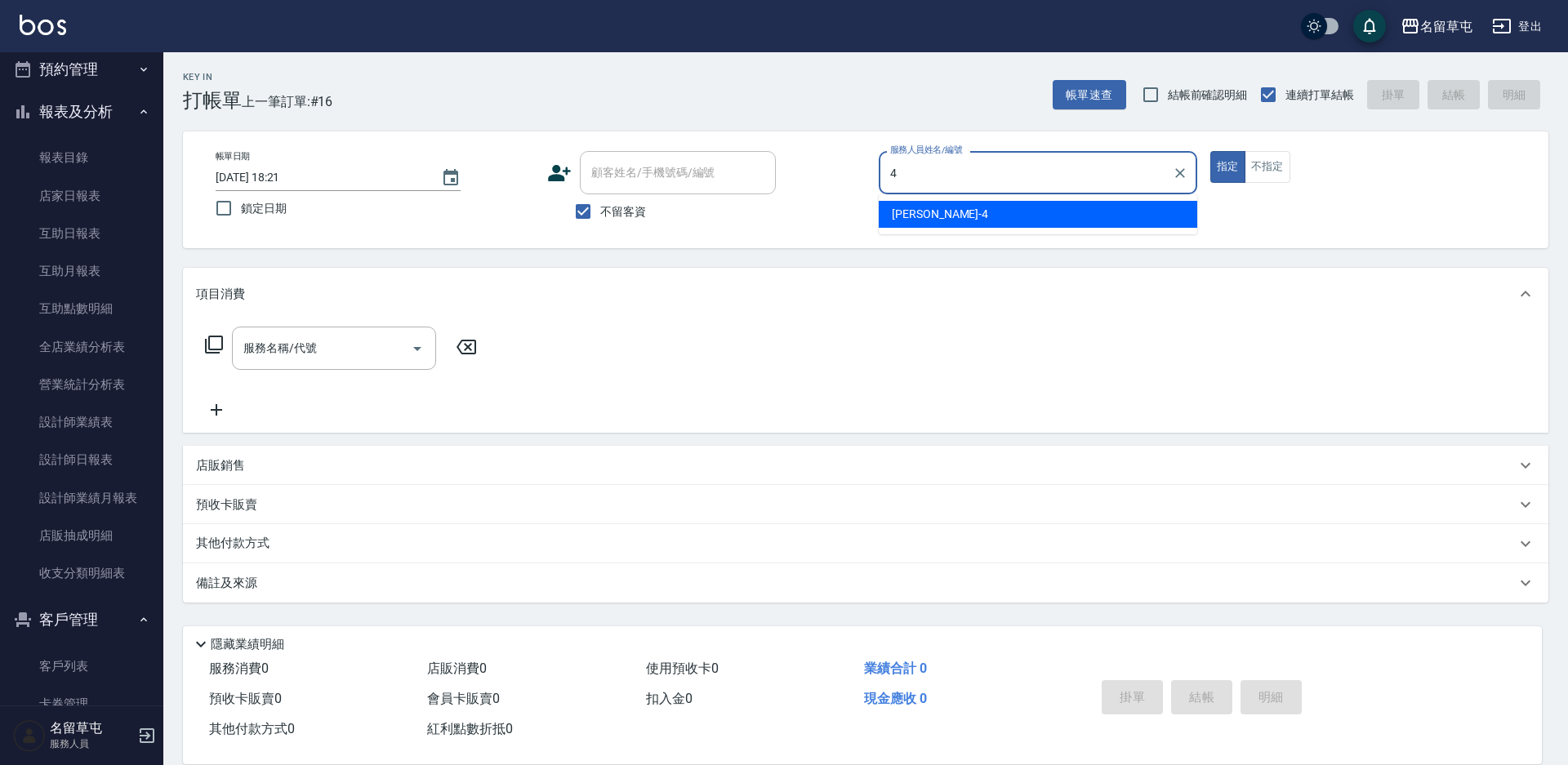
type input "[PERSON_NAME]-4"
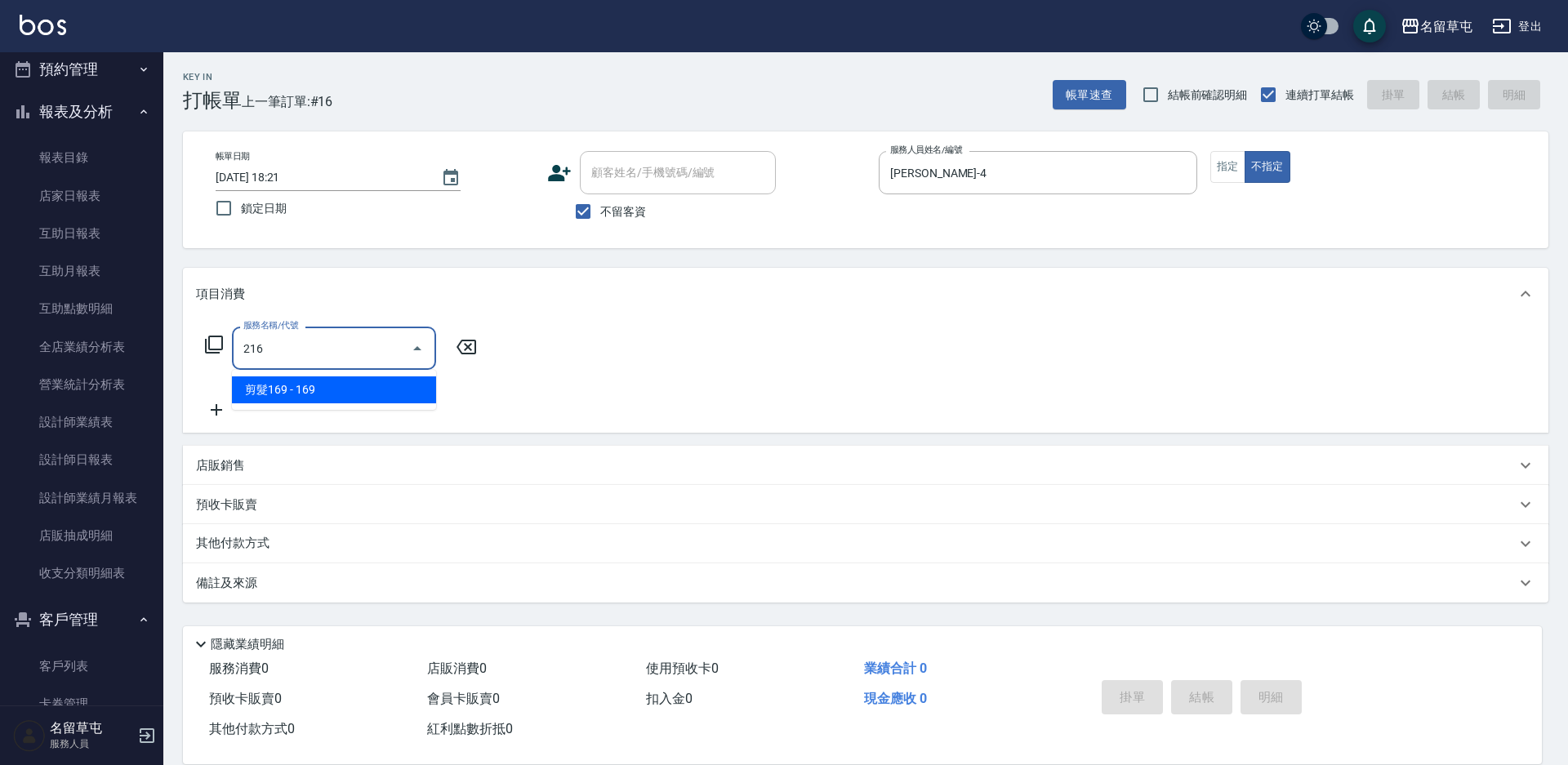
type input "剪髮169(216)"
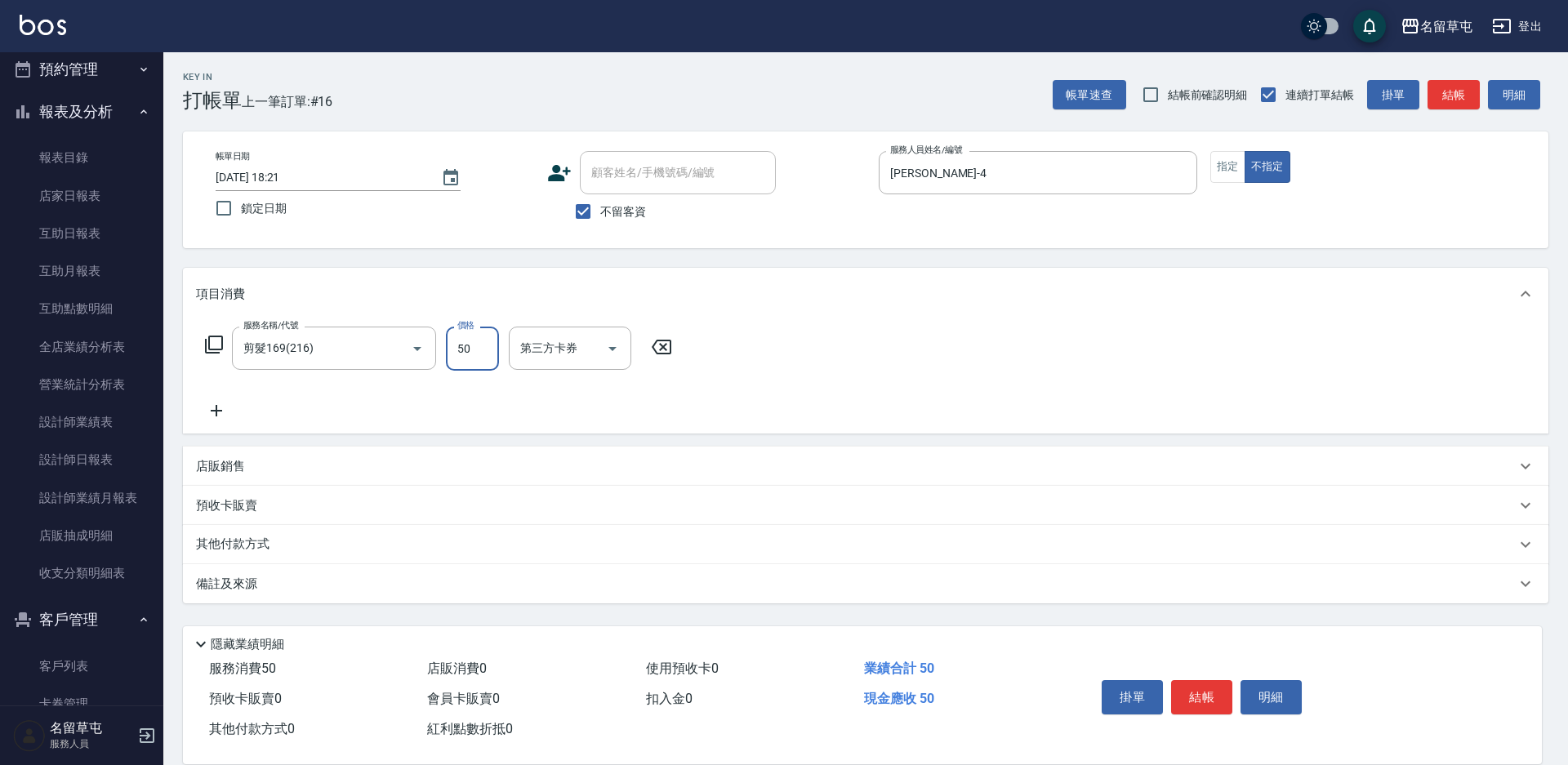
type input "50"
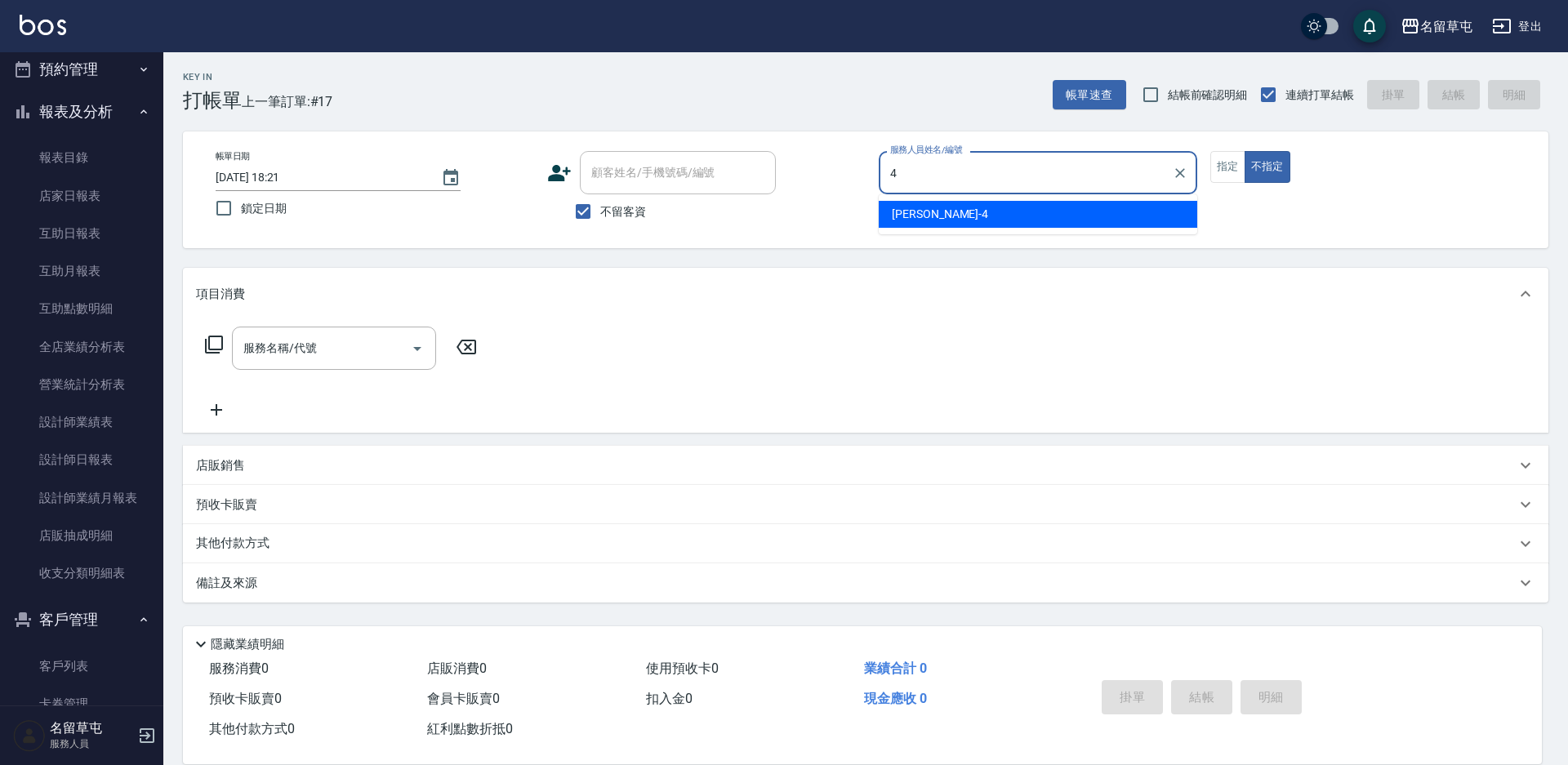
type input "[PERSON_NAME]-4"
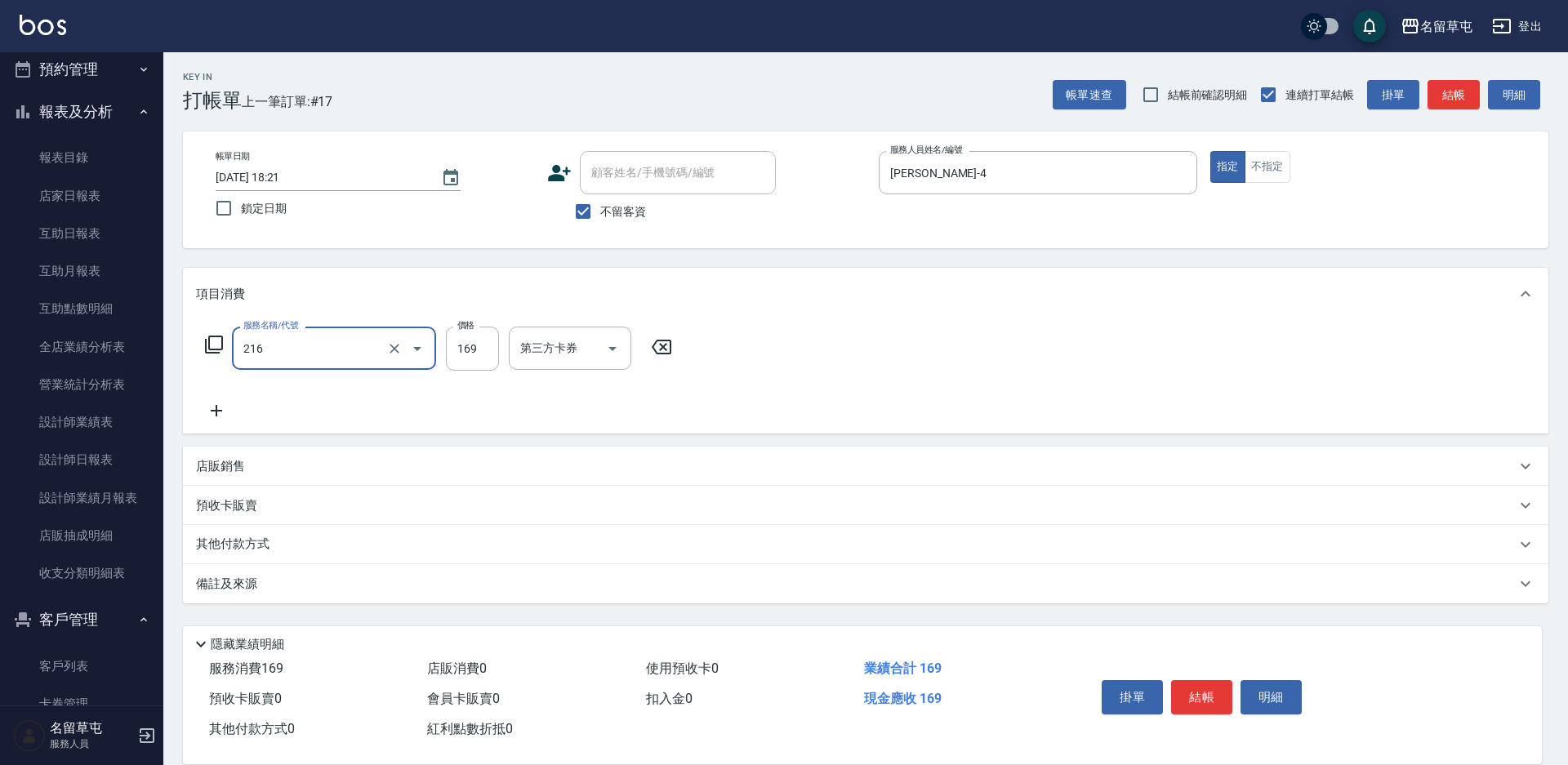
type input "剪髮169(216)"
type input "200"
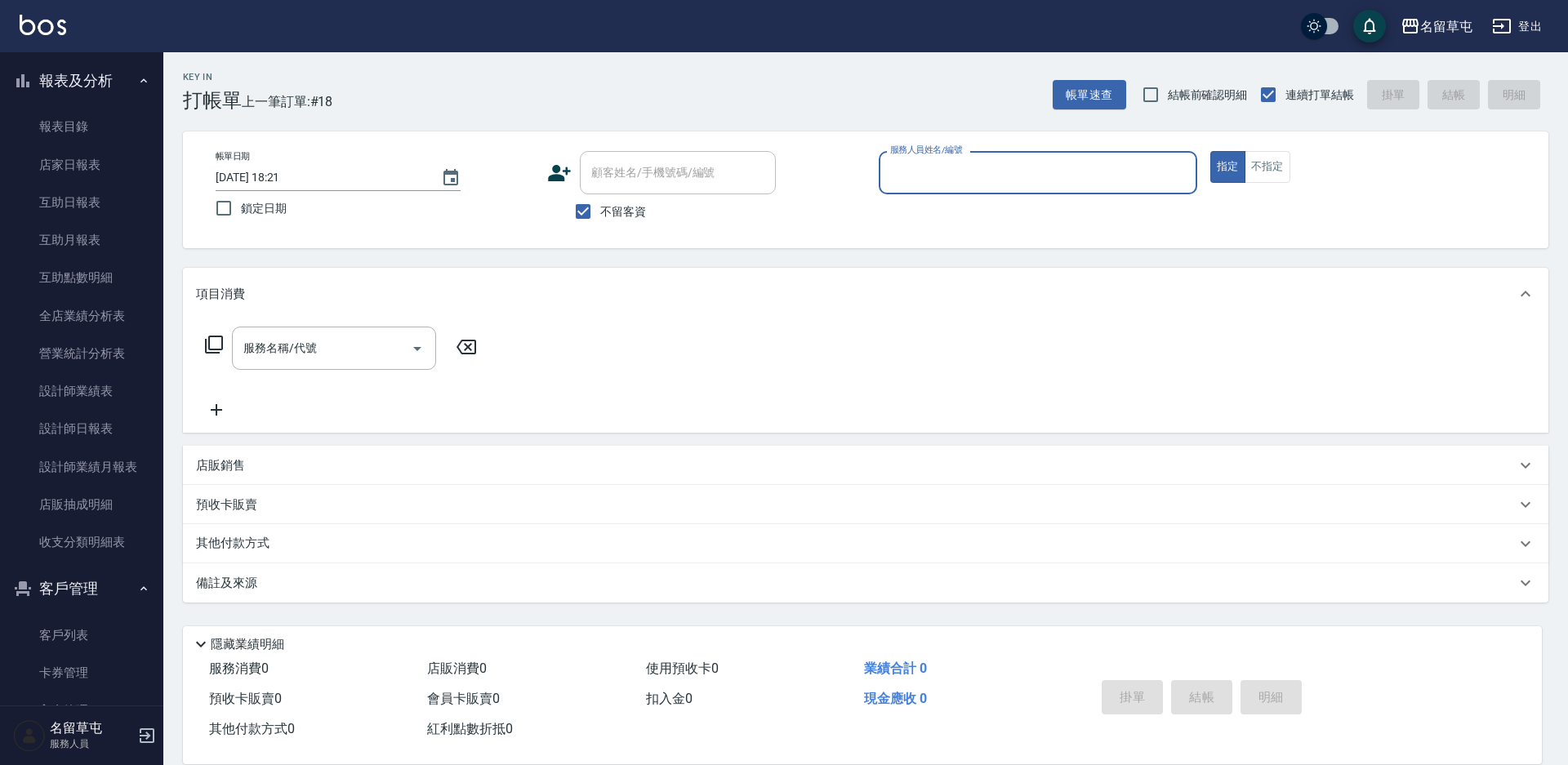
scroll to position [411, 0]
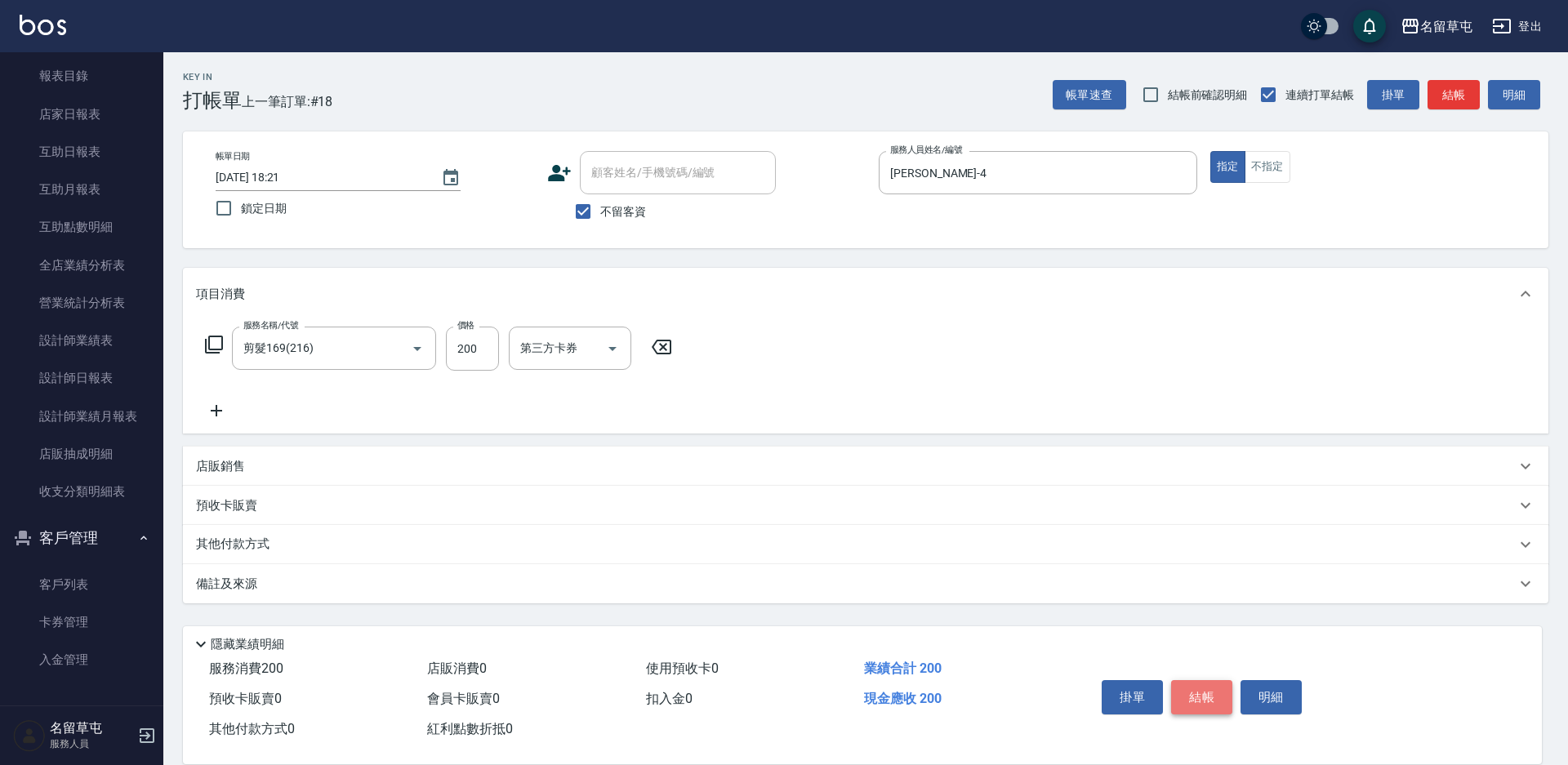
click at [1196, 690] on button "結帳" at bounding box center [1201, 697] width 61 height 35
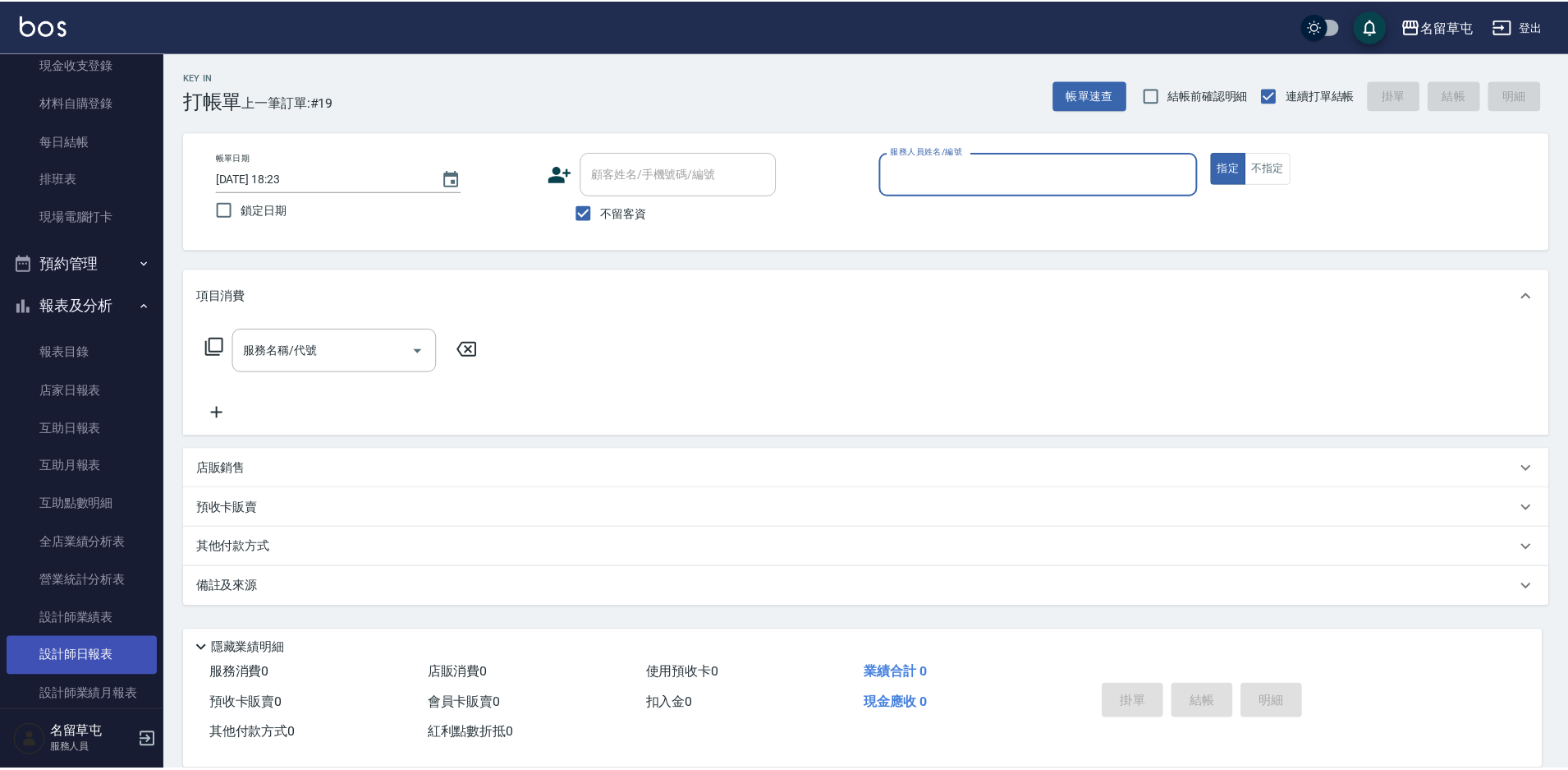
scroll to position [168, 0]
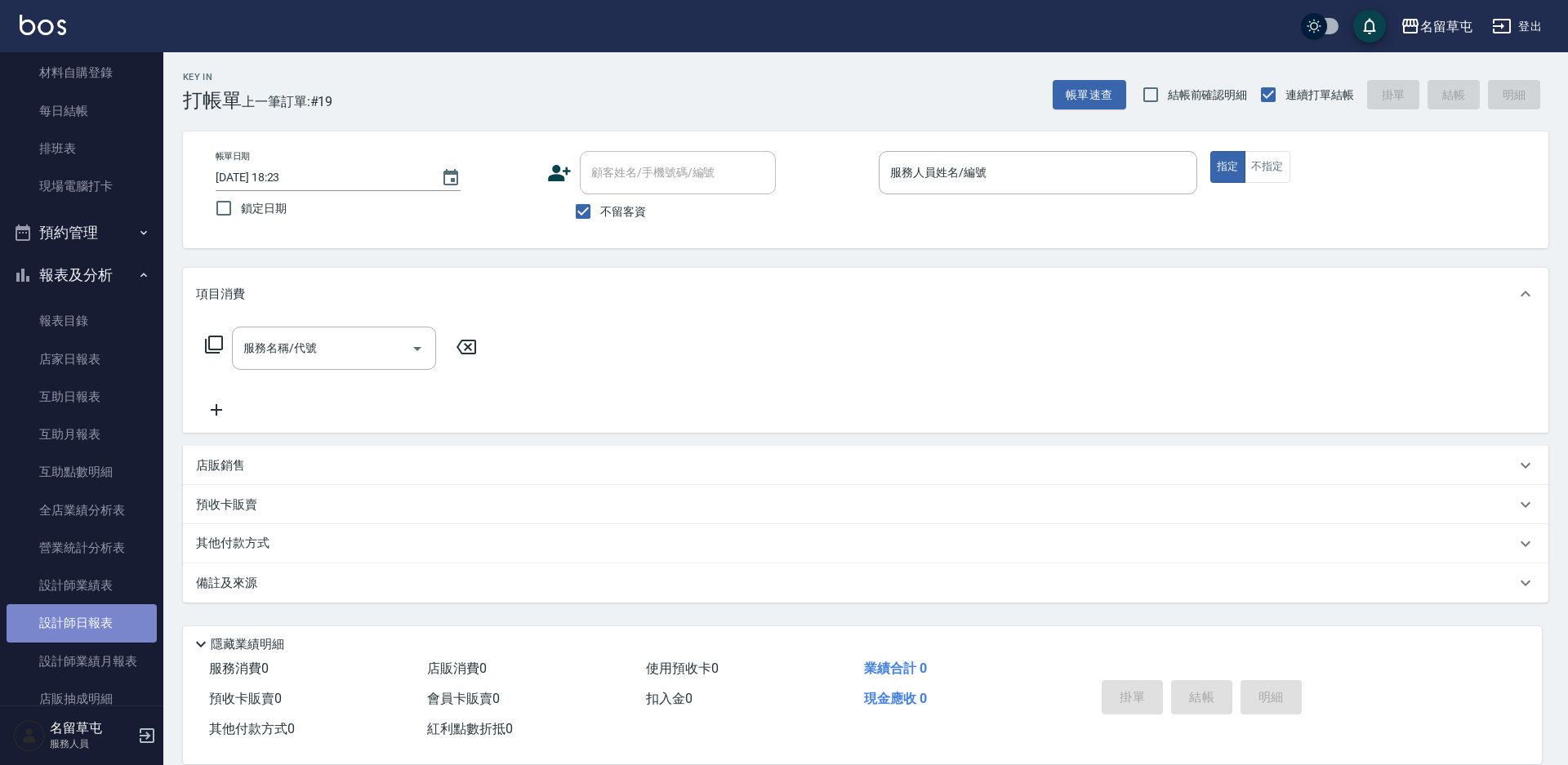
click at [86, 621] on link "設計師日報表" at bounding box center [81, 622] width 150 height 37
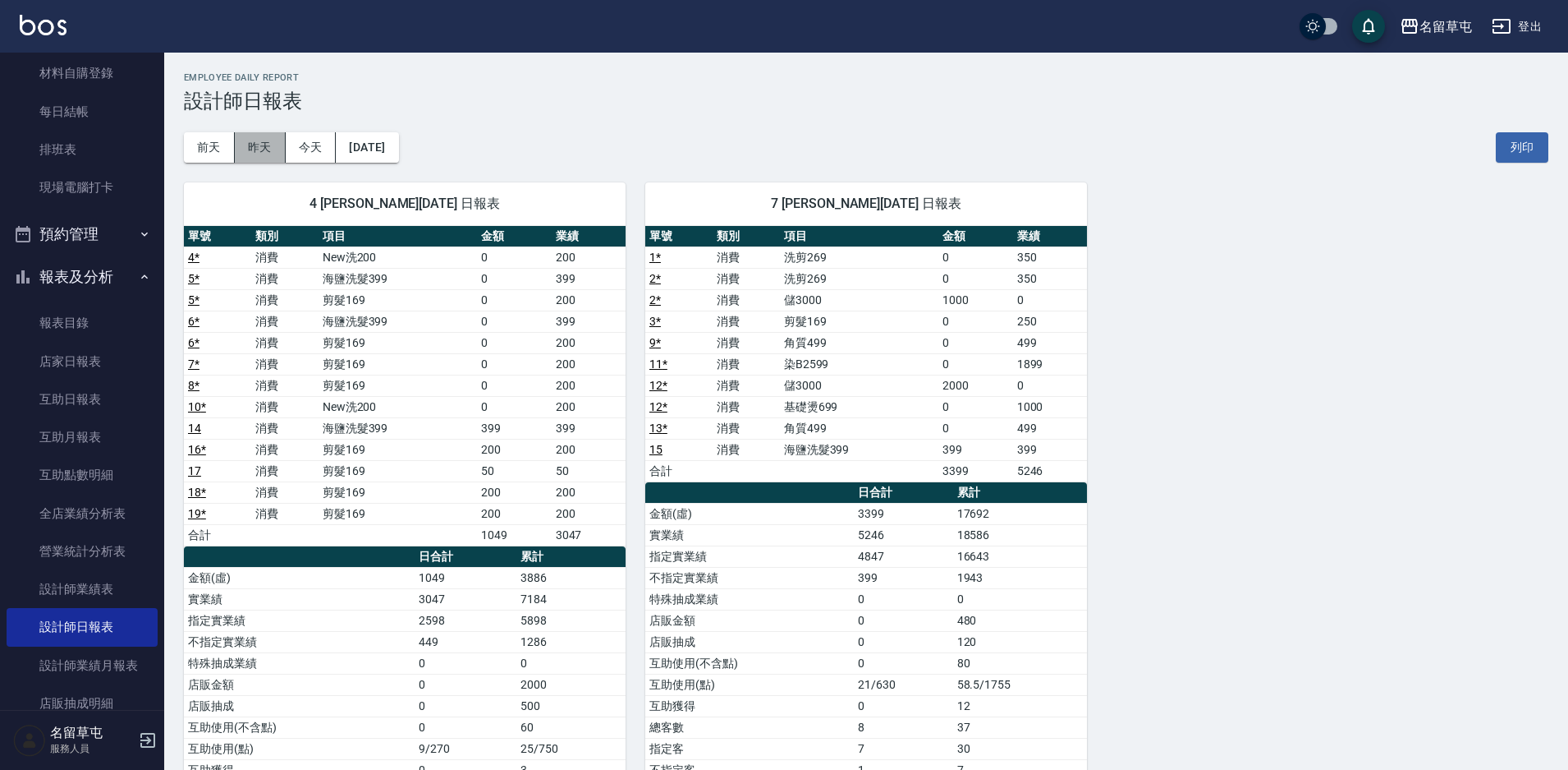
click at [250, 149] on button "昨天" at bounding box center [260, 147] width 51 height 30
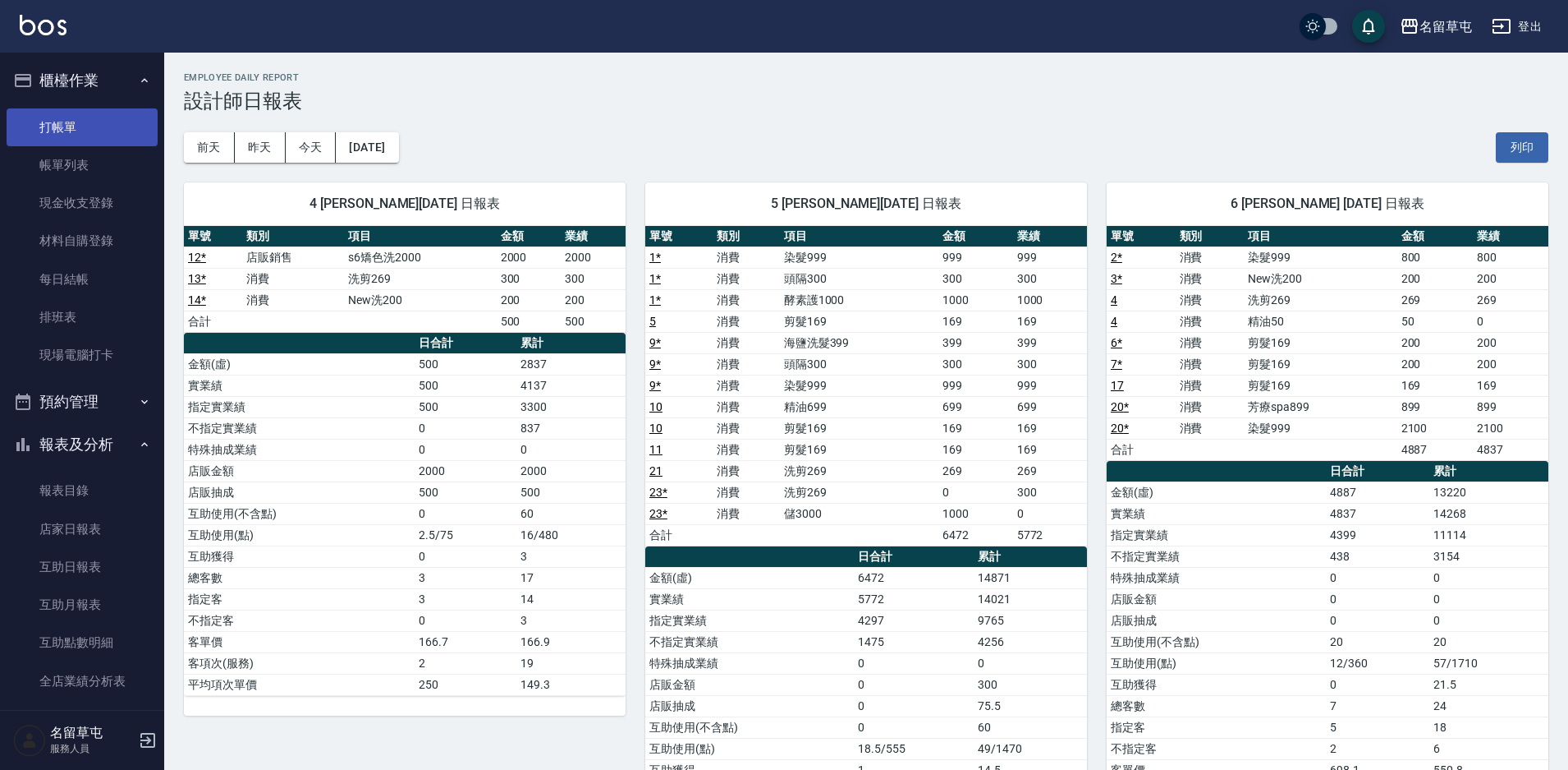
click at [80, 130] on link "打帳單" at bounding box center [81, 127] width 151 height 38
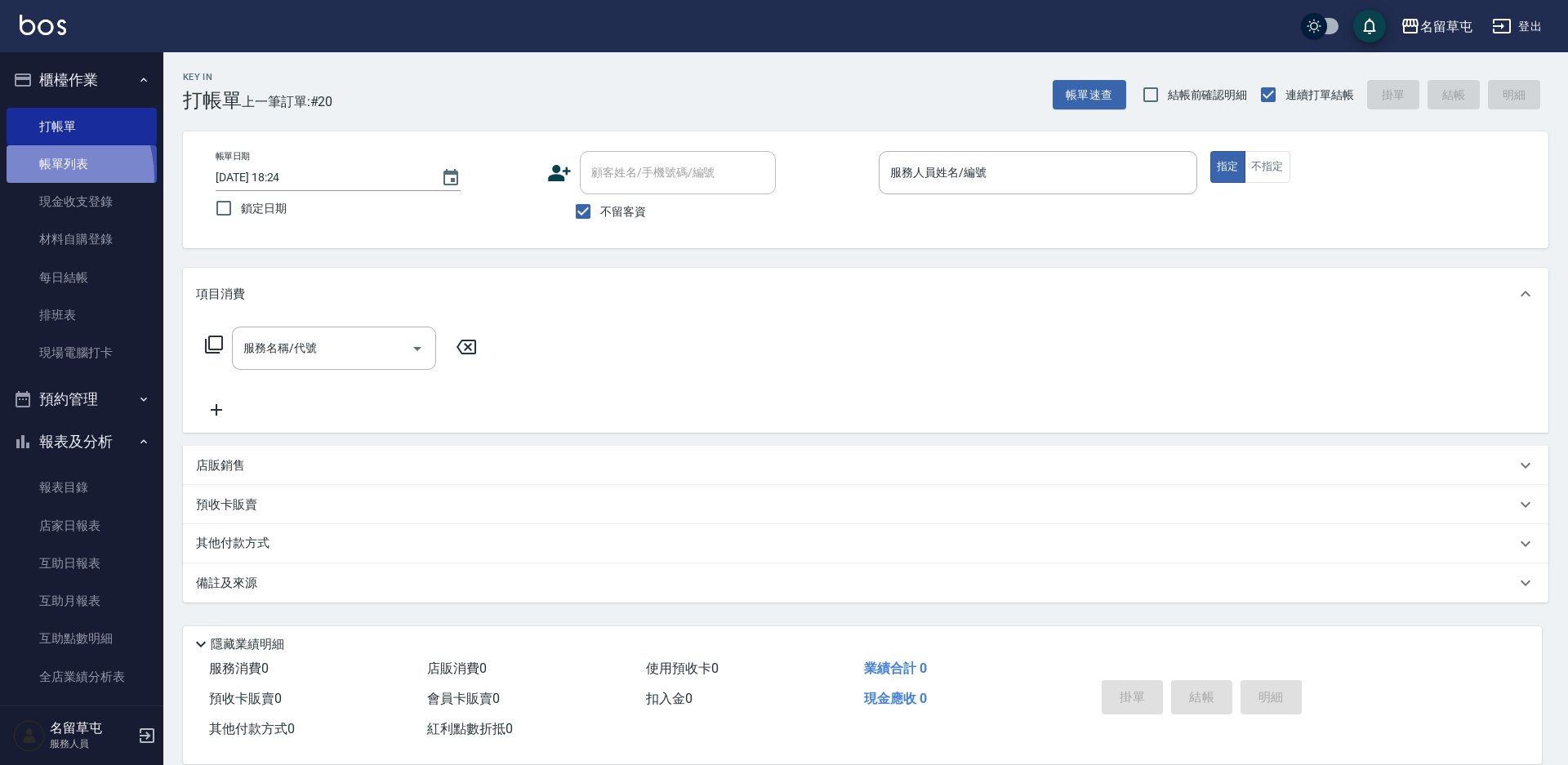
click at [31, 177] on link "帳單列表" at bounding box center [81, 164] width 150 height 37
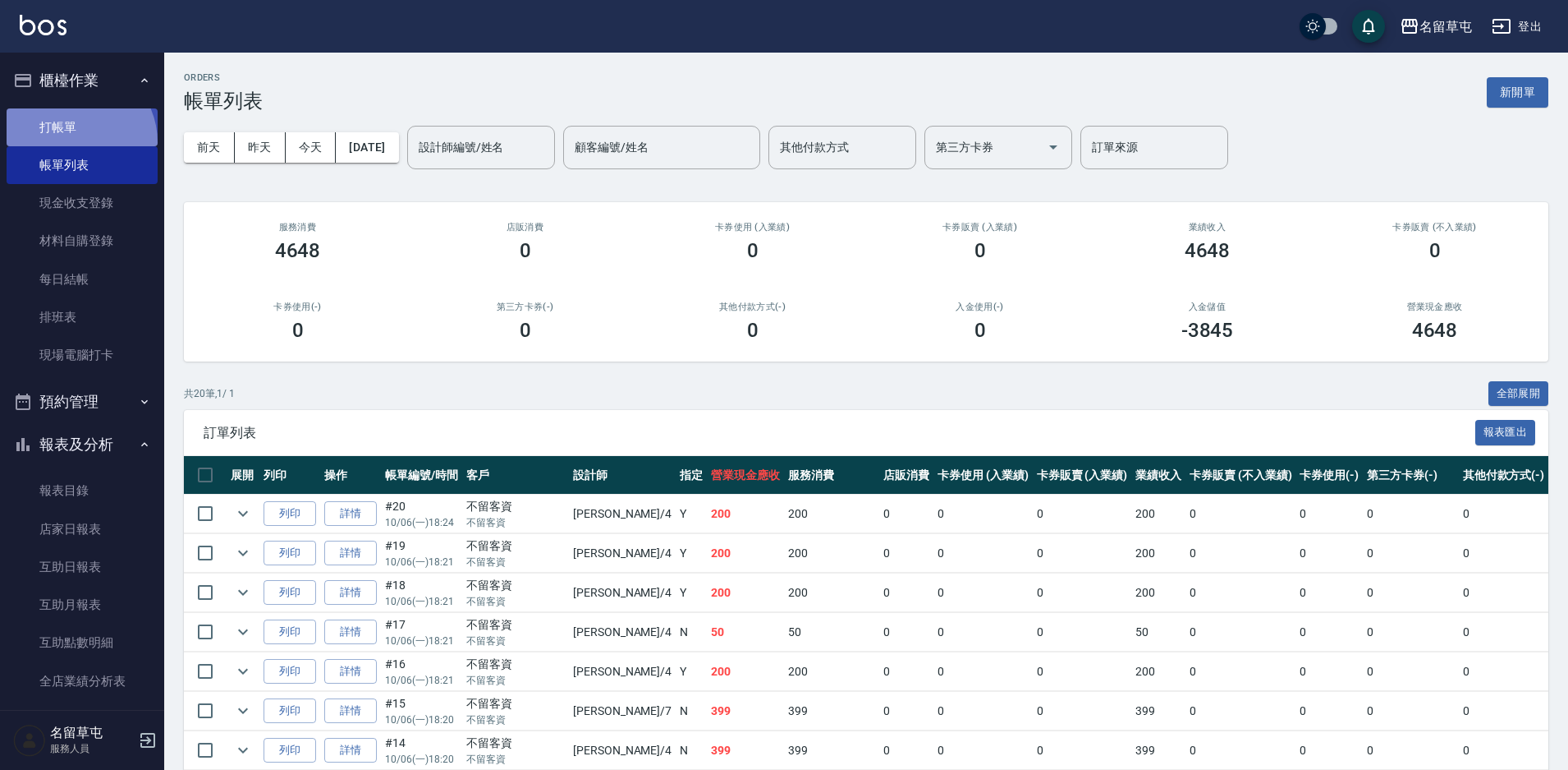
click at [72, 142] on link "打帳單" at bounding box center [81, 127] width 151 height 38
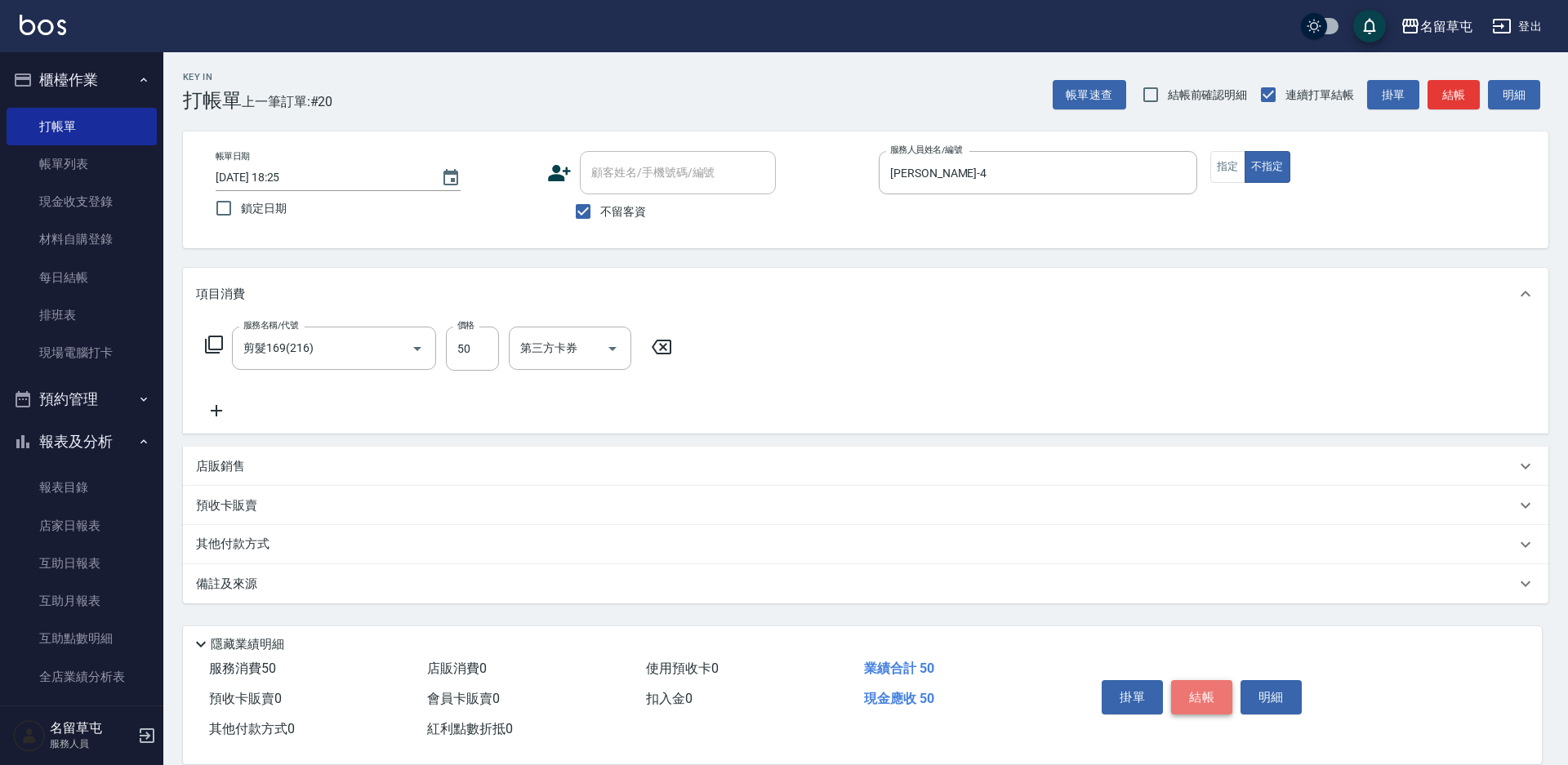
click at [1181, 682] on button "結帳" at bounding box center [1201, 697] width 61 height 35
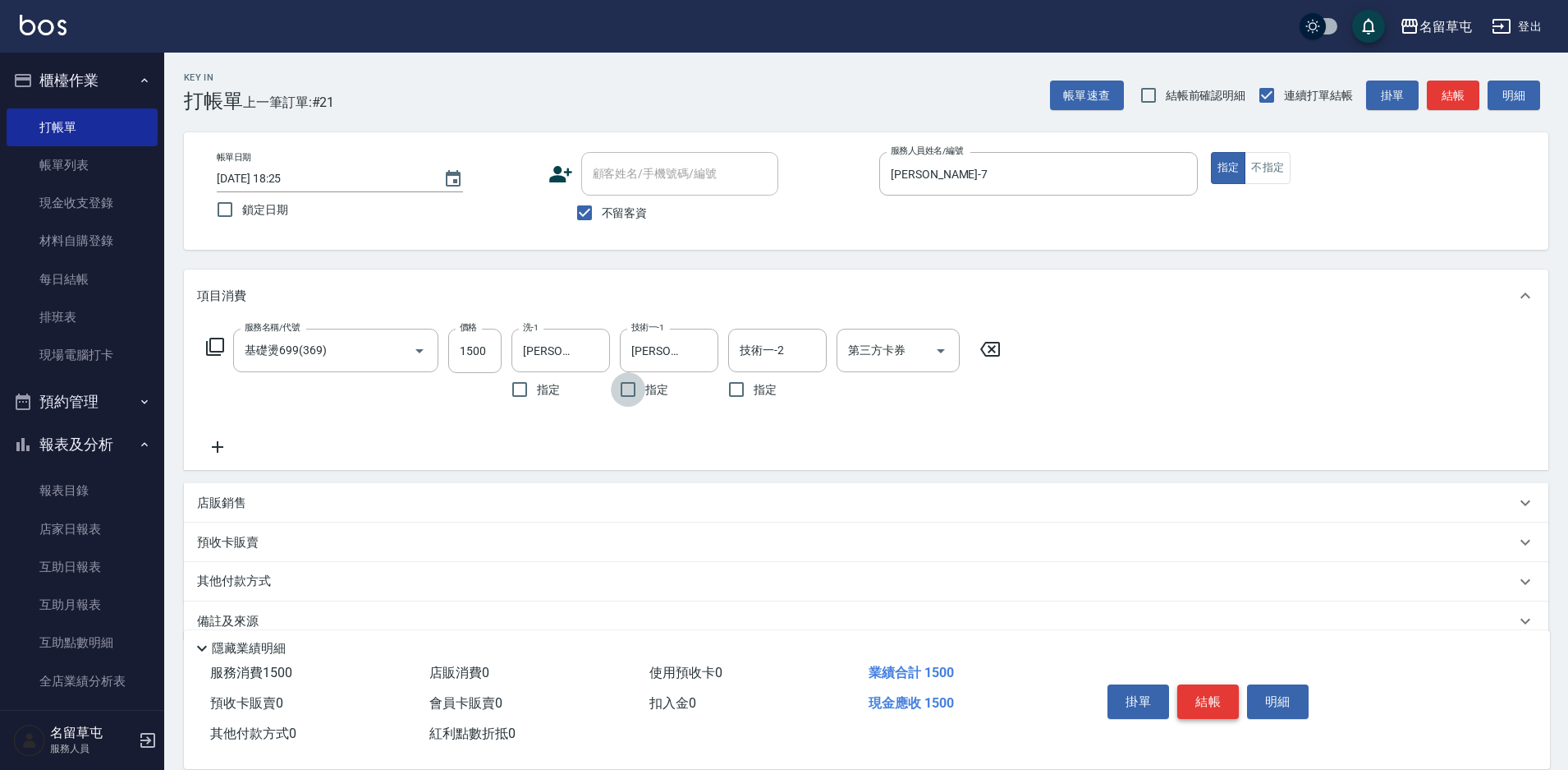
click at [1208, 704] on button "結帳" at bounding box center [1208, 701] width 62 height 35
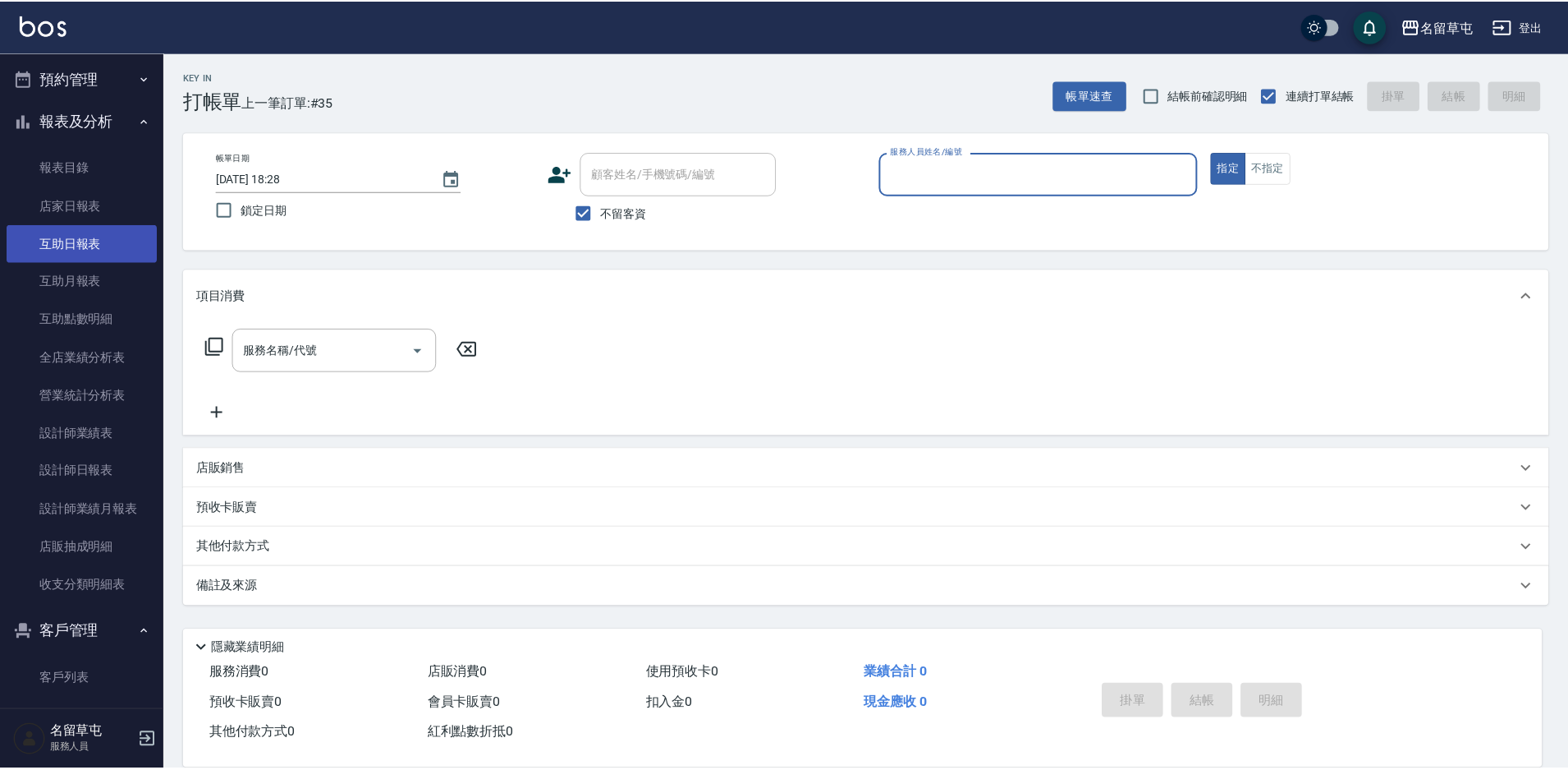
scroll to position [329, 0]
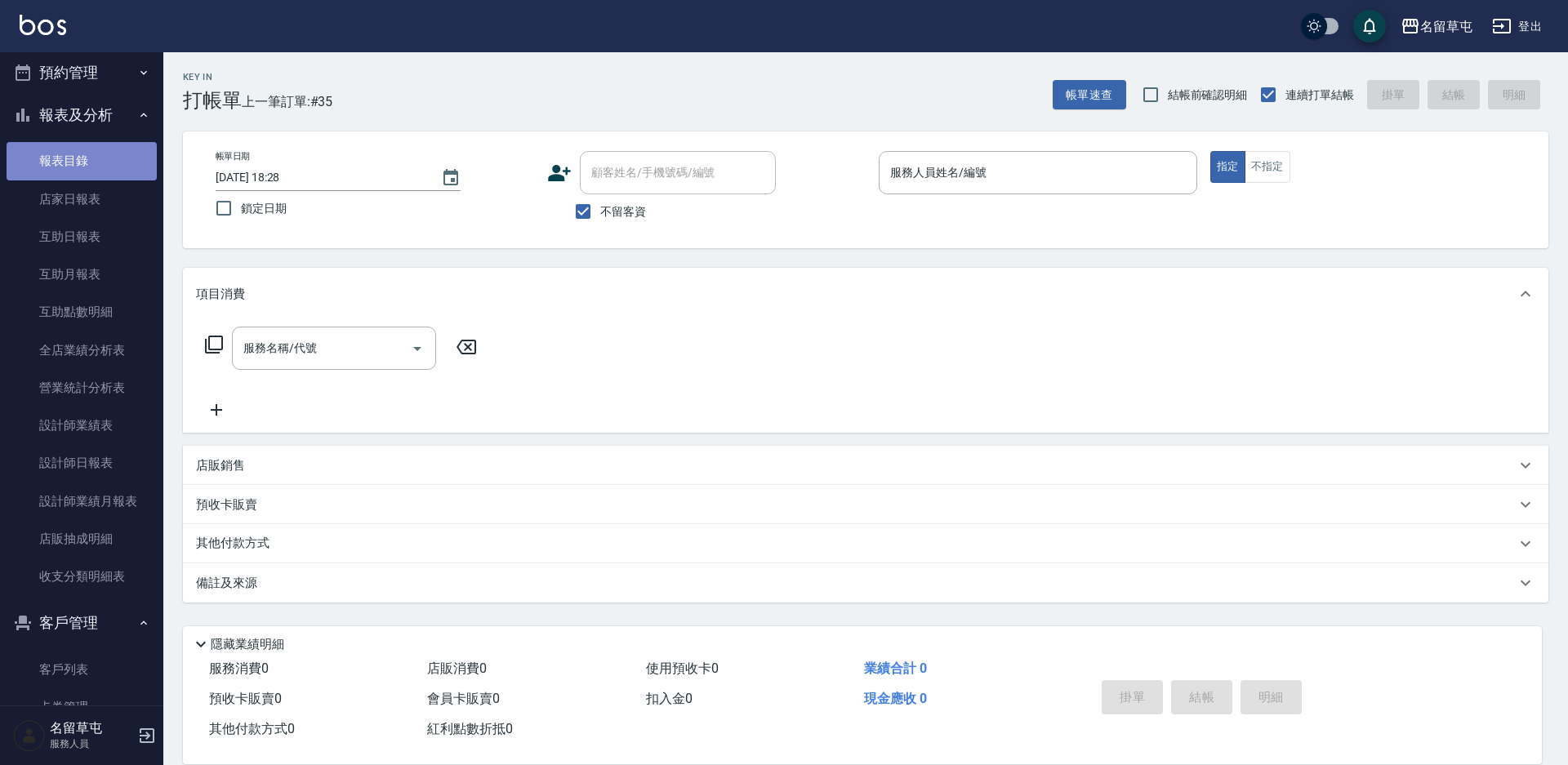
click at [86, 170] on link "報表目錄" at bounding box center [81, 161] width 150 height 37
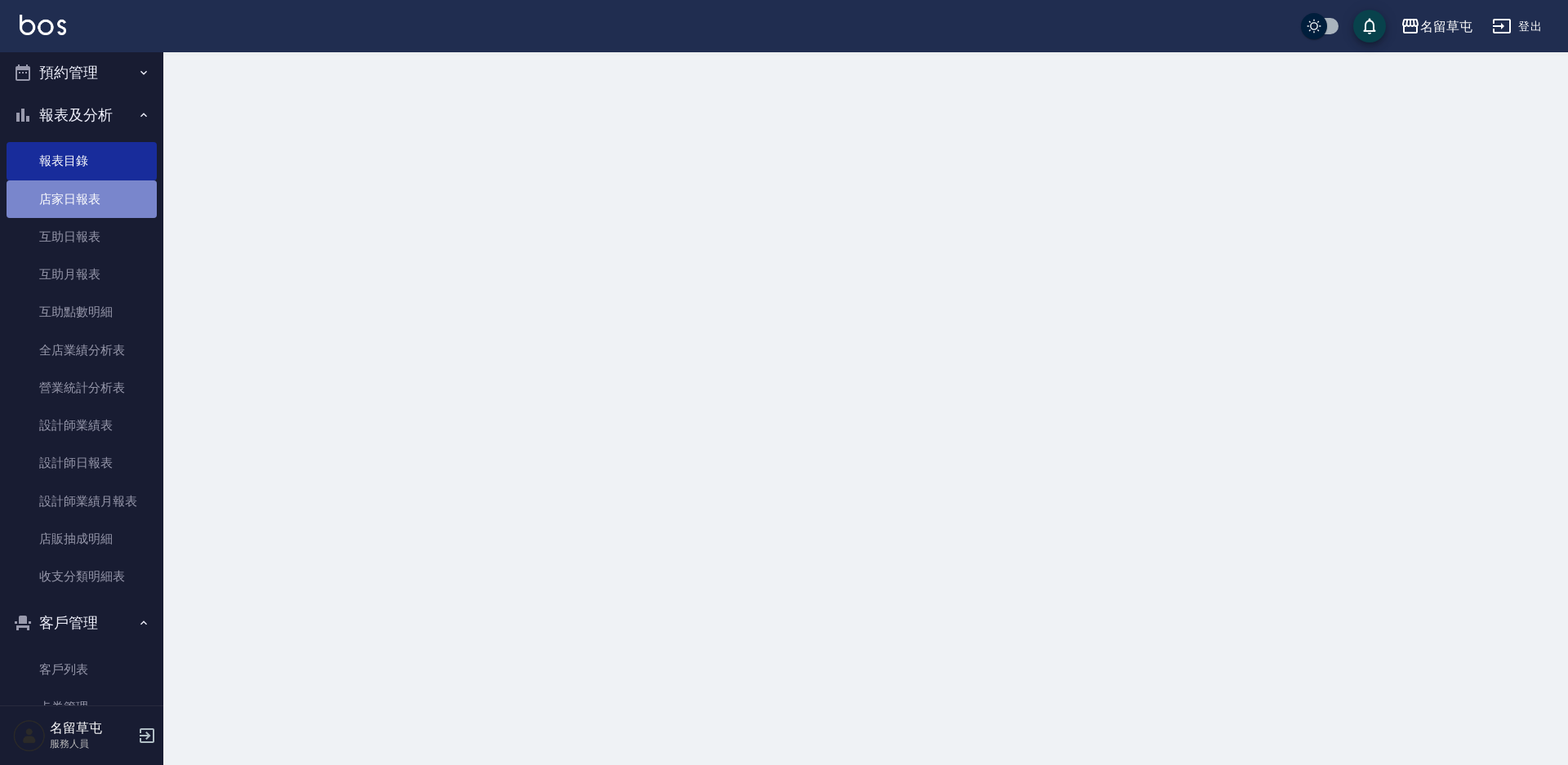
click at [91, 191] on link "店家日報表" at bounding box center [81, 199] width 150 height 37
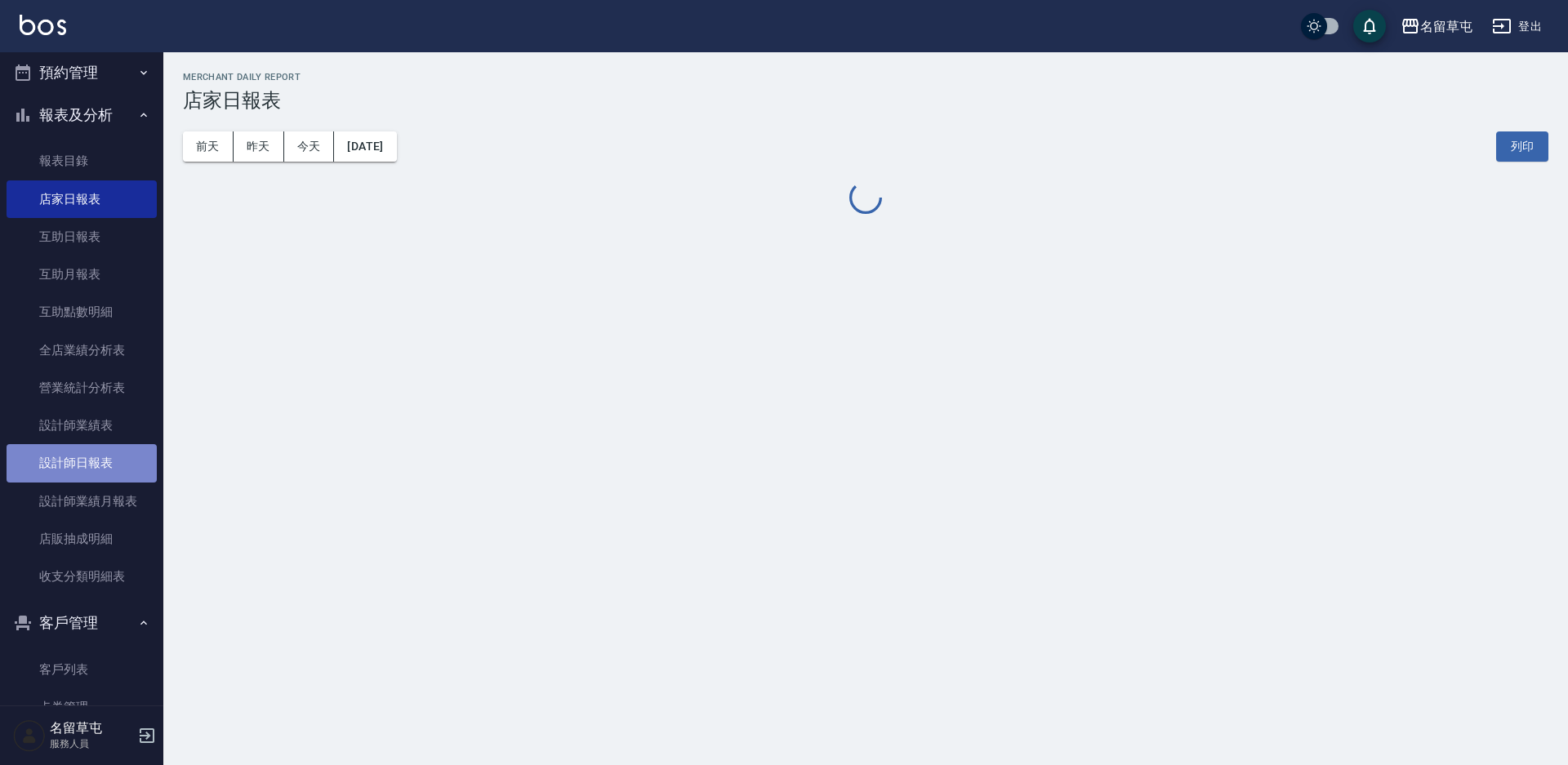
click at [88, 459] on link "設計師日報表" at bounding box center [81, 462] width 150 height 37
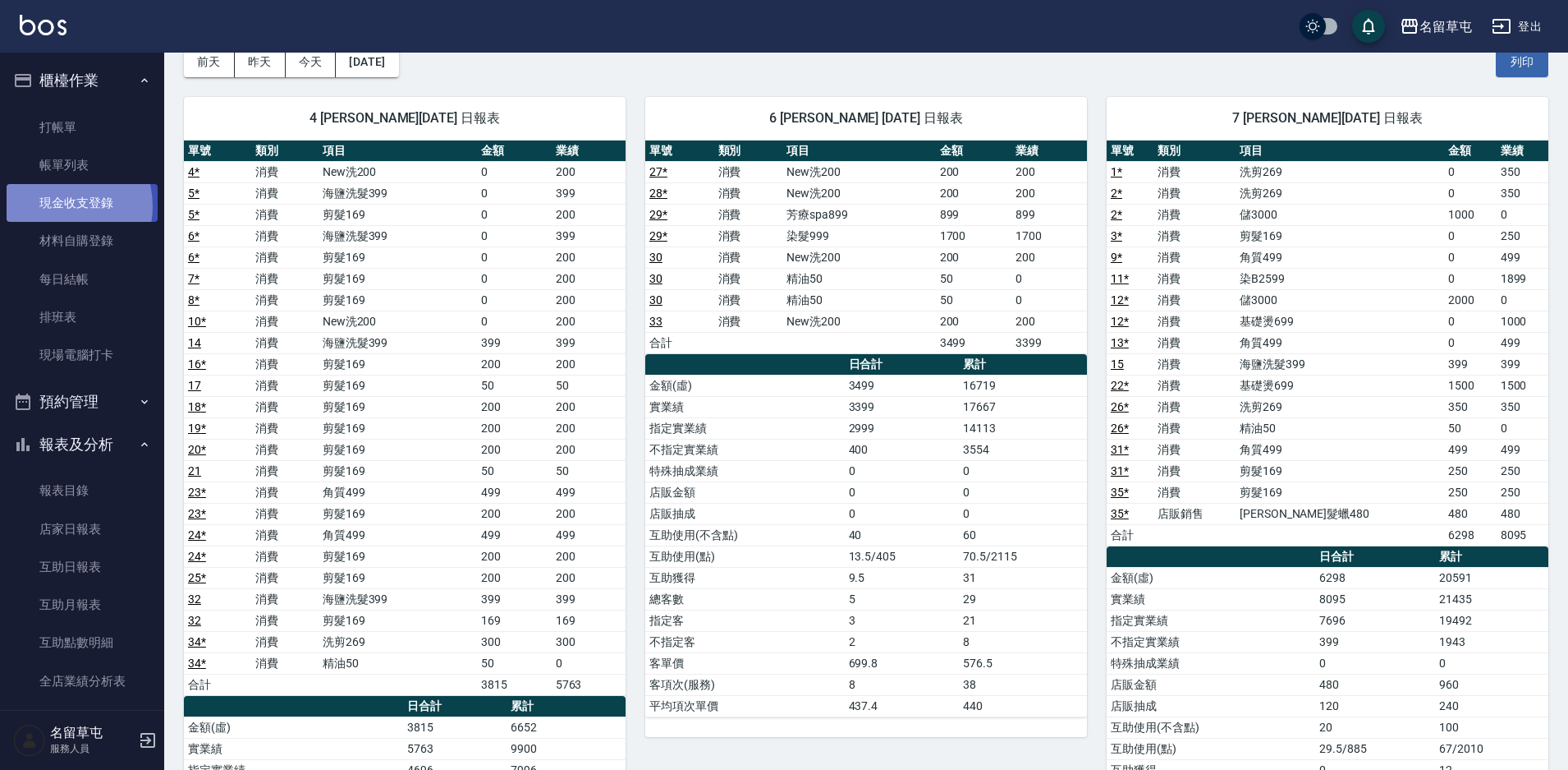
click at [55, 206] on link "現金收支登錄" at bounding box center [81, 203] width 151 height 38
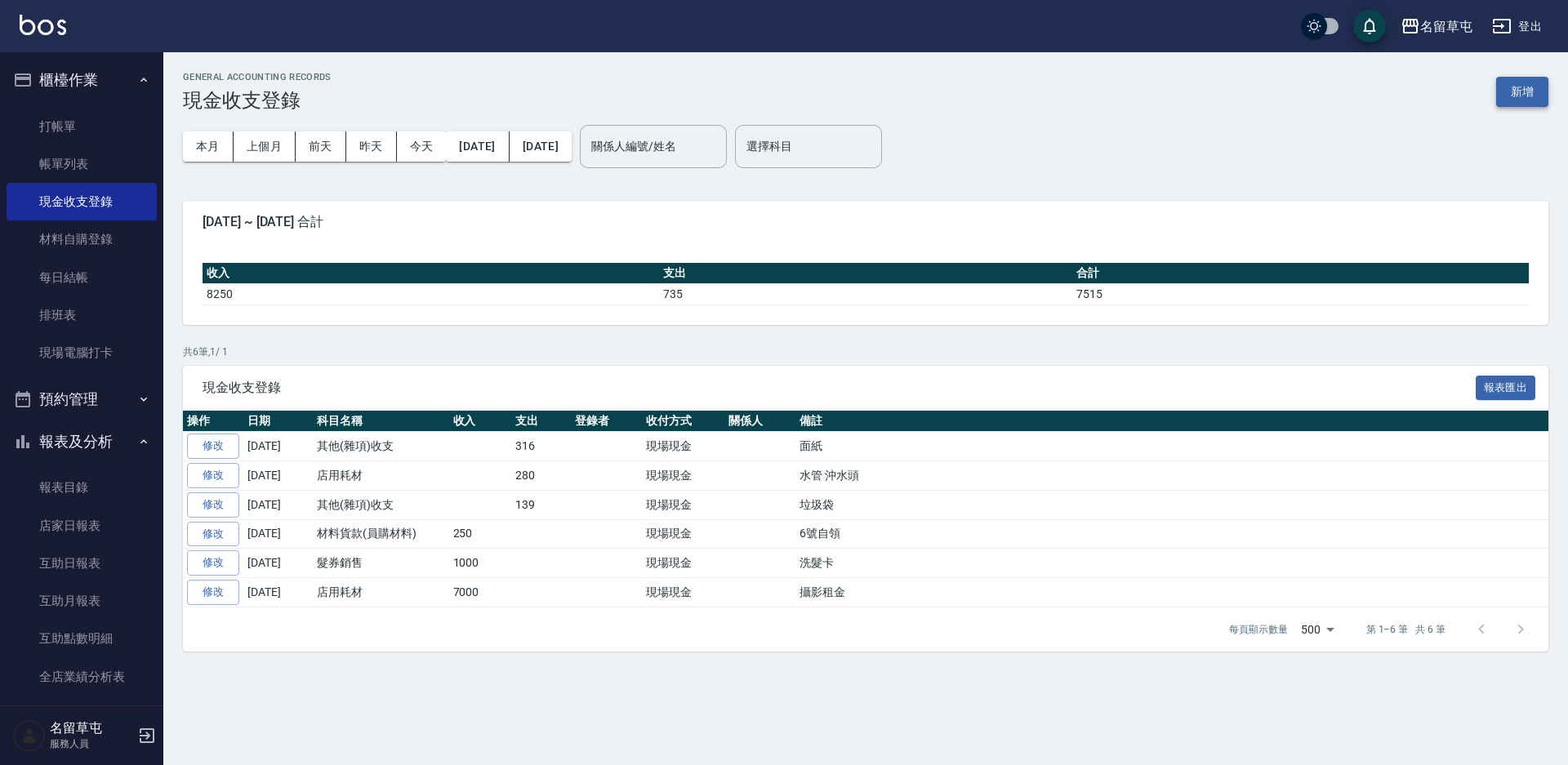
click at [1527, 97] on button "新增" at bounding box center [1522, 91] width 52 height 30
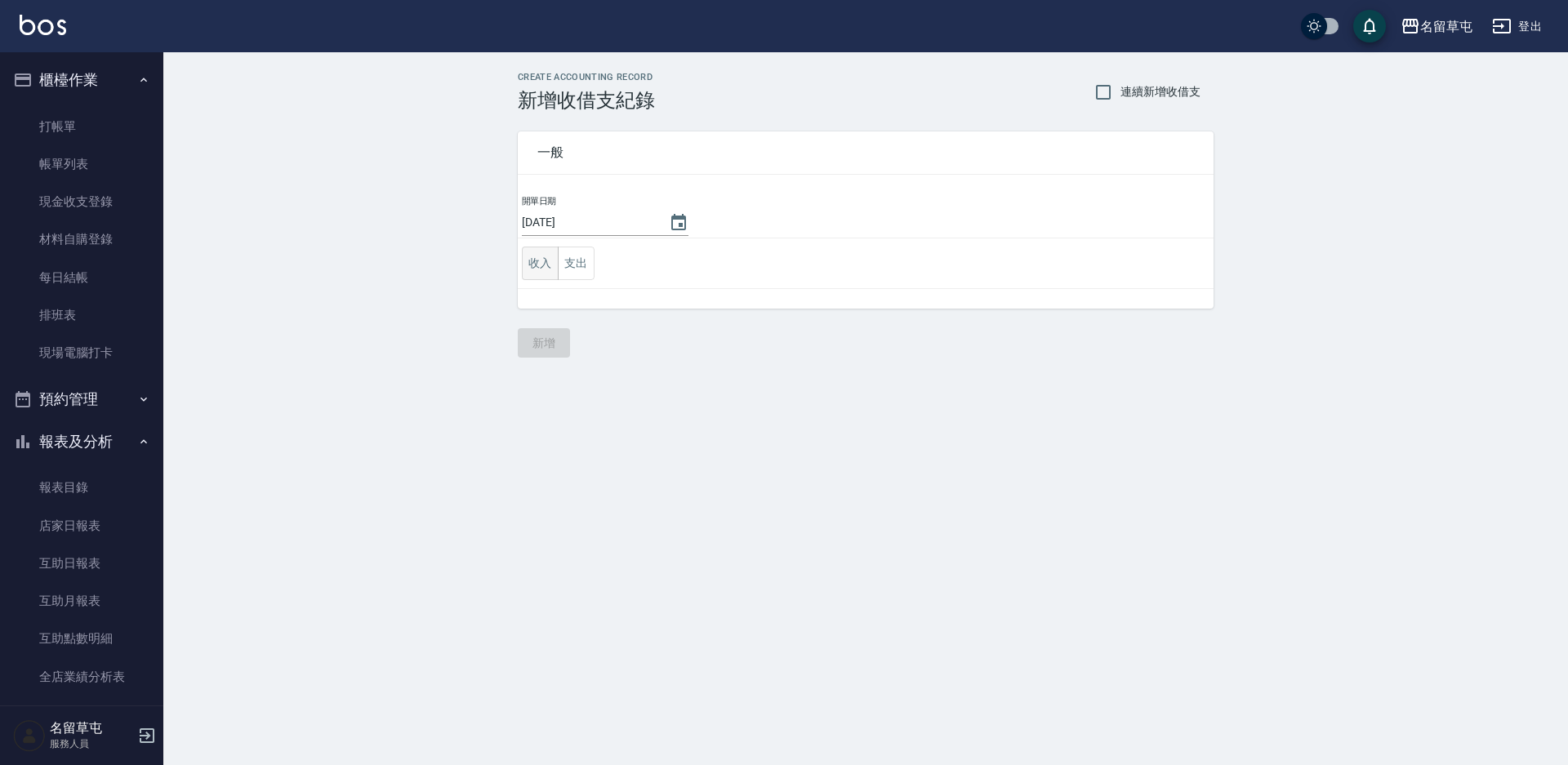
click at [546, 262] on button "收入" at bounding box center [540, 264] width 36 height 34
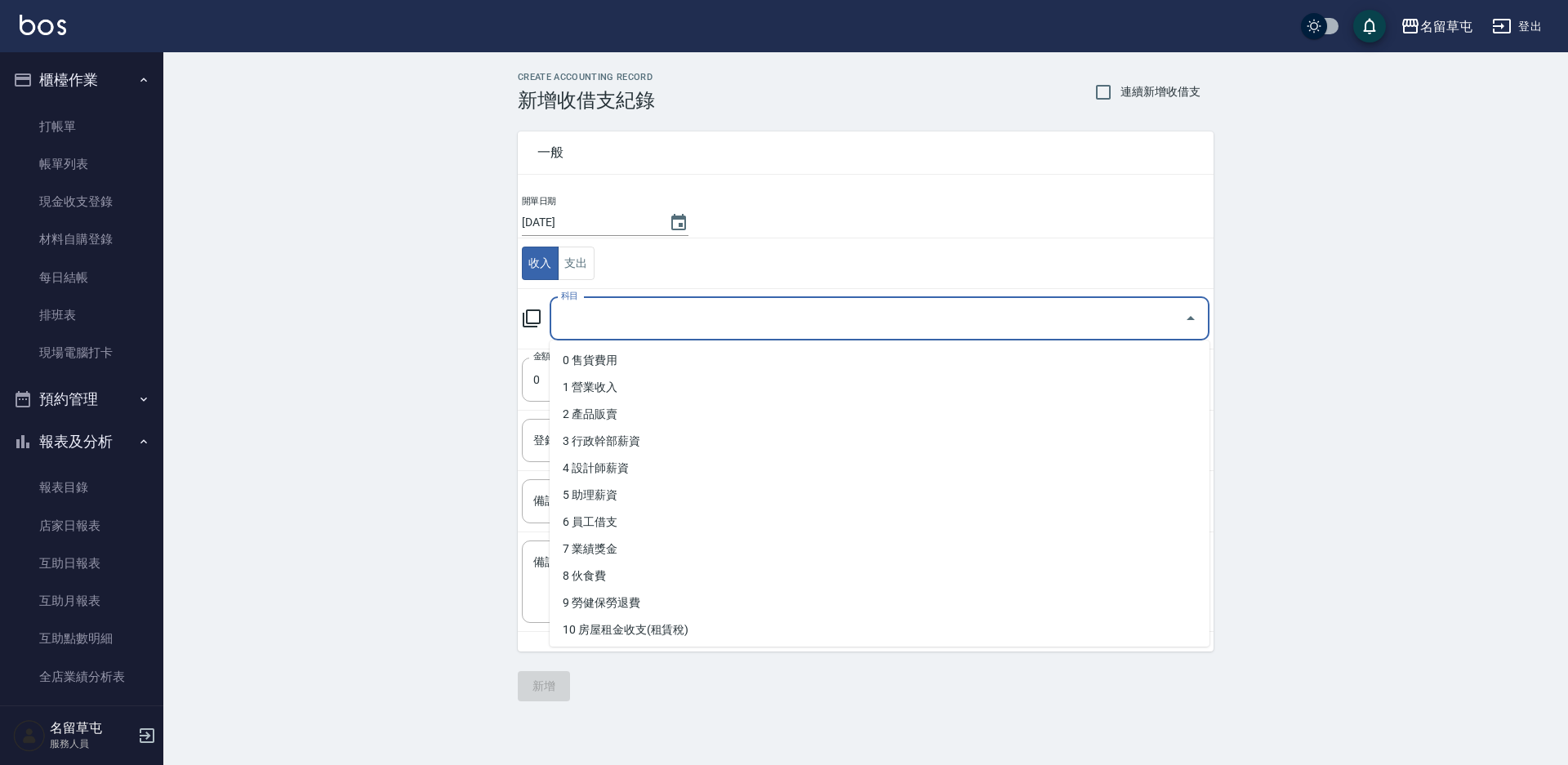
click at [589, 319] on input "科目" at bounding box center [867, 319] width 621 height 28
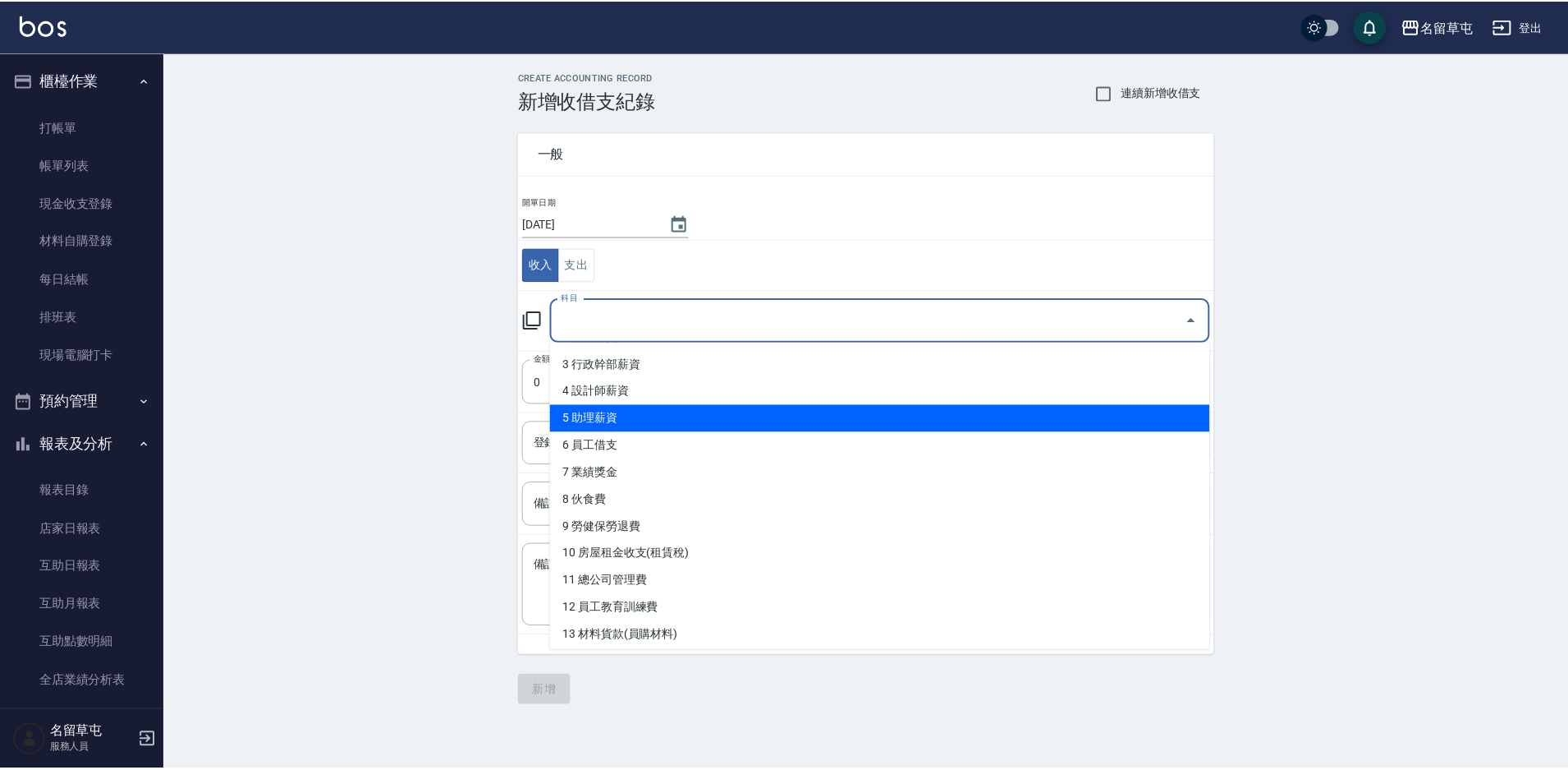
scroll to position [164, 0]
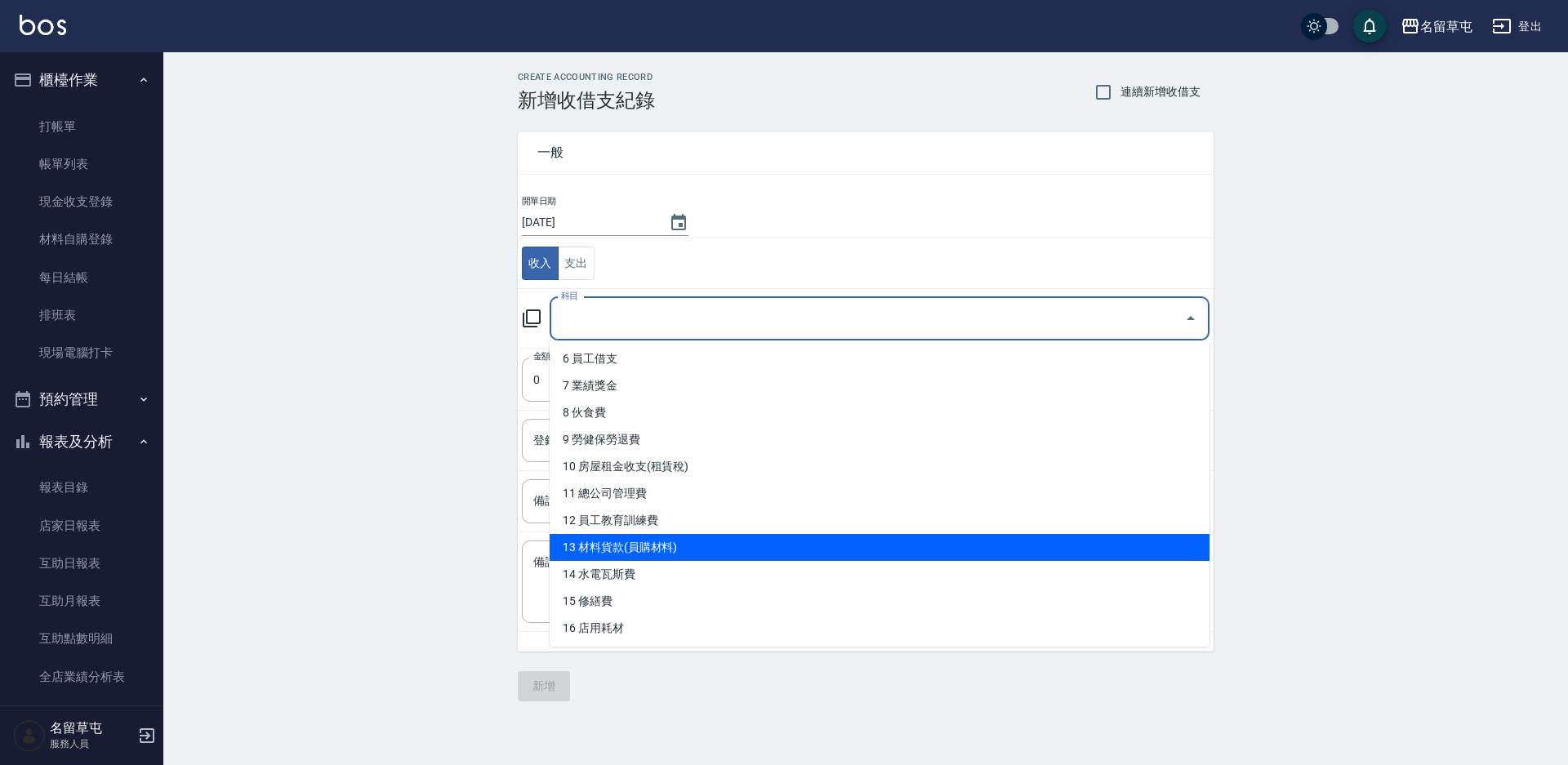
click at [645, 549] on li "13 材料貨款(員購材料)" at bounding box center [879, 547] width 660 height 27
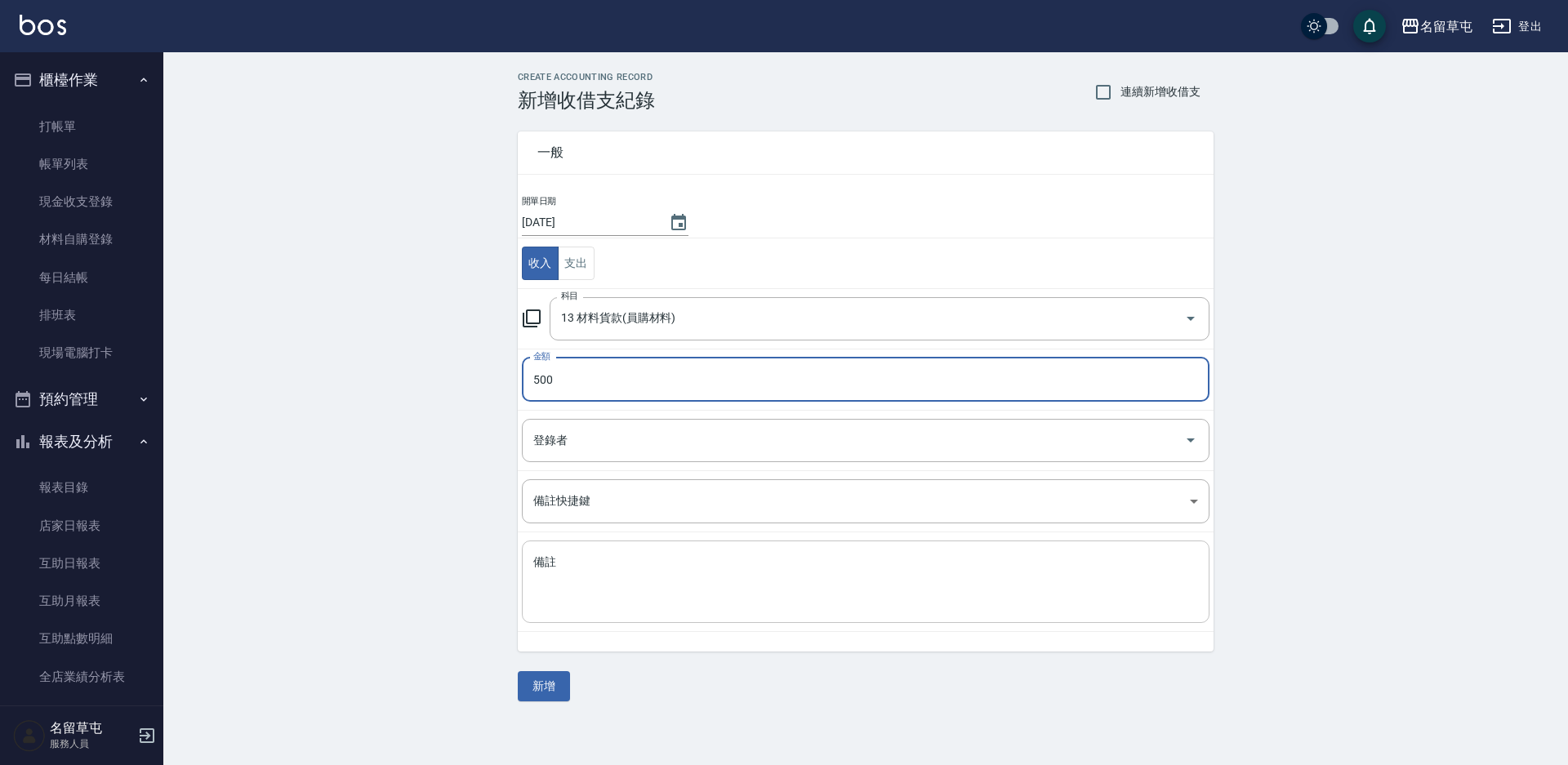
click at [579, 583] on textarea "備註" at bounding box center [865, 581] width 665 height 56
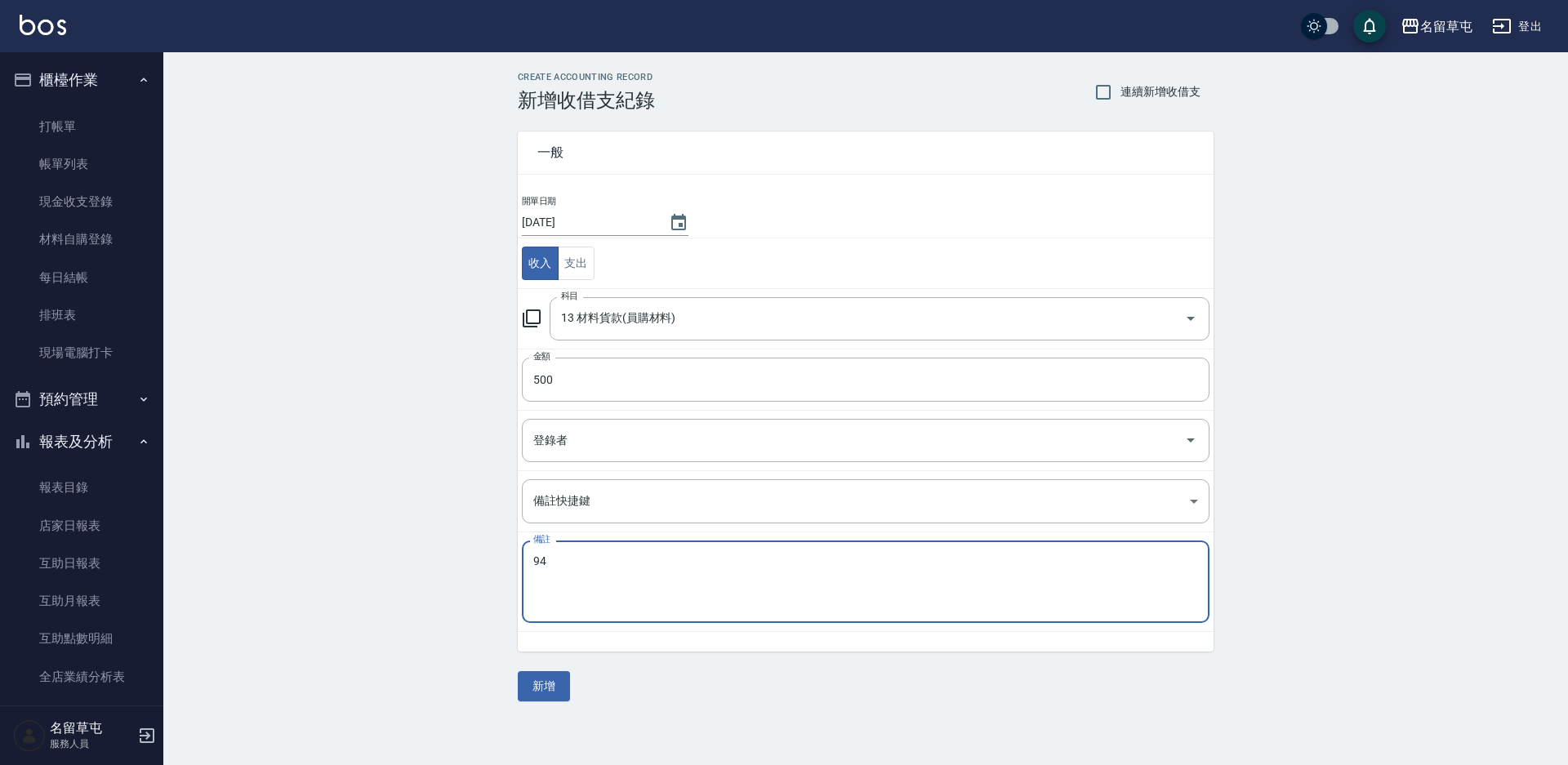
paste textarea "D2FF37B0CD"
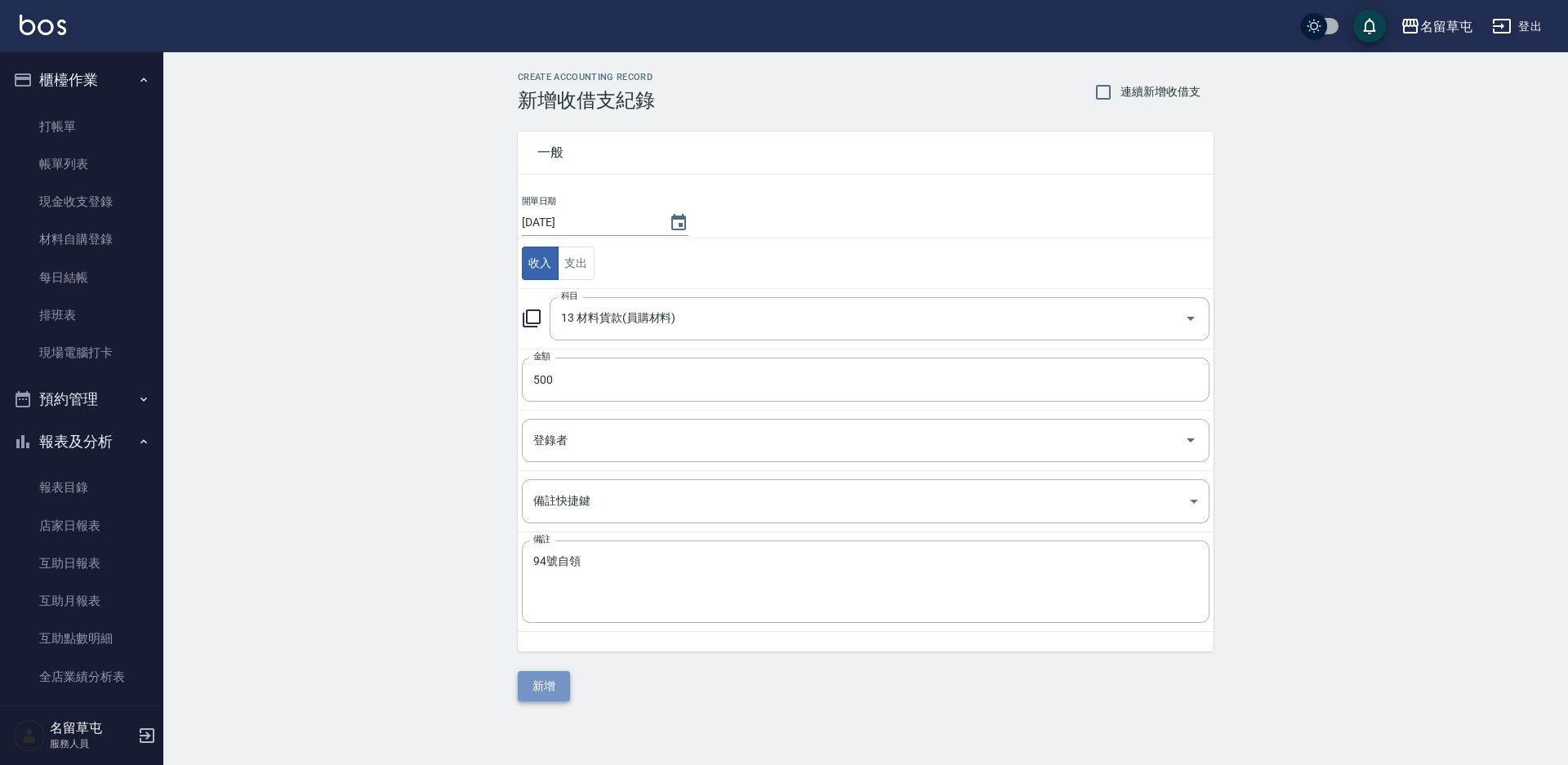
click at [559, 694] on button "新增" at bounding box center [543, 686] width 52 height 30
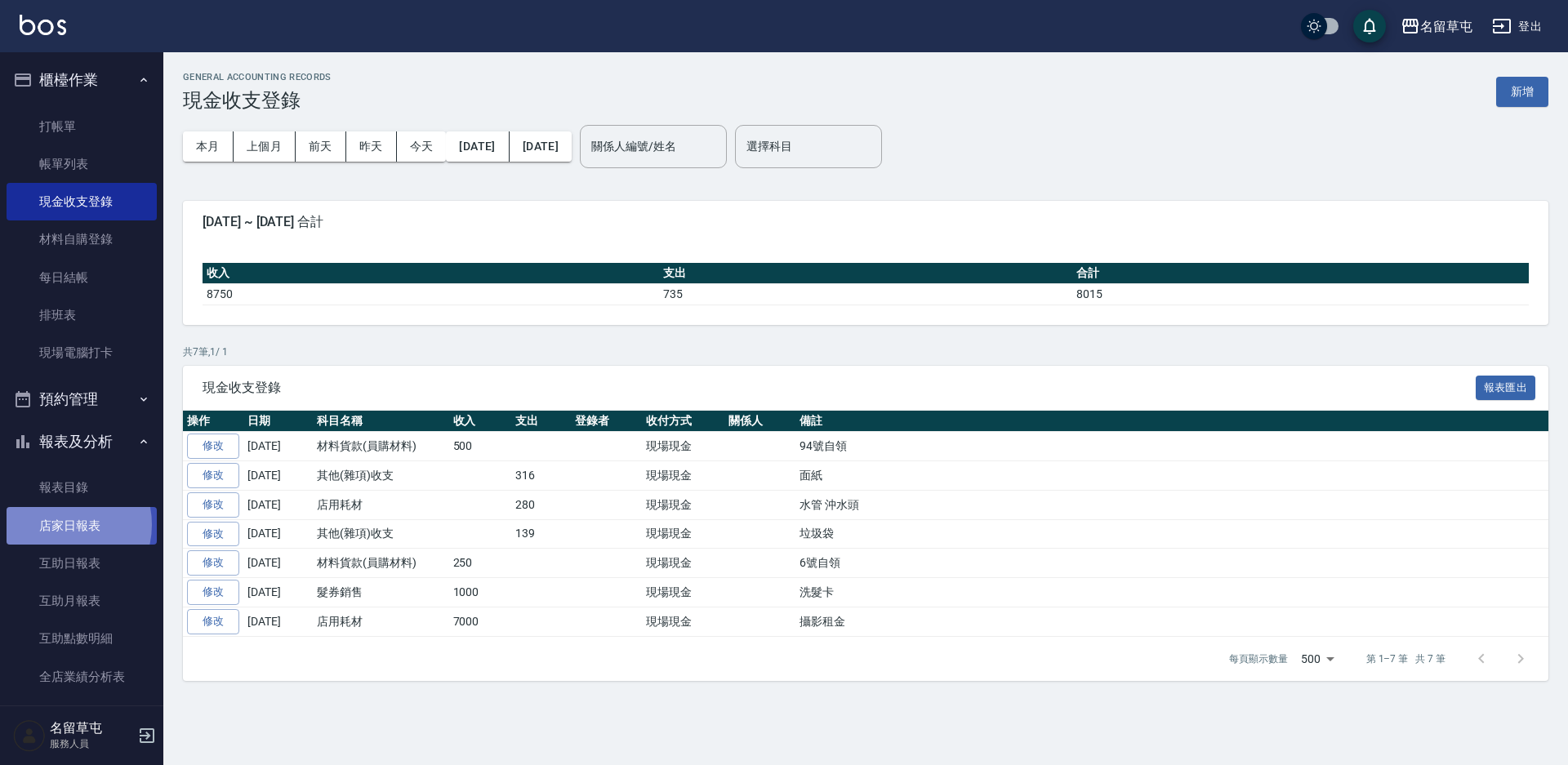
click at [58, 524] on link "店家日報表" at bounding box center [81, 525] width 150 height 37
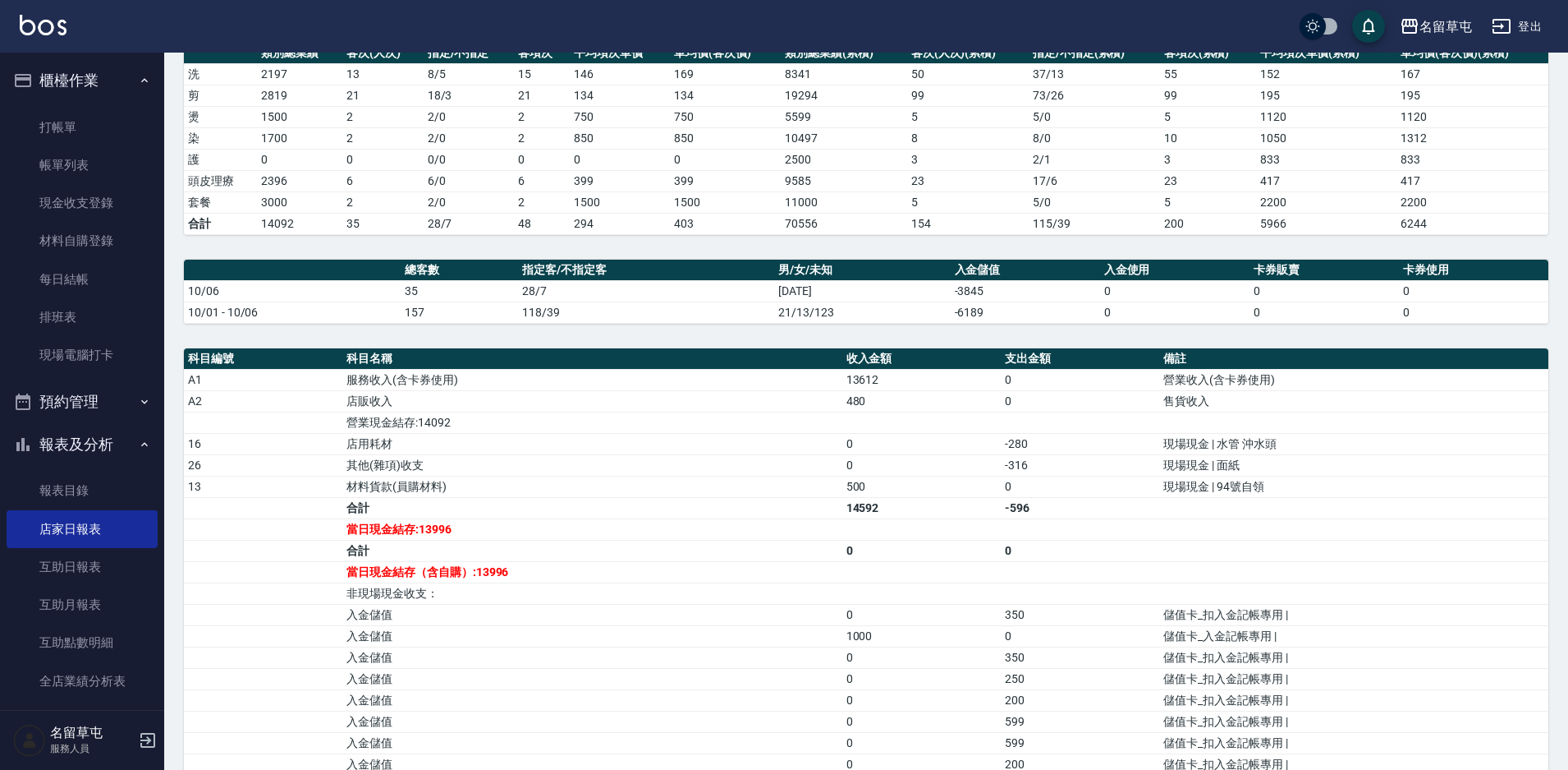
scroll to position [164, 0]
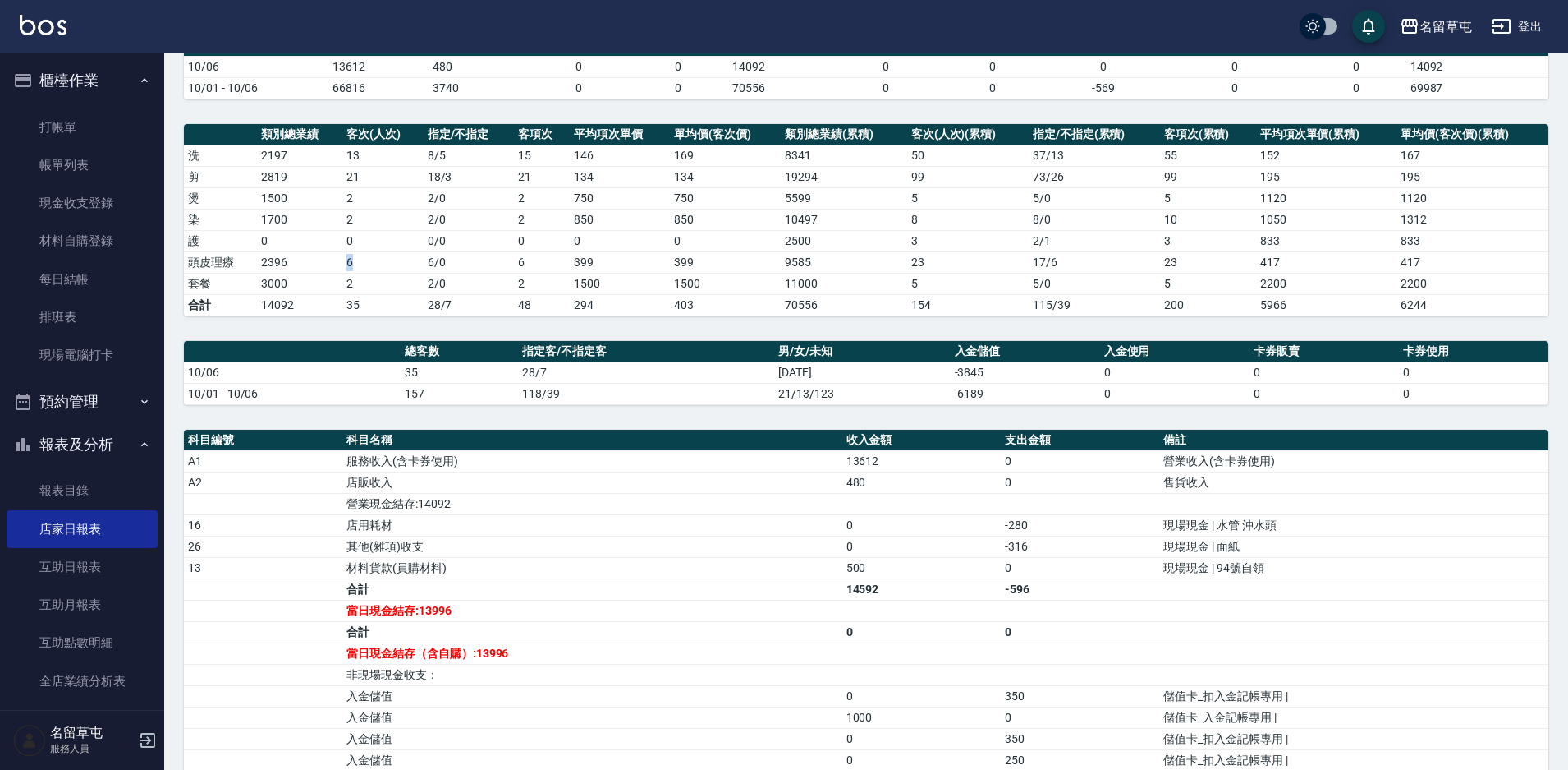
drag, startPoint x: 372, startPoint y: 256, endPoint x: 338, endPoint y: 260, distance: 34.2
click at [338, 260] on tr "頭皮理療 2396 6 6 / 0 6 399 399 9585 23 17 / 6 23 417 417" at bounding box center [866, 262] width 1364 height 21
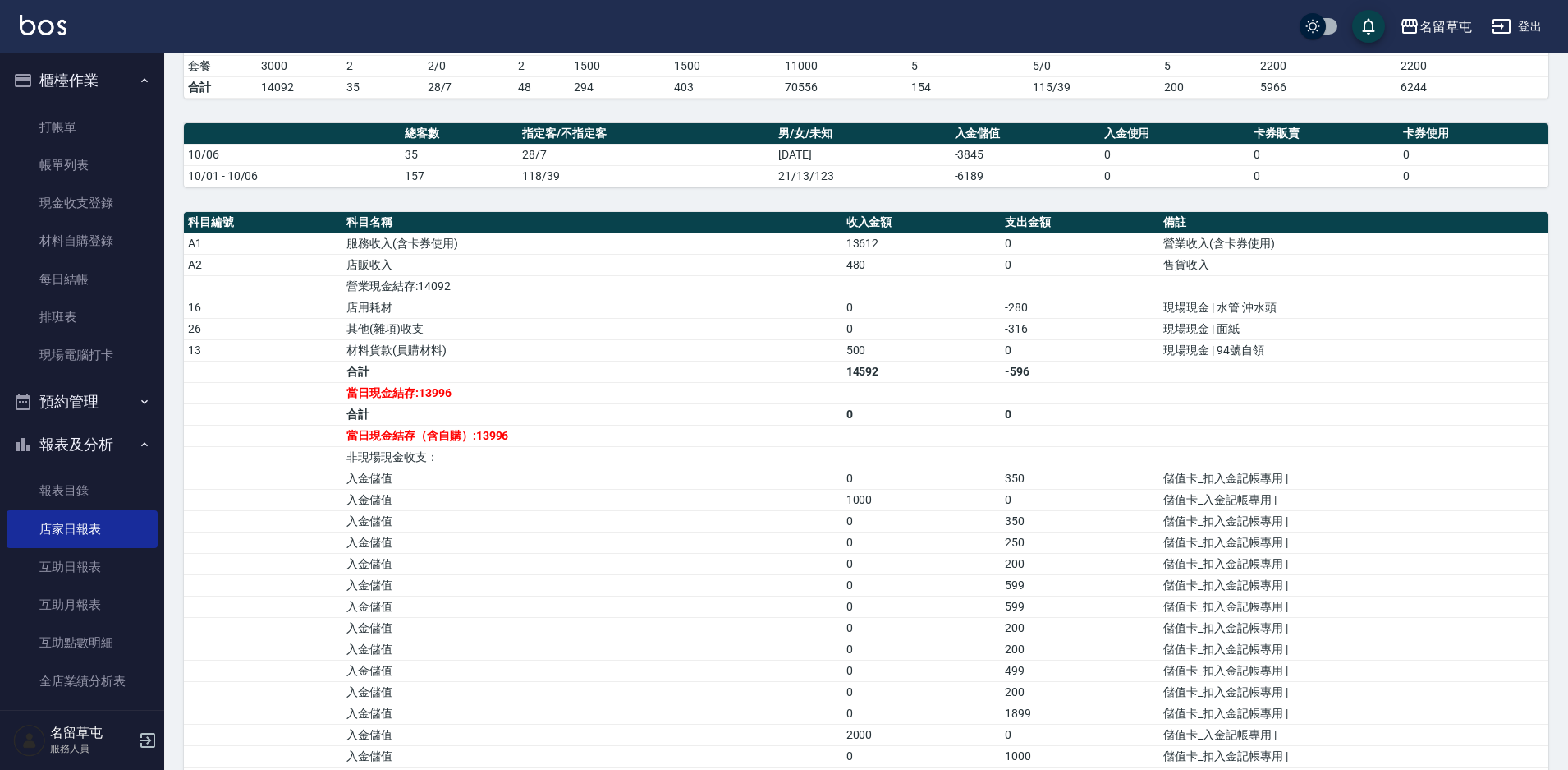
scroll to position [330, 0]
